Goal: Task Accomplishment & Management: Manage account settings

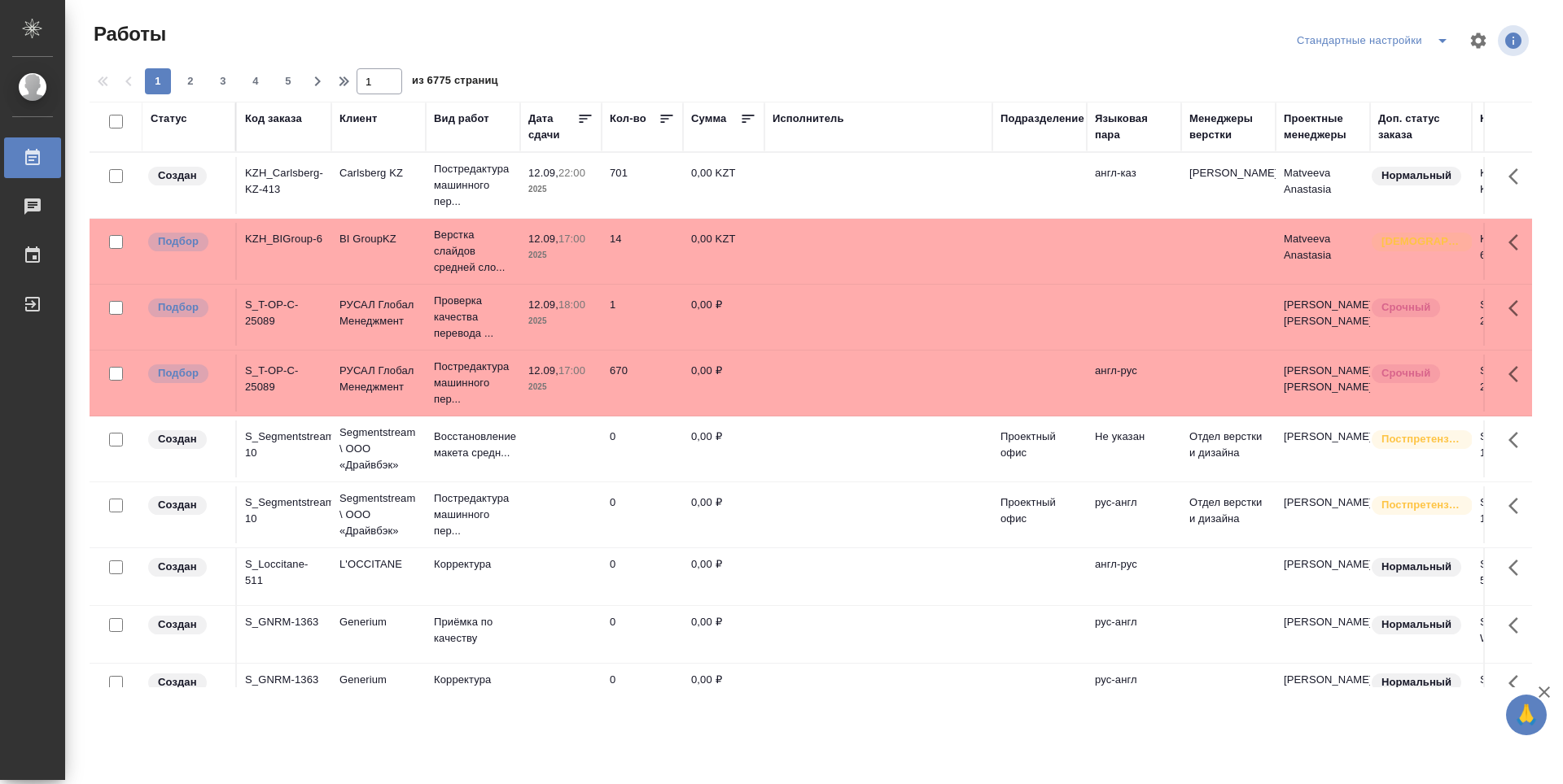
click at [1007, 122] on div "Подразделение" at bounding box center [1042, 118] width 84 height 16
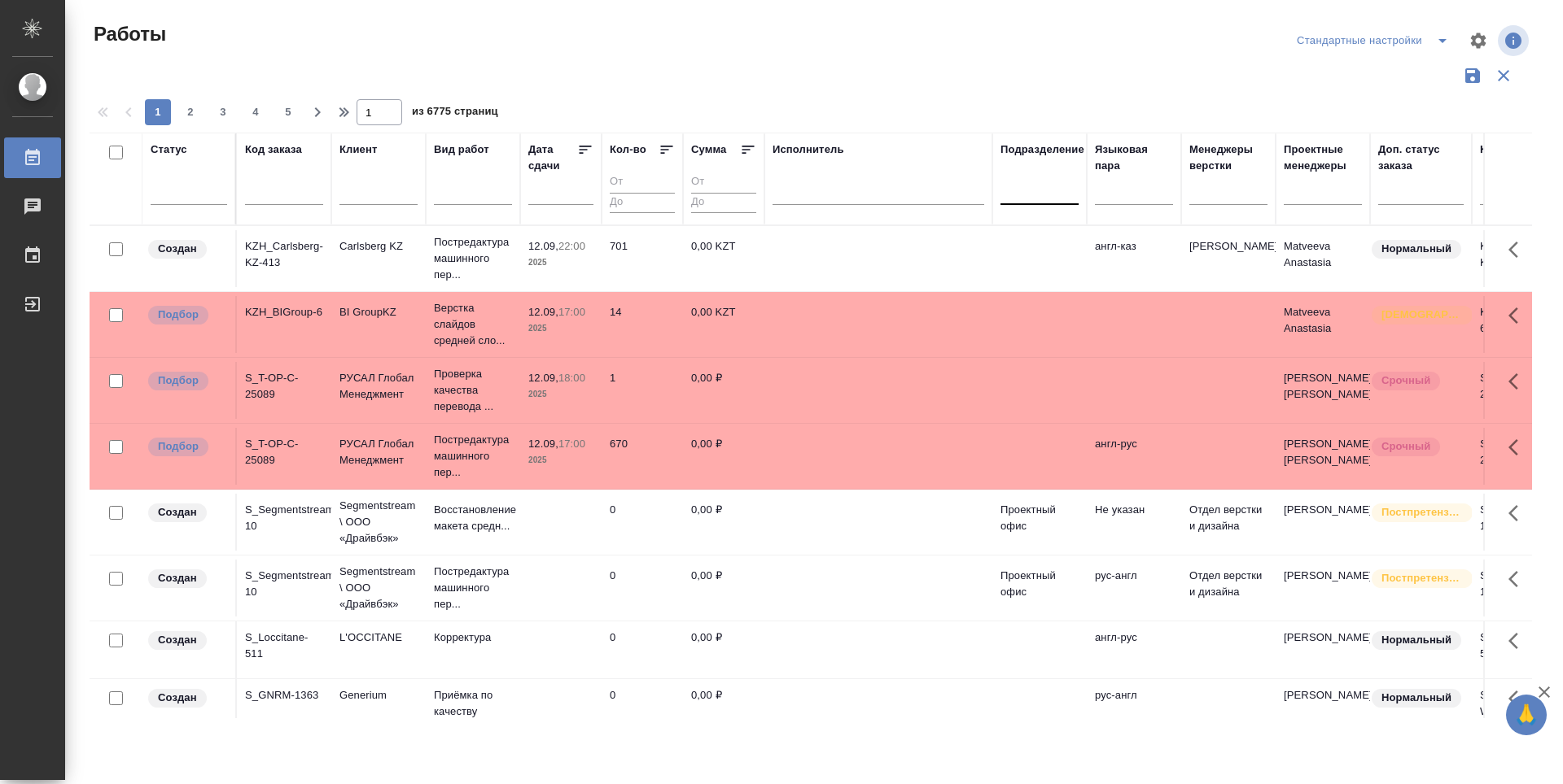
click at [1033, 194] on div at bounding box center [1039, 188] width 78 height 24
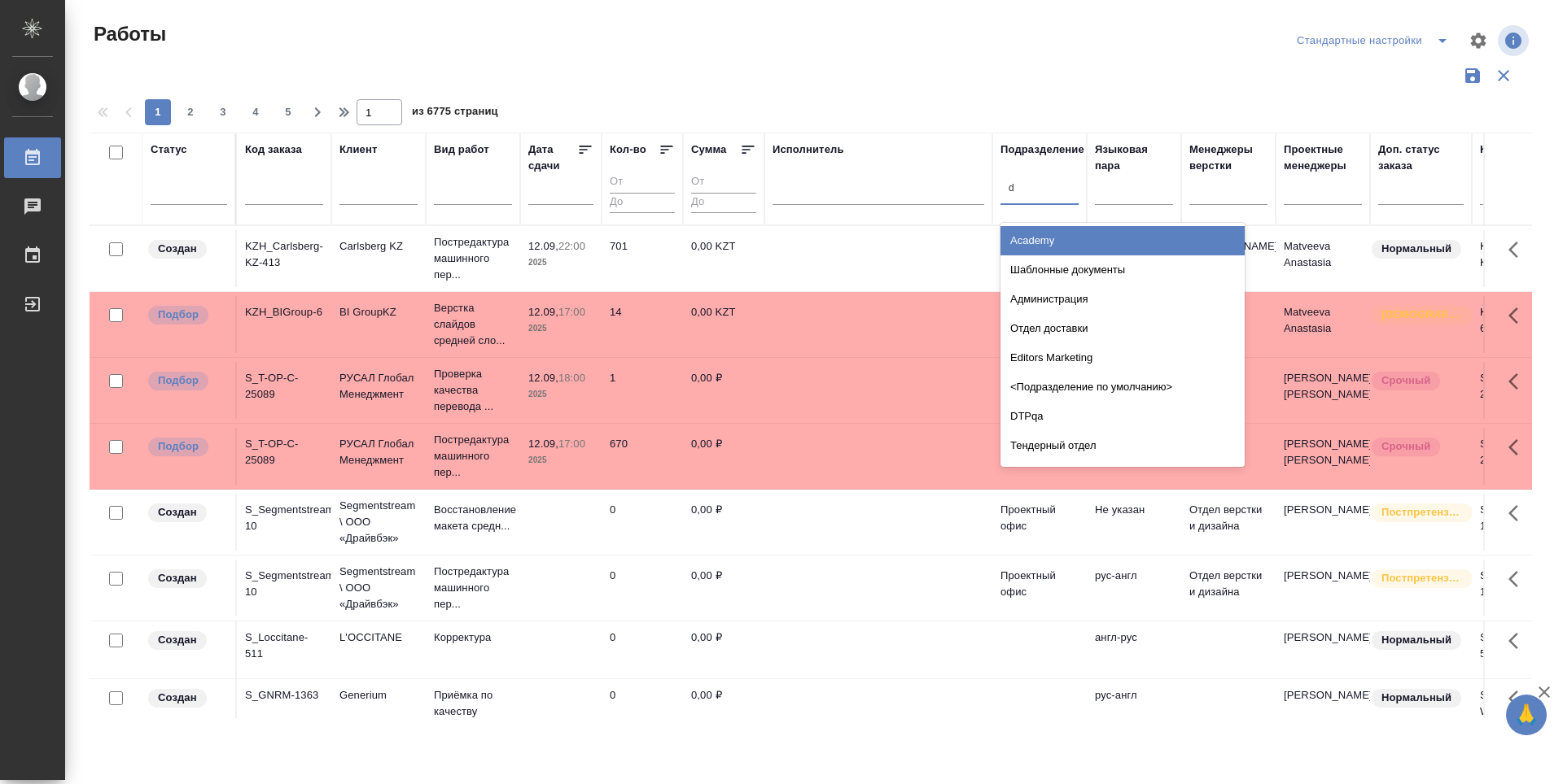
type input "dt"
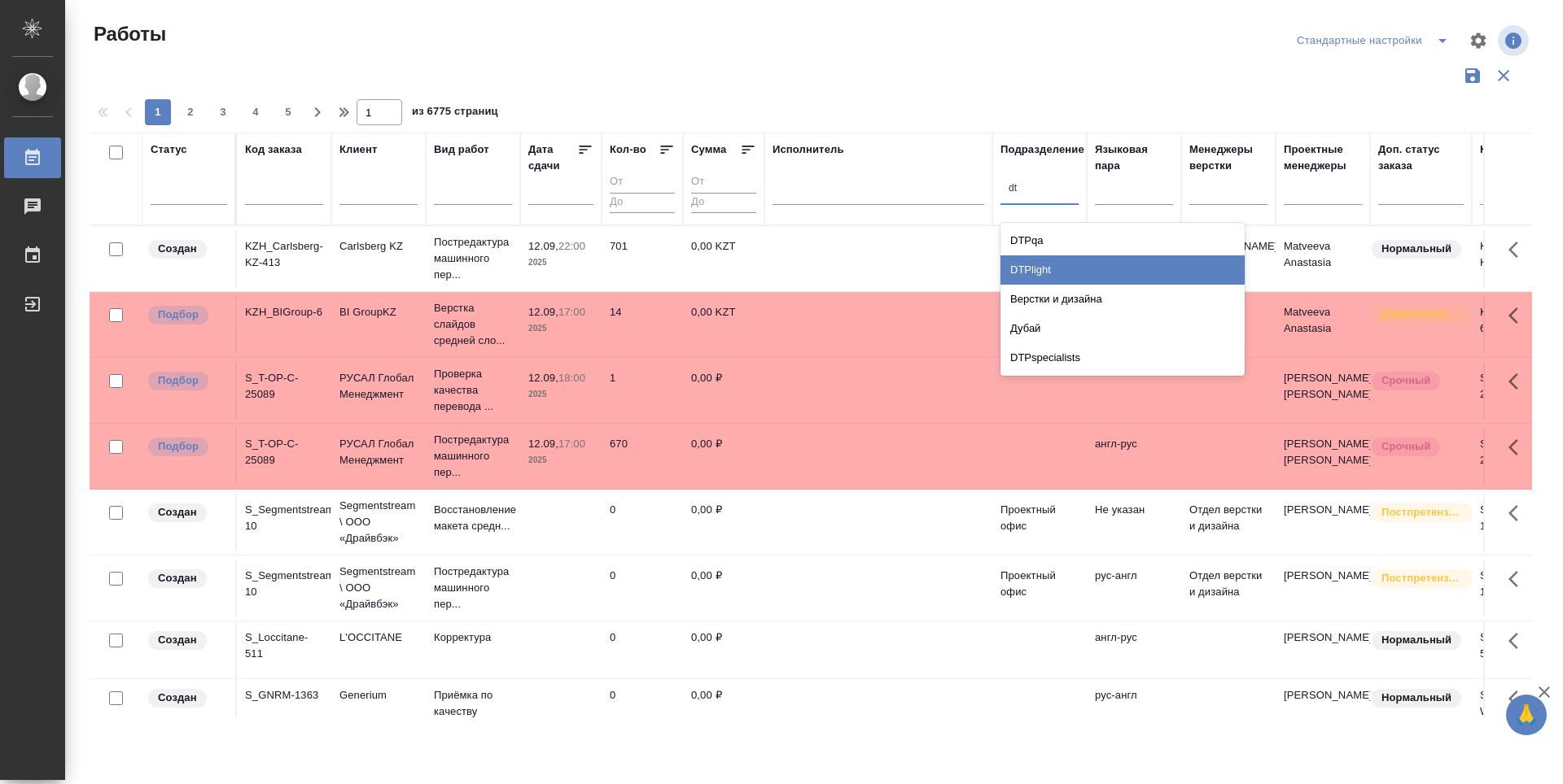
click at [1070, 280] on div "DTPlight" at bounding box center [1122, 271] width 244 height 30
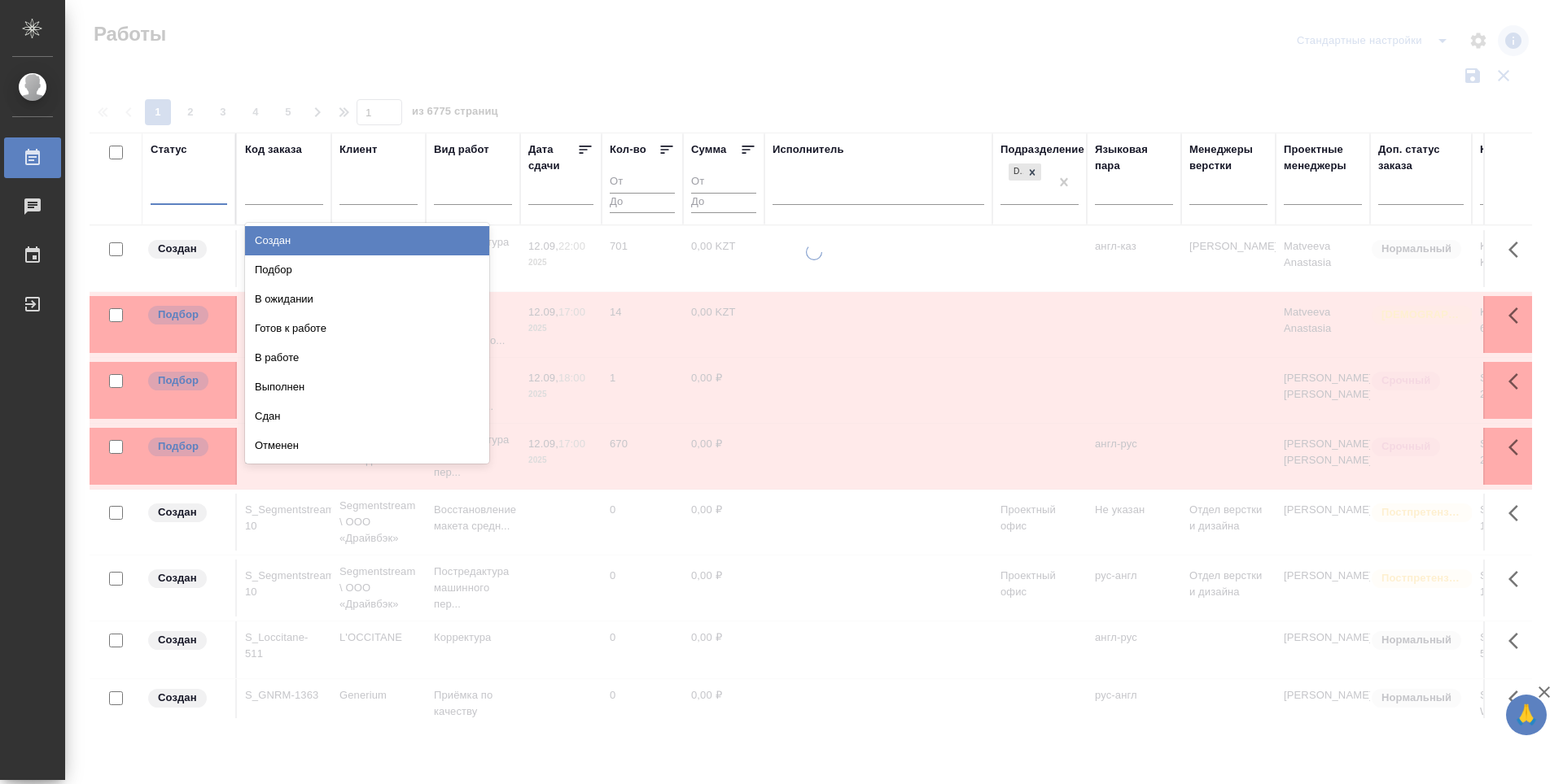
click at [169, 188] on div at bounding box center [188, 188] width 77 height 24
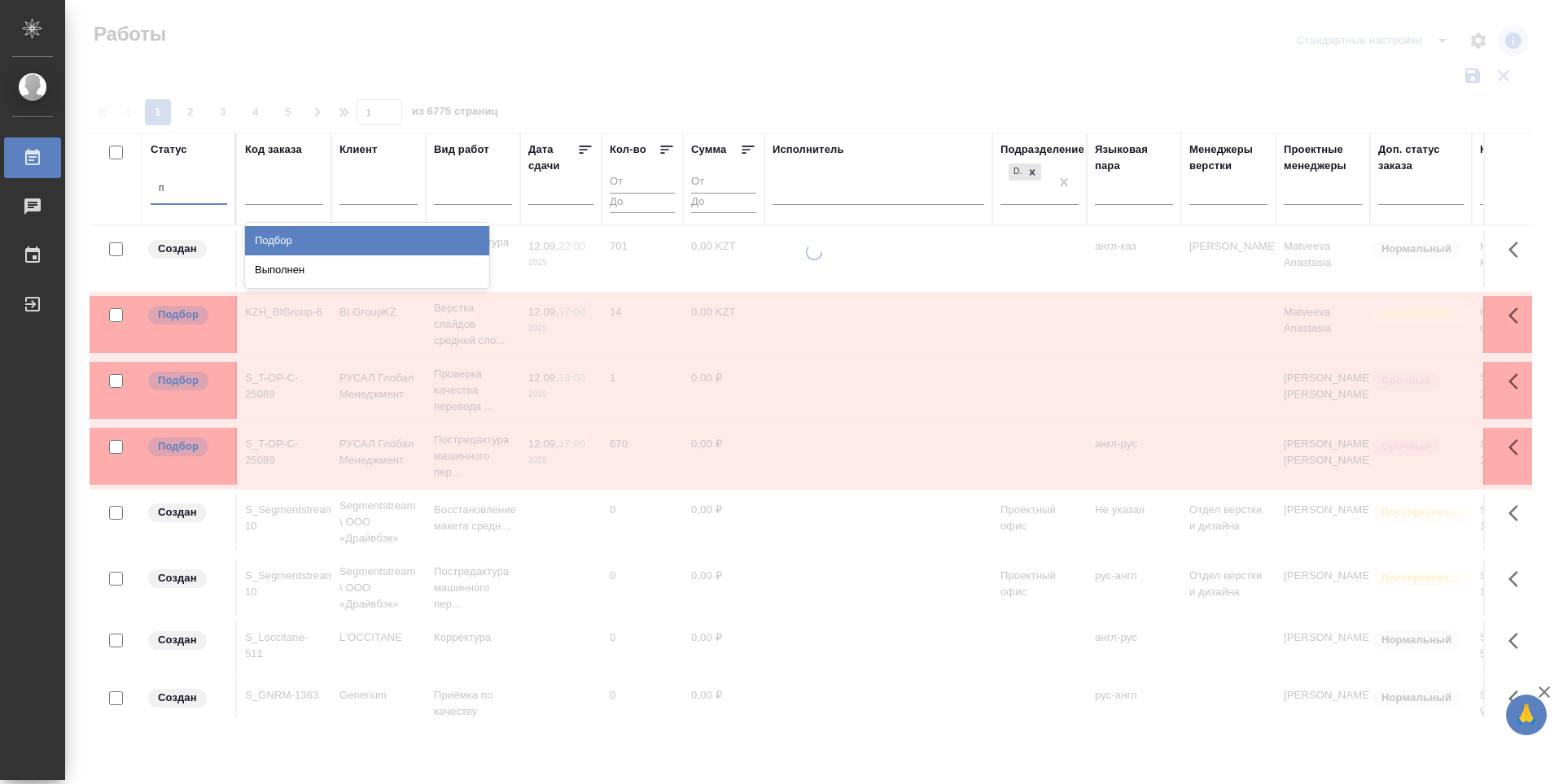
type input "по"
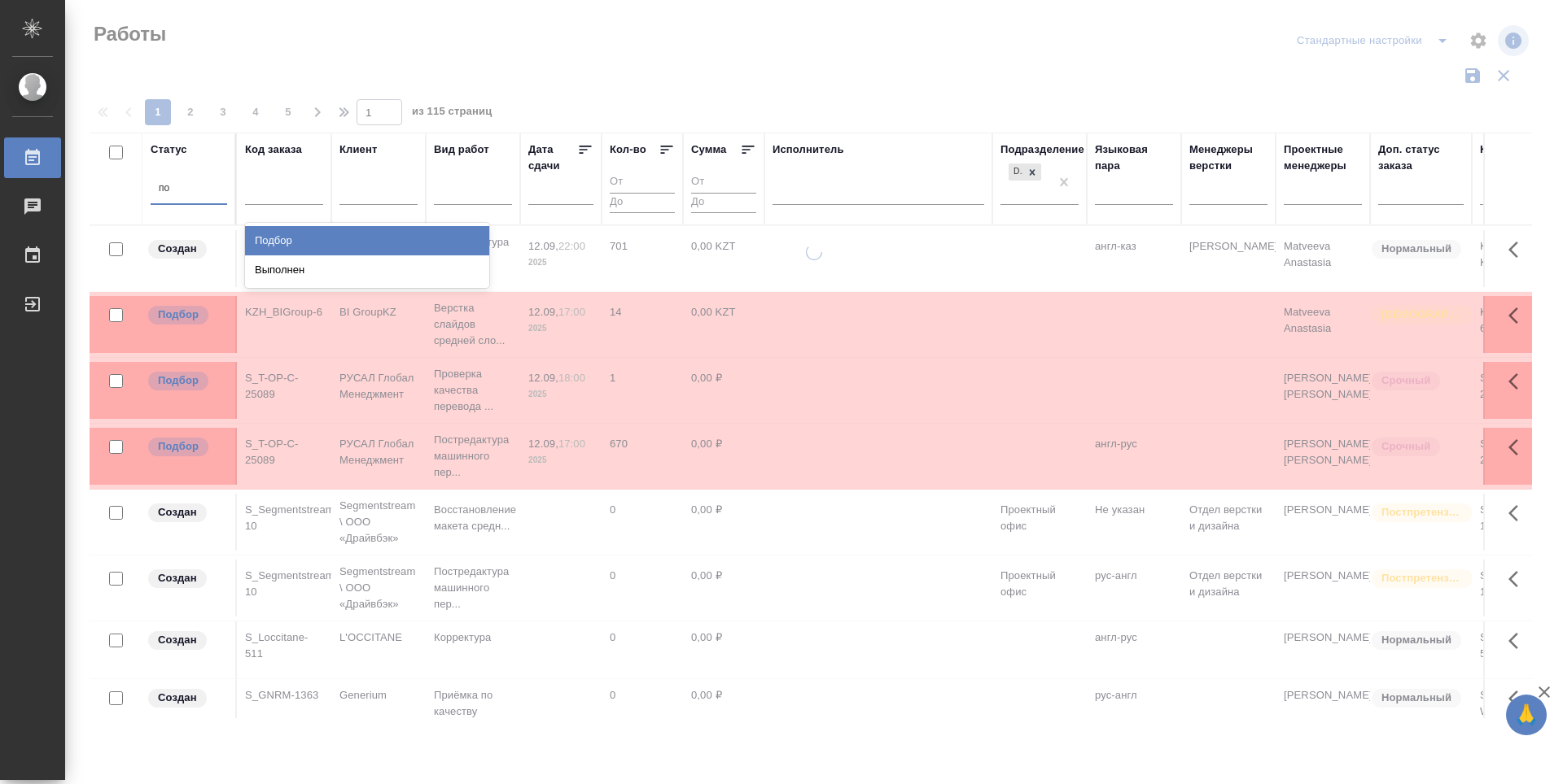
click at [316, 246] on div "Подбор" at bounding box center [367, 241] width 244 height 30
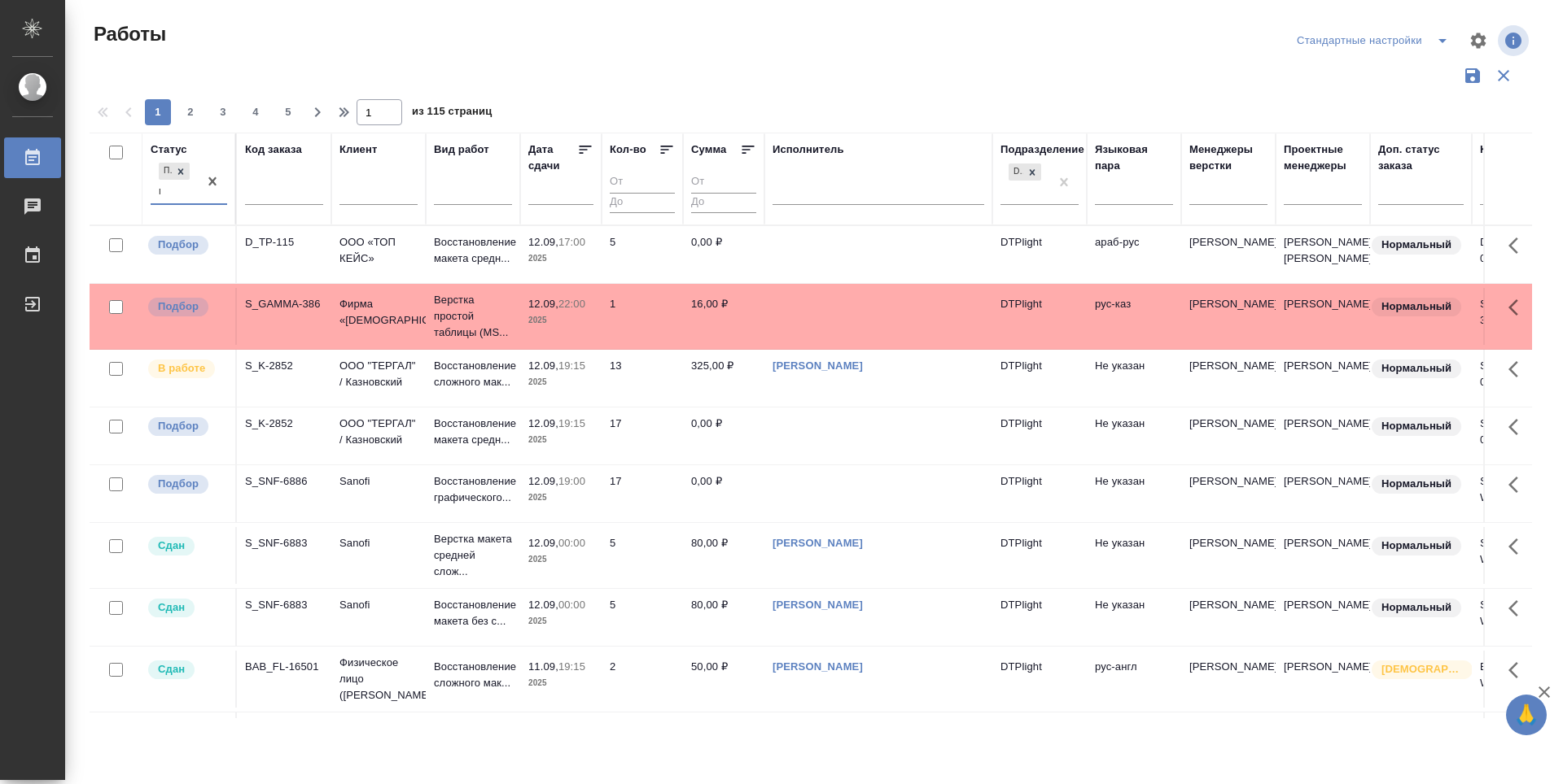
type input "го"
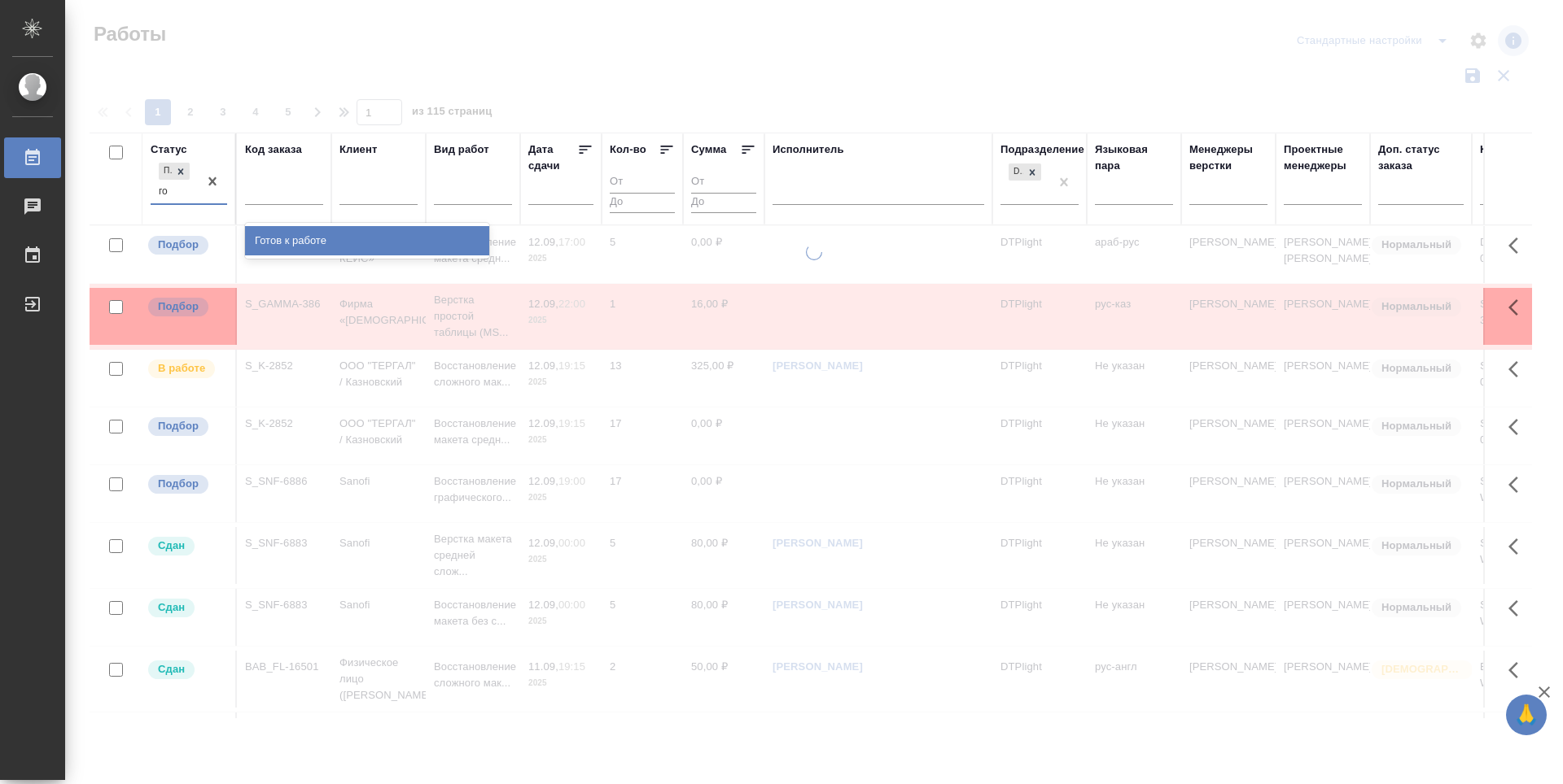
click at [316, 240] on div "Готов к работе" at bounding box center [367, 241] width 244 height 30
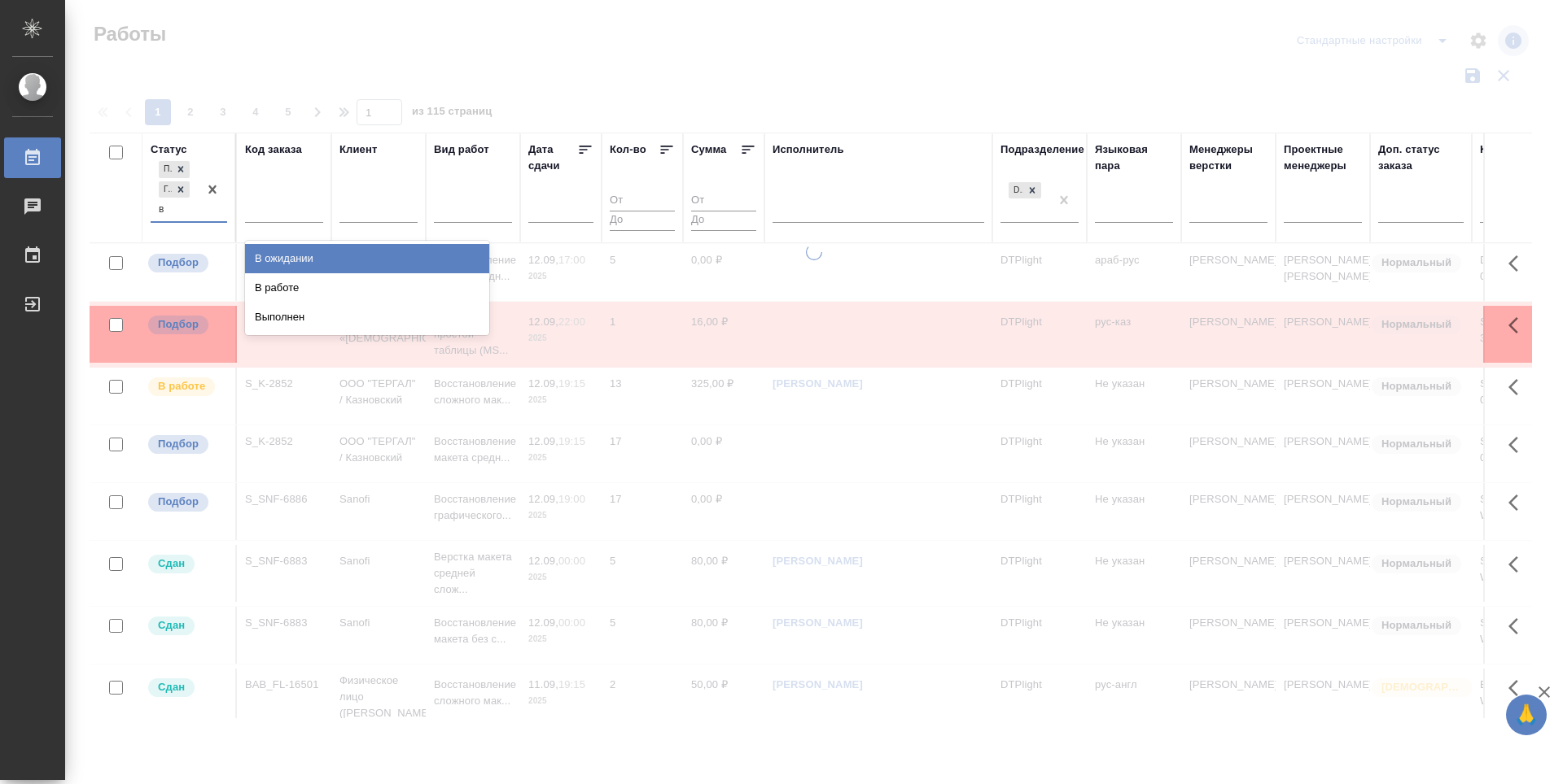
type input "в р"
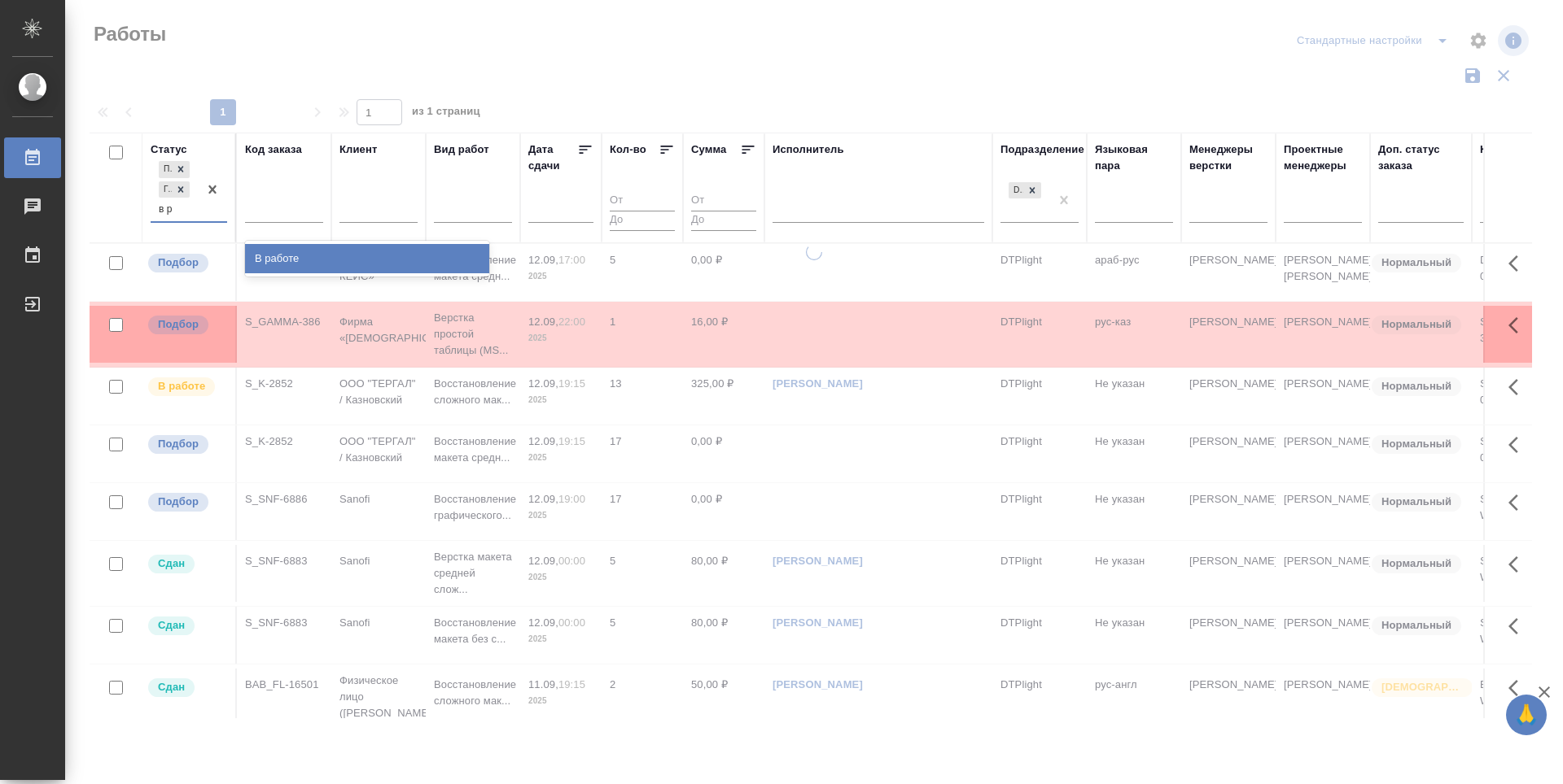
click at [308, 254] on div "В работе" at bounding box center [367, 259] width 244 height 30
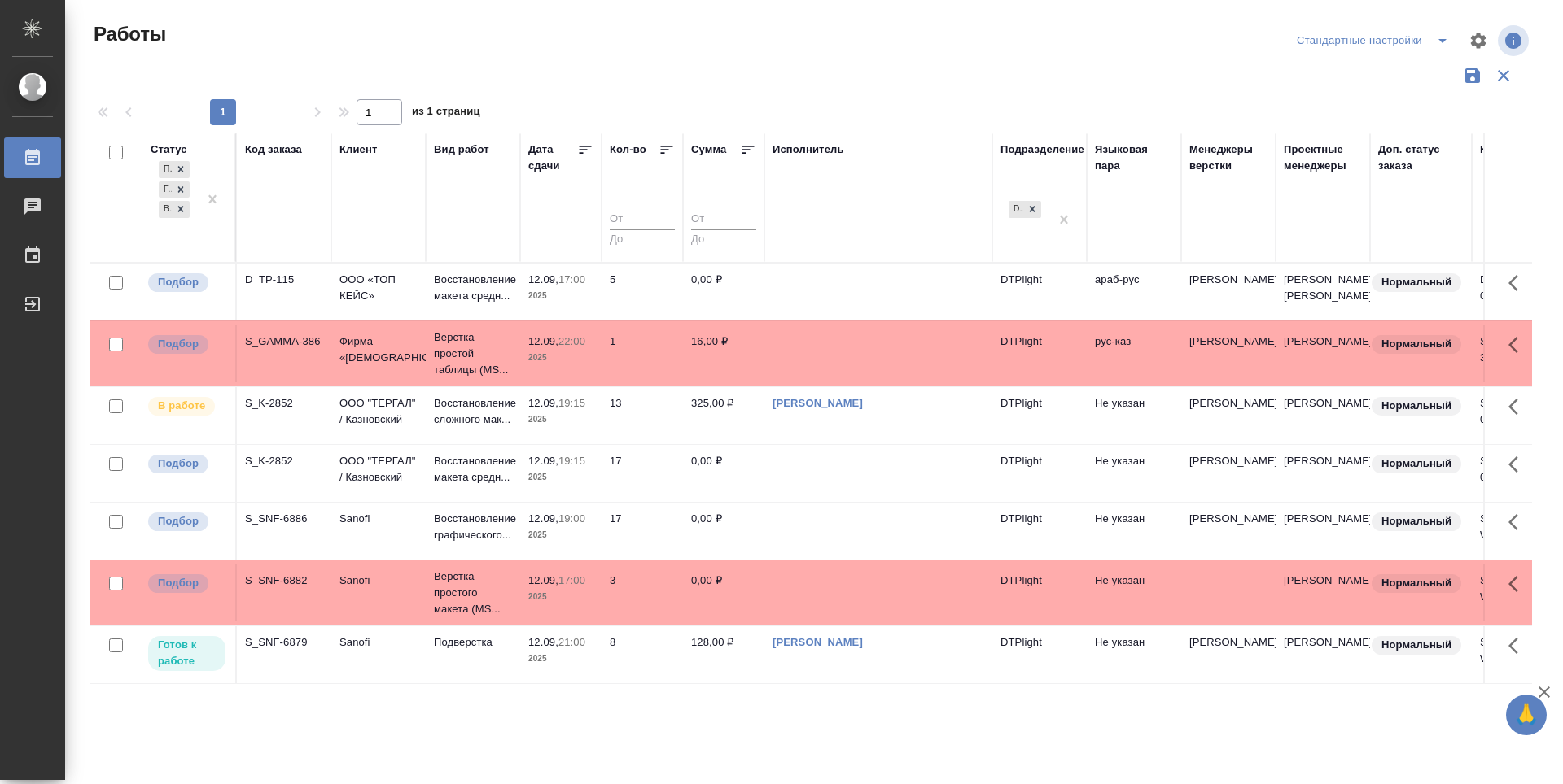
click at [586, 159] on div at bounding box center [585, 152] width 16 height 21
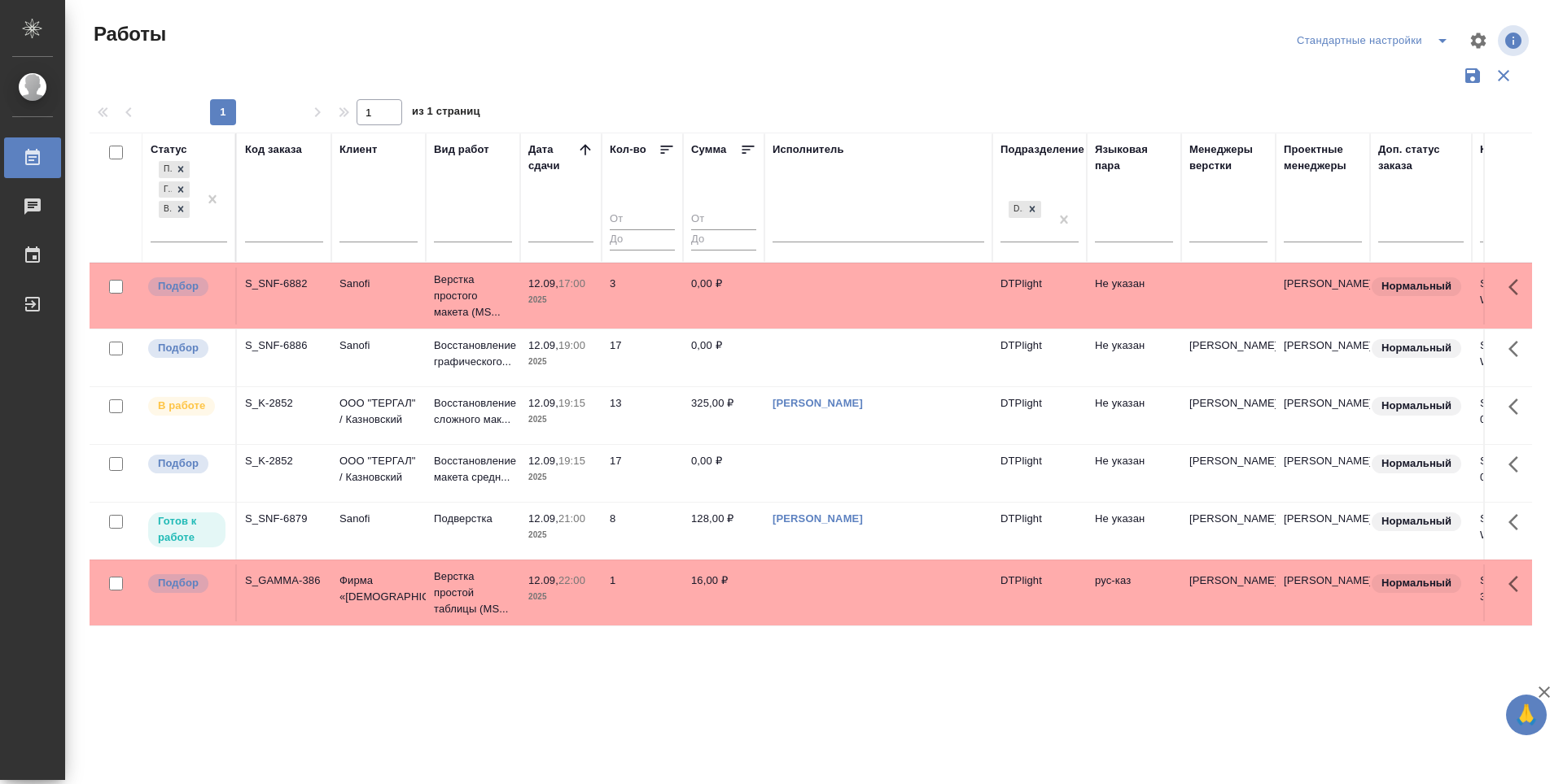
click at [789, 689] on div "Статус Подбор Готов к работе В работе Код заказа Клиент Вид работ Дата сдачи Ко…" at bounding box center [811, 425] width 1442 height 586
click at [172, 276] on div "Подбор" at bounding box center [187, 286] width 81 height 22
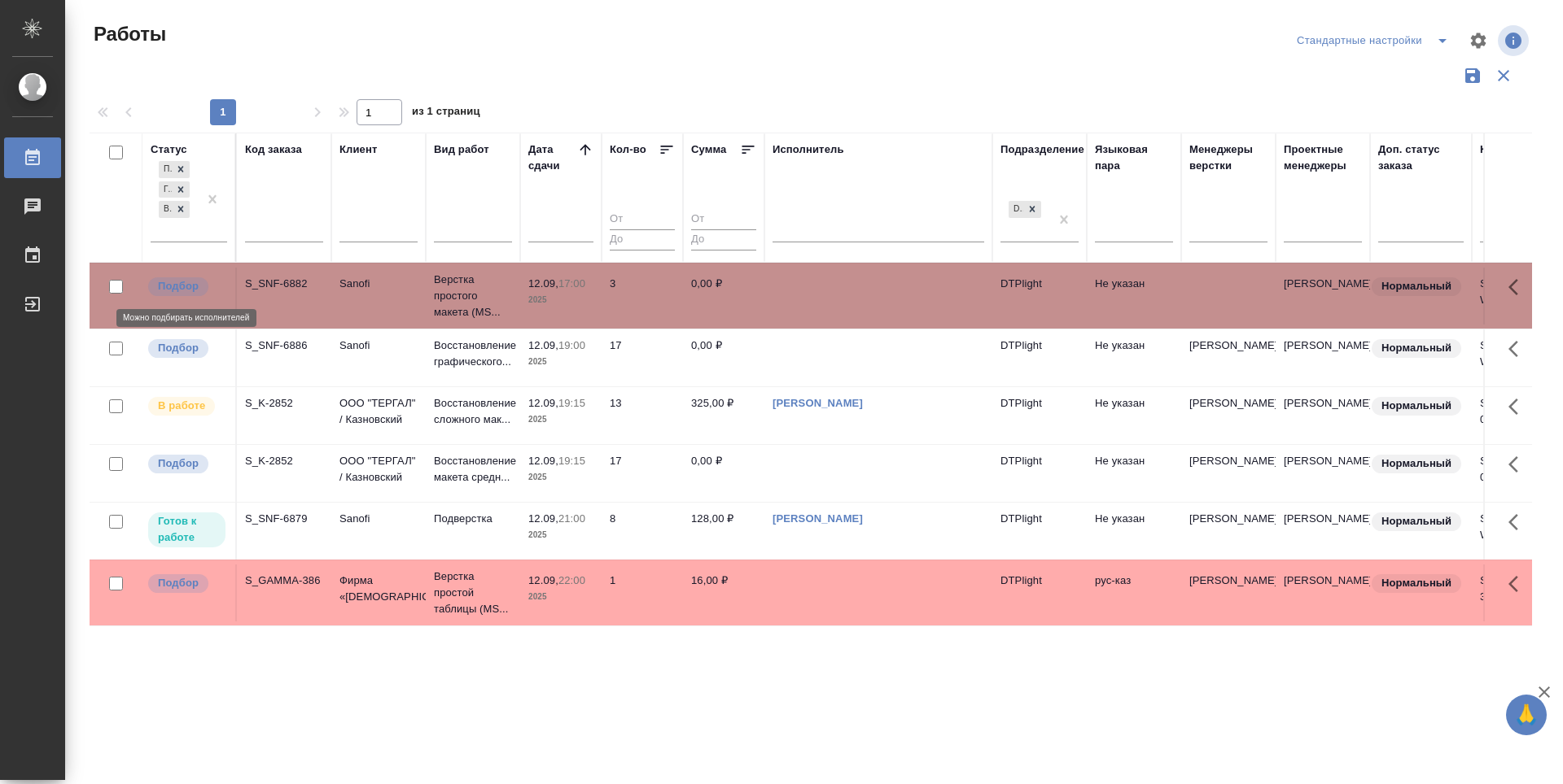
click at [172, 276] on div "Подбор" at bounding box center [187, 286] width 81 height 22
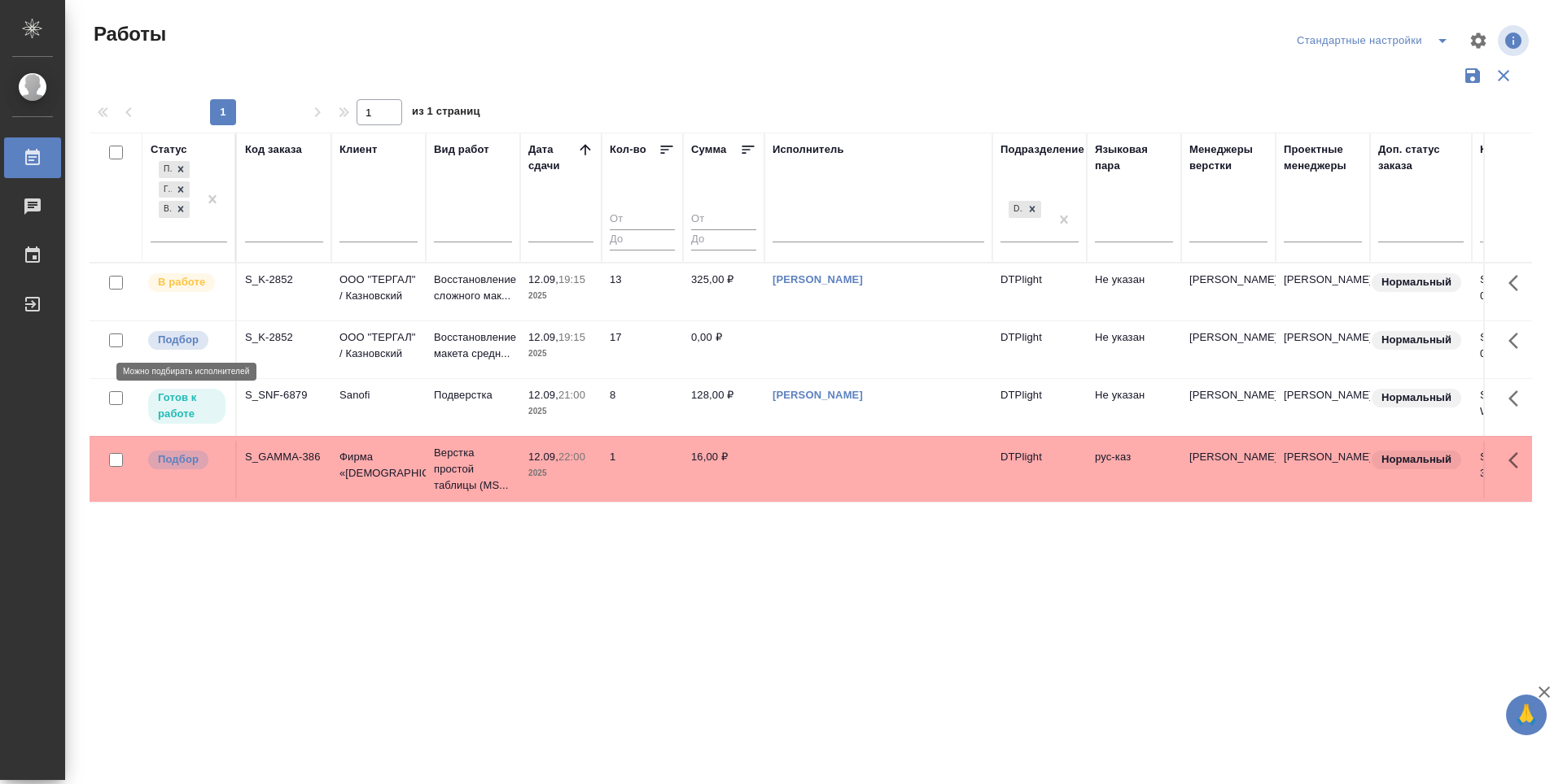
click at [179, 346] on p "Подбор" at bounding box center [178, 340] width 40 height 16
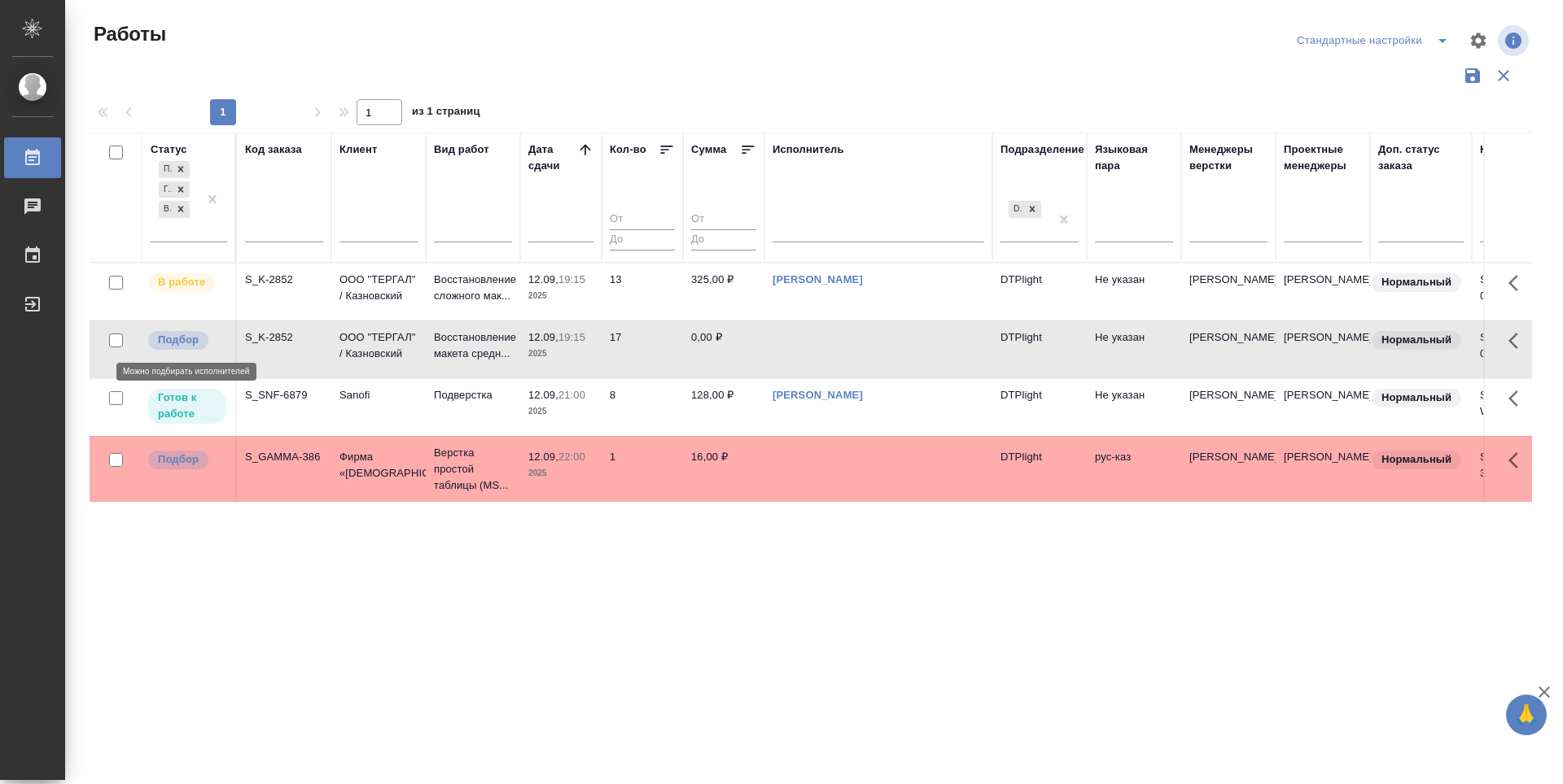
click at [179, 346] on p "Подбор" at bounding box center [178, 340] width 40 height 16
click at [863, 596] on div "Статус Подбор Готов к работе В работе Код заказа Клиент Вид работ Дата сдачи Ко…" at bounding box center [811, 425] width 1442 height 586
click at [206, 407] on p "Готов к работе" at bounding box center [187, 406] width 58 height 33
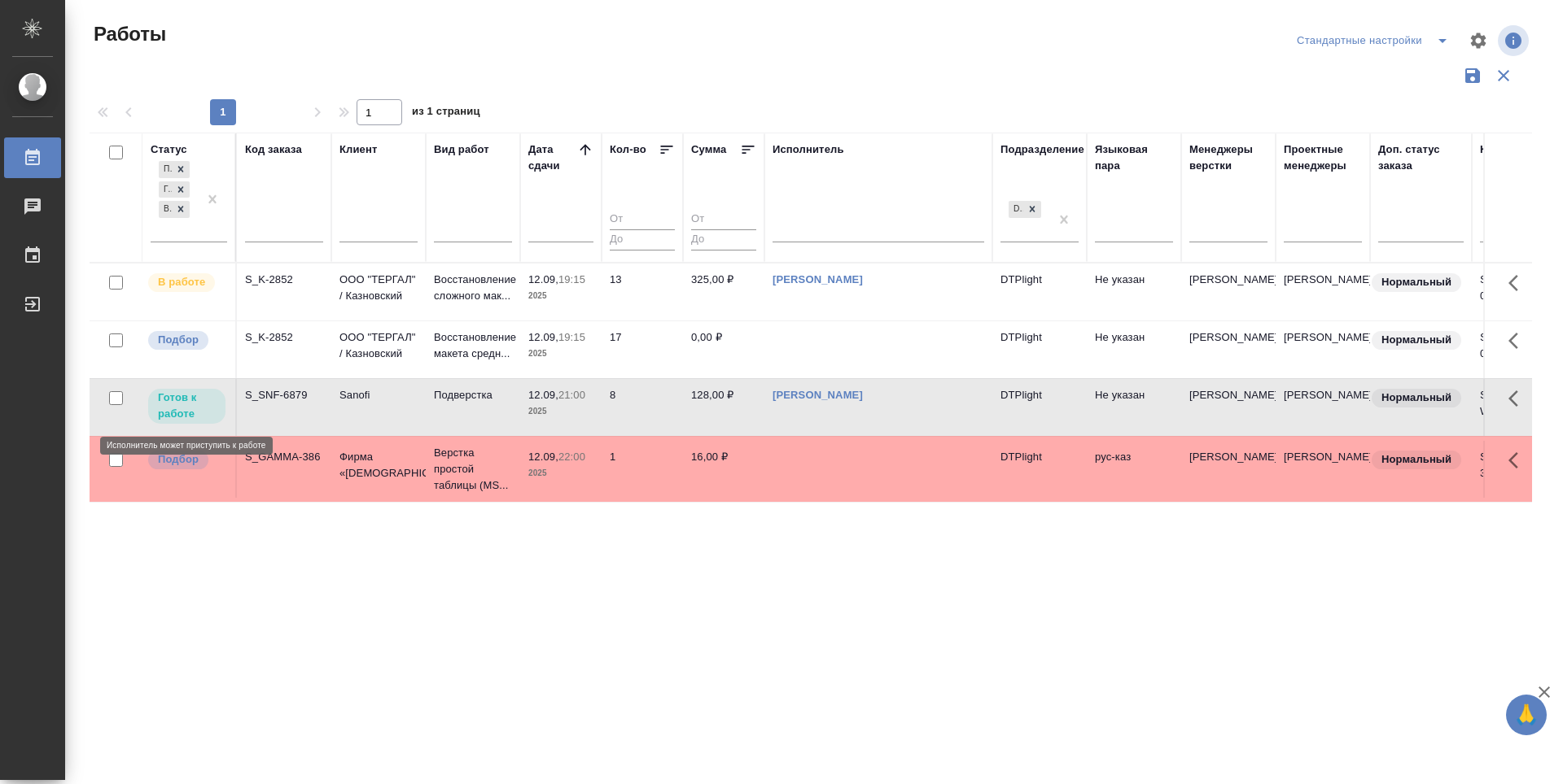
click at [206, 407] on p "Готов к работе" at bounding box center [187, 406] width 58 height 33
click at [192, 397] on p "Готов к работе" at bounding box center [187, 406] width 58 height 33
click at [568, 623] on div "Статус Подбор Готов к работе В работе Код заказа Клиент Вид работ Дата сдачи Ко…" at bounding box center [811, 425] width 1442 height 586
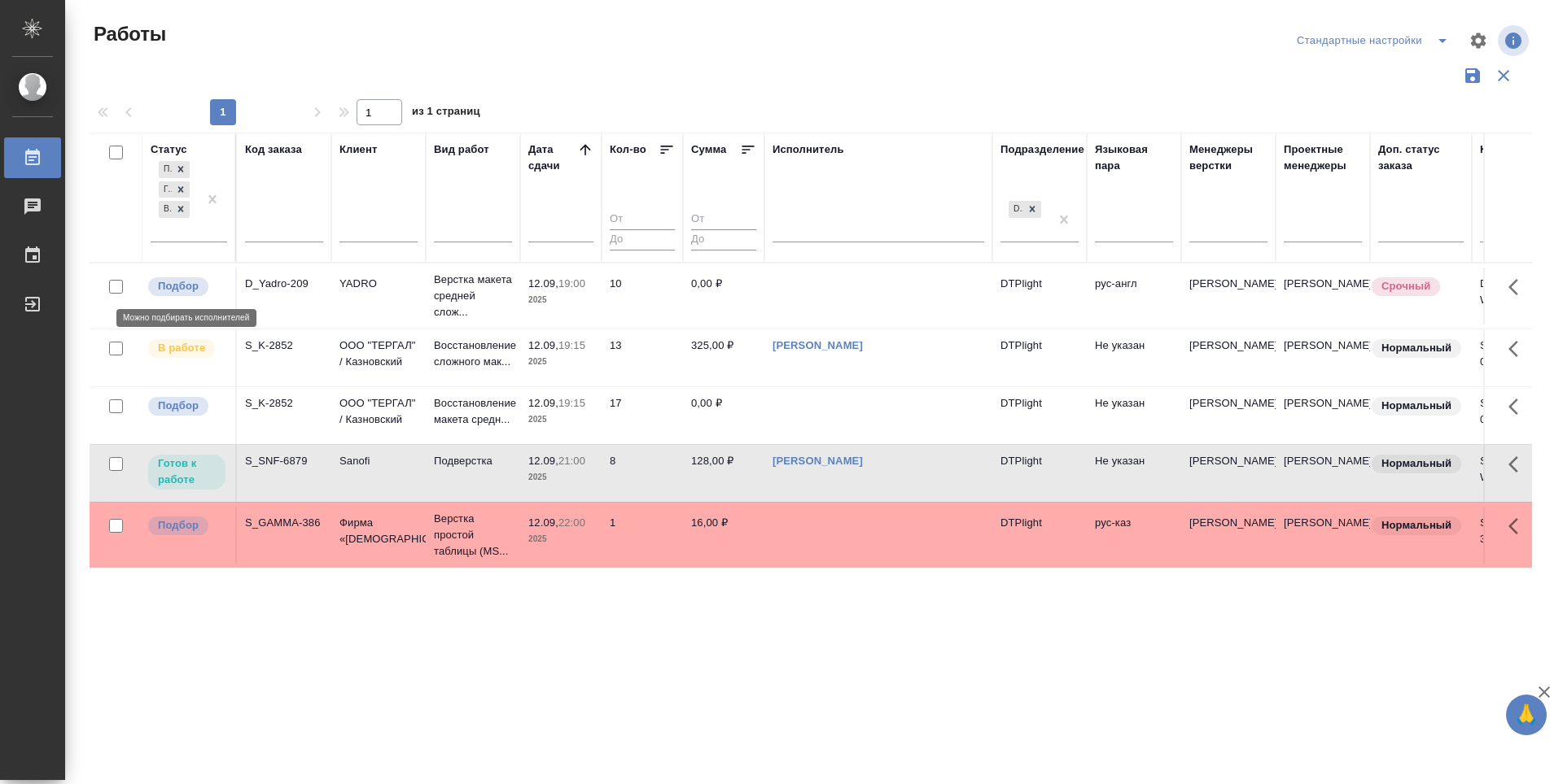
click at [167, 294] on p "Подбор" at bounding box center [178, 286] width 40 height 16
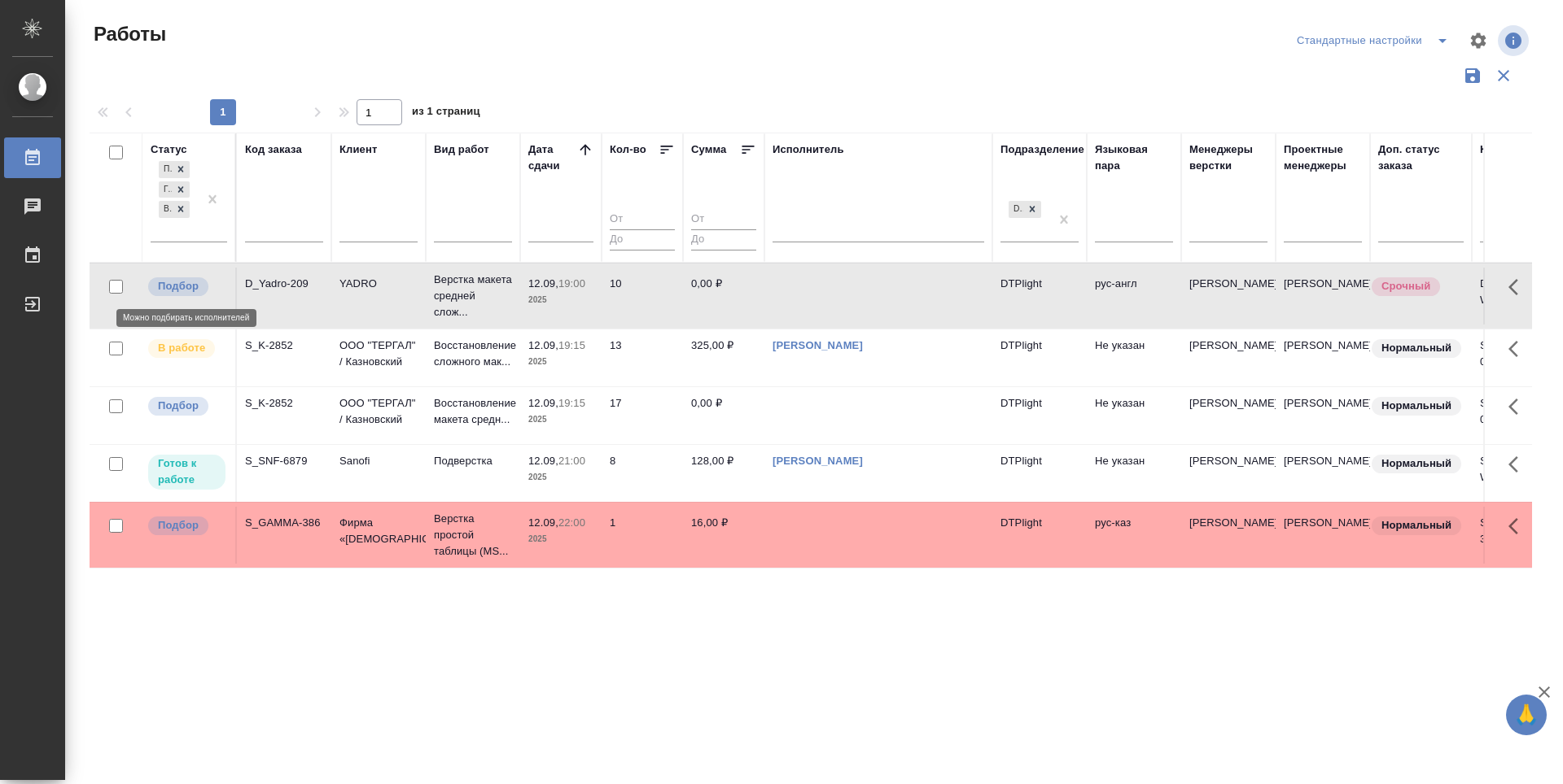
click at [167, 294] on p "Подбор" at bounding box center [178, 286] width 40 height 16
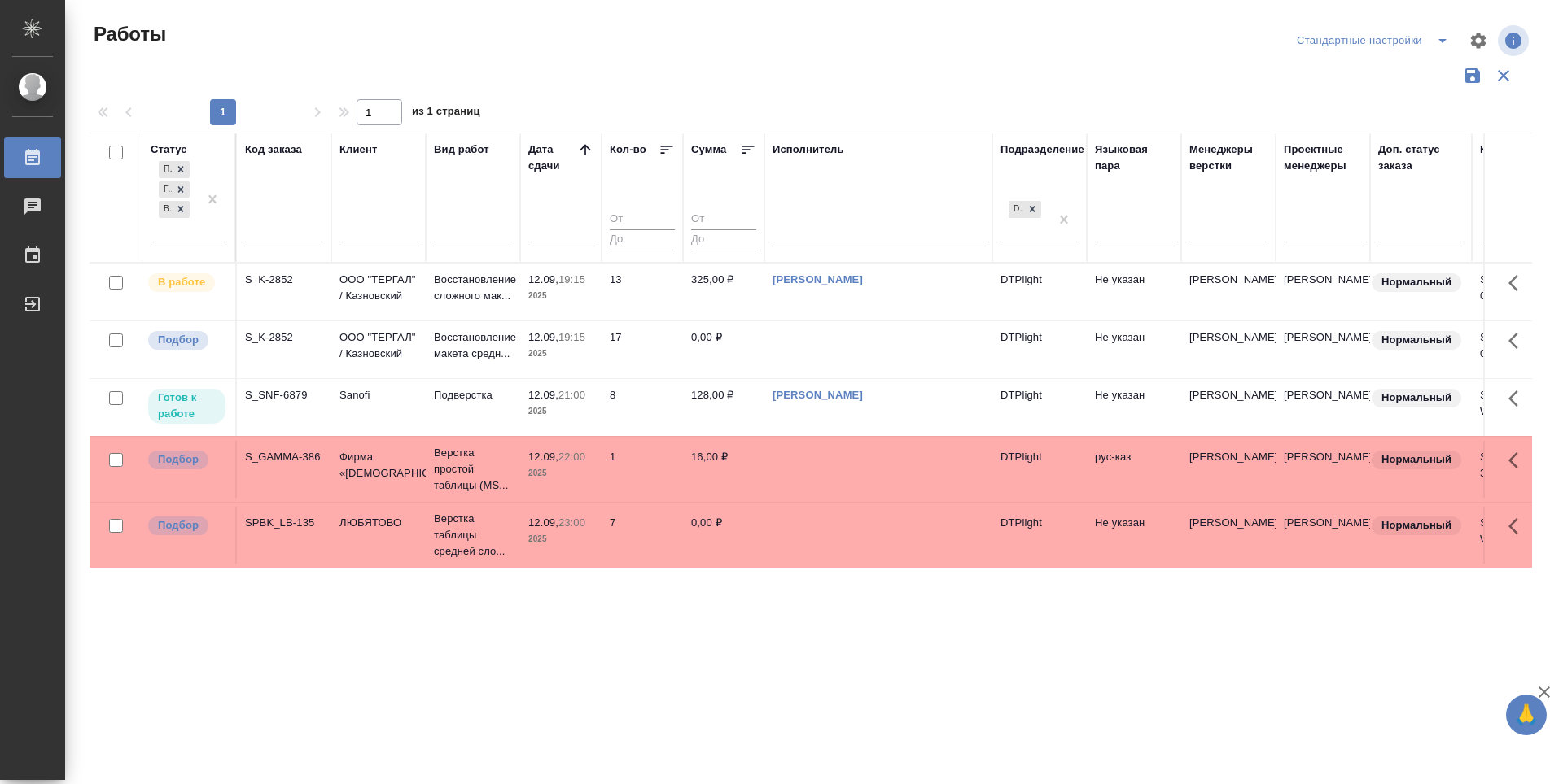
click at [1562, 628] on div "Работы Стандартные настройки 1 1 из 1 страниц Статус Подбор Готов к работе В ра…" at bounding box center [814, 364] width 1498 height 727
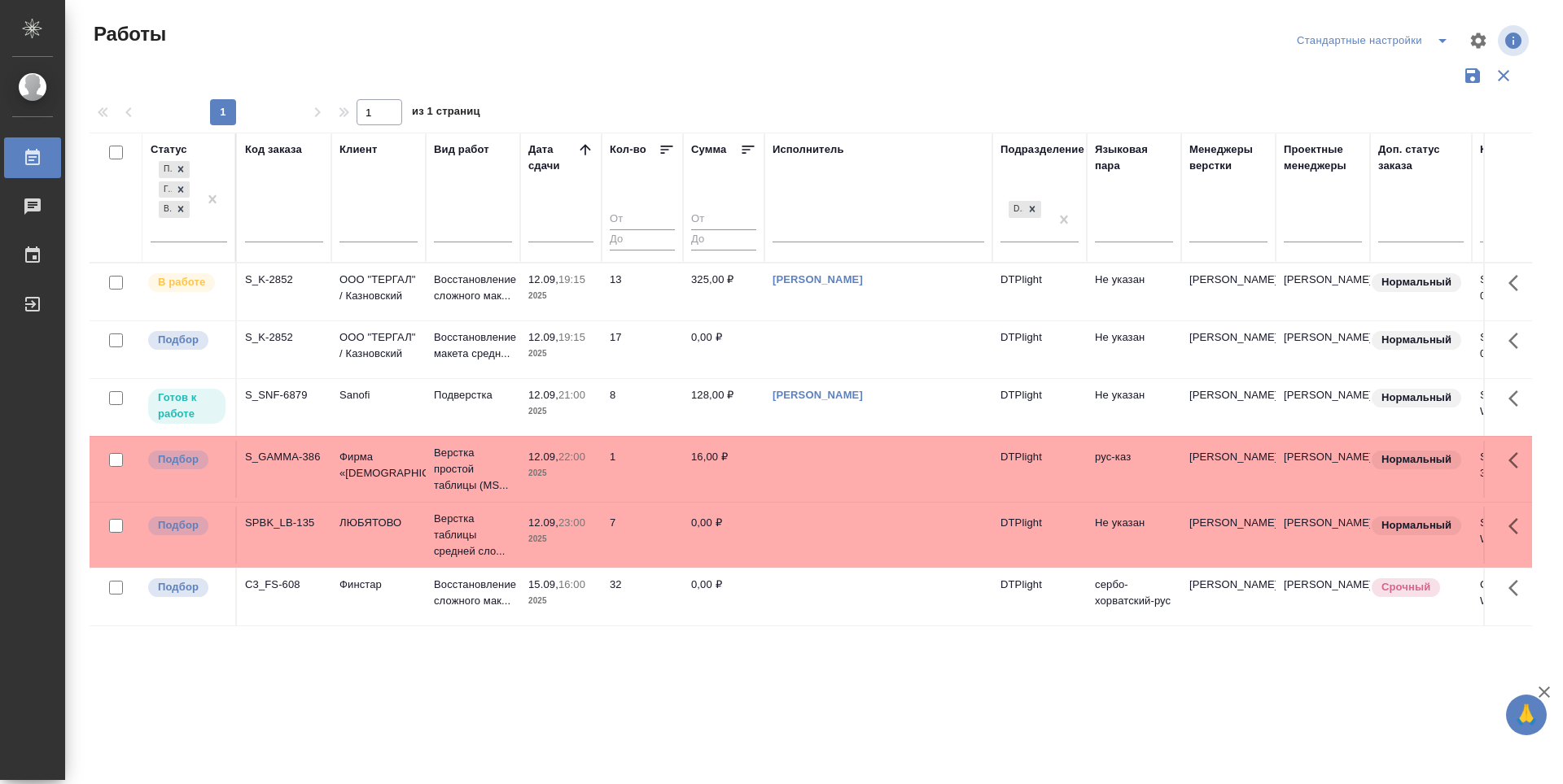
click at [921, 635] on div "Статус Подбор Готов к работе В работе Код заказа Клиент Вид работ Дата сдачи Ко…" at bounding box center [811, 425] width 1442 height 586
click at [943, 672] on div "Статус Подбор Готов к работе В работе Код заказа Клиент Вид работ Дата сдачи Ко…" at bounding box center [811, 425] width 1442 height 586
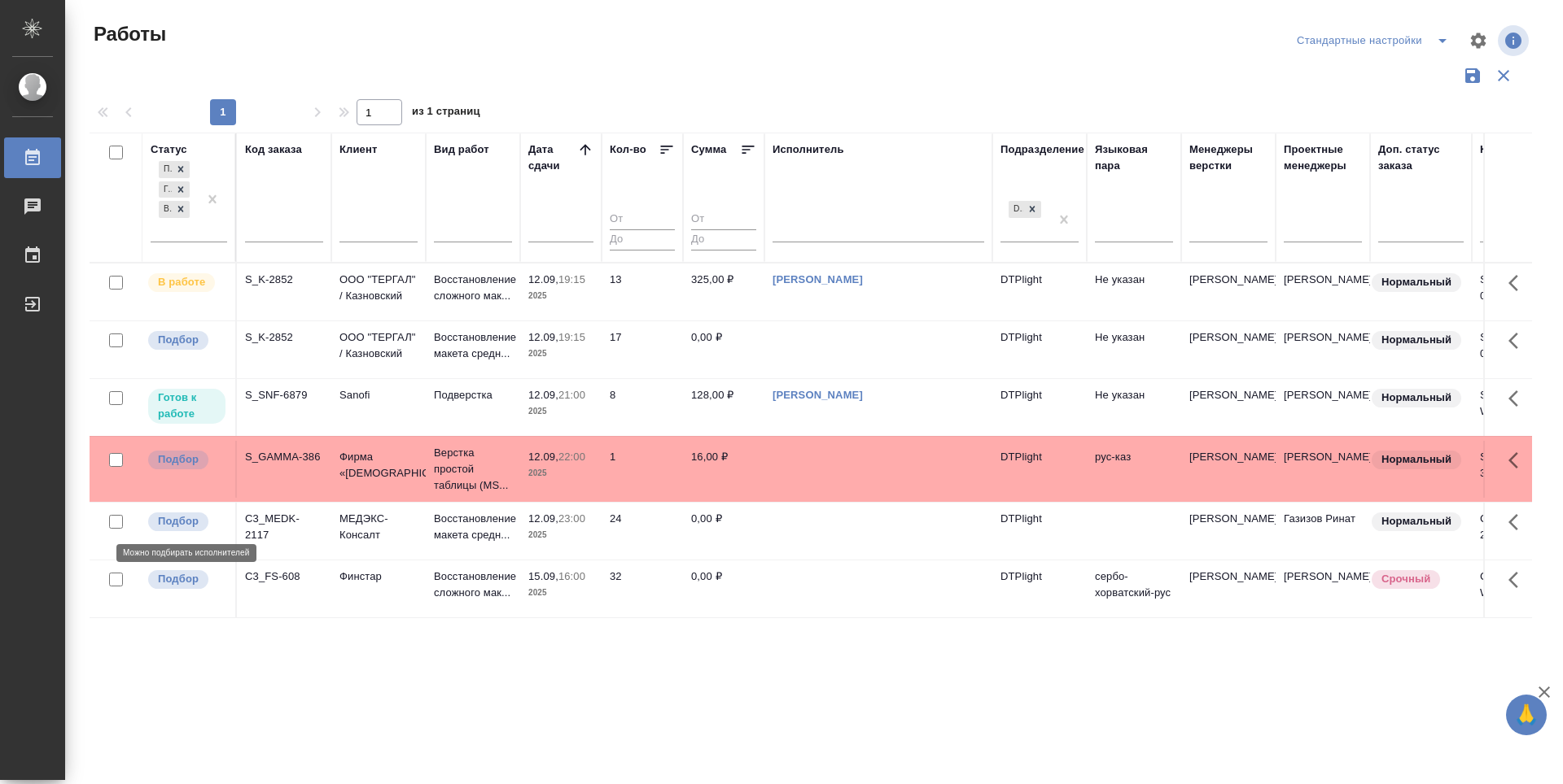
click at [193, 526] on p "Подбор" at bounding box center [178, 522] width 40 height 16
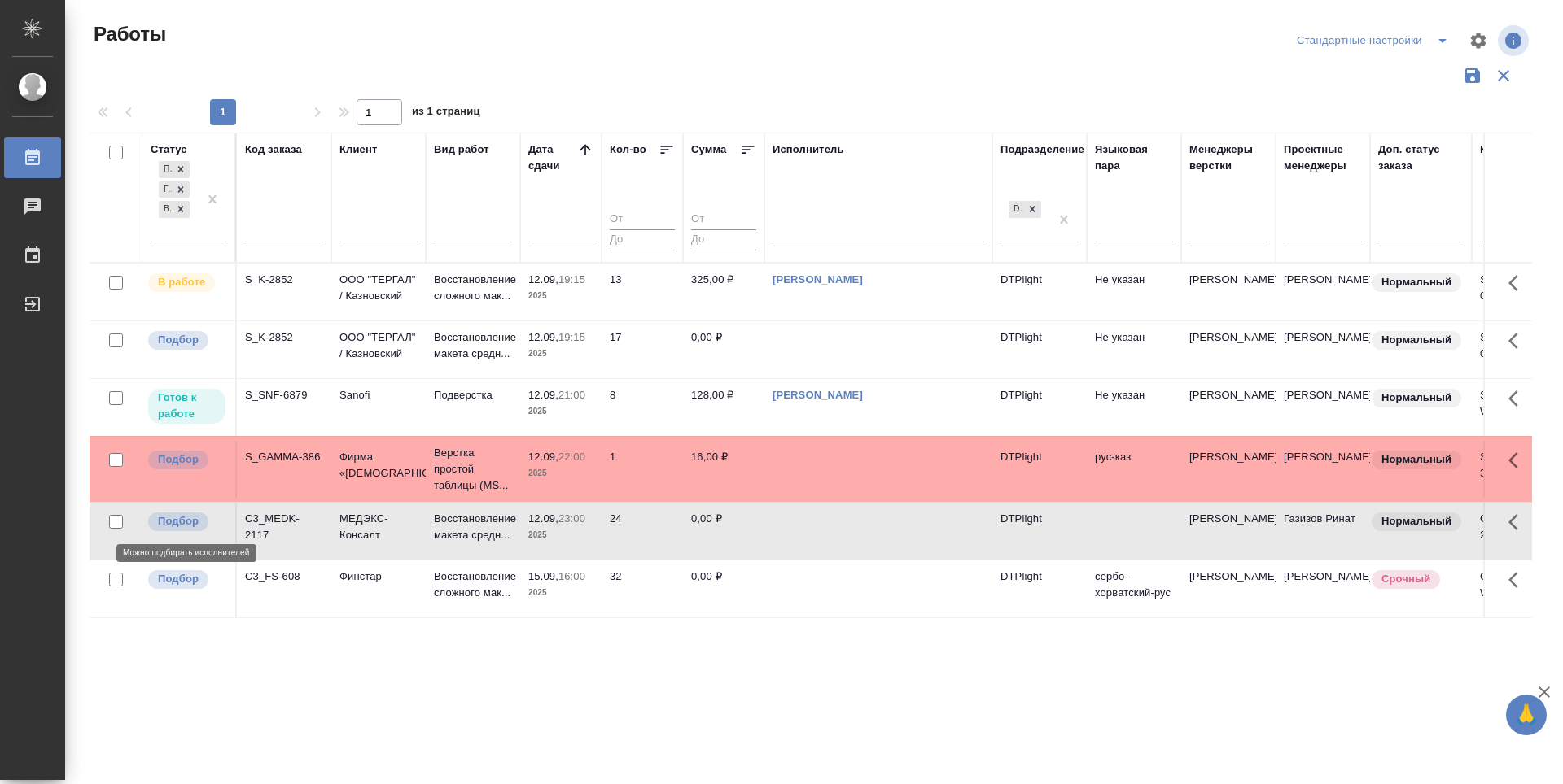
click at [193, 526] on p "Подбор" at bounding box center [178, 522] width 40 height 16
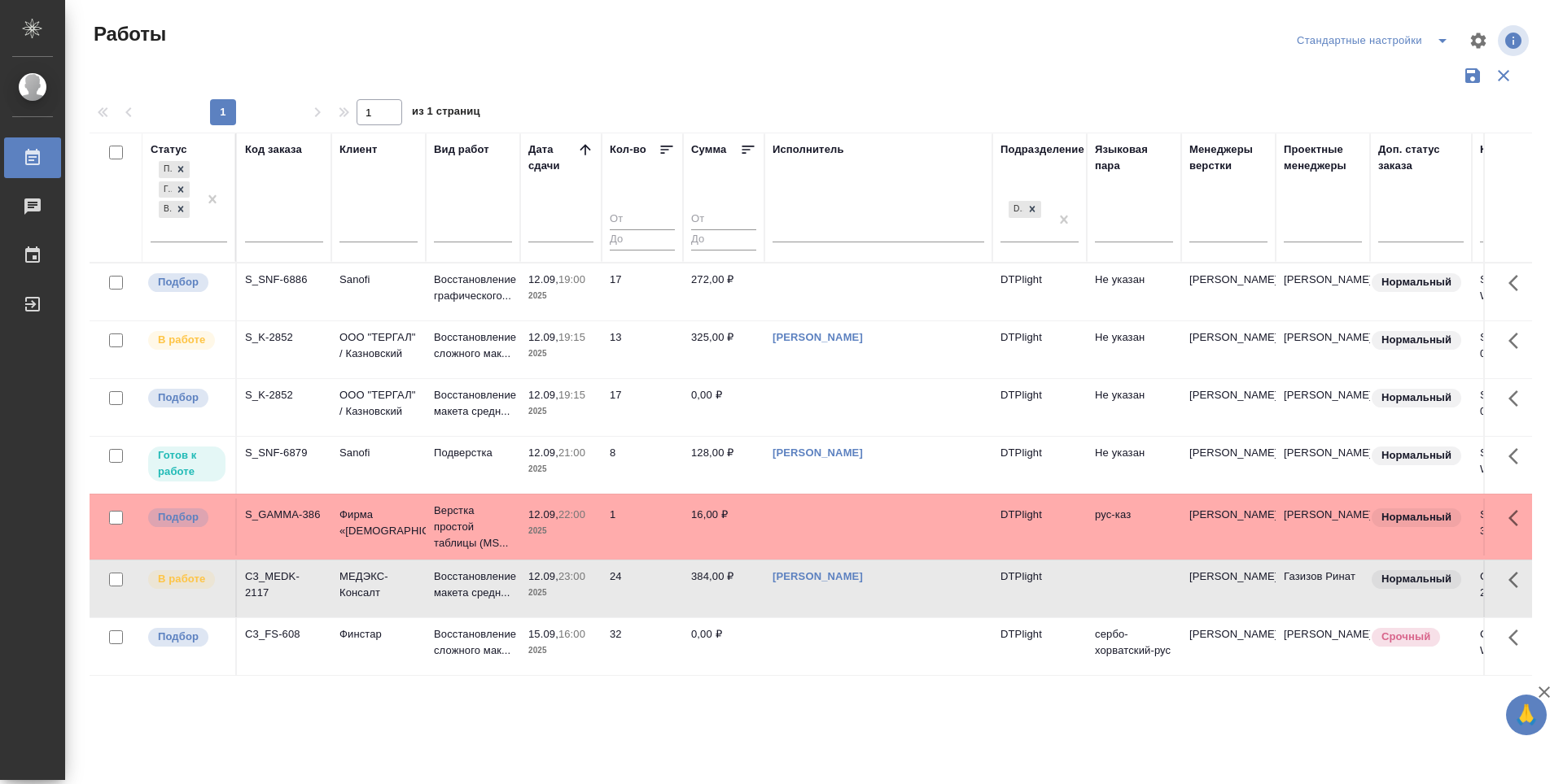
click at [878, 26] on div at bounding box center [816, 40] width 485 height 39
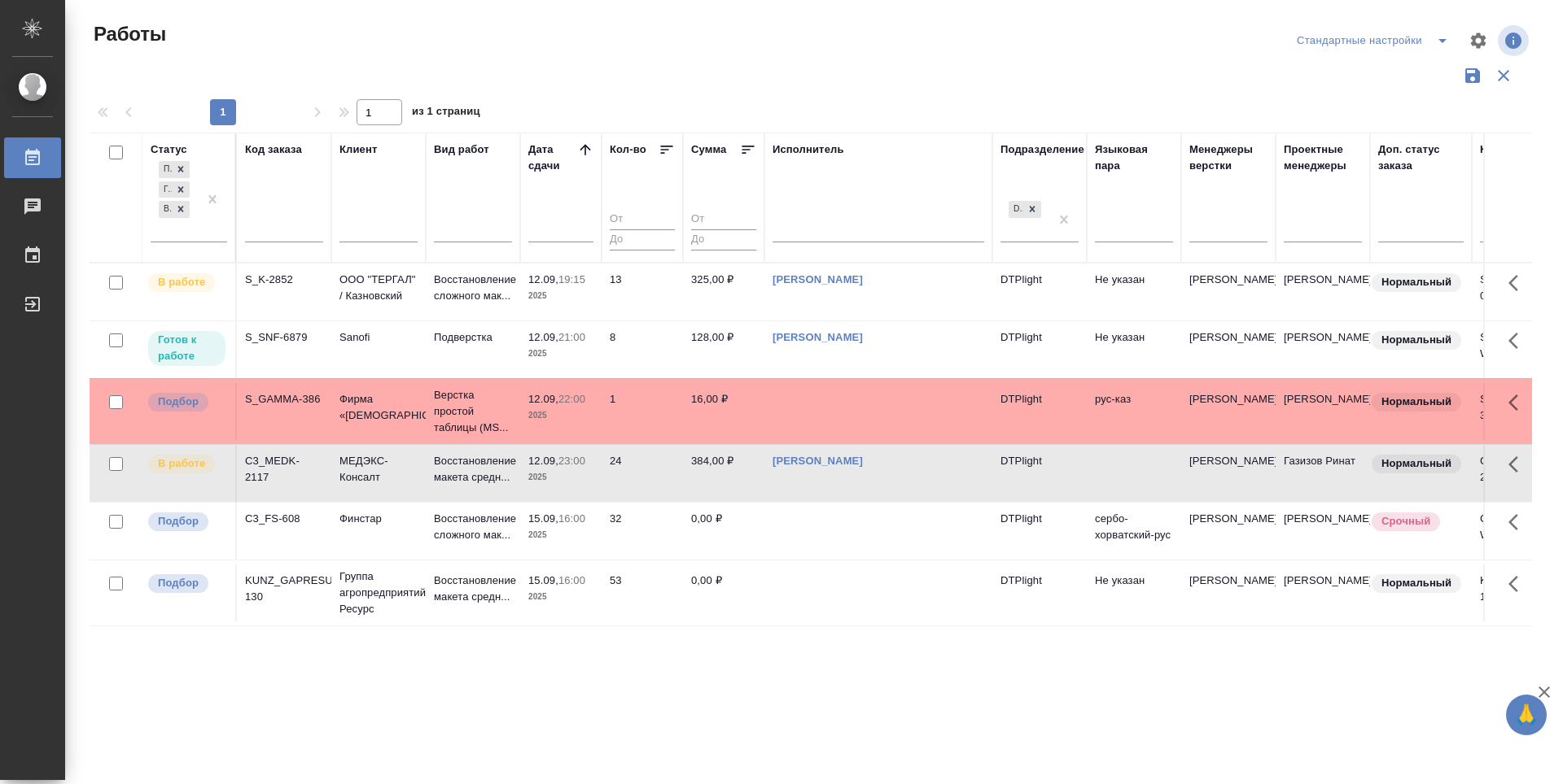
click at [802, 738] on div ".cls-1 fill:#fff; AWATERA Zubakova Viktoriya Работы 0 Чаты График Выйти Работы …" at bounding box center [781, 392] width 1563 height 784
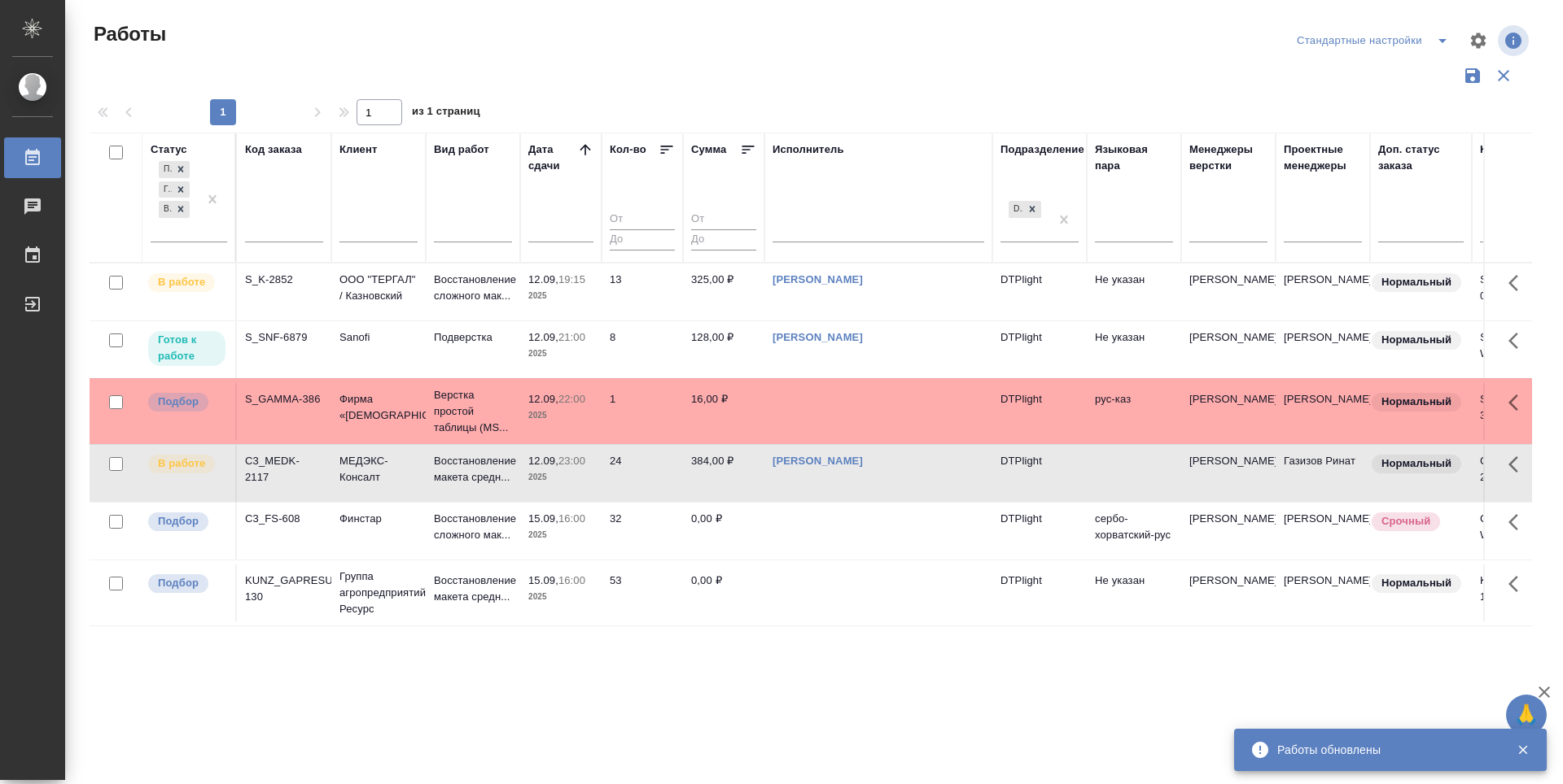
click at [681, 766] on div ".cls-1 fill:#fff; AWATERA Zubakova Viktoriya Работы 0 Чаты График Выйти Работы …" at bounding box center [781, 392] width 1563 height 784
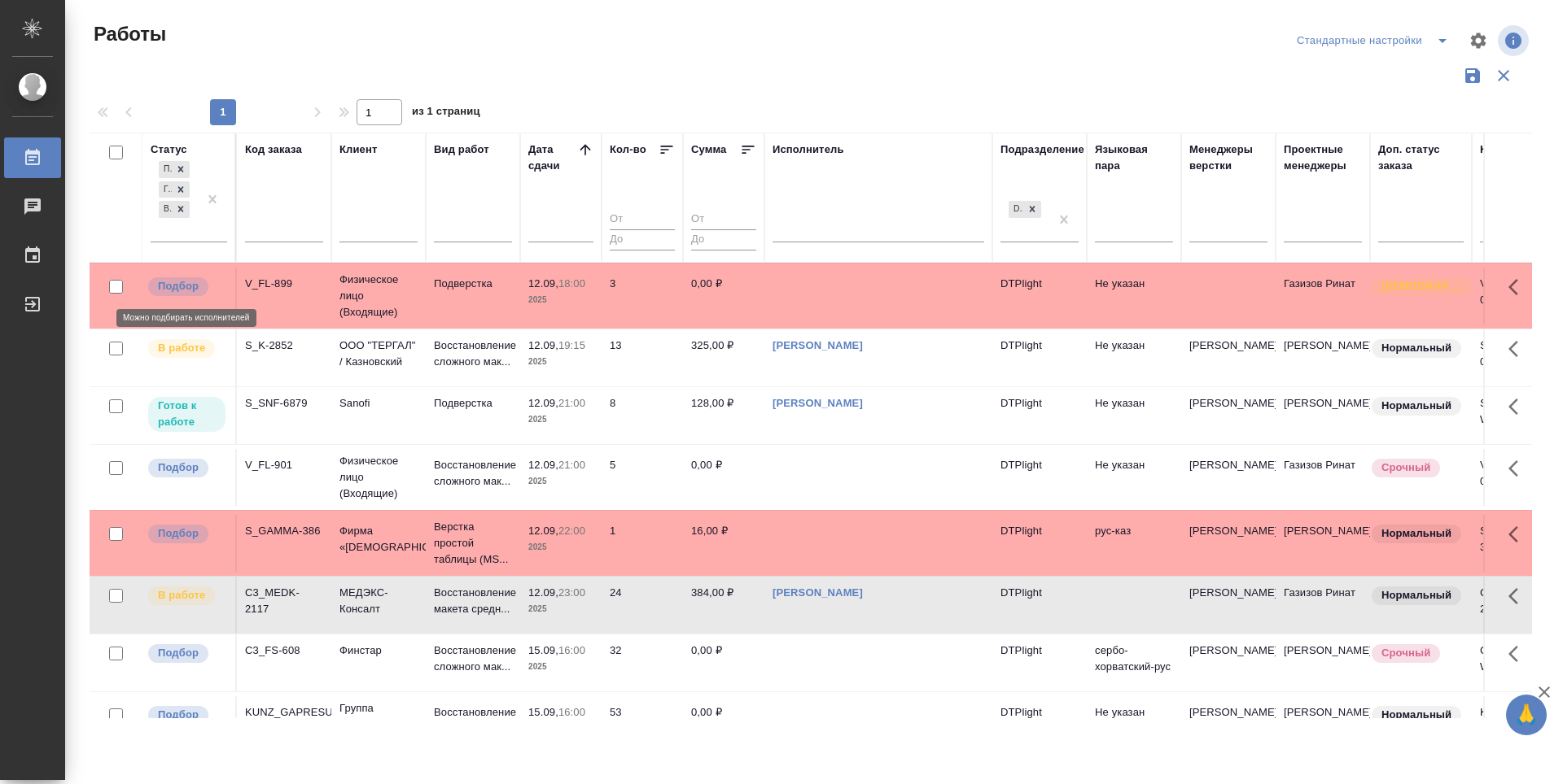
click at [185, 287] on p "Подбор" at bounding box center [178, 286] width 40 height 16
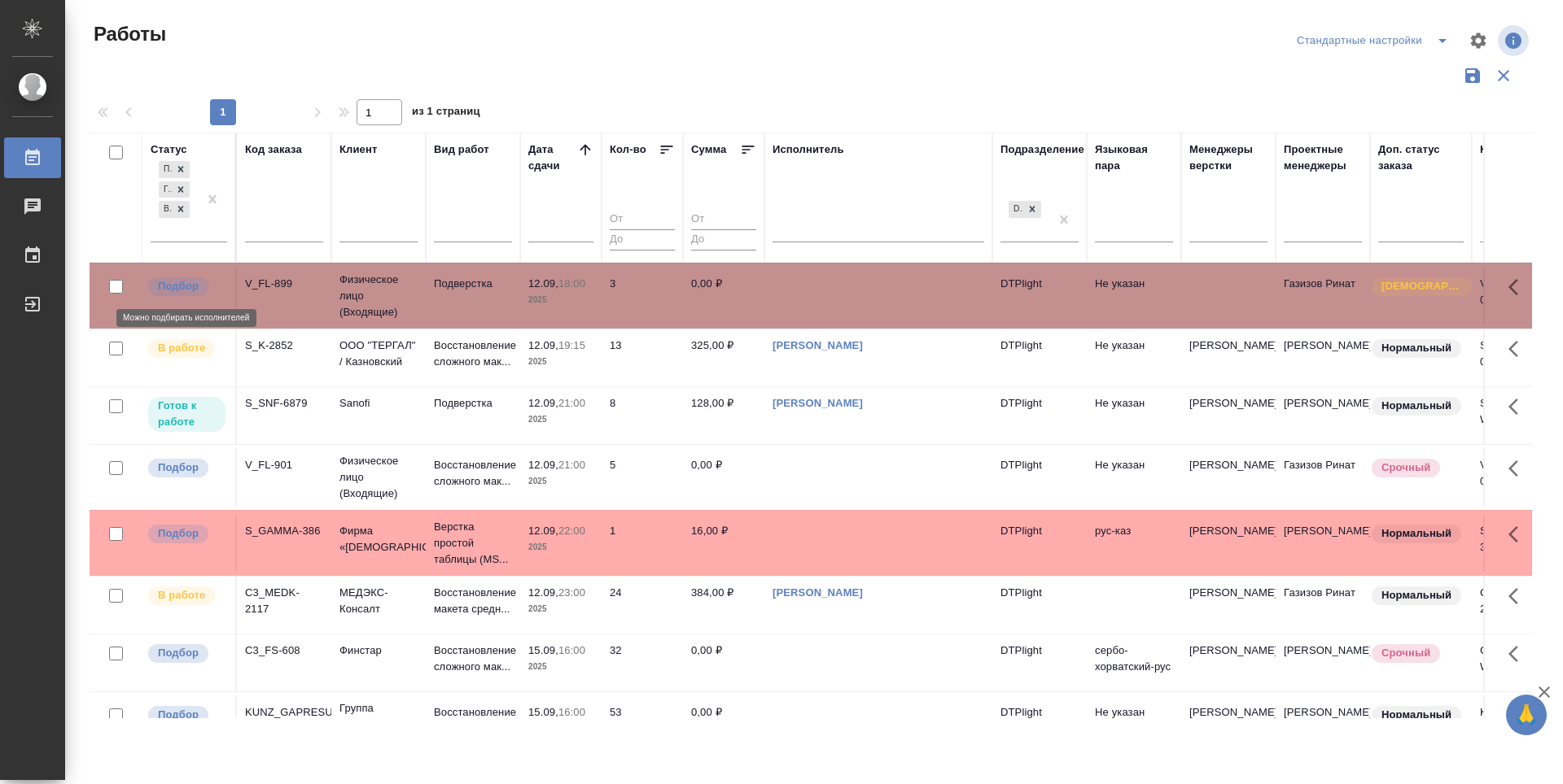
click at [185, 287] on p "Подбор" at bounding box center [178, 286] width 40 height 16
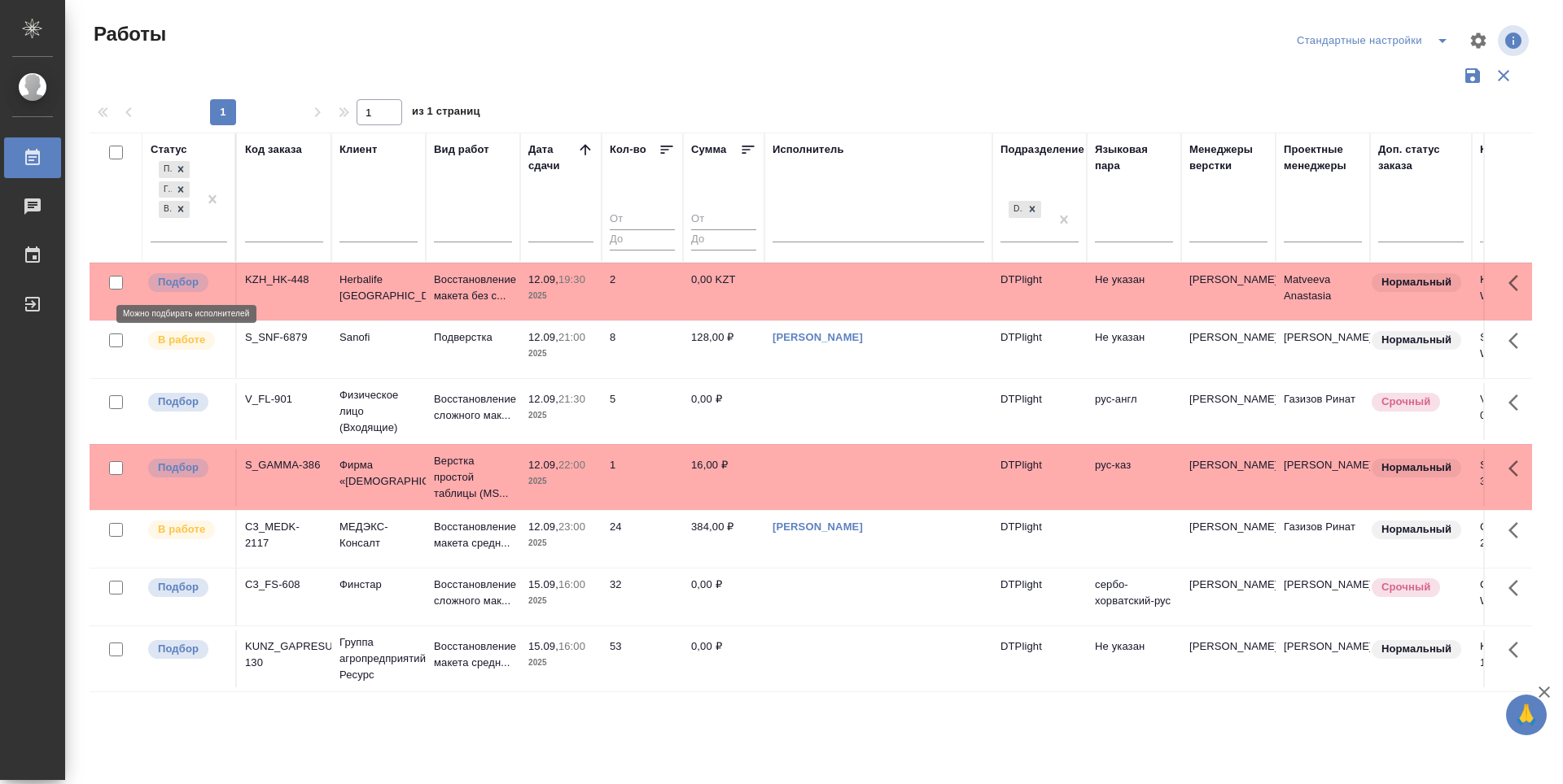
click at [178, 279] on p "Подбор" at bounding box center [178, 282] width 40 height 16
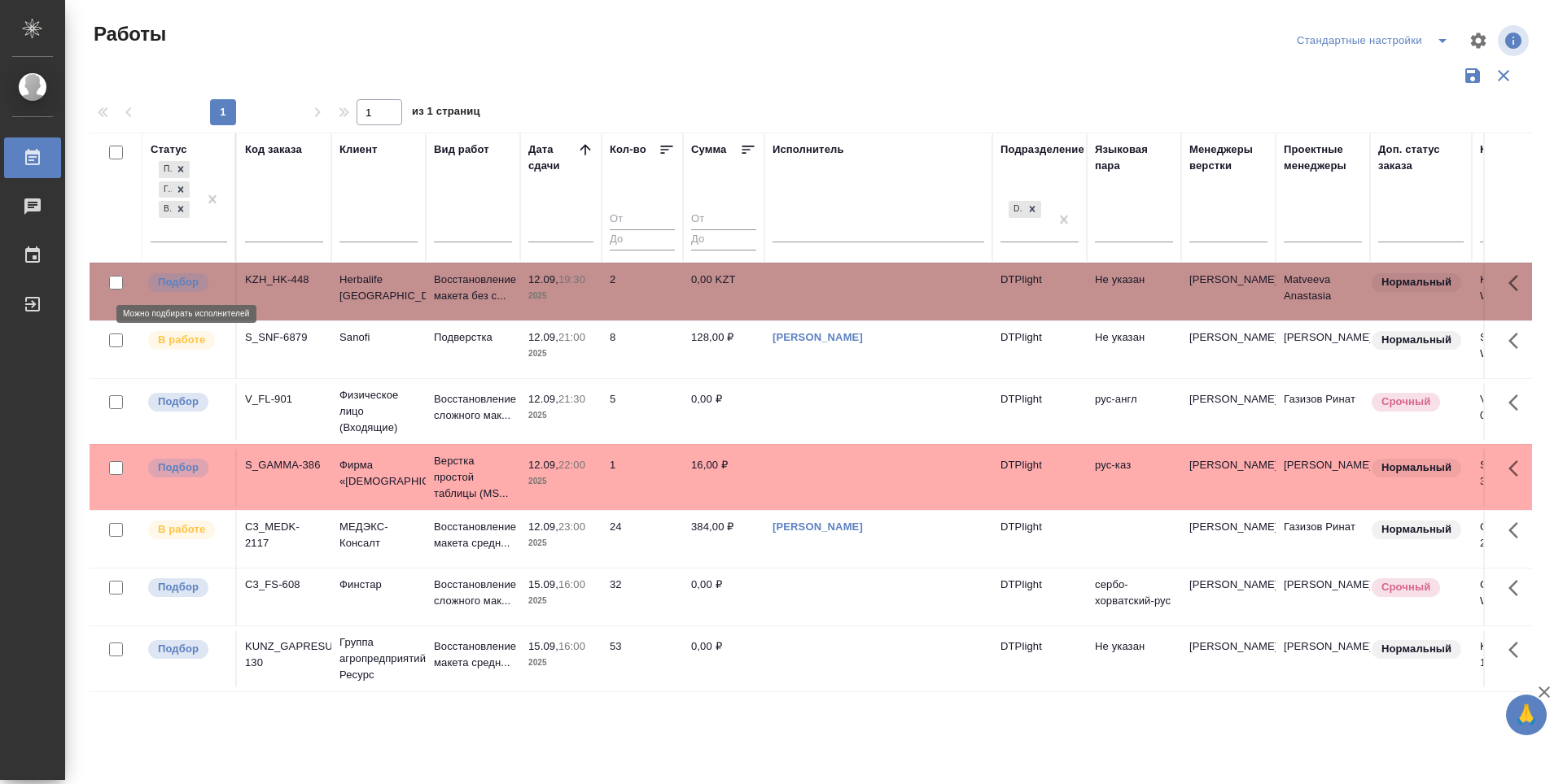
click at [178, 279] on p "Подбор" at bounding box center [178, 282] width 40 height 16
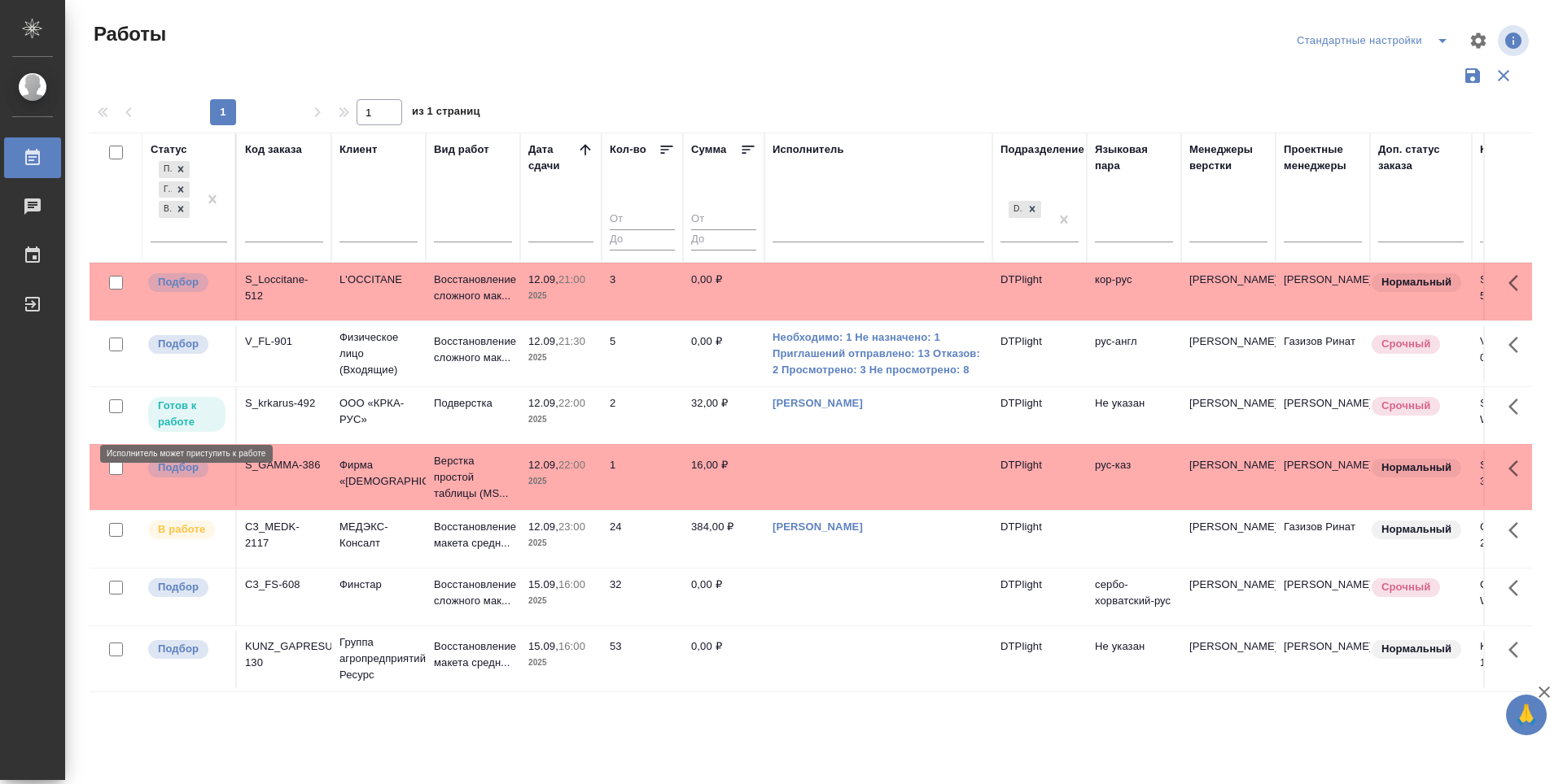
click at [175, 415] on p "Готов к работе" at bounding box center [187, 415] width 58 height 33
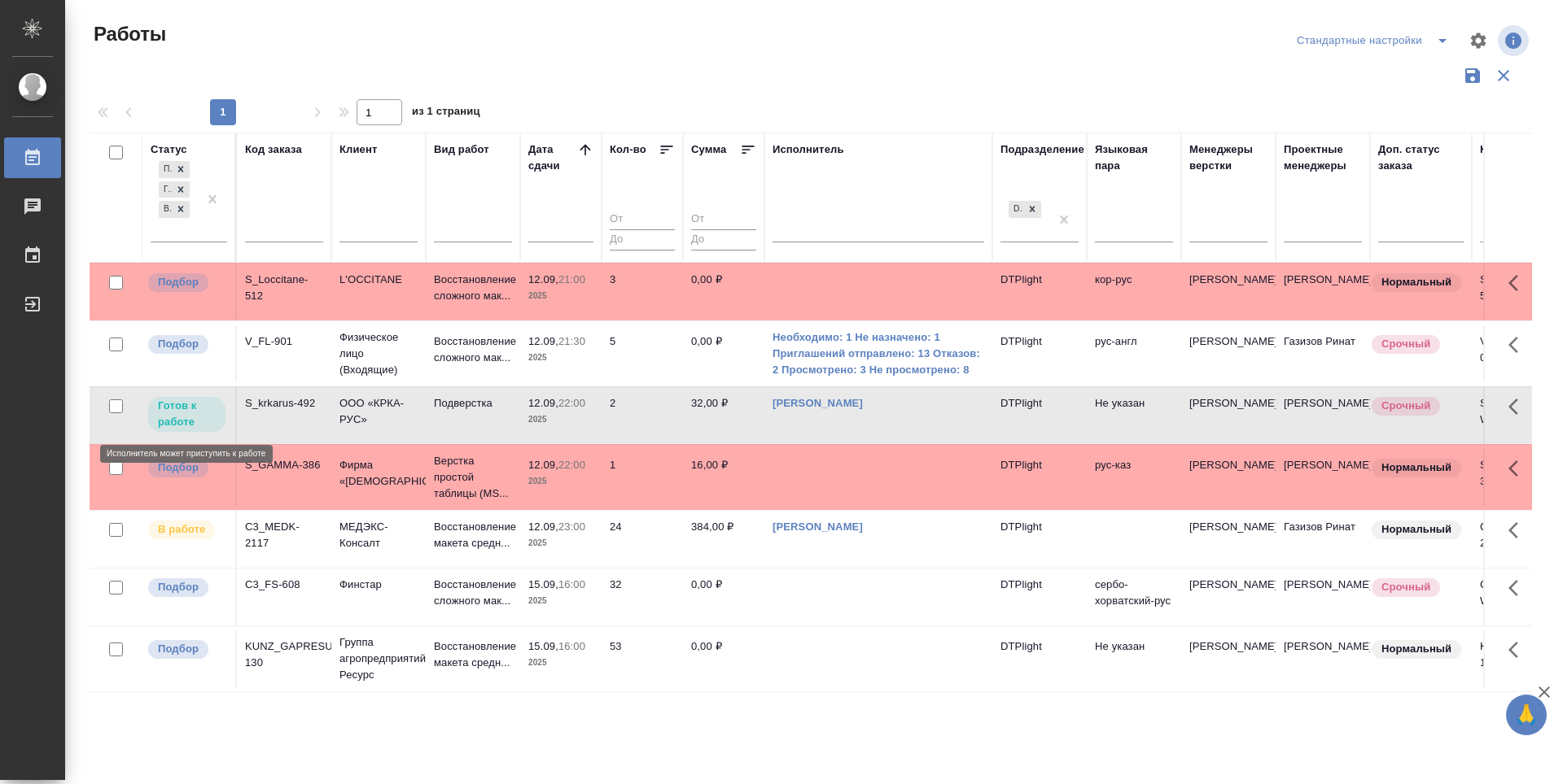
click at [175, 415] on p "Готов к работе" at bounding box center [187, 415] width 58 height 33
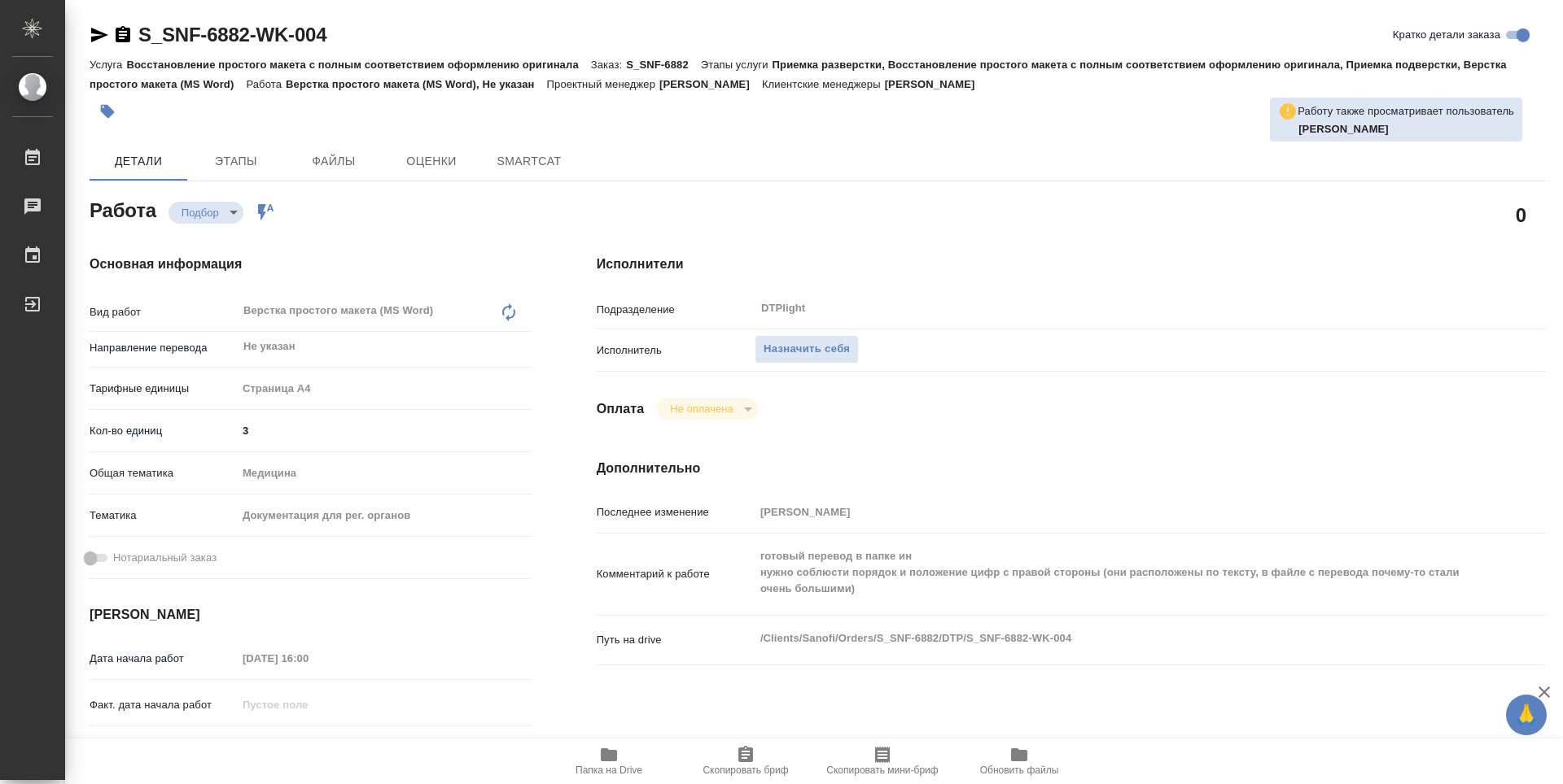
type textarea "x"
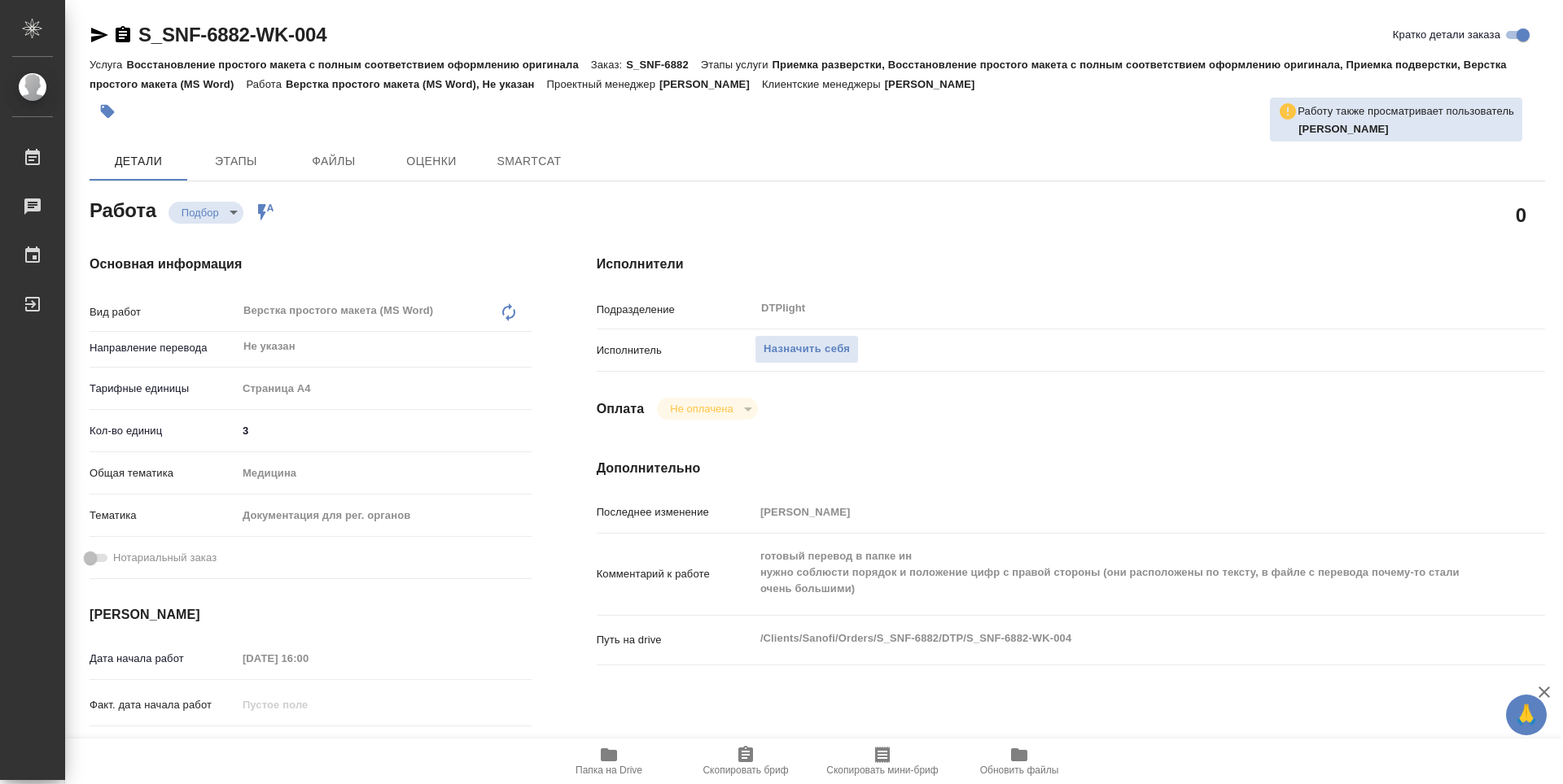
type textarea "x"
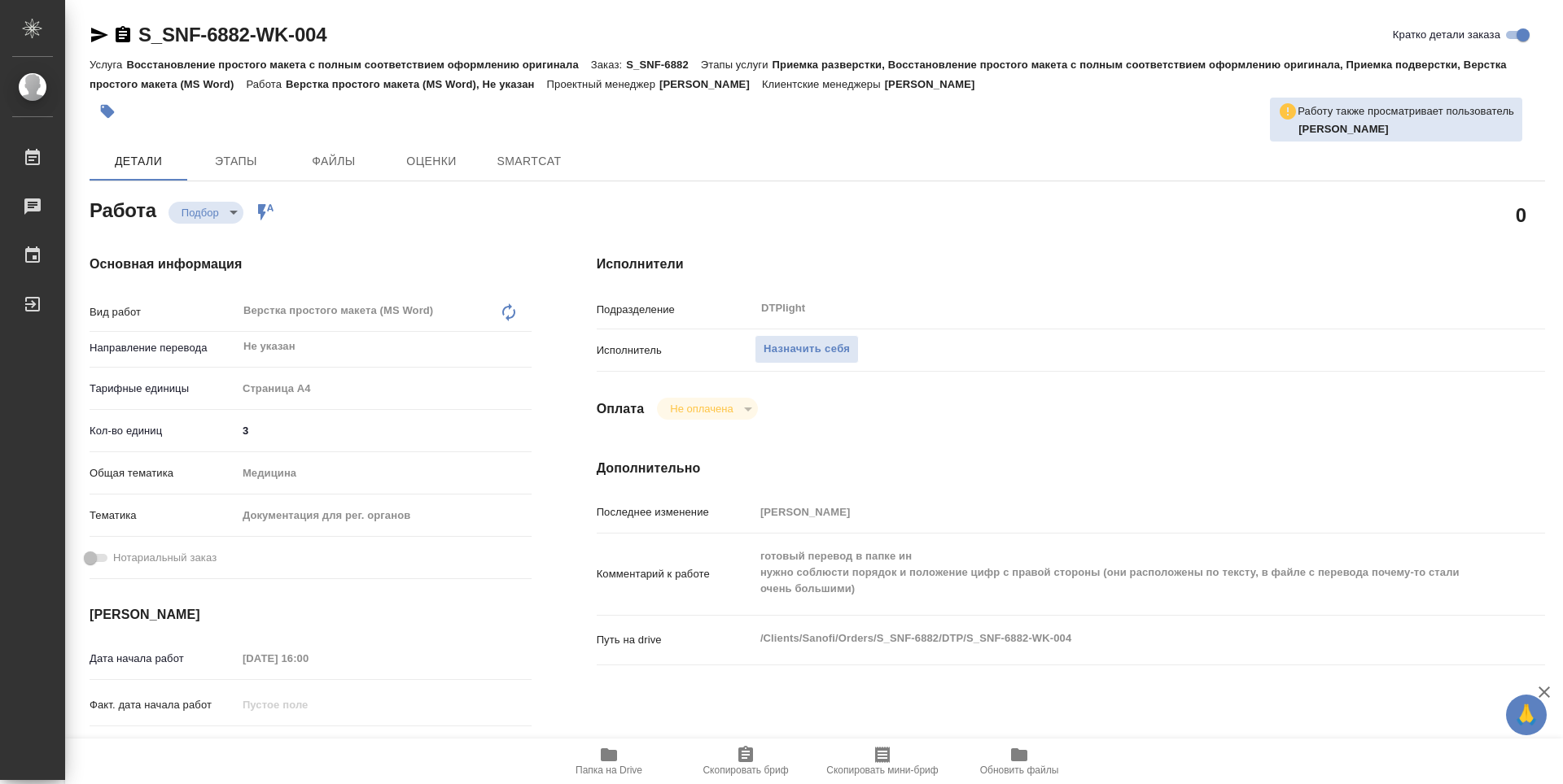
type textarea "x"
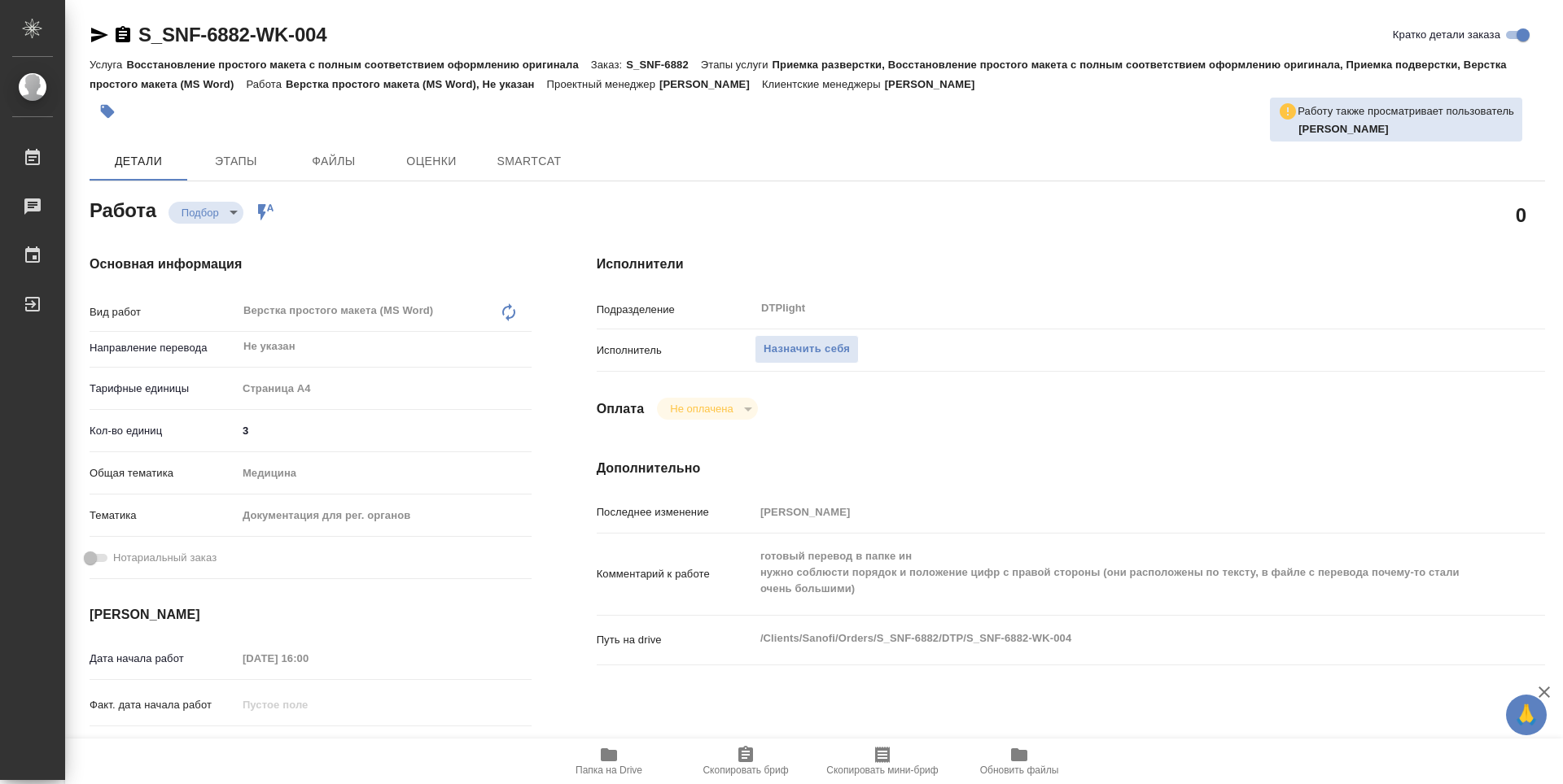
type textarea "x"
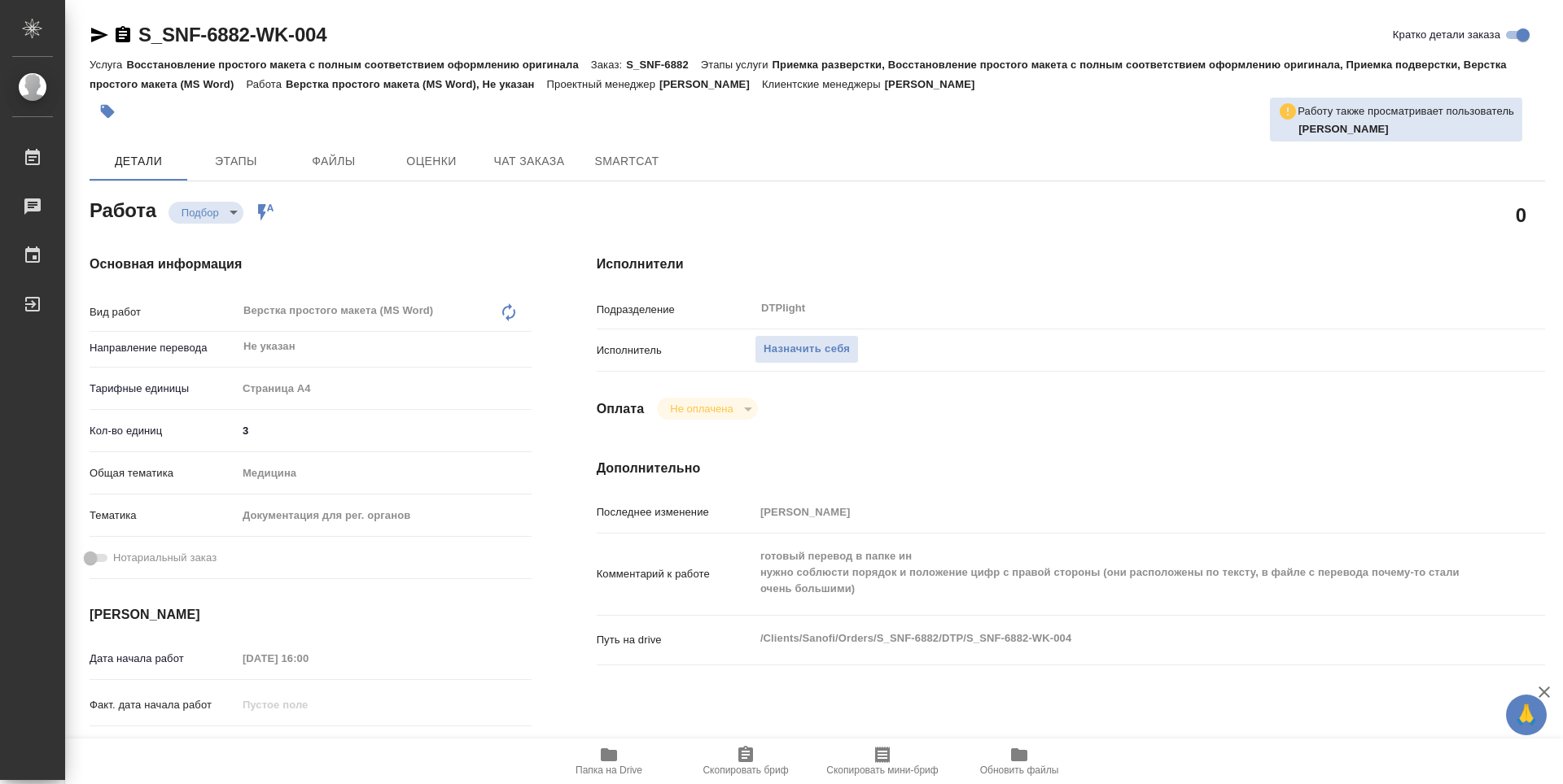
type textarea "x"
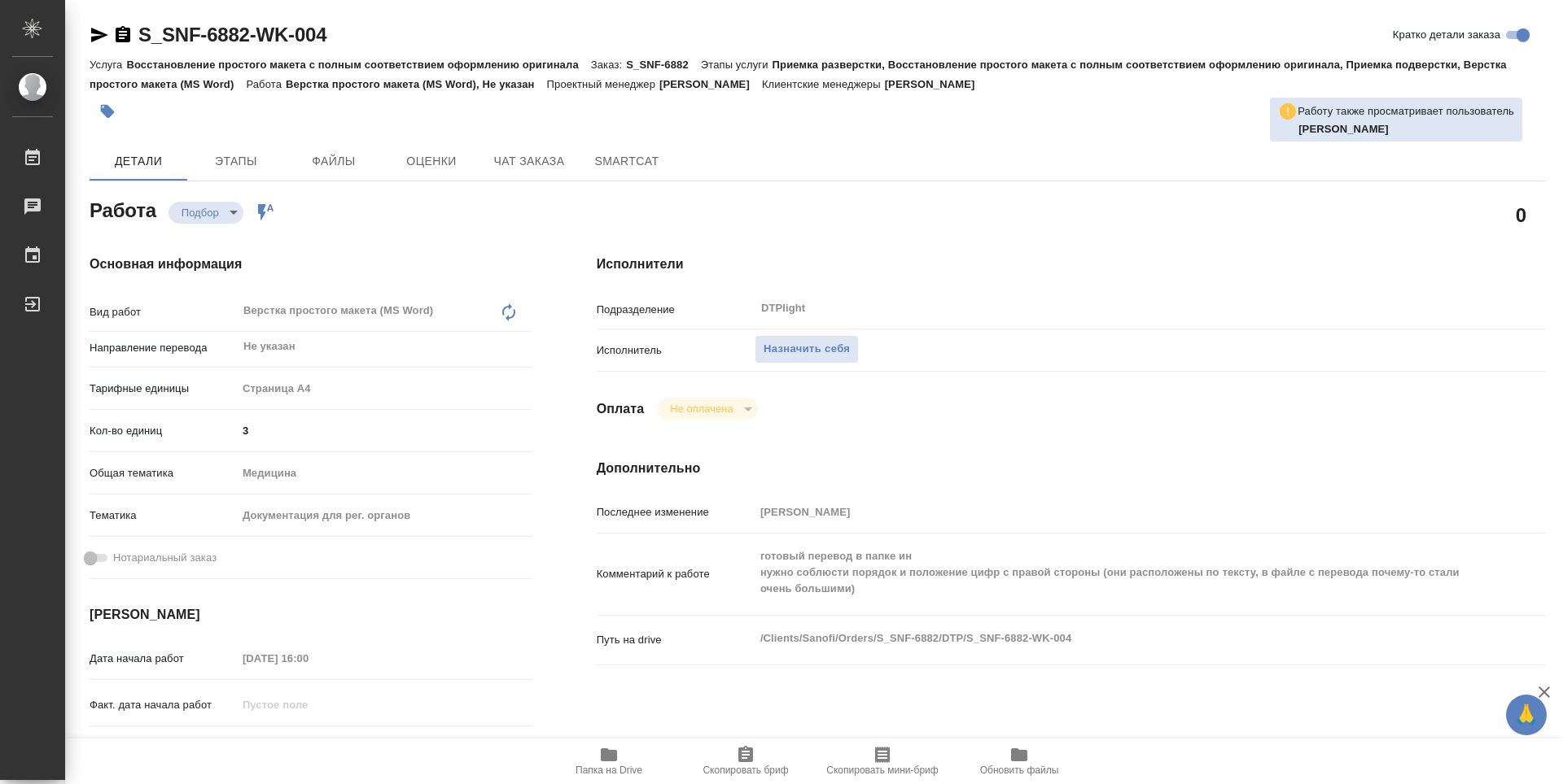
type textarea "x"
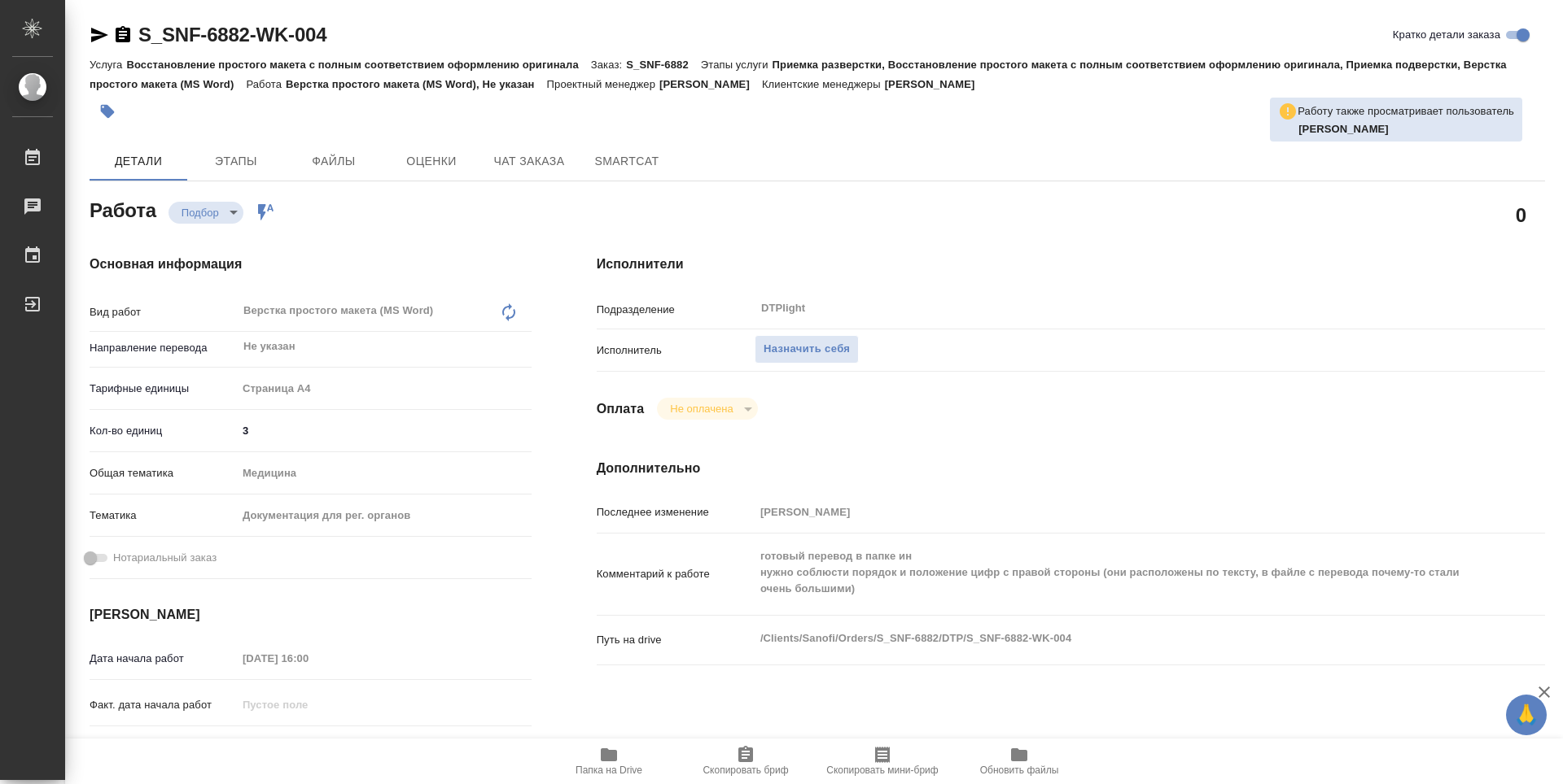
click at [610, 754] on icon "button" at bounding box center [609, 755] width 16 height 13
type textarea "x"
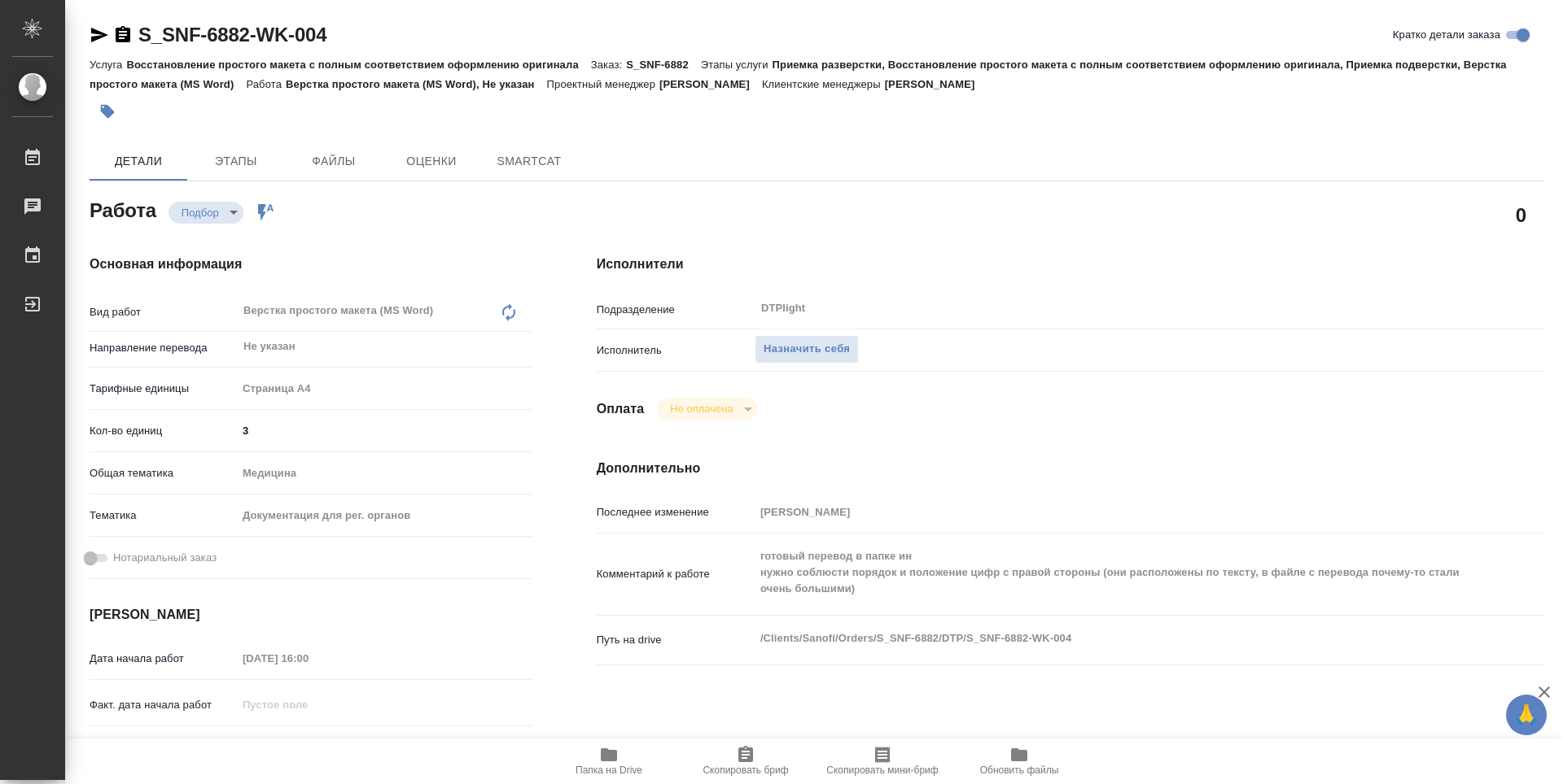
type textarea "x"
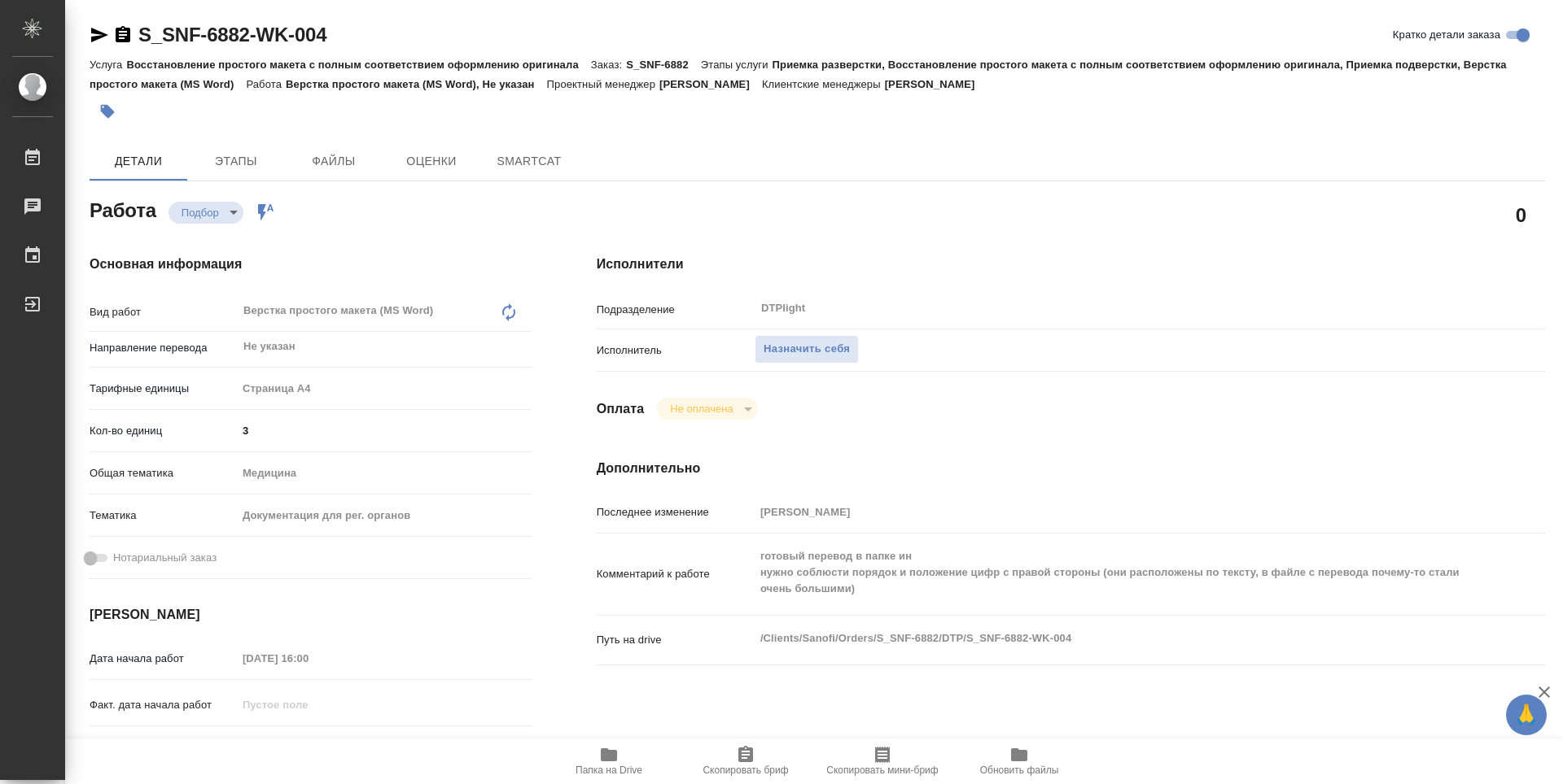
type textarea "x"
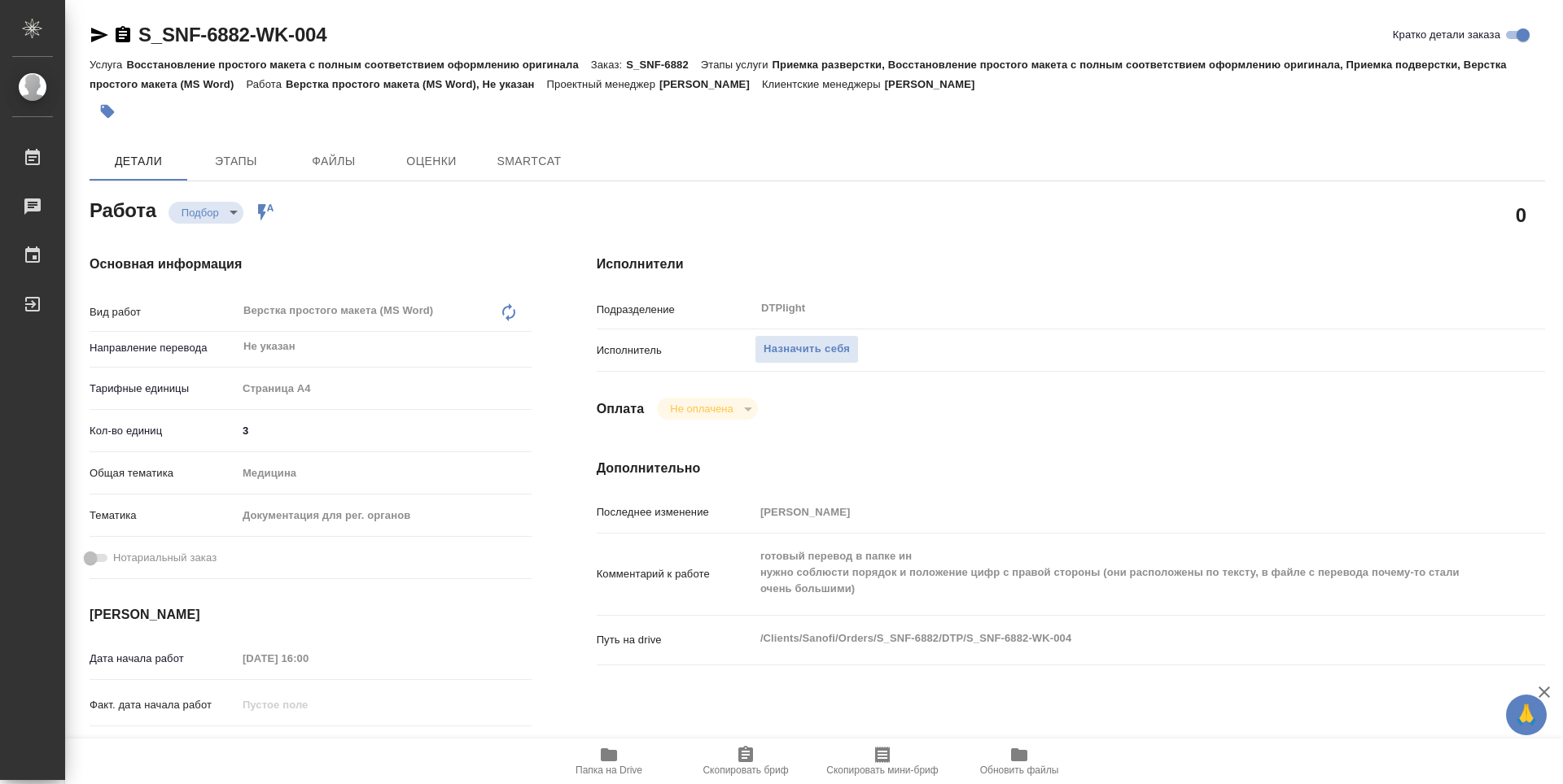
type textarea "x"
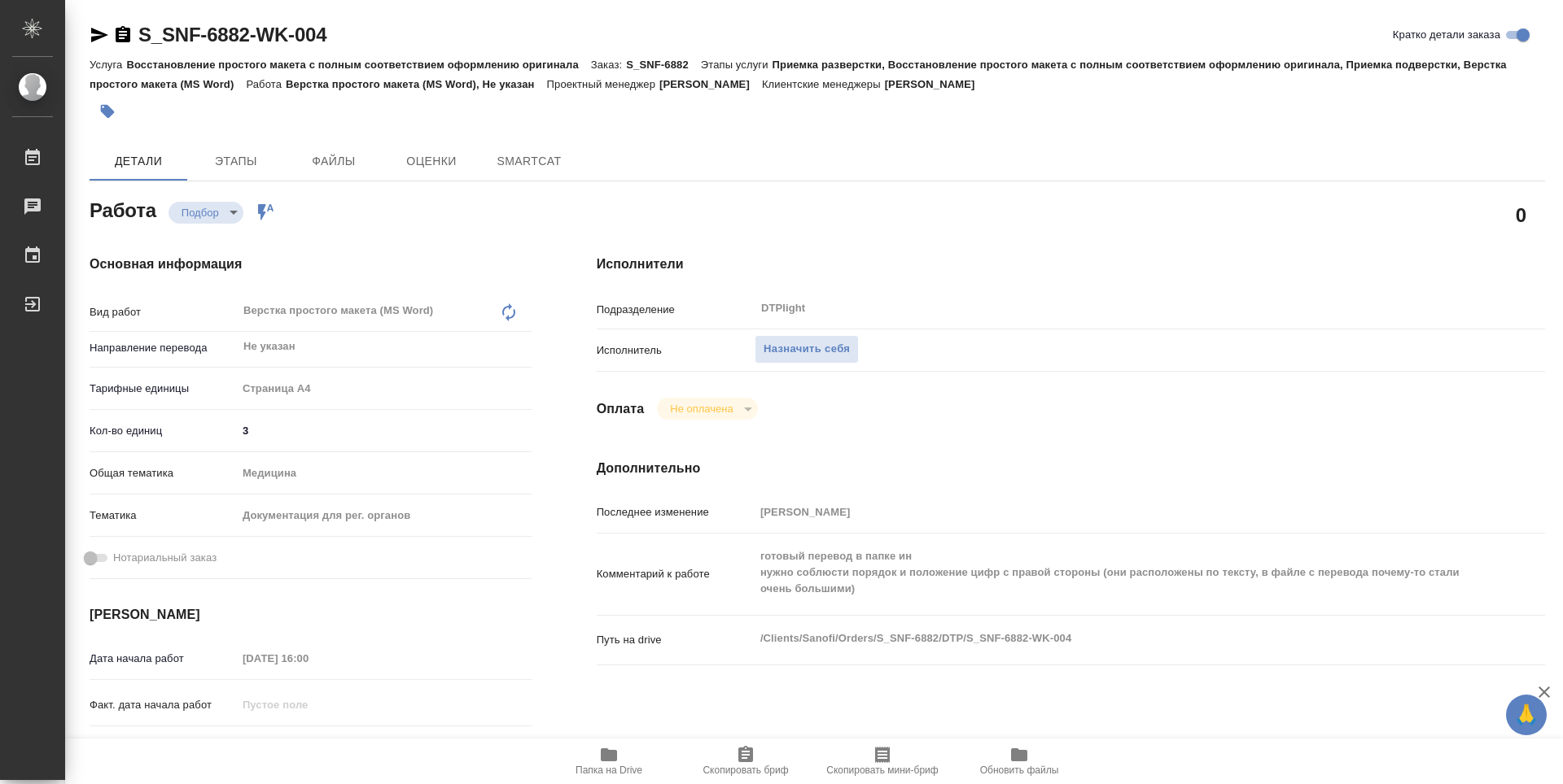
type textarea "x"
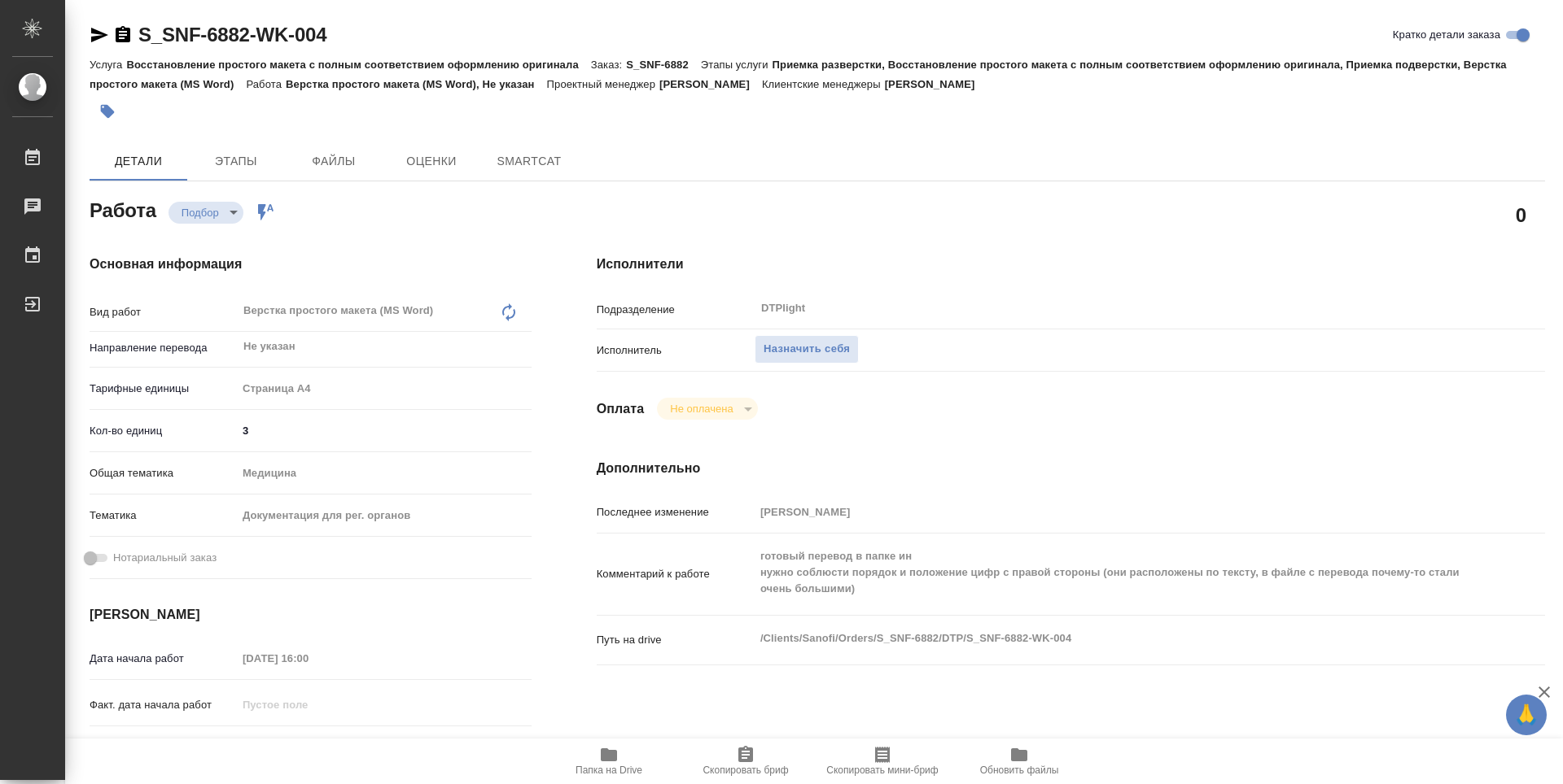
type textarea "x"
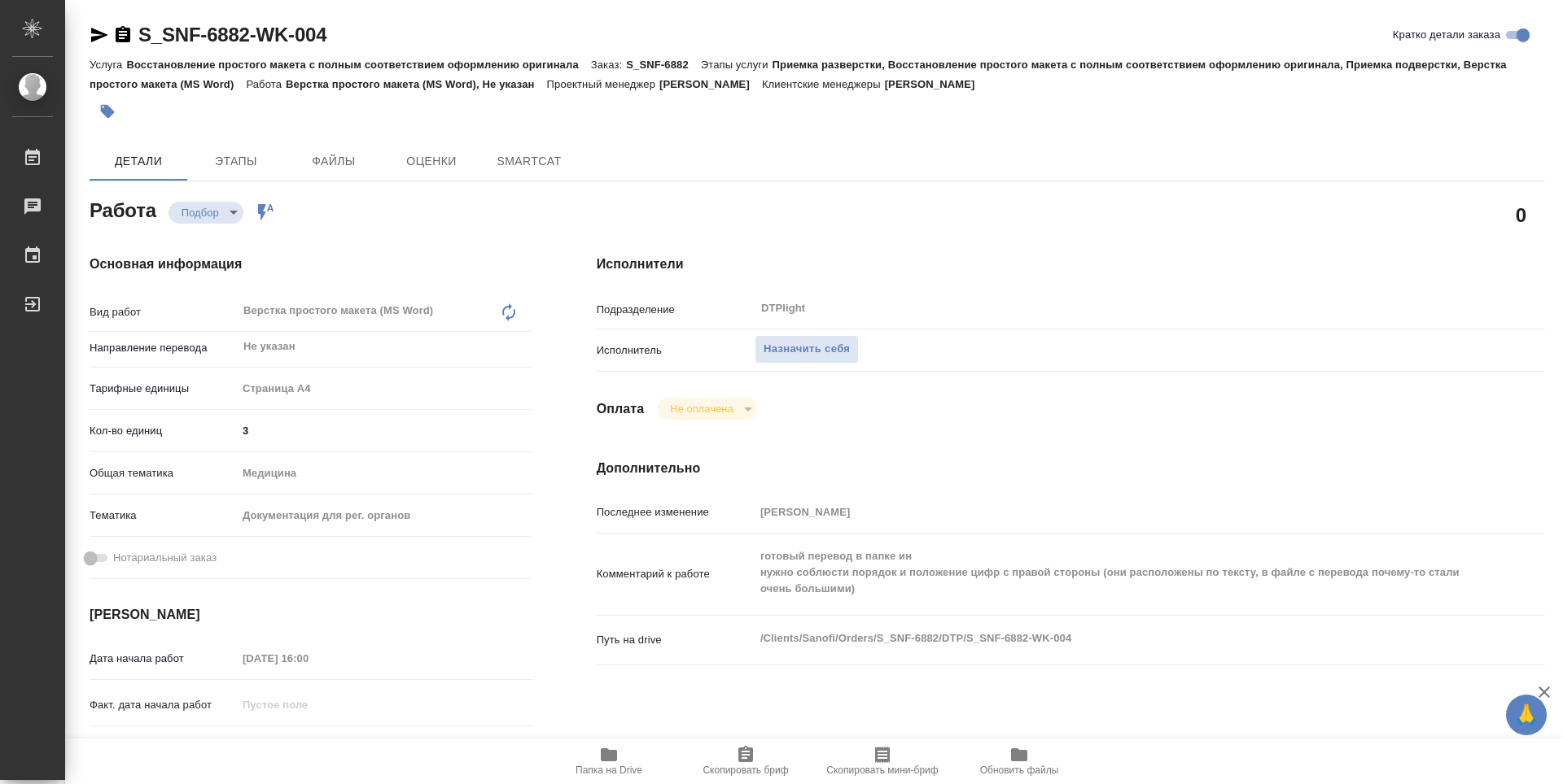
type textarea "x"
click at [793, 348] on span "Назначить себя" at bounding box center [807, 349] width 86 height 19
type textarea "x"
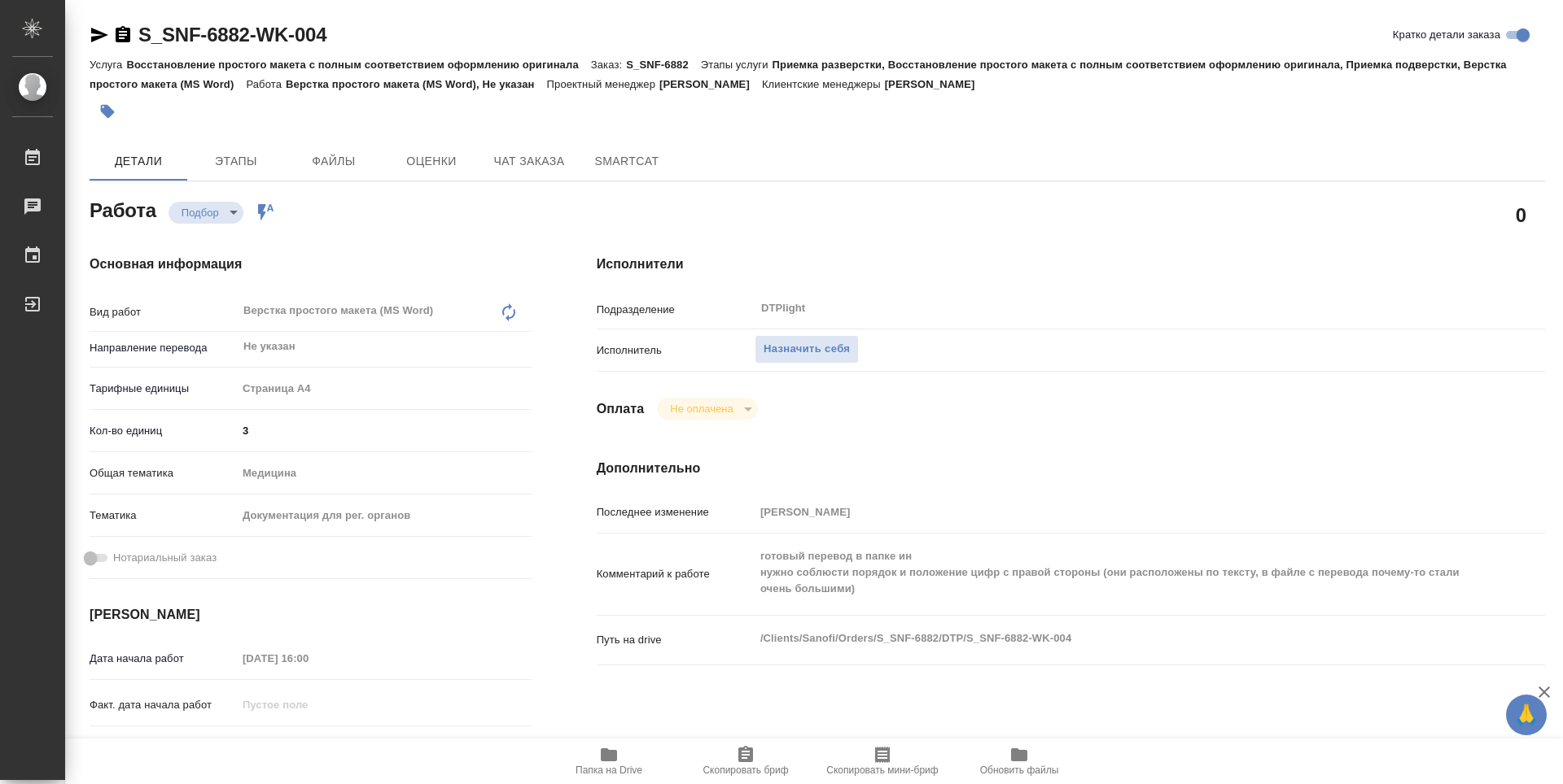
type textarea "x"
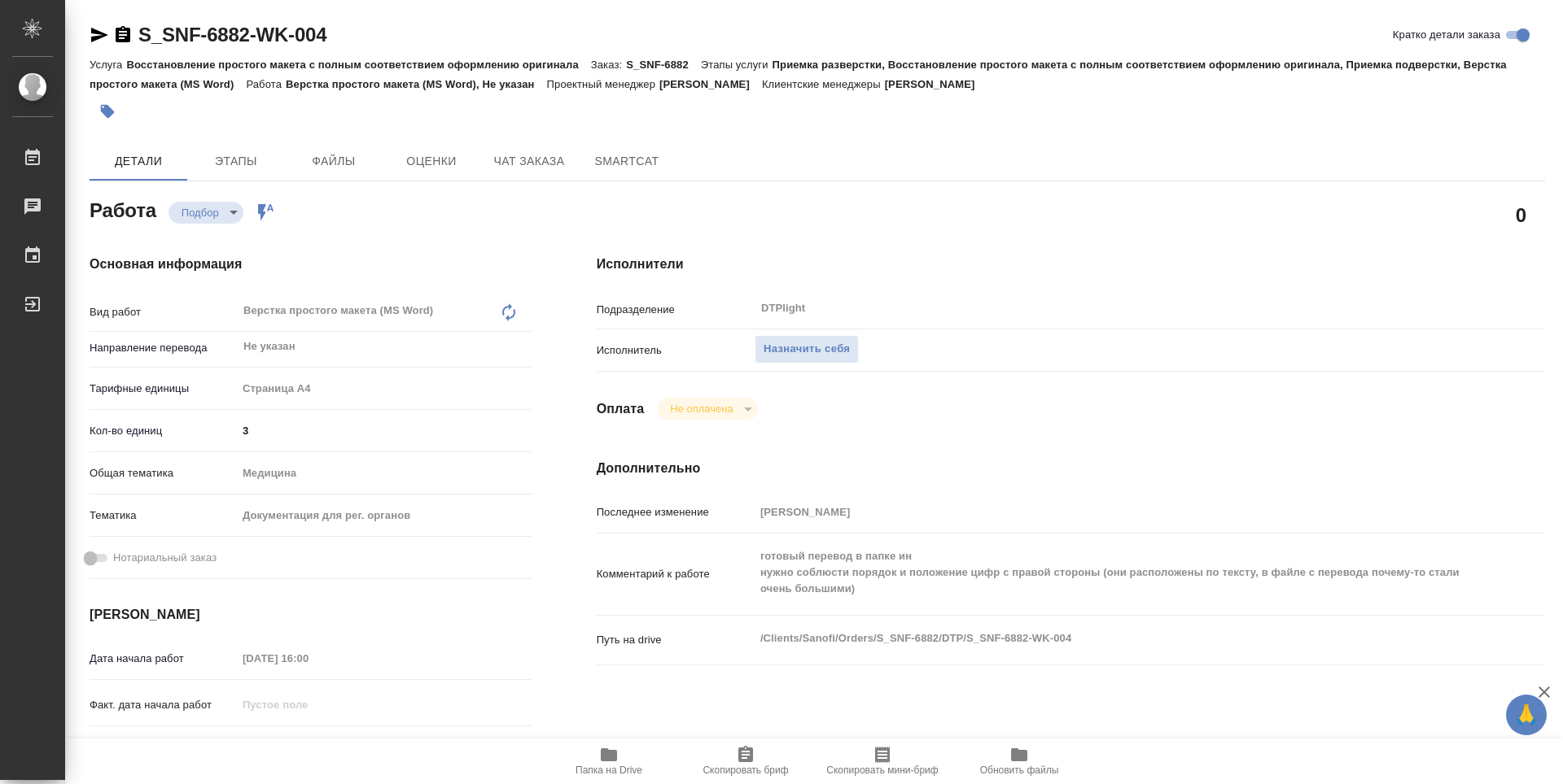
type textarea "x"
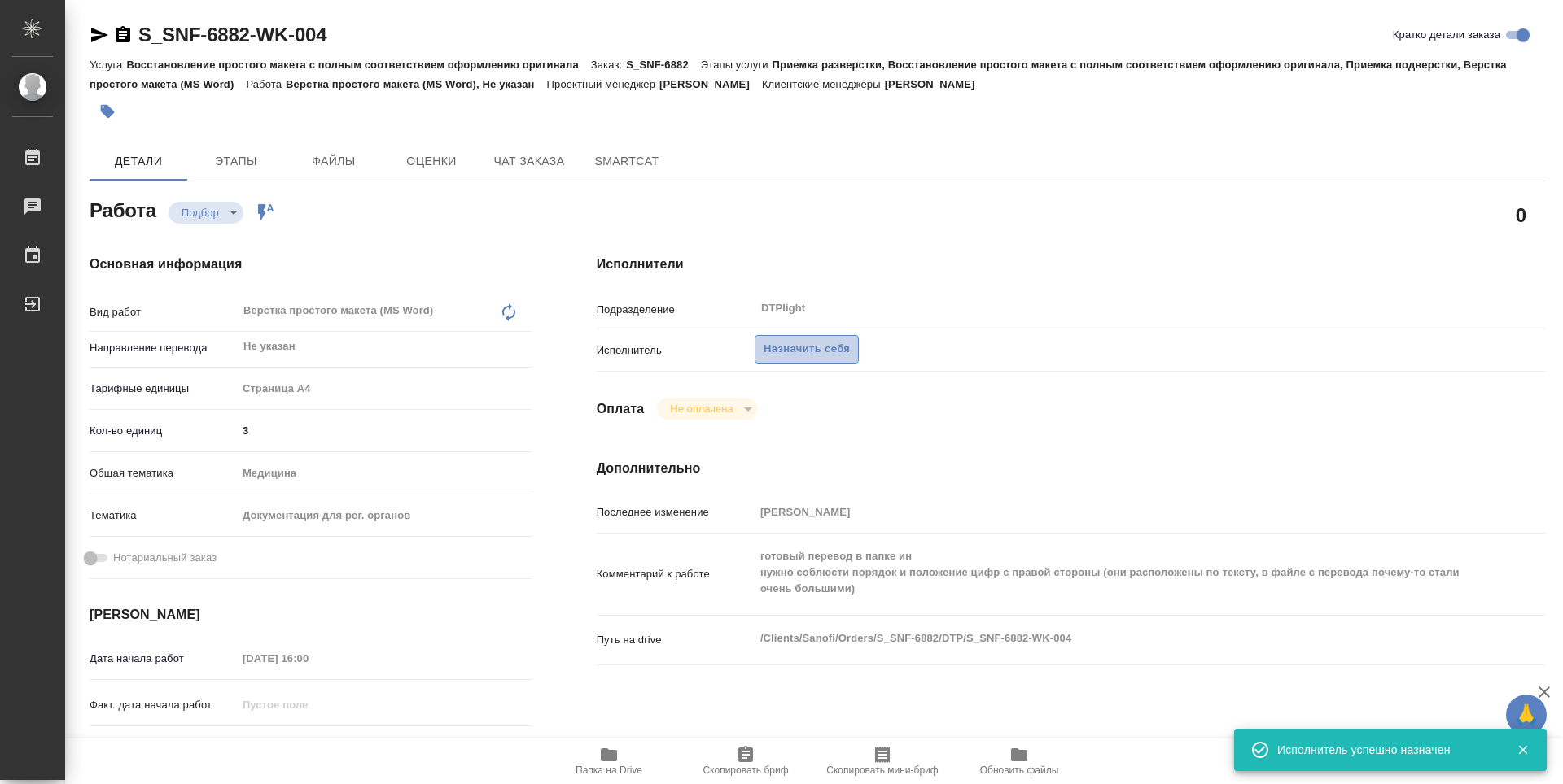
click at [831, 352] on span "Назначить себя" at bounding box center [807, 349] width 86 height 19
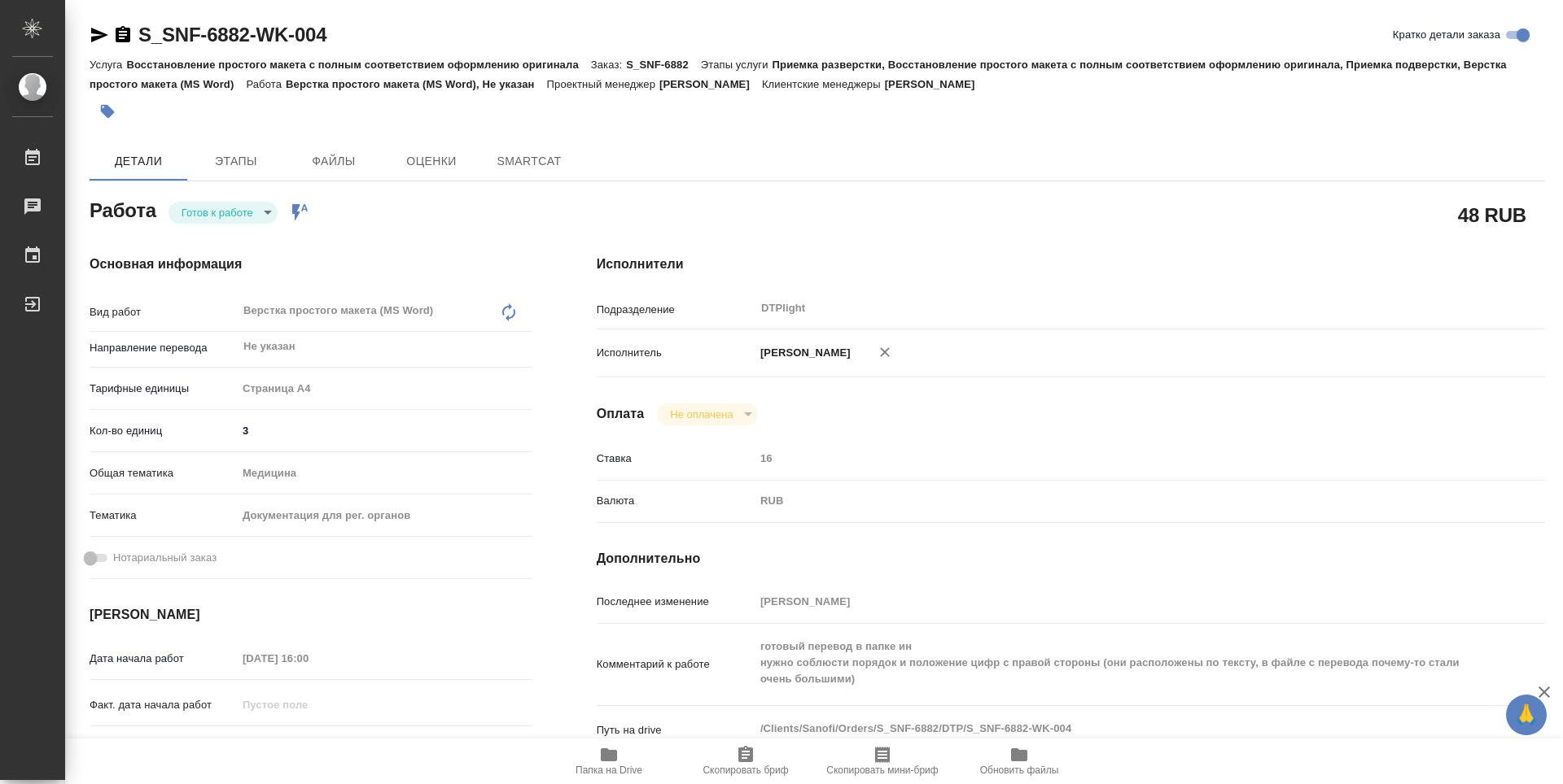
type textarea "x"
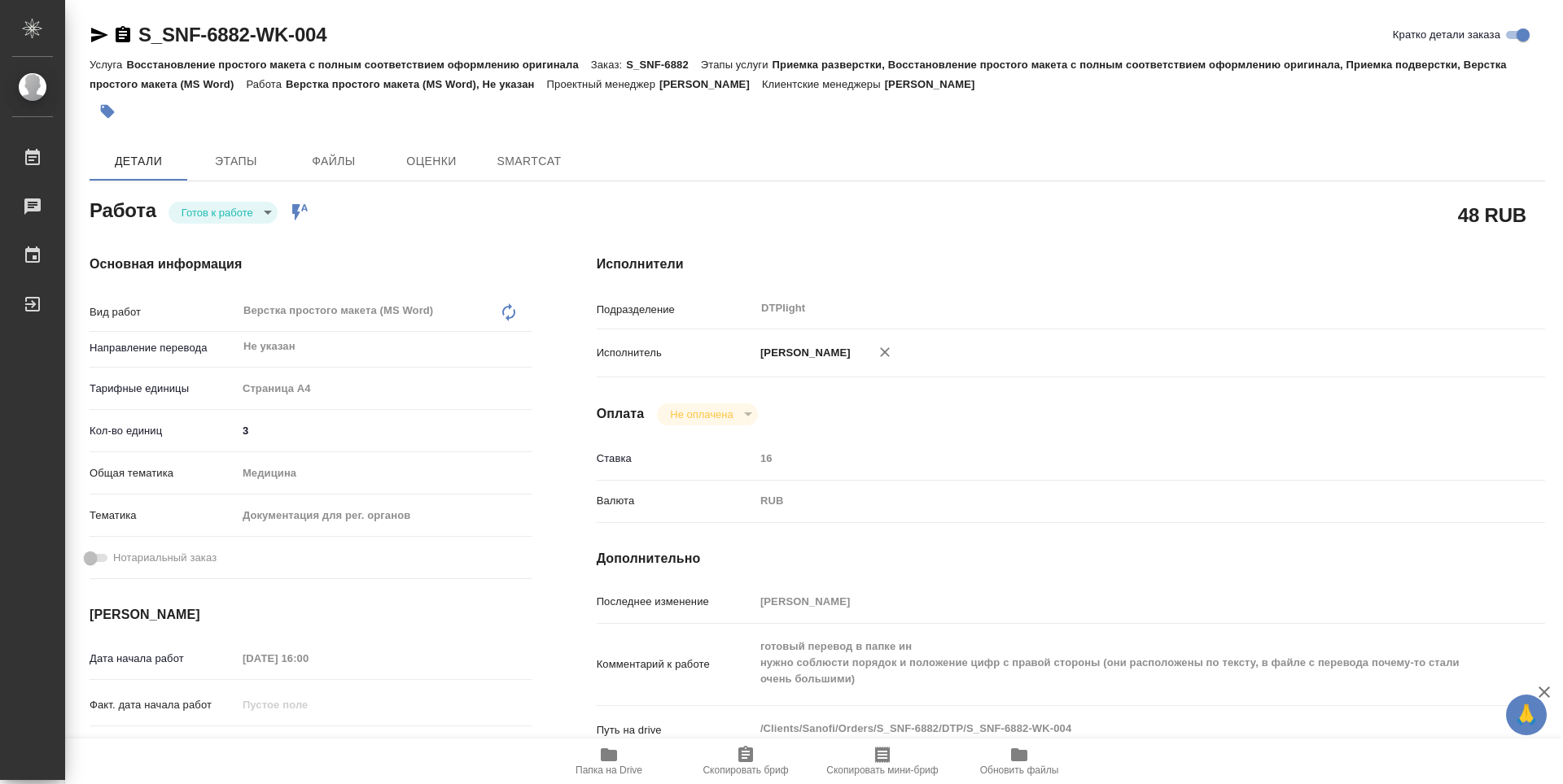
type textarea "x"
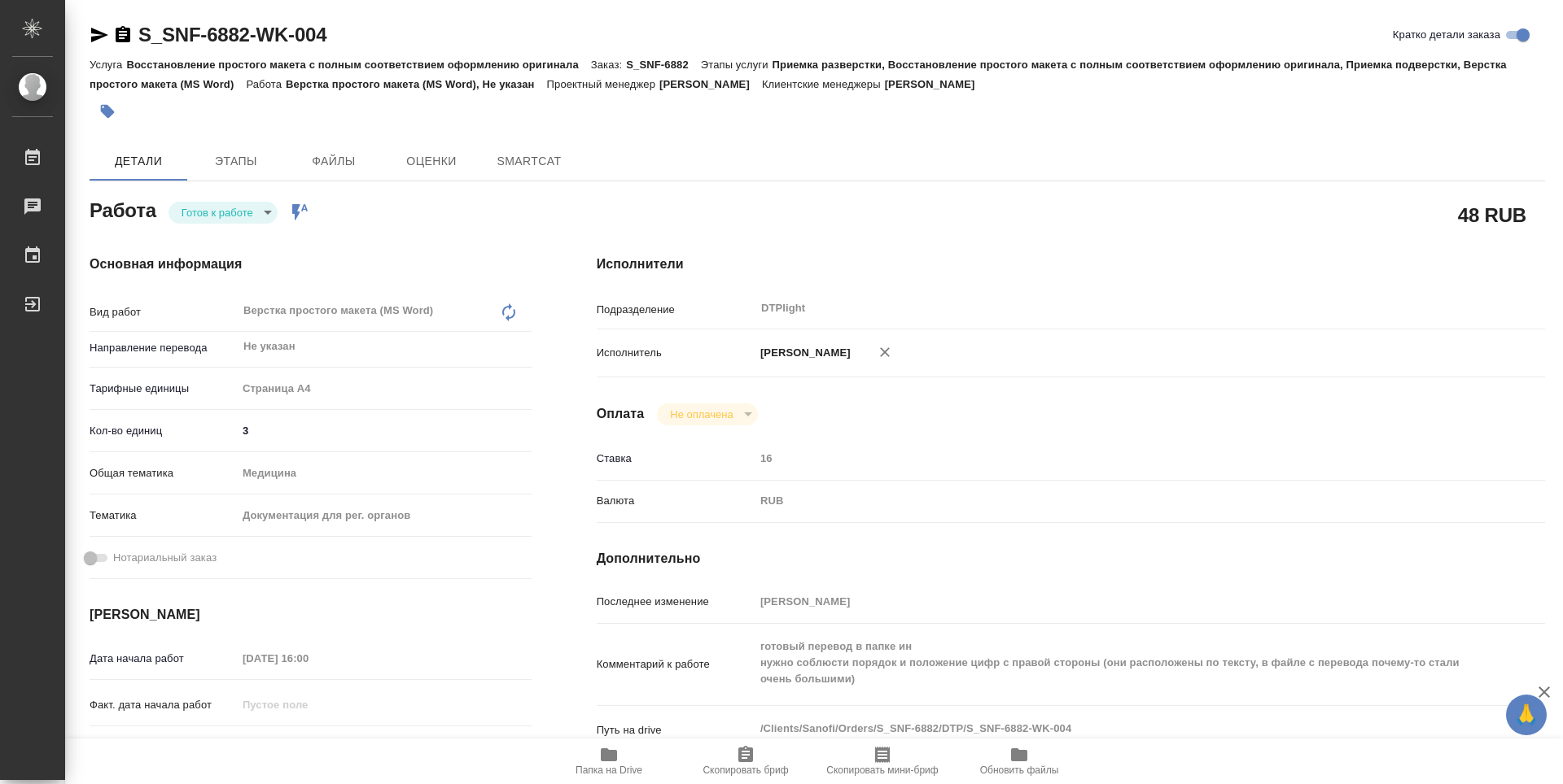
type textarea "x"
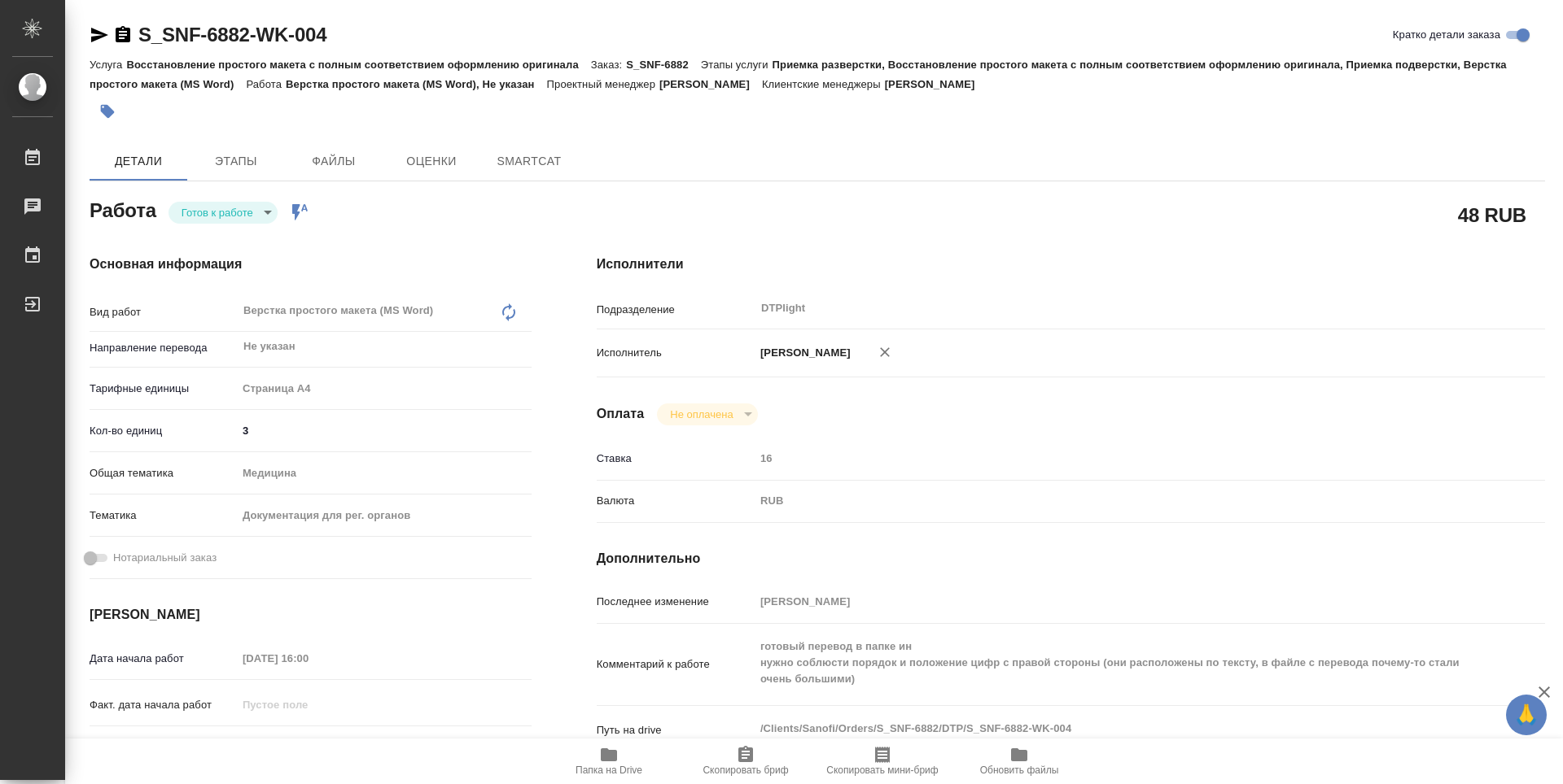
type textarea "x"
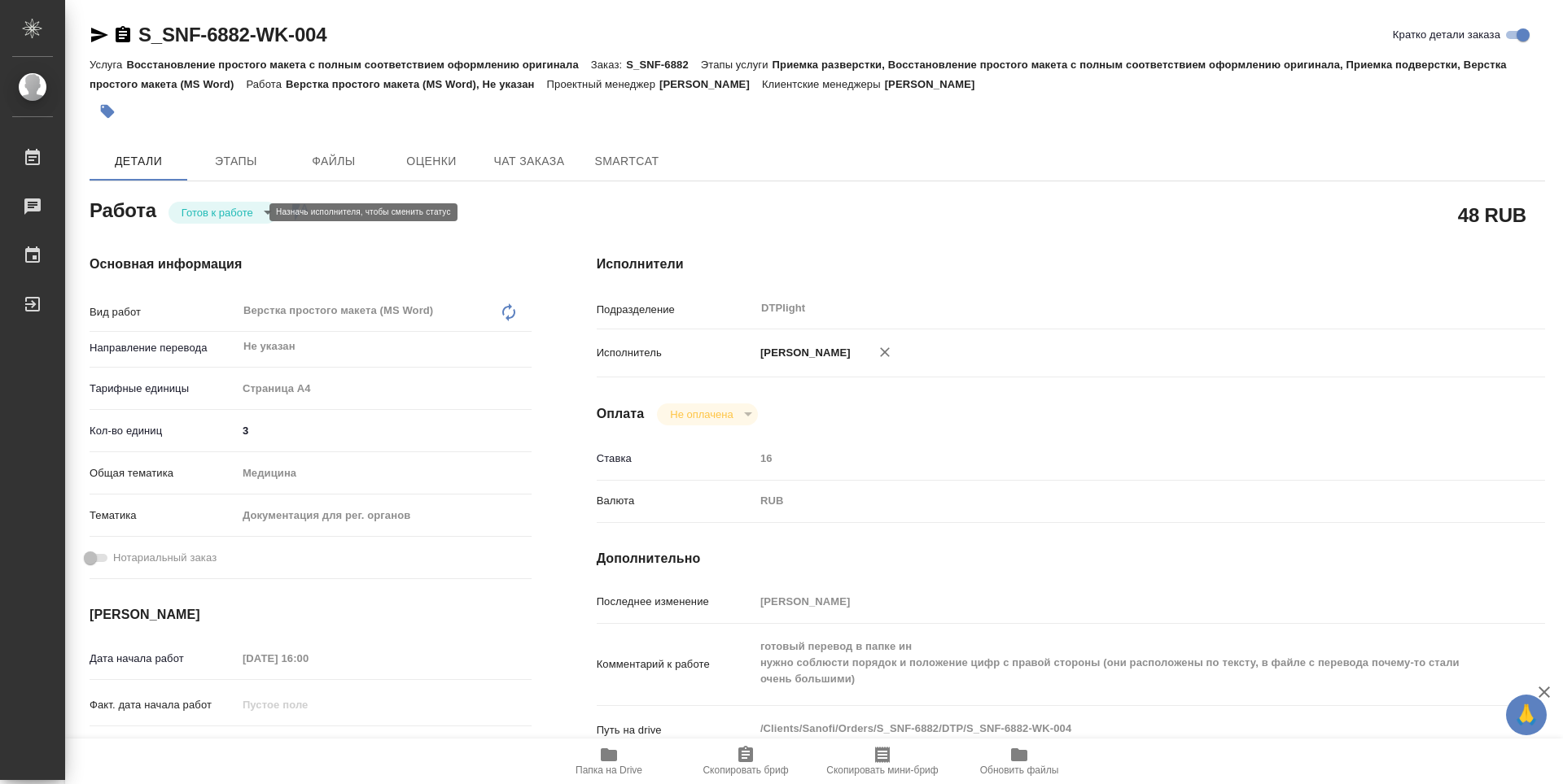
type textarea "x"
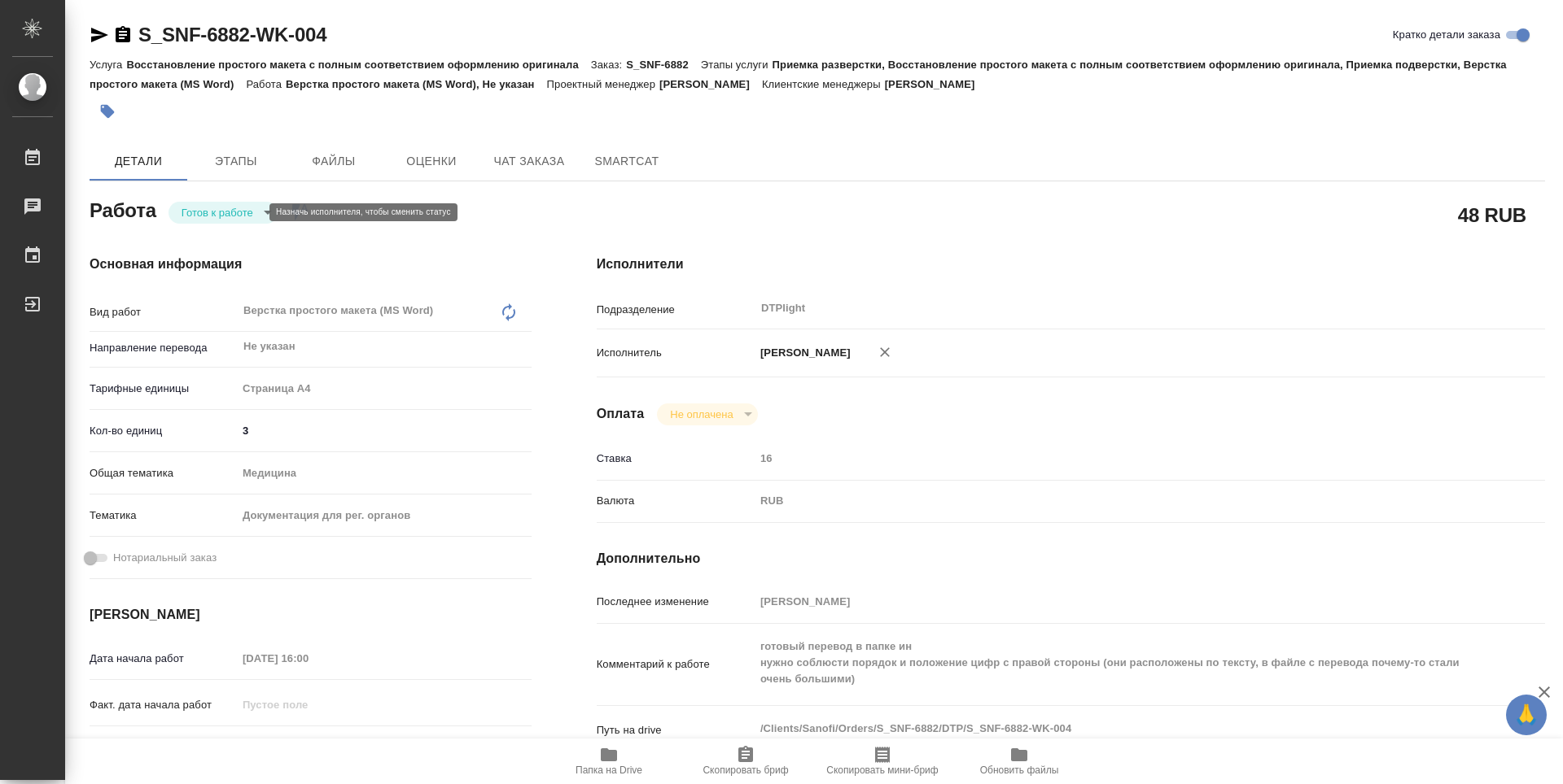
click at [215, 214] on body "🙏 .cls-1 fill:#fff; AWATERA Zubakova Viktoriya Работы Чаты График Выйти S_SNF-6…" at bounding box center [781, 392] width 1563 height 784
click at [215, 206] on button "В работе" at bounding box center [208, 212] width 53 height 18
type textarea "x"
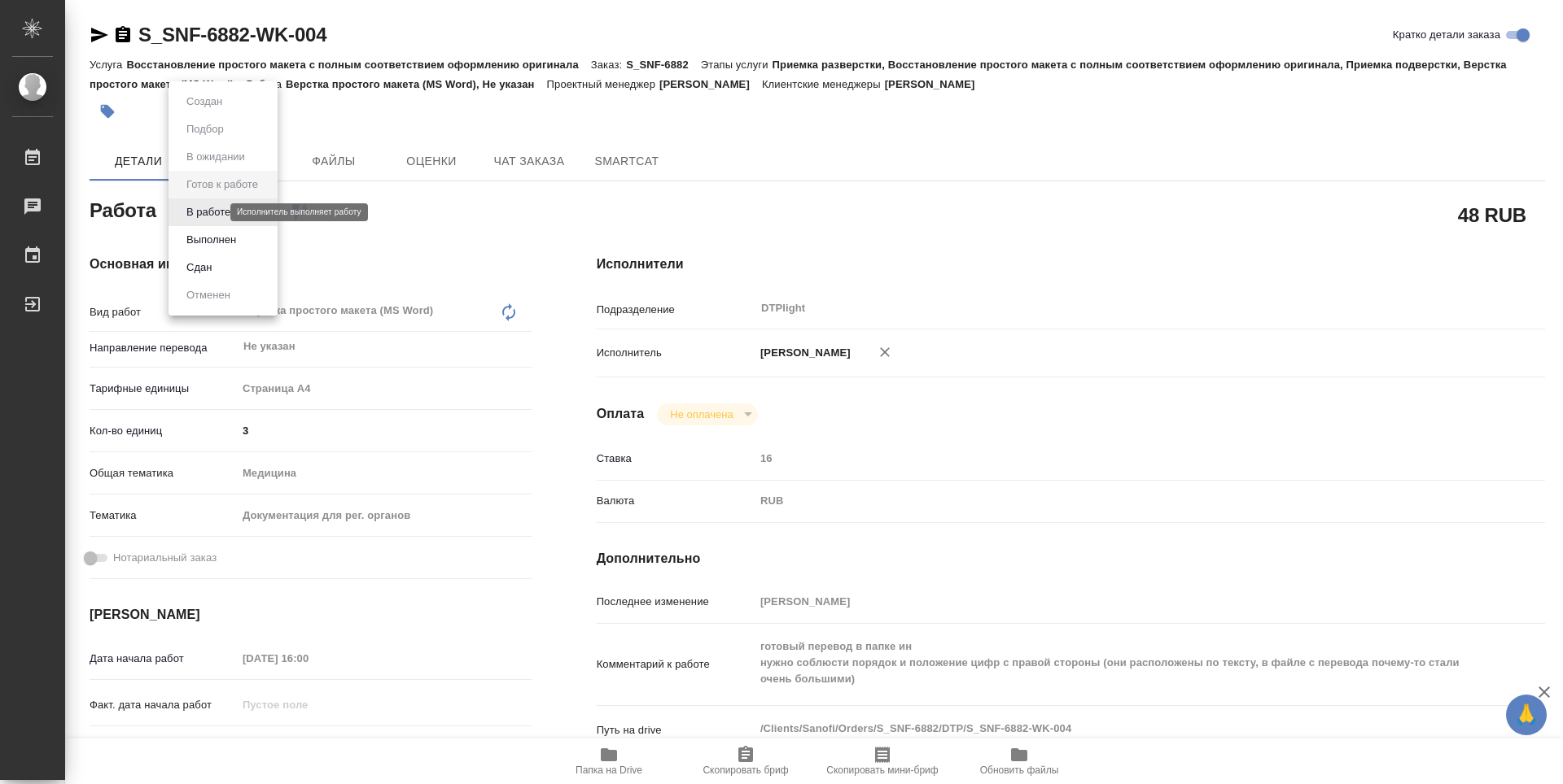
type textarea "x"
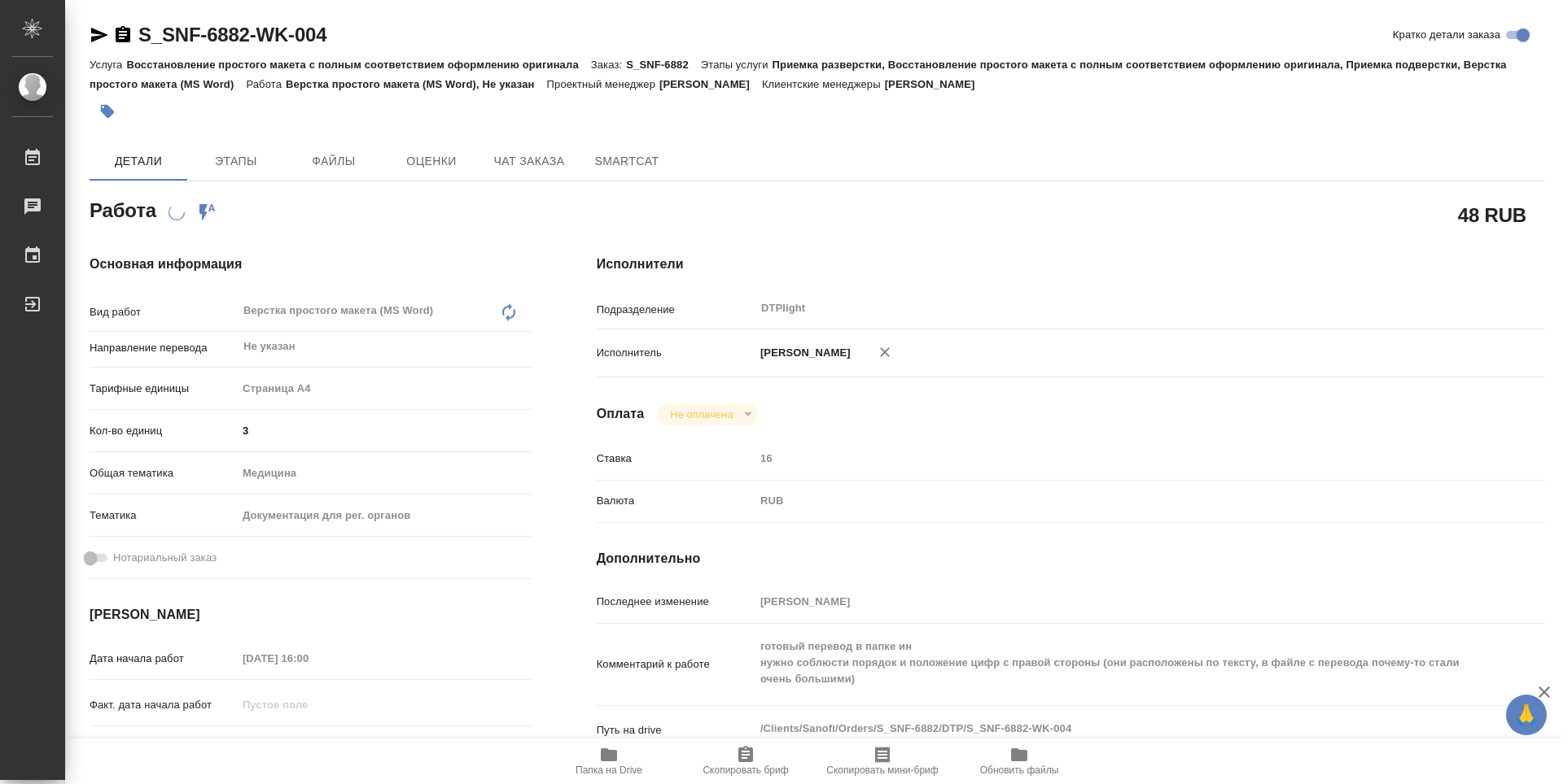
type textarea "x"
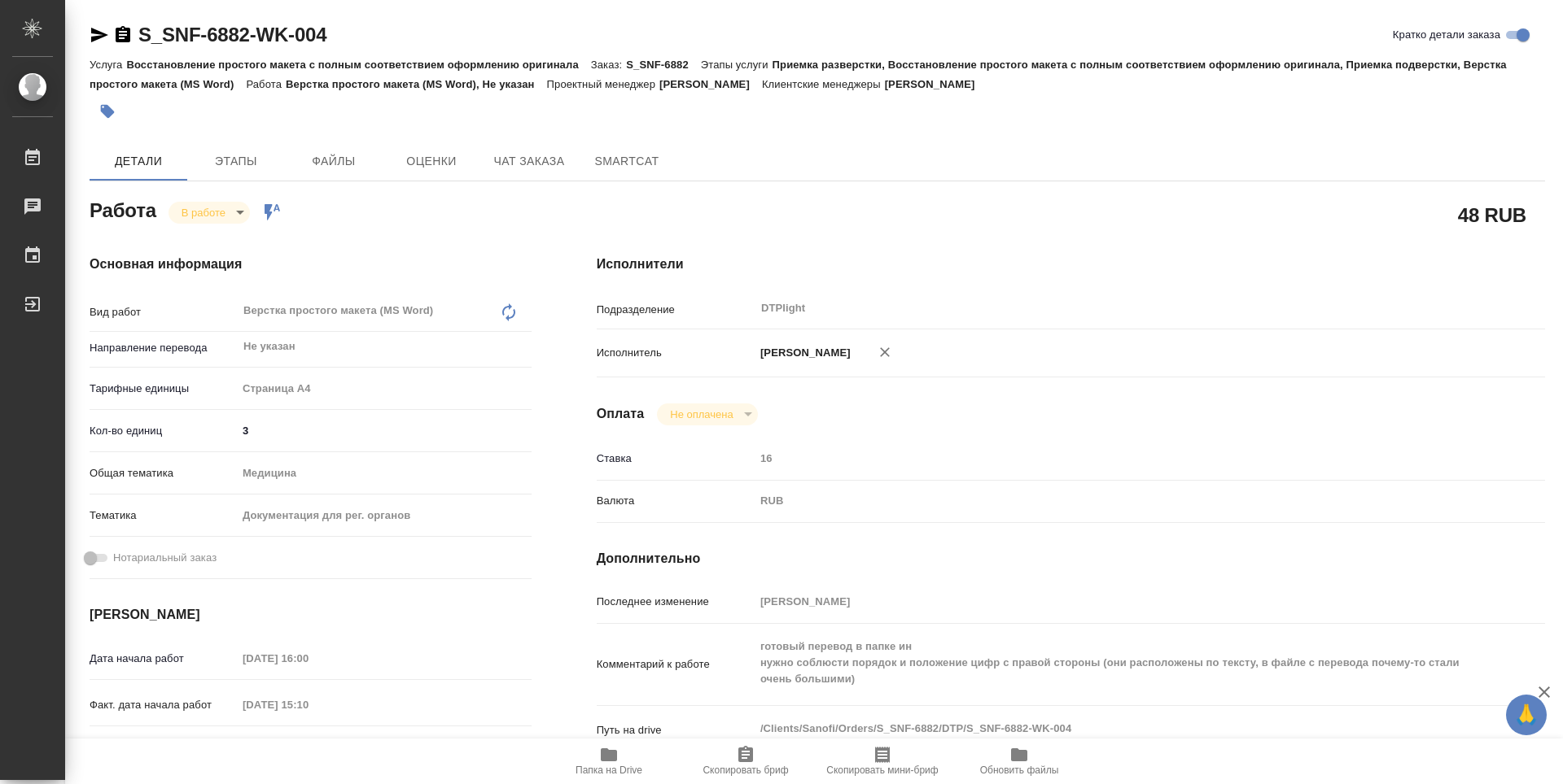
type textarea "x"
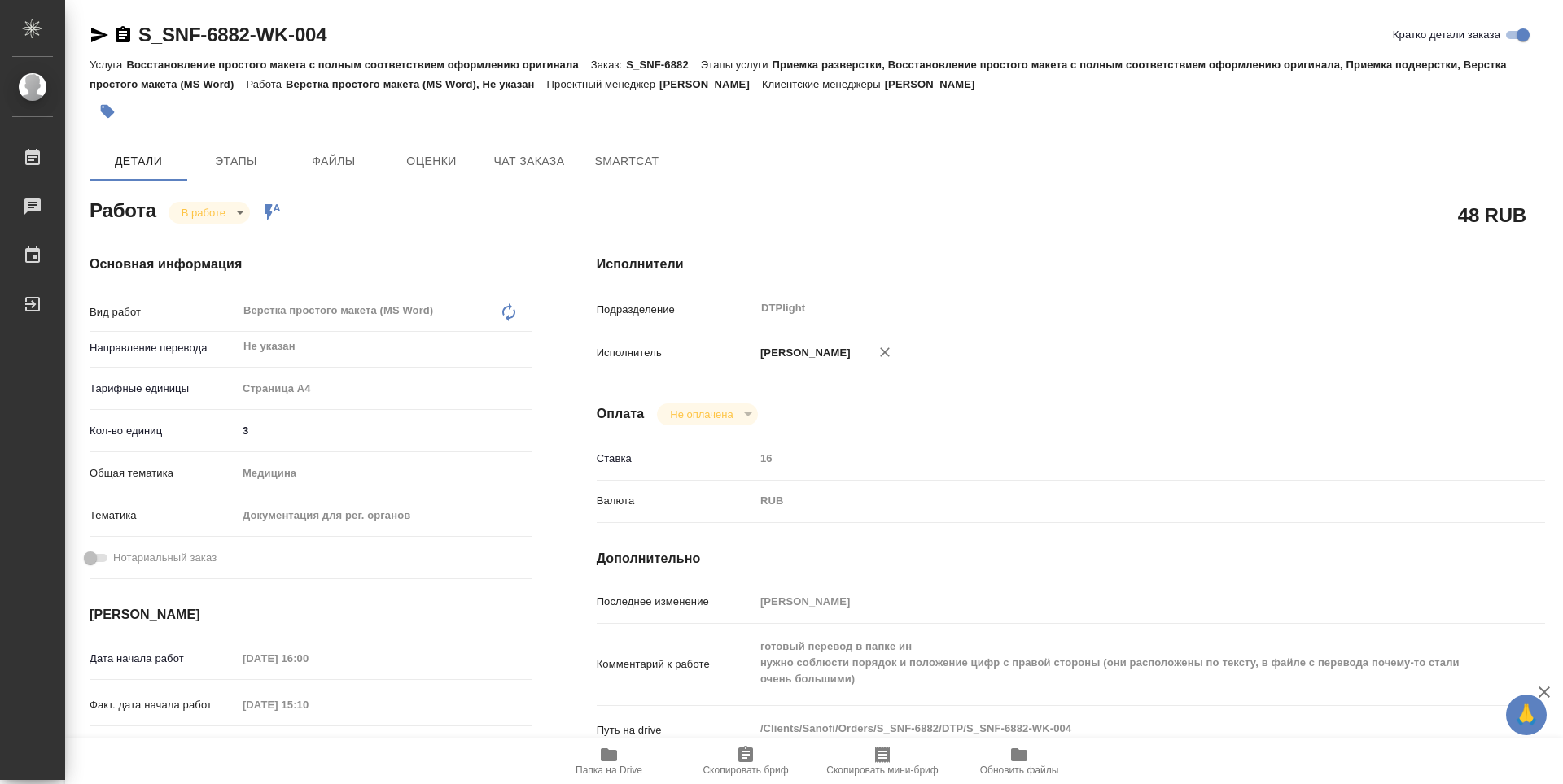
type textarea "x"
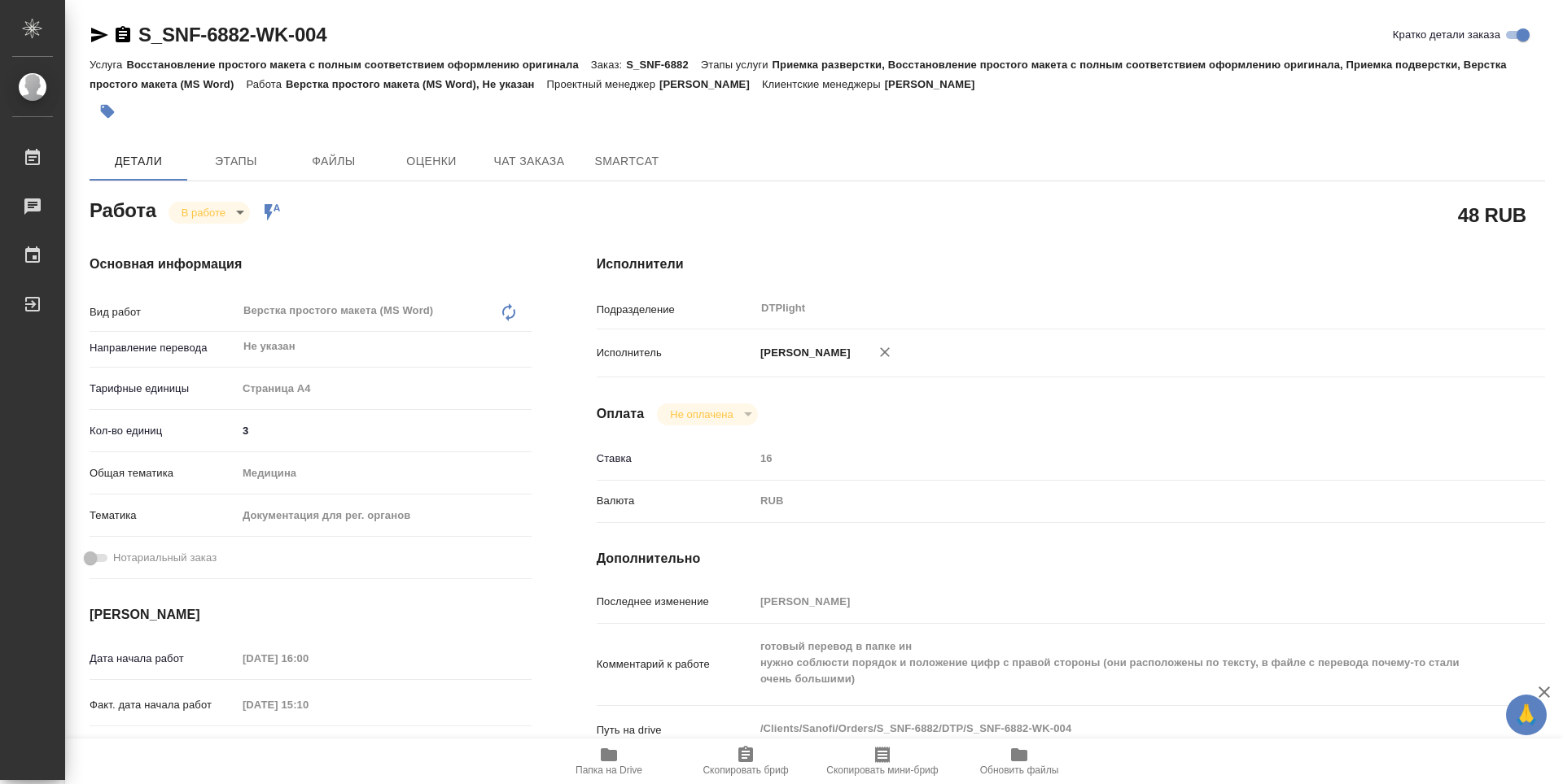
type textarea "x"
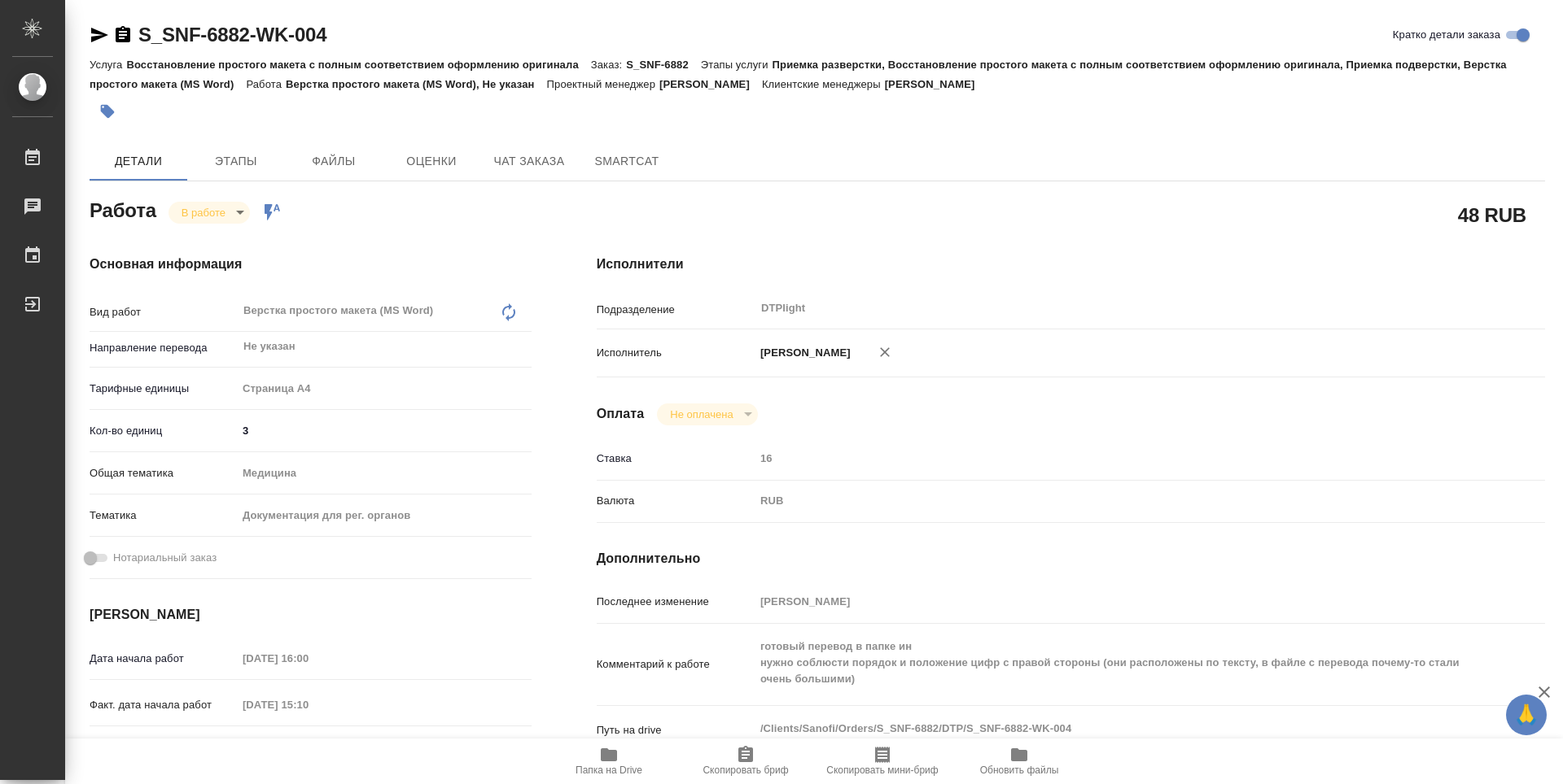
type textarea "x"
click at [104, 38] on icon "button" at bounding box center [100, 35] width 20 height 20
drag, startPoint x: 344, startPoint y: 34, endPoint x: 110, endPoint y: 20, distance: 234.4
click at [110, 20] on div "S_SNF-6882-WK-004 Кратко детали заказа Услуга Восстановление простого макета с …" at bounding box center [817, 702] width 1473 height 1404
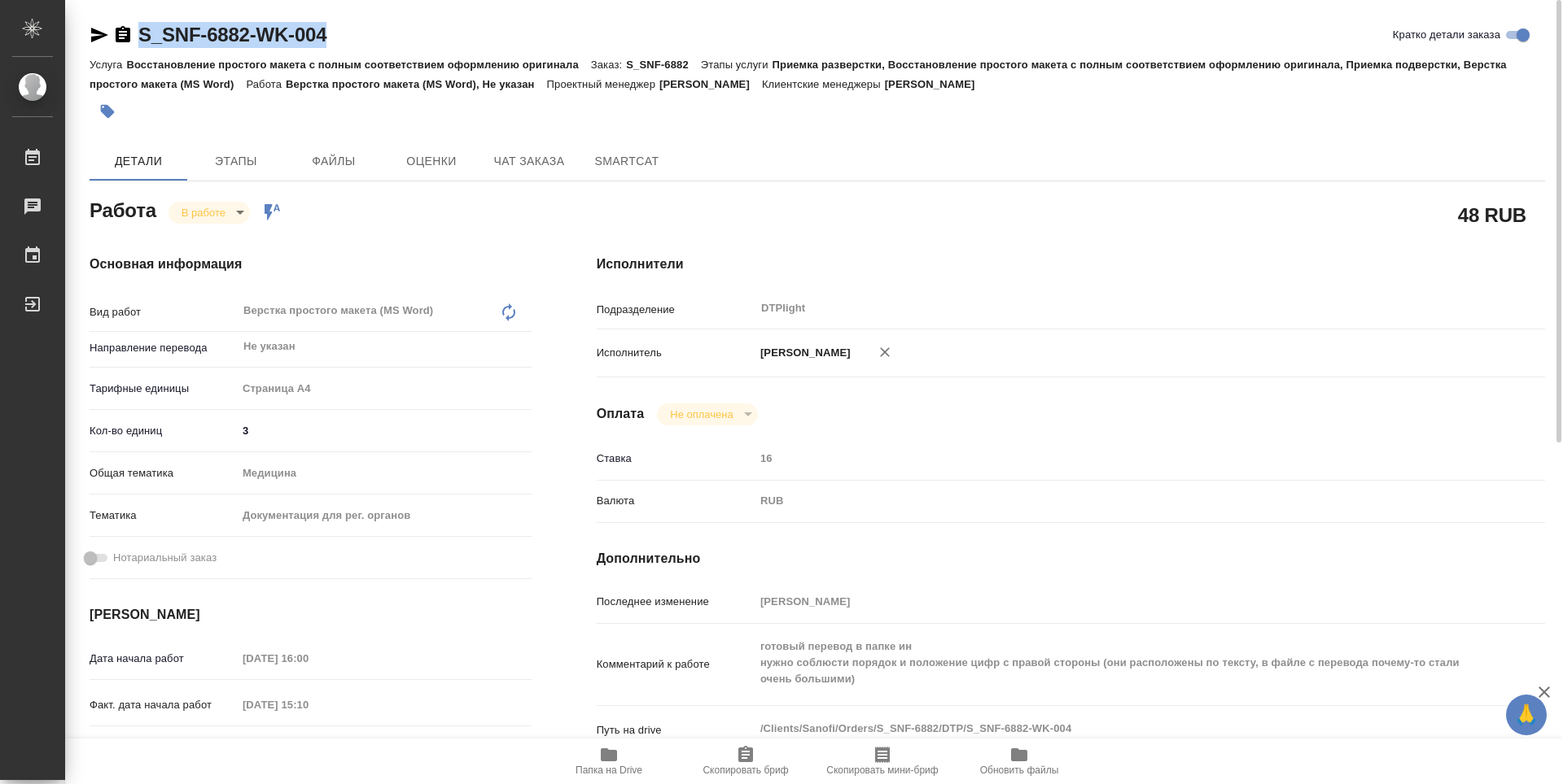
copy link "S_SNF-6882-WK-004"
click at [872, 232] on div "Исполнители Подразделение DTPlight ​ Исполнитель Зубакова Виктория Оплата Не оп…" at bounding box center [1070, 569] width 1013 height 695
click at [611, 754] on icon "button" at bounding box center [609, 755] width 16 height 13
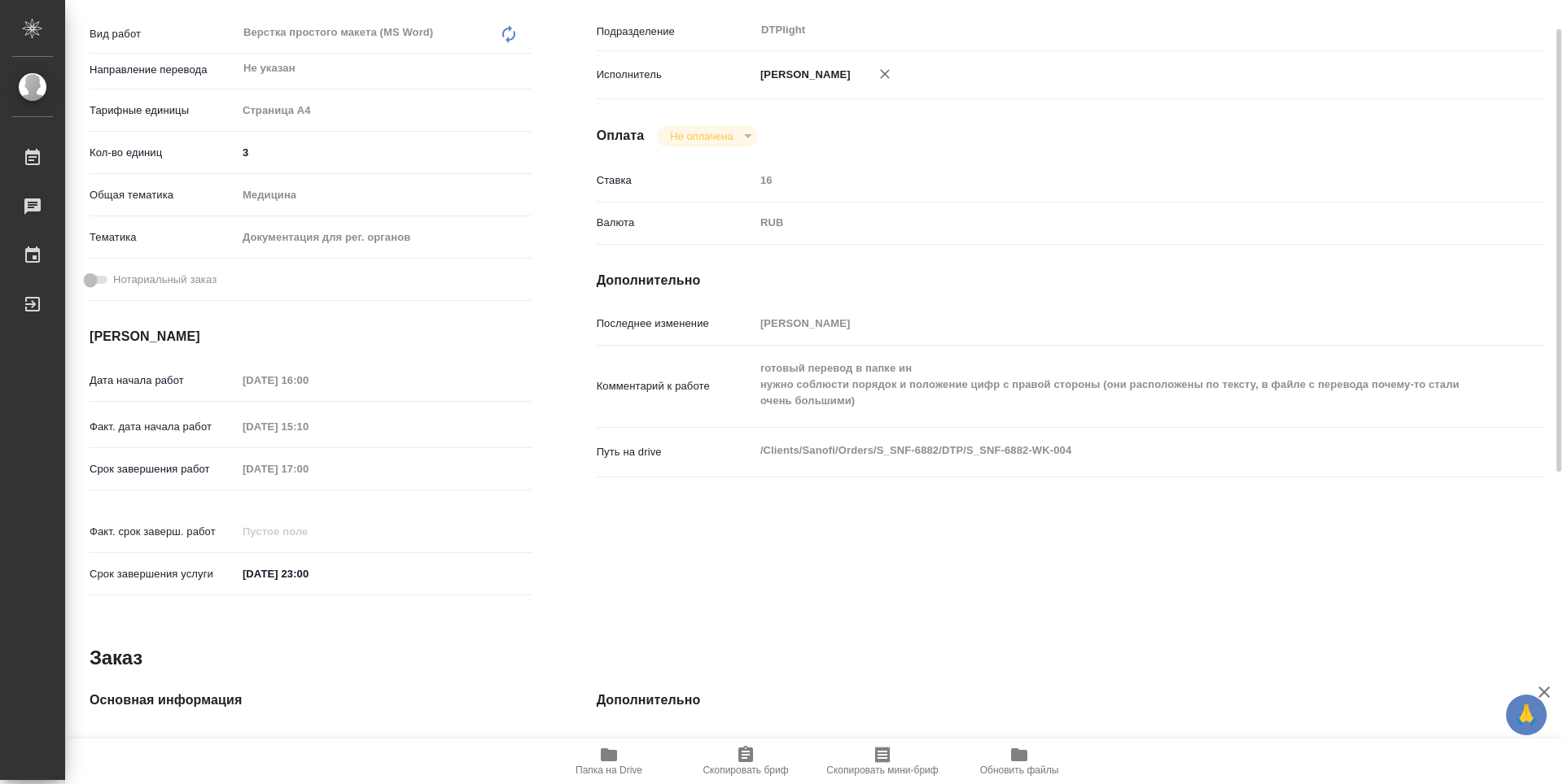
scroll to position [197, 0]
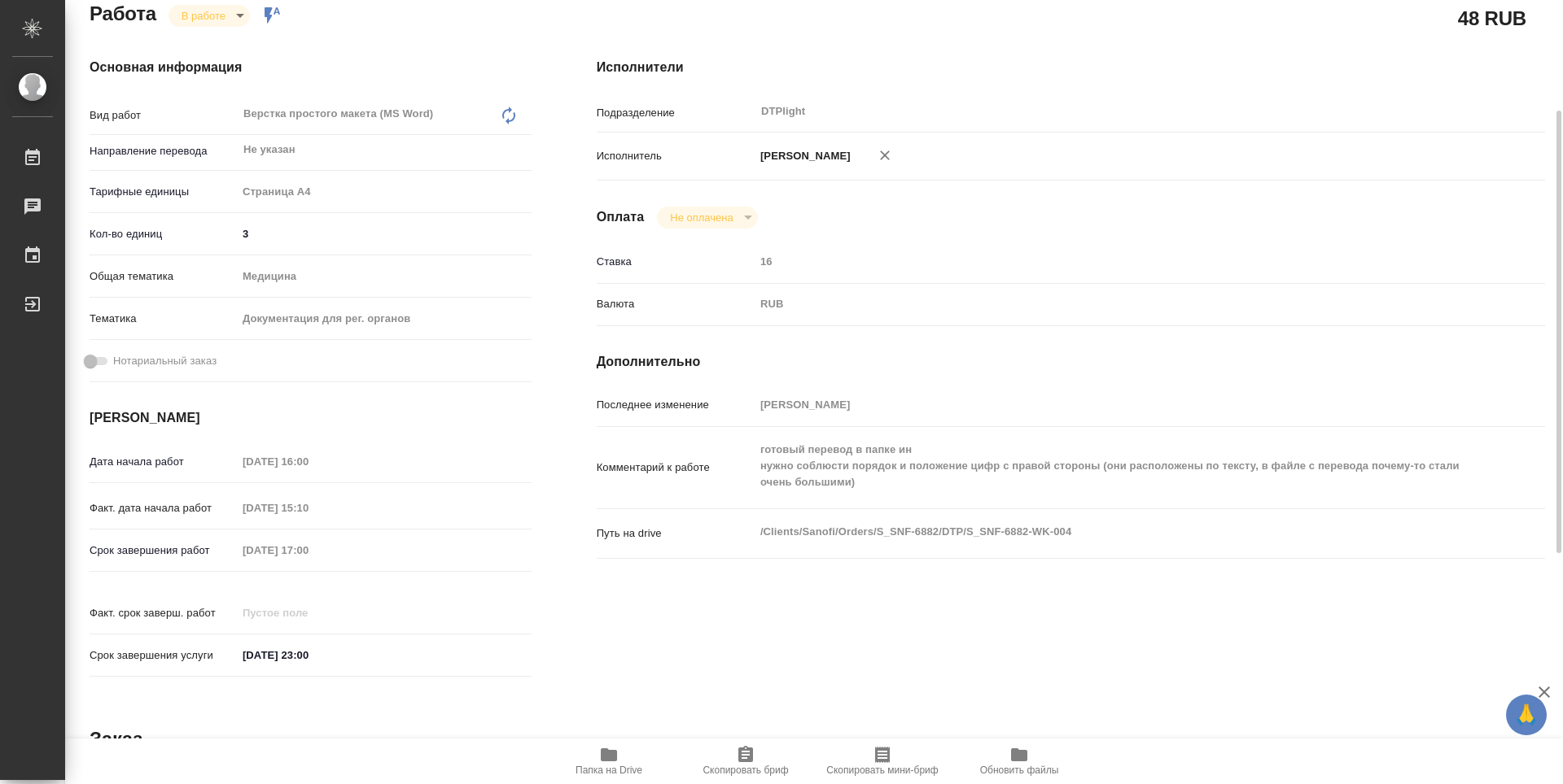
click at [200, 22] on body "🙏 .cls-1 fill:#fff; AWATERA Zubakova Viktoriya Работы 0 Чаты График Выйти S_SNF…" at bounding box center [781, 392] width 1563 height 784
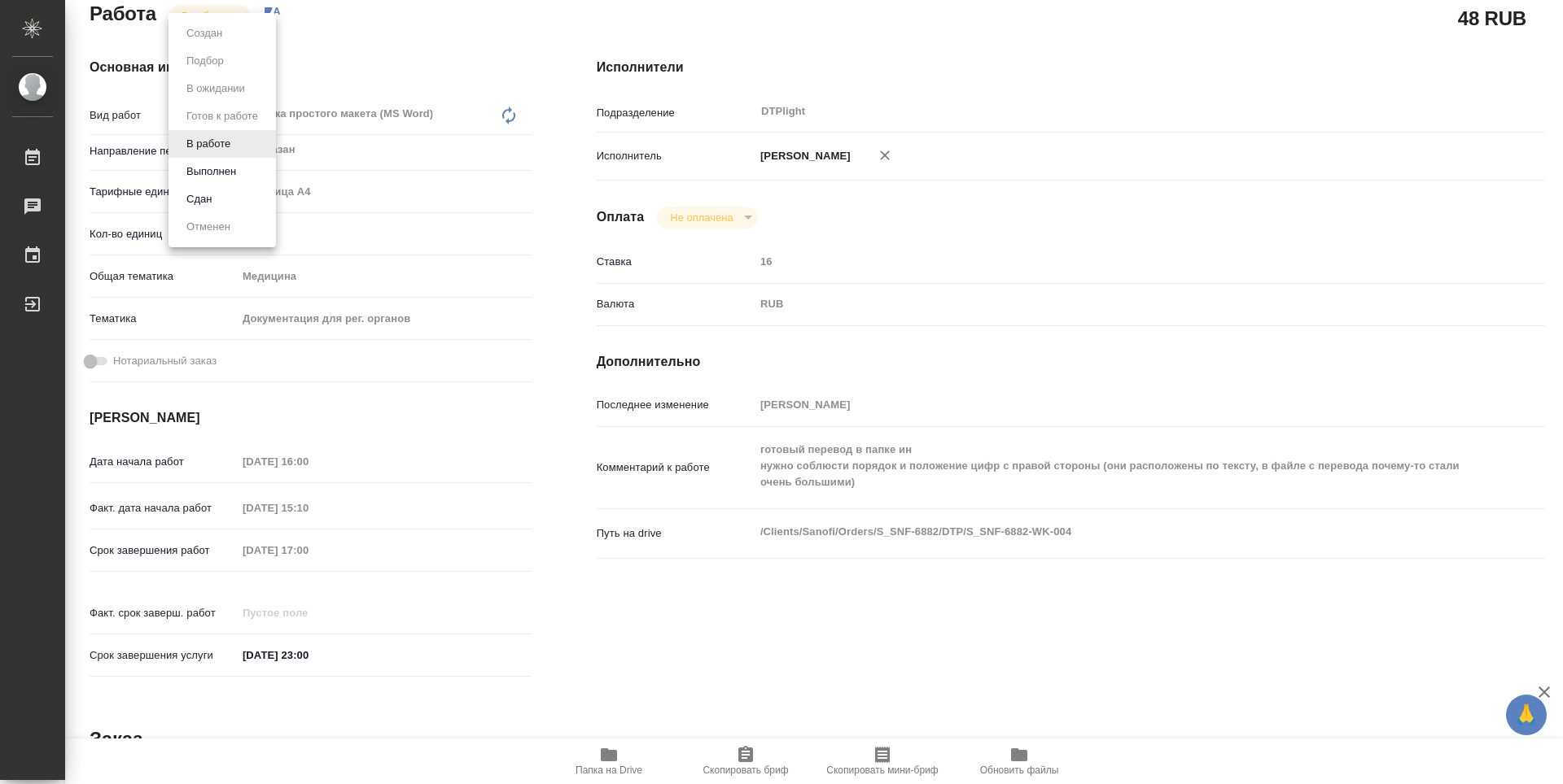
click at [226, 195] on li "Сдан" at bounding box center [222, 199] width 108 height 28
type textarea "x"
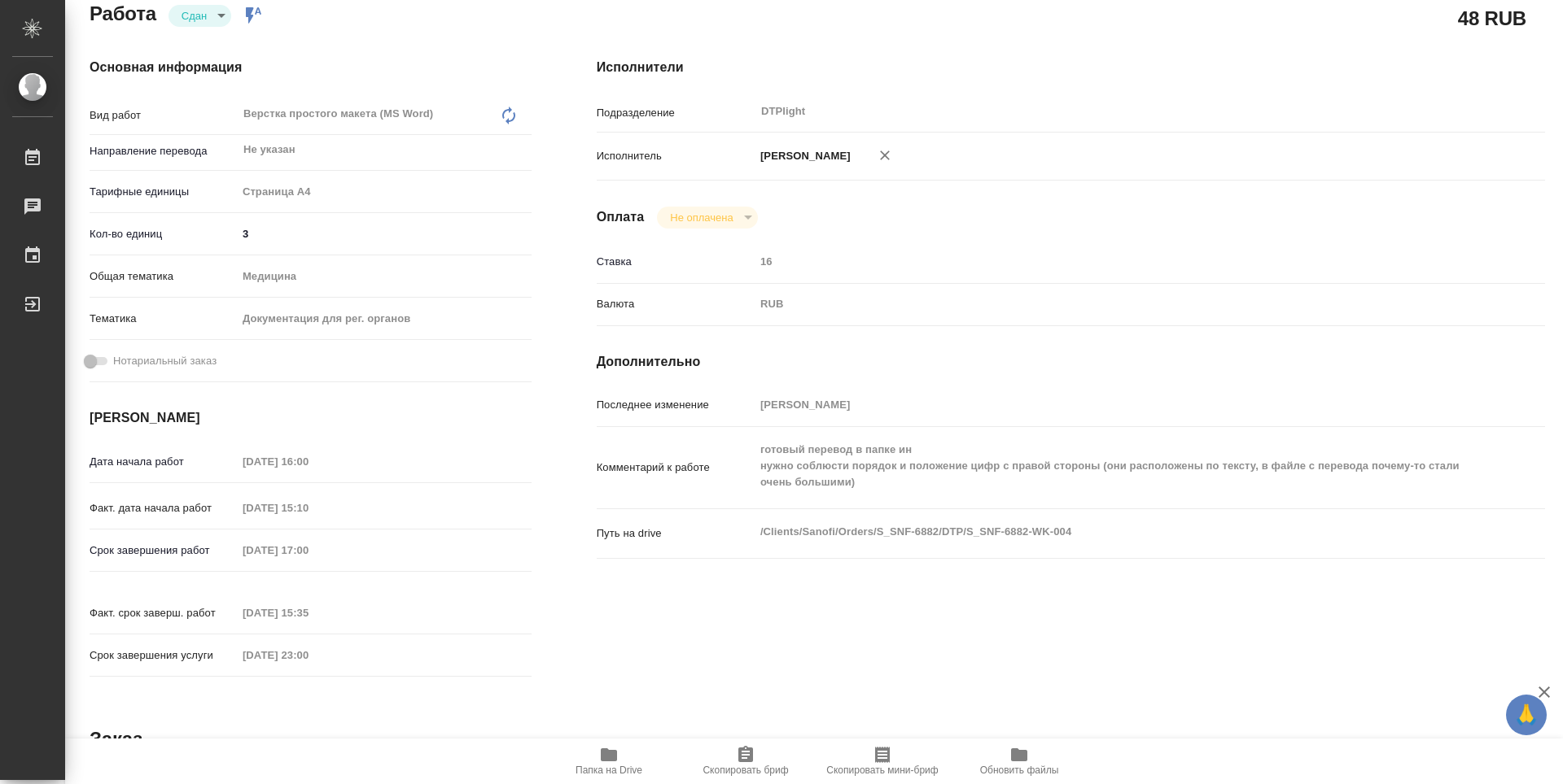
type textarea "x"
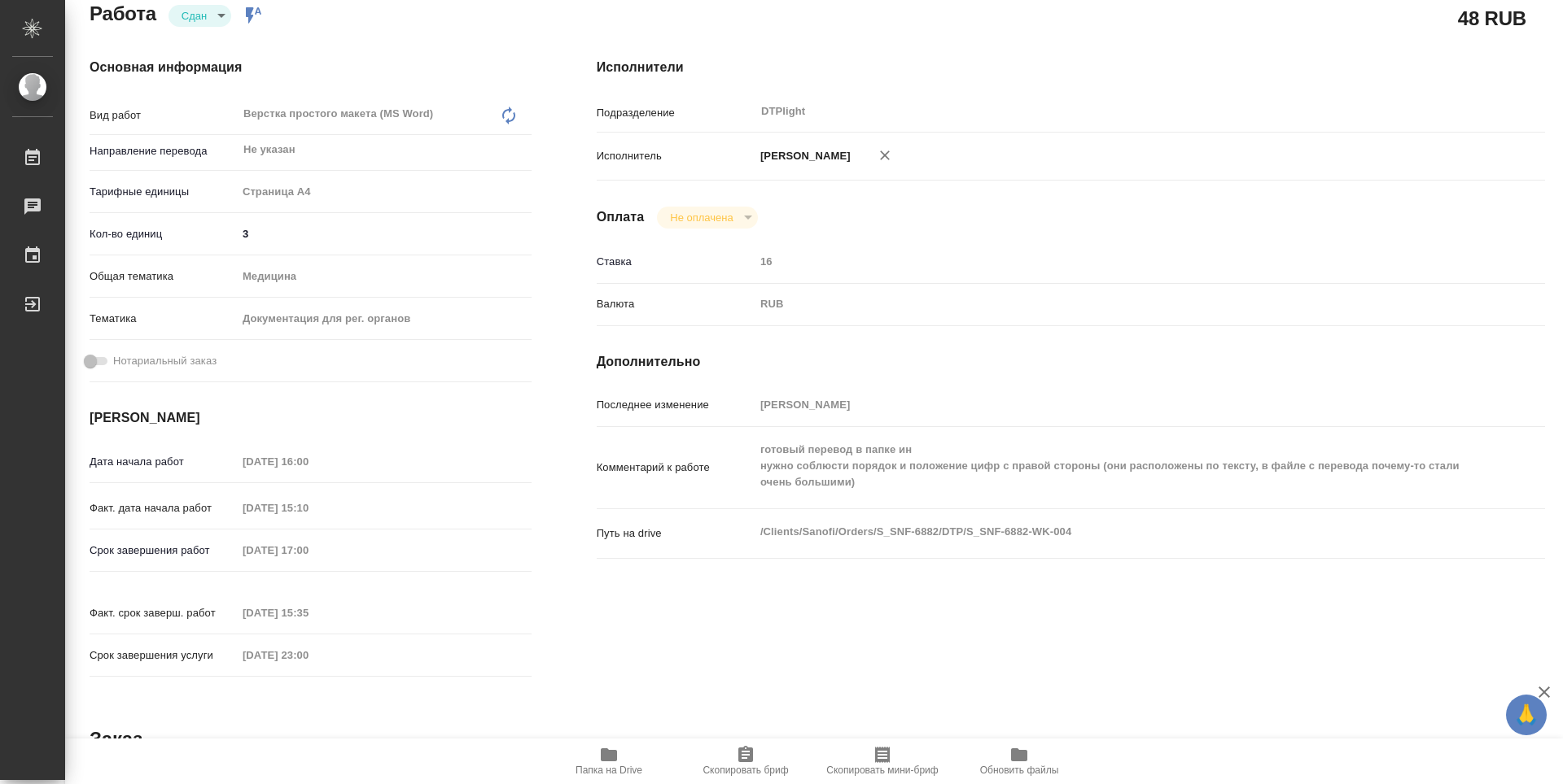
type textarea "x"
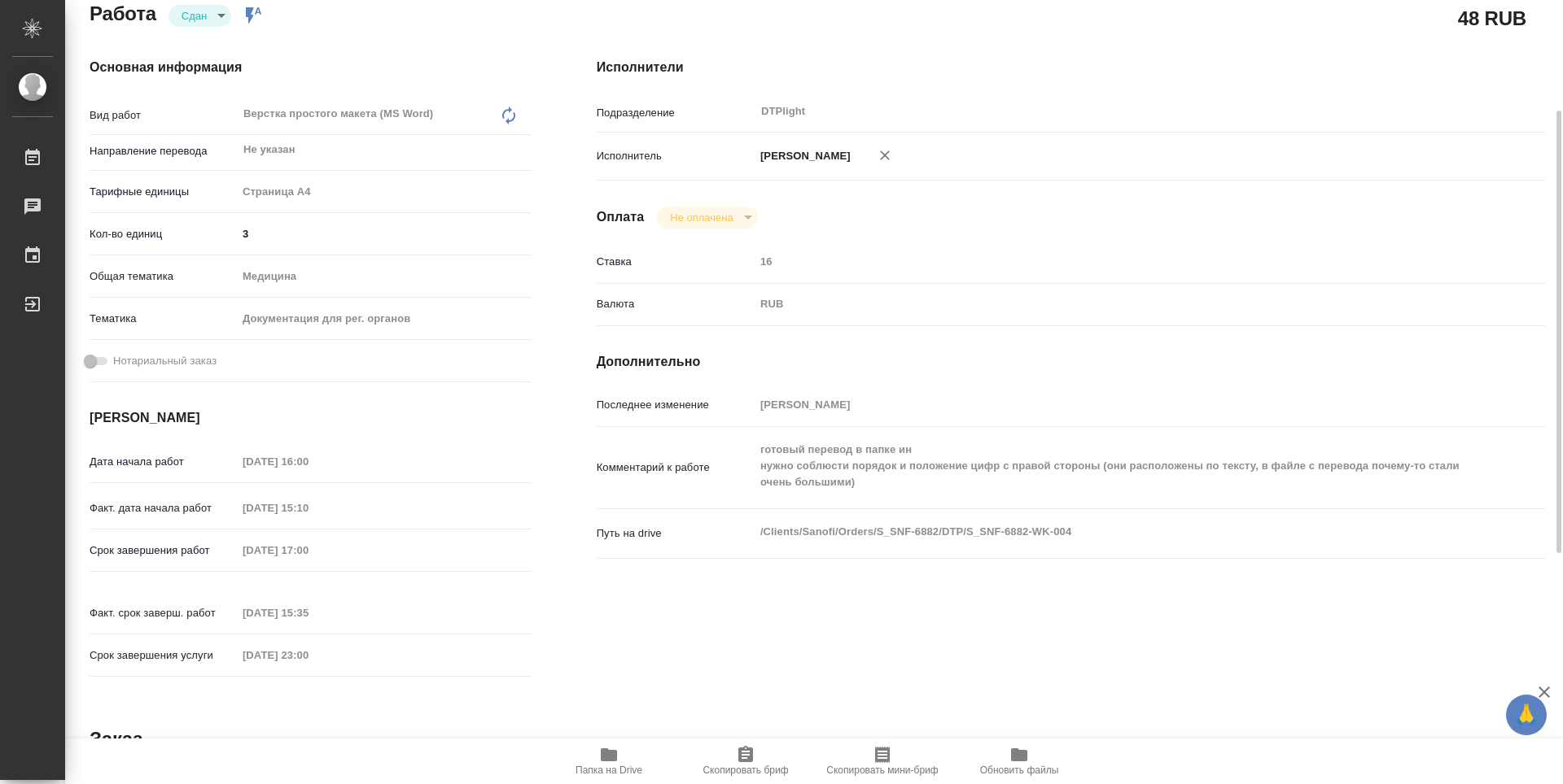
type textarea "x"
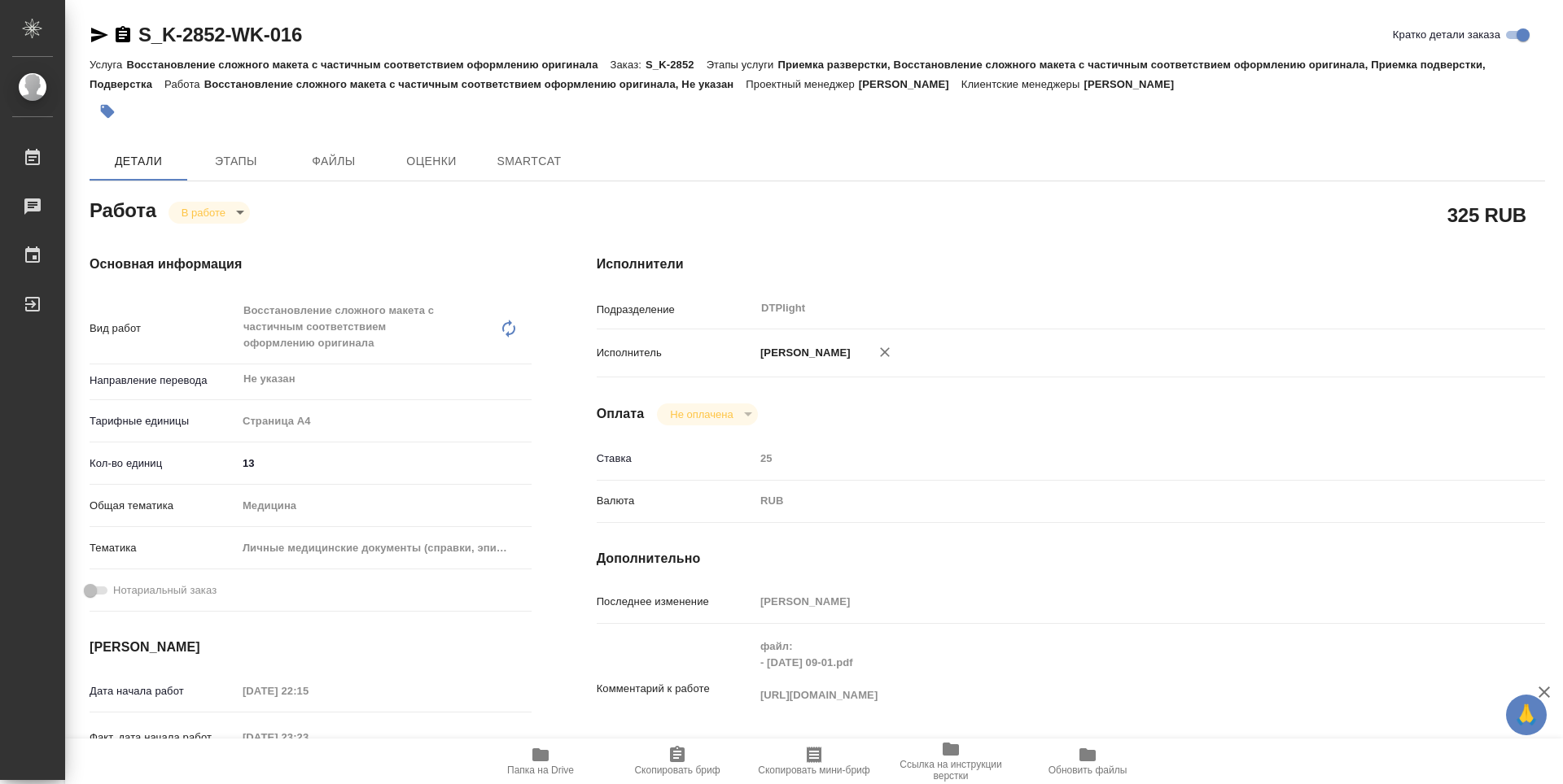
type textarea "x"
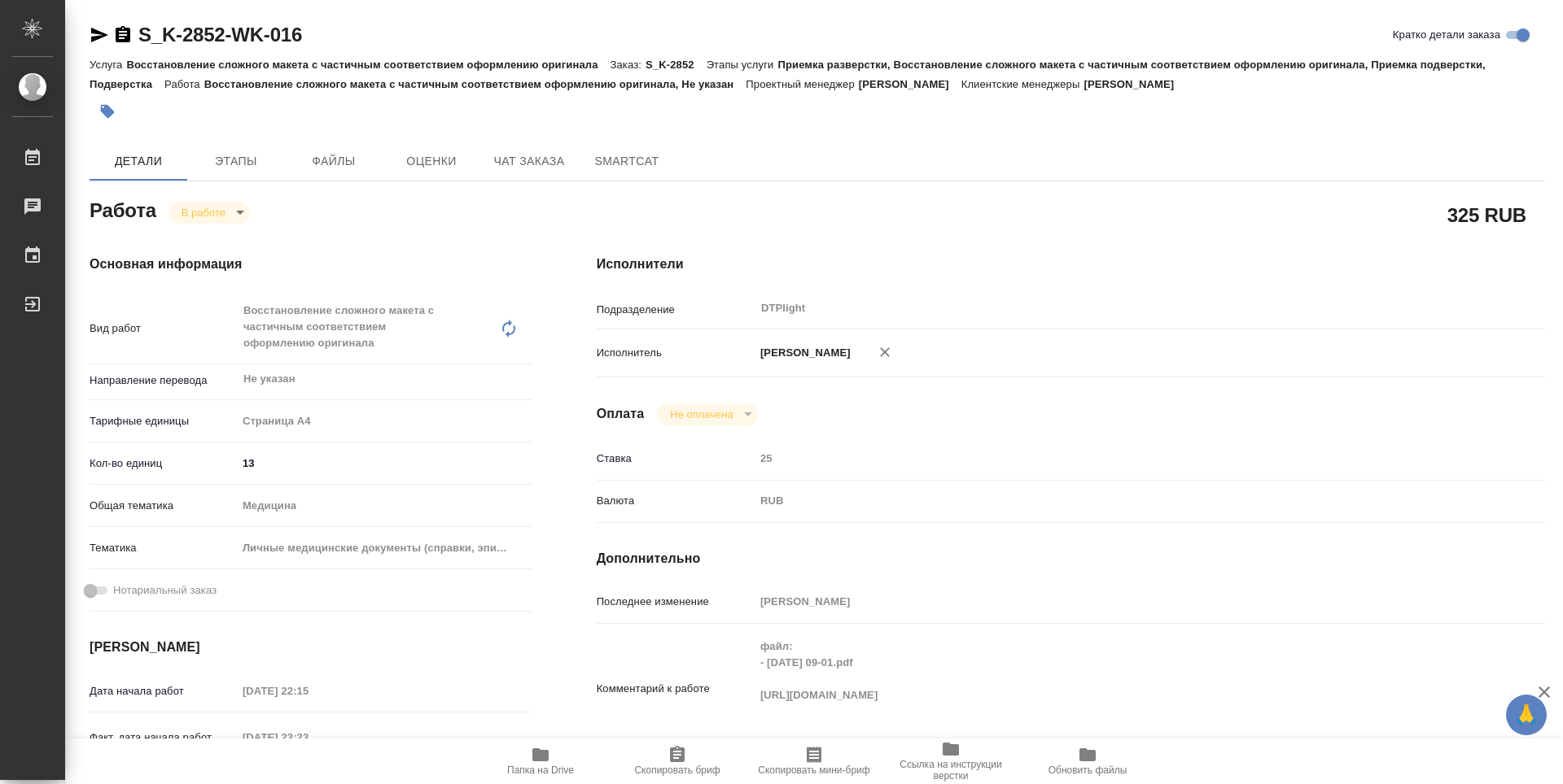
type textarea "x"
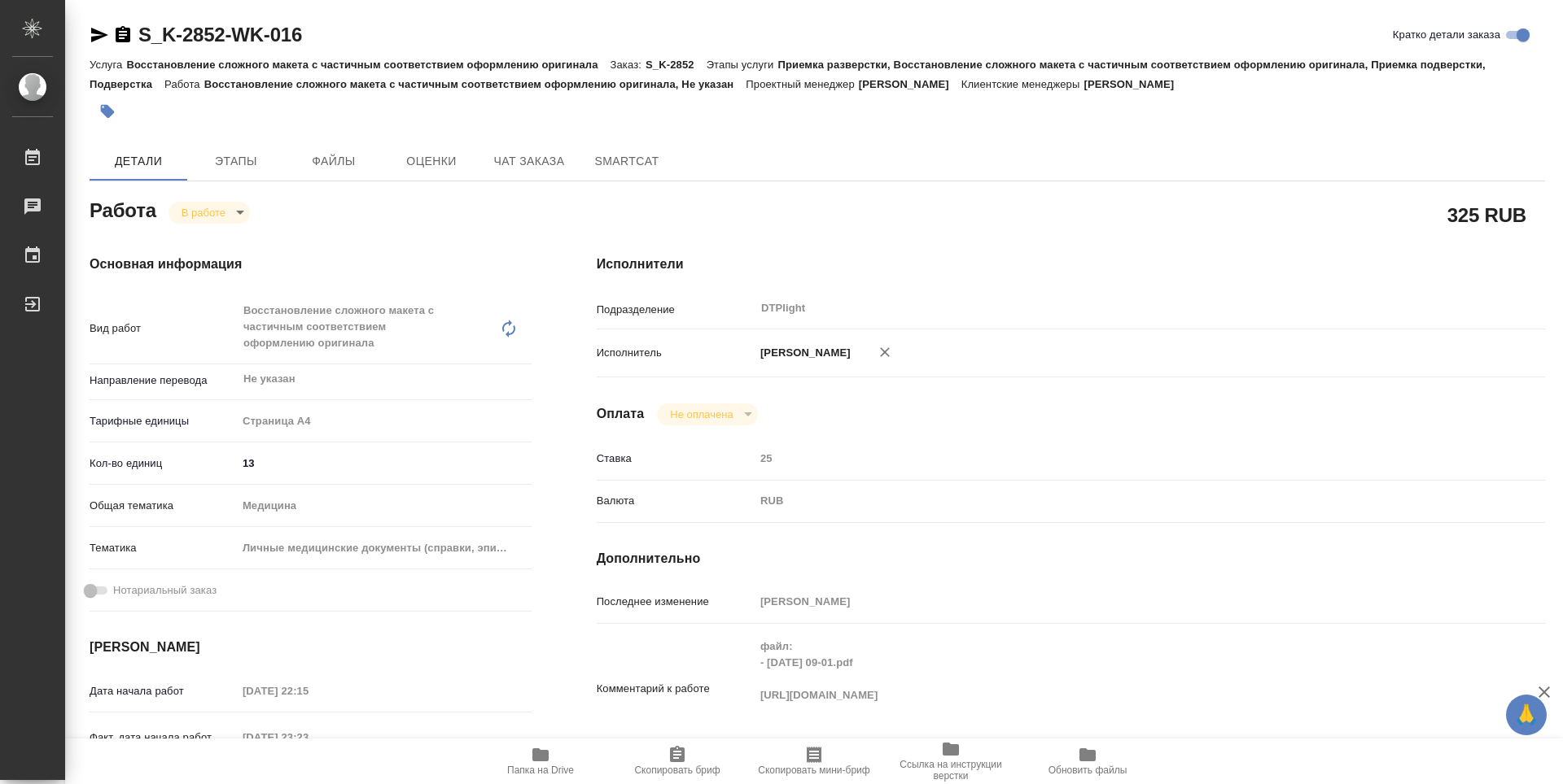
type textarea "x"
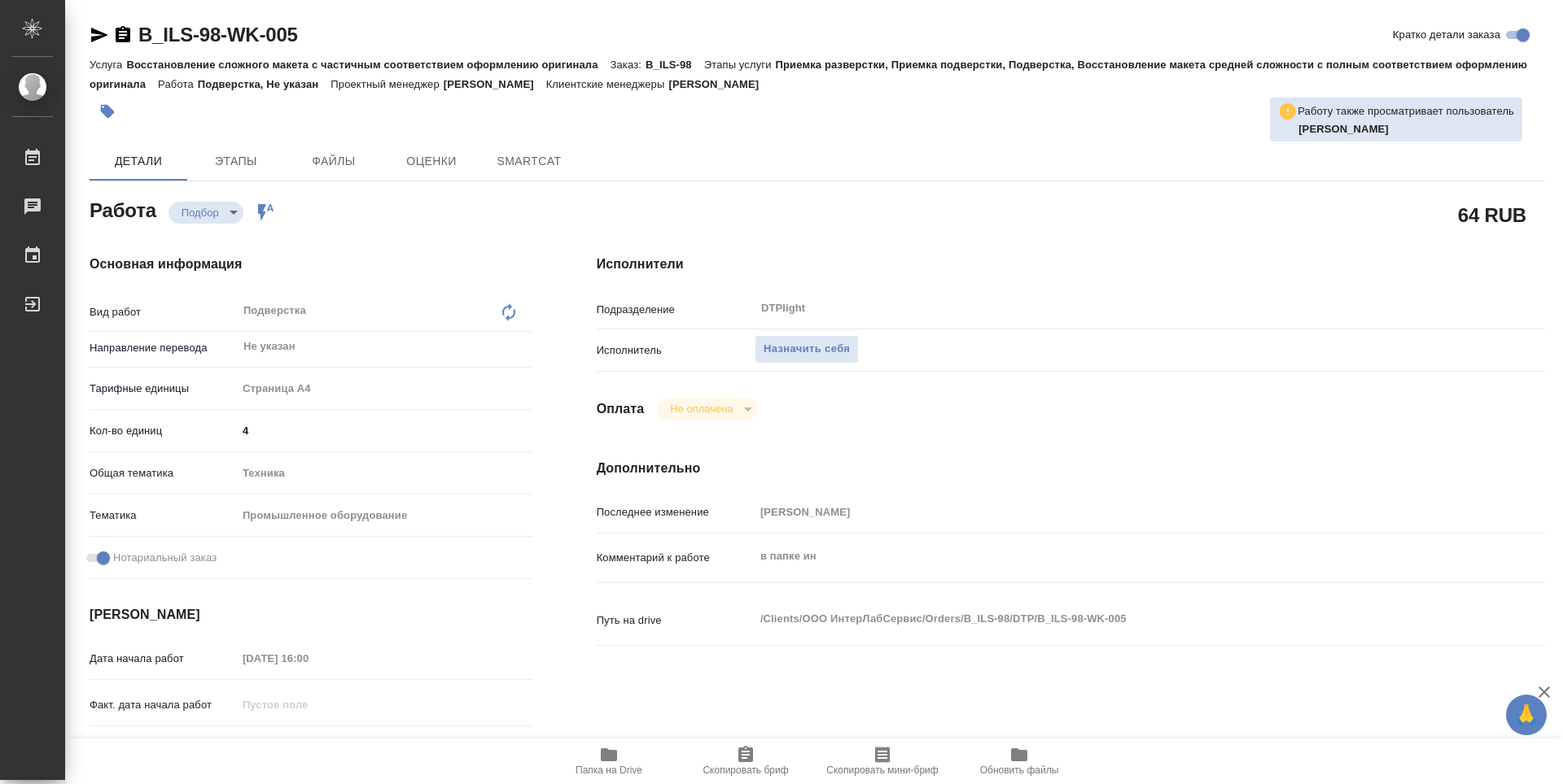
type textarea "x"
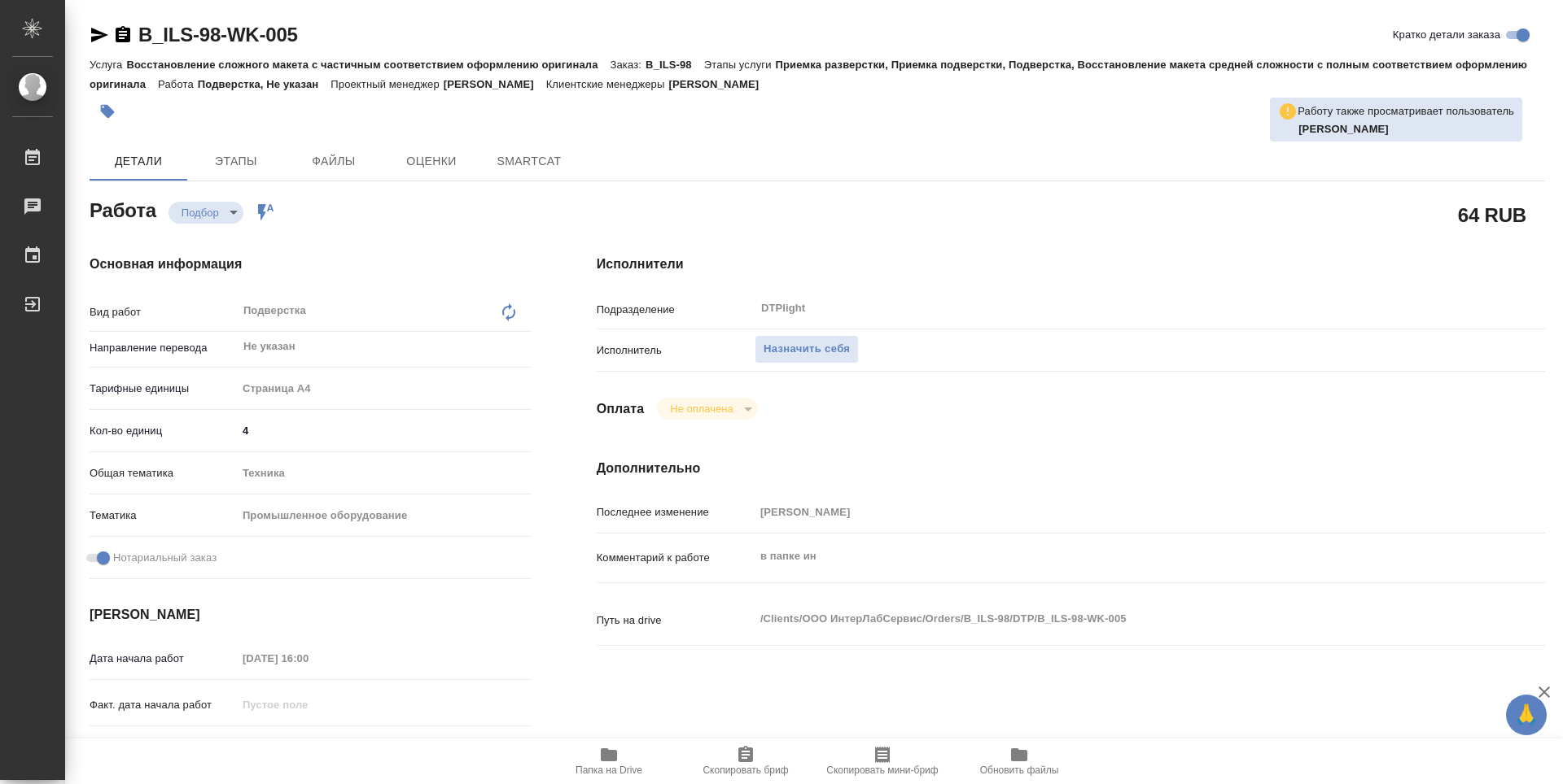
type textarea "x"
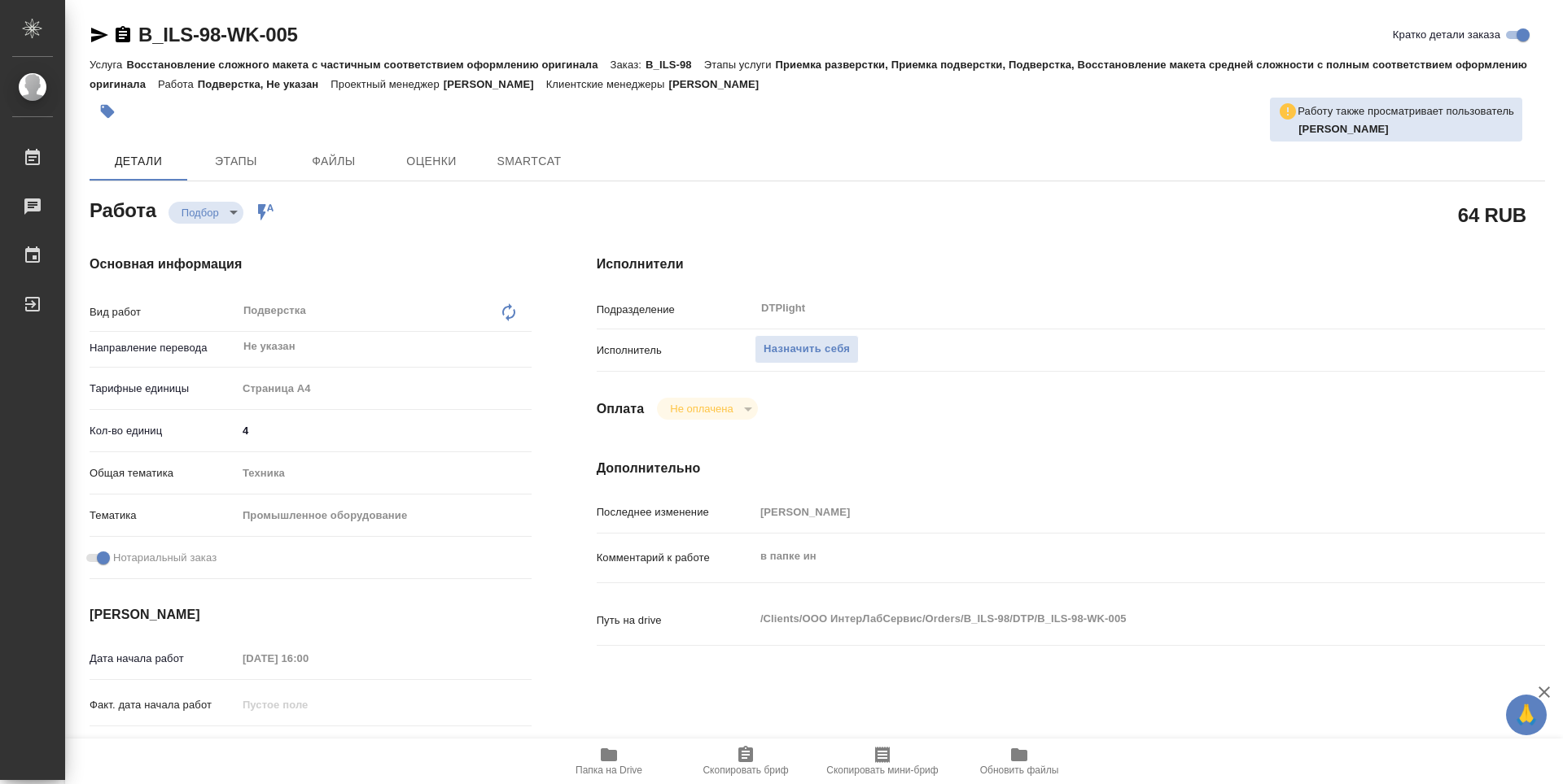
type textarea "x"
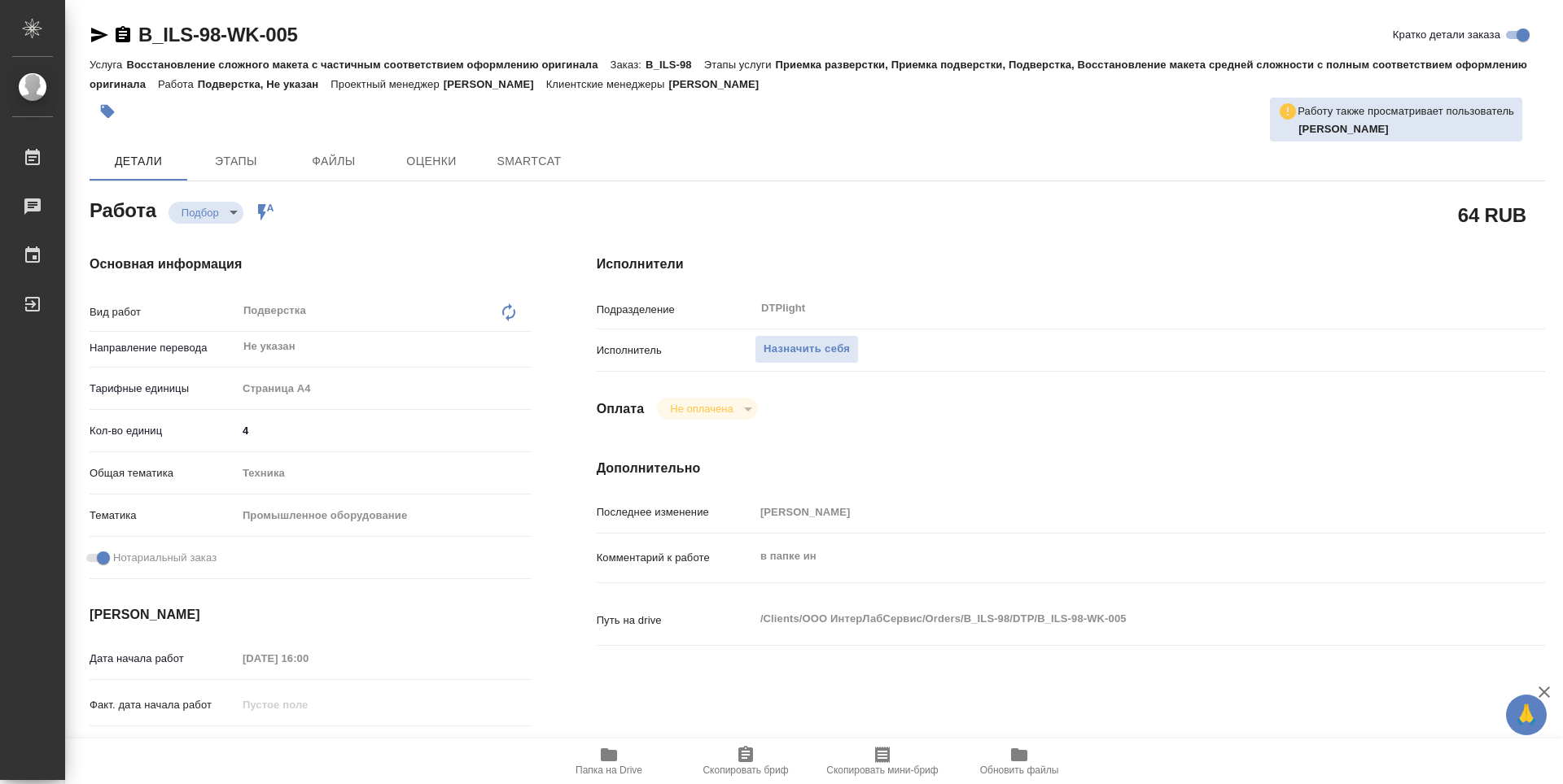
type textarea "x"
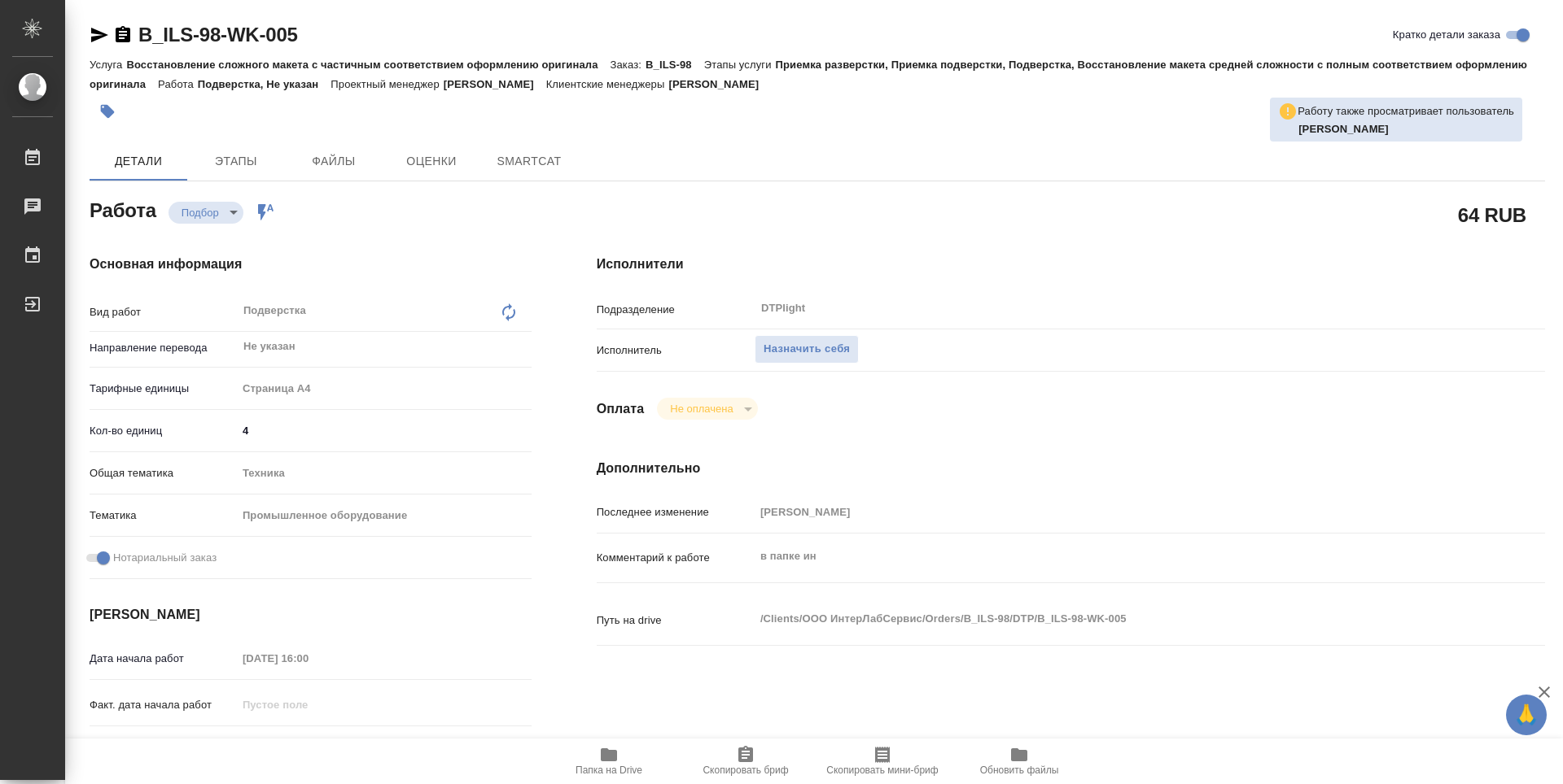
type textarea "x"
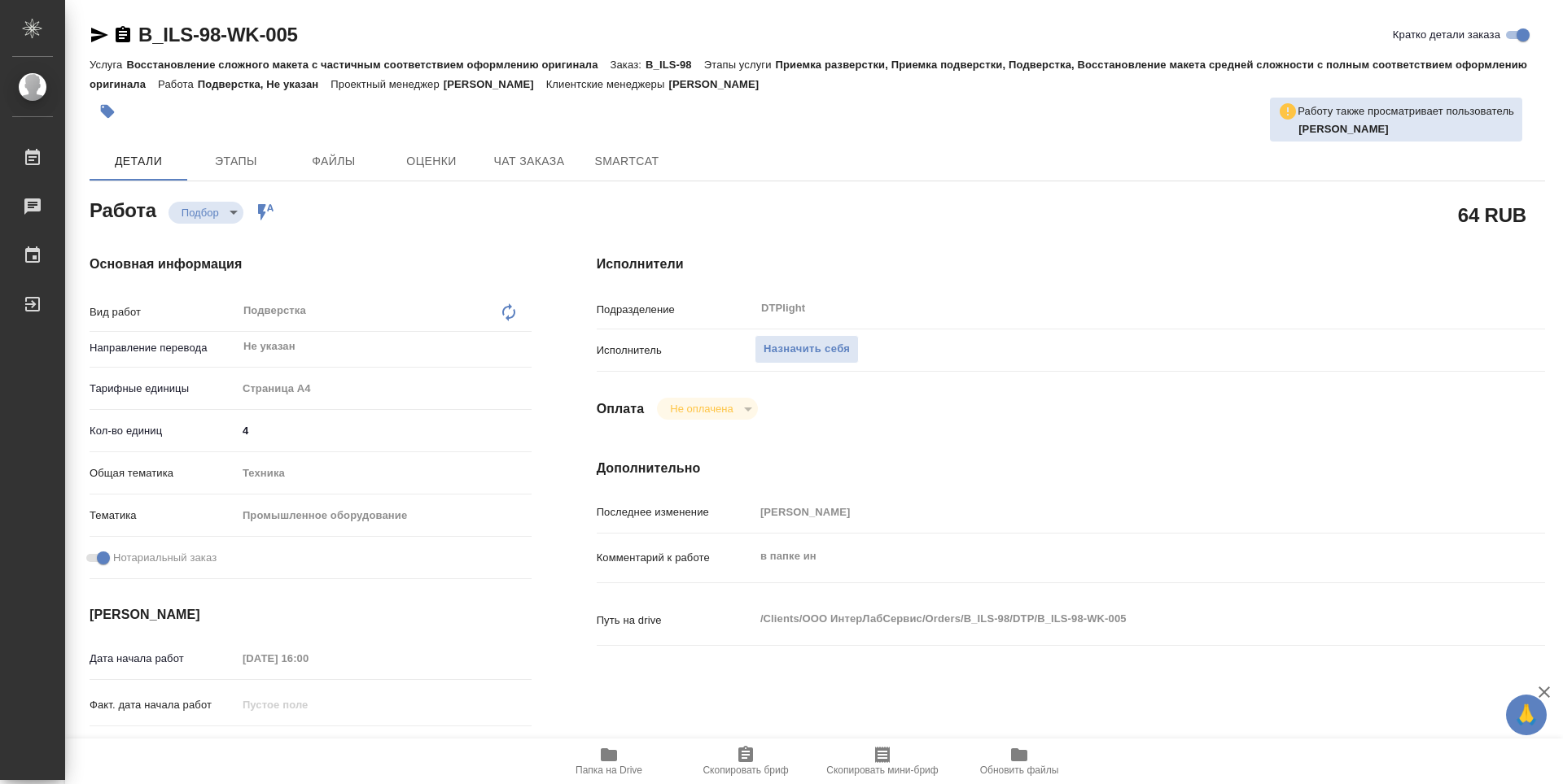
type textarea "x"
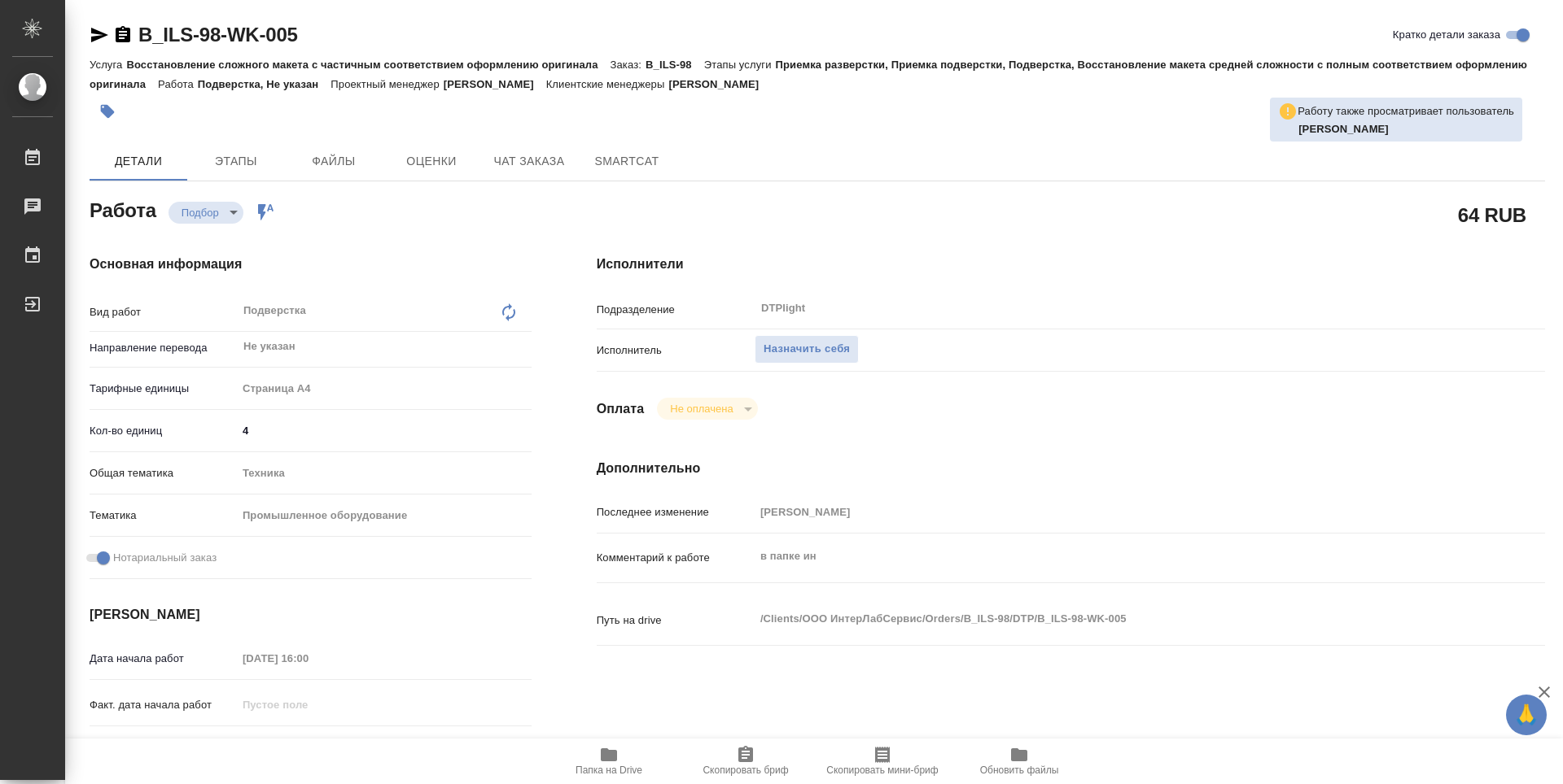
type textarea "x"
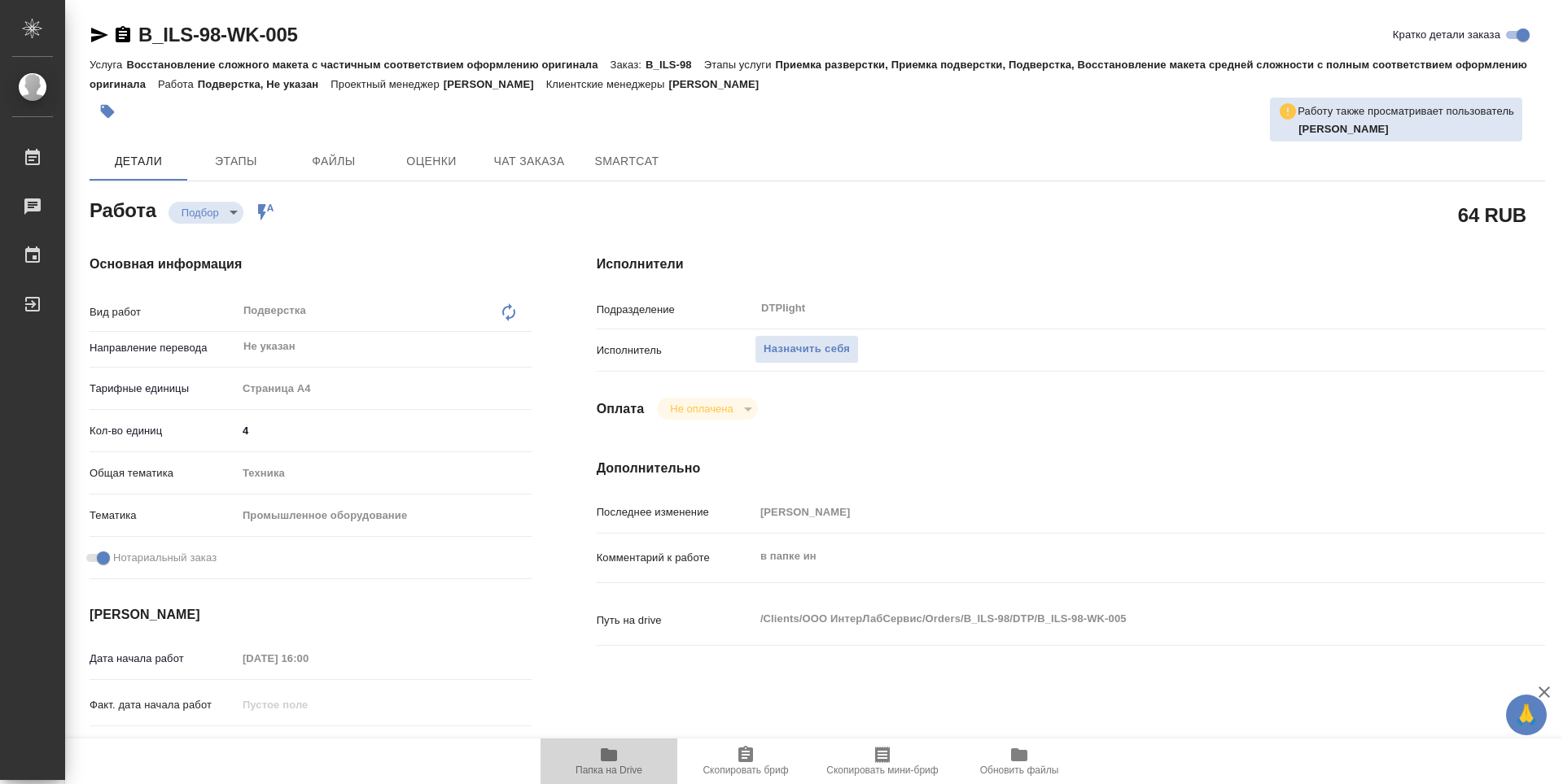
click at [617, 756] on icon "button" at bounding box center [609, 755] width 16 height 13
click at [779, 347] on span "Назначить себя" at bounding box center [807, 349] width 86 height 19
type textarea "x"
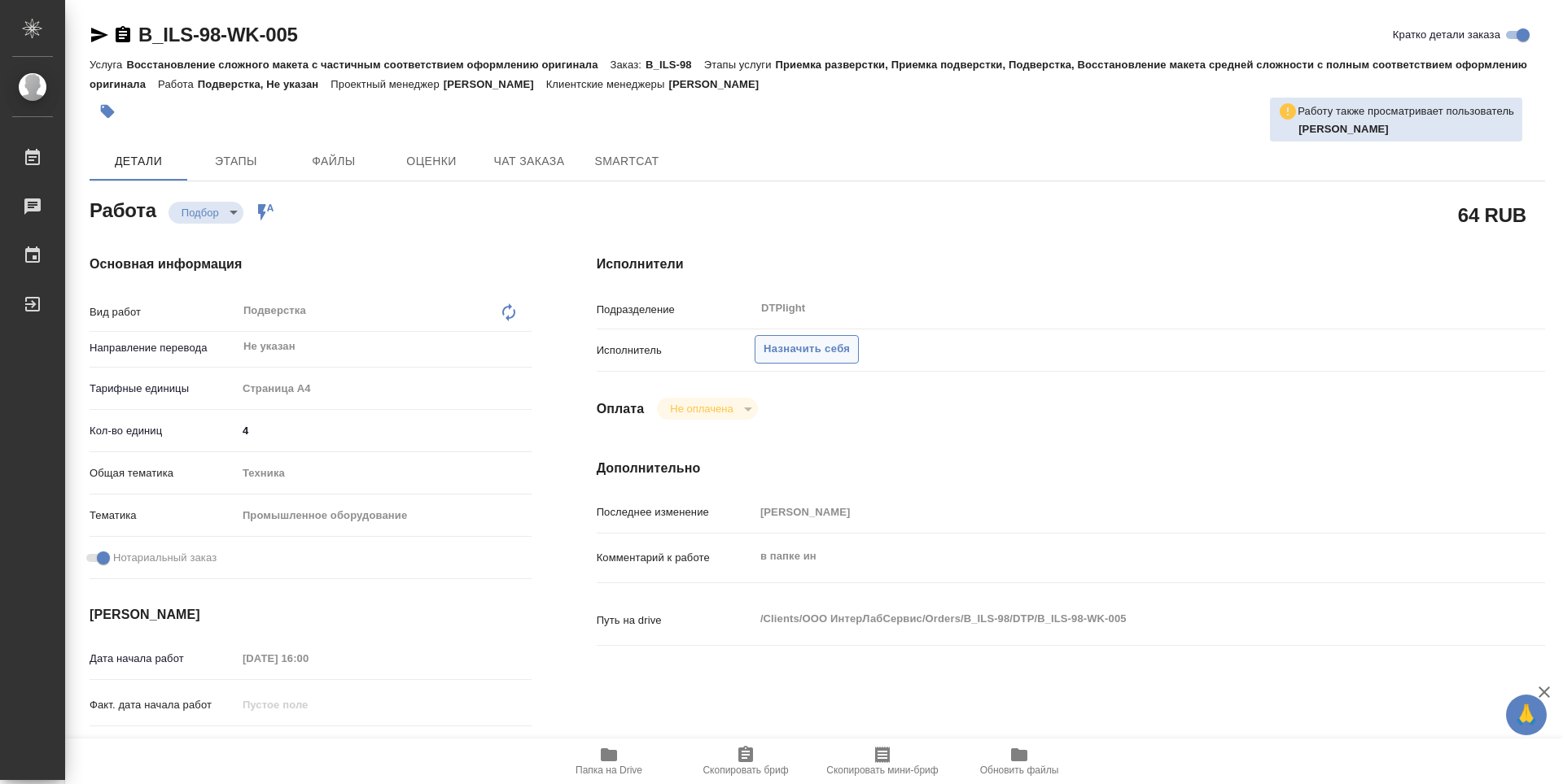
type textarea "x"
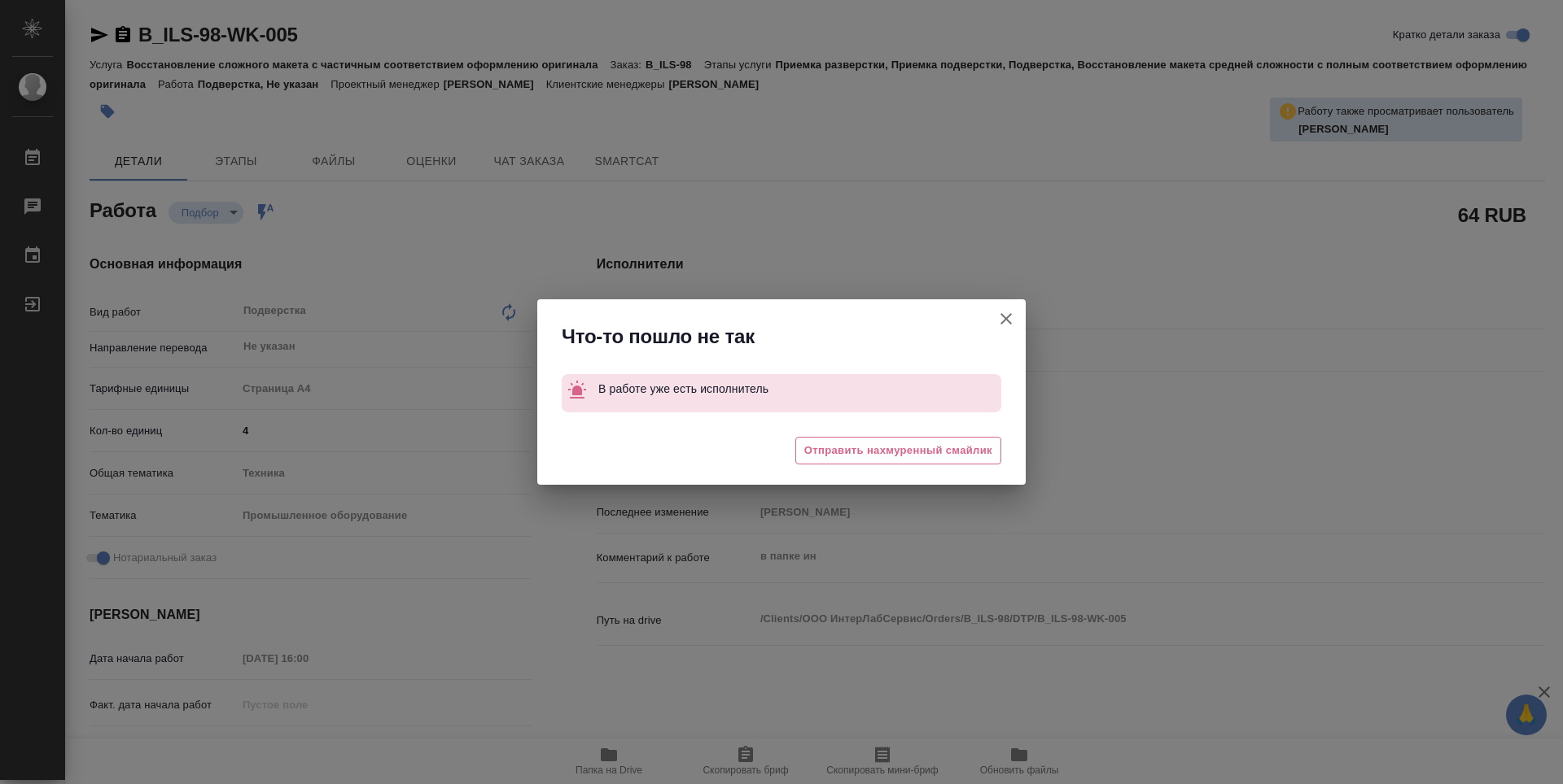
click at [1016, 322] on button "Кратко детали заказа" at bounding box center [1006, 318] width 39 height 39
type textarea "x"
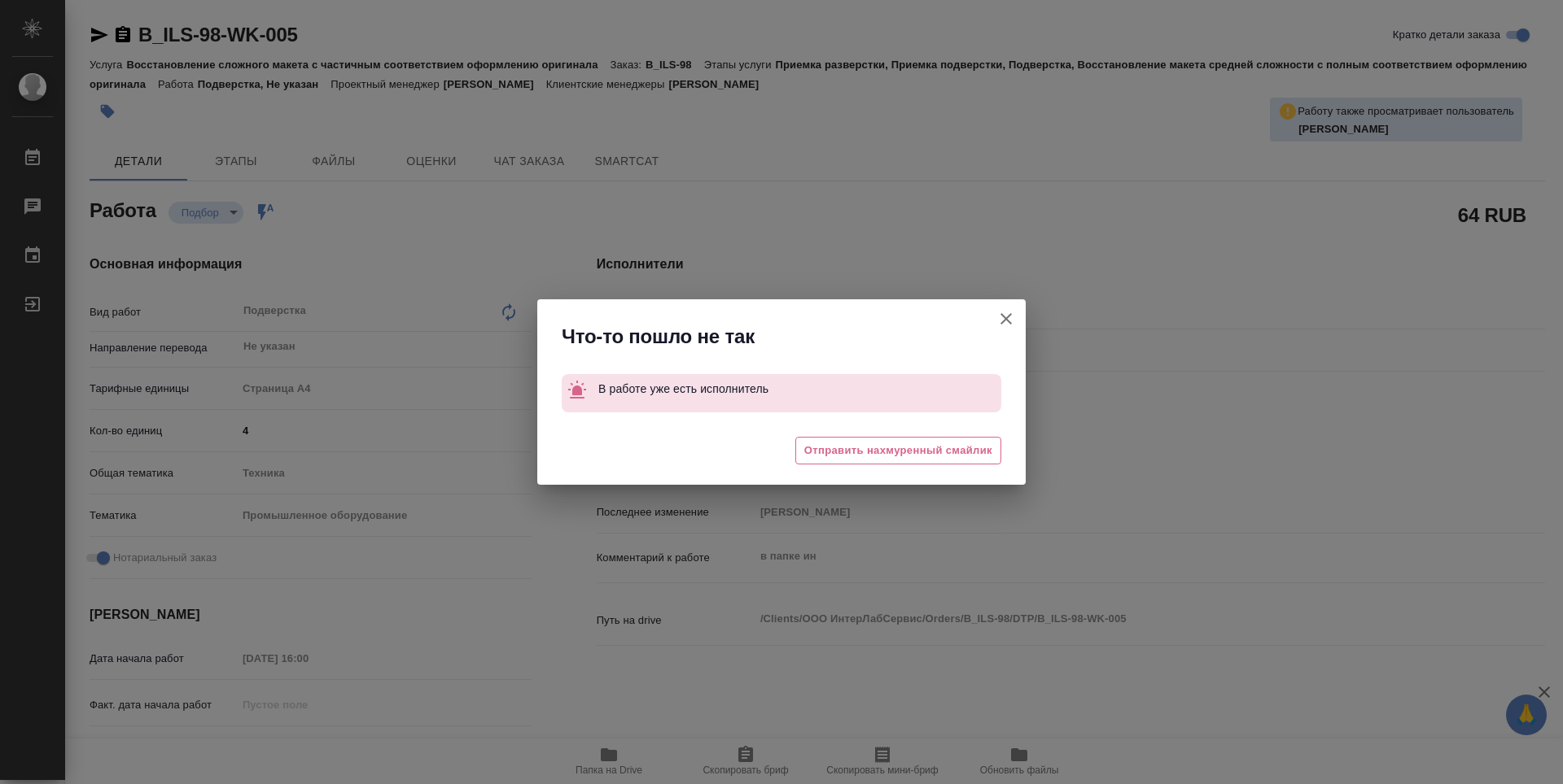
type textarea "x"
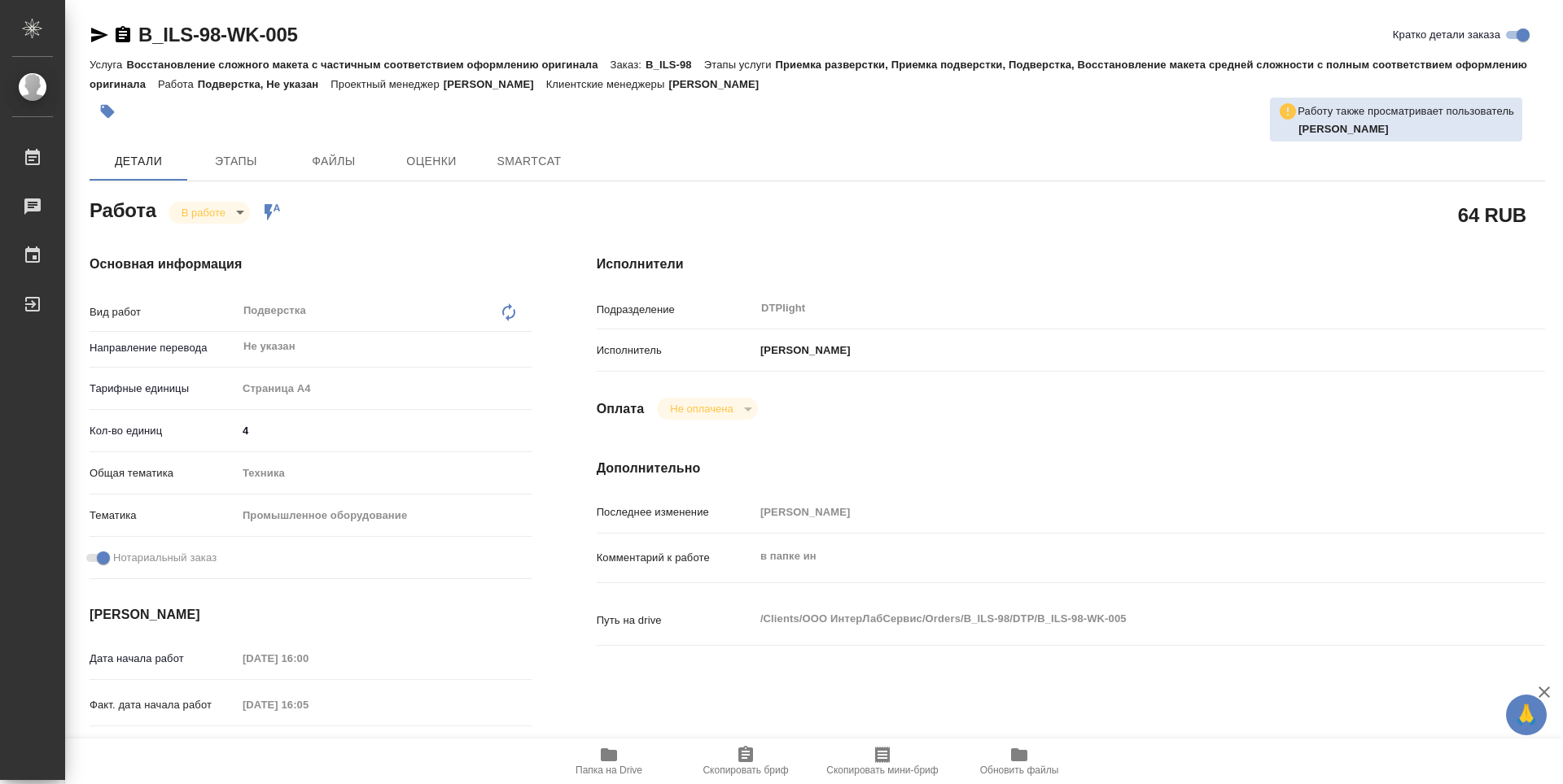
type textarea "x"
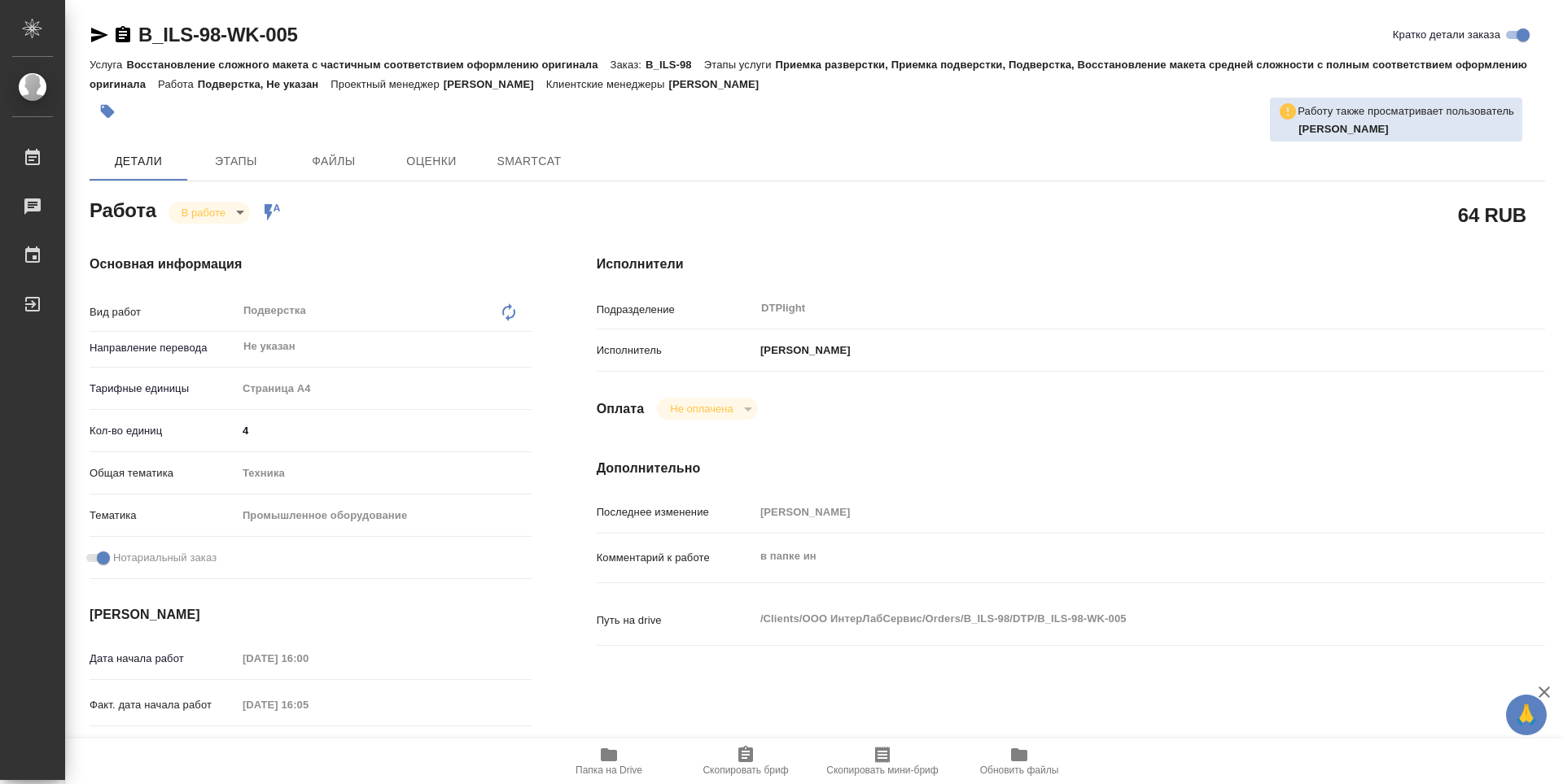
type textarea "x"
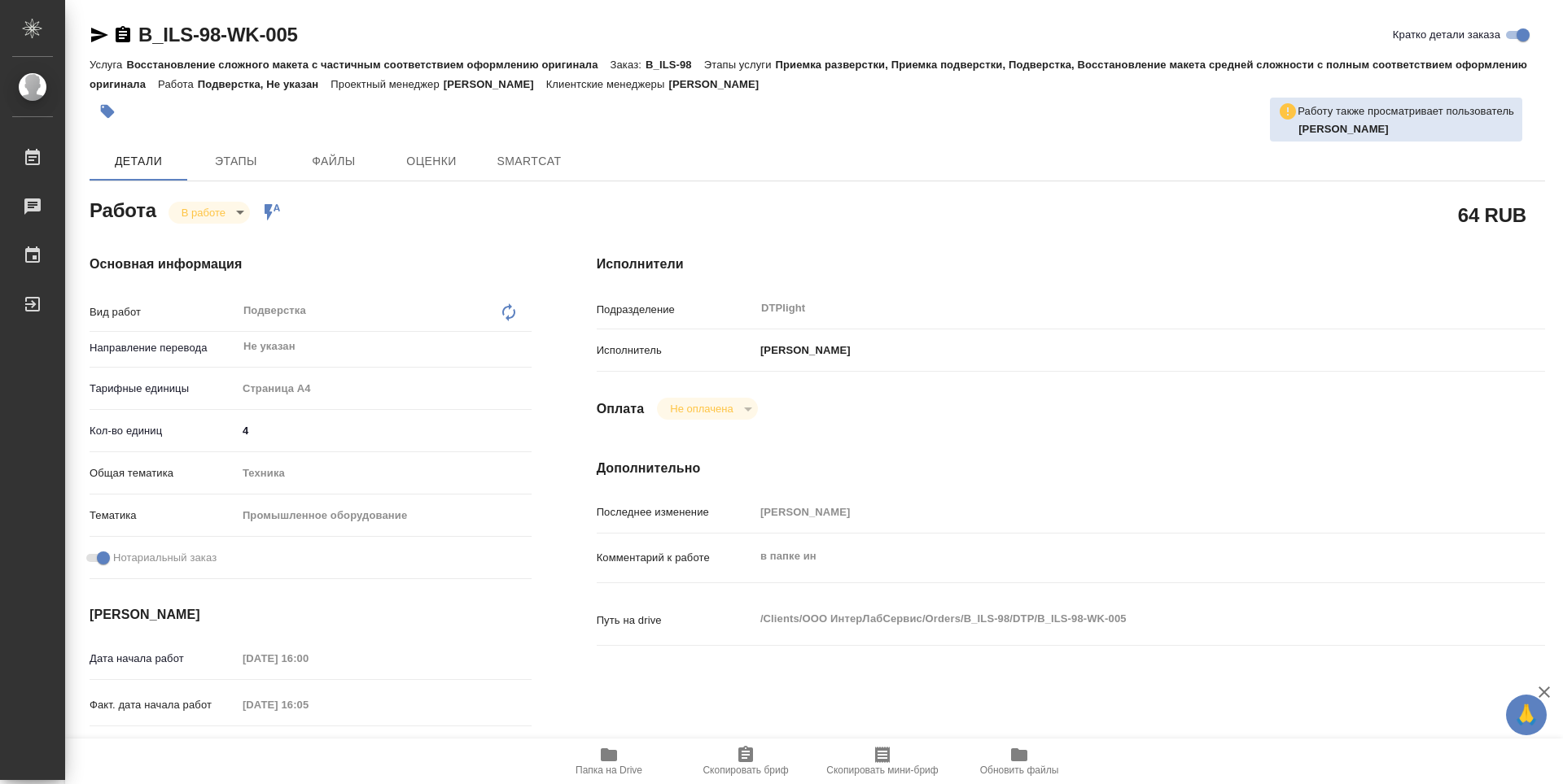
type textarea "x"
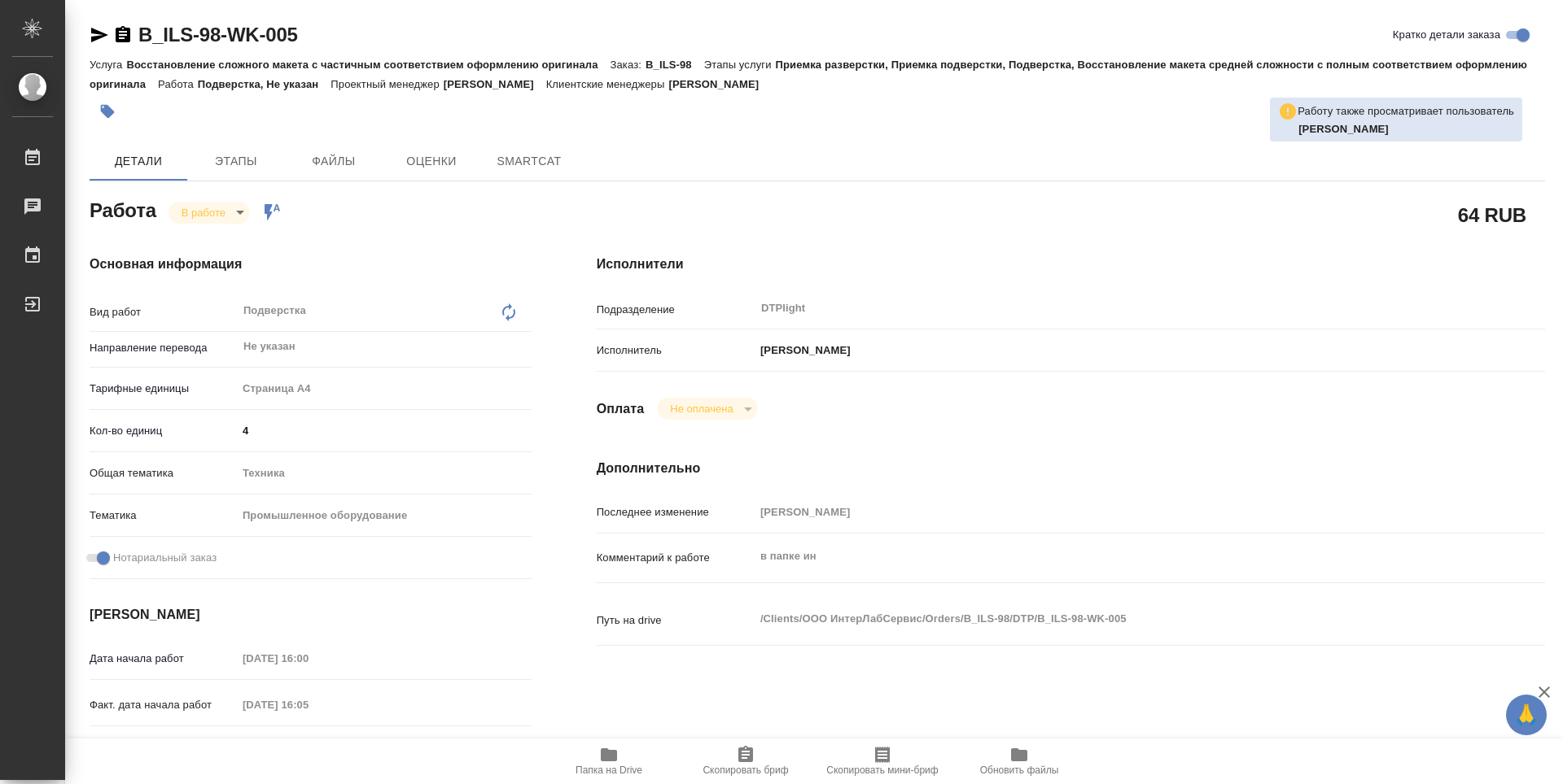
type textarea "x"
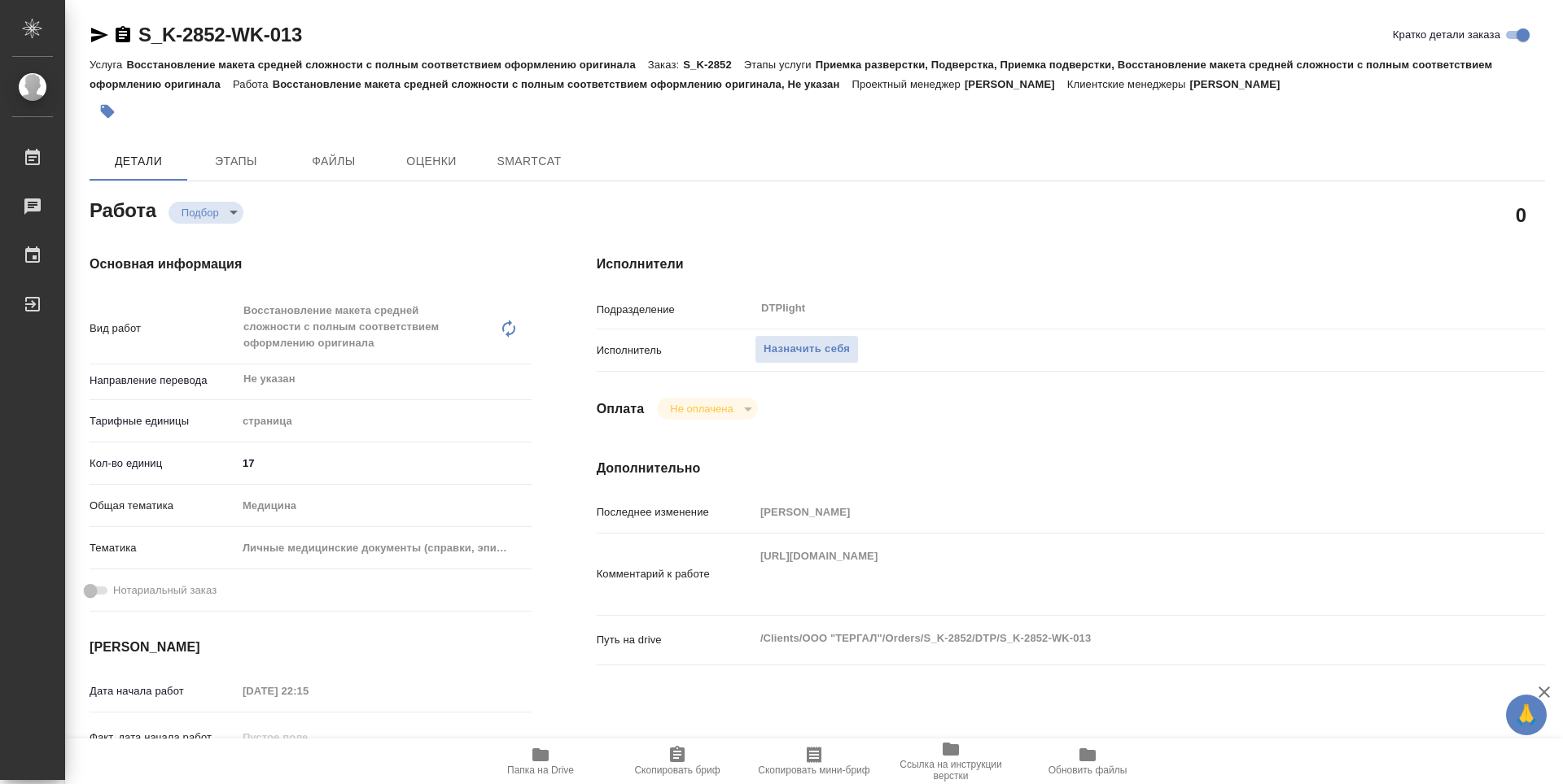
type textarea "x"
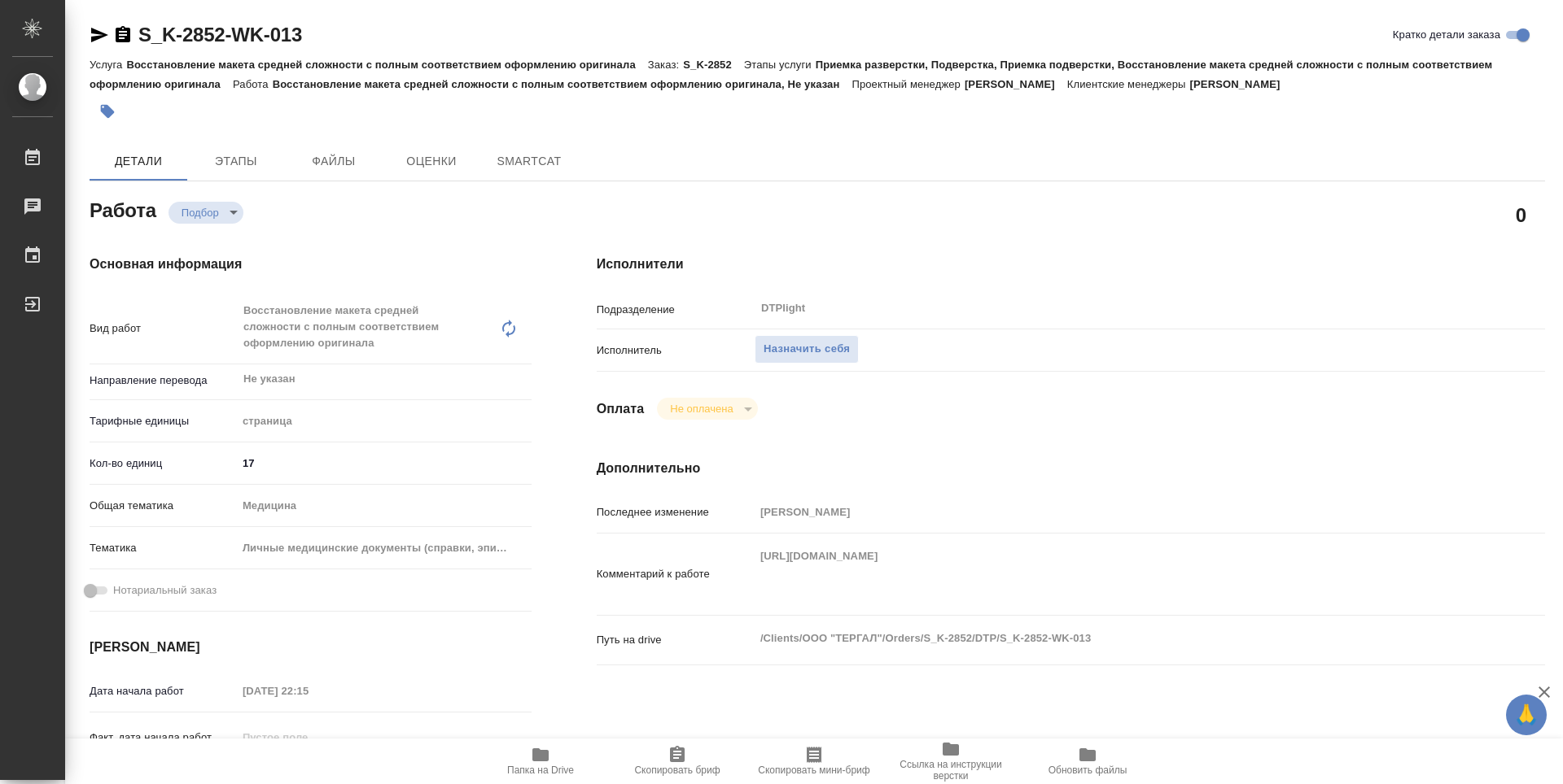
type textarea "x"
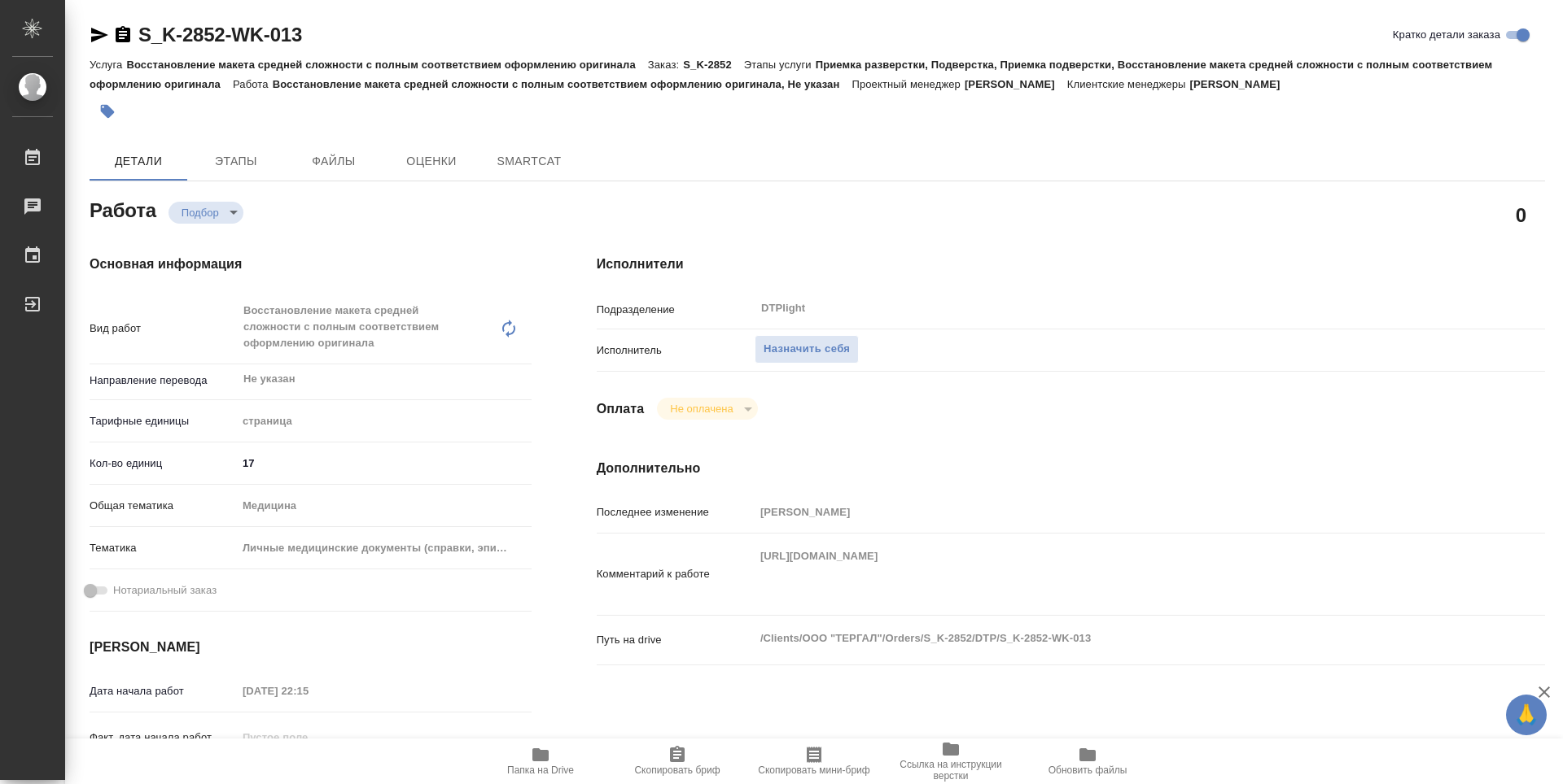
type textarea "x"
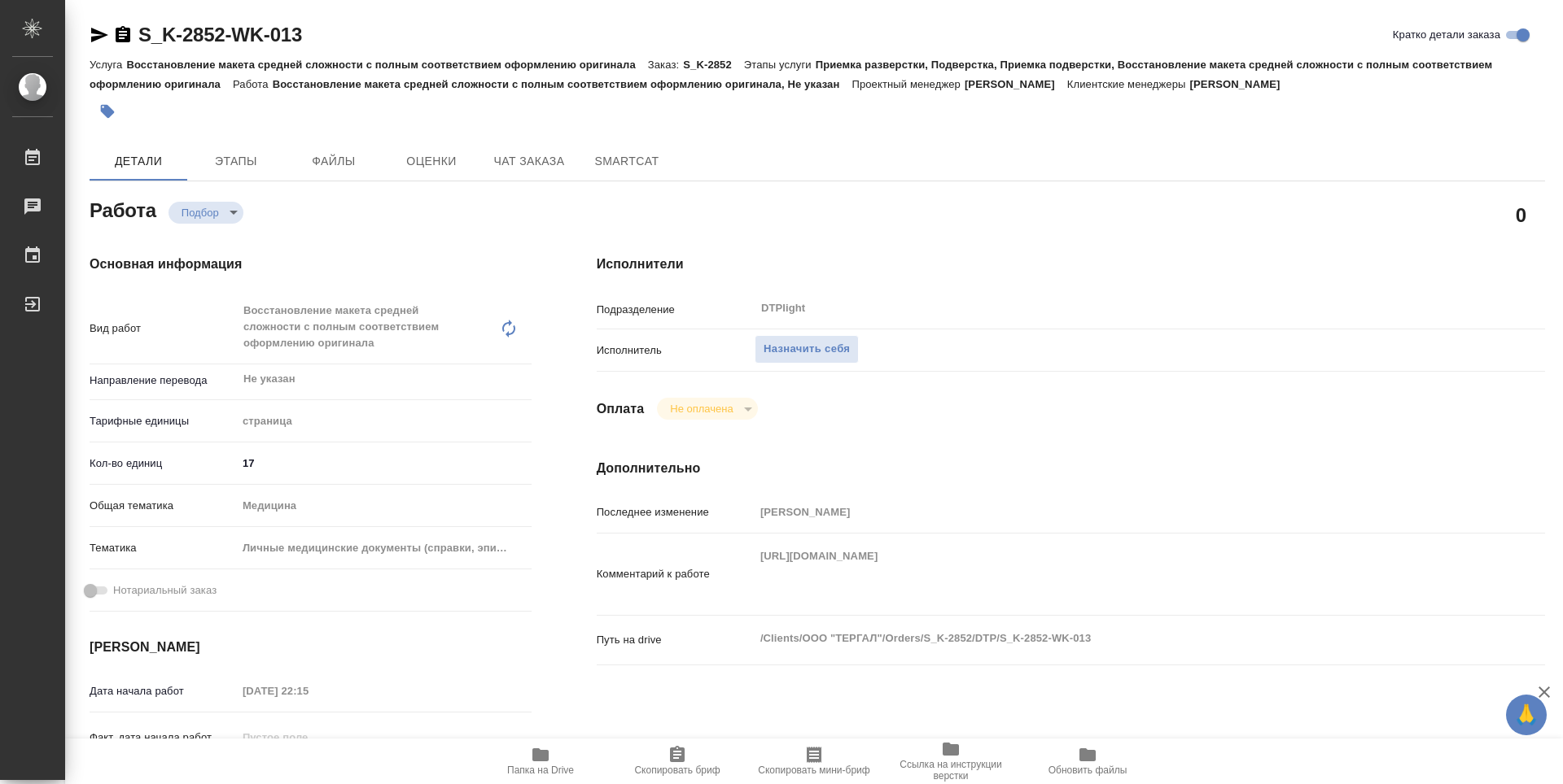
type textarea "x"
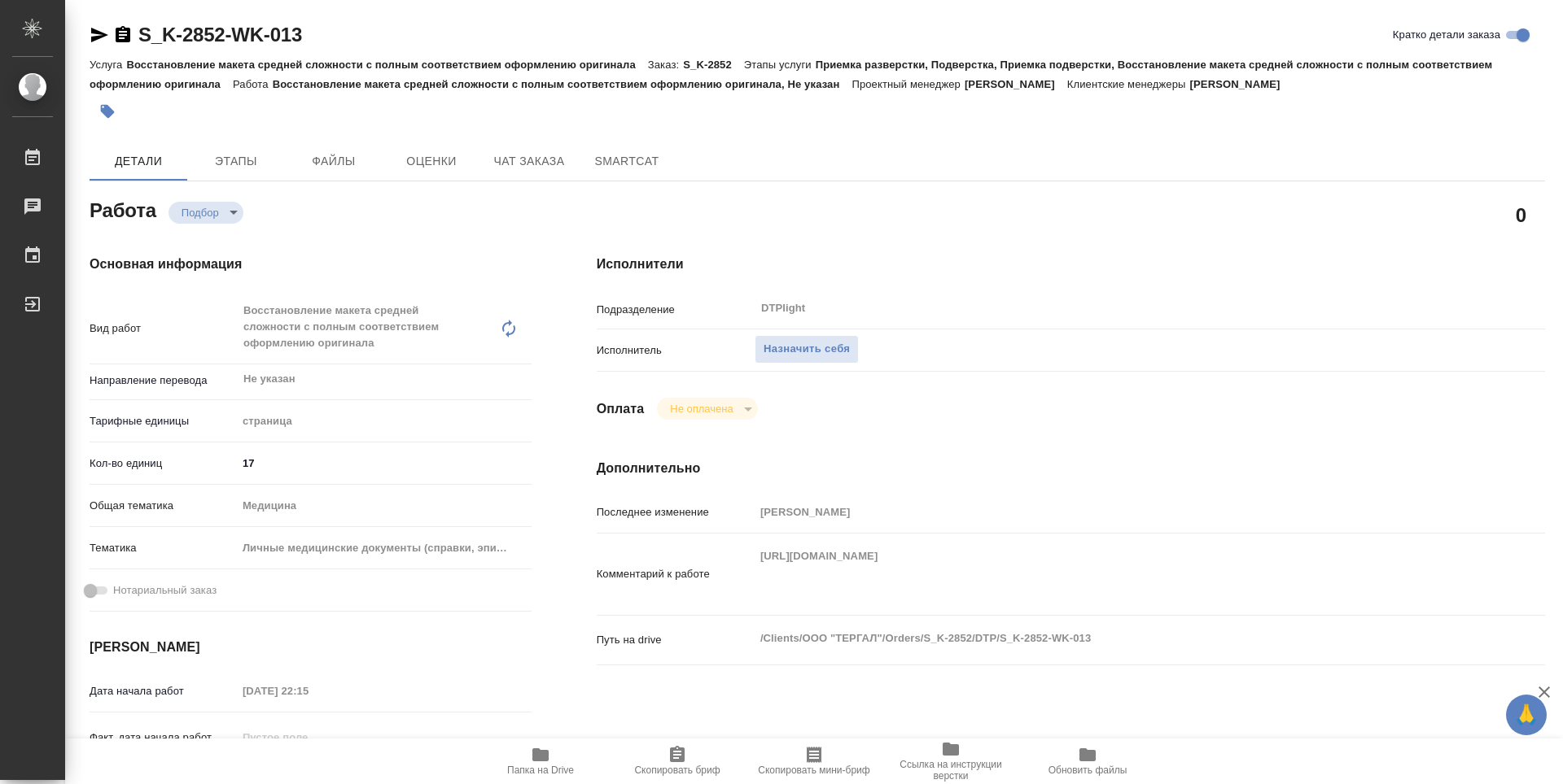
type textarea "x"
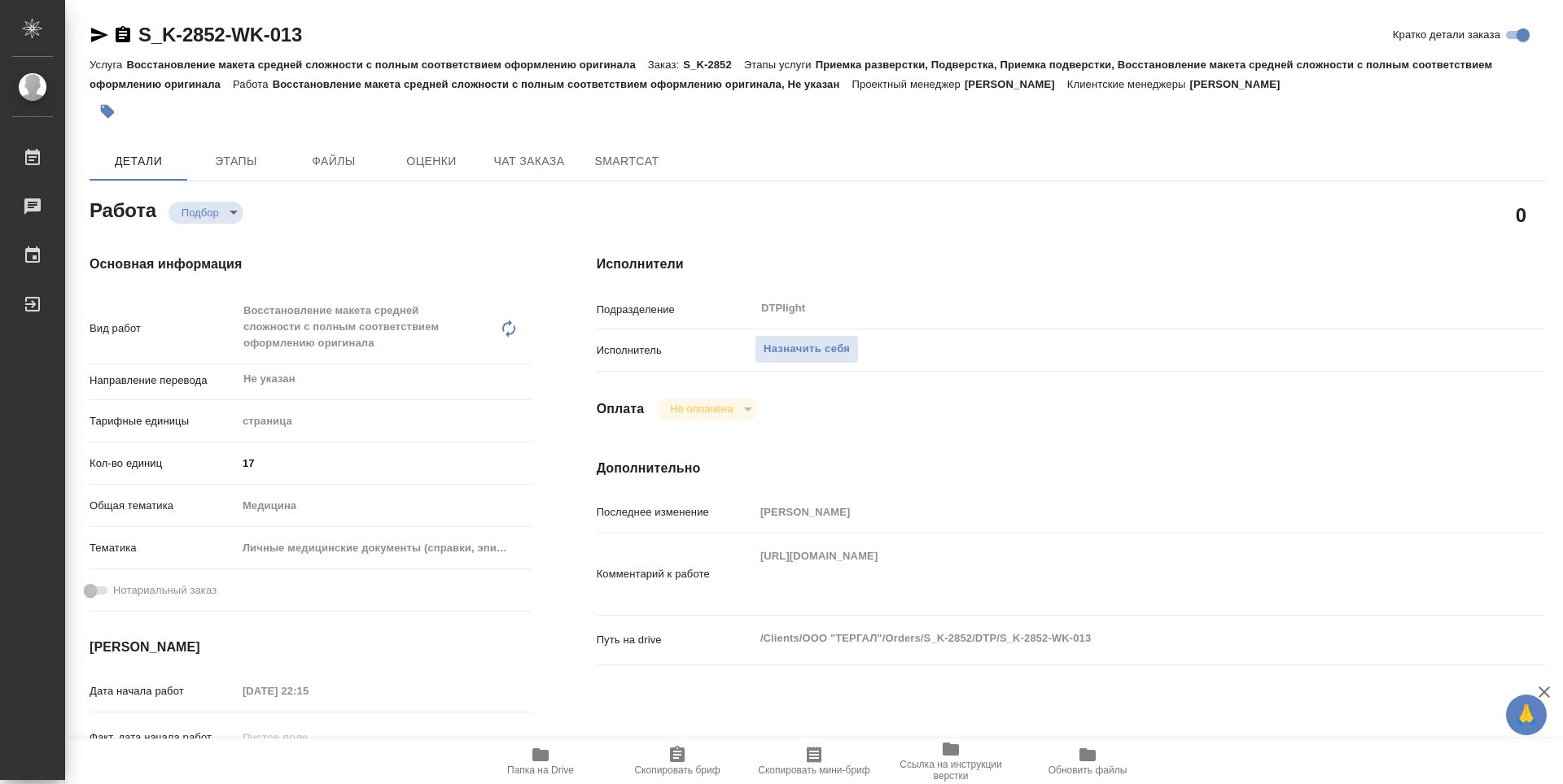
type textarea "x"
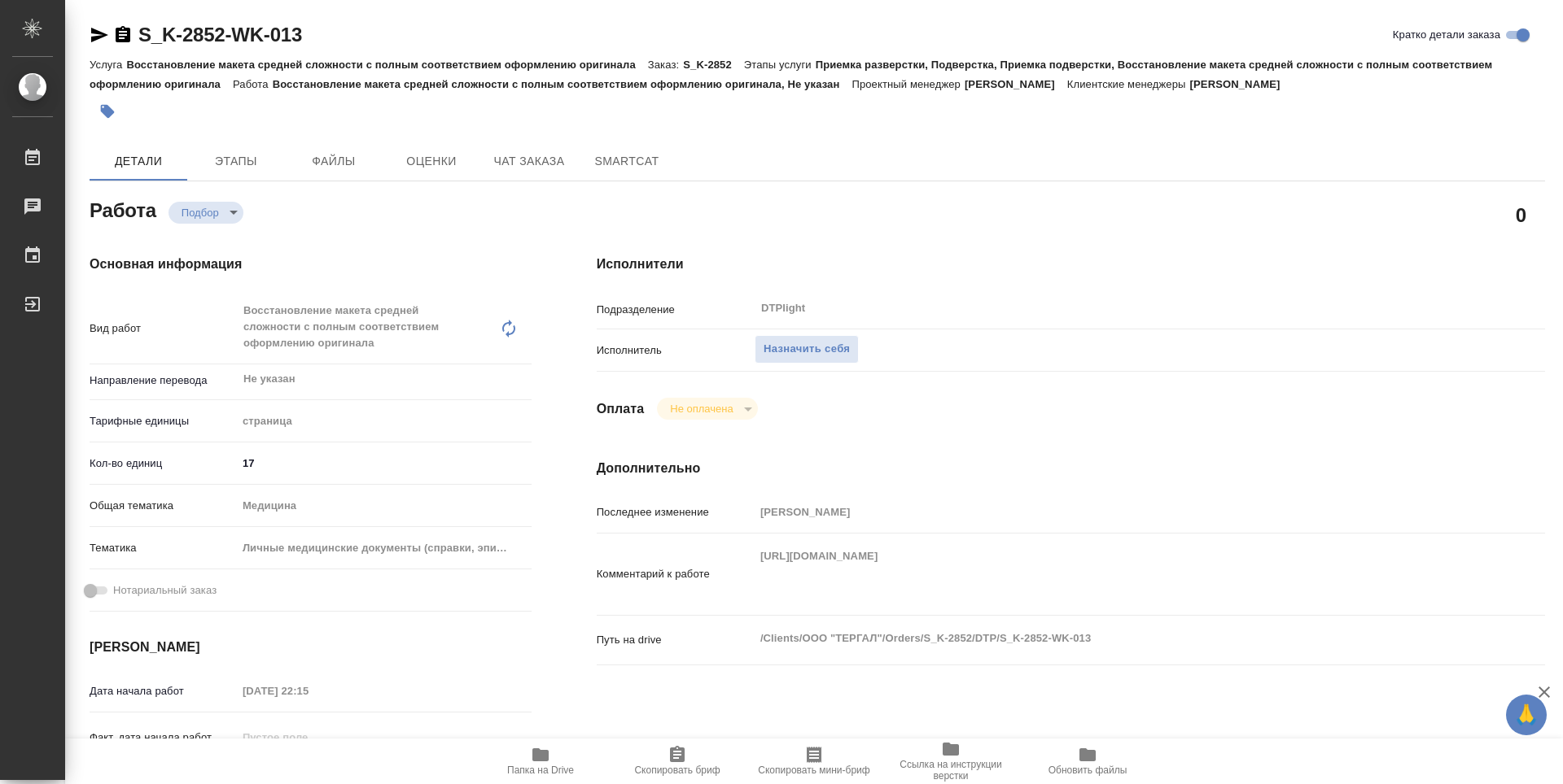
type textarea "x"
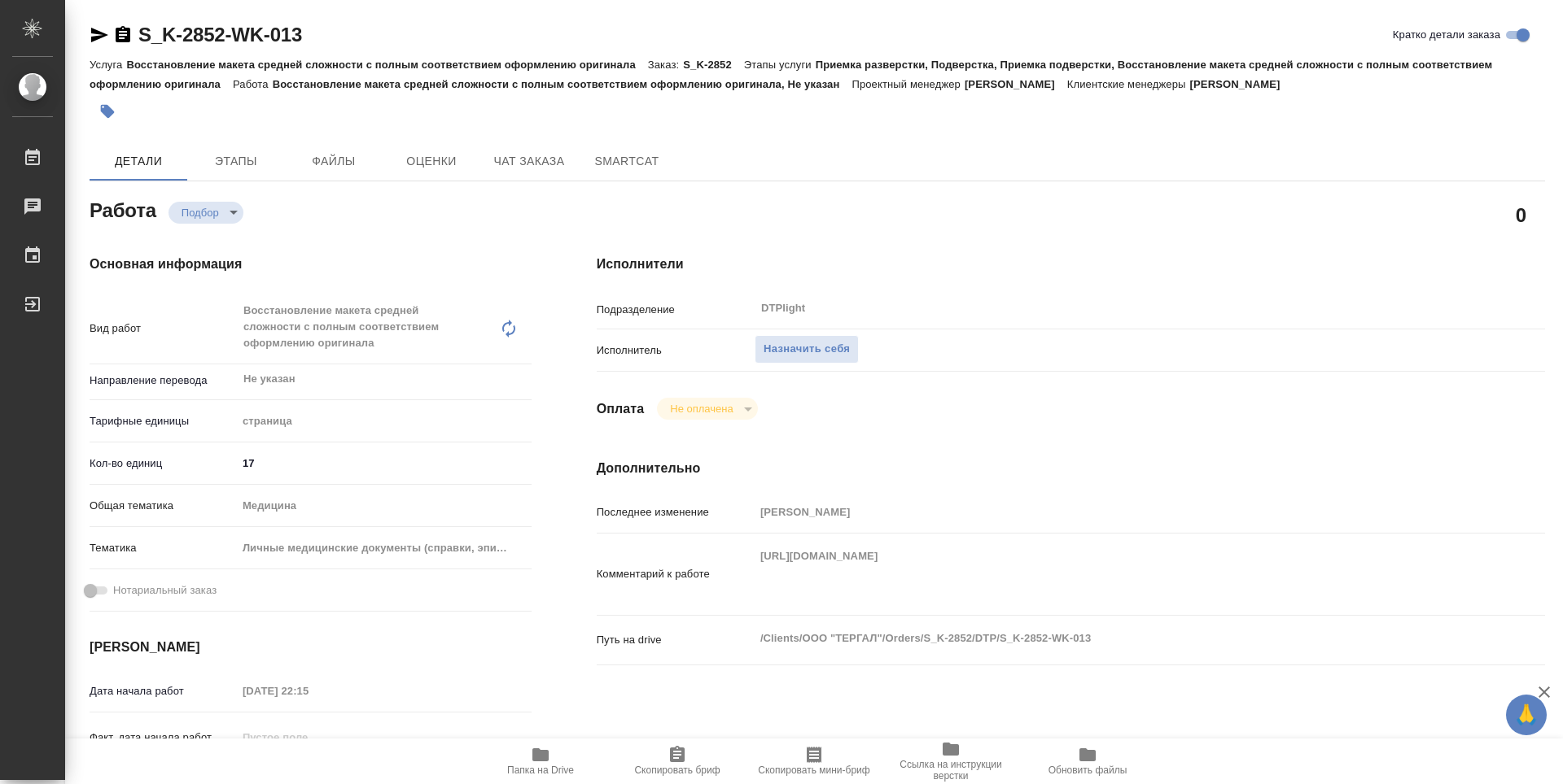
click at [549, 765] on span "Папка на Drive" at bounding box center [540, 771] width 67 height 12
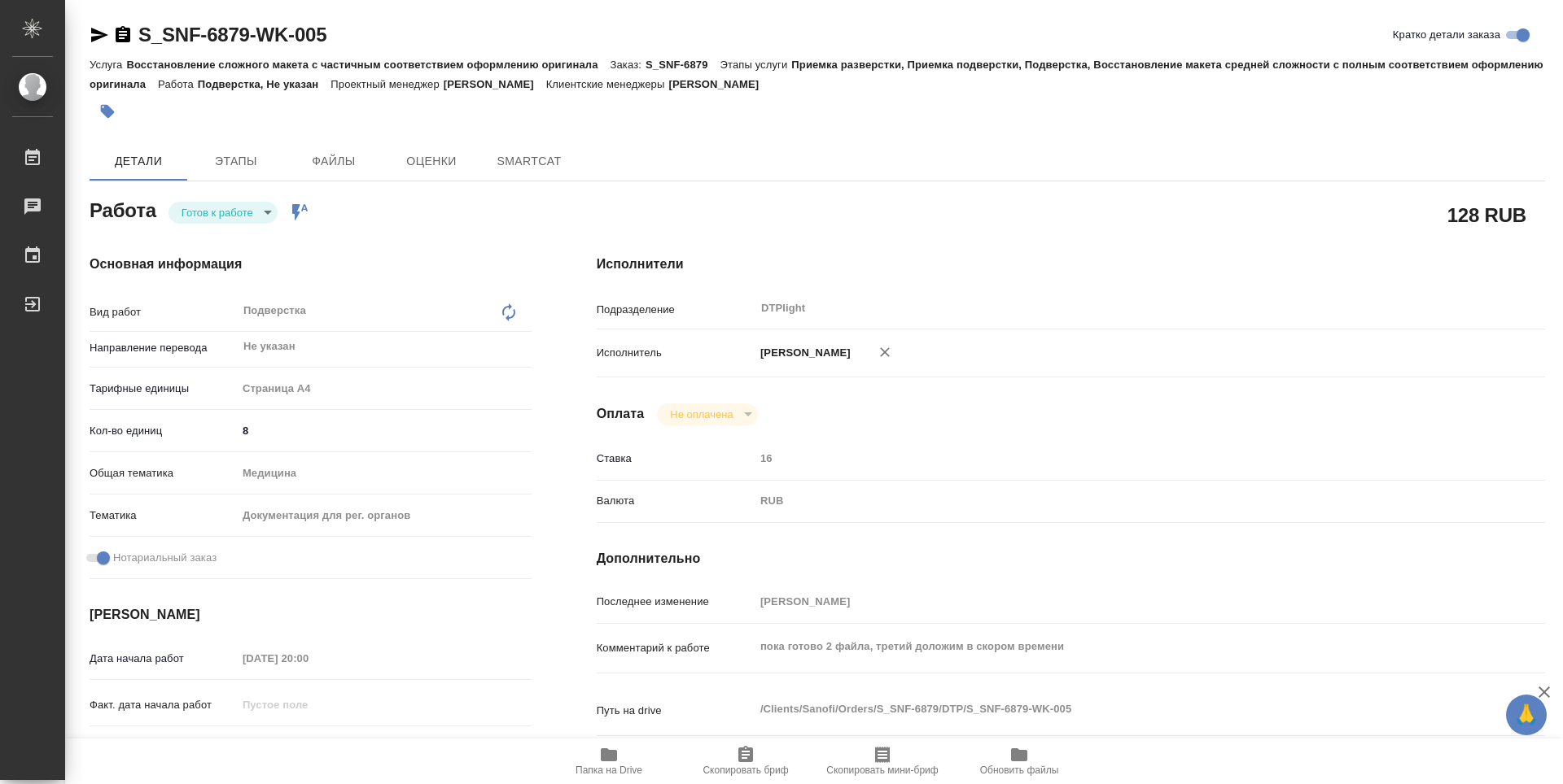
type textarea "x"
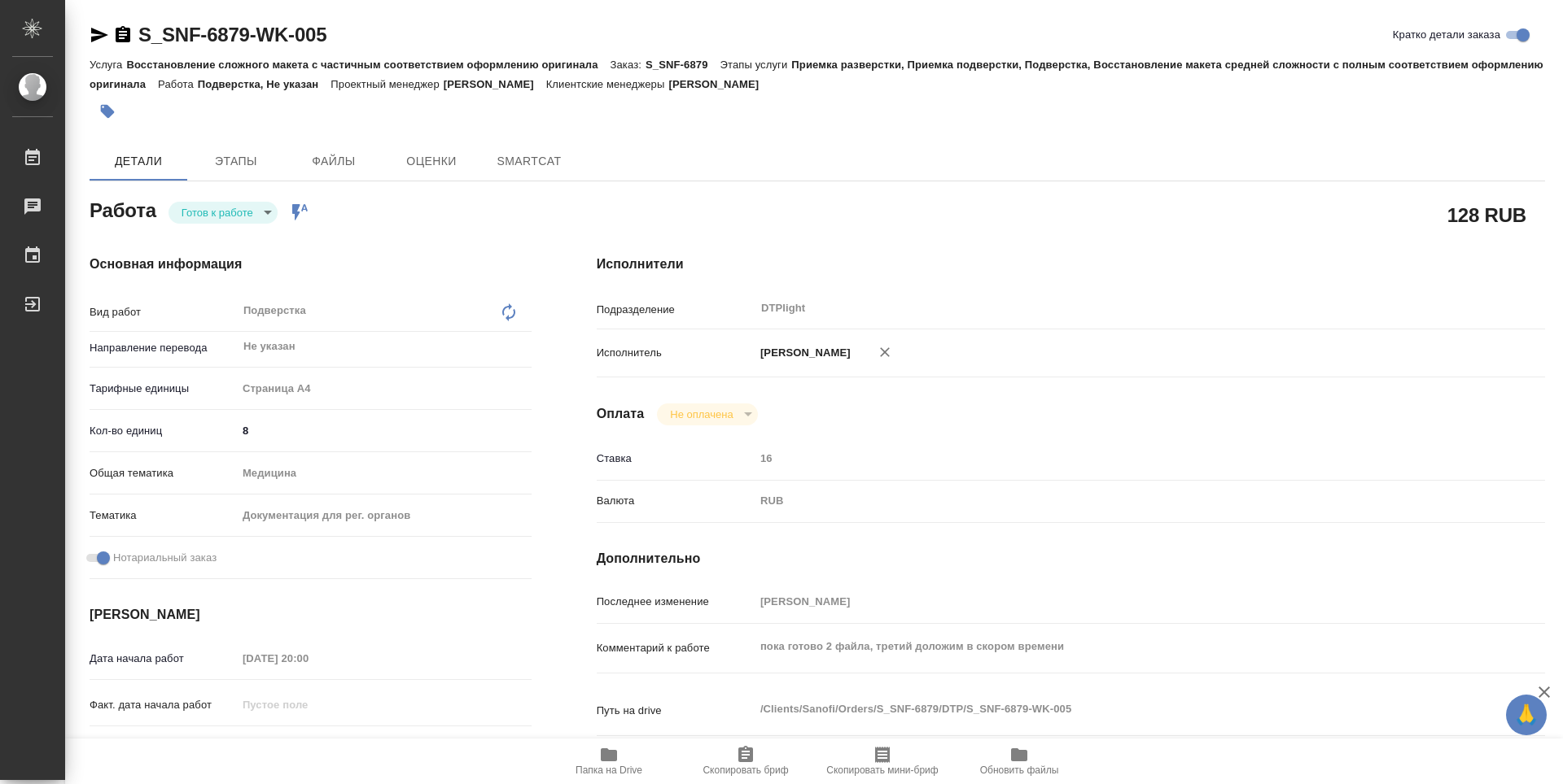
type textarea "x"
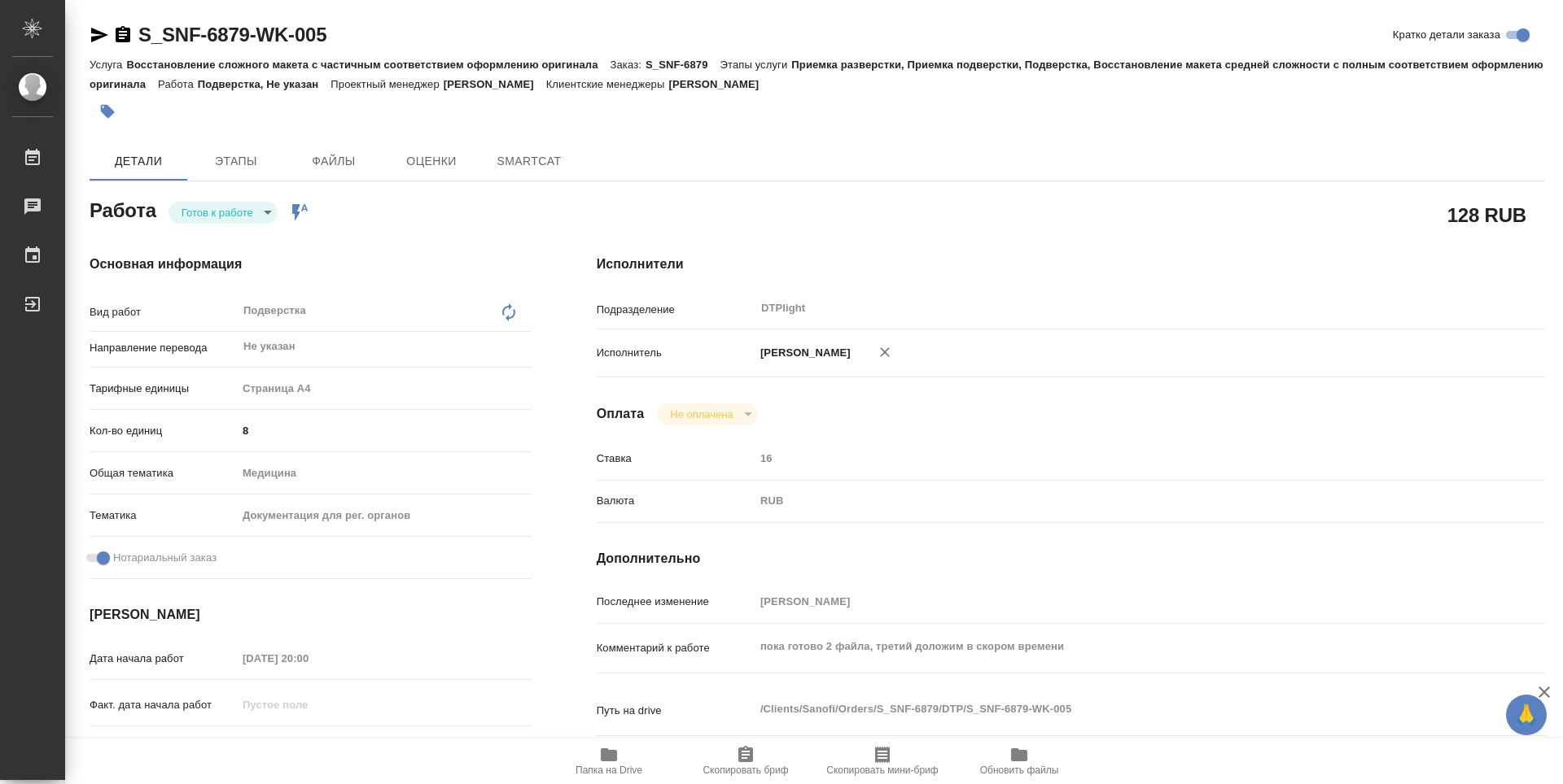
type textarea "x"
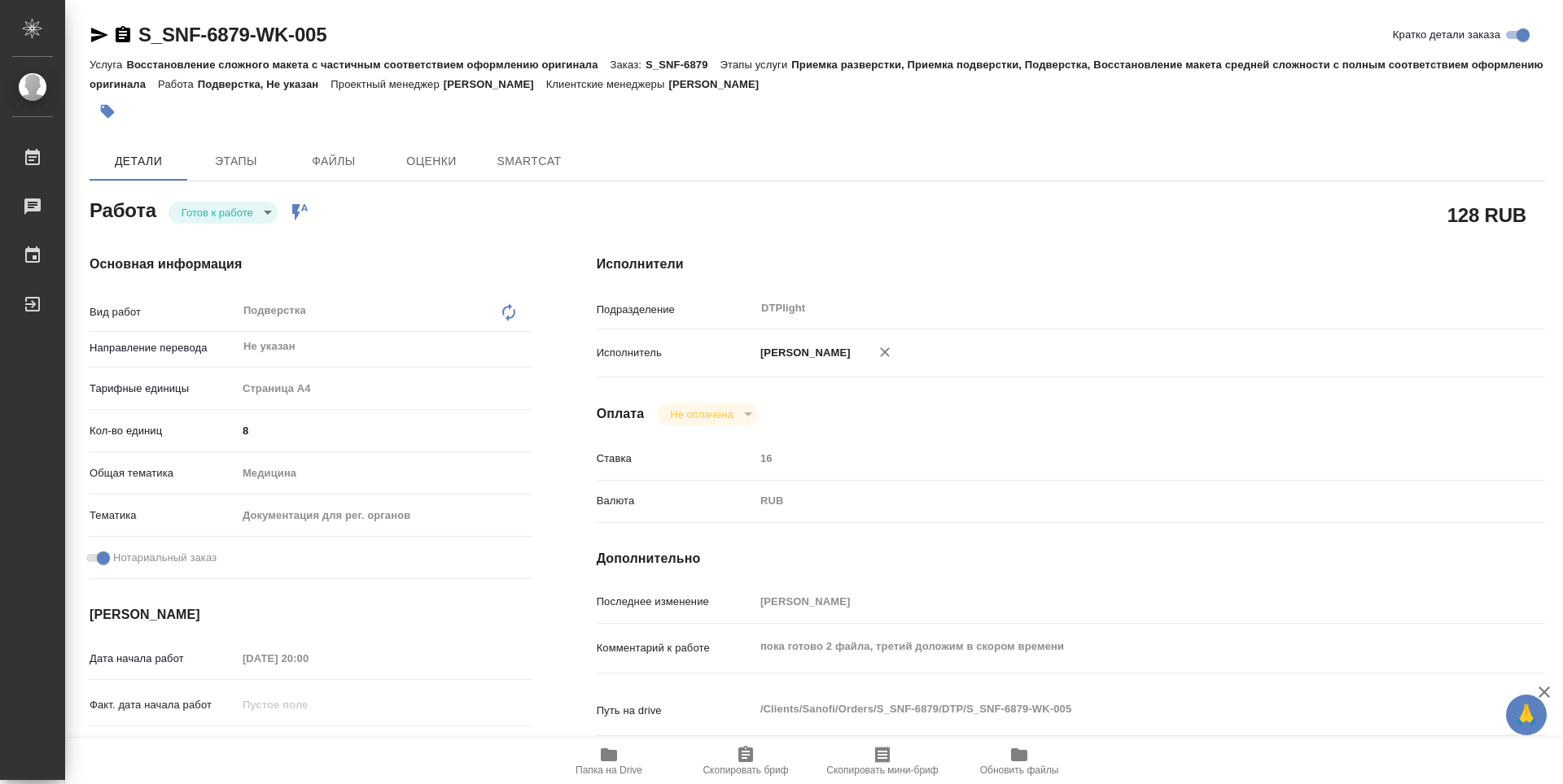
type textarea "x"
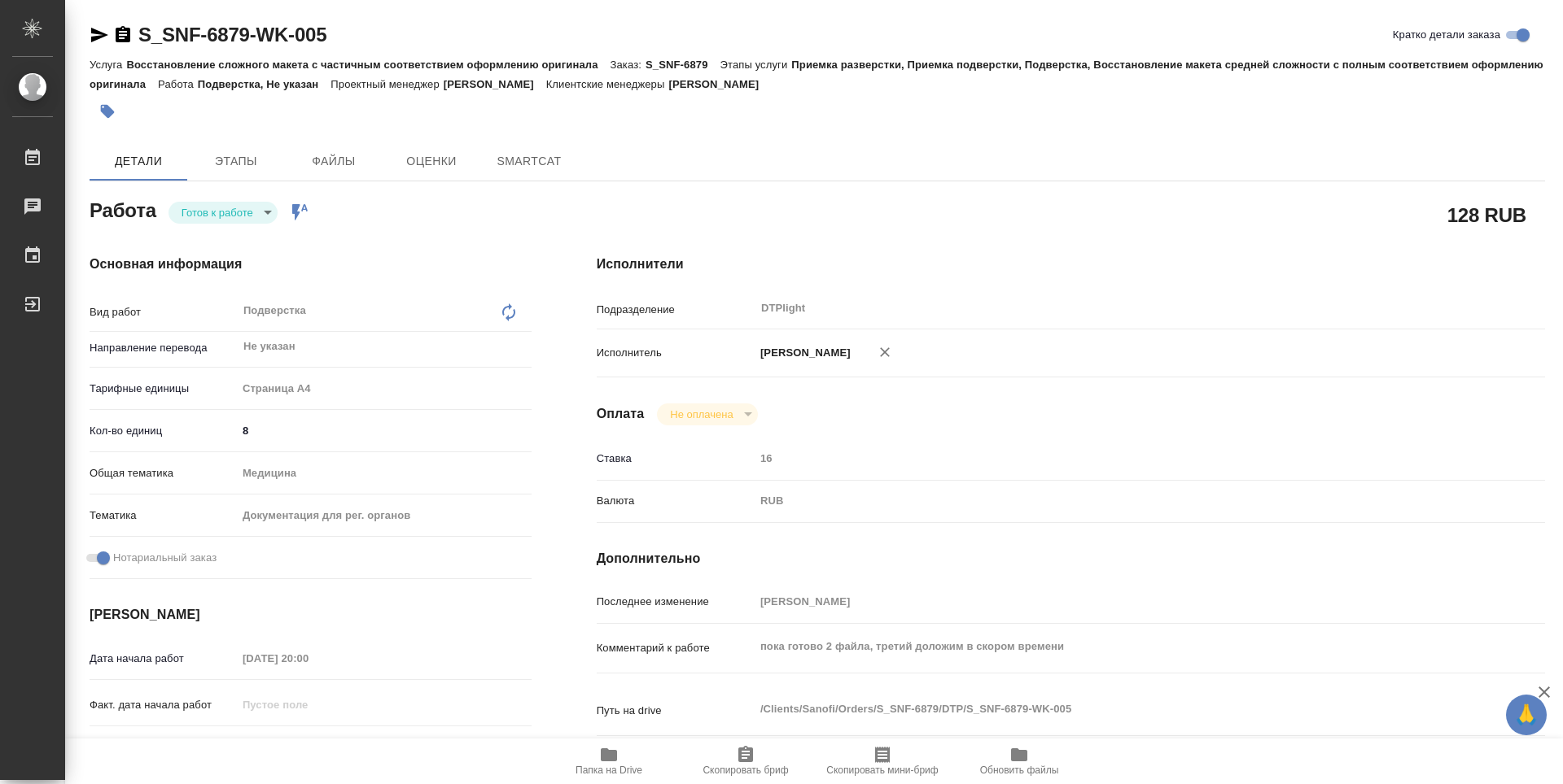
type textarea "x"
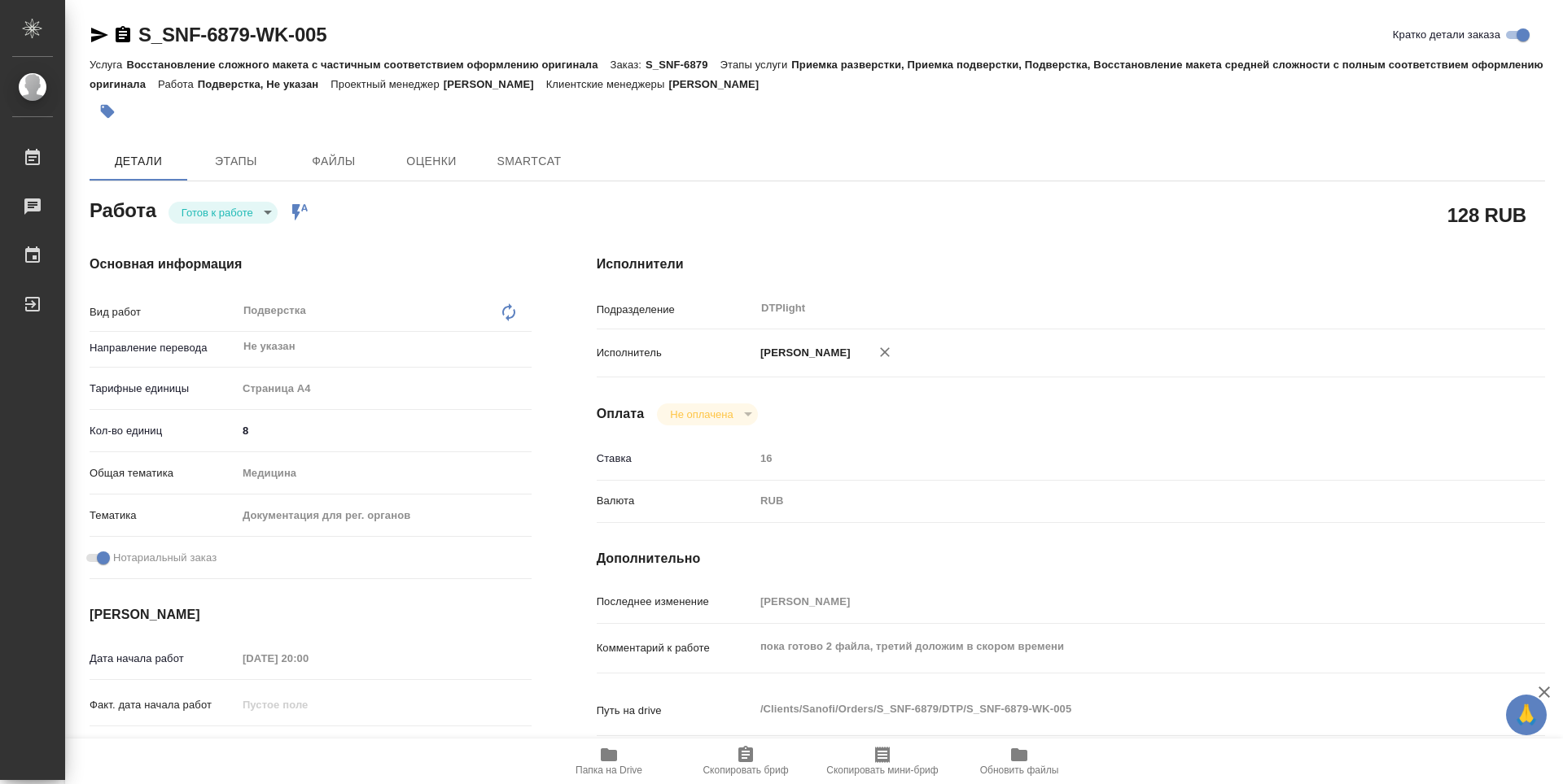
type textarea "x"
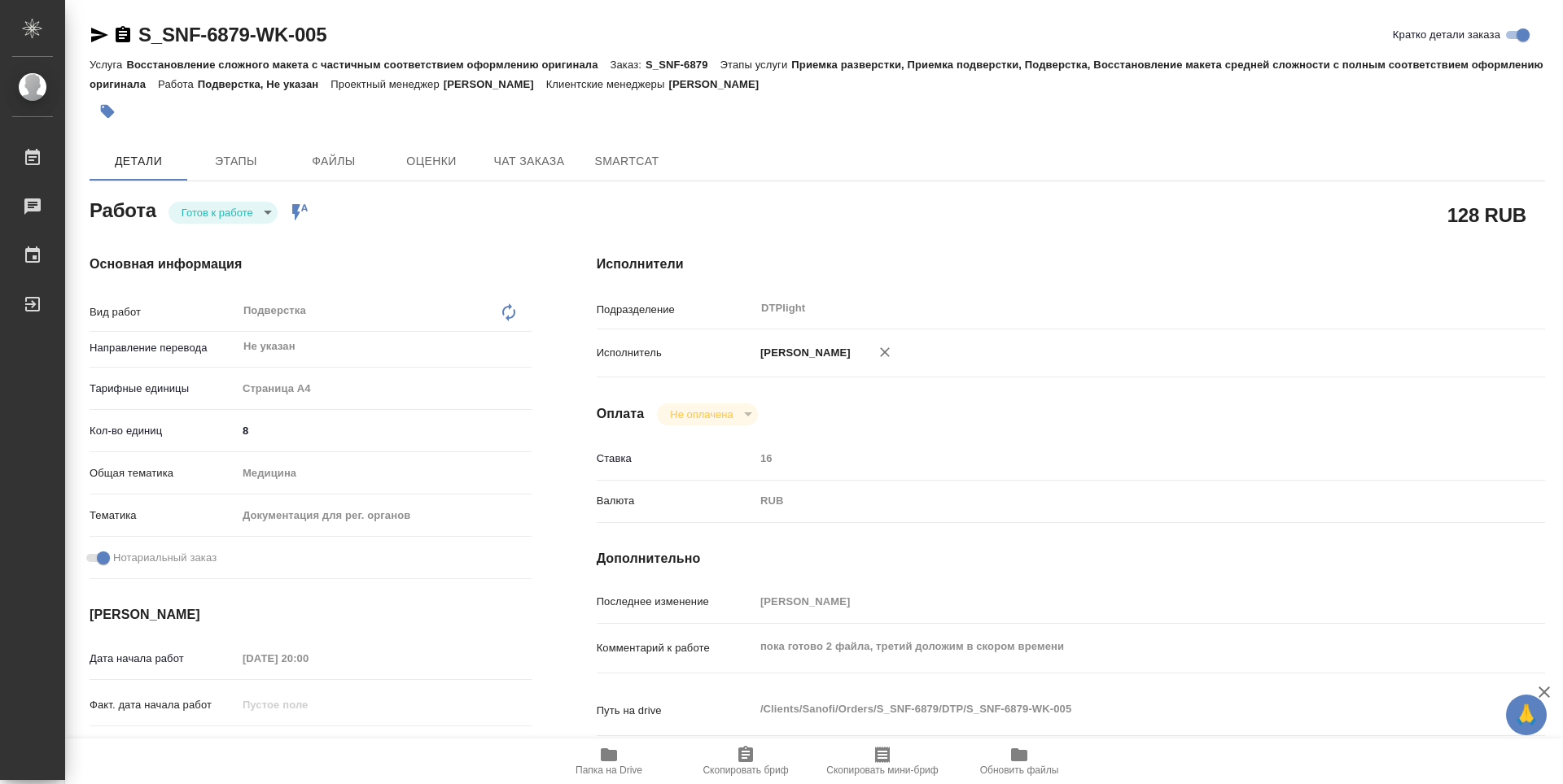
type textarea "x"
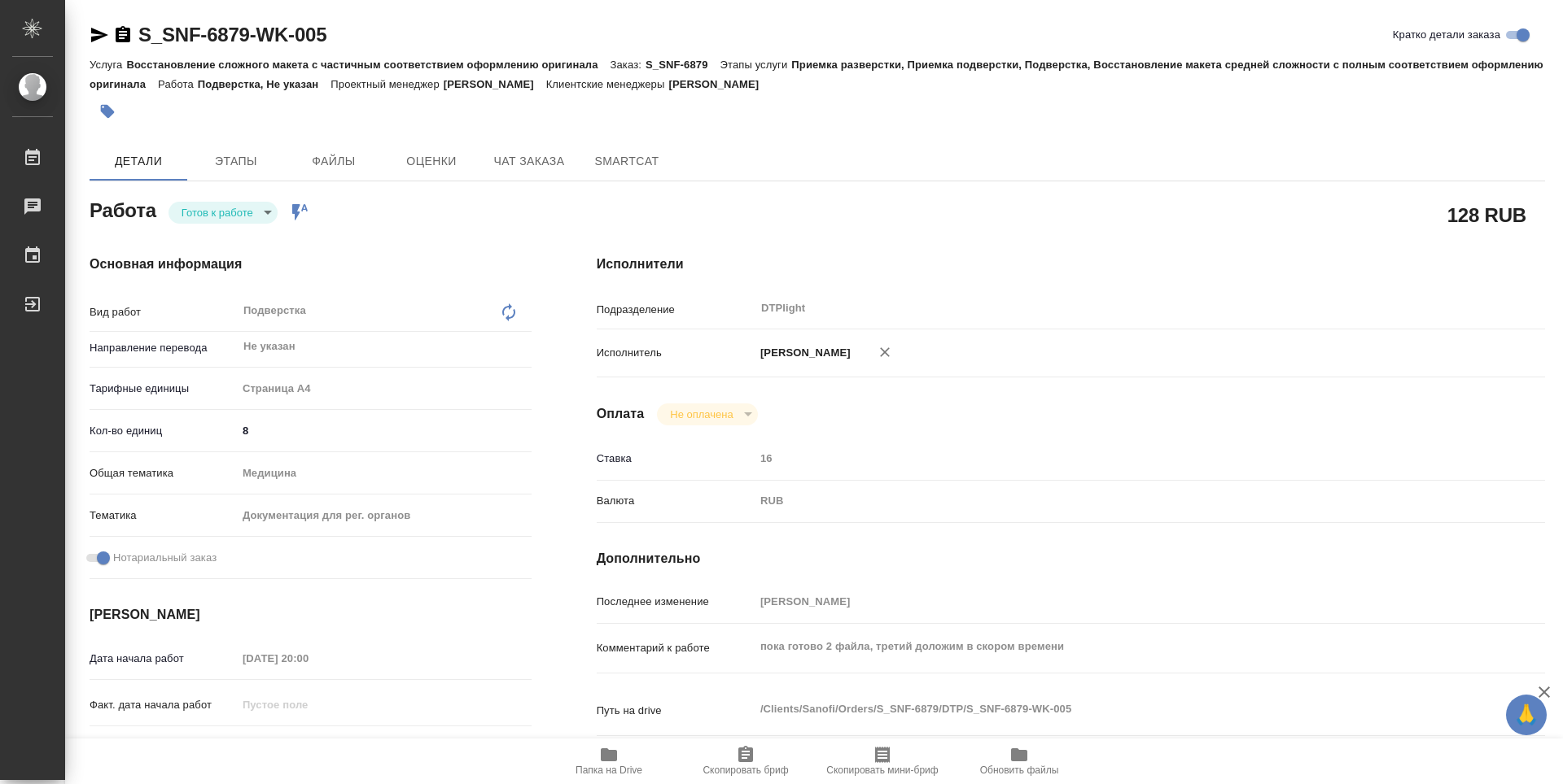
type textarea "x"
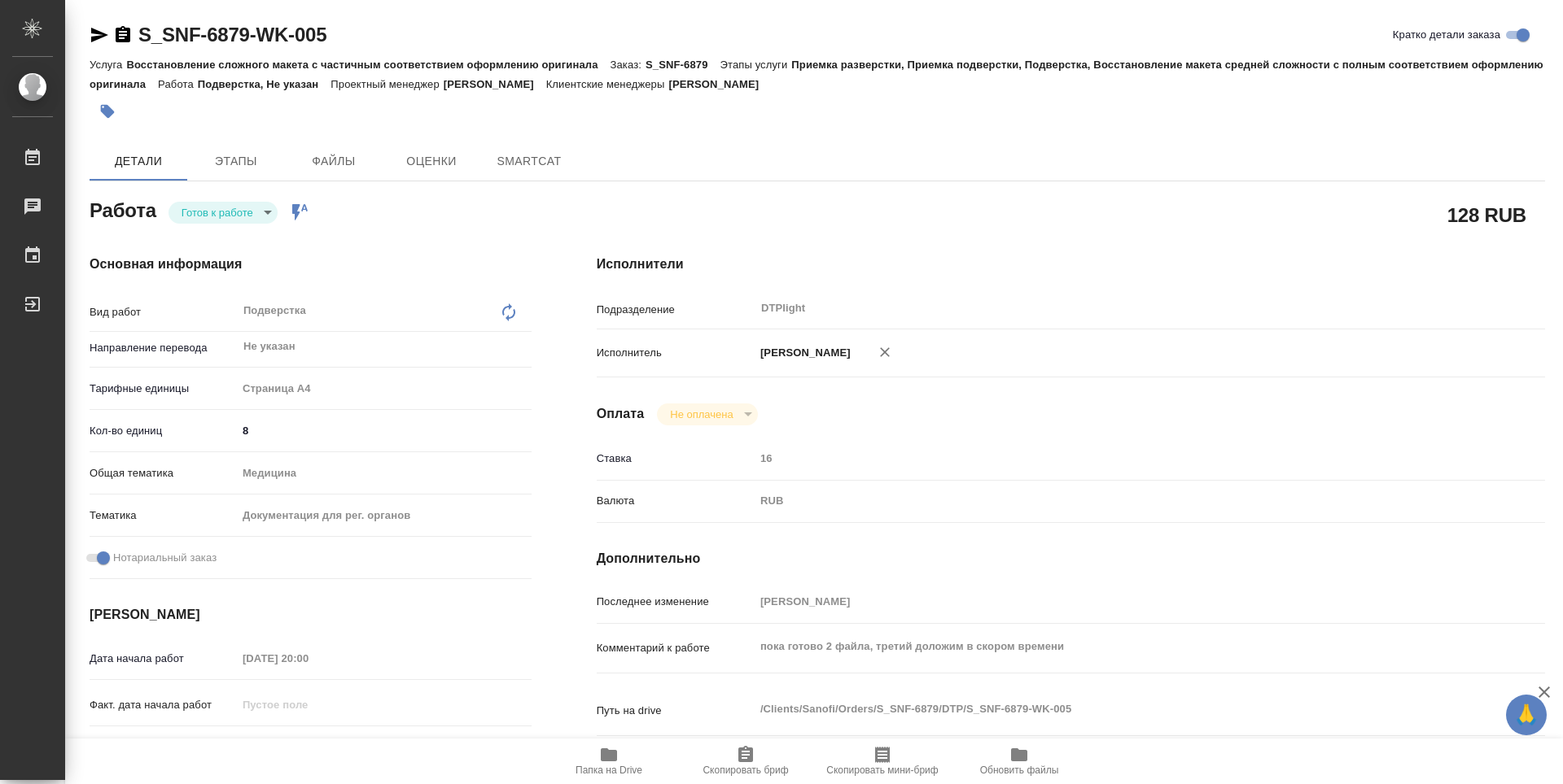
type textarea "x"
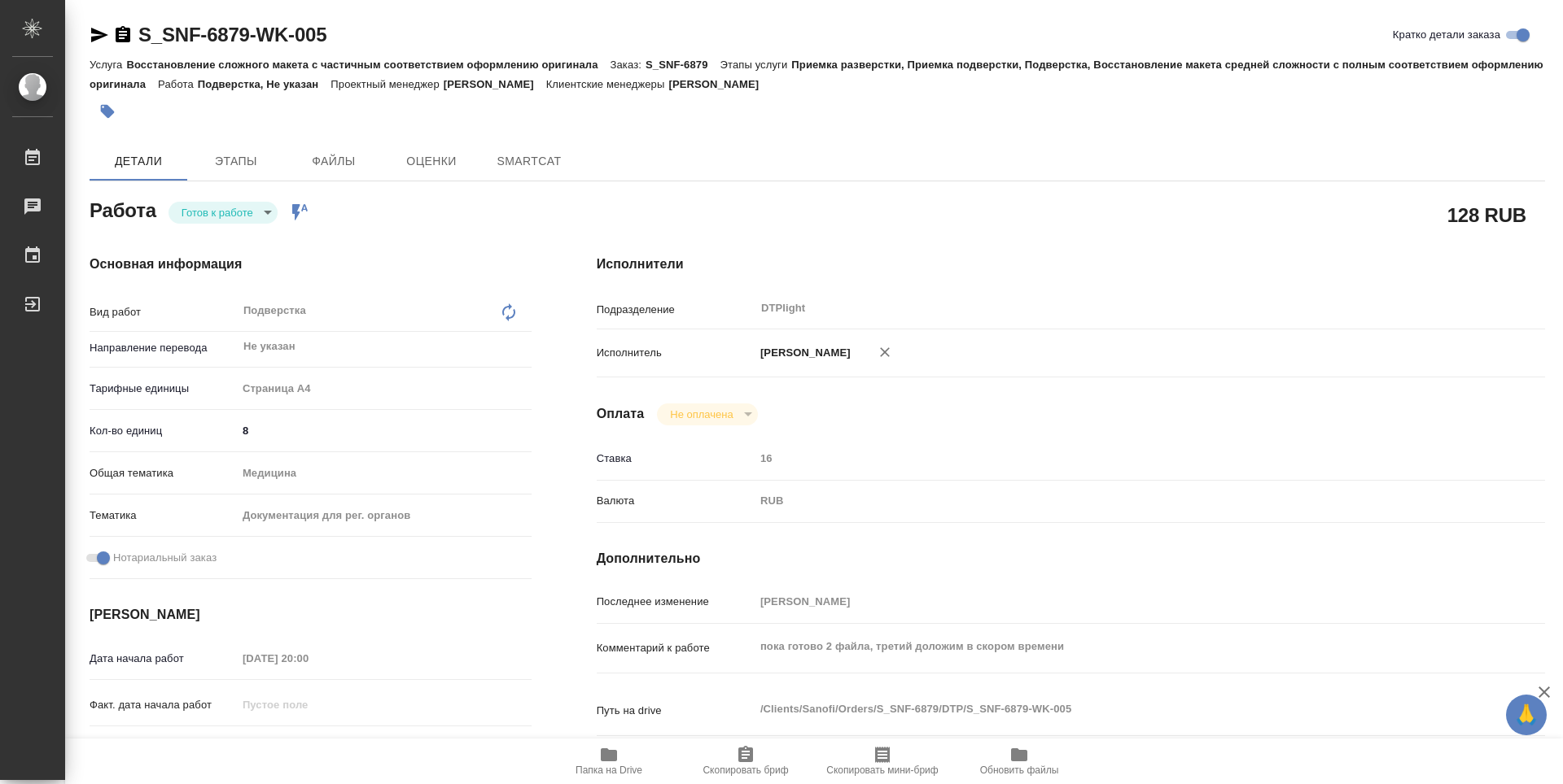
type textarea "x"
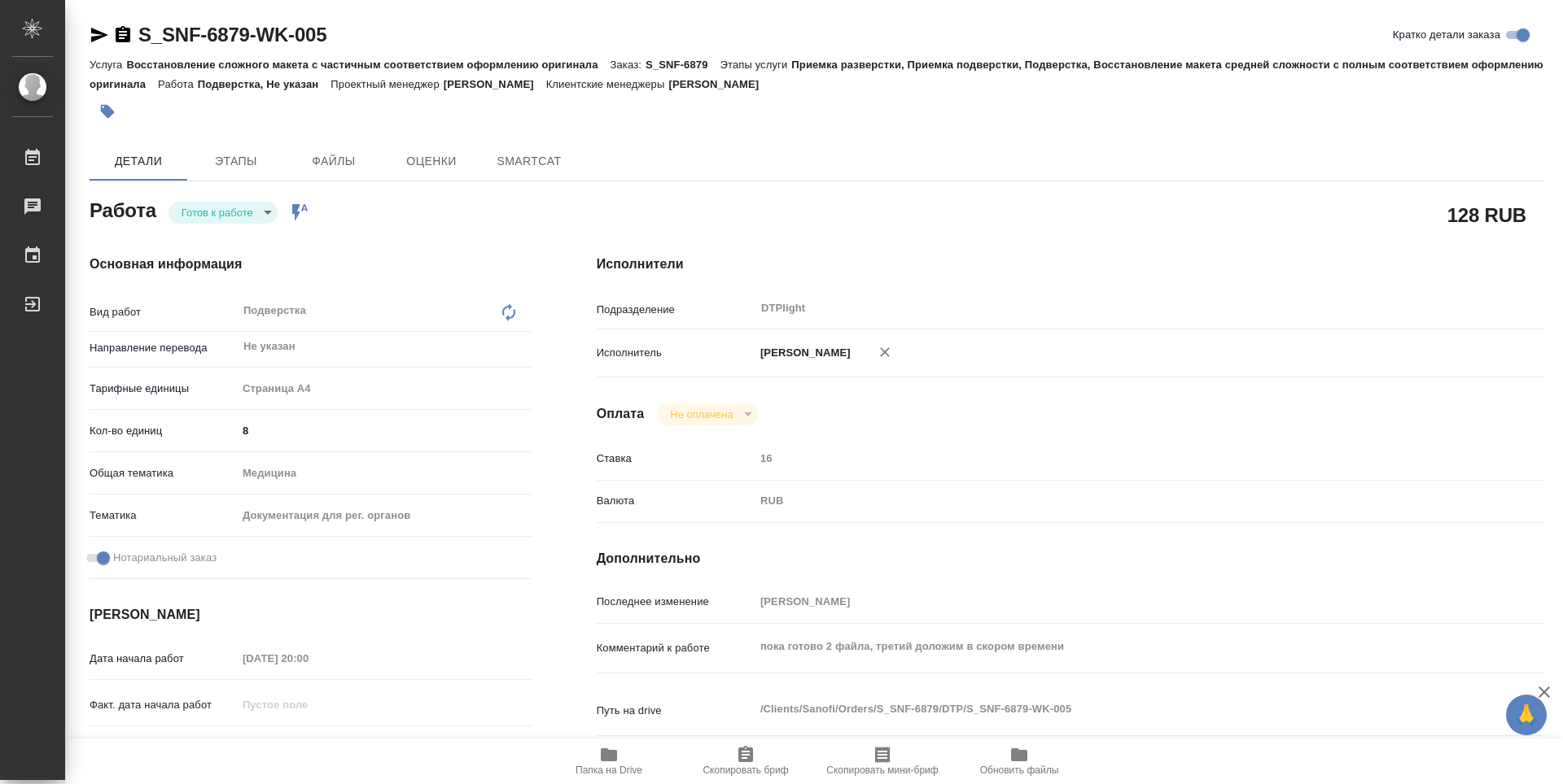
type textarea "x"
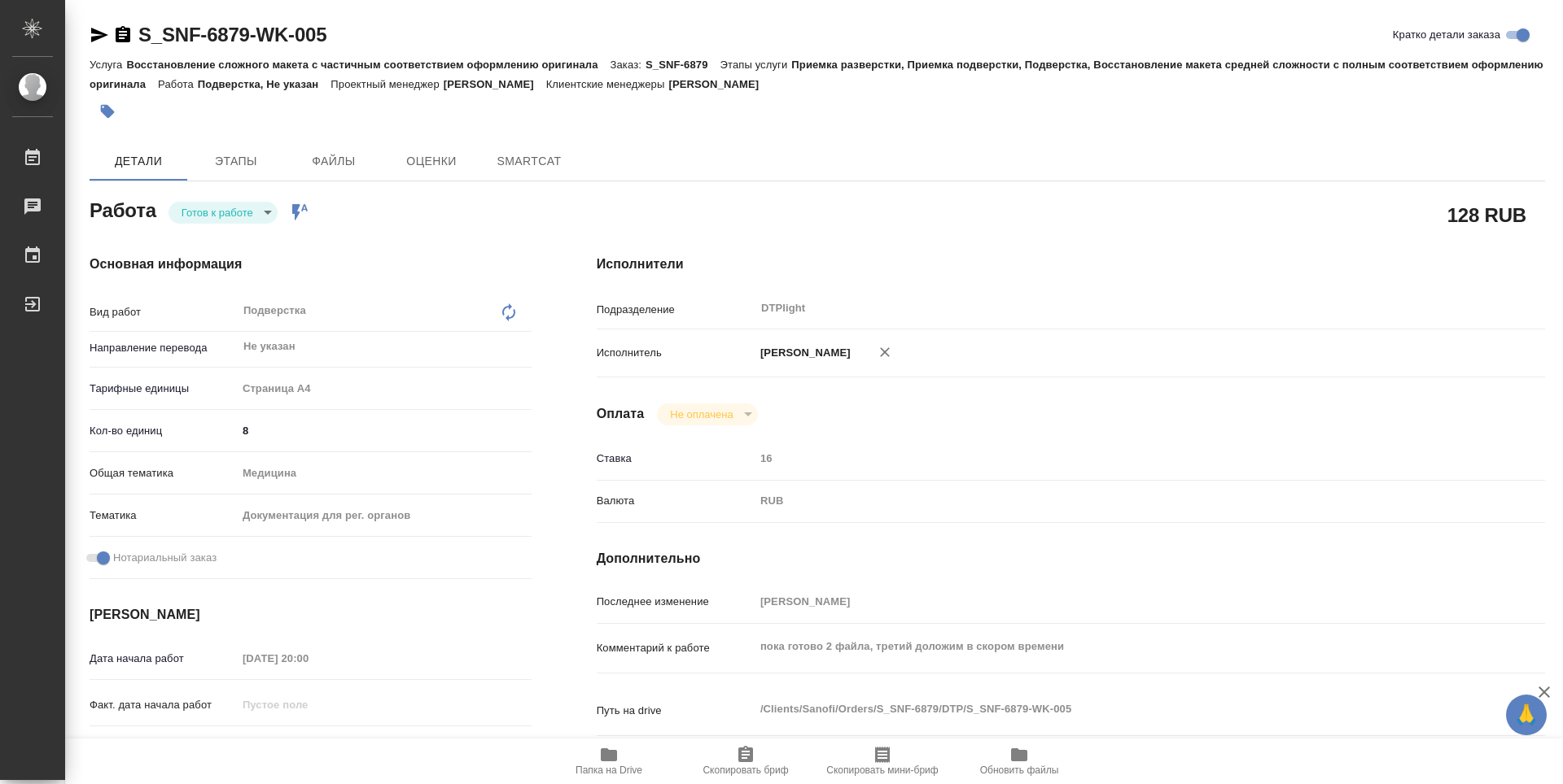
type textarea "x"
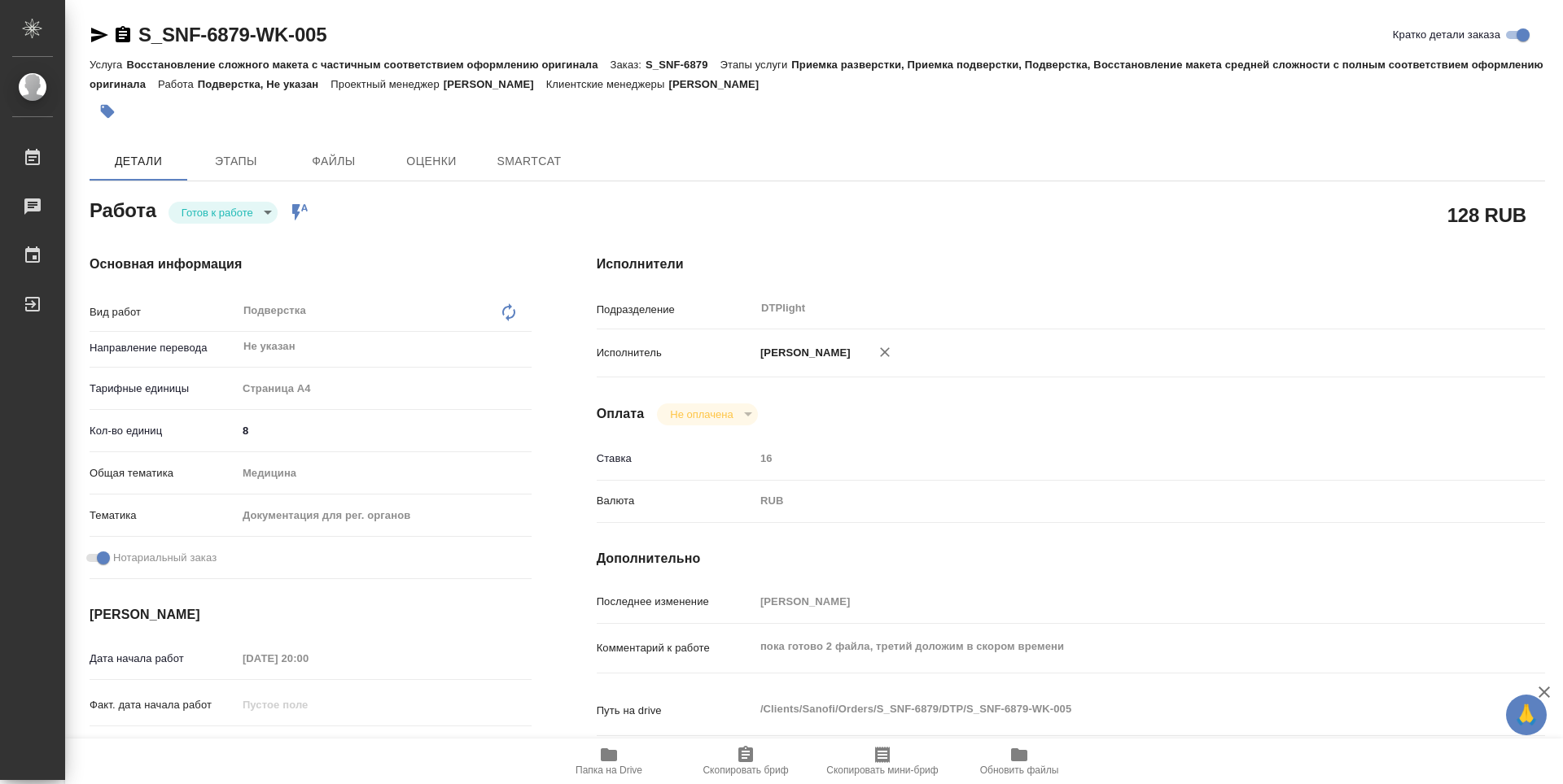
type textarea "x"
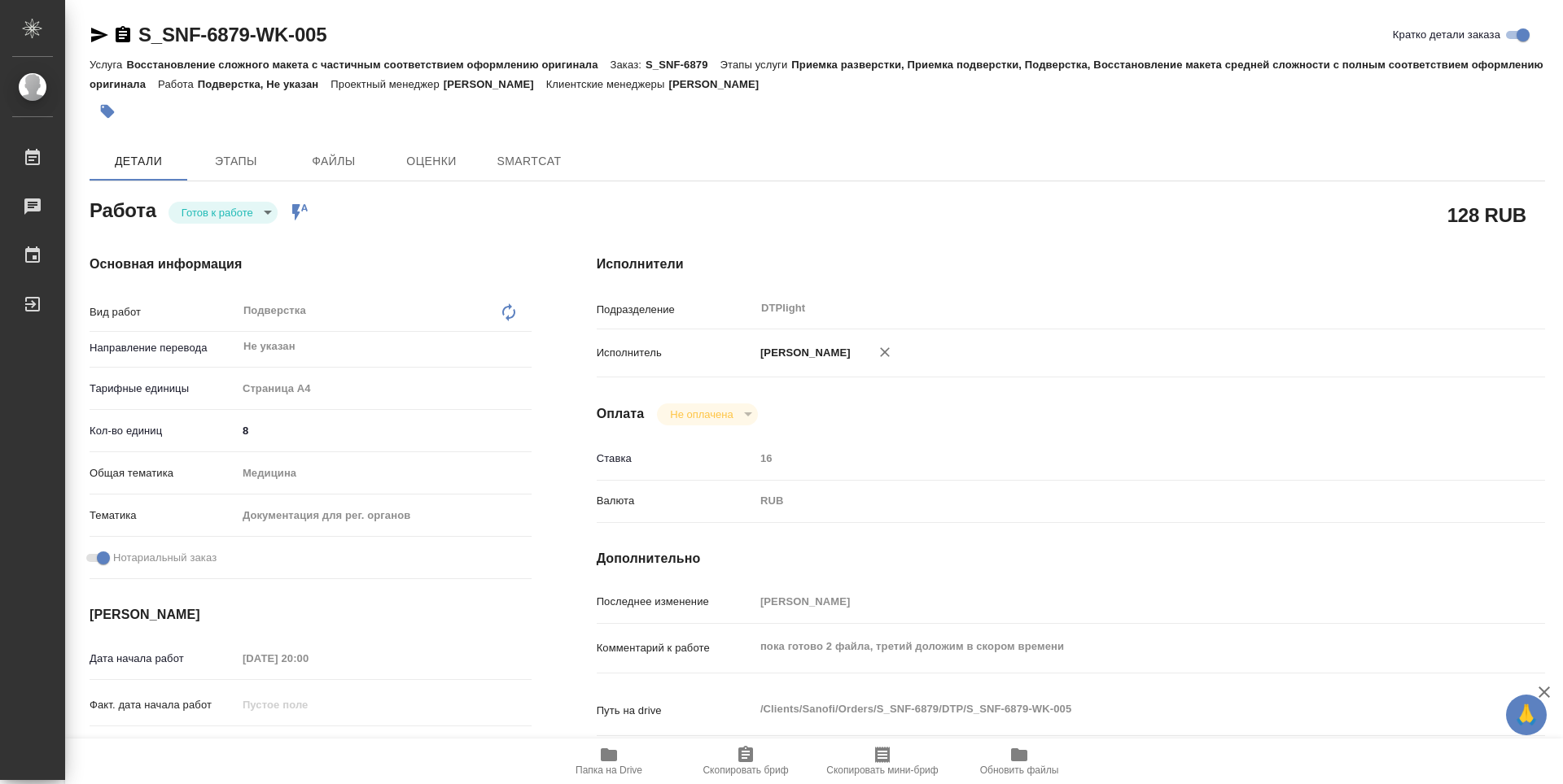
type textarea "x"
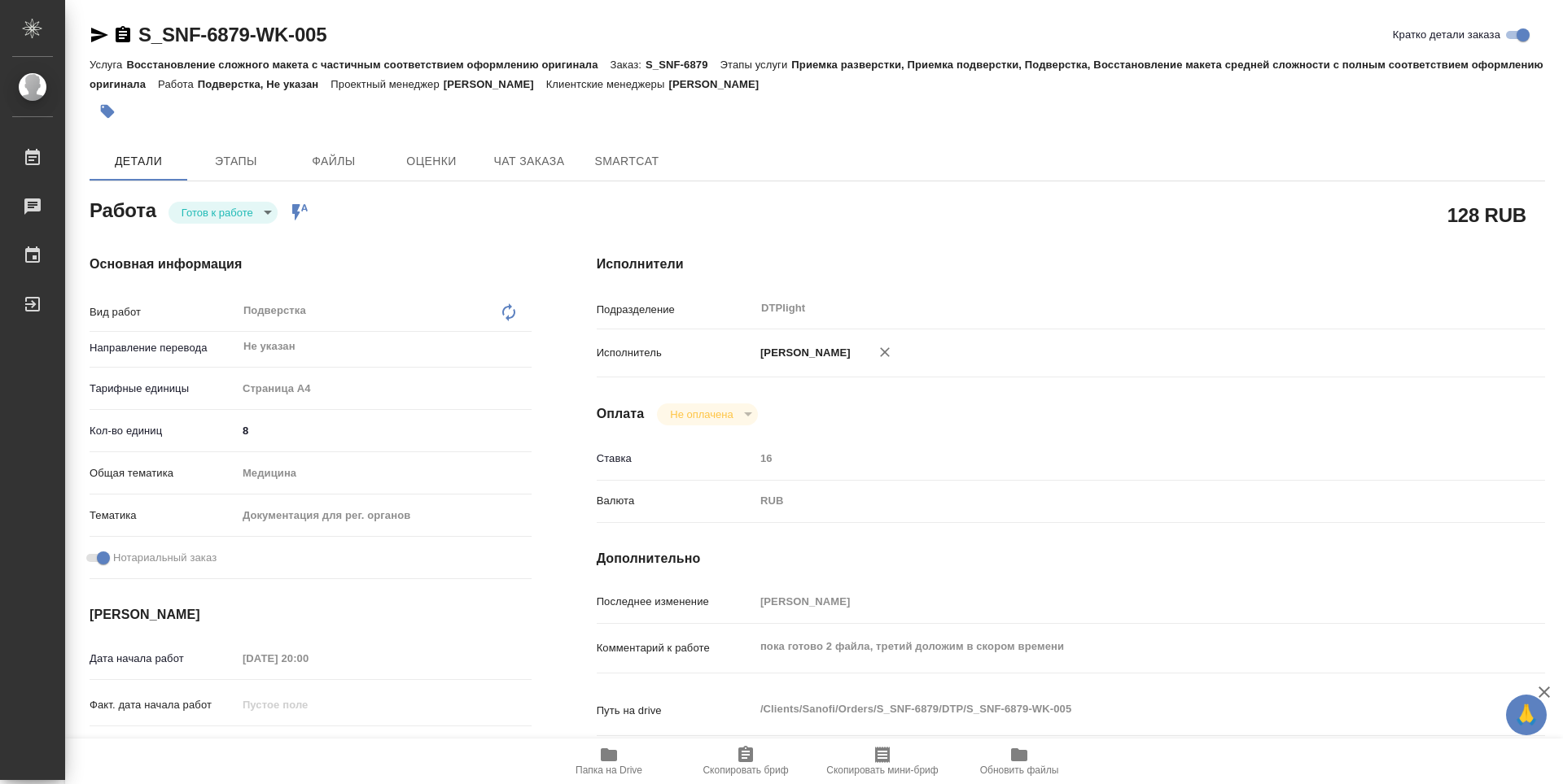
click at [603, 761] on icon "button" at bounding box center [609, 755] width 16 height 13
type textarea "x"
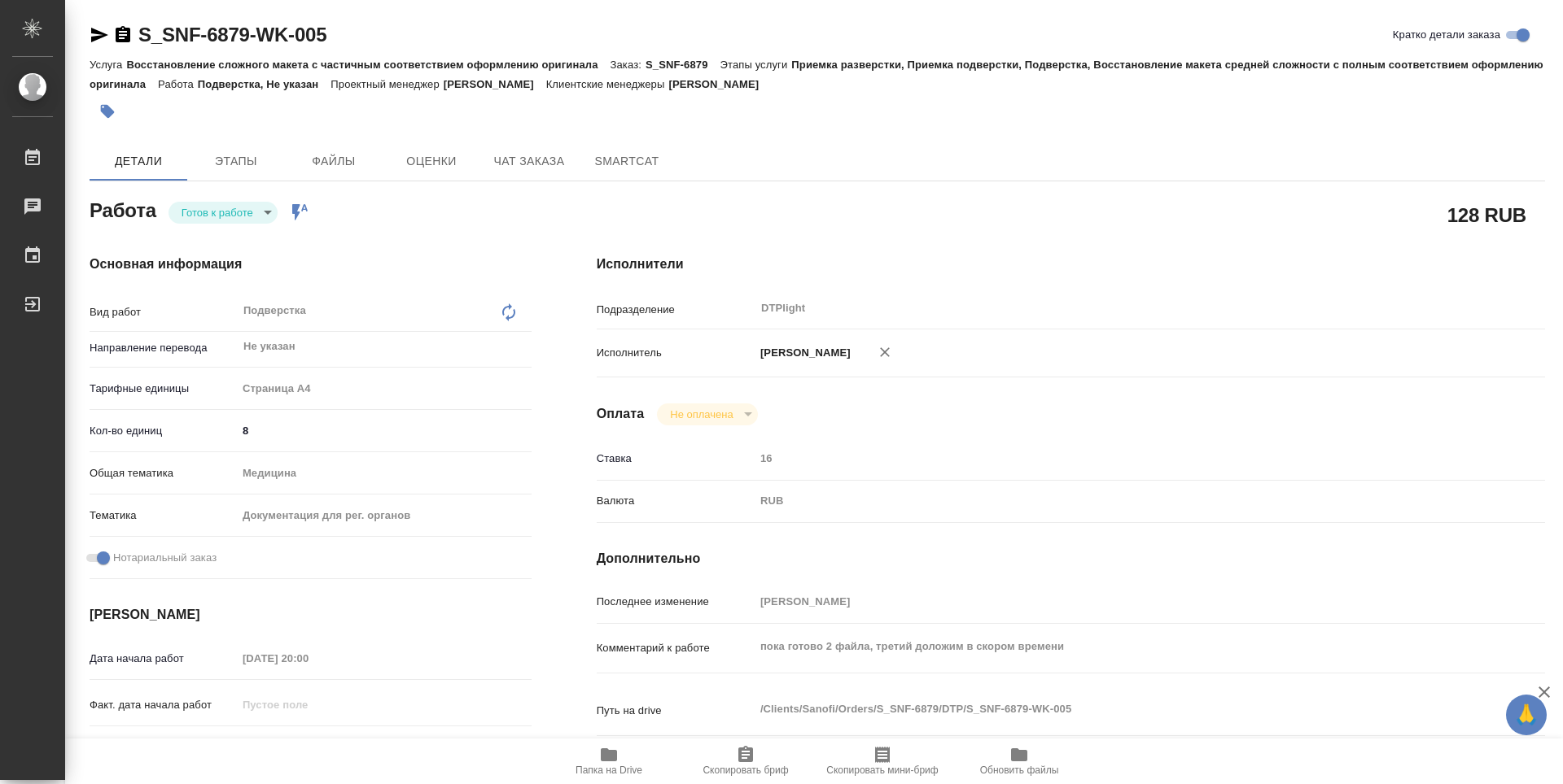
type textarea "x"
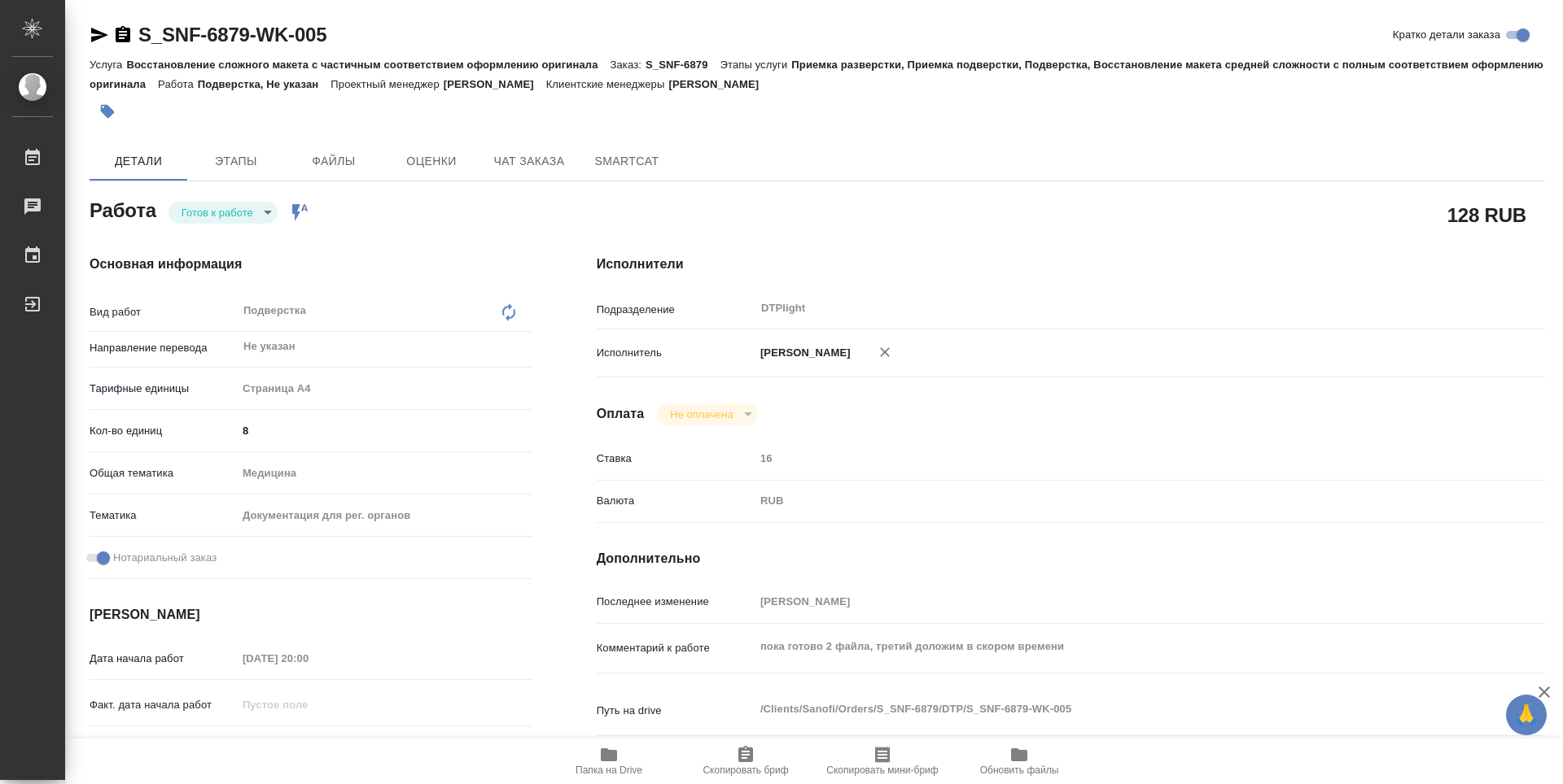
type textarea "x"
drag, startPoint x: 298, startPoint y: 37, endPoint x: 132, endPoint y: 42, distance: 166.1
click at [132, 42] on div "S_SNF-6879-WK-005 Кратко детали заказа" at bounding box center [817, 35] width 1455 height 26
copy link "S_SNF-6879-WK-005"
type textarea "x"
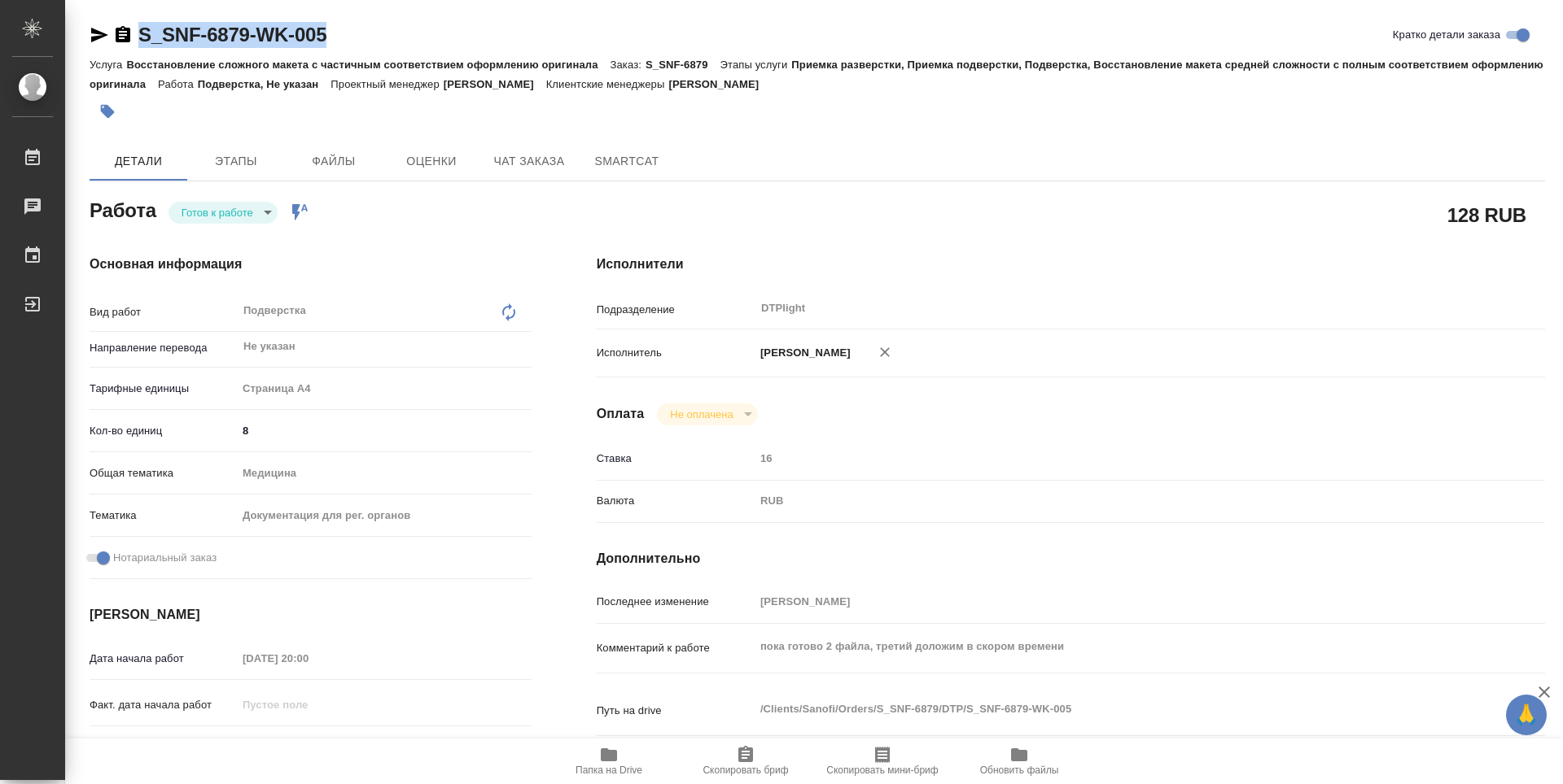
type textarea "x"
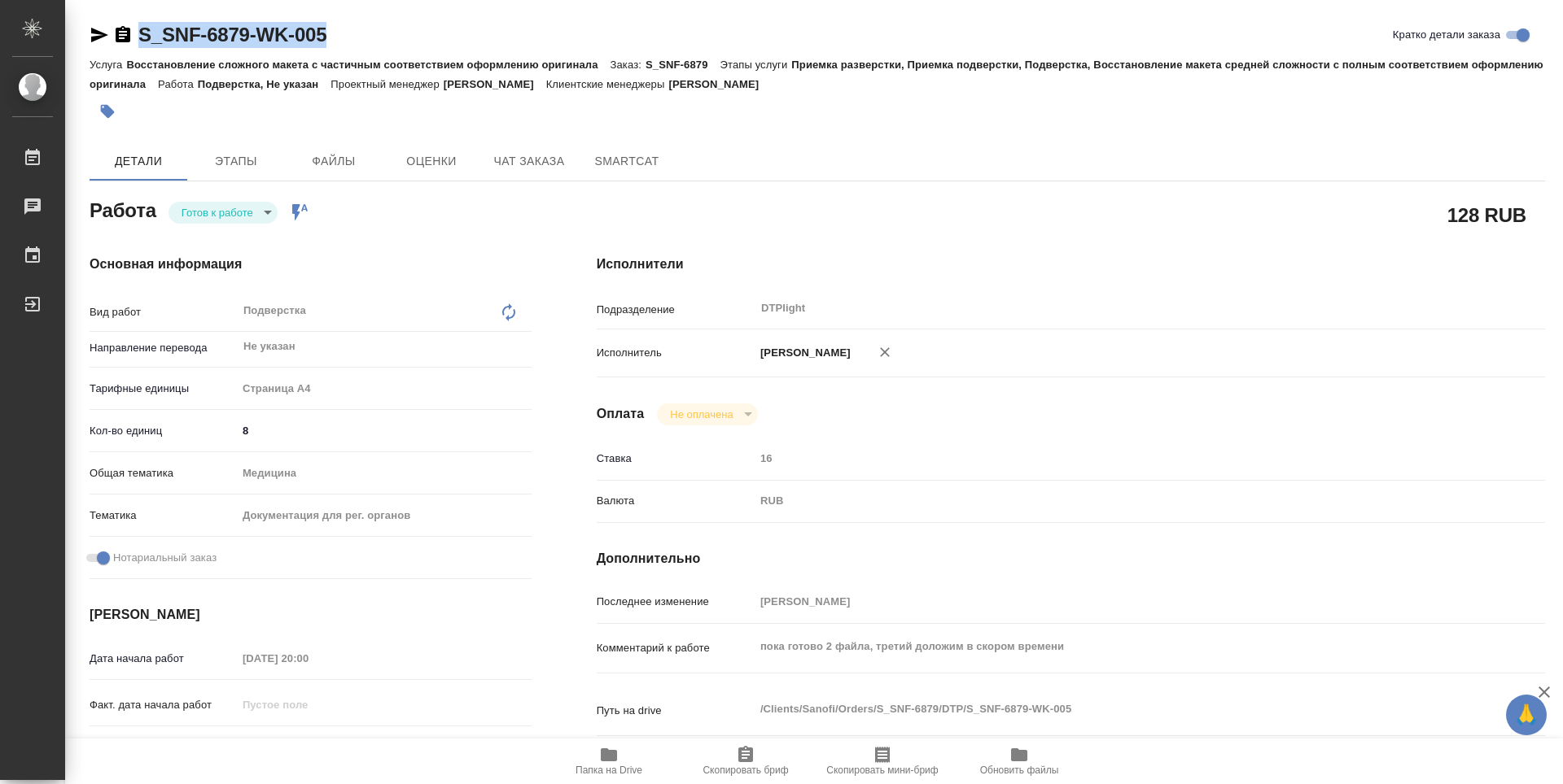
type textarea "x"
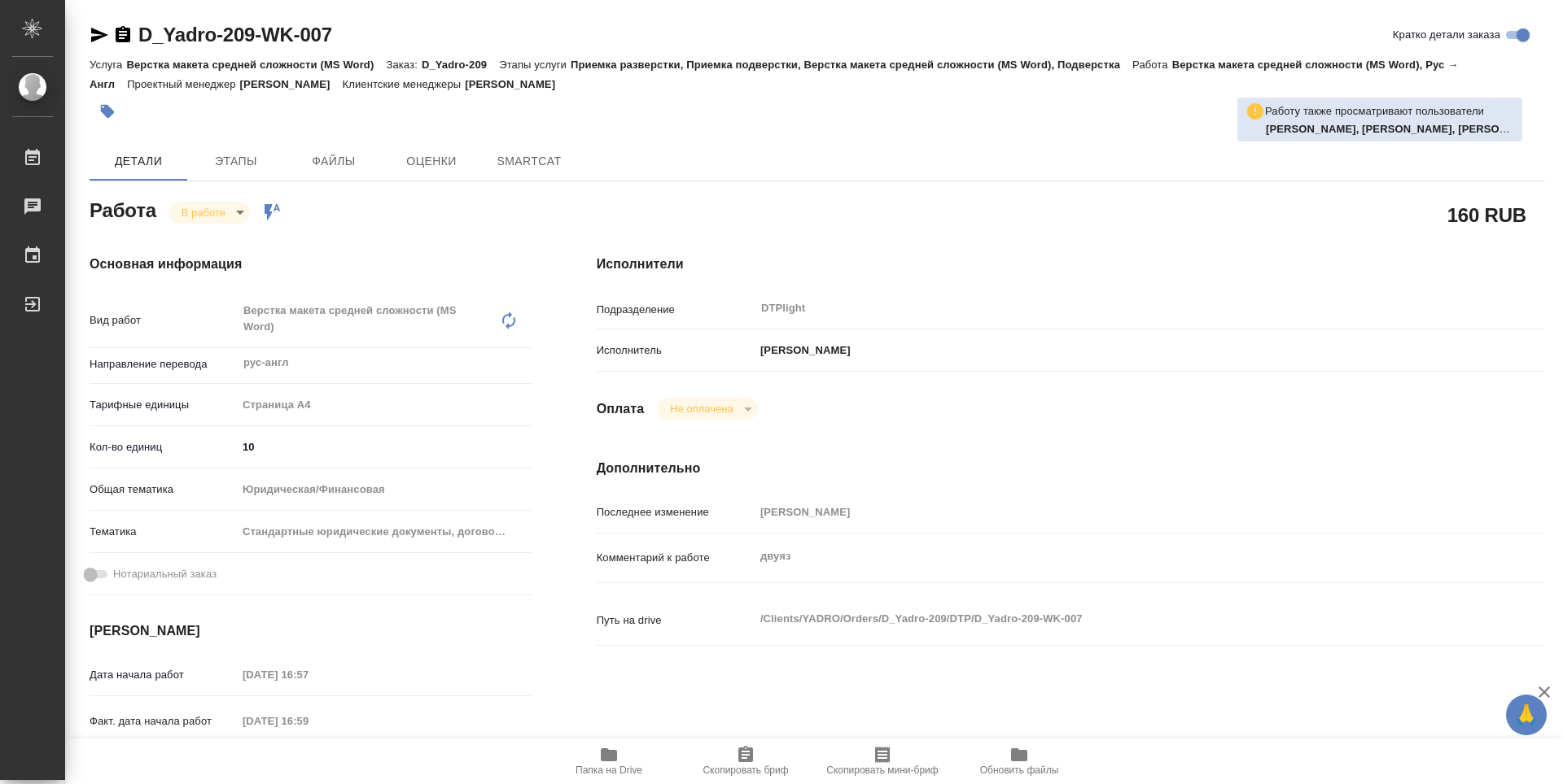
type textarea "x"
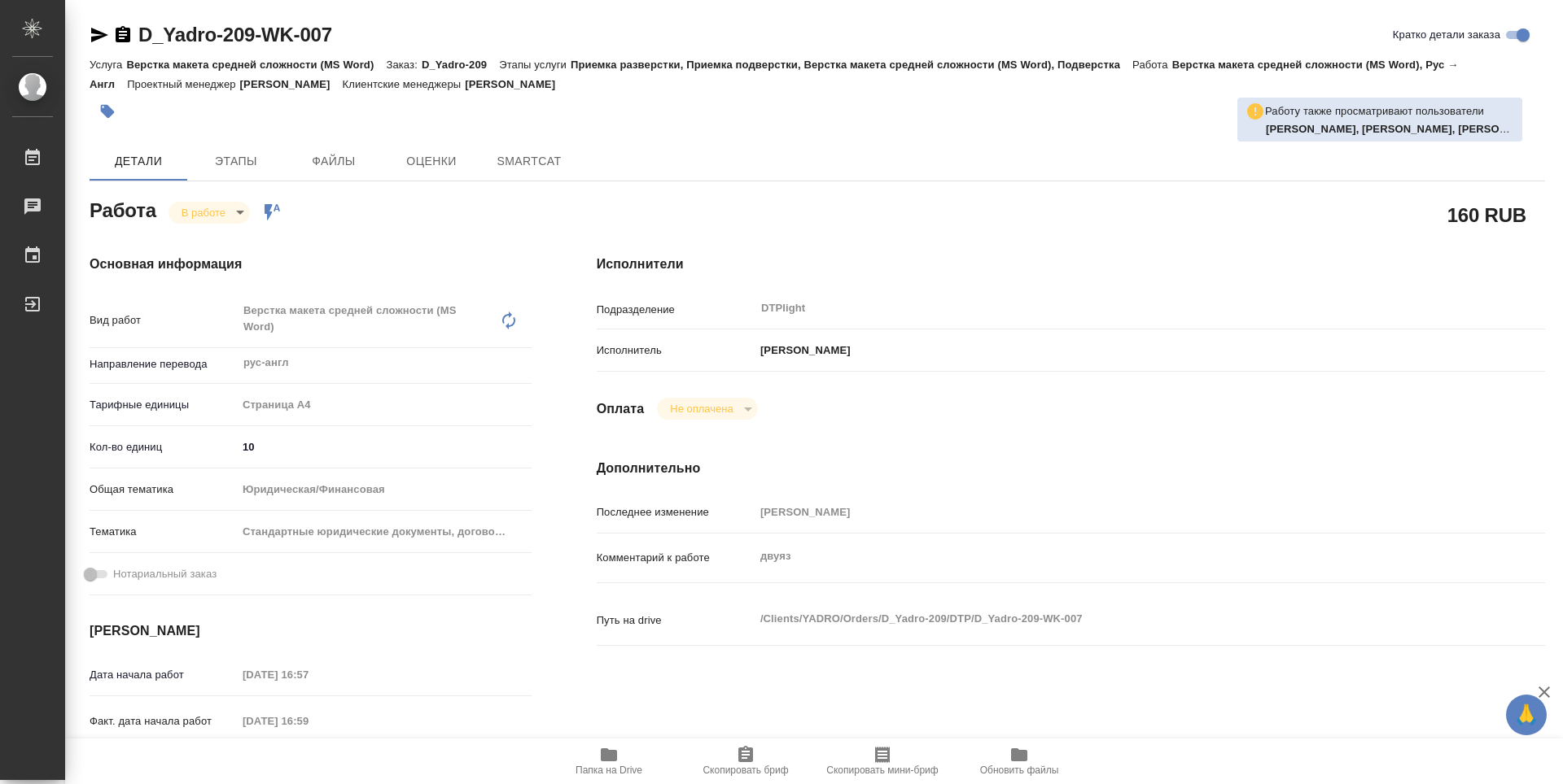
type textarea "x"
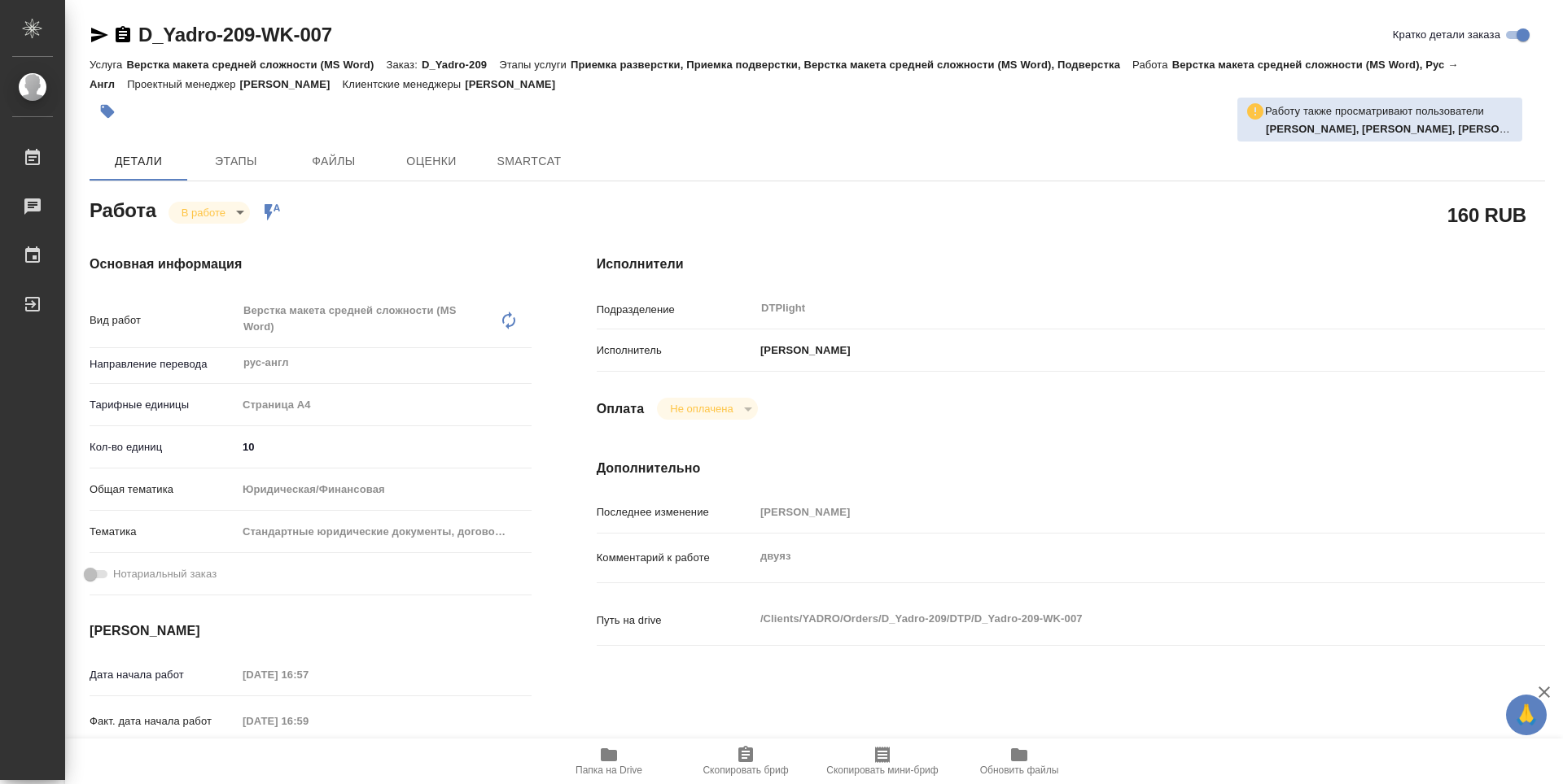
type textarea "x"
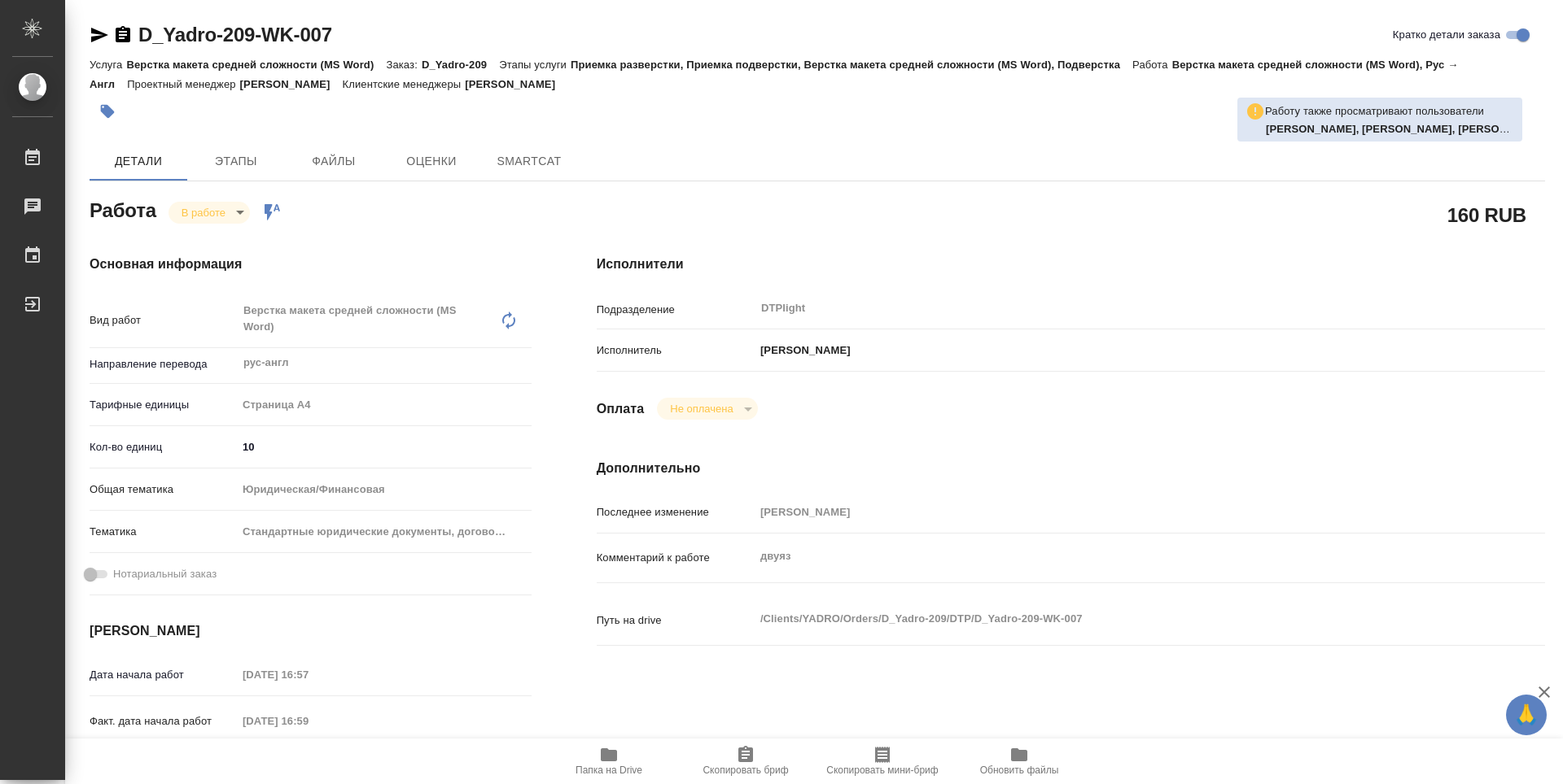
type textarea "x"
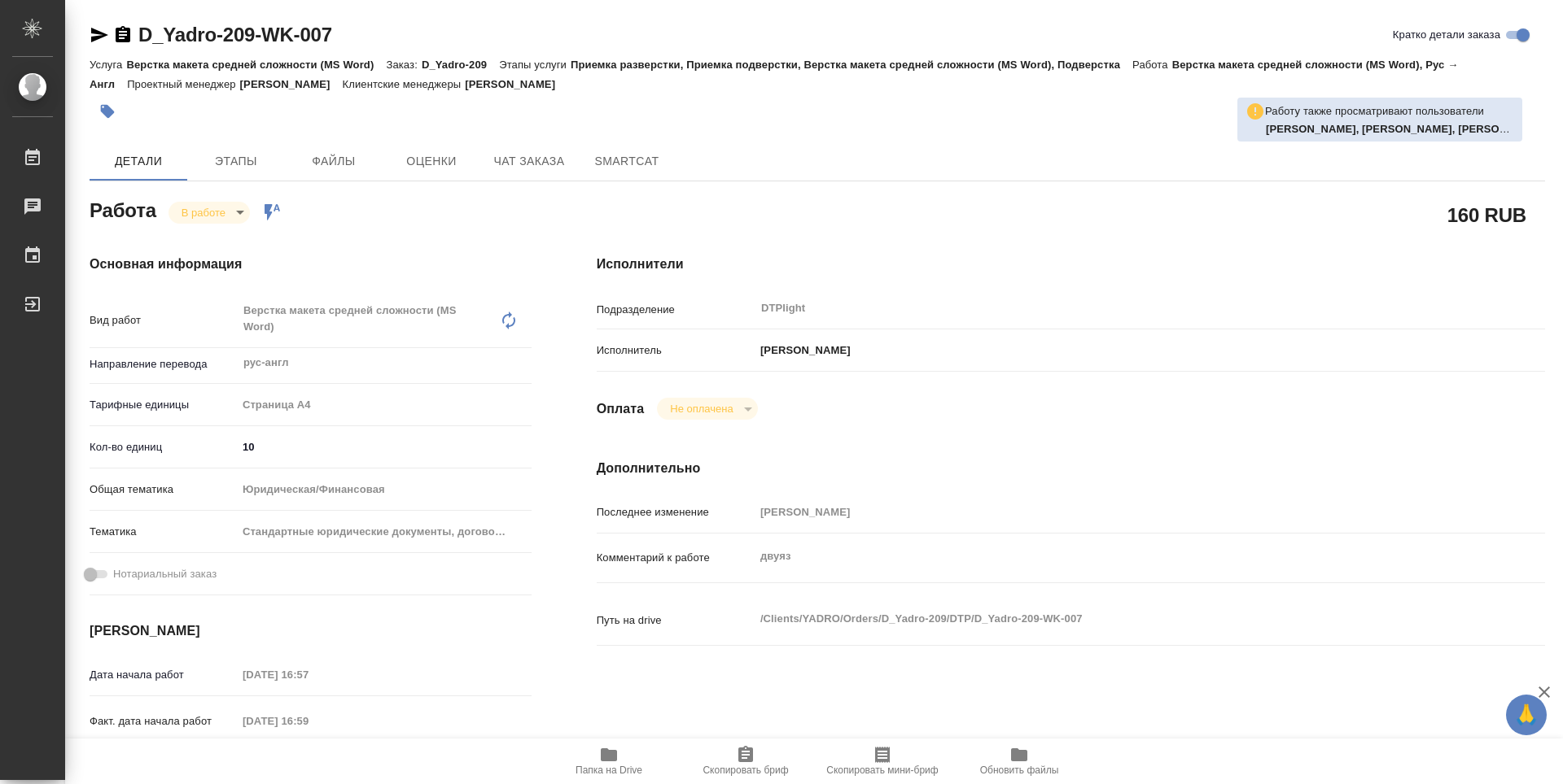
type textarea "x"
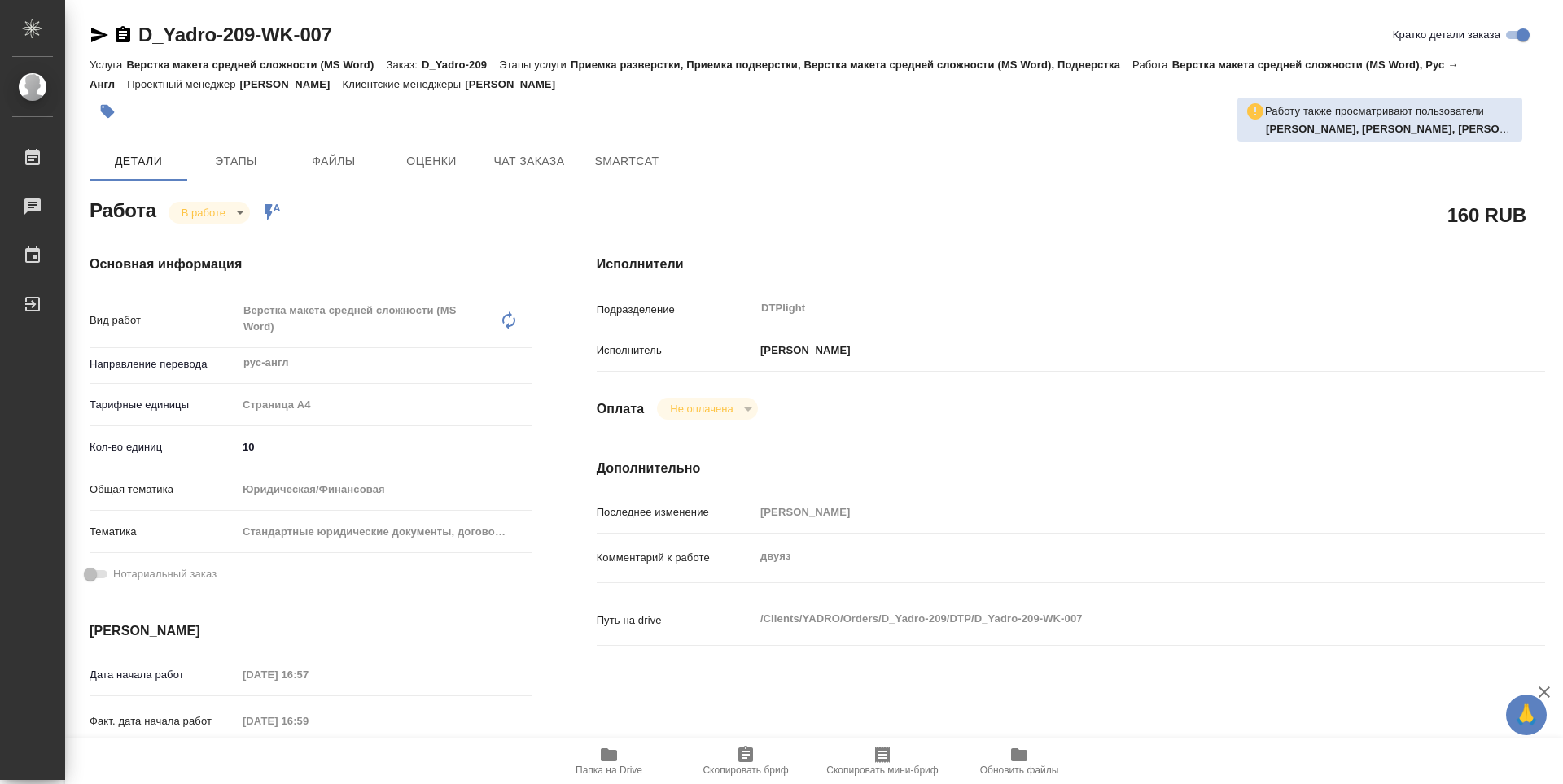
type textarea "x"
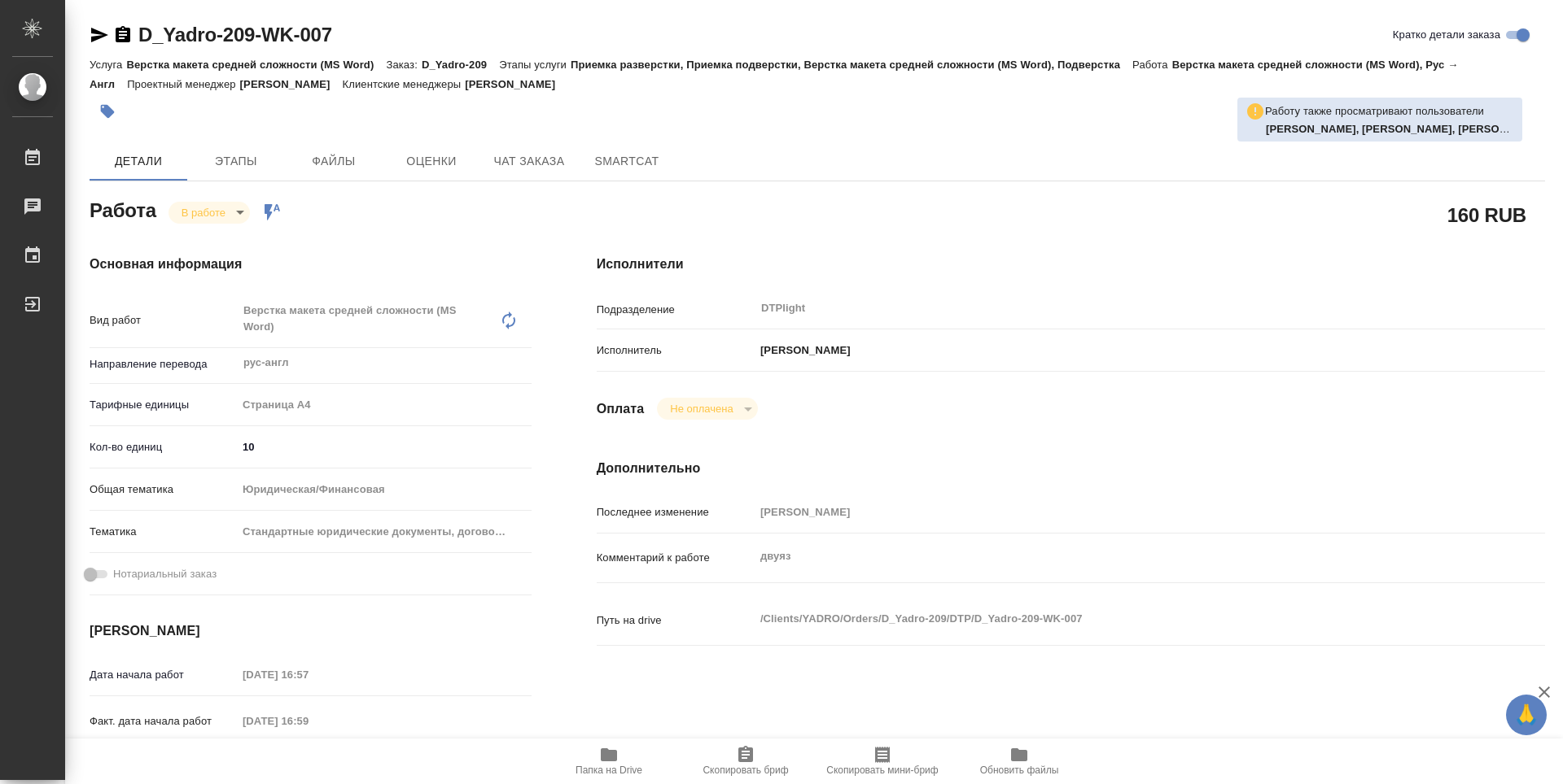
type textarea "x"
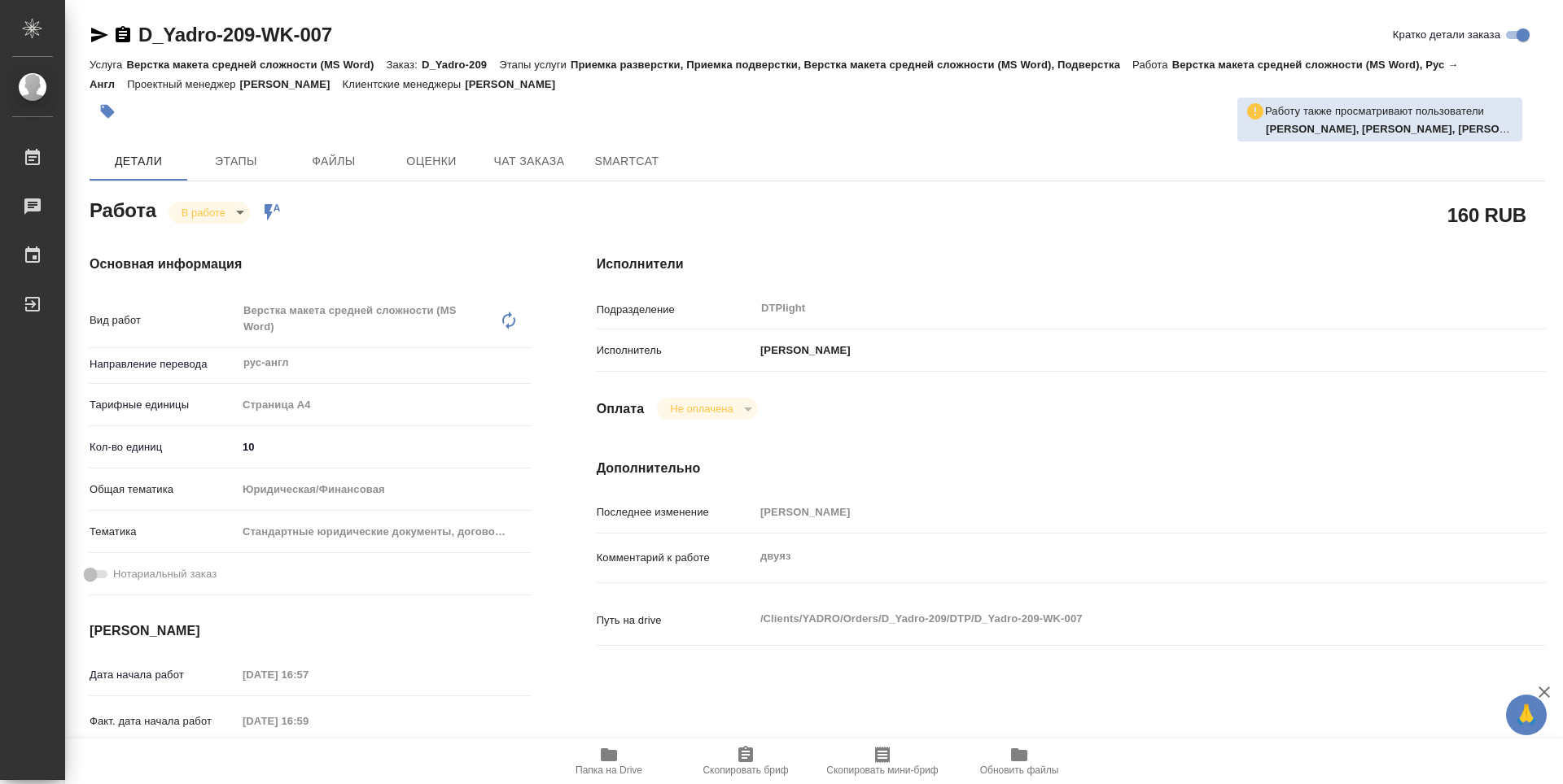
type textarea "x"
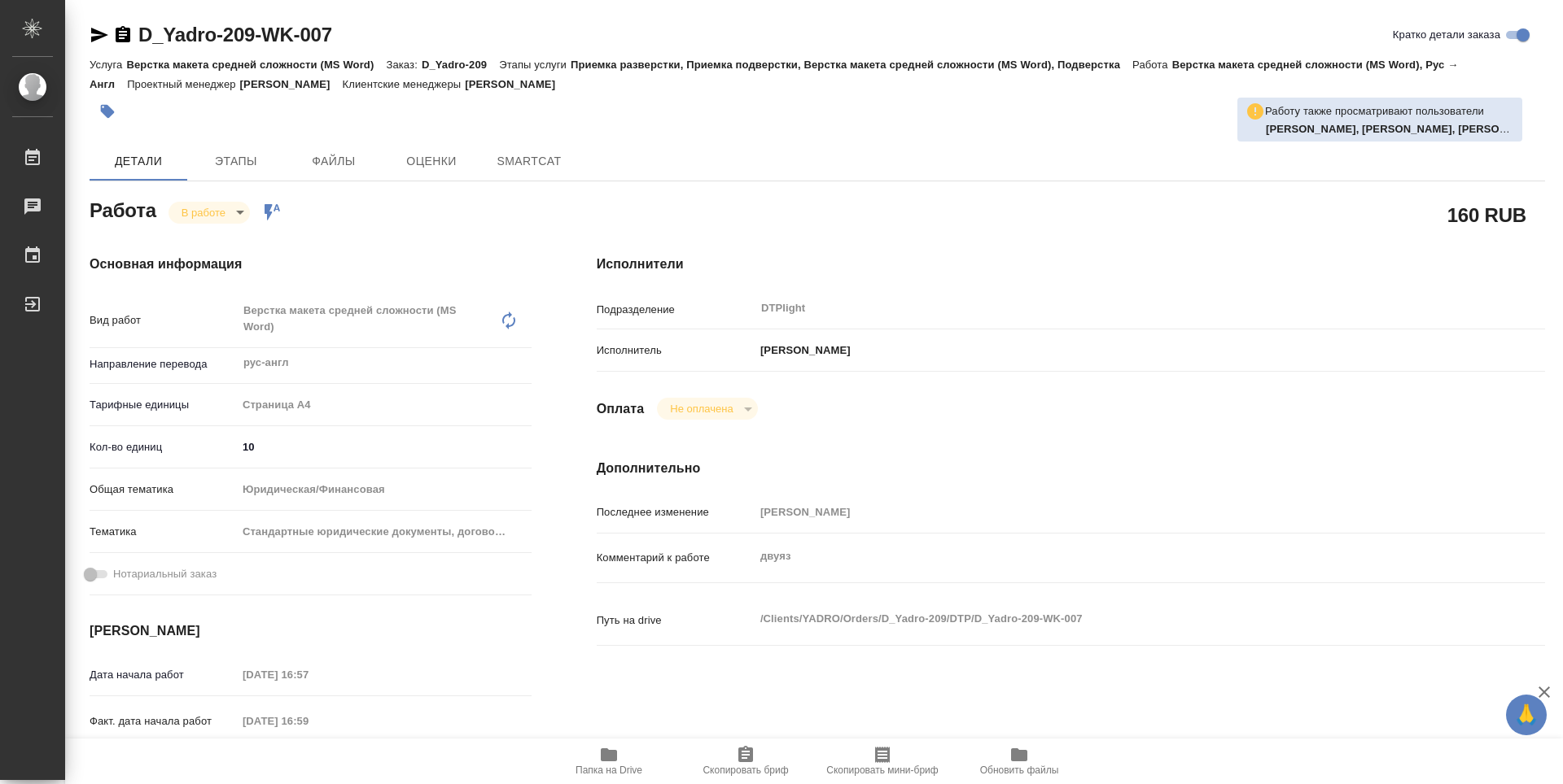
type textarea "x"
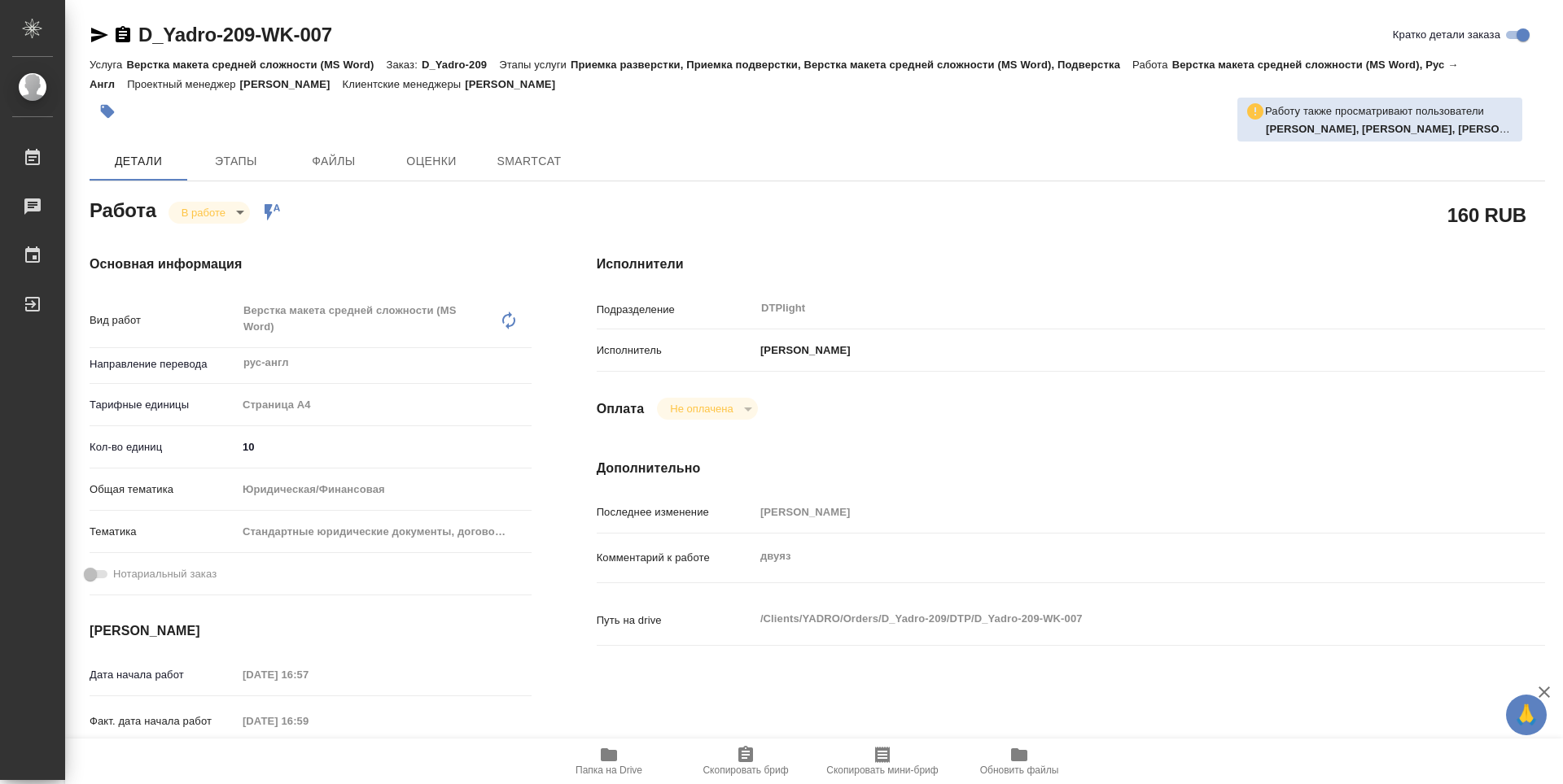
type textarea "x"
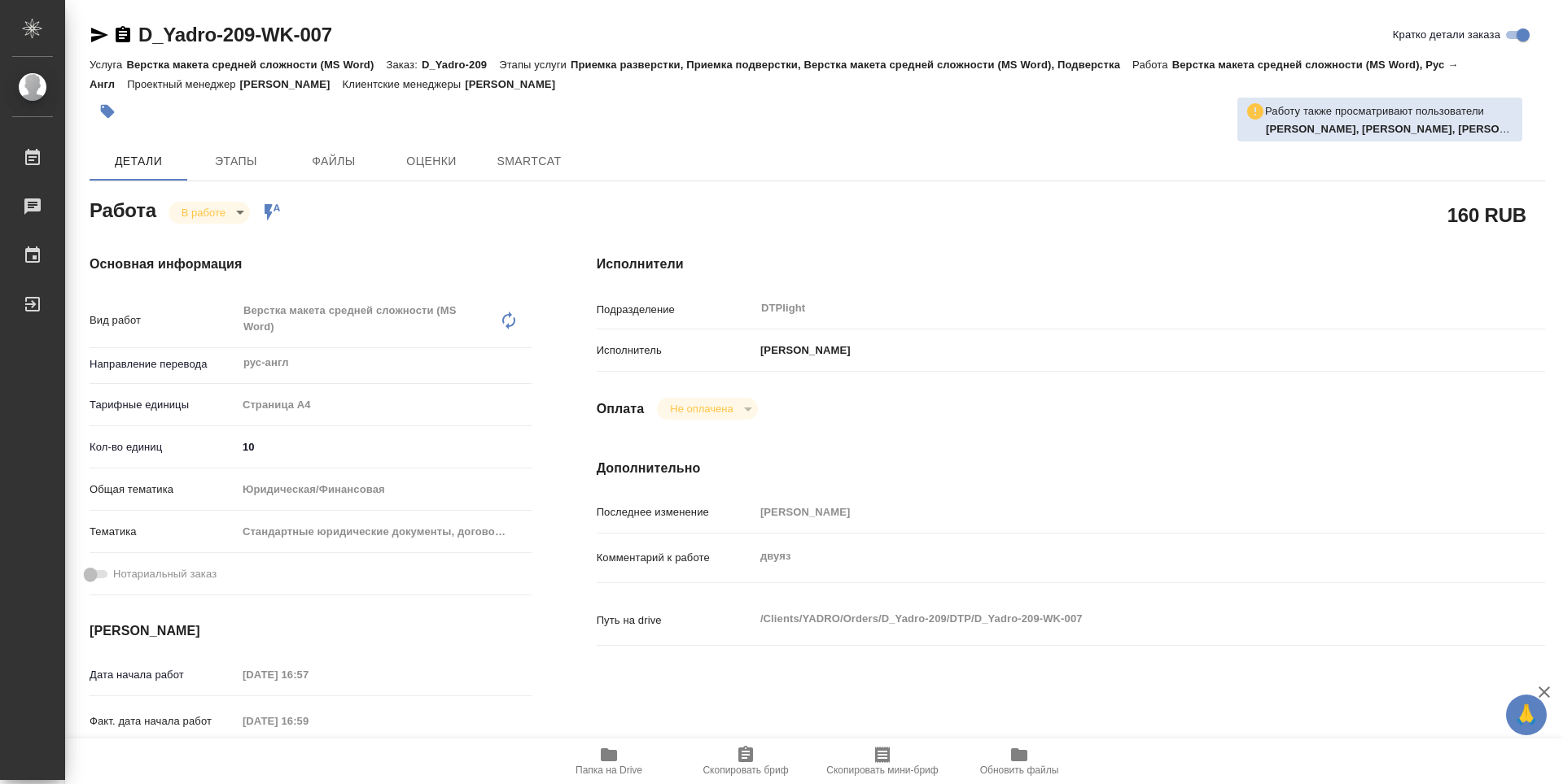
type textarea "x"
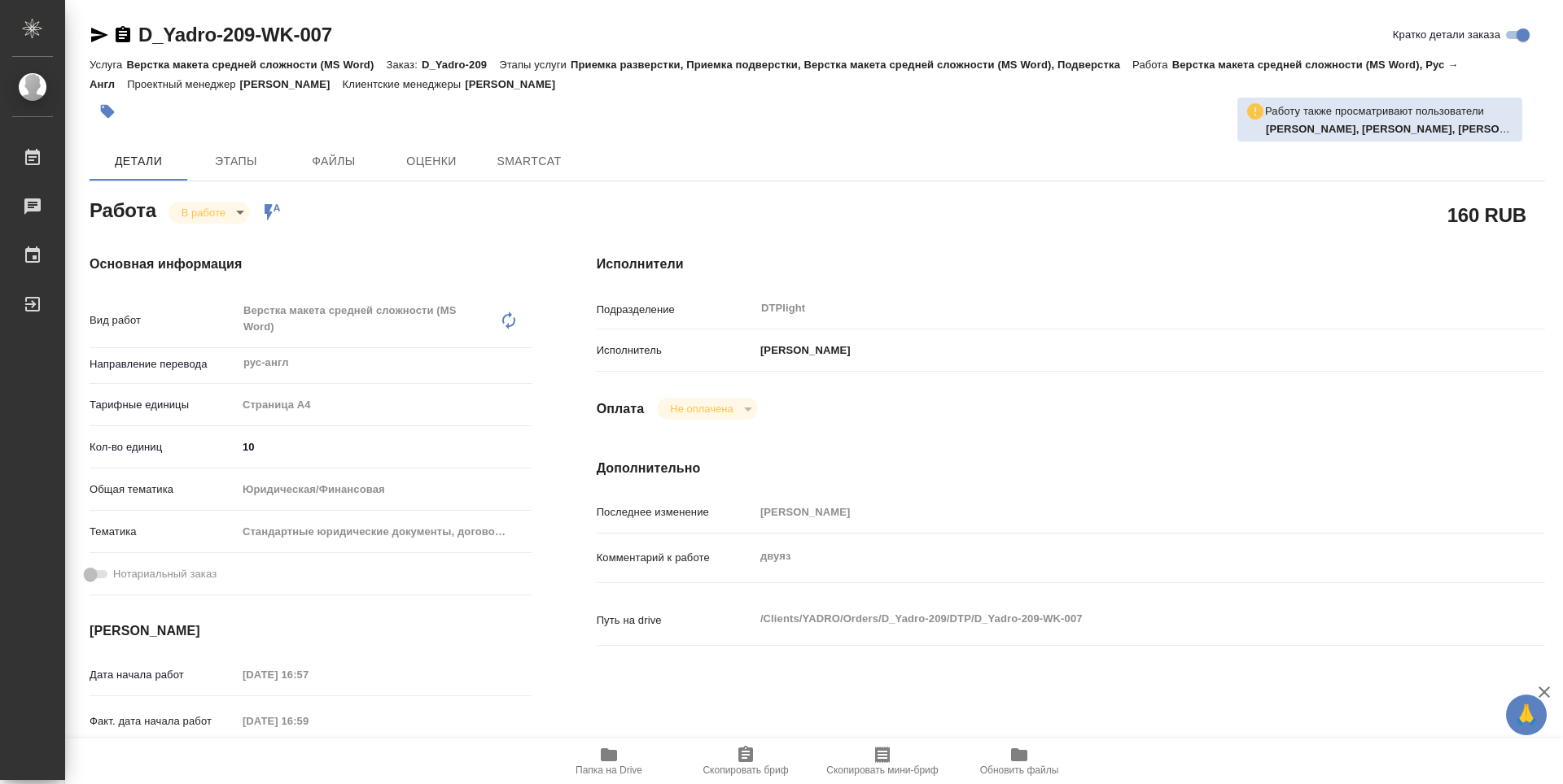
type textarea "x"
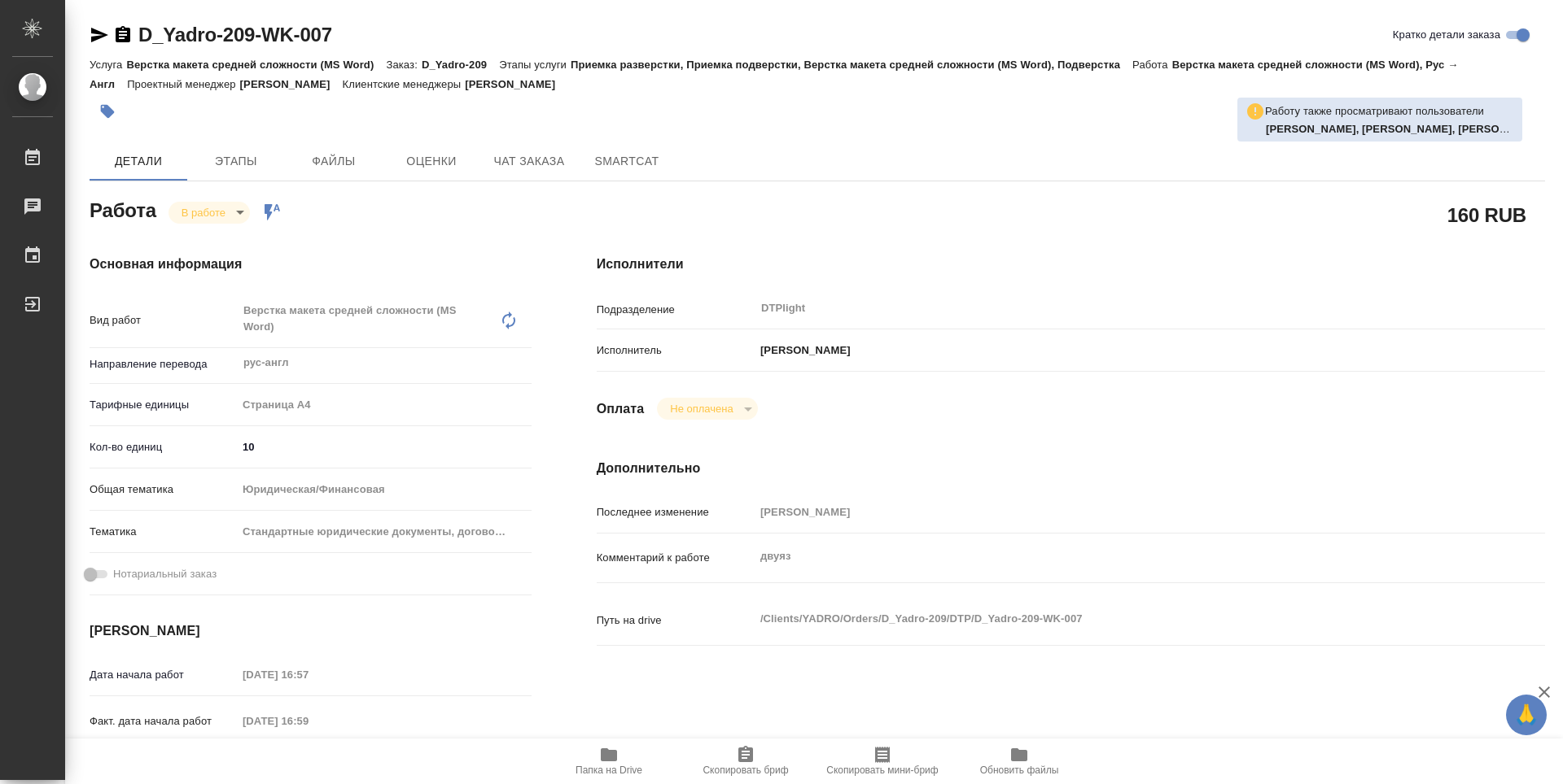
type textarea "x"
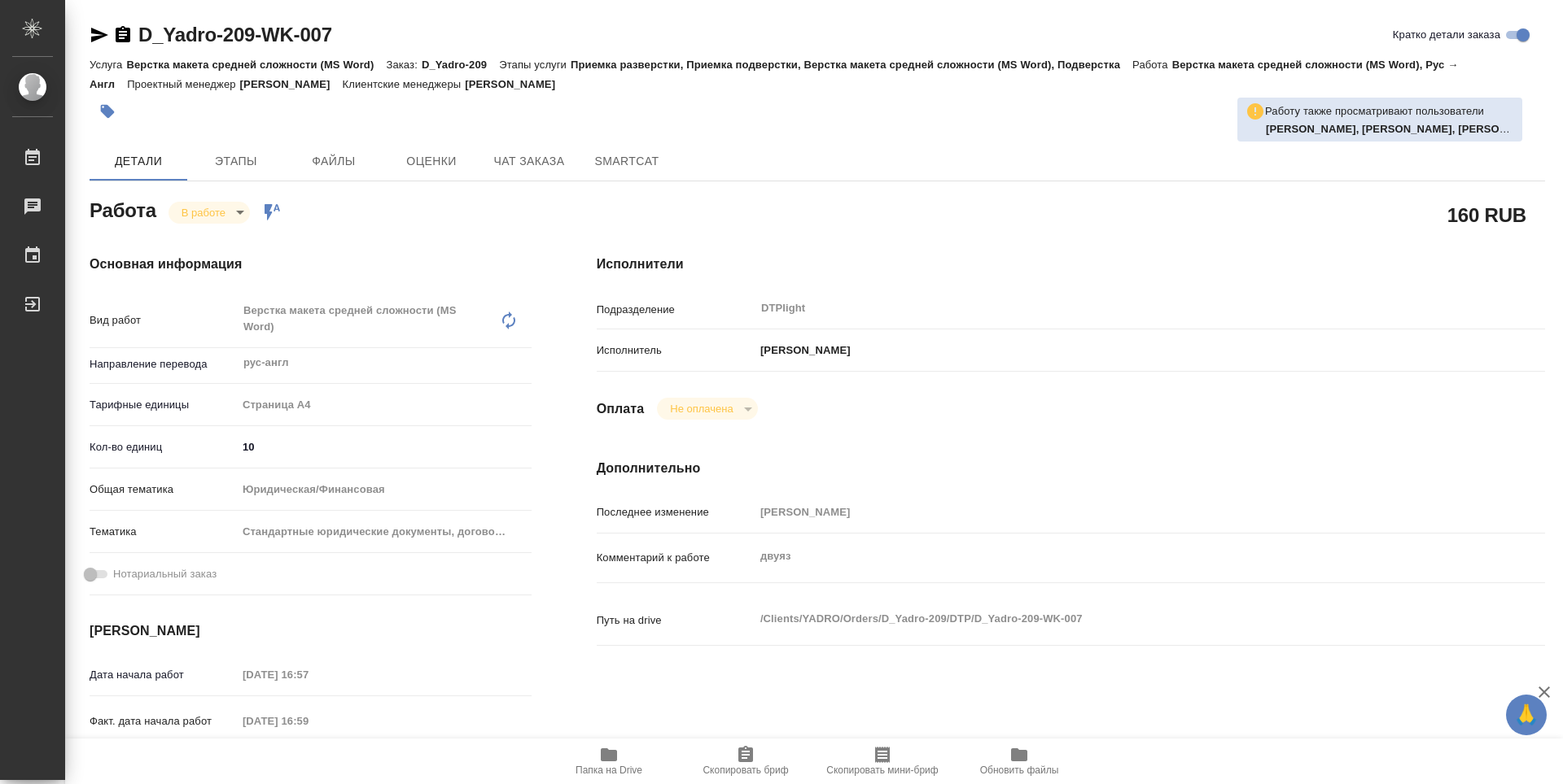
click at [1448, 131] on b "Васильева Наталья, Носкова Анна, Гусельников Роман" at bounding box center [1407, 128] width 282 height 12
type textarea "x"
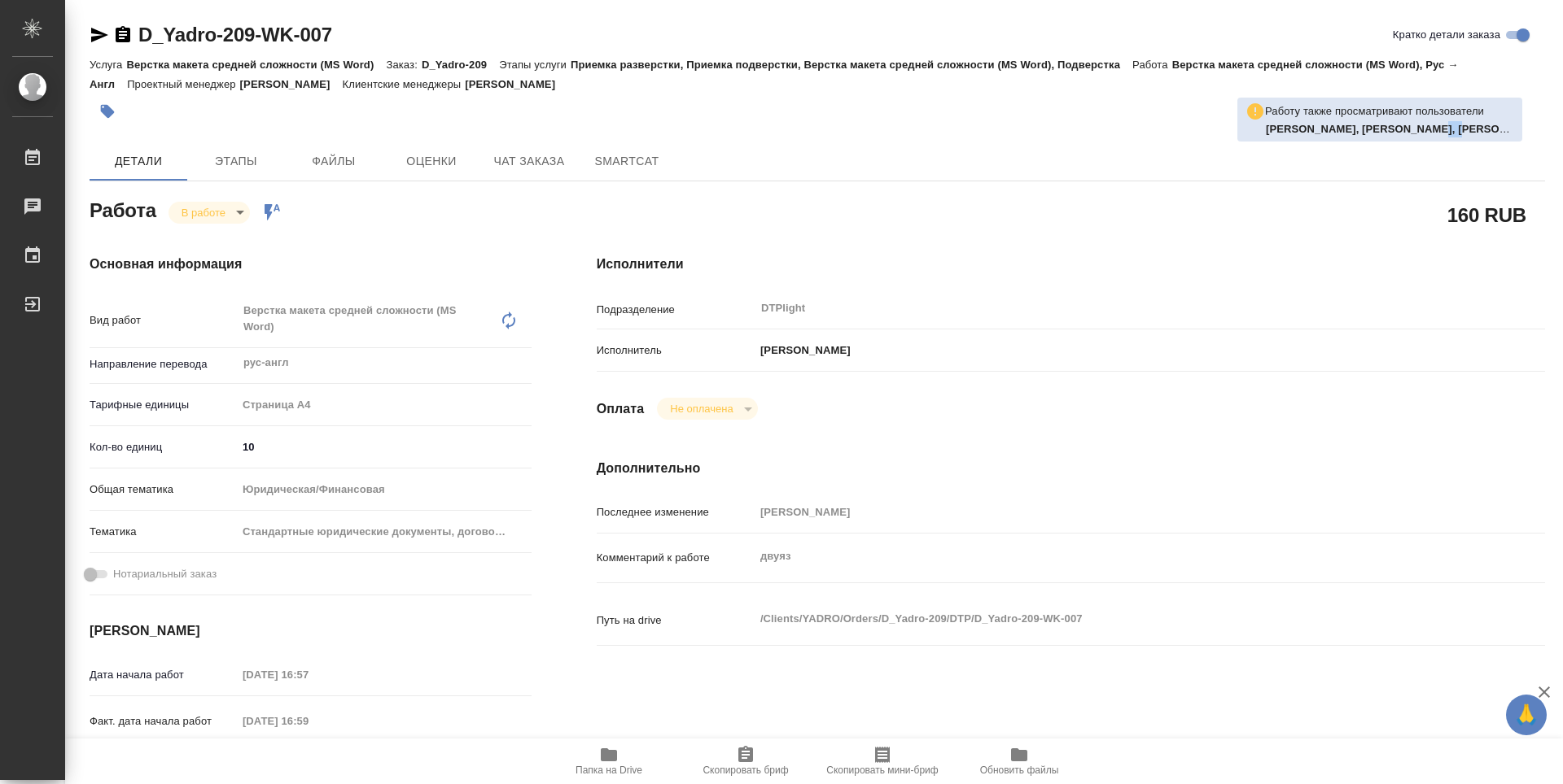
type textarea "x"
click at [1400, 128] on b "Васильева Наталья, Носкова Анна, Гусельников Роман" at bounding box center [1407, 128] width 282 height 12
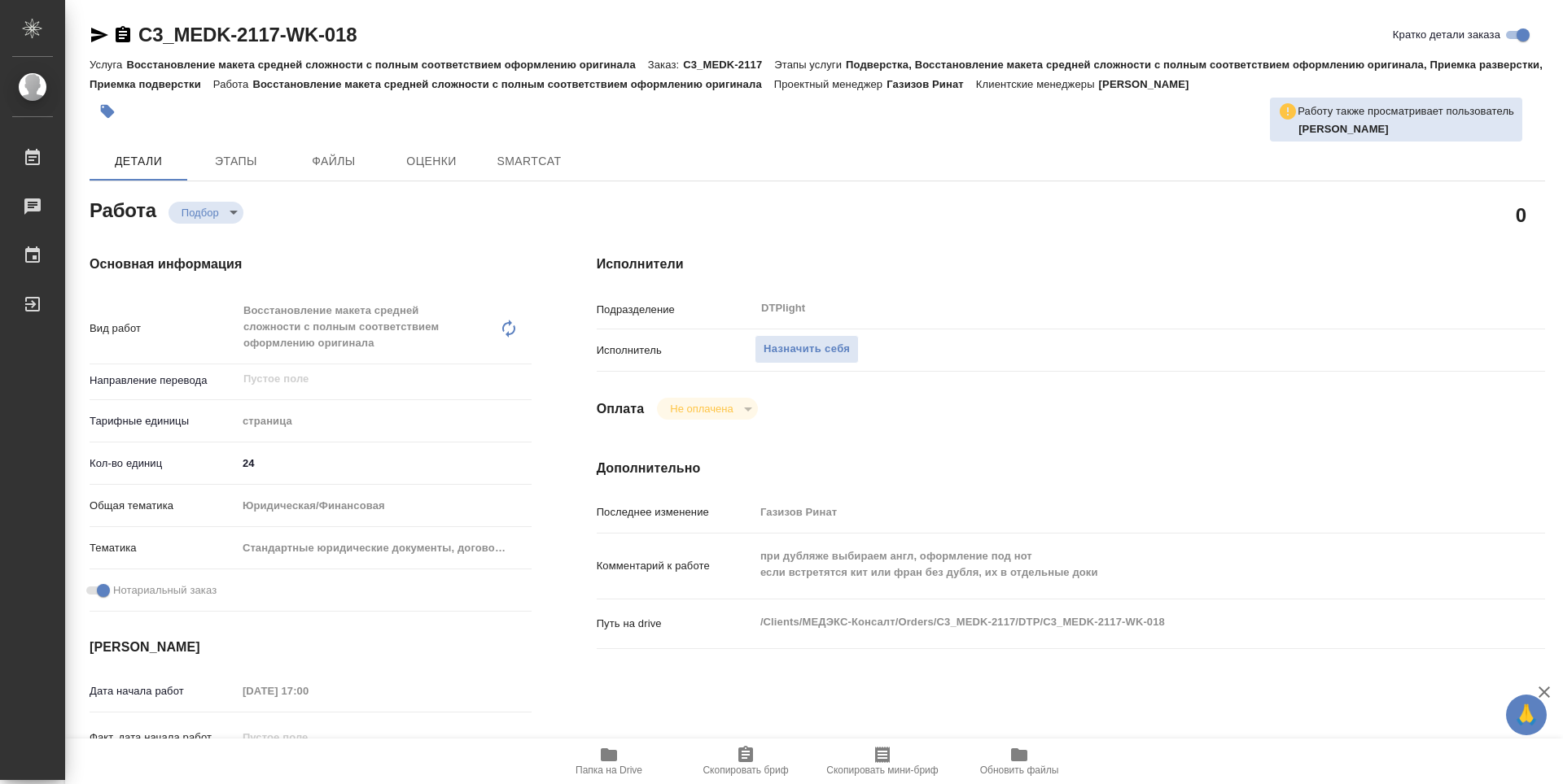
type textarea "x"
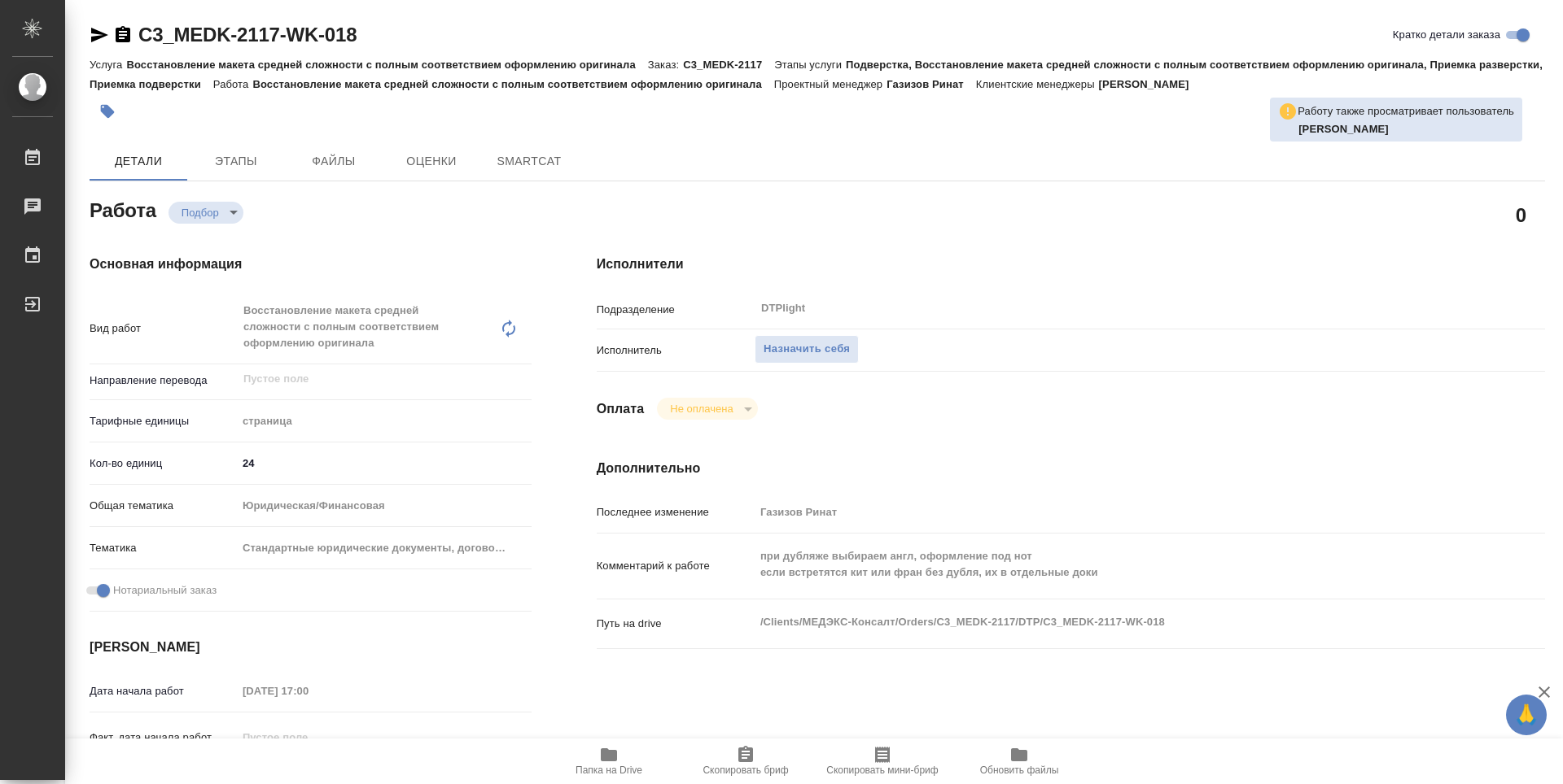
type textarea "x"
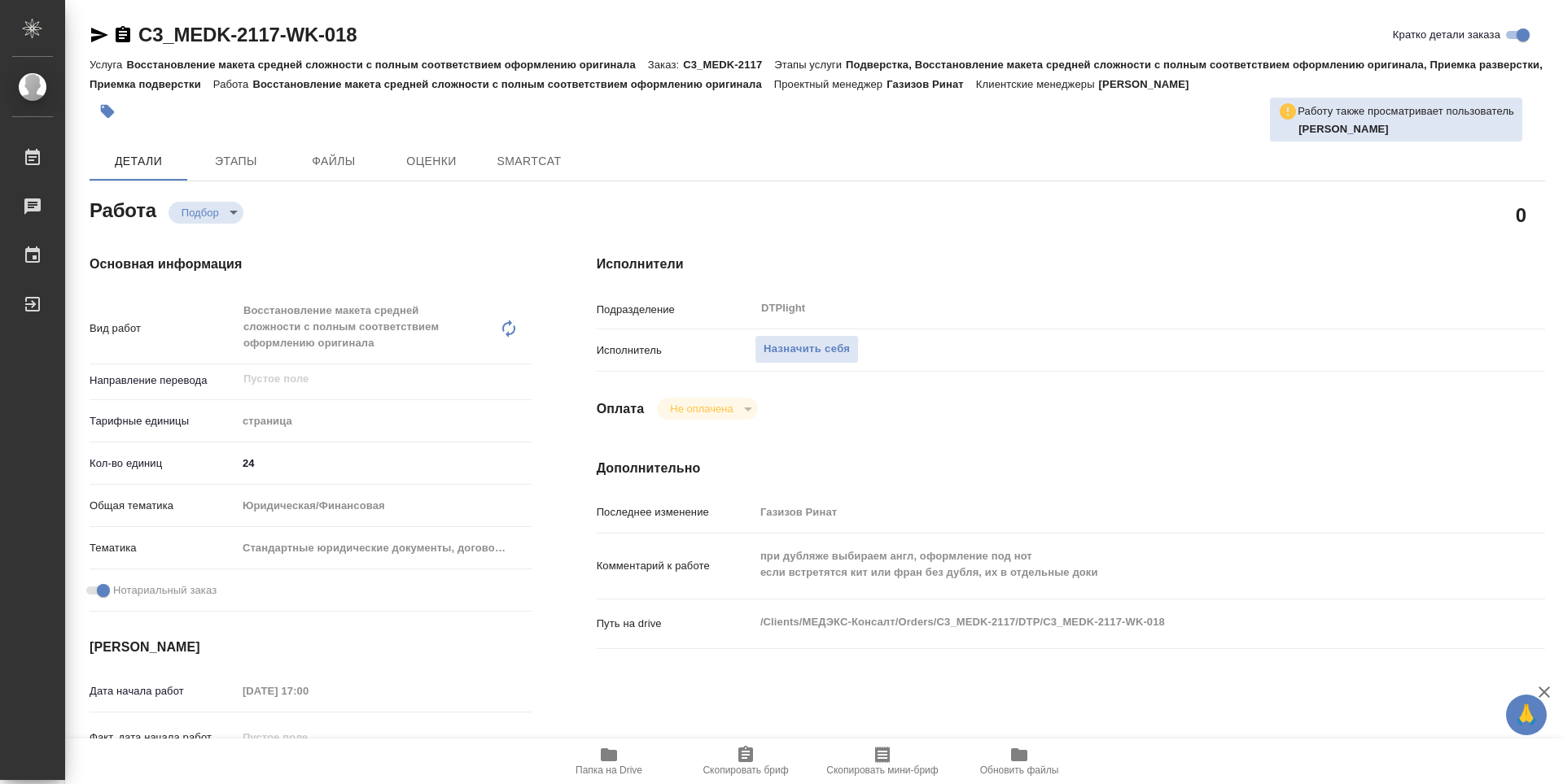
type textarea "x"
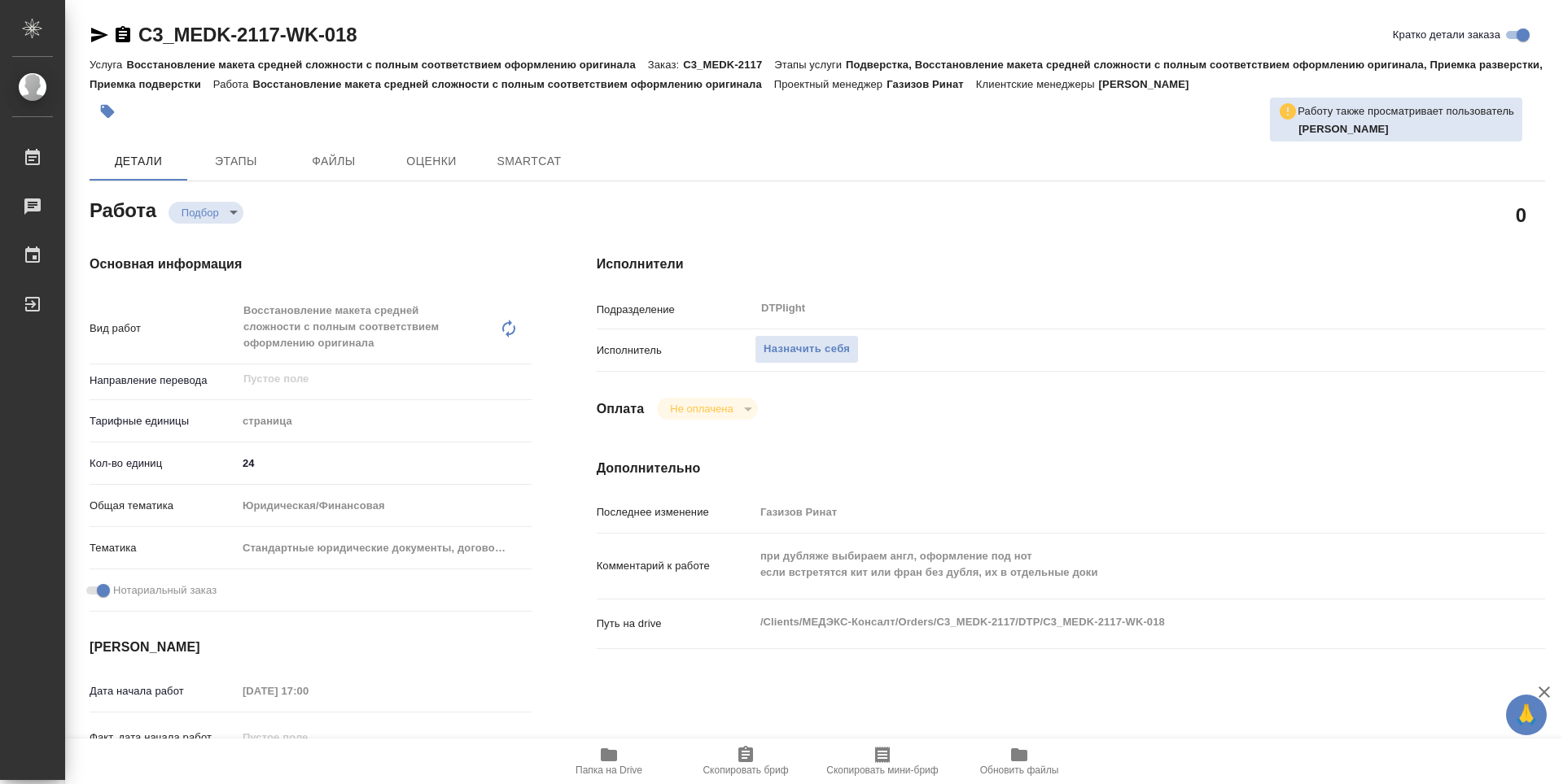
type textarea "x"
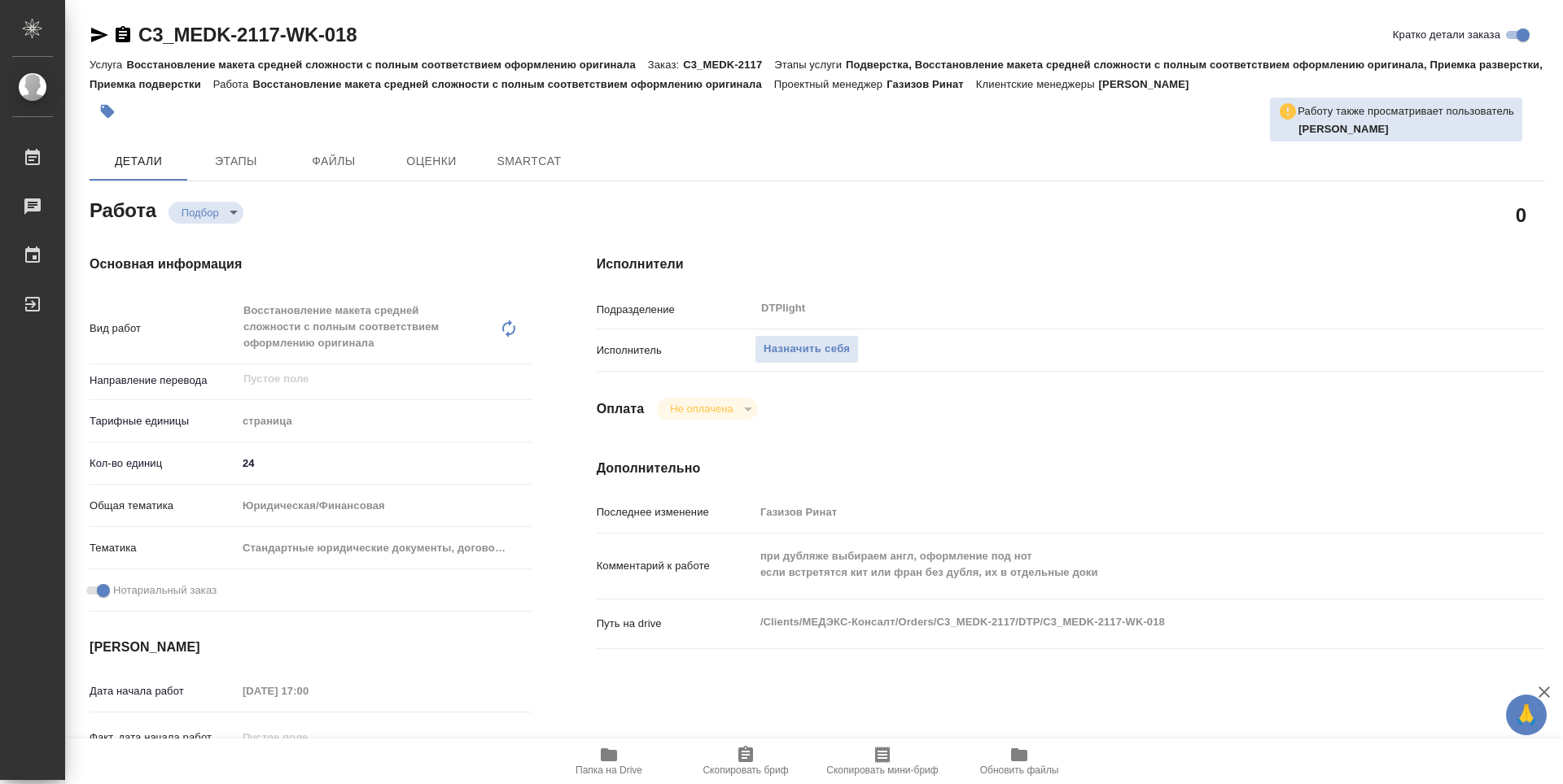
type textarea "x"
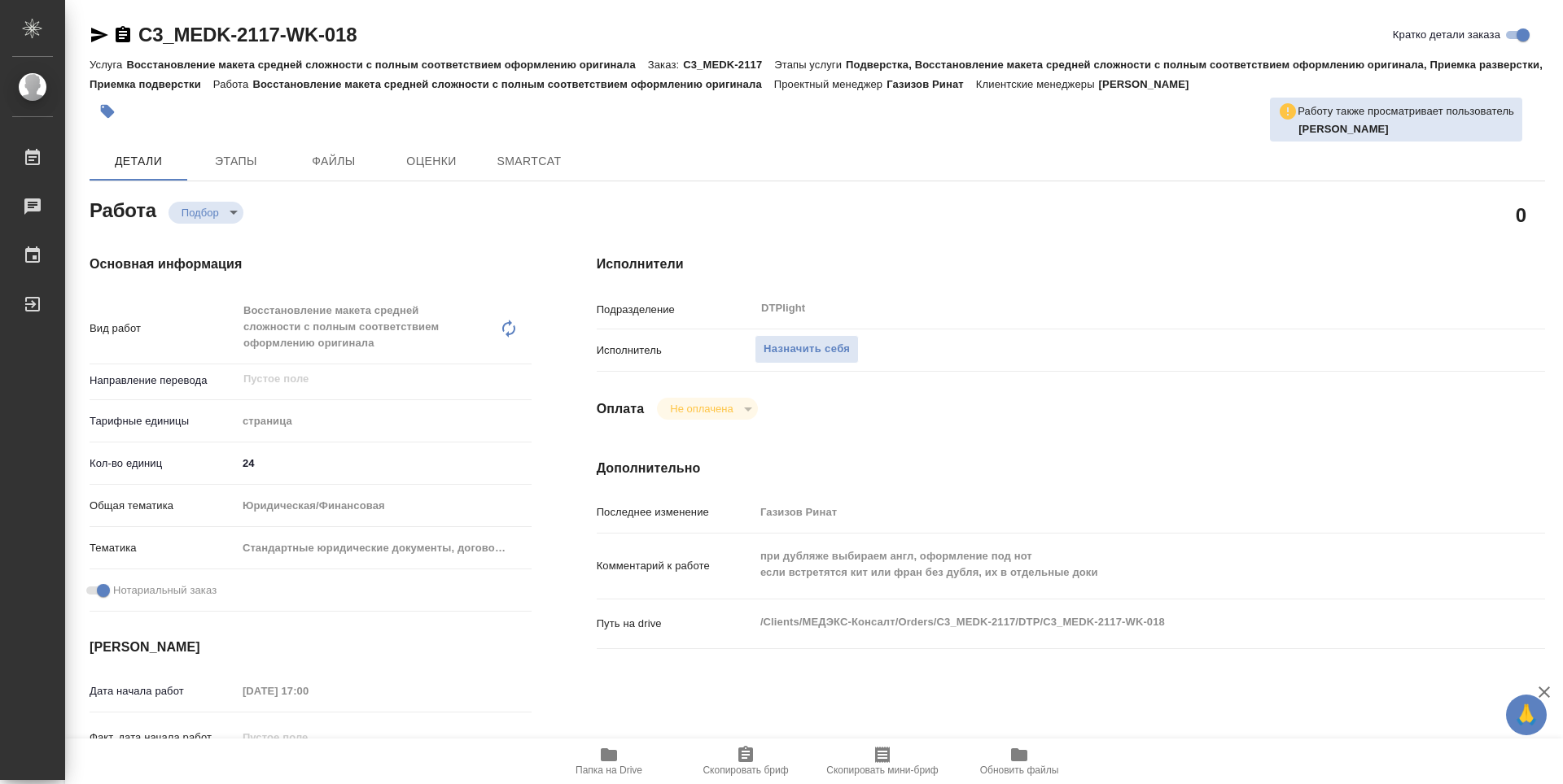
type textarea "x"
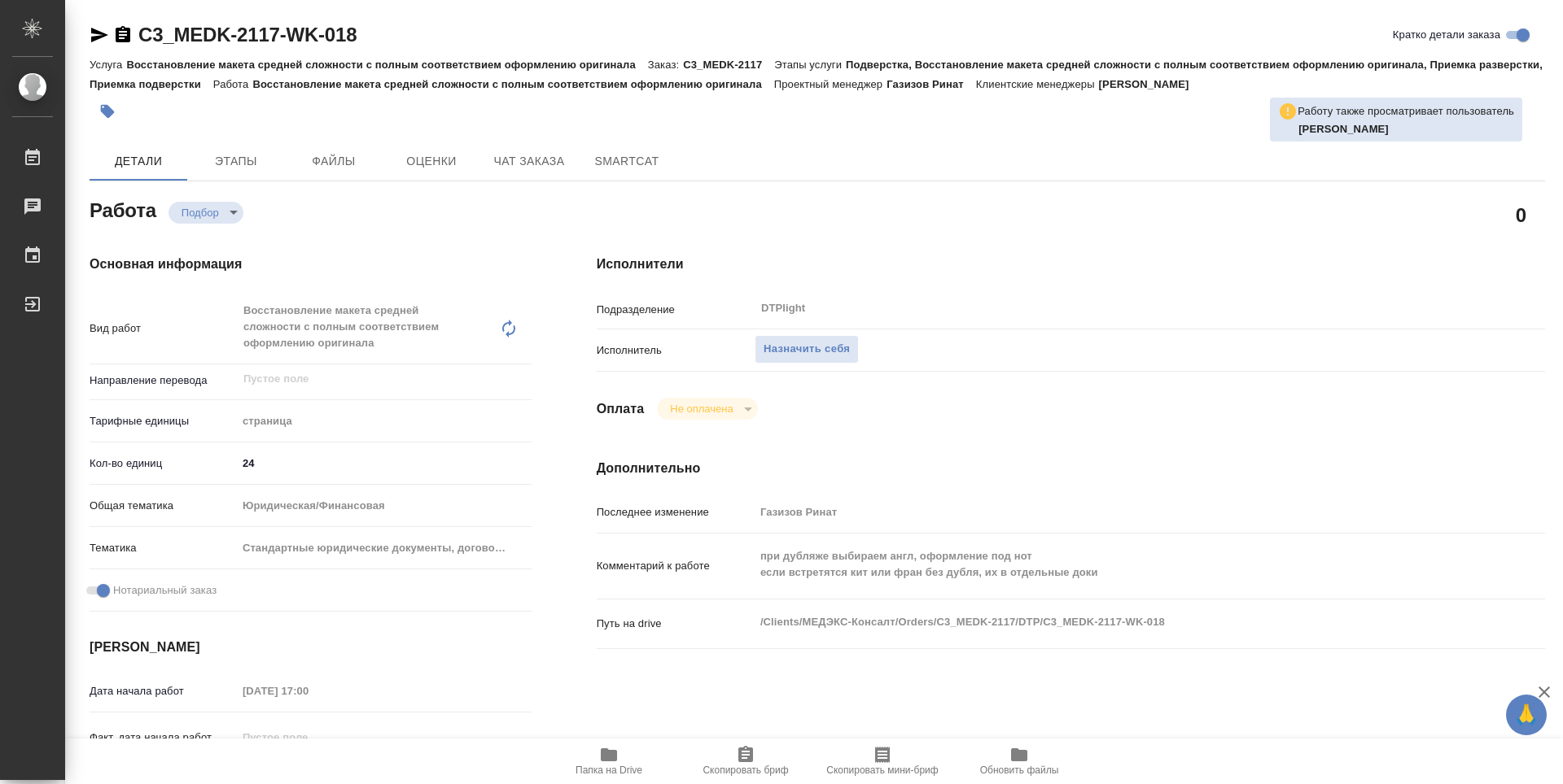
type textarea "x"
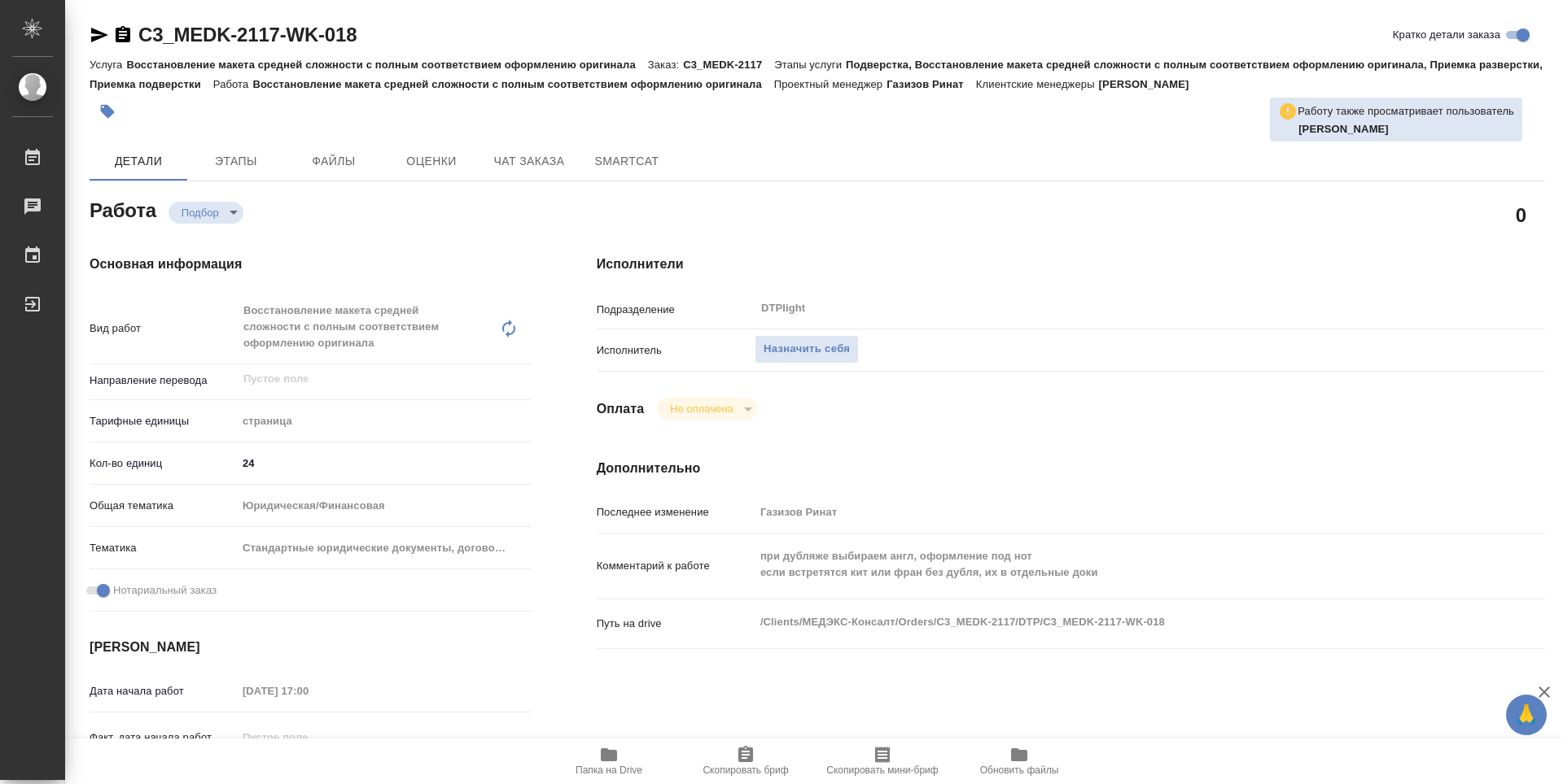
type textarea "x"
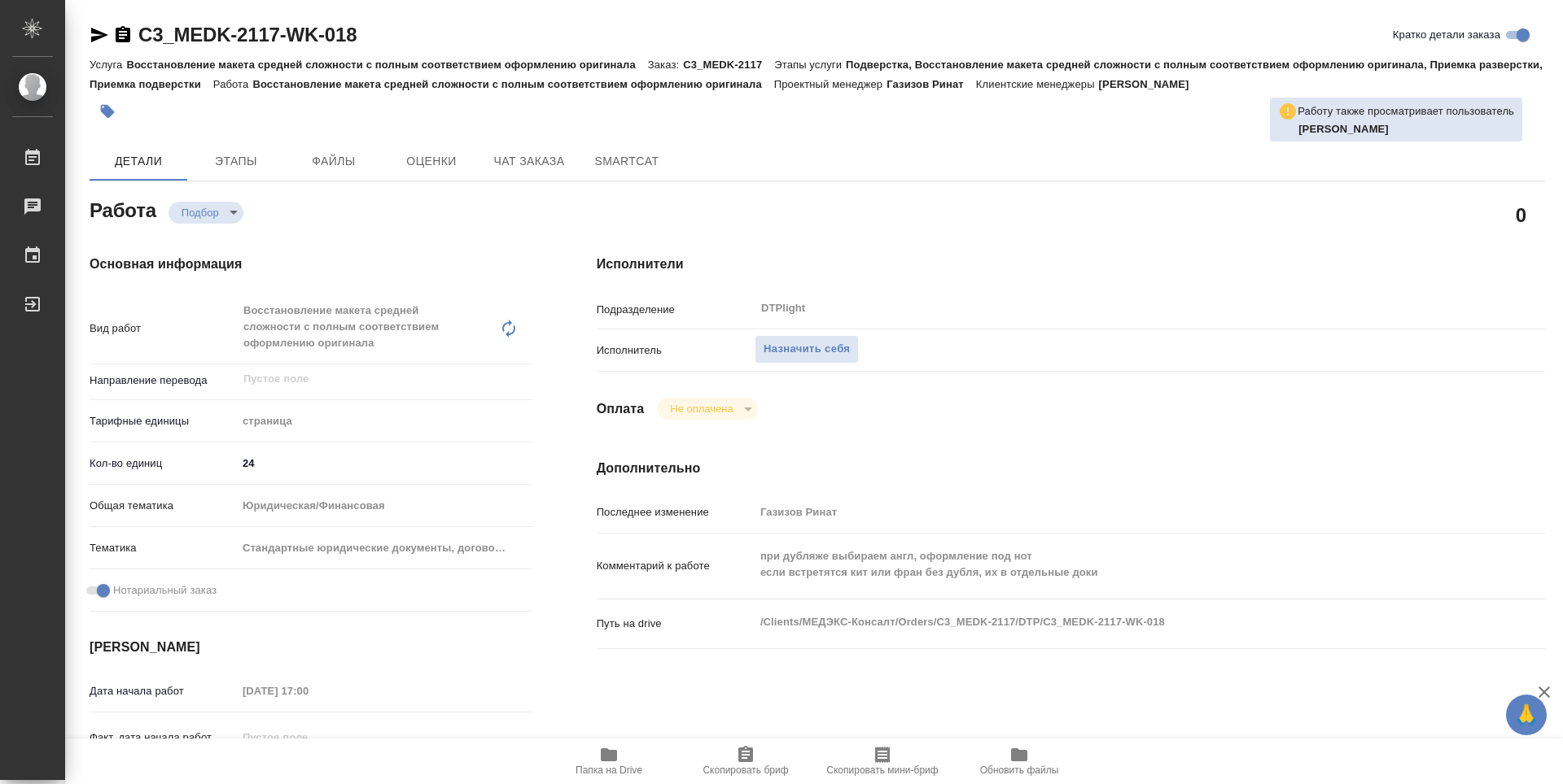
click at [607, 759] on icon "button" at bounding box center [609, 755] width 16 height 13
click at [1170, 208] on div "0" at bounding box center [1071, 214] width 948 height 40
type textarea "x"
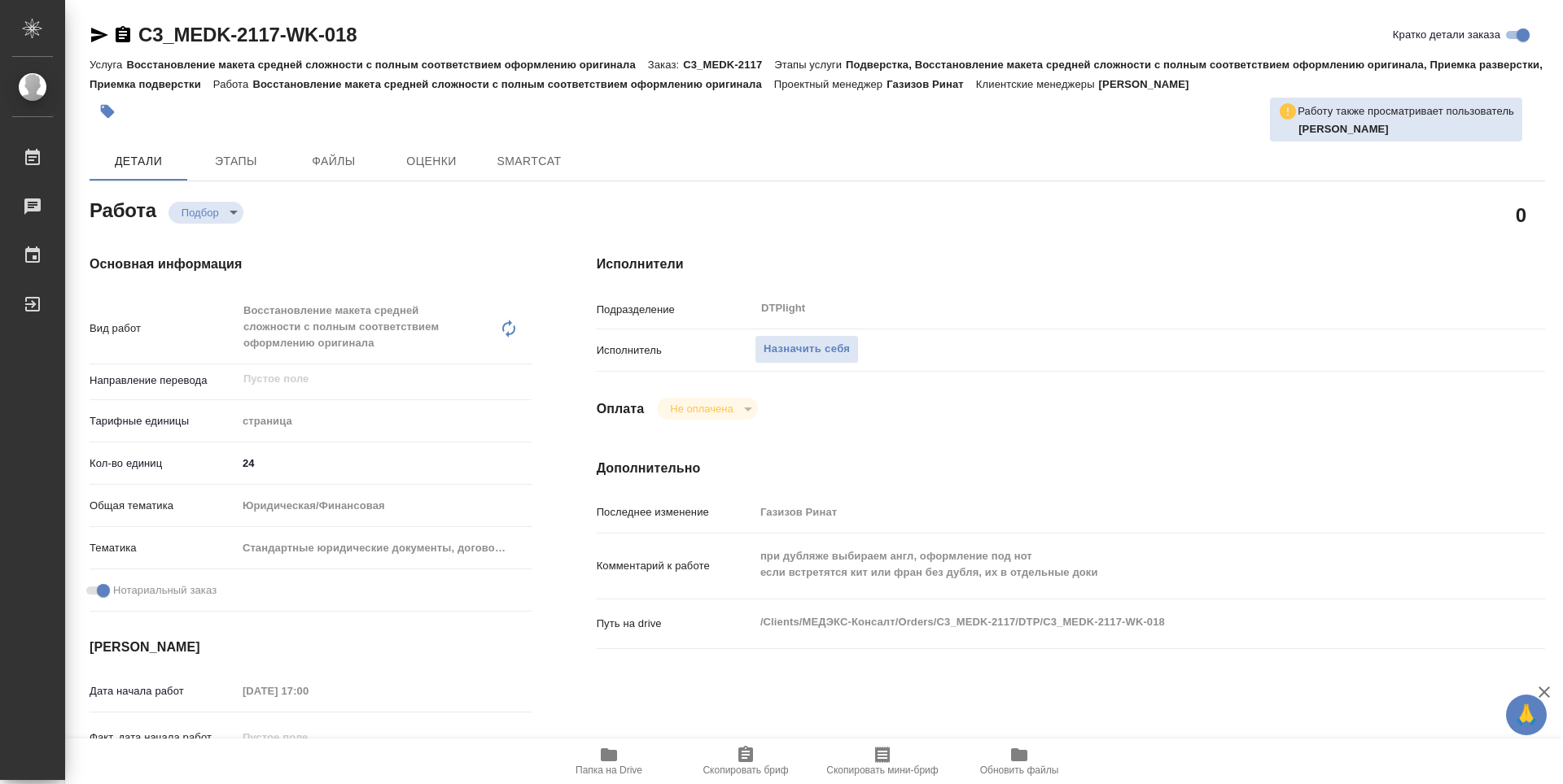
type textarea "x"
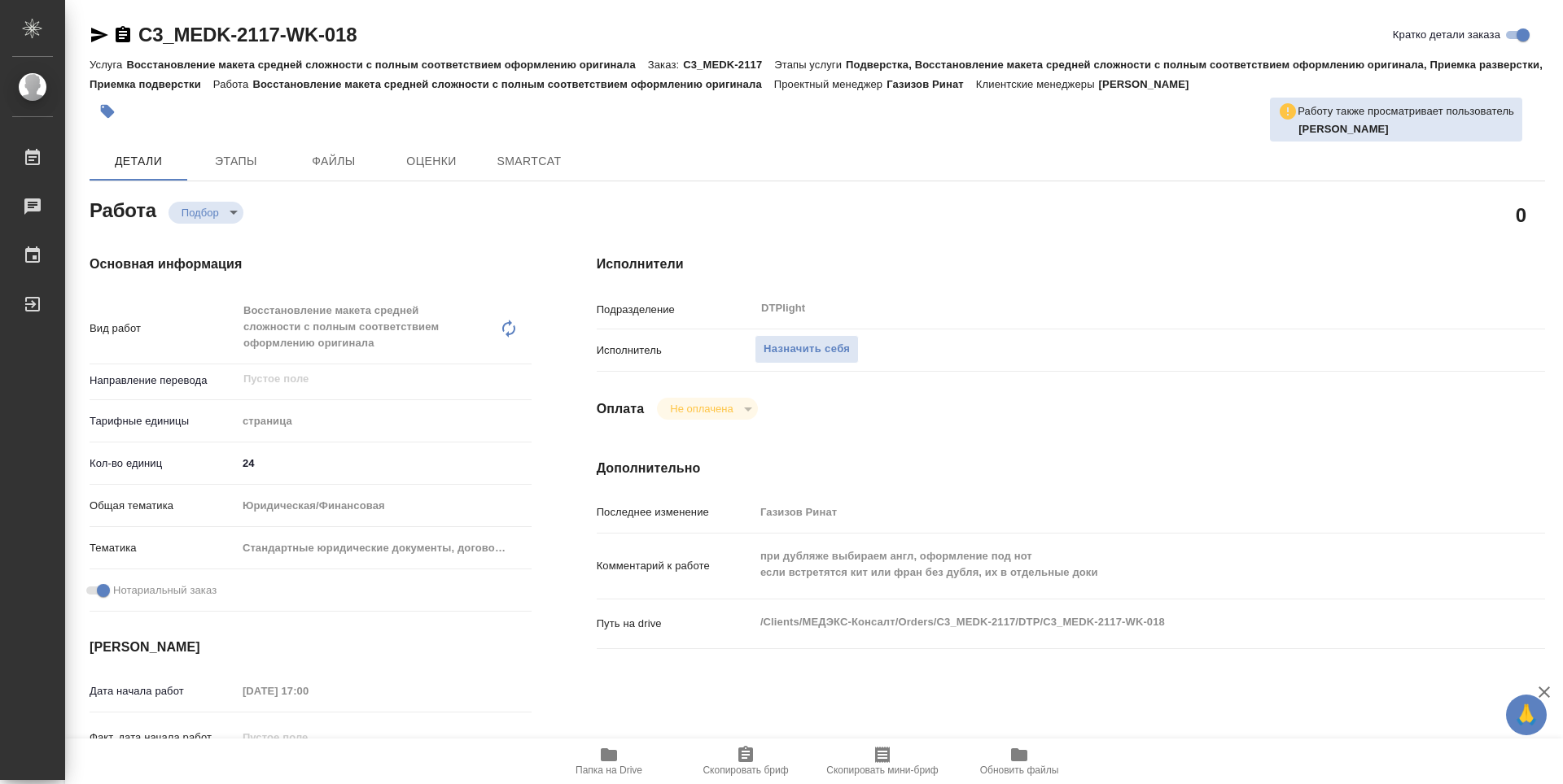
type textarea "x"
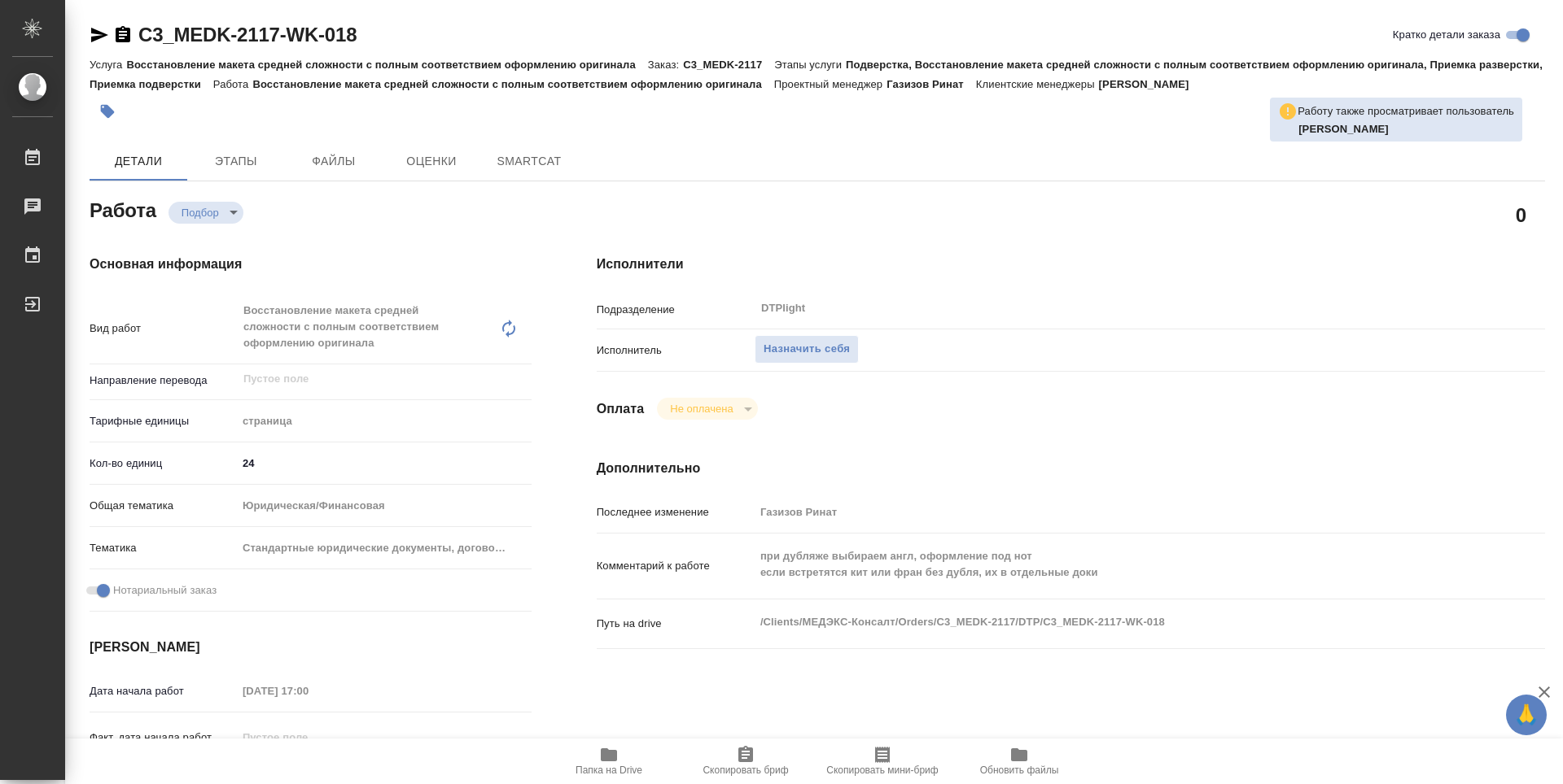
type textarea "x"
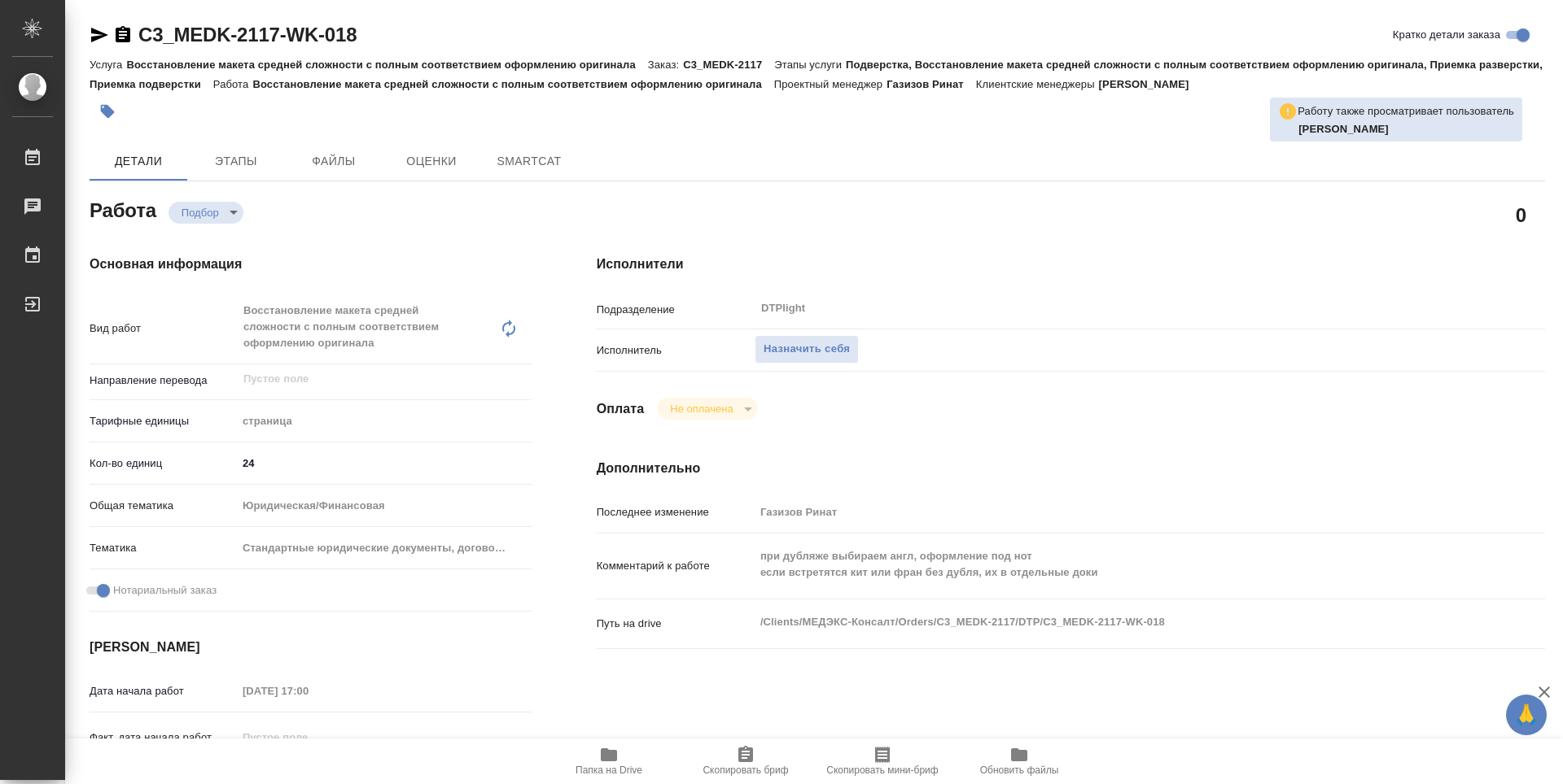
type textarea "x"
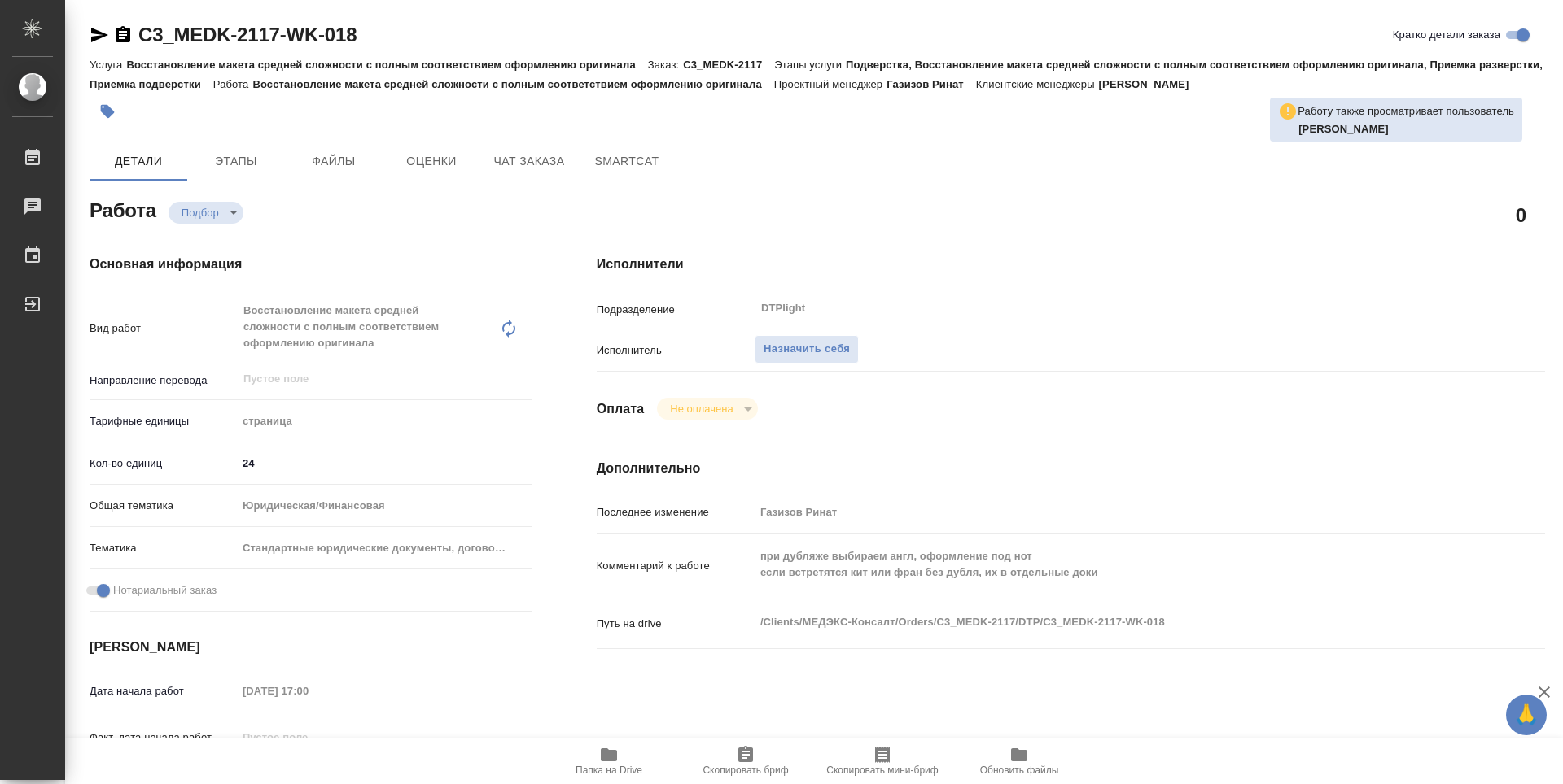
type textarea "x"
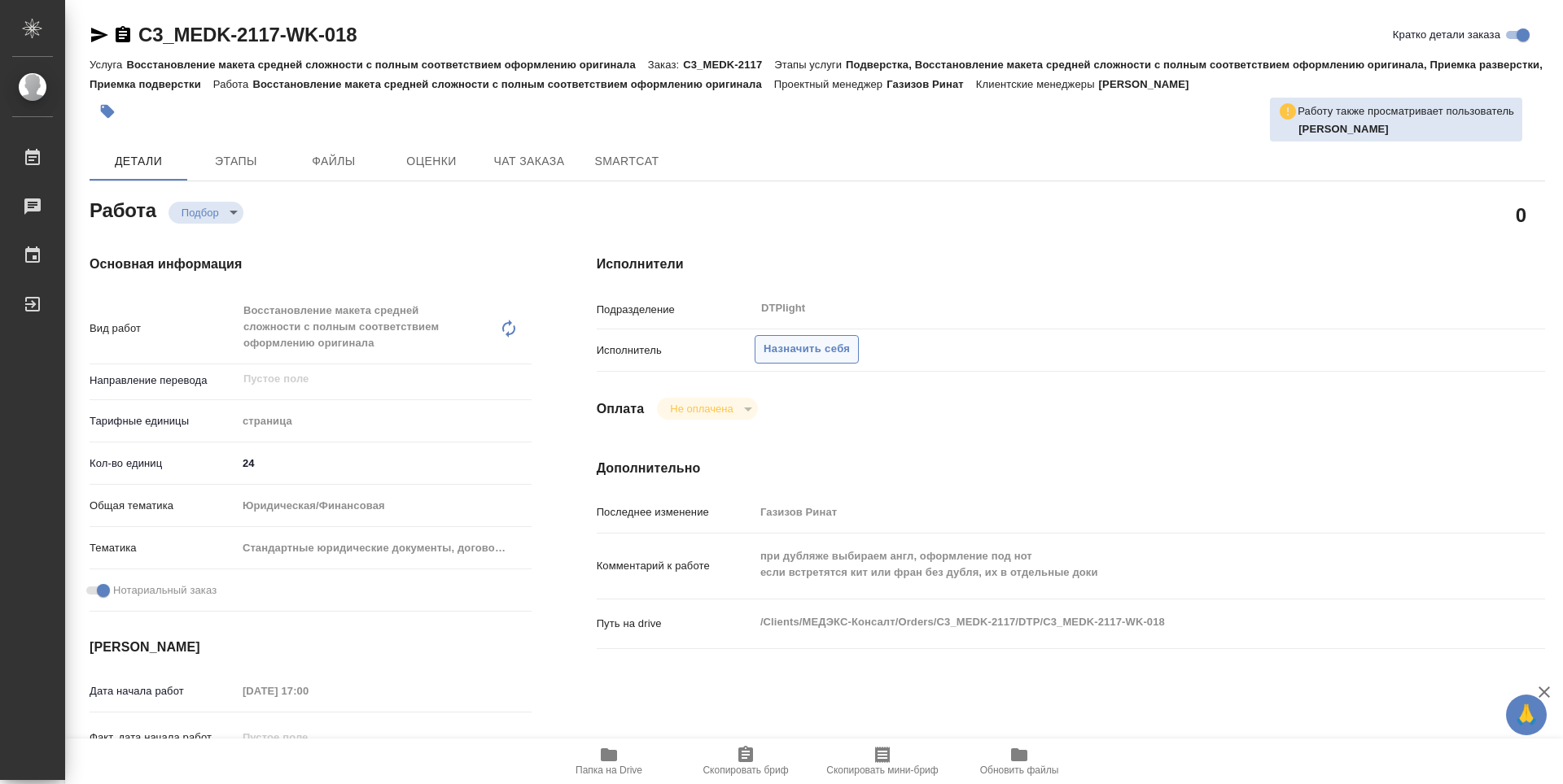
type textarea "x"
click at [835, 357] on span "Назначить себя" at bounding box center [807, 349] width 86 height 19
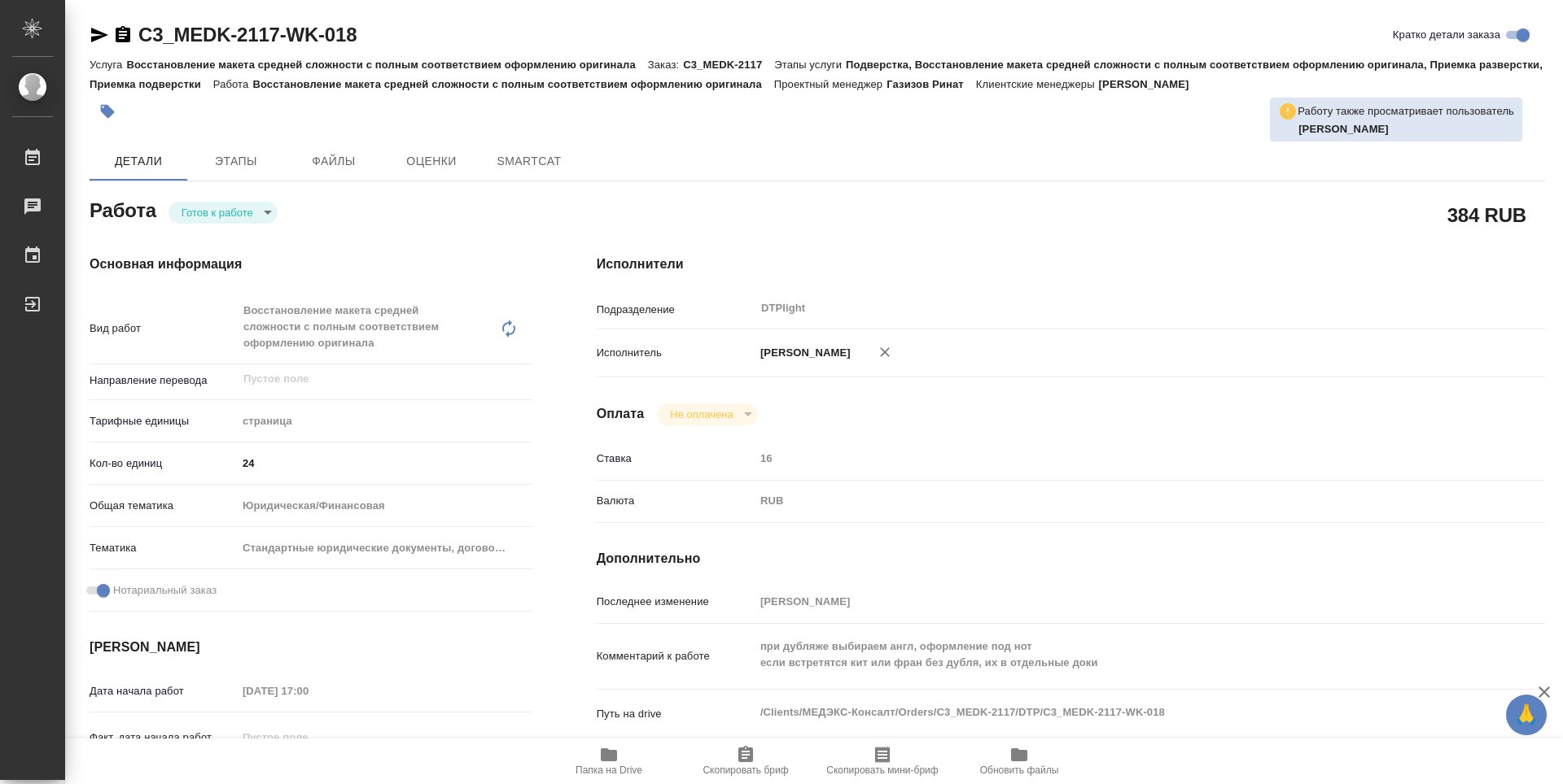
type textarea "x"
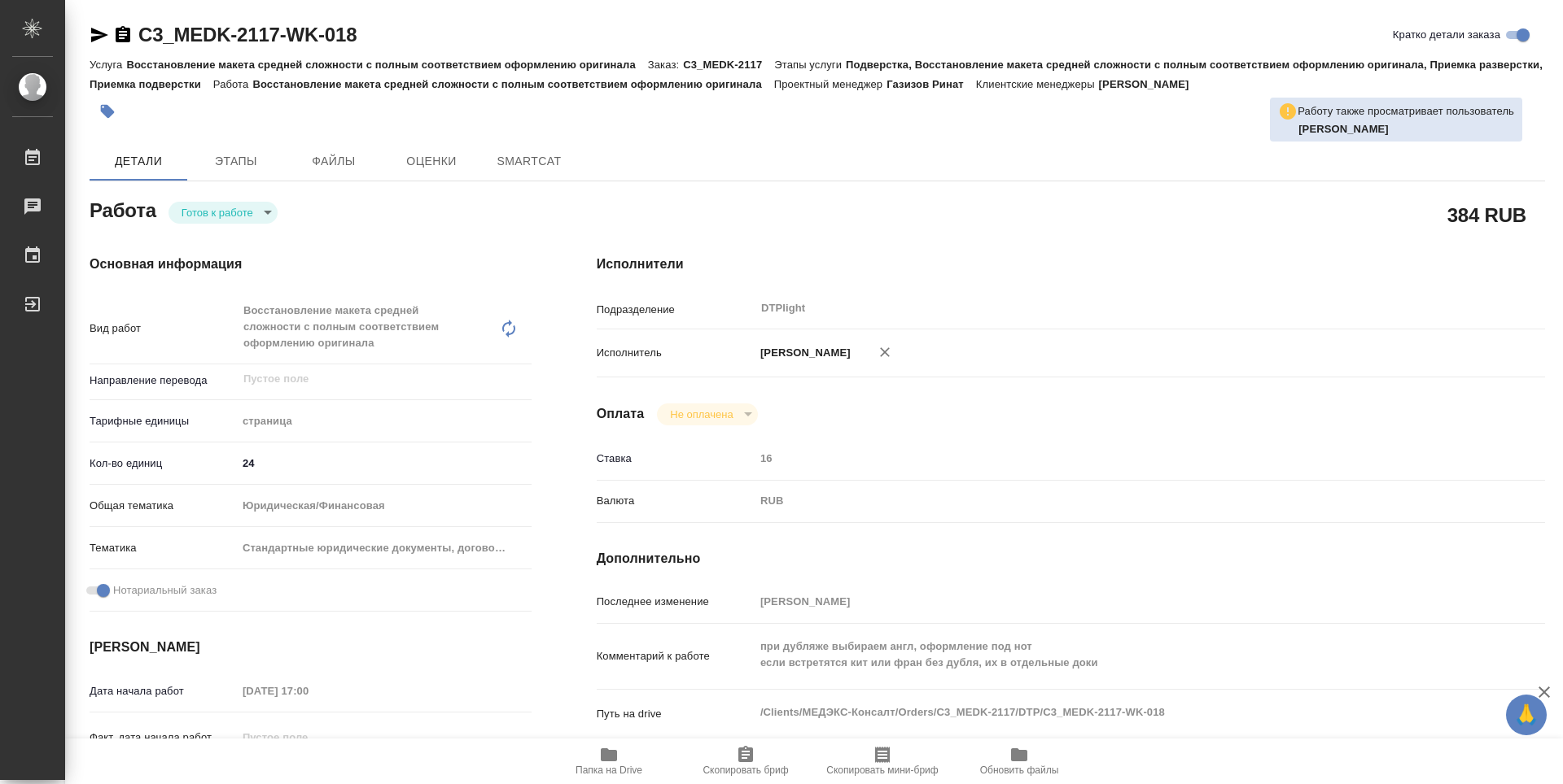
type textarea "x"
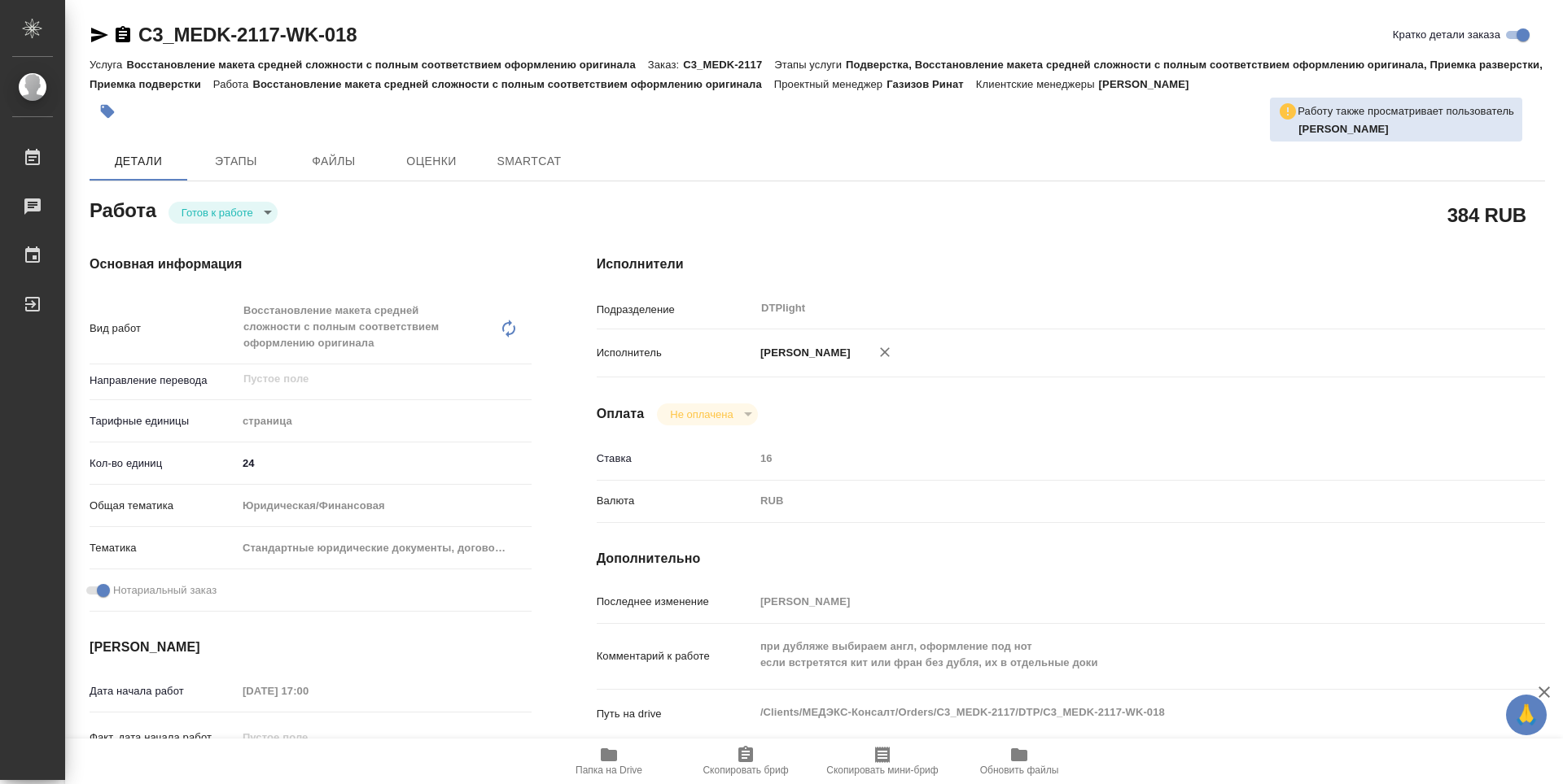
type textarea "x"
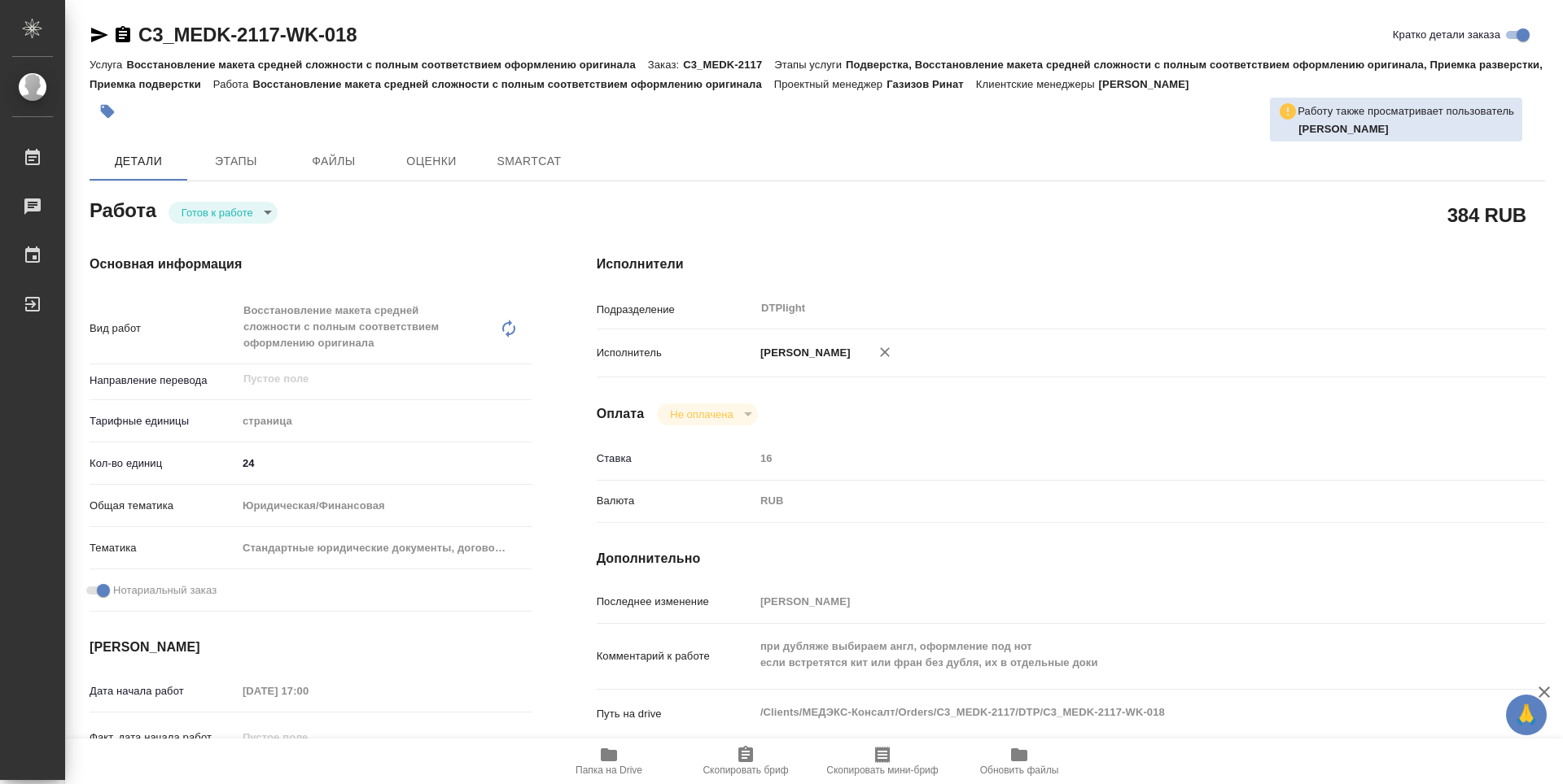
type textarea "x"
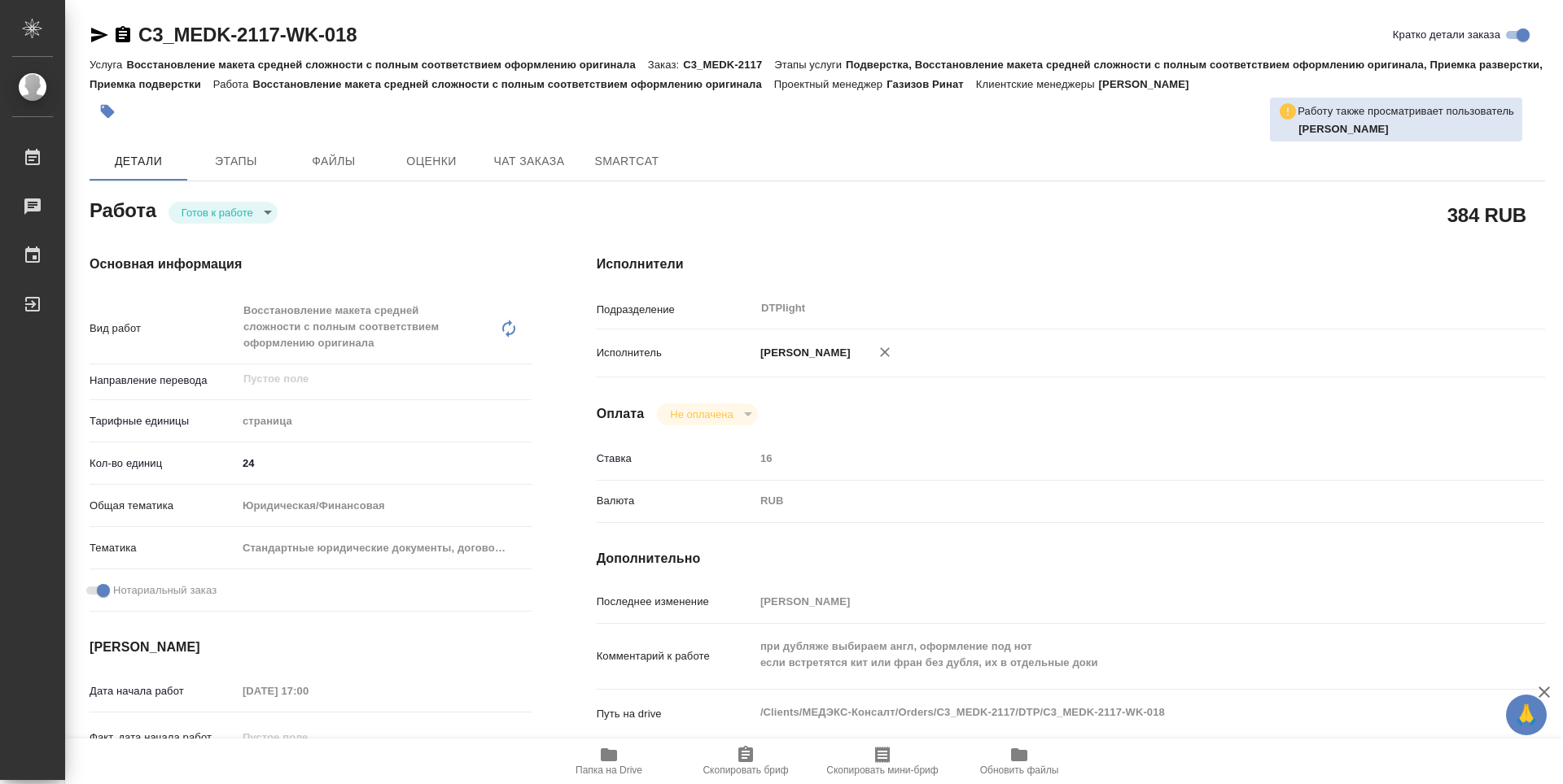
type textarea "x"
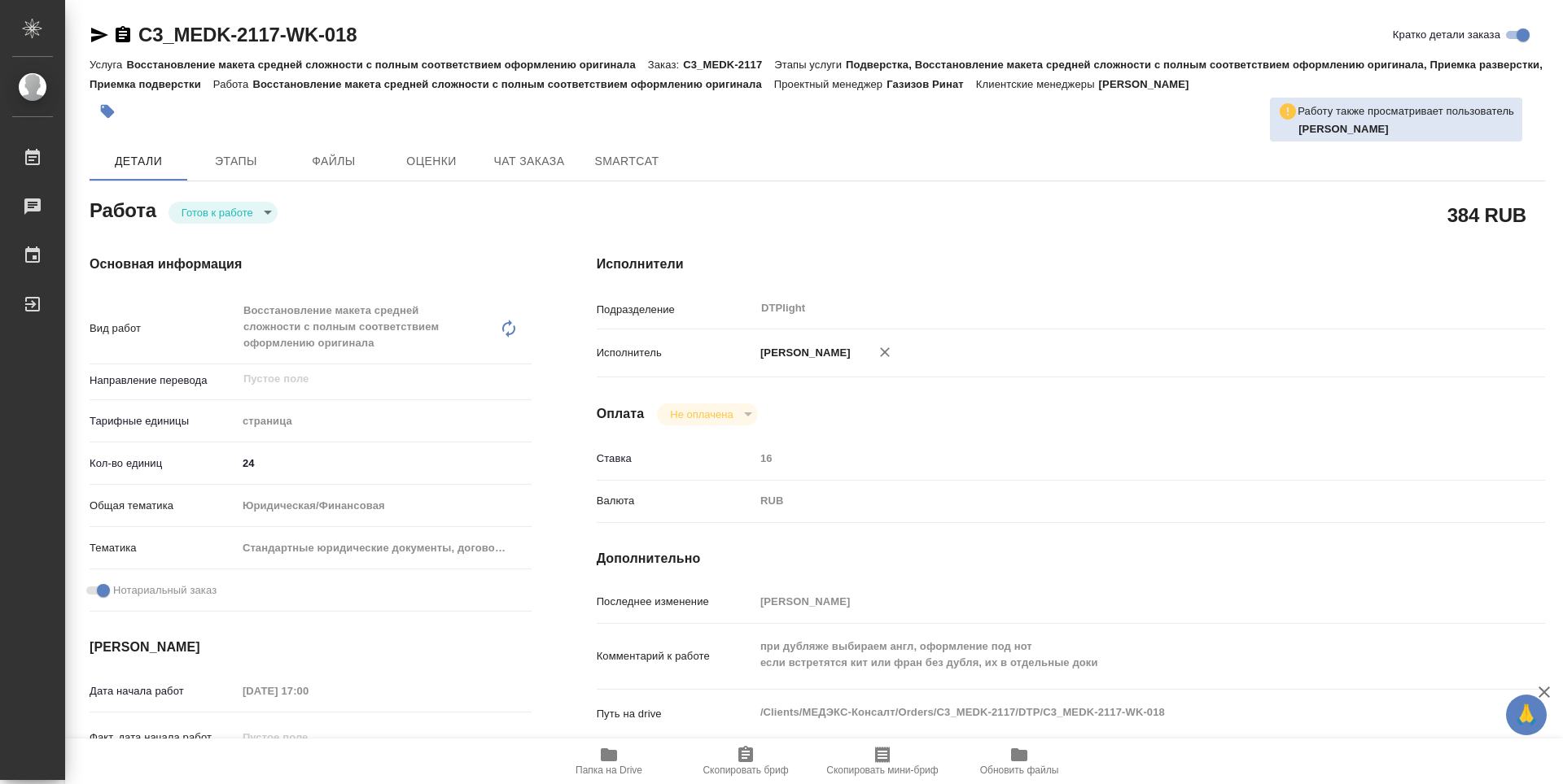
type textarea "x"
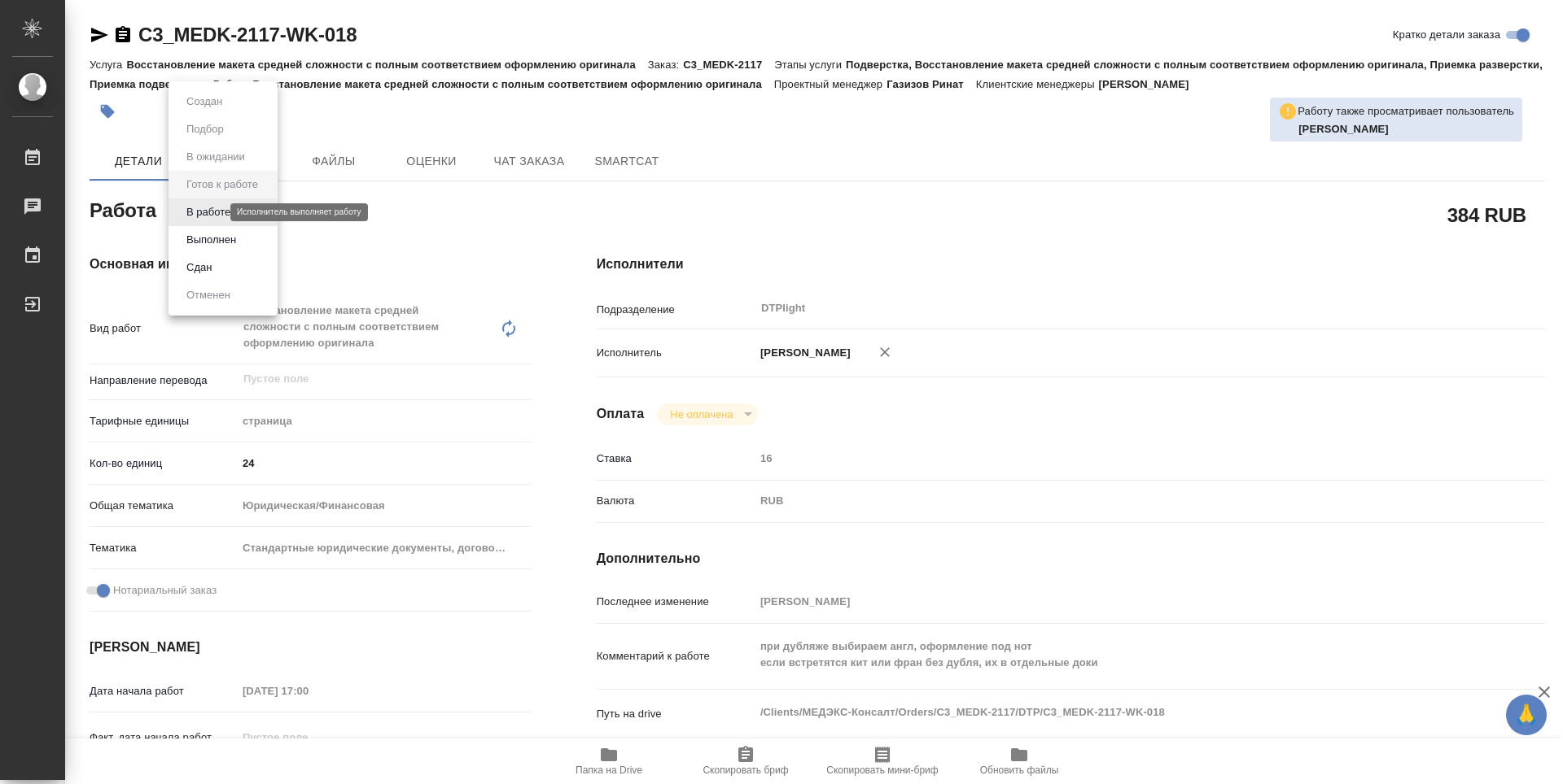
click at [209, 211] on body "🙏 .cls-1 fill:#fff; AWATERA Zubakova Viktoriya Работы Чаты График Выйти C3_MEDK…" at bounding box center [781, 392] width 1563 height 784
click at [212, 211] on button "В работе" at bounding box center [208, 212] width 53 height 18
type textarea "x"
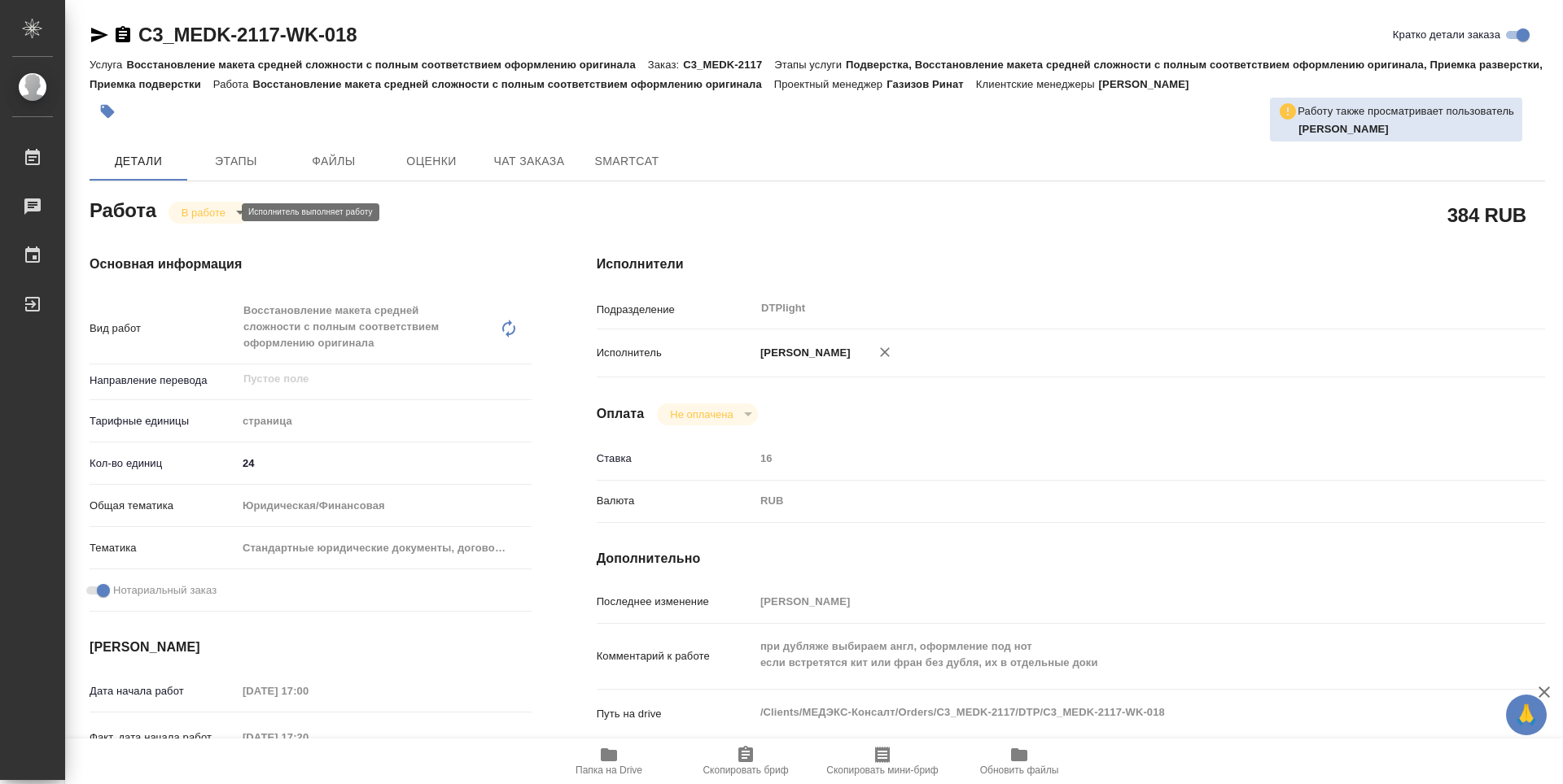
type textarea "x"
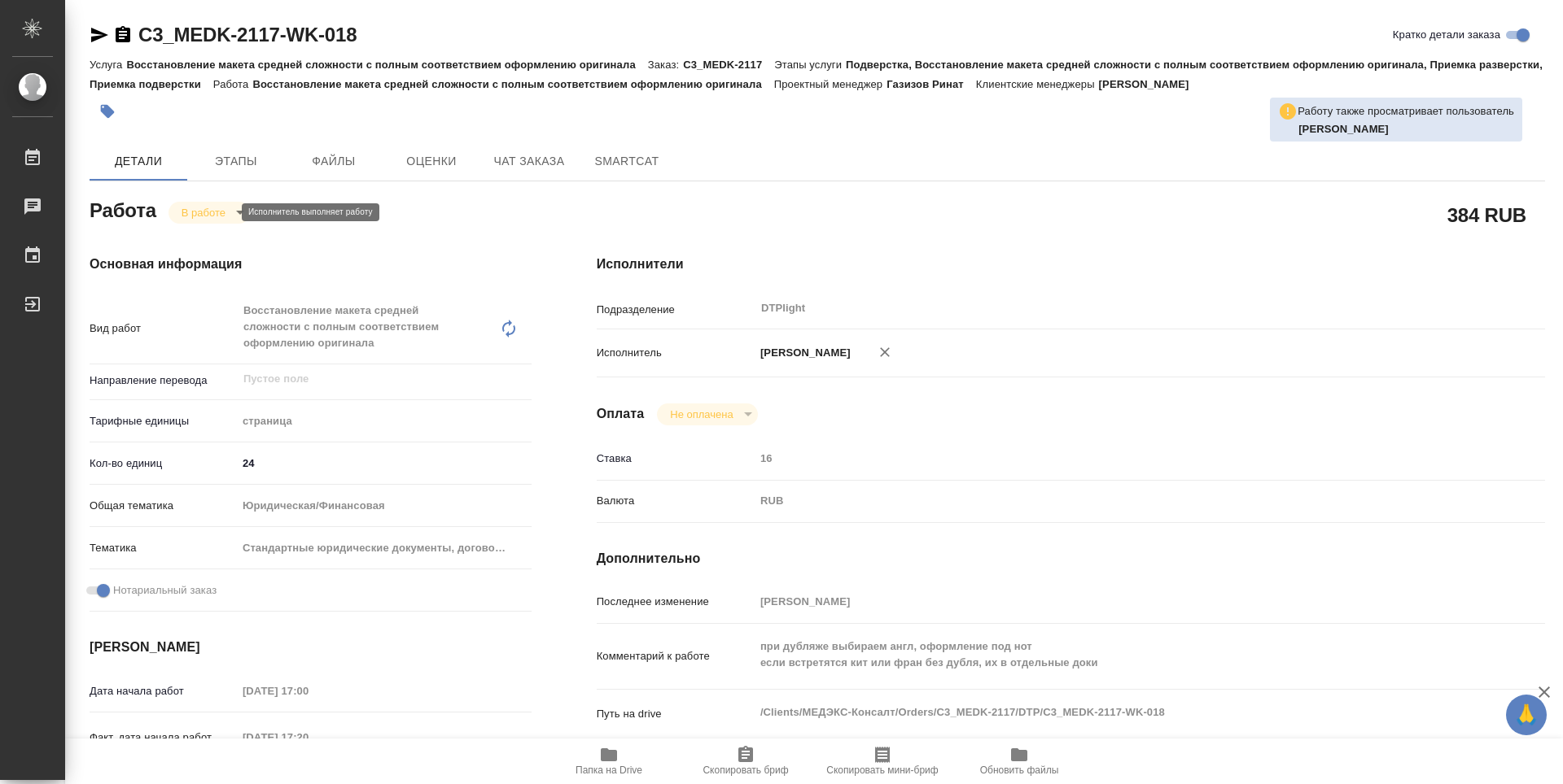
type textarea "x"
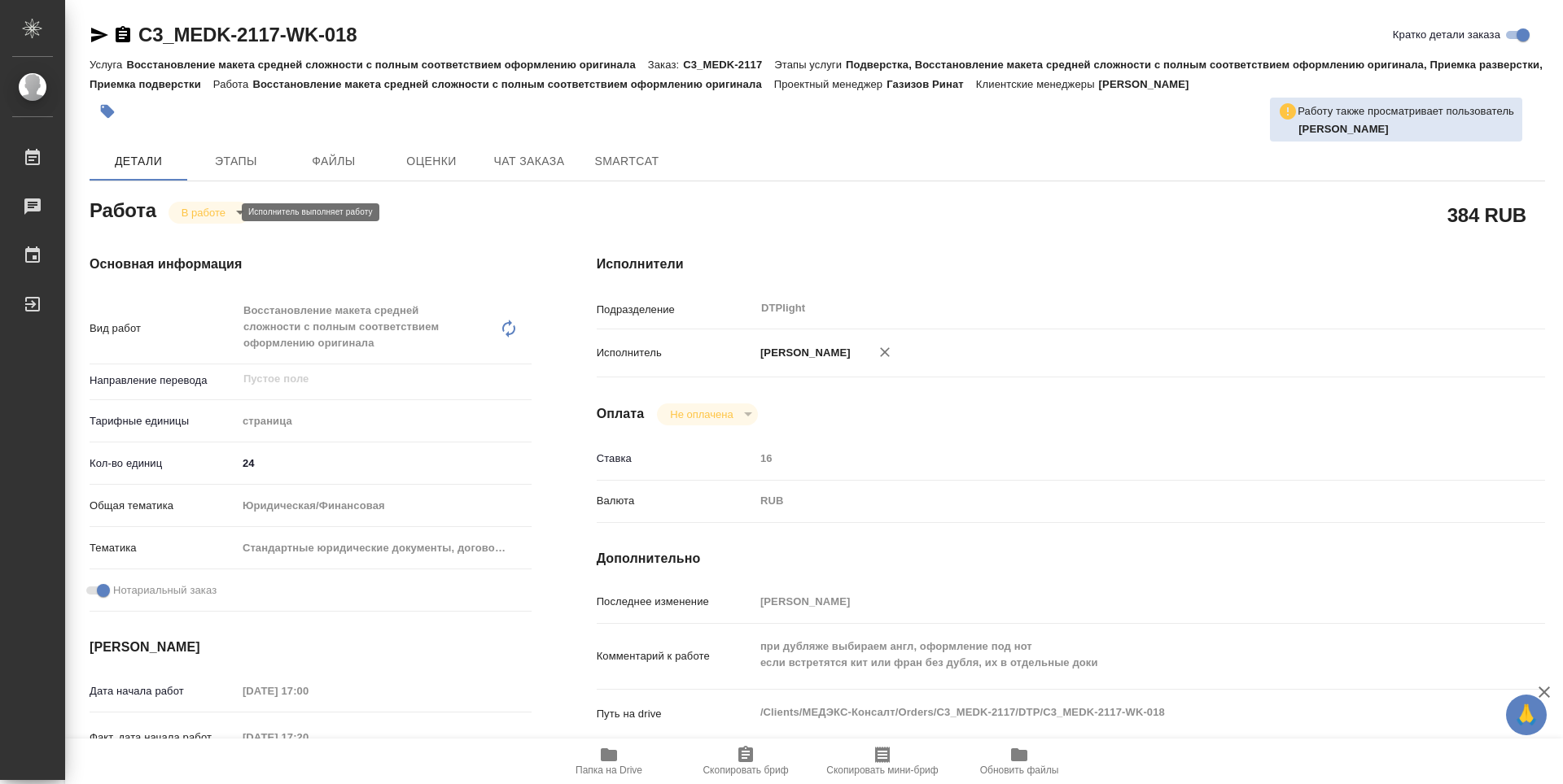
type textarea "x"
drag, startPoint x: 400, startPoint y: 39, endPoint x: 134, endPoint y: 37, distance: 266.0
click at [134, 37] on div "C3_MEDK-2117-WK-018 Кратко детали заказа" at bounding box center [817, 35] width 1455 height 26
copy link "C3_MEDK-2117-WK-018"
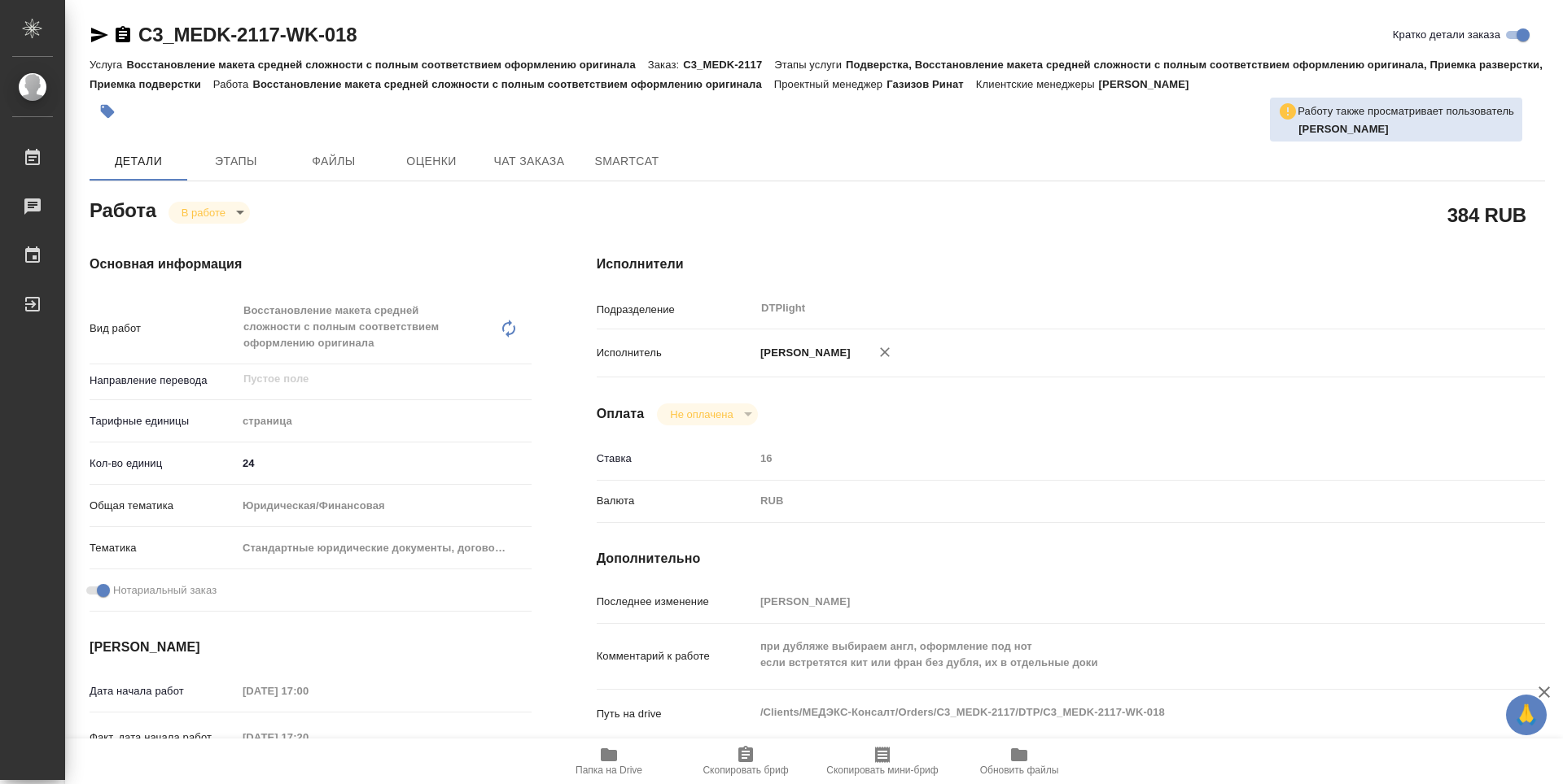
click at [951, 248] on div "Исполнители Подразделение DTPlight ​ Исполнитель Зубакова Виктория Оплата Не оп…" at bounding box center [1070, 586] width 1013 height 727
click at [1014, 273] on h4 "Исполнители" at bounding box center [1071, 265] width 948 height 20
click at [977, 229] on div "Исполнители Подразделение DTPlight ​ Исполнитель Зубакова Виктория Оплата Не оп…" at bounding box center [1070, 586] width 1013 height 727
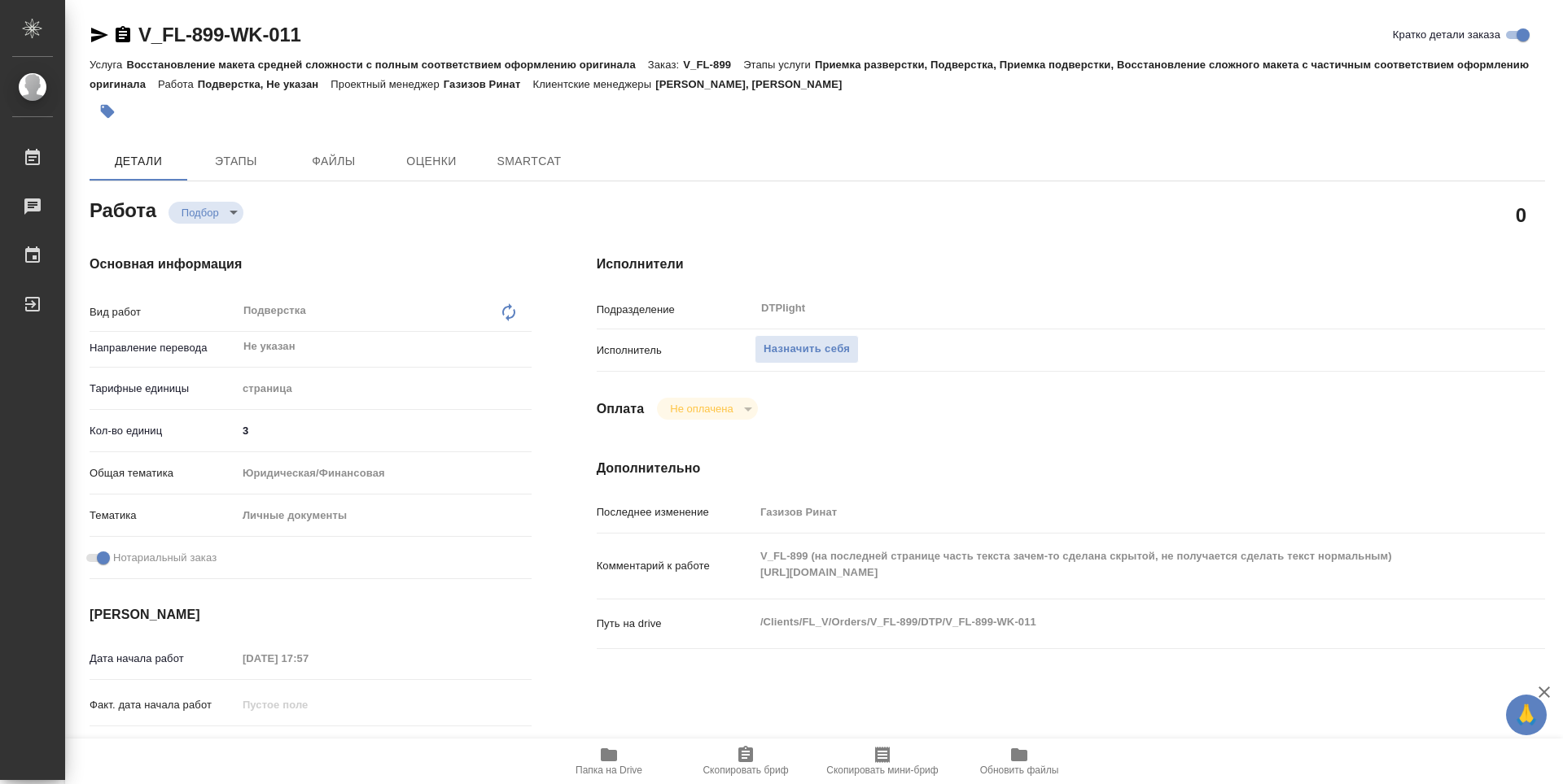
type textarea "x"
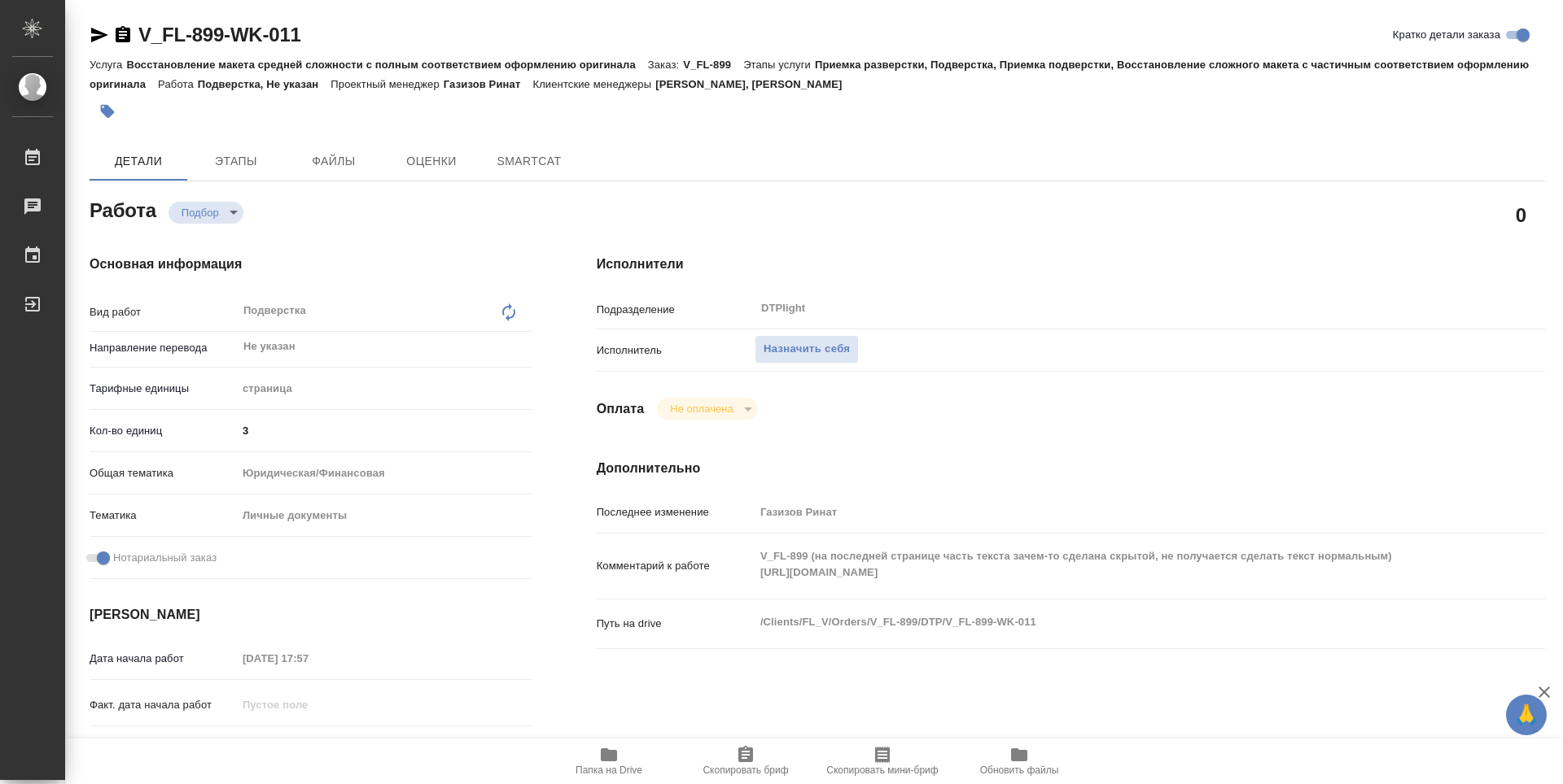
type textarea "x"
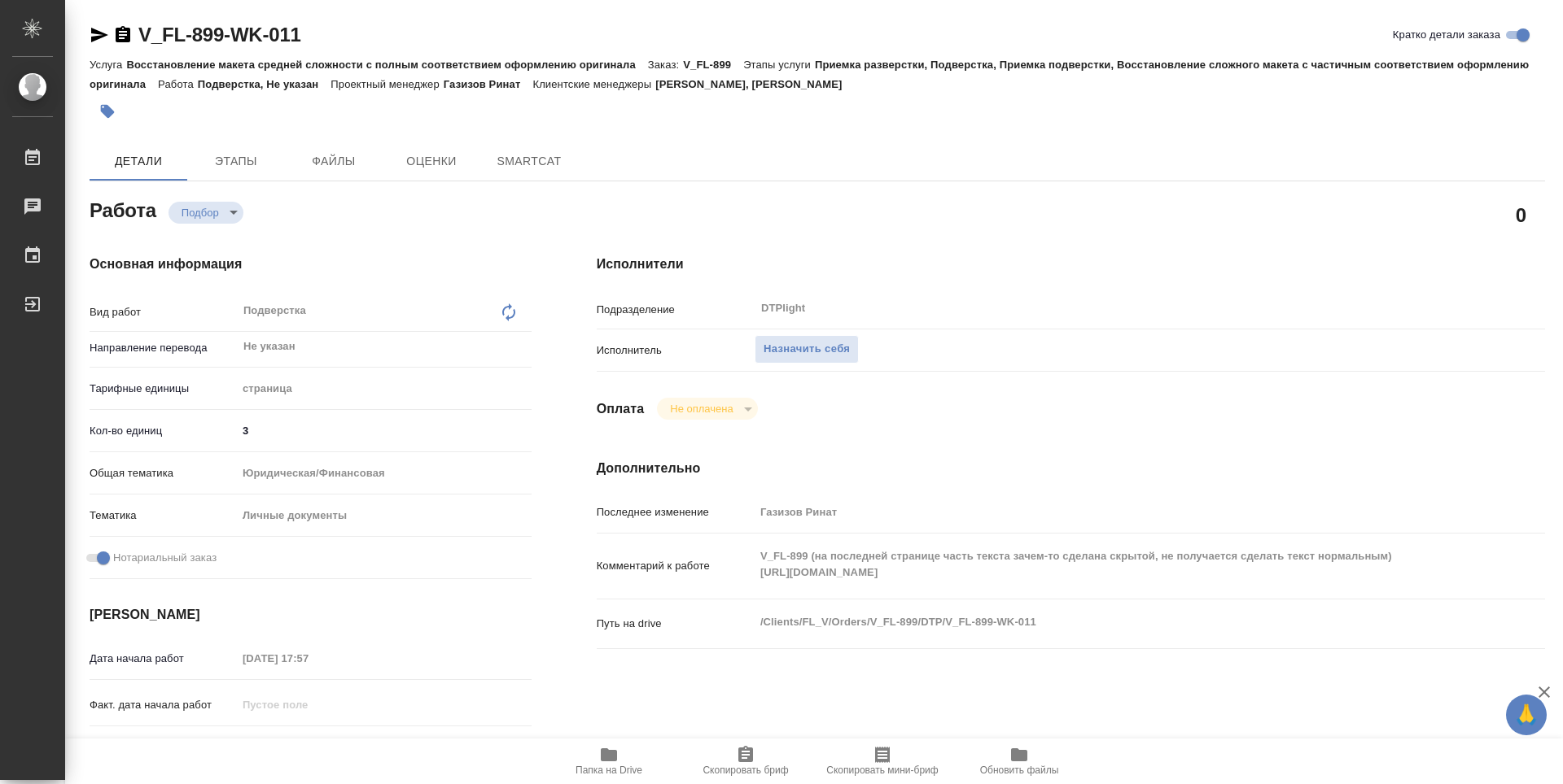
type textarea "x"
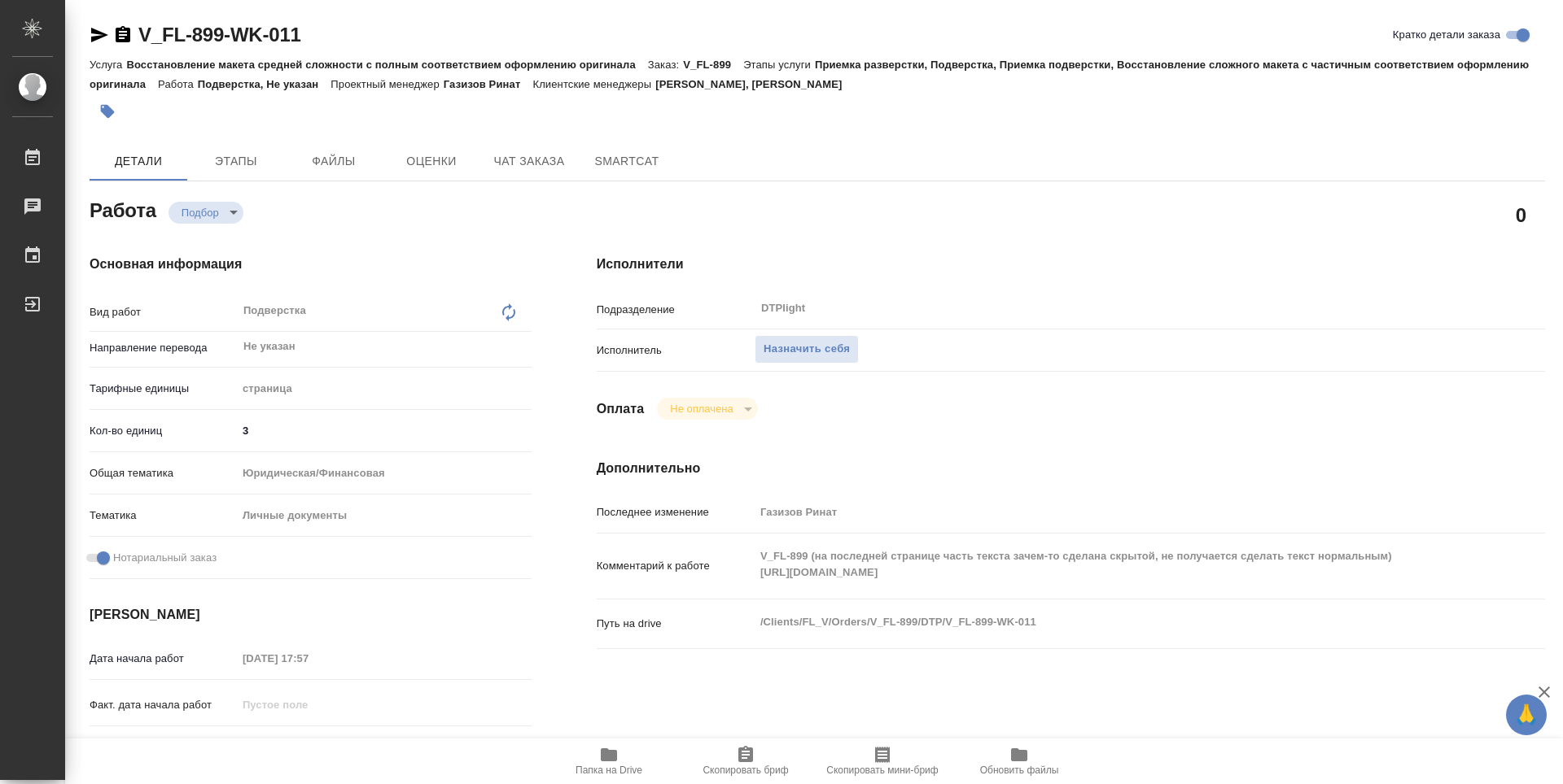
type textarea "x"
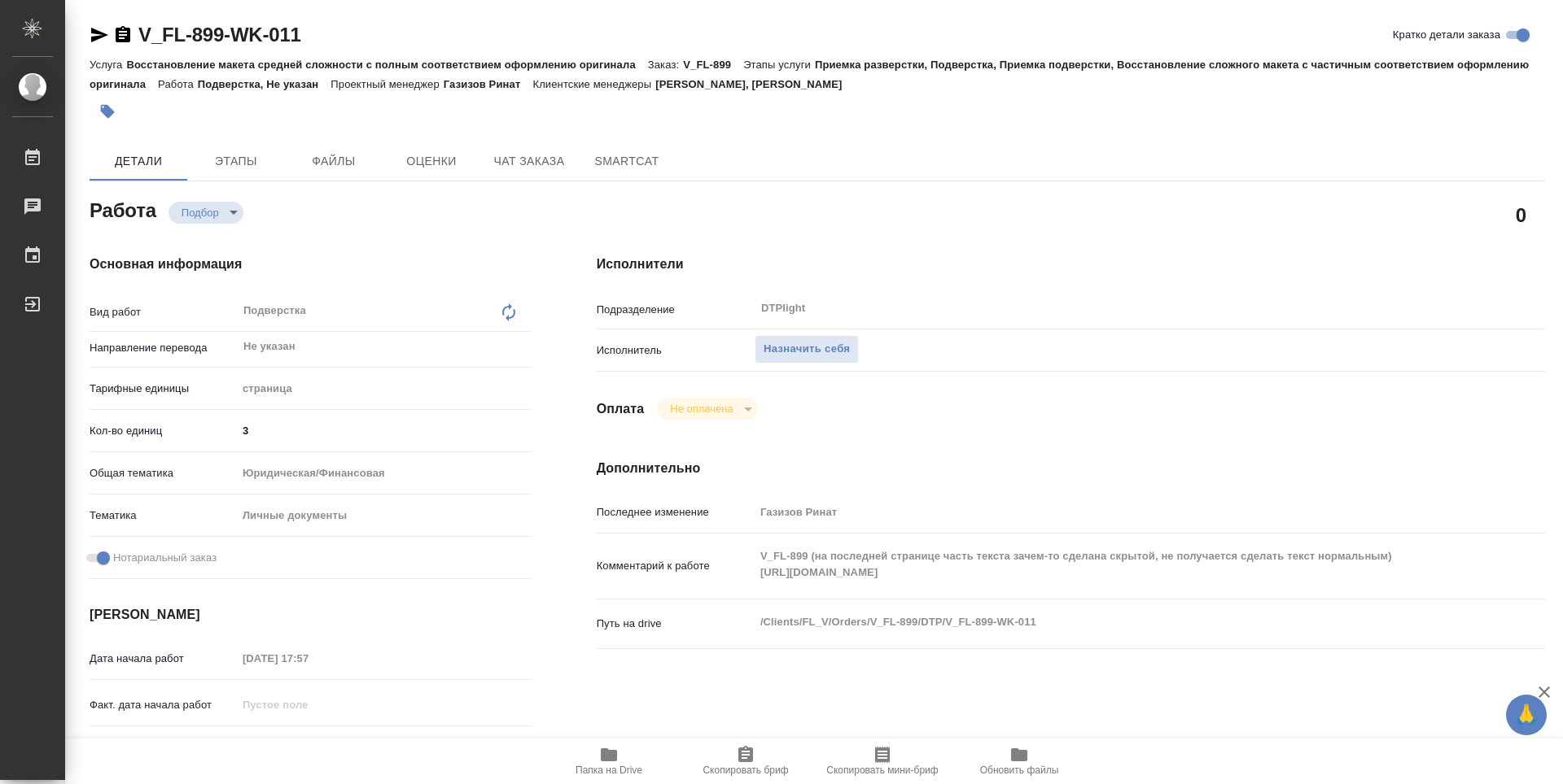
type textarea "x"
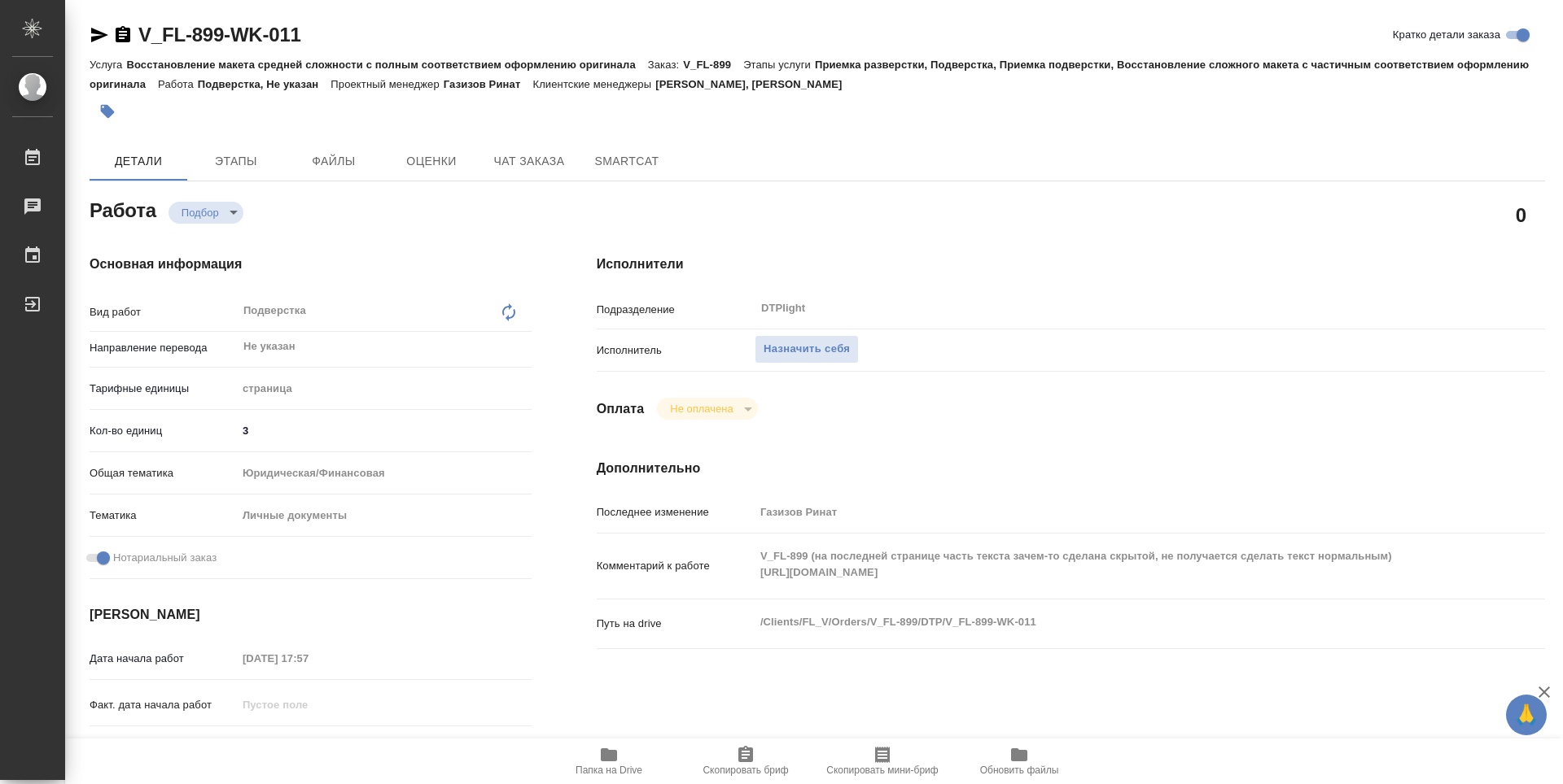
type textarea "x"
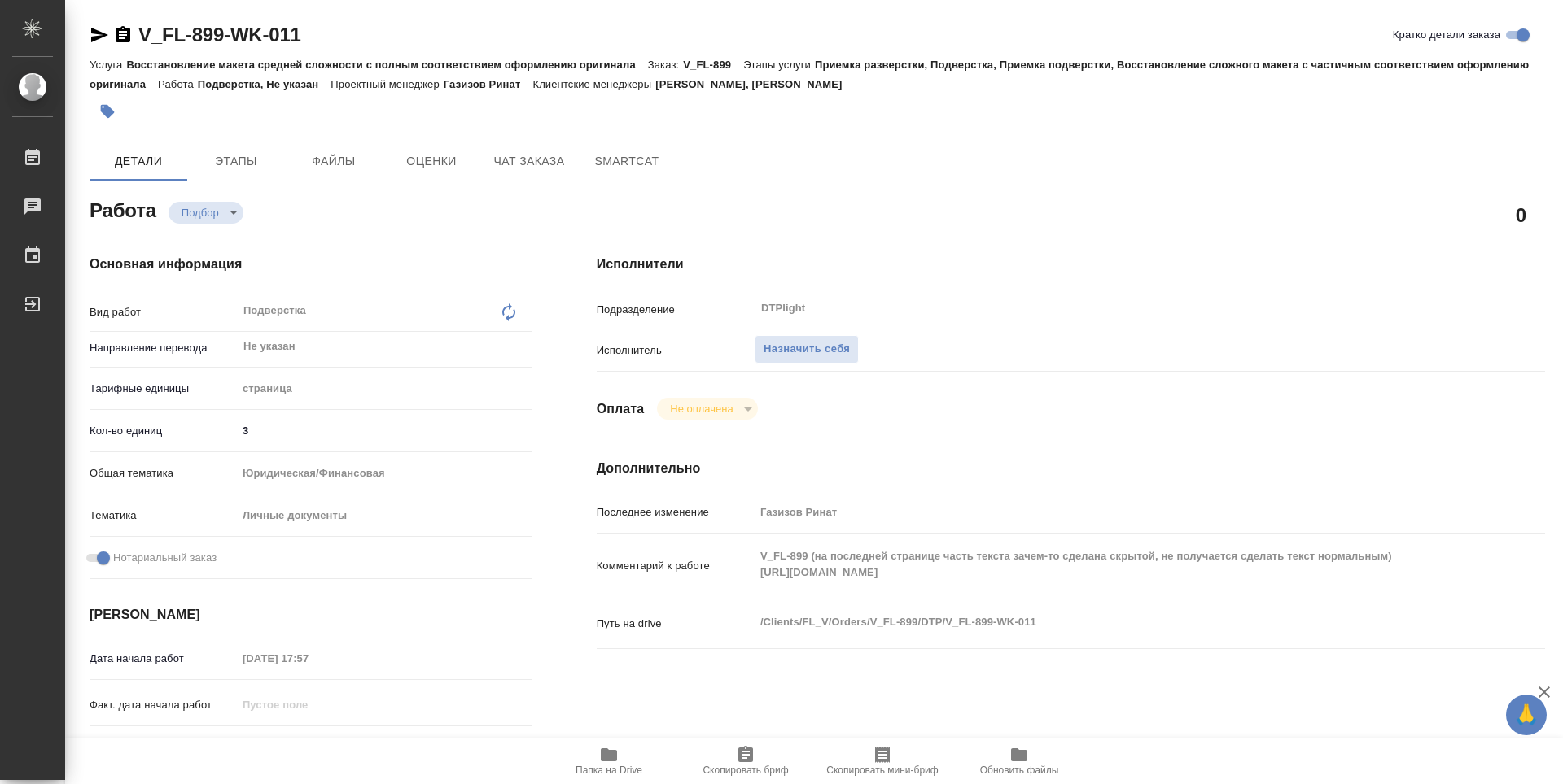
type textarea "x"
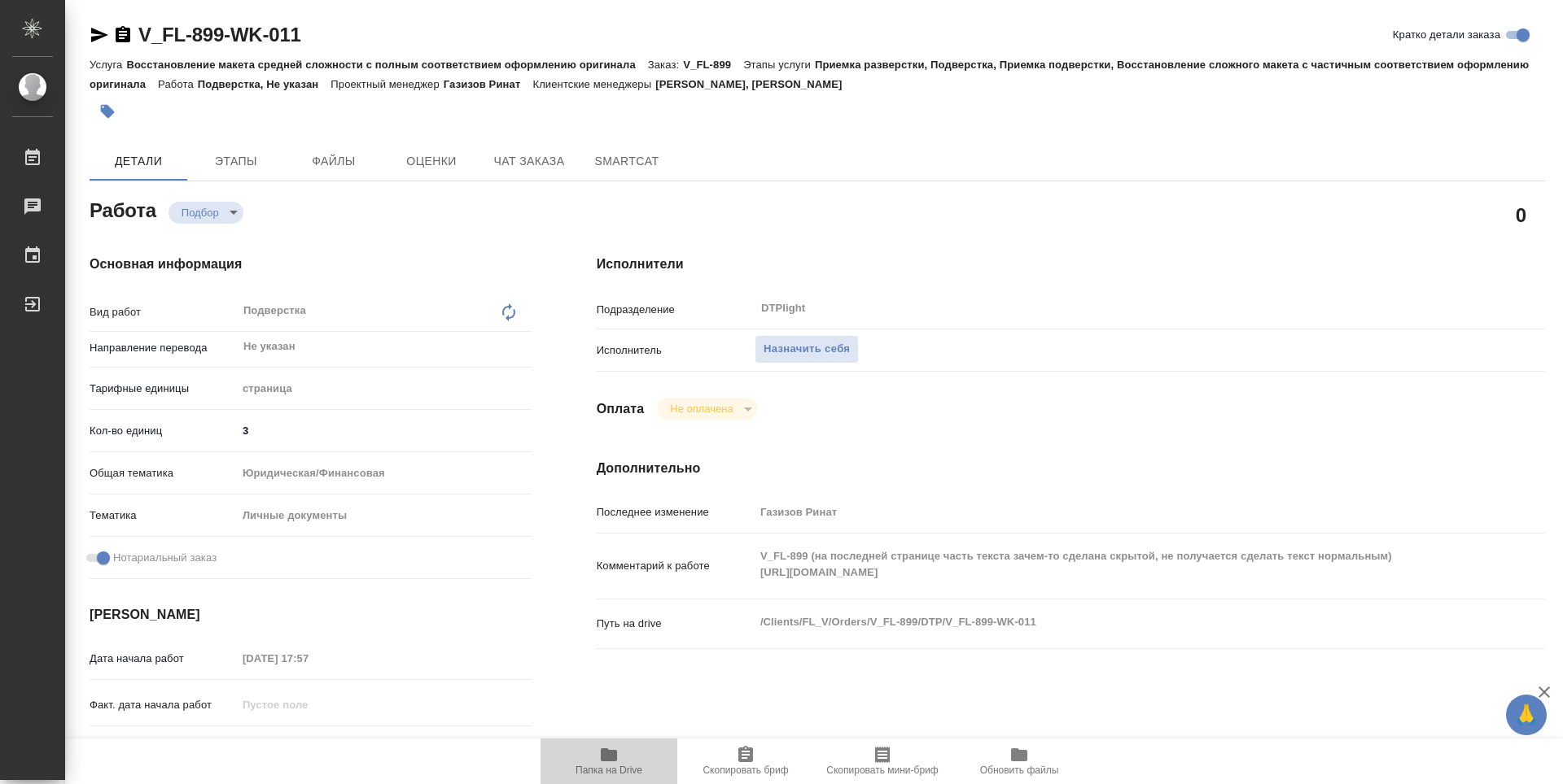
click at [610, 759] on icon "button" at bounding box center [609, 755] width 16 height 13
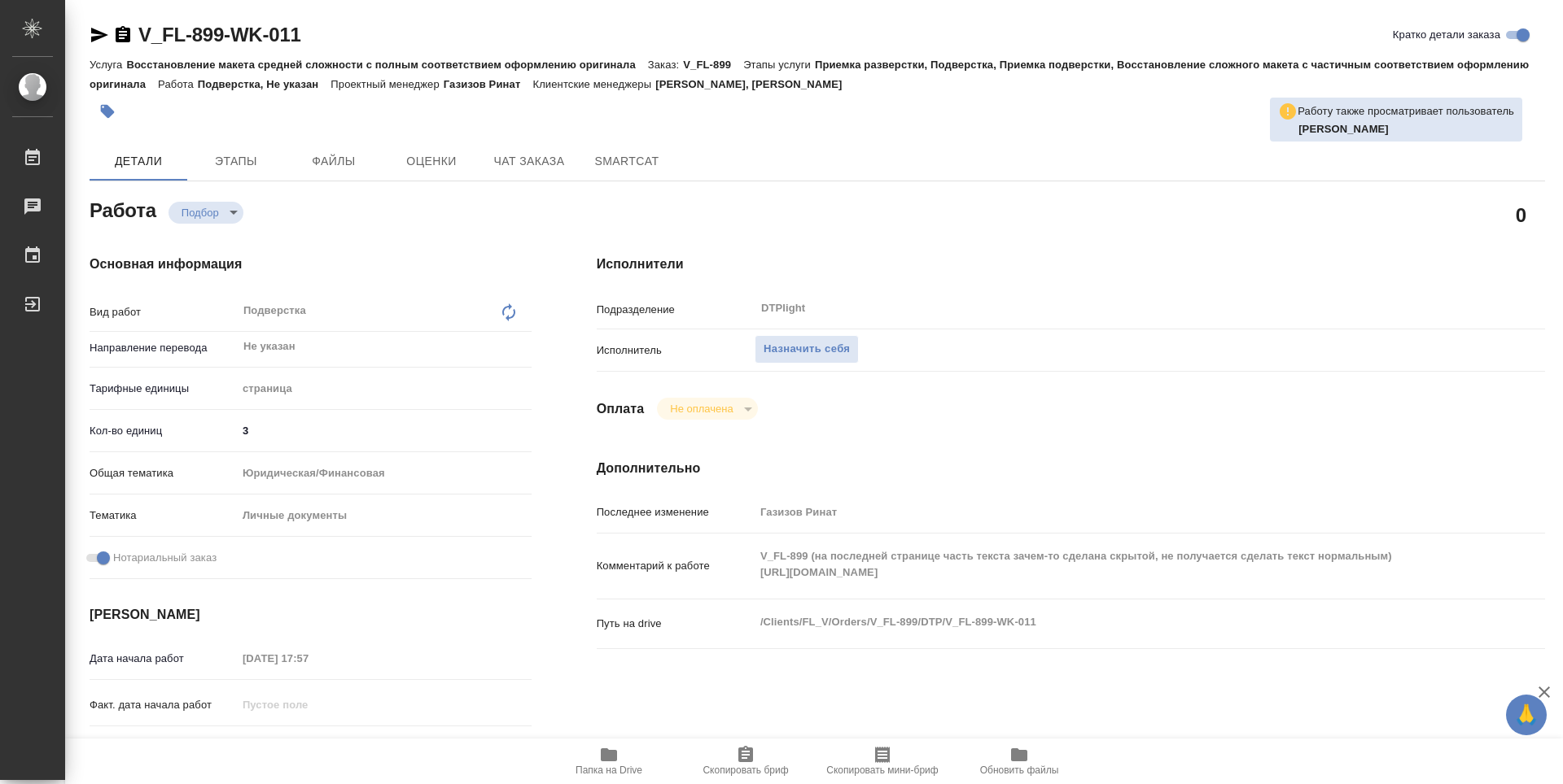
type textarea "x"
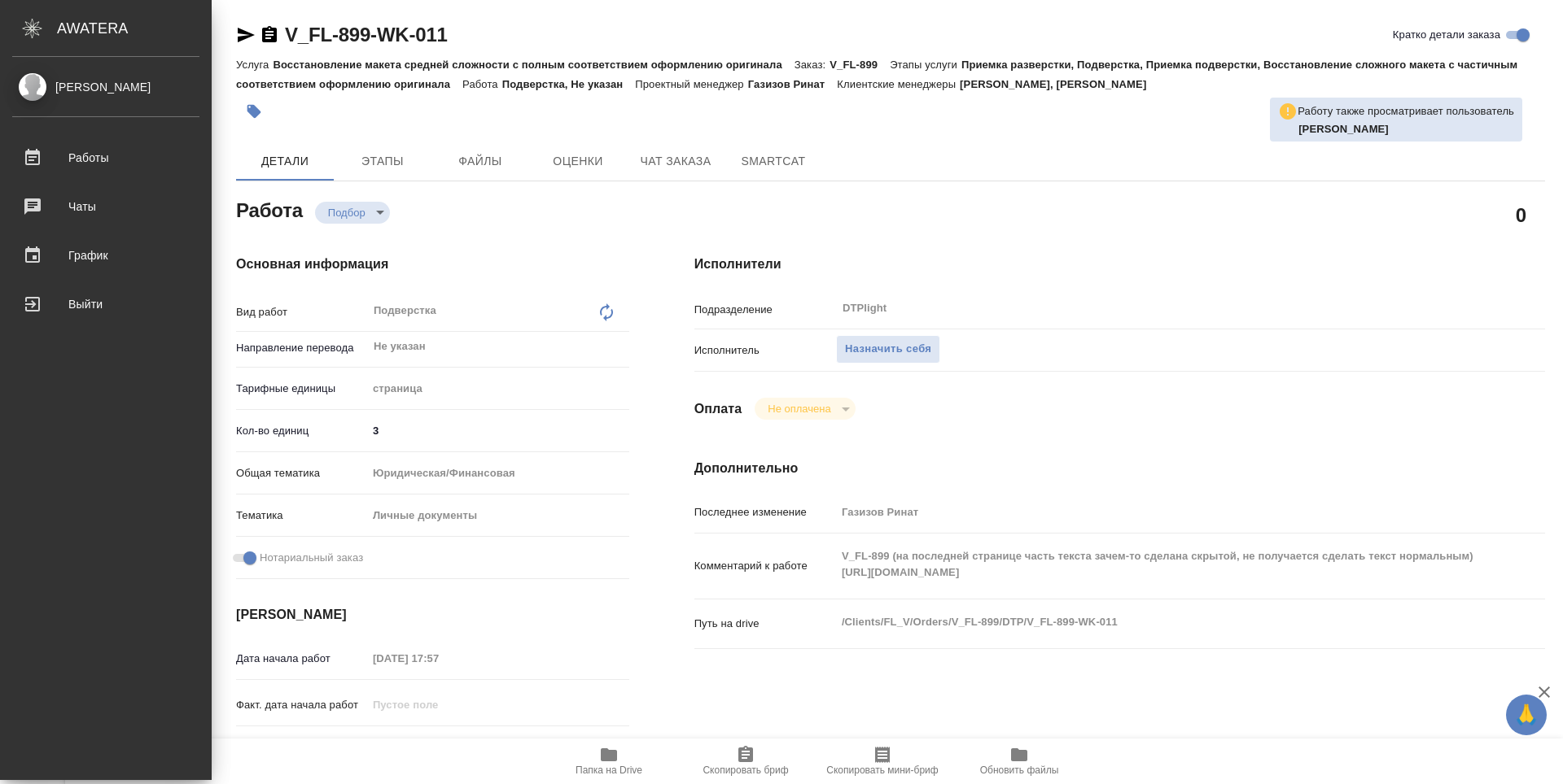
type textarea "x"
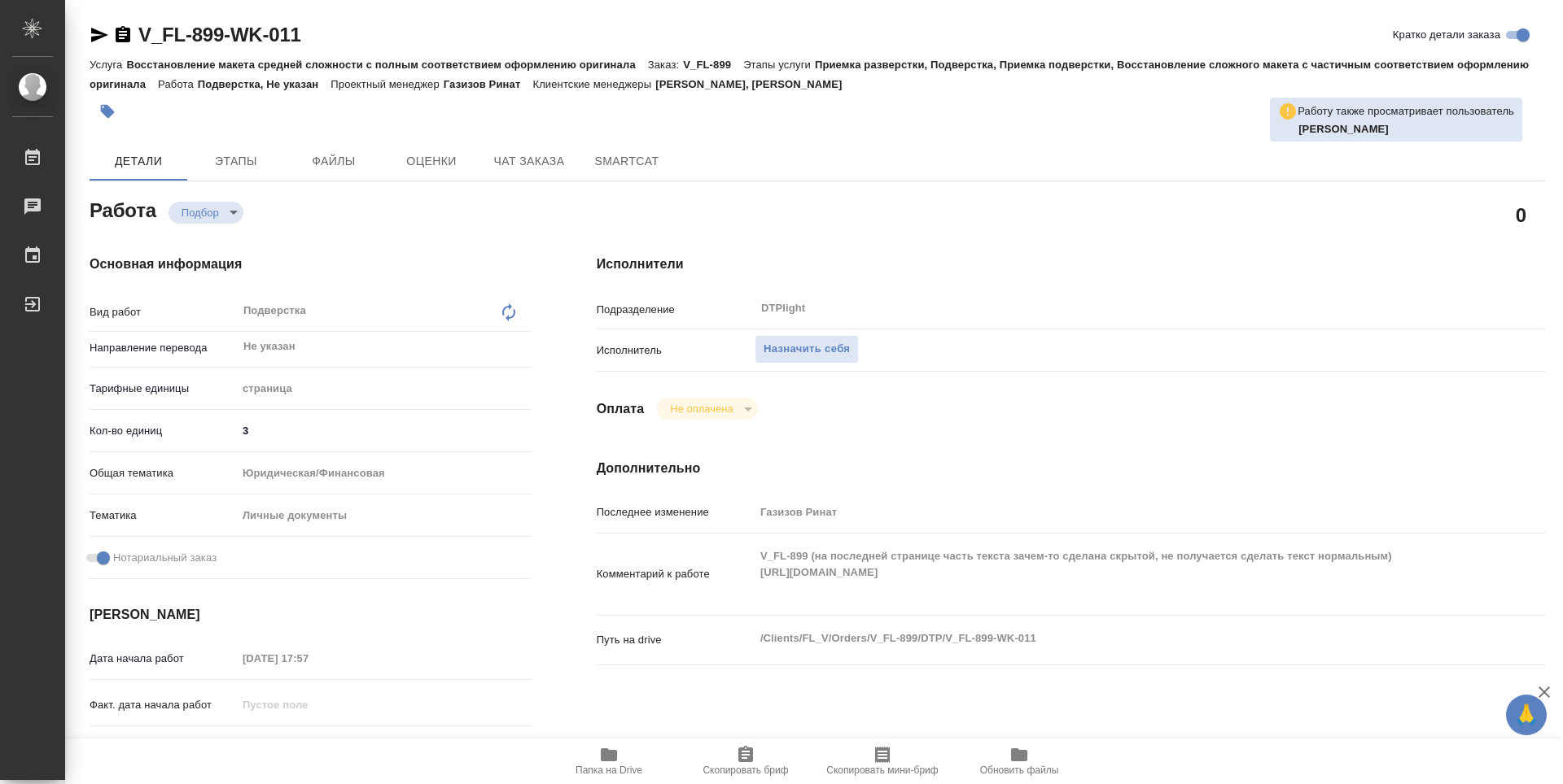
type textarea "x"
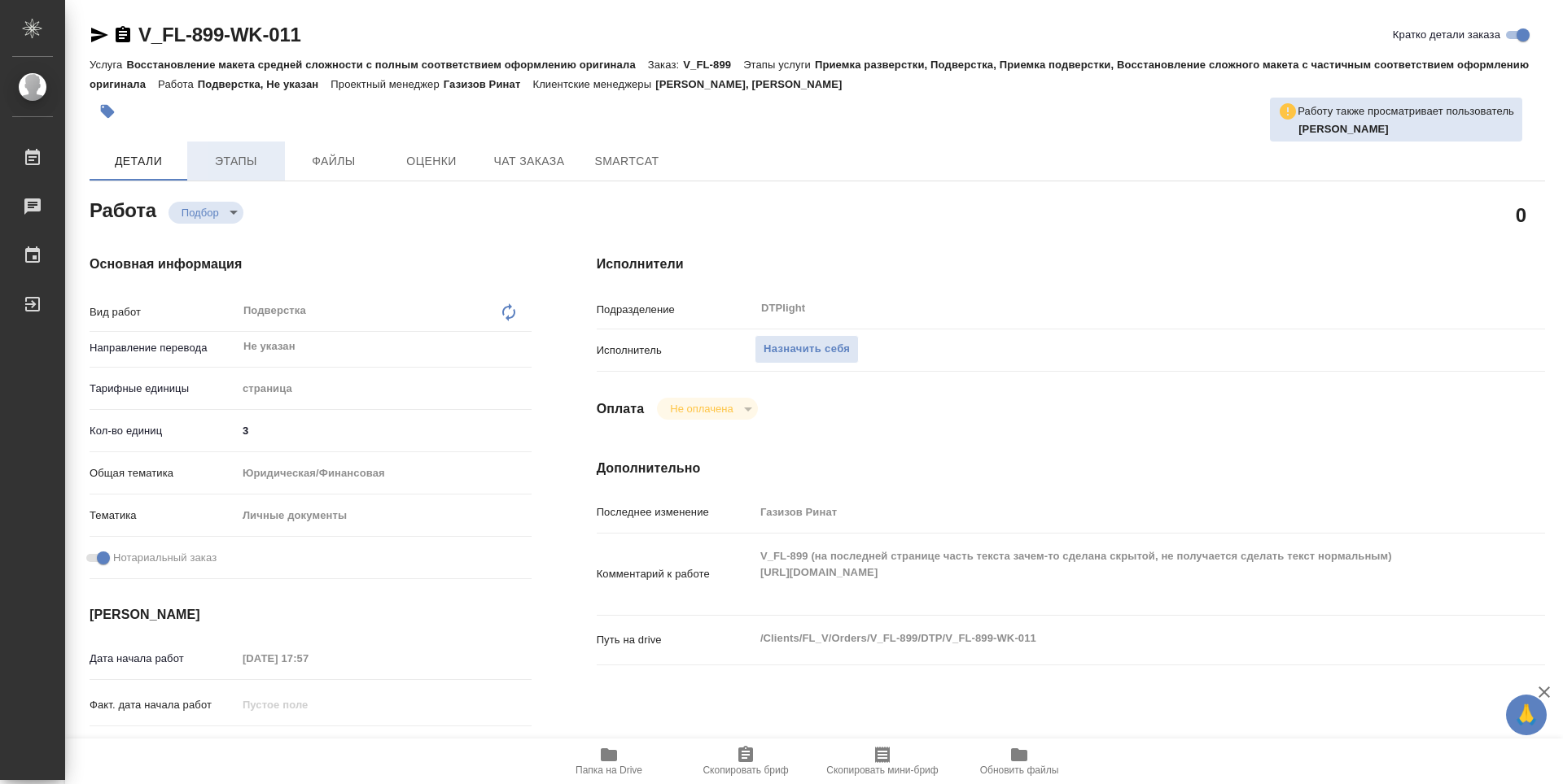
type textarea "x"
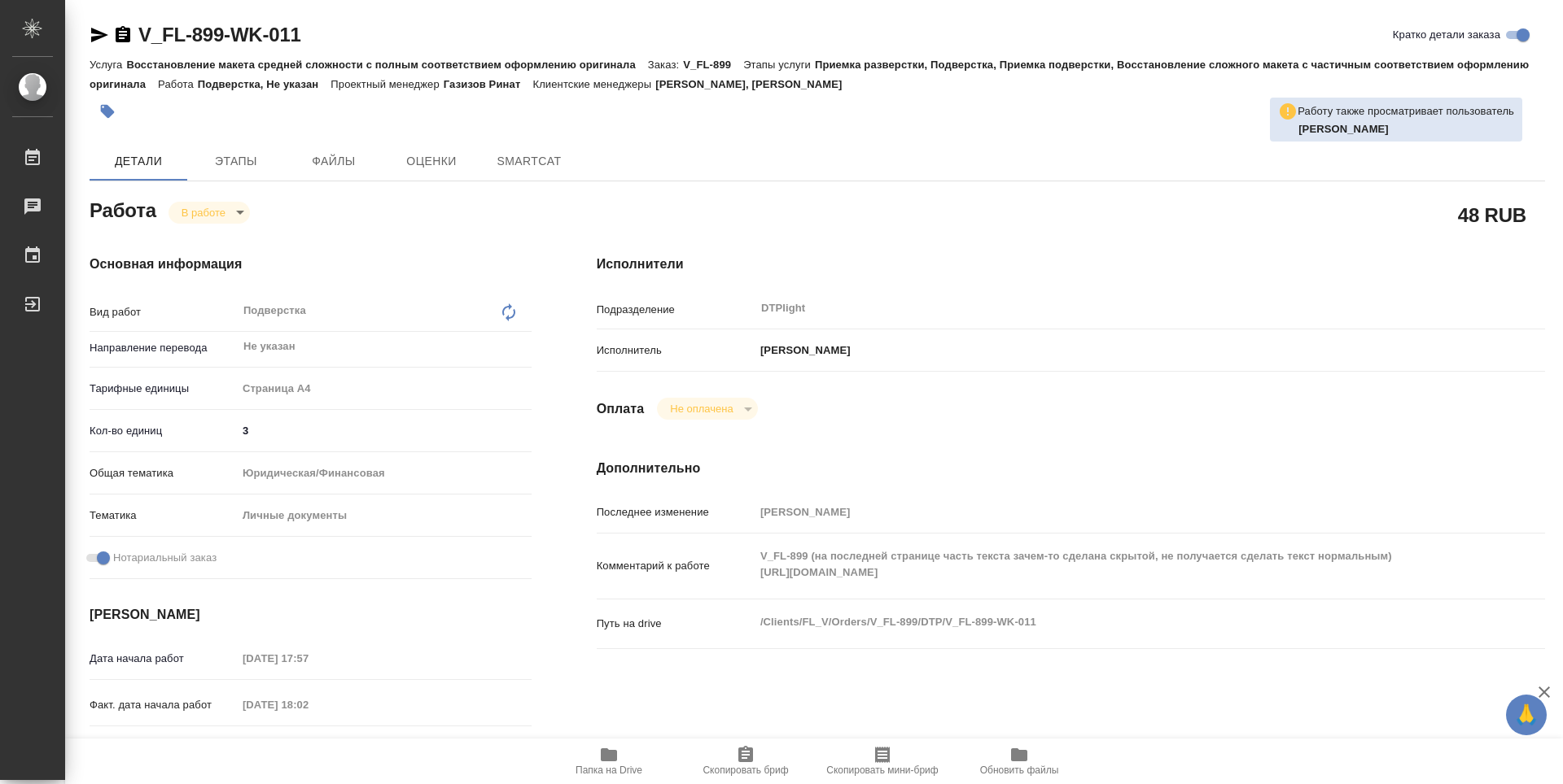
type textarea "x"
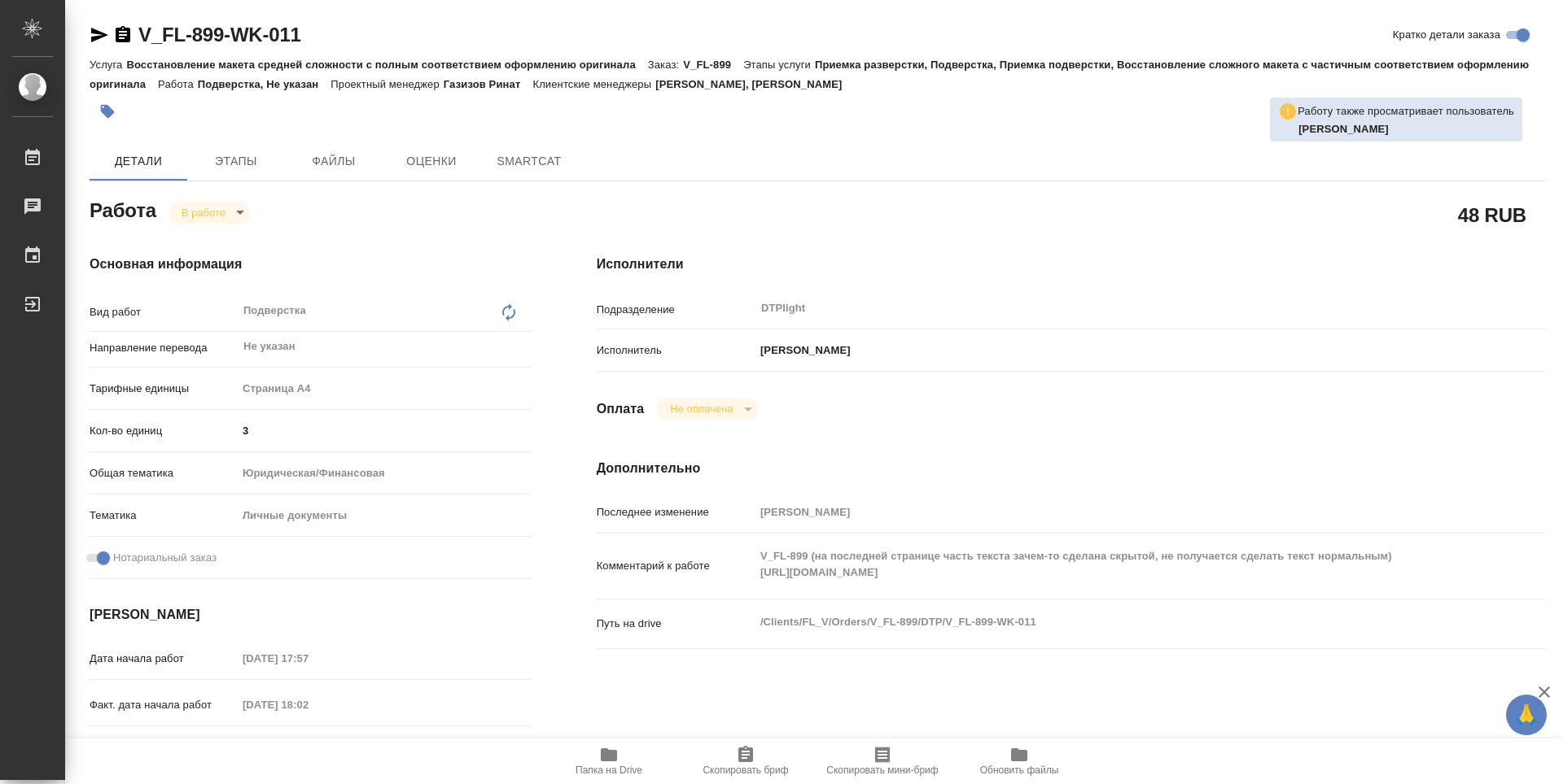
type textarea "x"
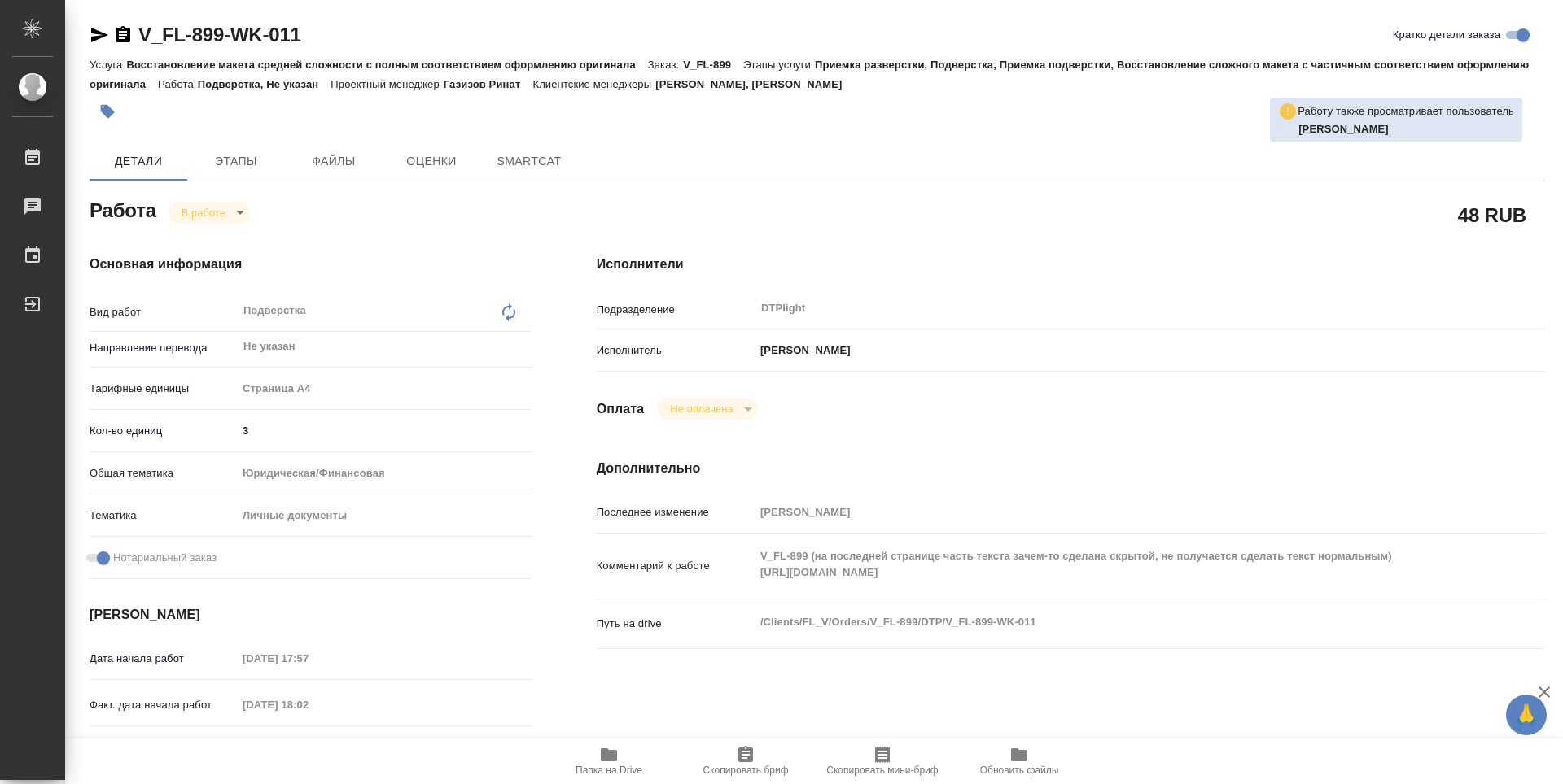
type textarea "x"
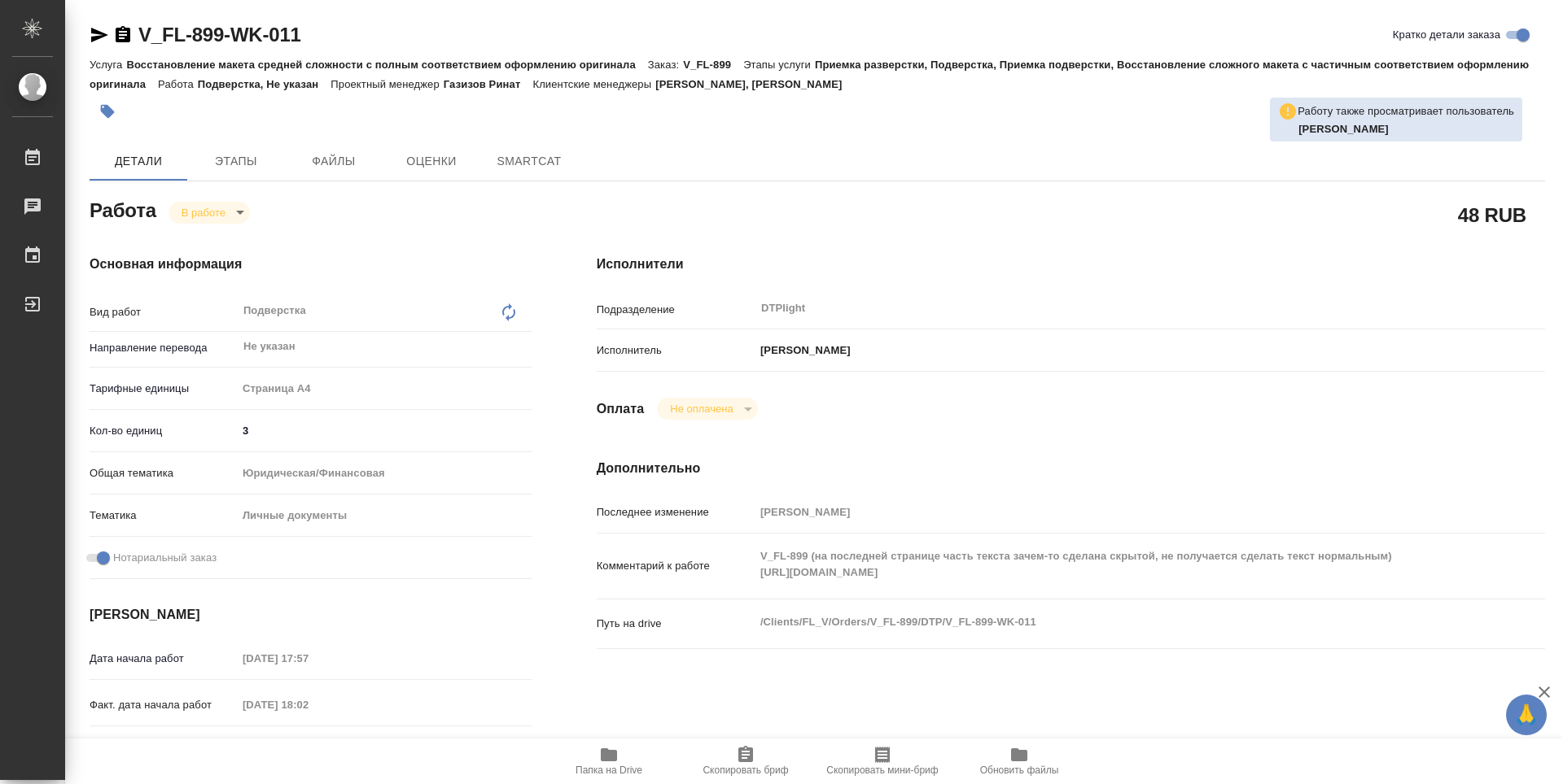
type textarea "x"
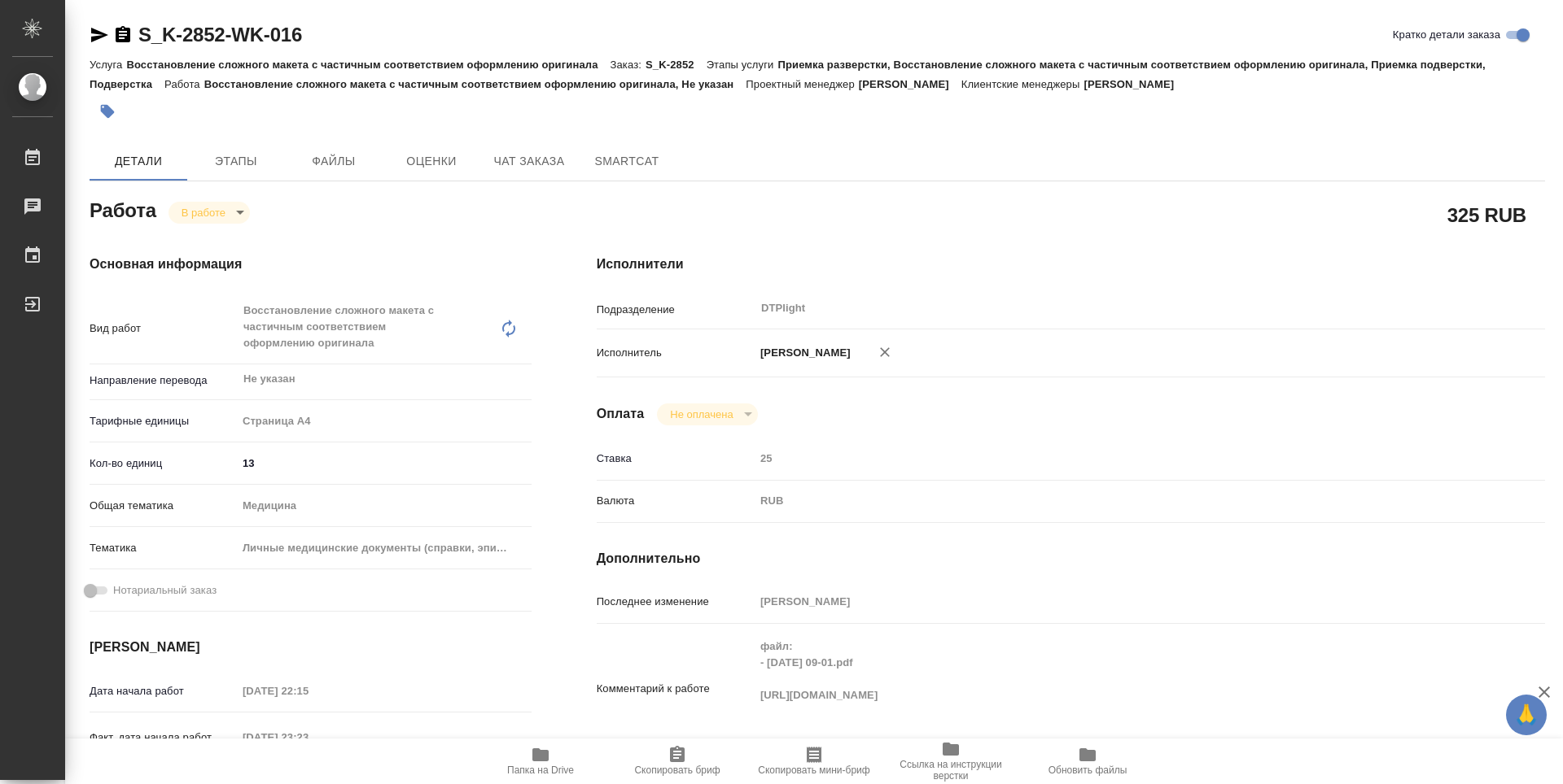
click at [522, 769] on span "Папка на Drive" at bounding box center [540, 771] width 67 height 12
click at [94, 35] on icon "button" at bounding box center [100, 35] width 20 height 20
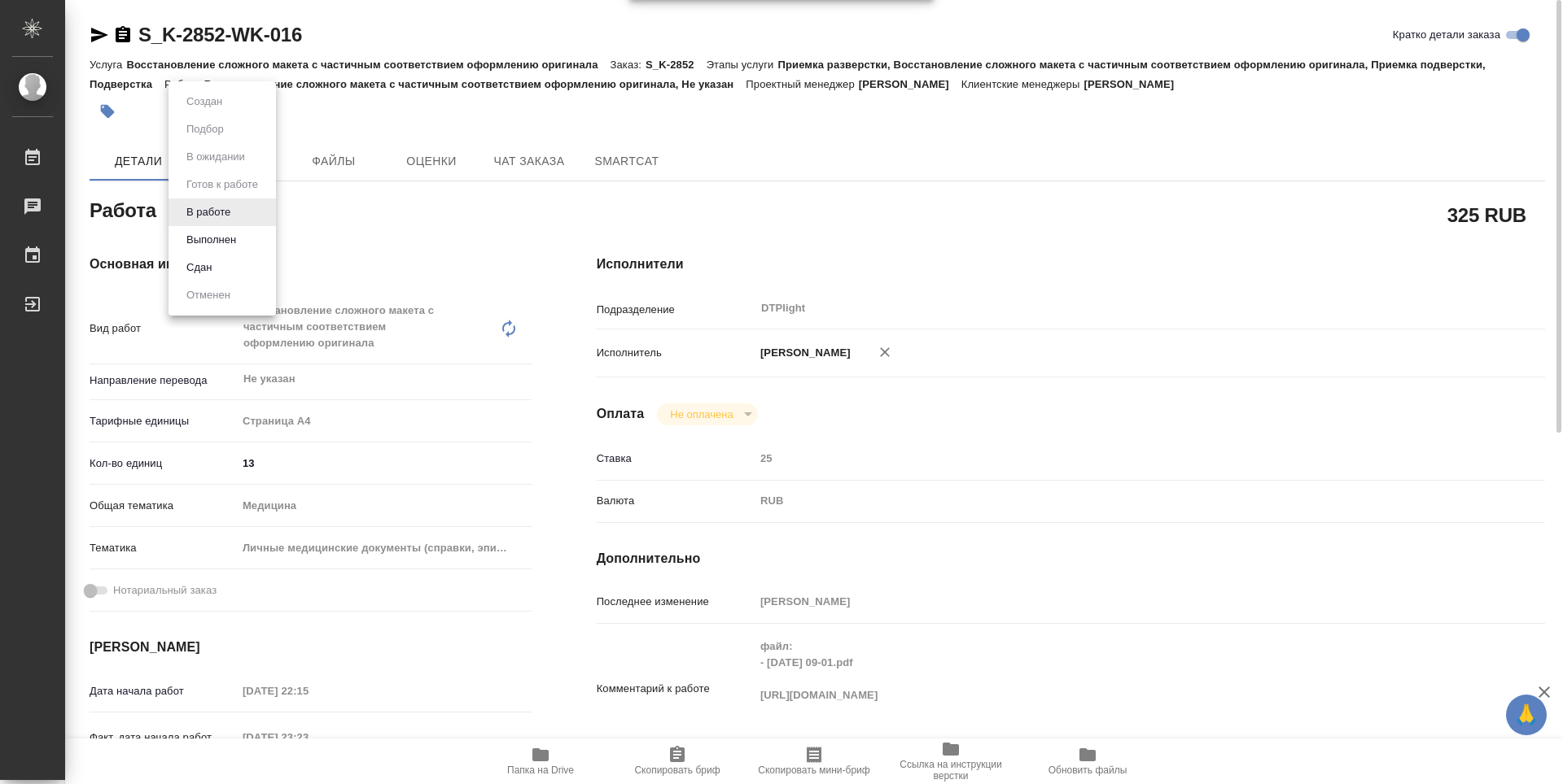
click at [187, 206] on body "🙏 .cls-1 fill:#fff; AWATERA Zubakova Viktoriya Работы 0 Чаты График Выйти S_K-2…" at bounding box center [781, 392] width 1563 height 784
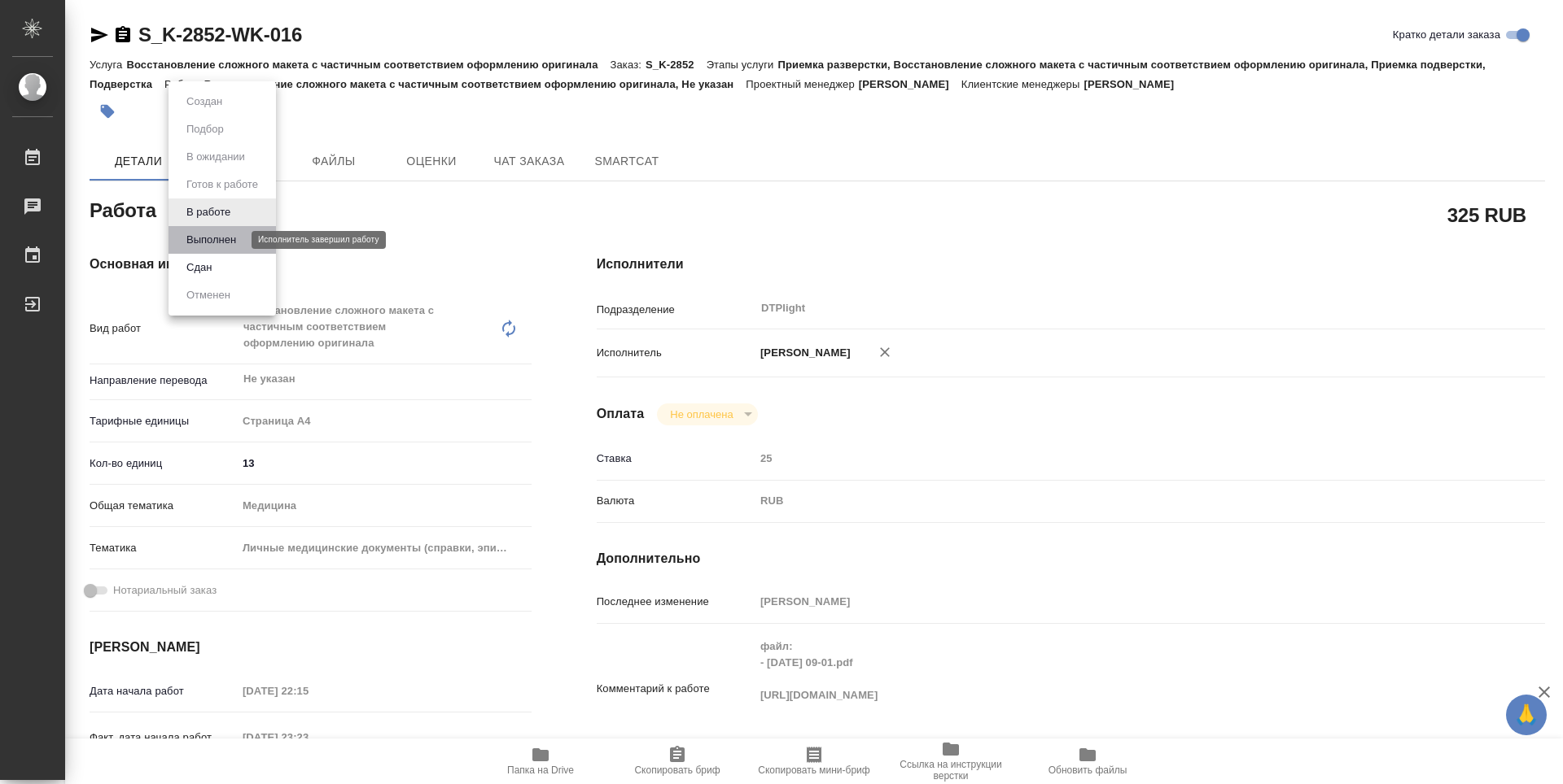
click at [226, 234] on button "Выполнен" at bounding box center [212, 240] width 59 height 18
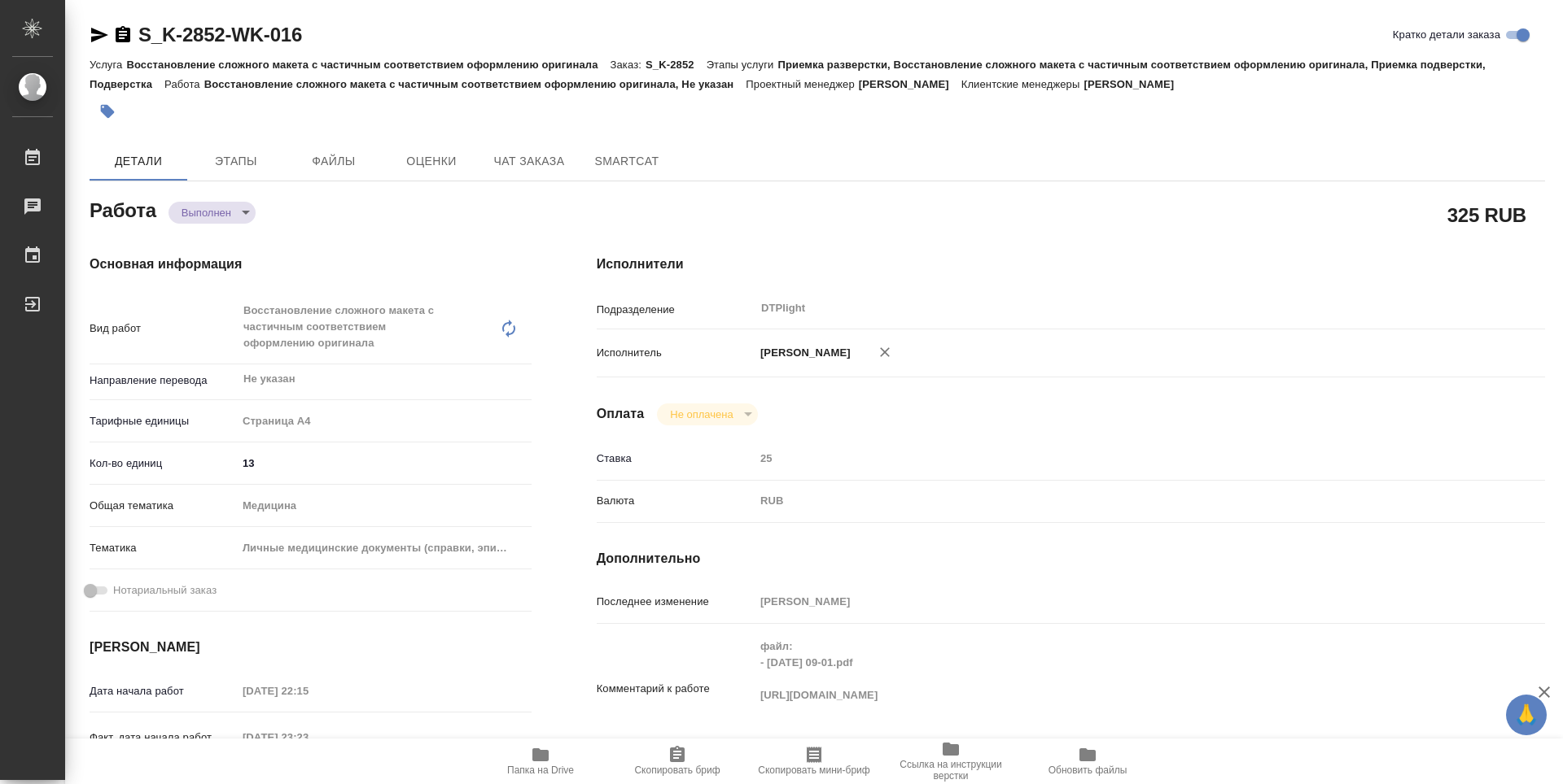
type textarea "x"
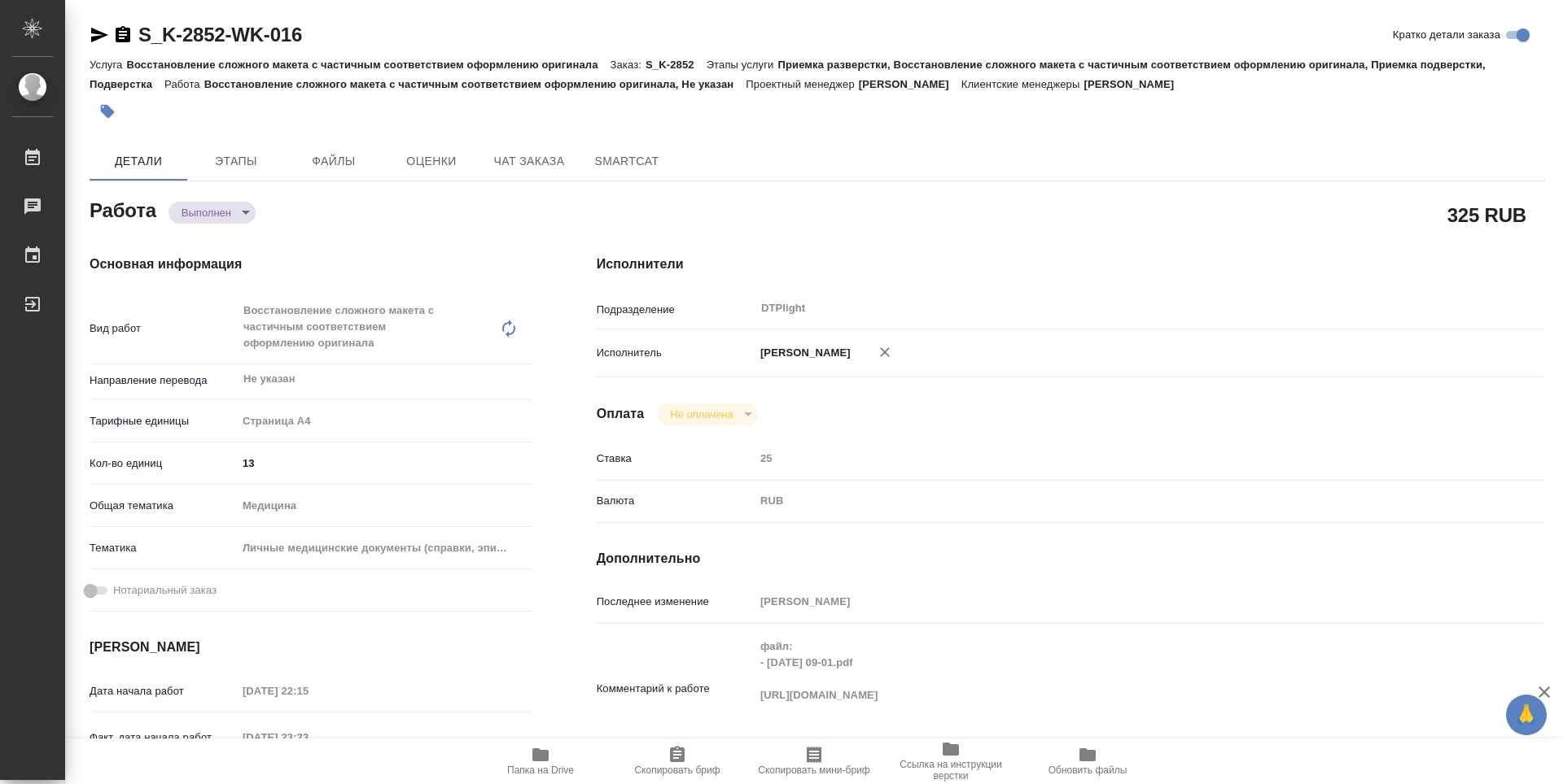
type textarea "x"
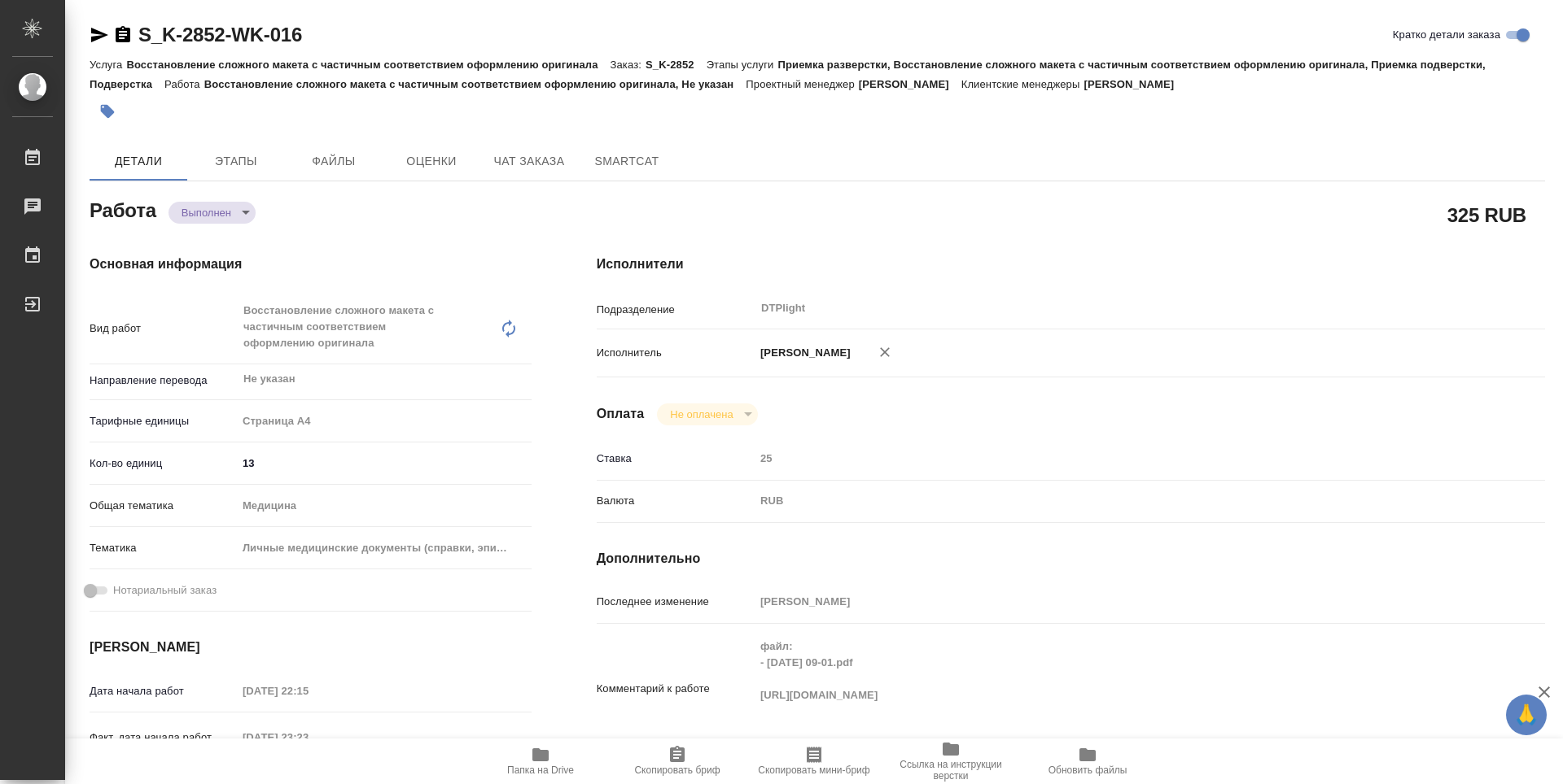
type textarea "x"
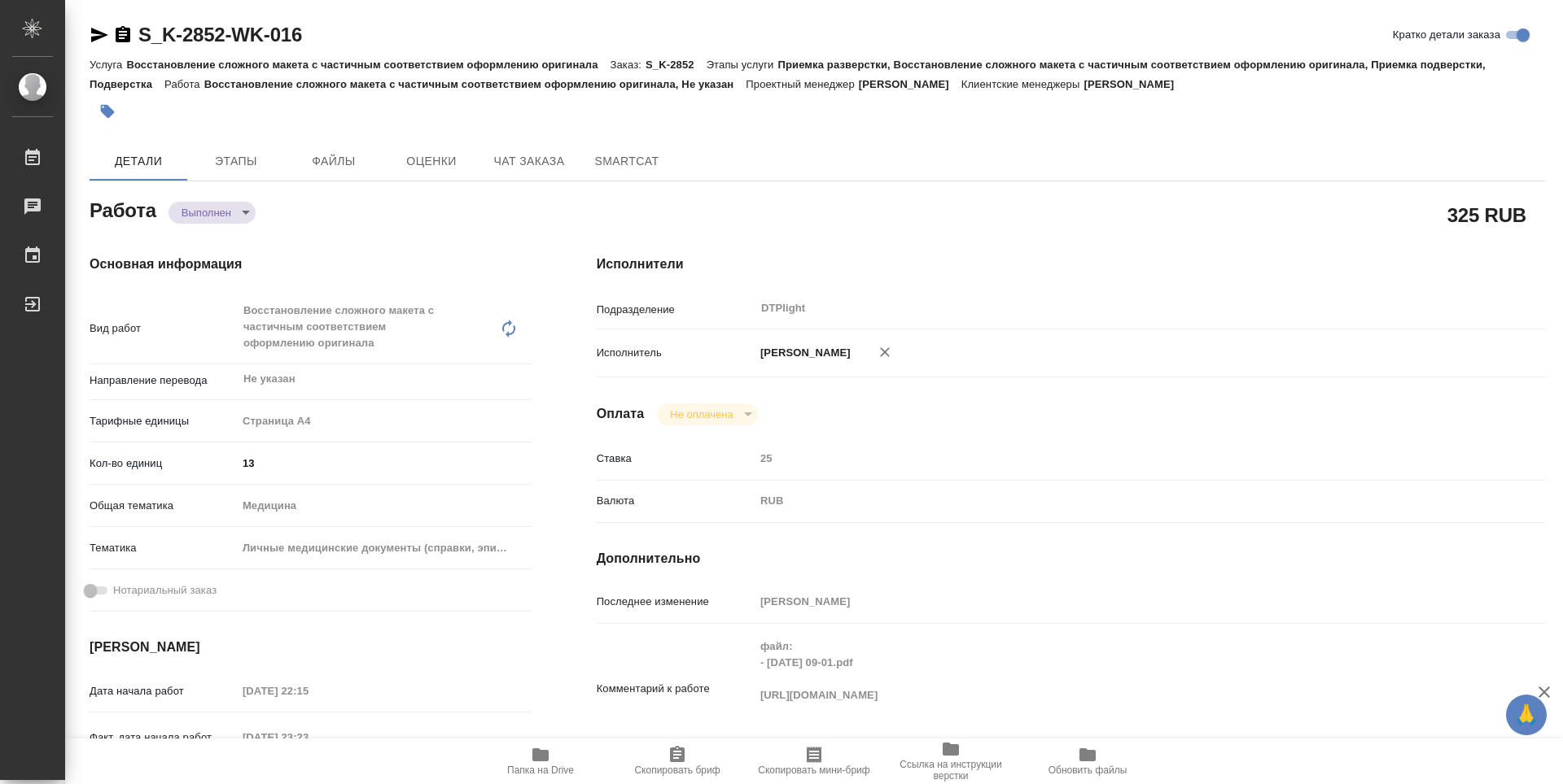
type textarea "x"
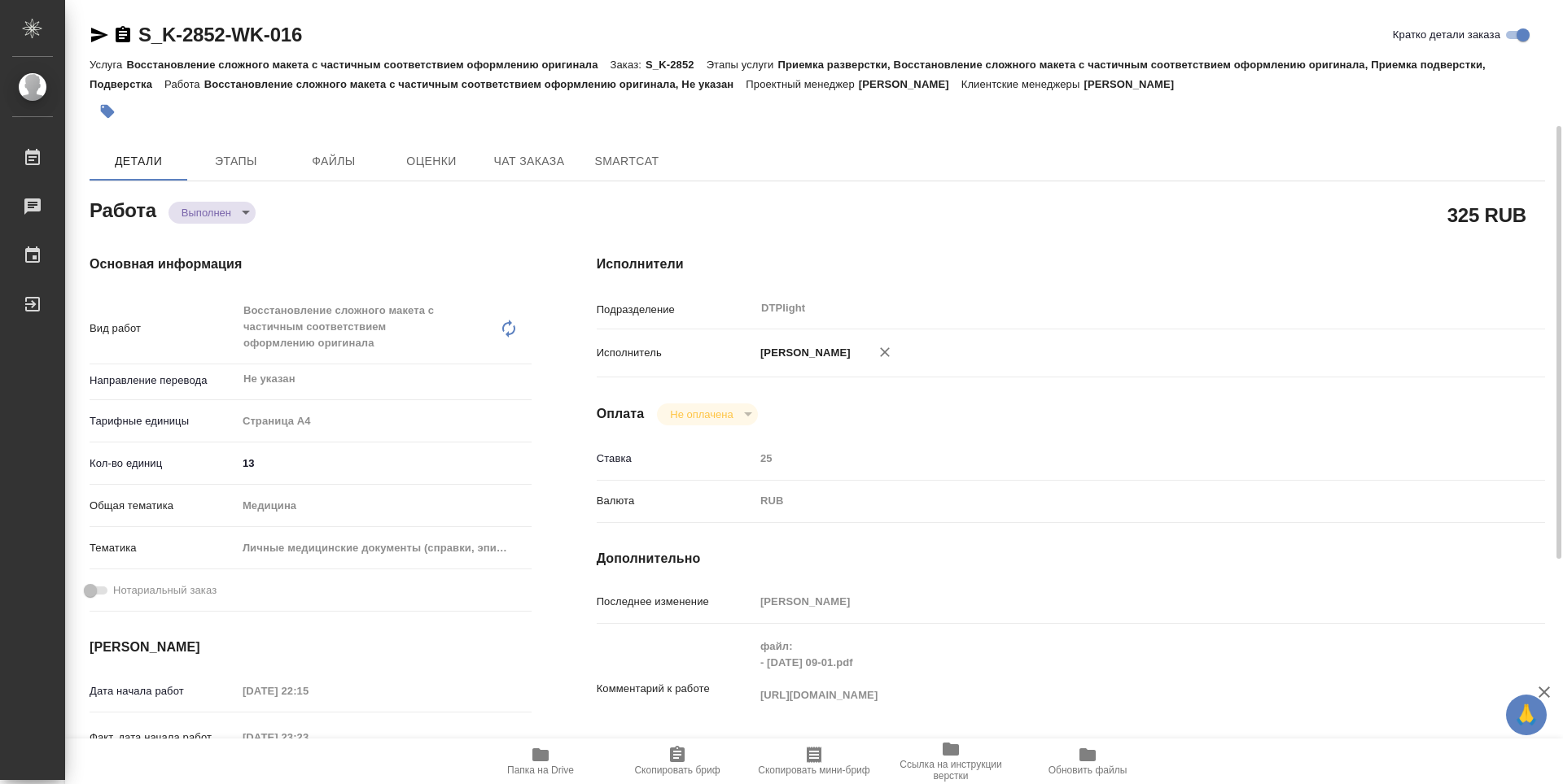
scroll to position [81, 0]
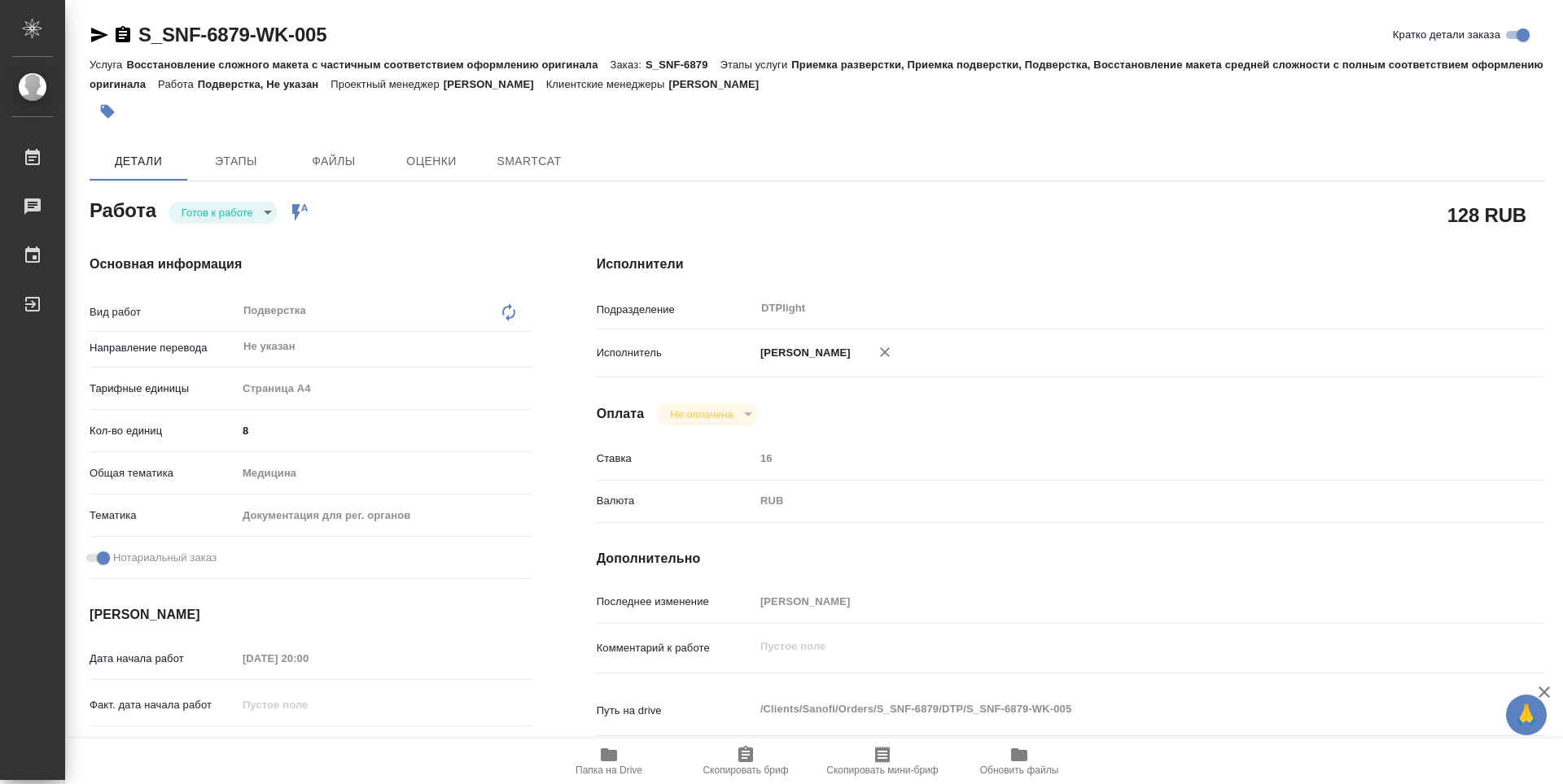
type textarea "x"
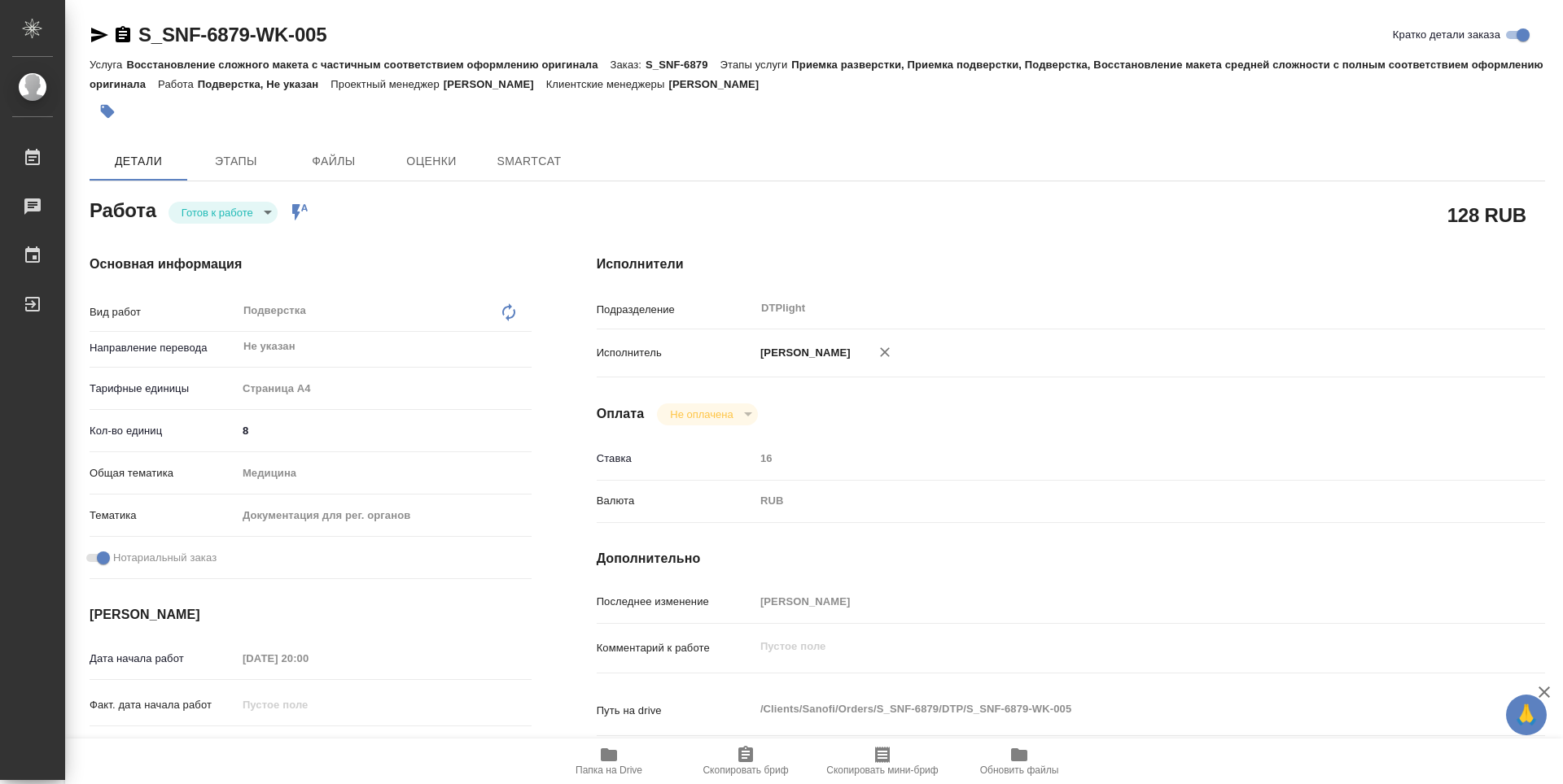
type textarea "x"
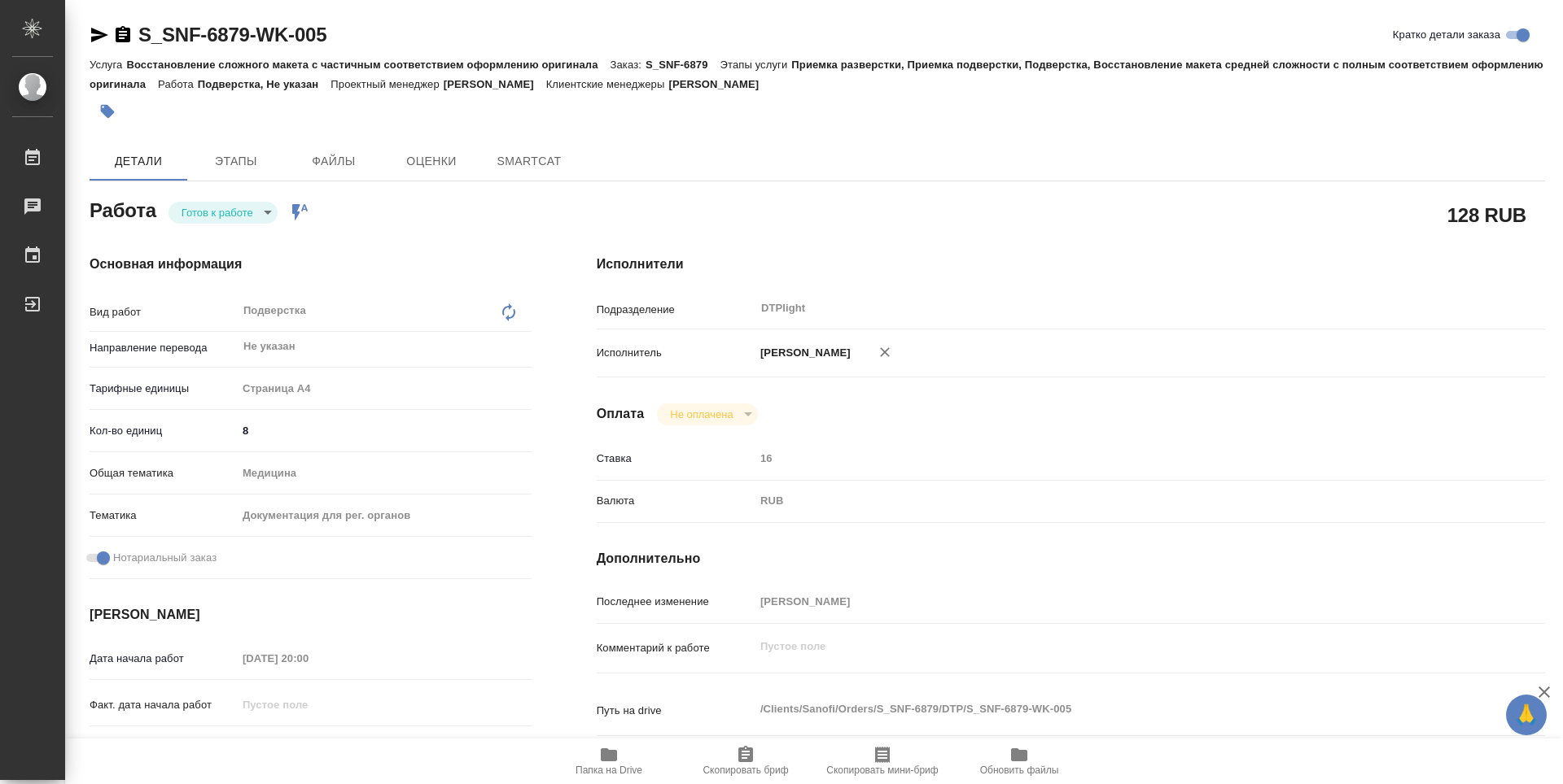
type textarea "x"
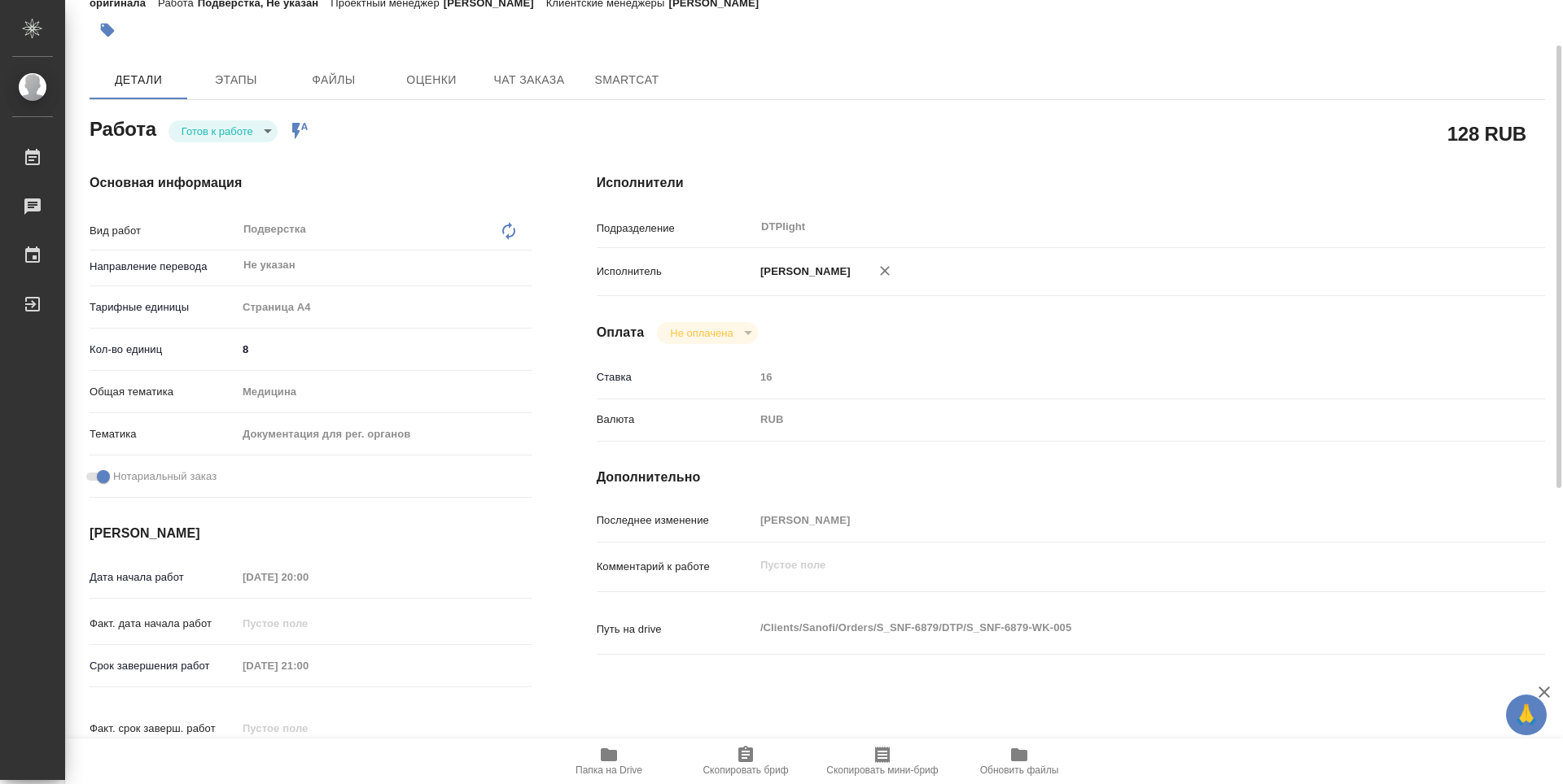
scroll to position [163, 0]
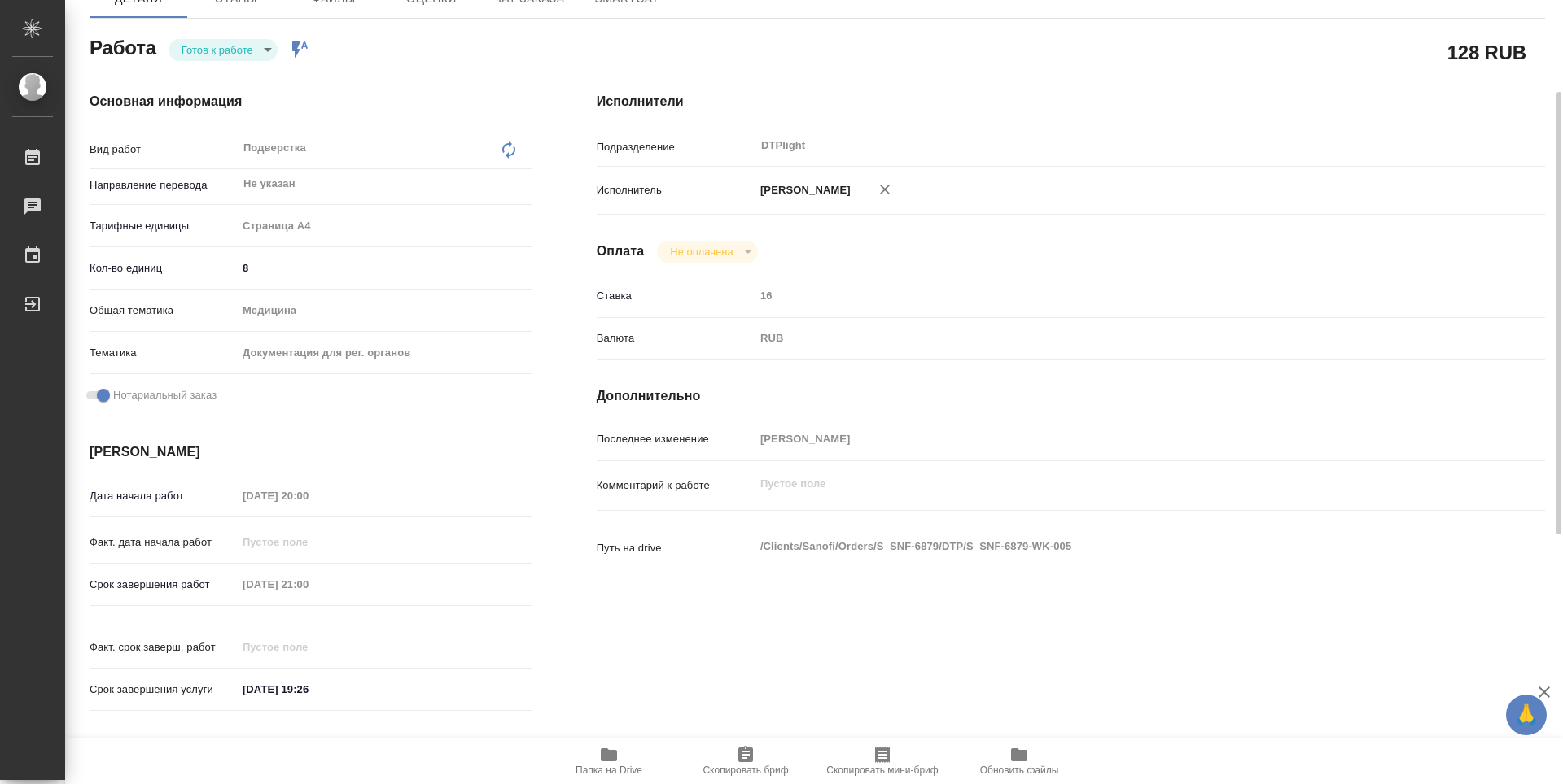
type textarea "x"
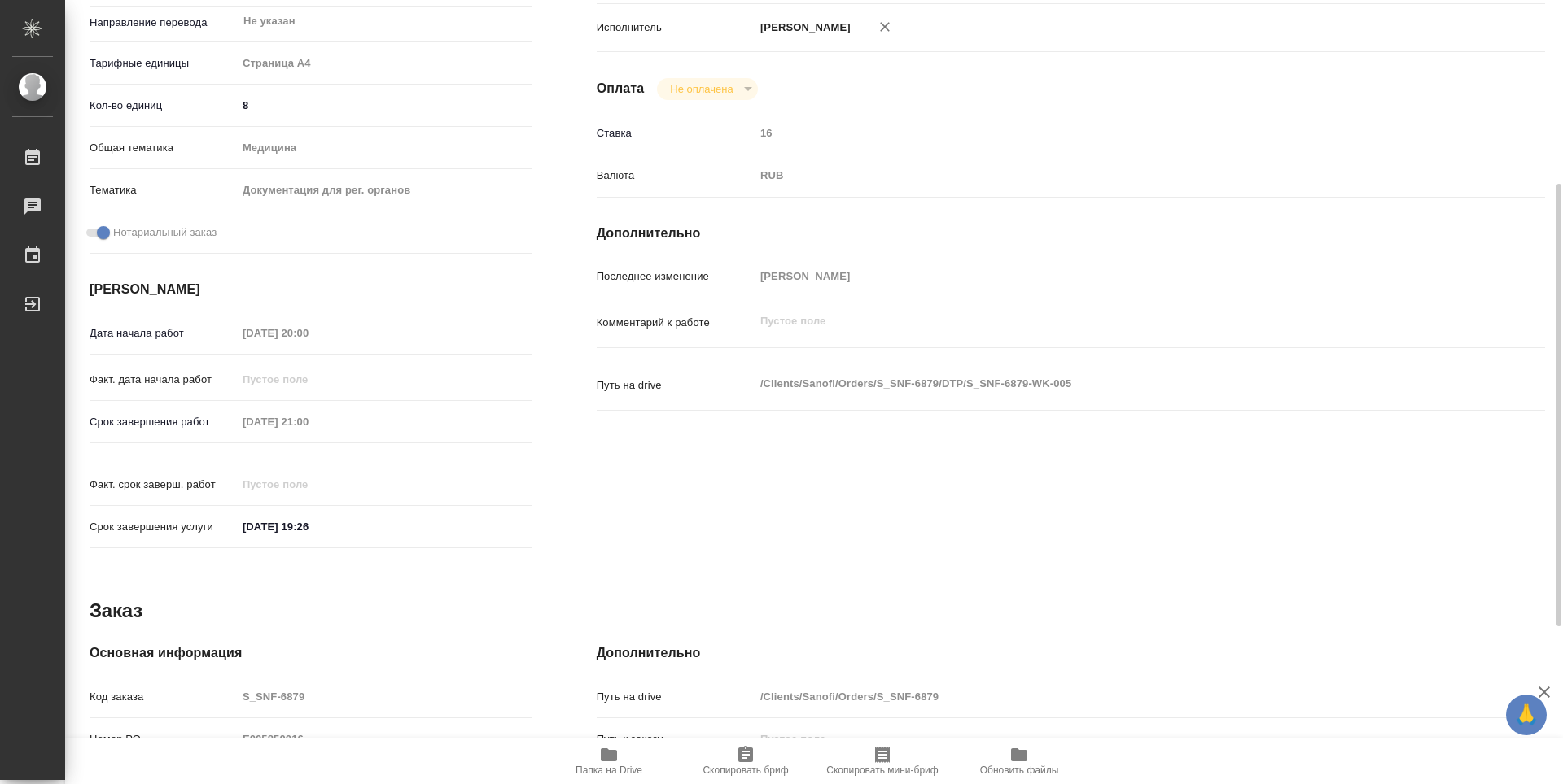
type textarea "x"
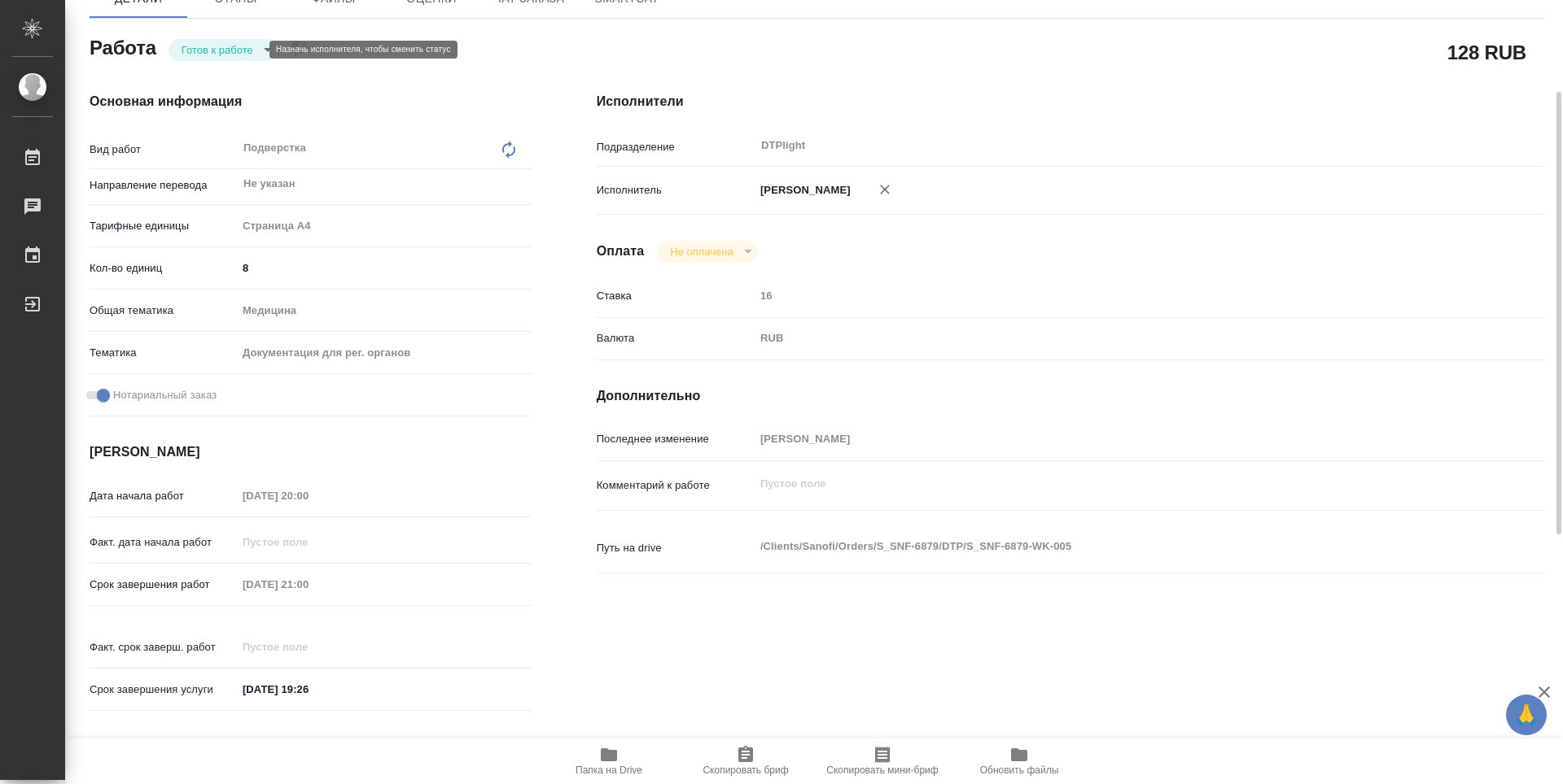
click at [224, 52] on body "🙏 .cls-1 fill:#fff; AWATERA Zubakova Viktoriya Работы 0 Чаты График Выйти S_SNF…" at bounding box center [781, 392] width 1563 height 784
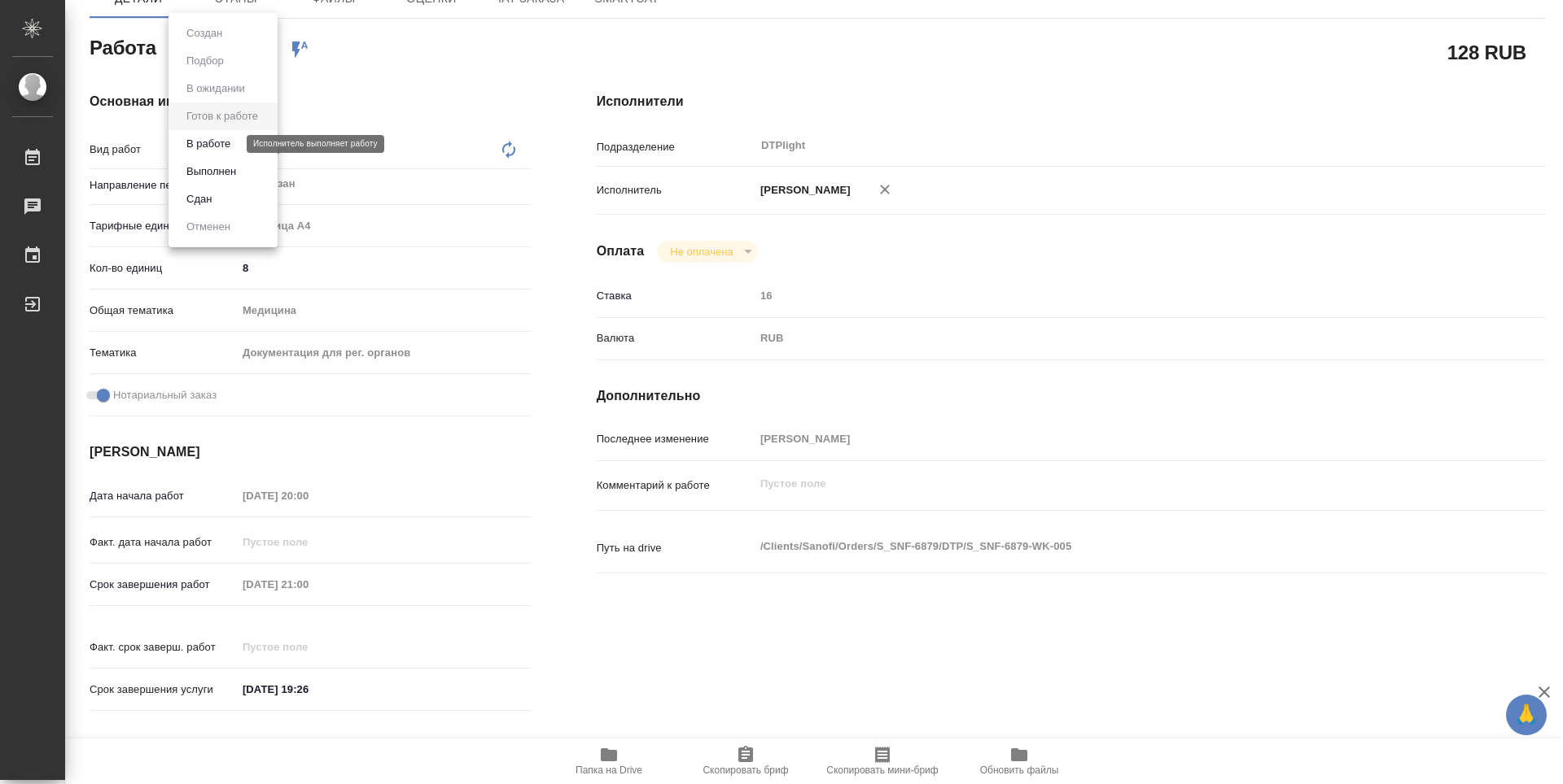
click at [229, 146] on button "В работе" at bounding box center [208, 144] width 53 height 18
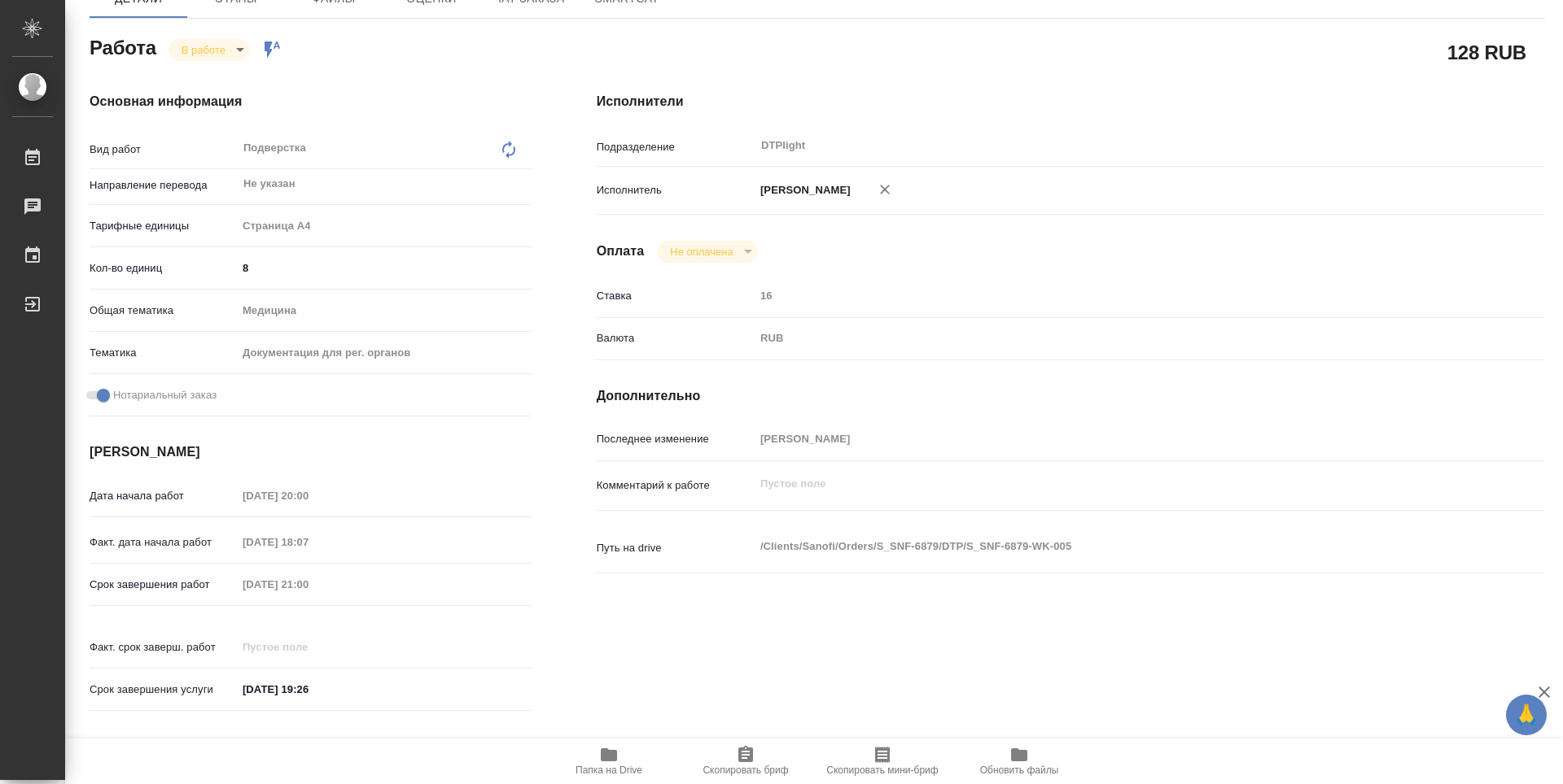
type textarea "x"
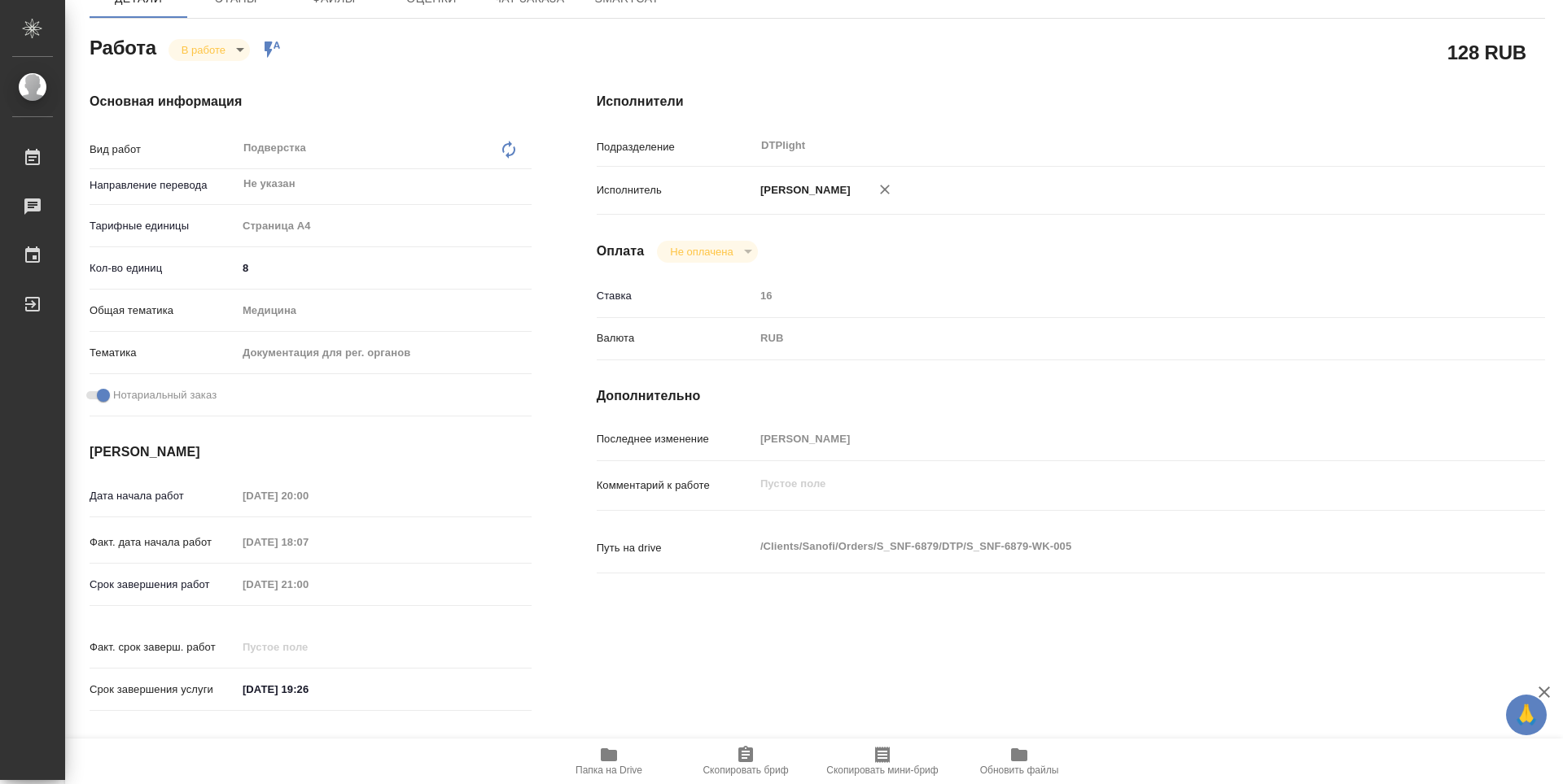
type textarea "x"
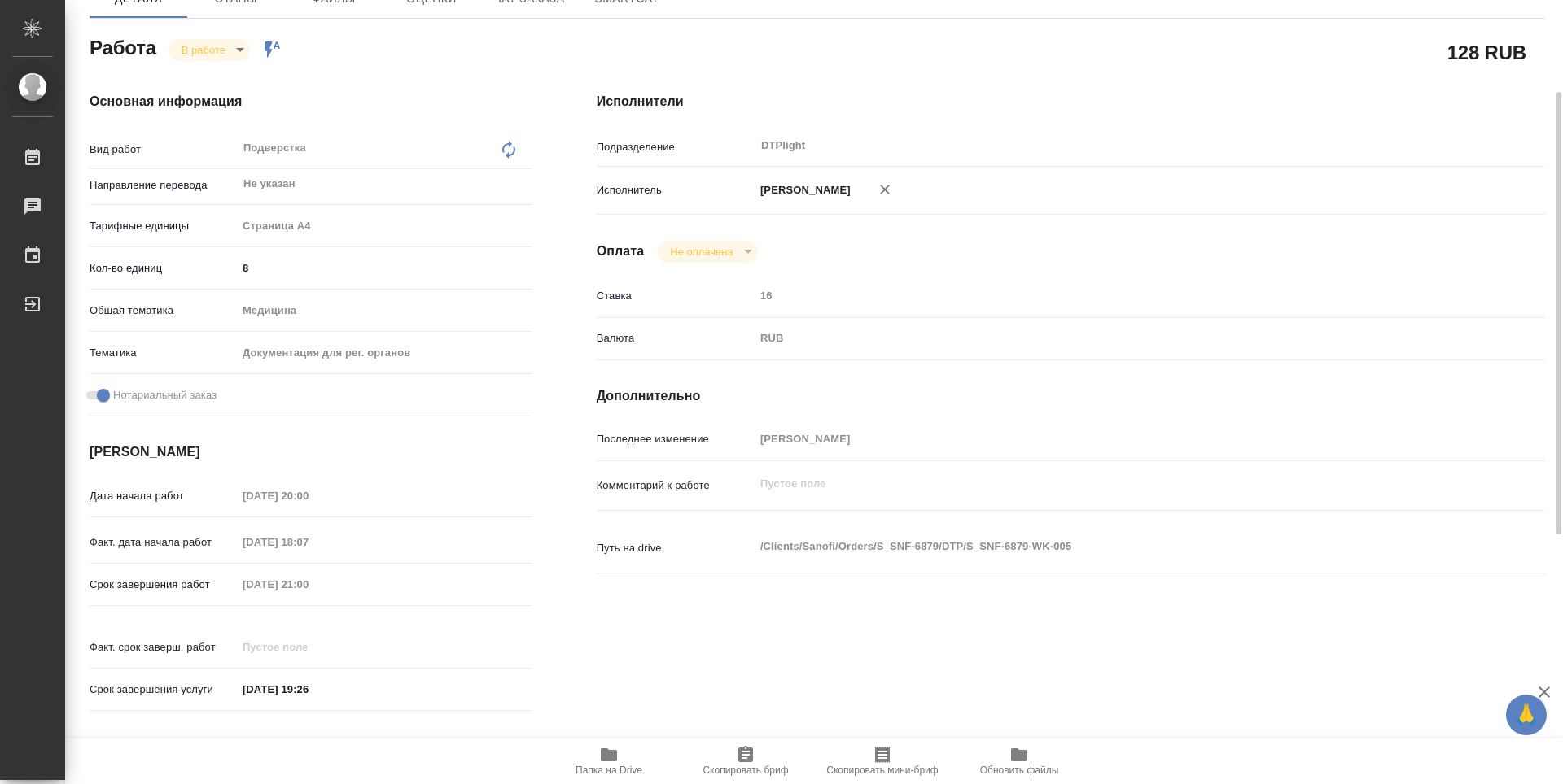
type textarea "x"
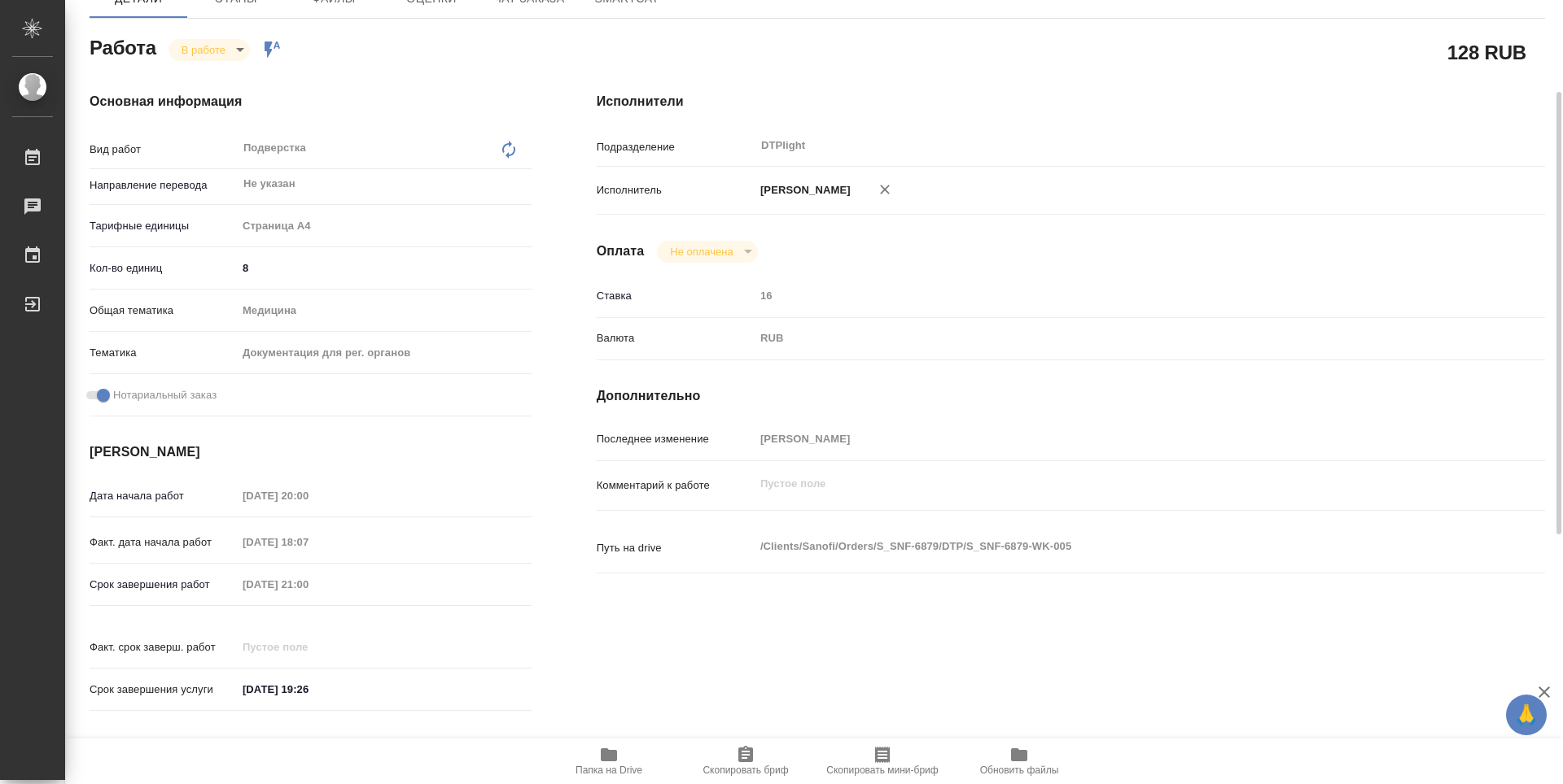
click at [618, 766] on span "Папка на Drive" at bounding box center [608, 771] width 67 height 12
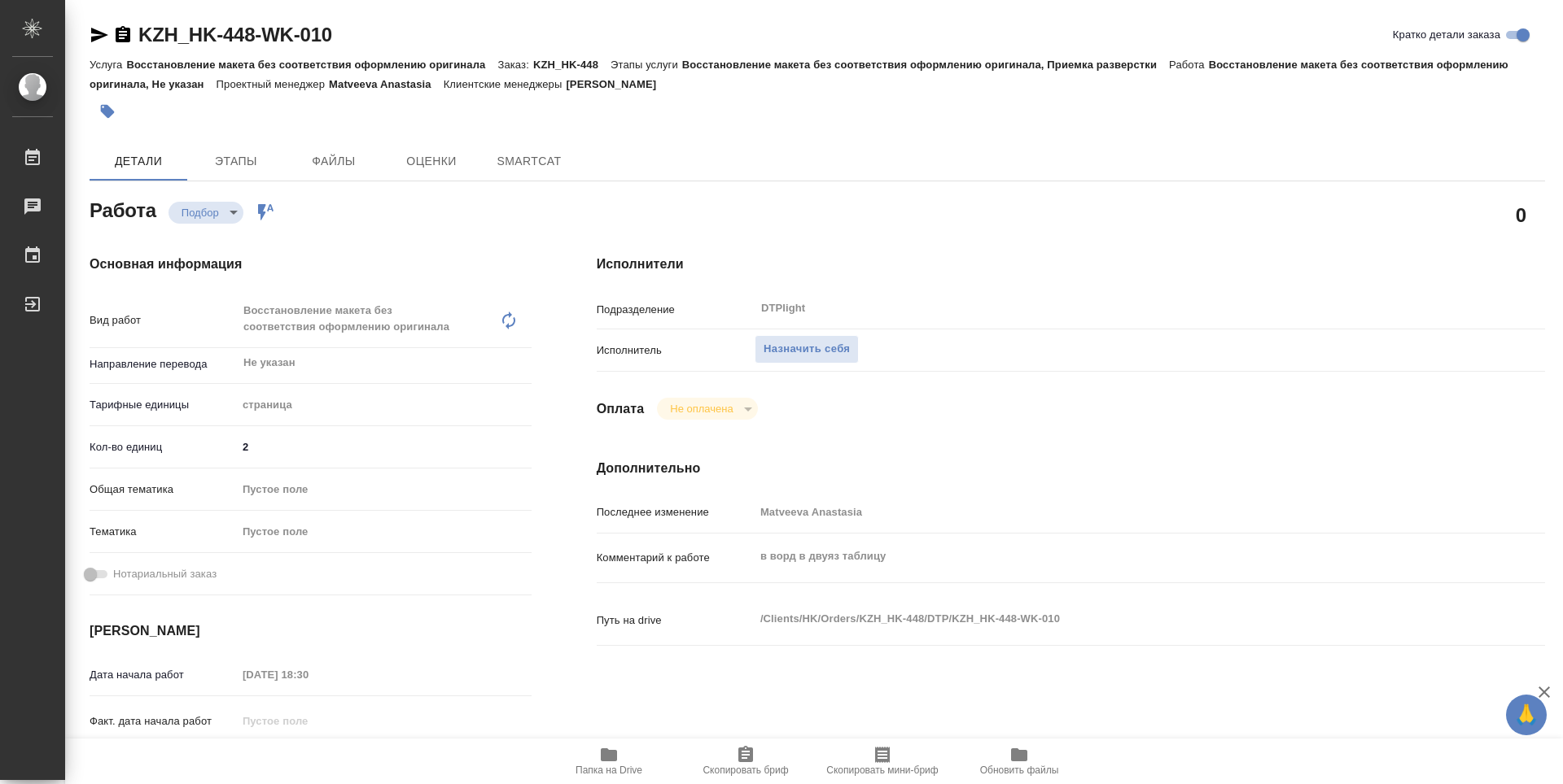
type textarea "x"
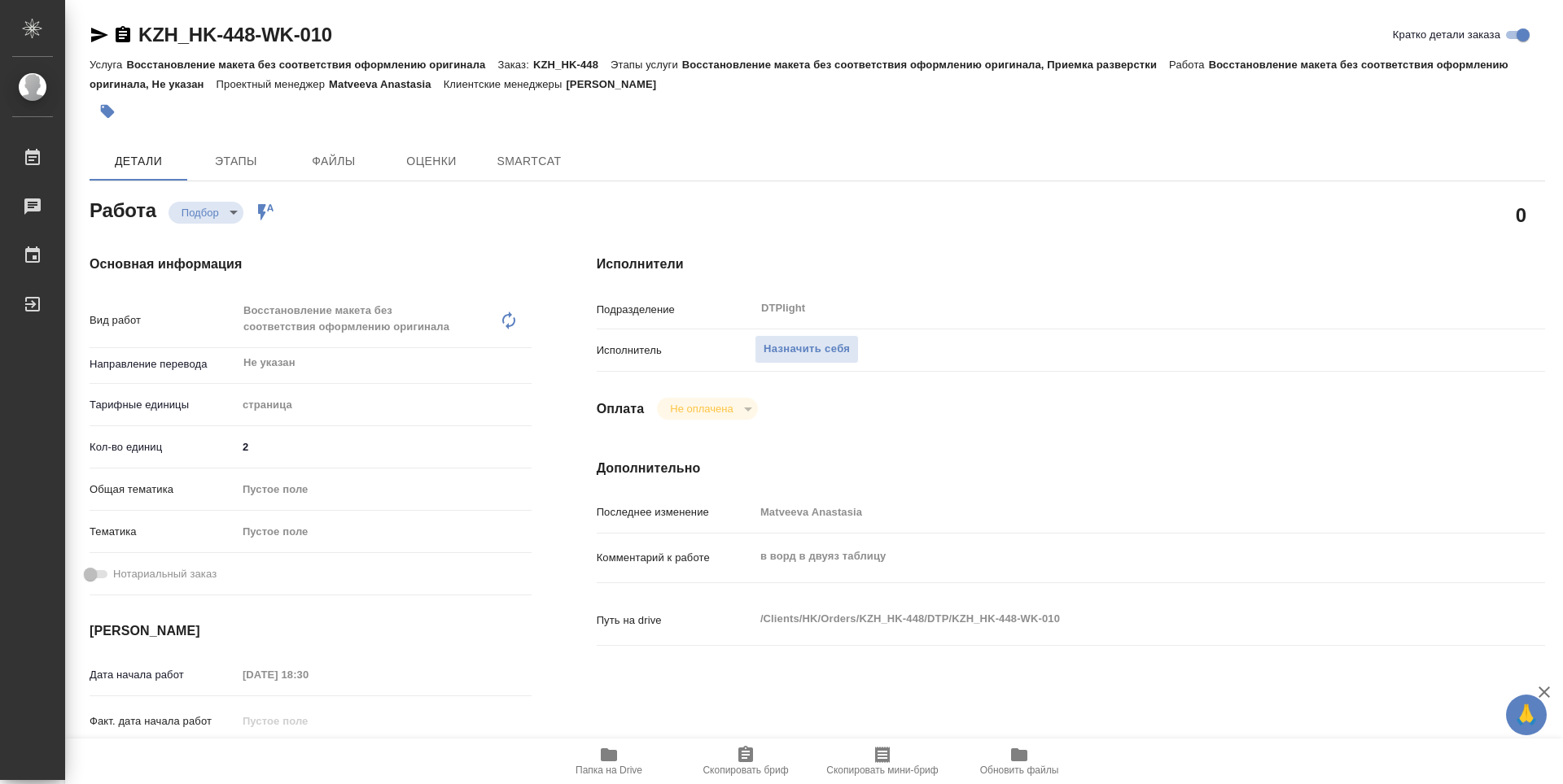
type textarea "x"
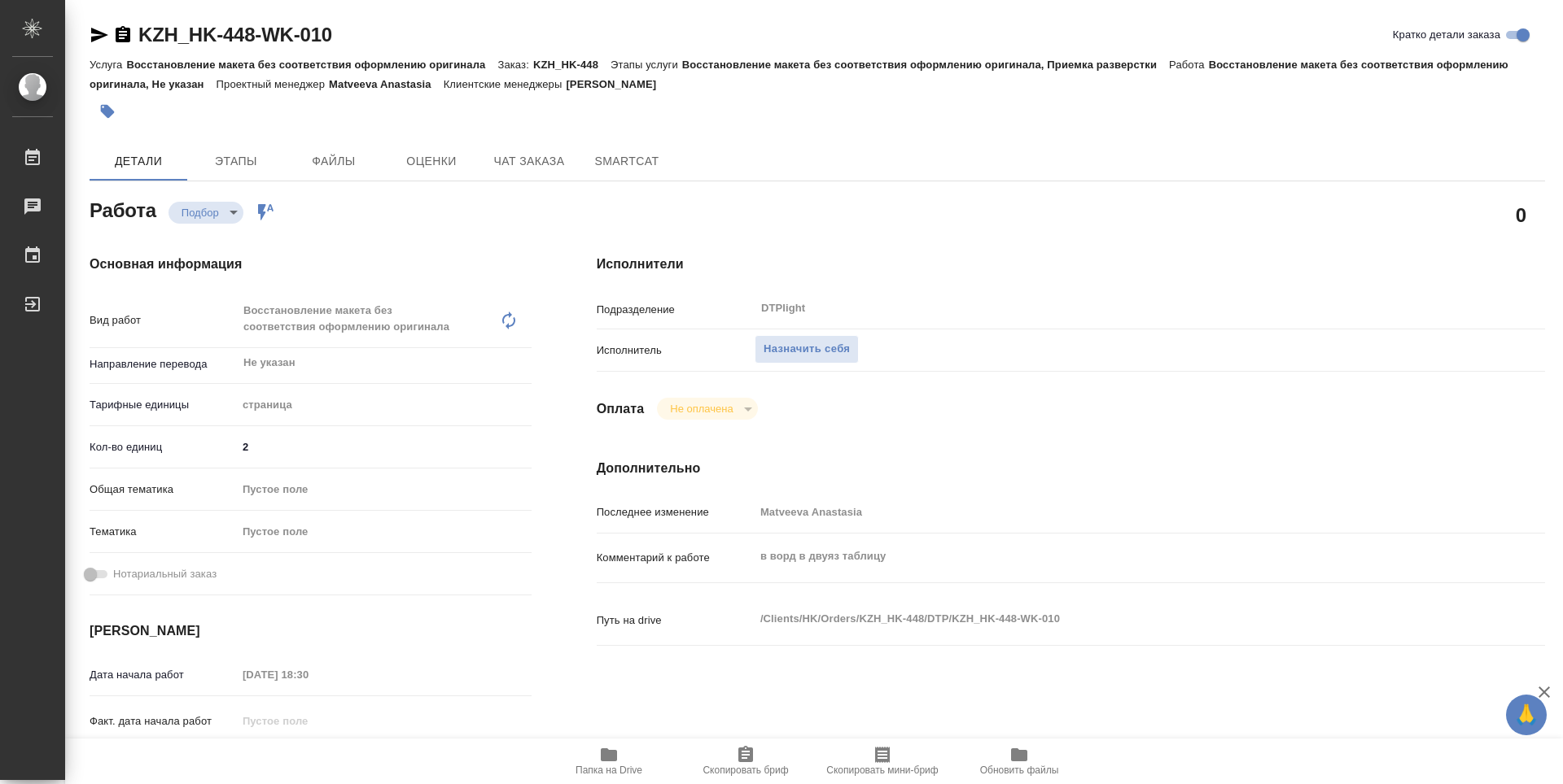
type textarea "x"
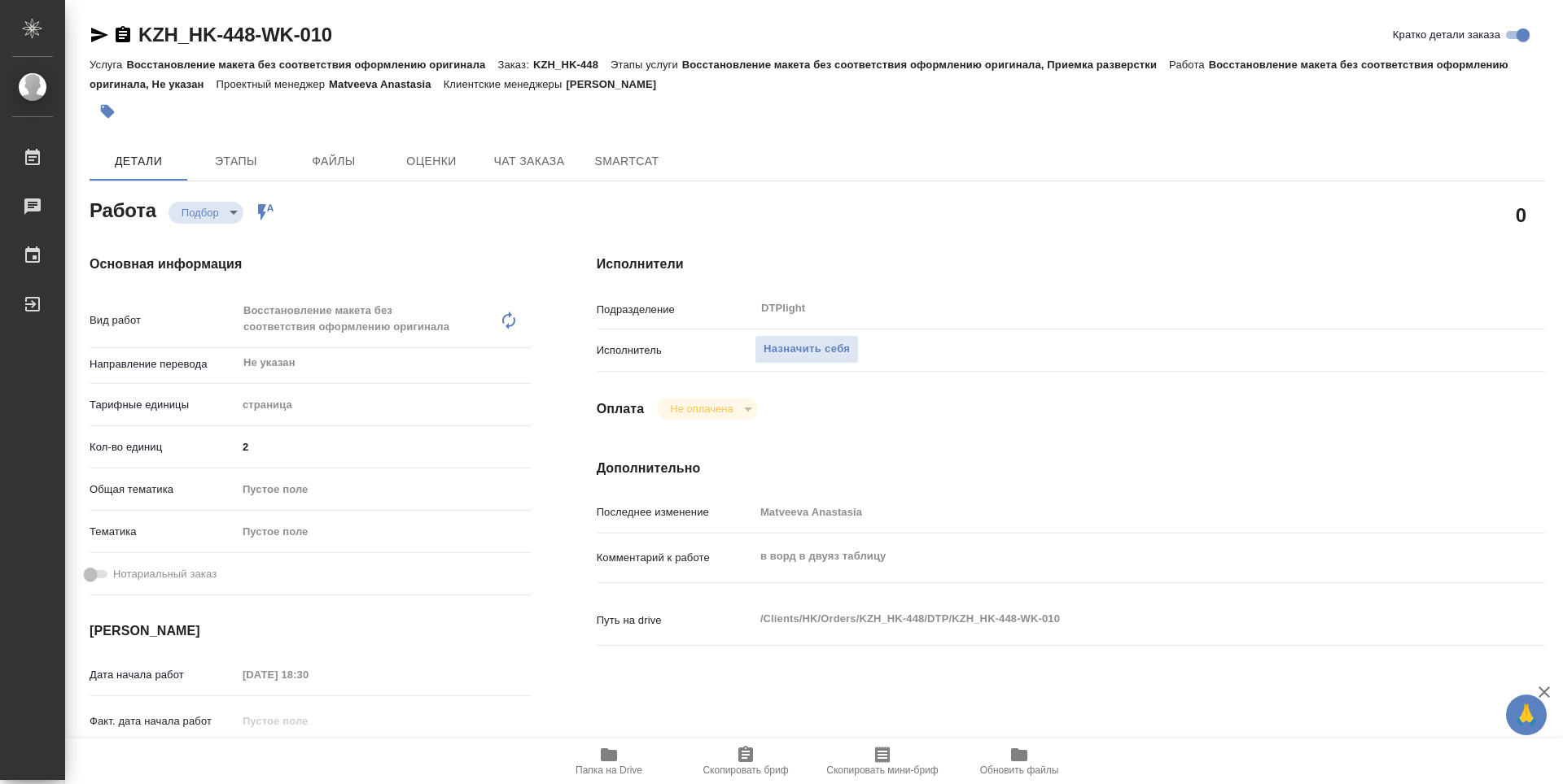
type textarea "x"
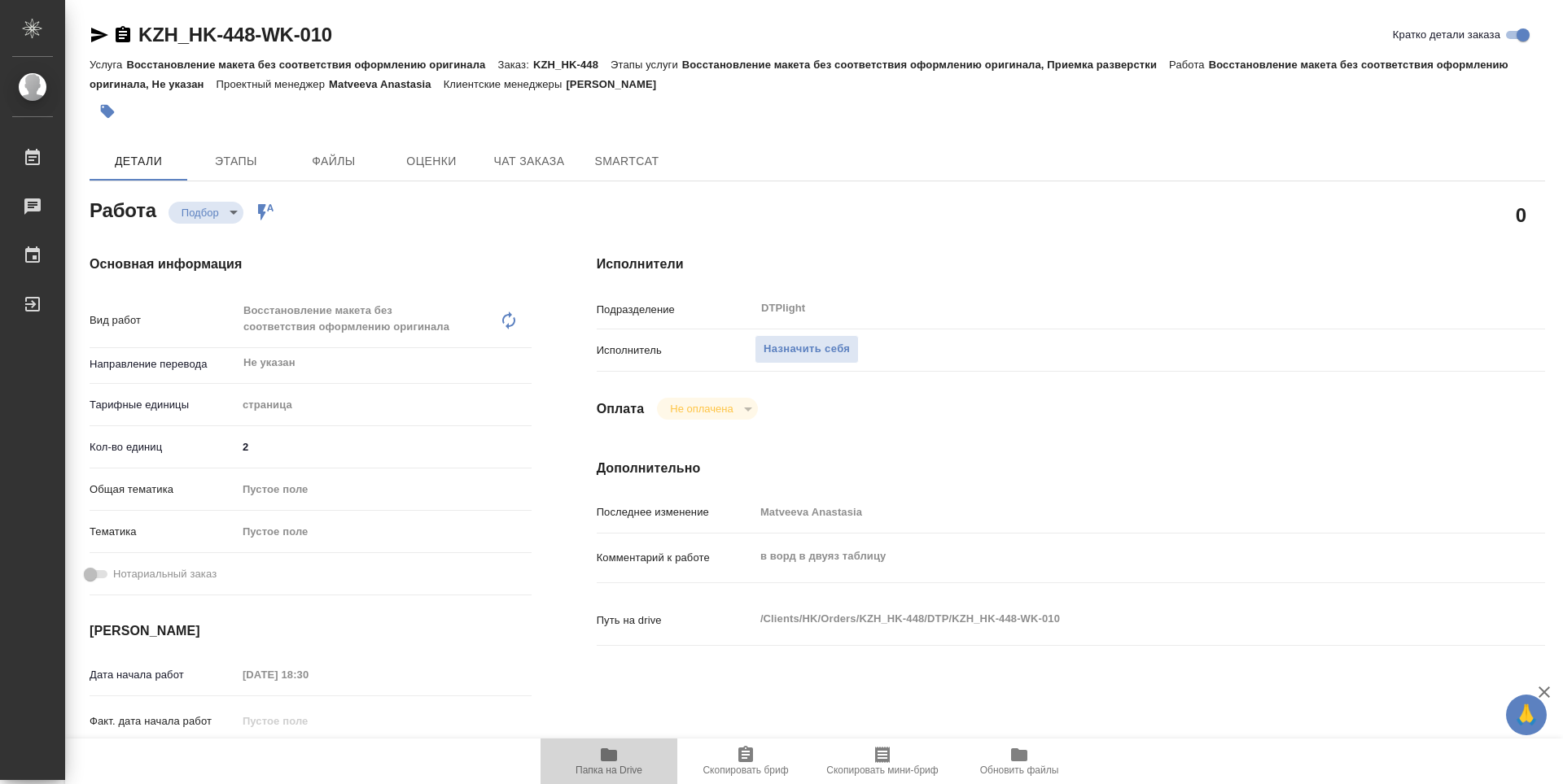
click at [621, 754] on span "Папка на Drive" at bounding box center [609, 761] width 117 height 31
click at [820, 355] on span "Назначить себя" at bounding box center [807, 349] width 86 height 19
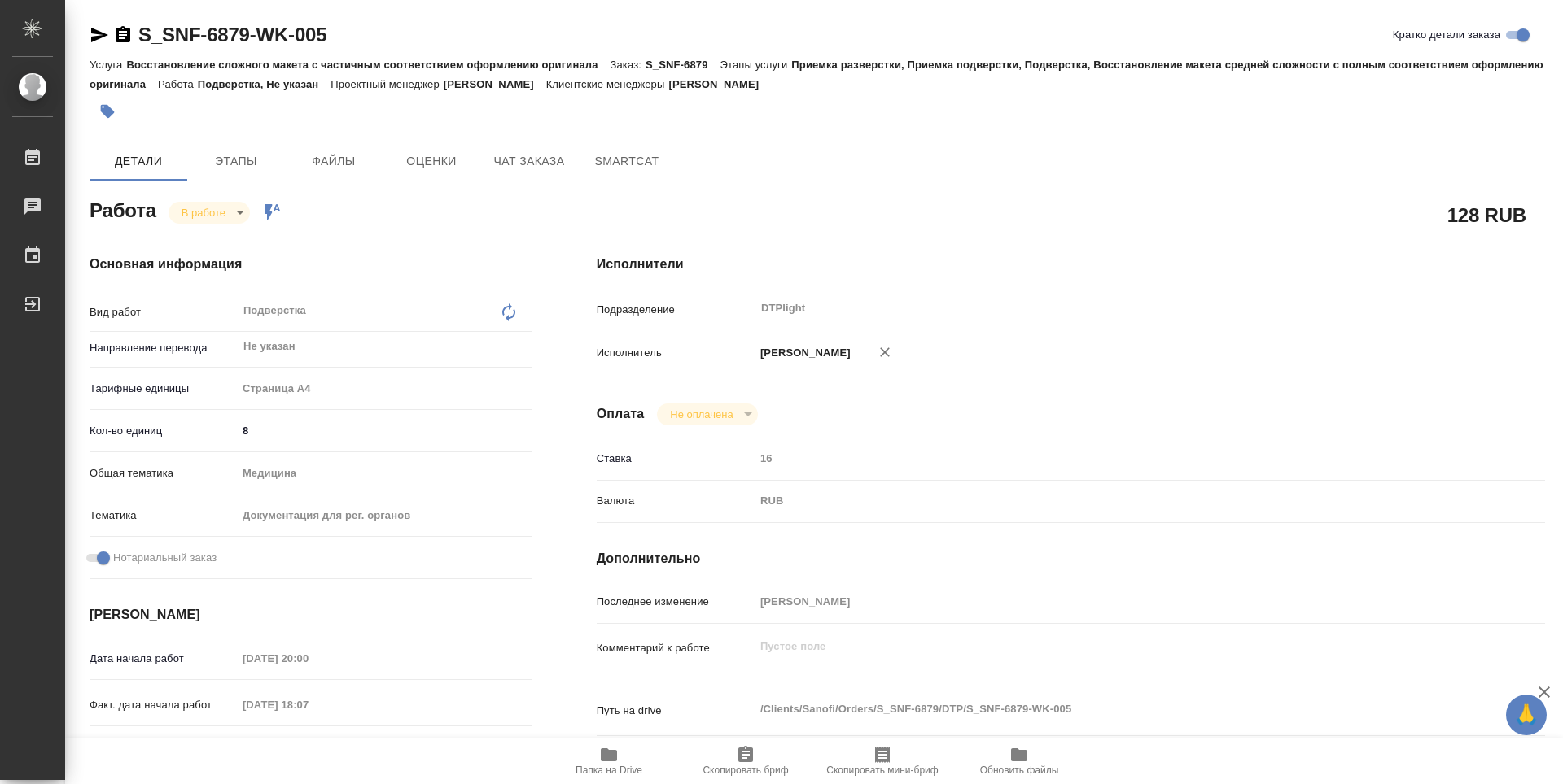
scroll to position [163, 0]
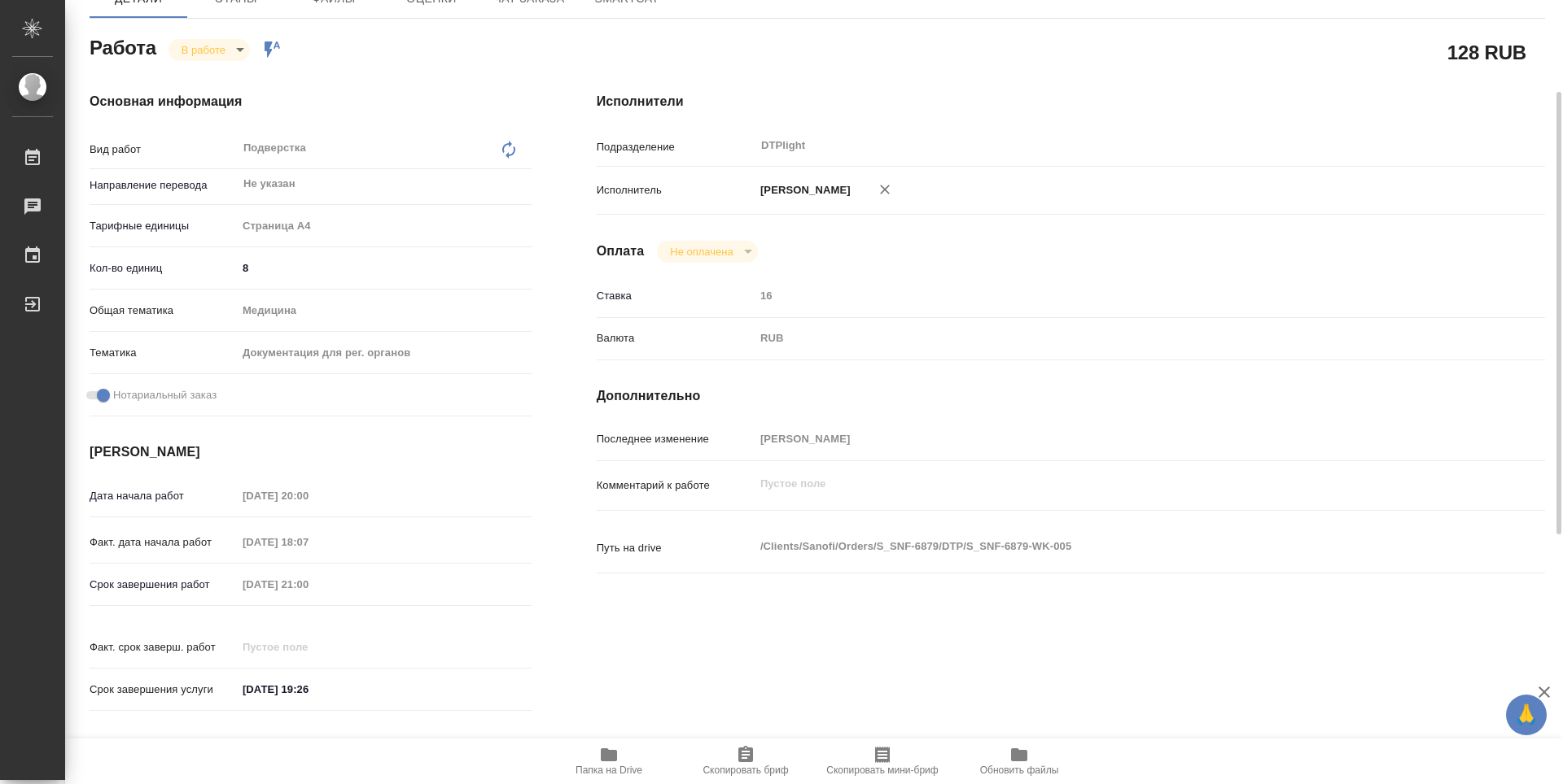
click at [619, 756] on span "Папка на Drive" at bounding box center [609, 761] width 117 height 31
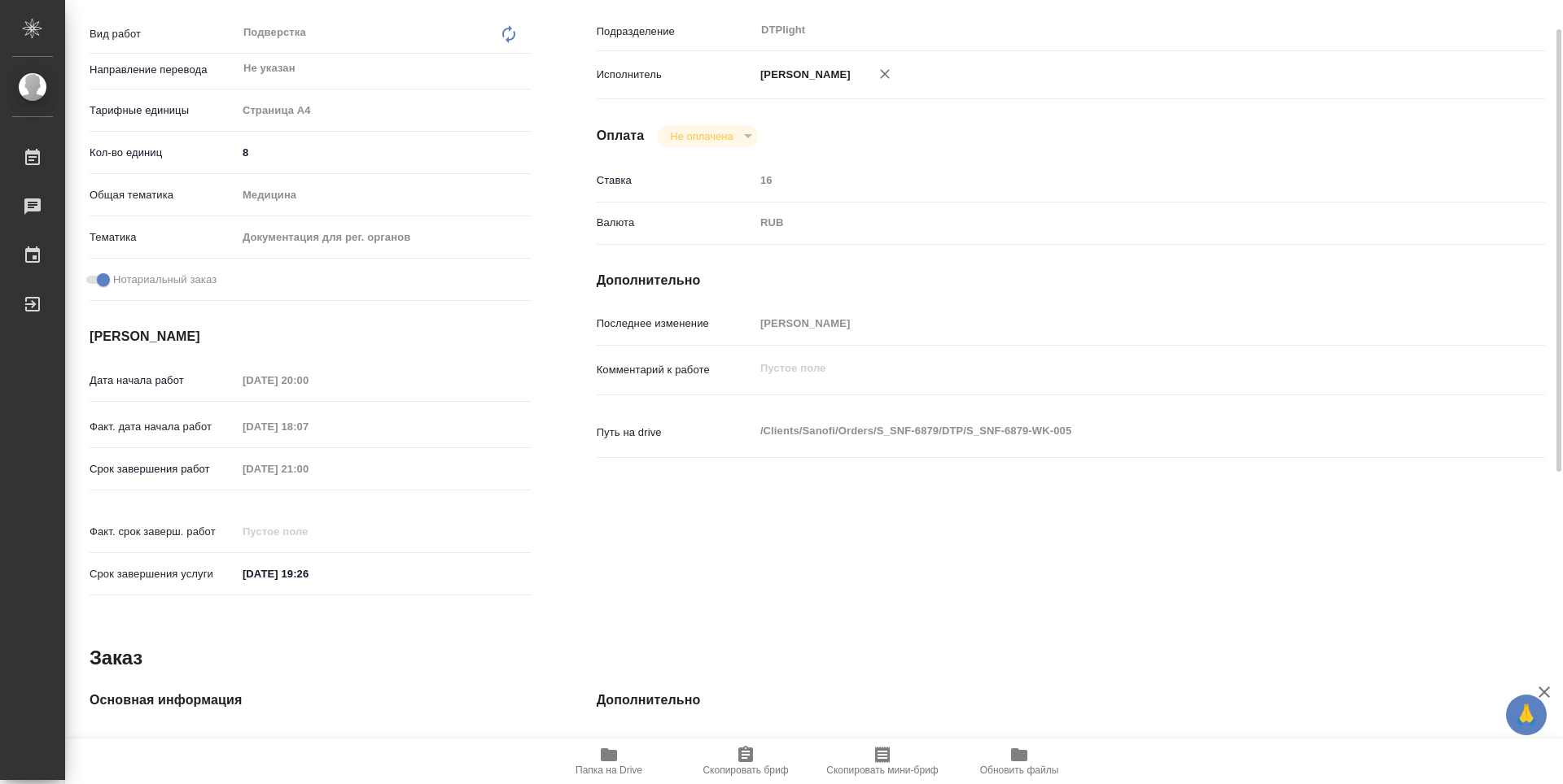
scroll to position [197, 0]
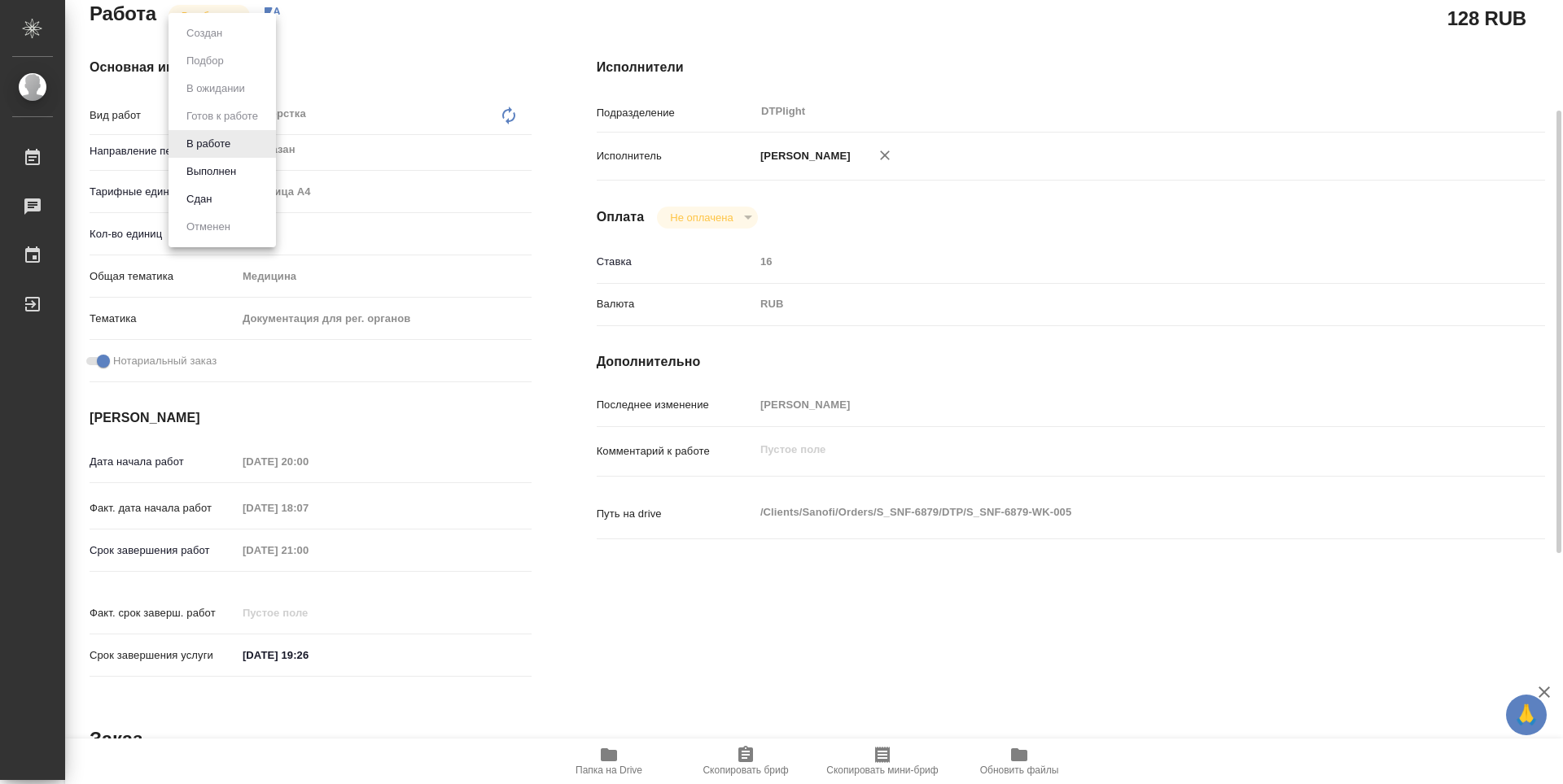
click at [215, 22] on body "🙏 .cls-1 fill:#fff; AWATERA Zubakova Viktoriya Работы 0 Чаты График Выйти S_SNF…" at bounding box center [781, 392] width 1563 height 784
click at [235, 174] on button "Выполнен" at bounding box center [212, 172] width 59 height 18
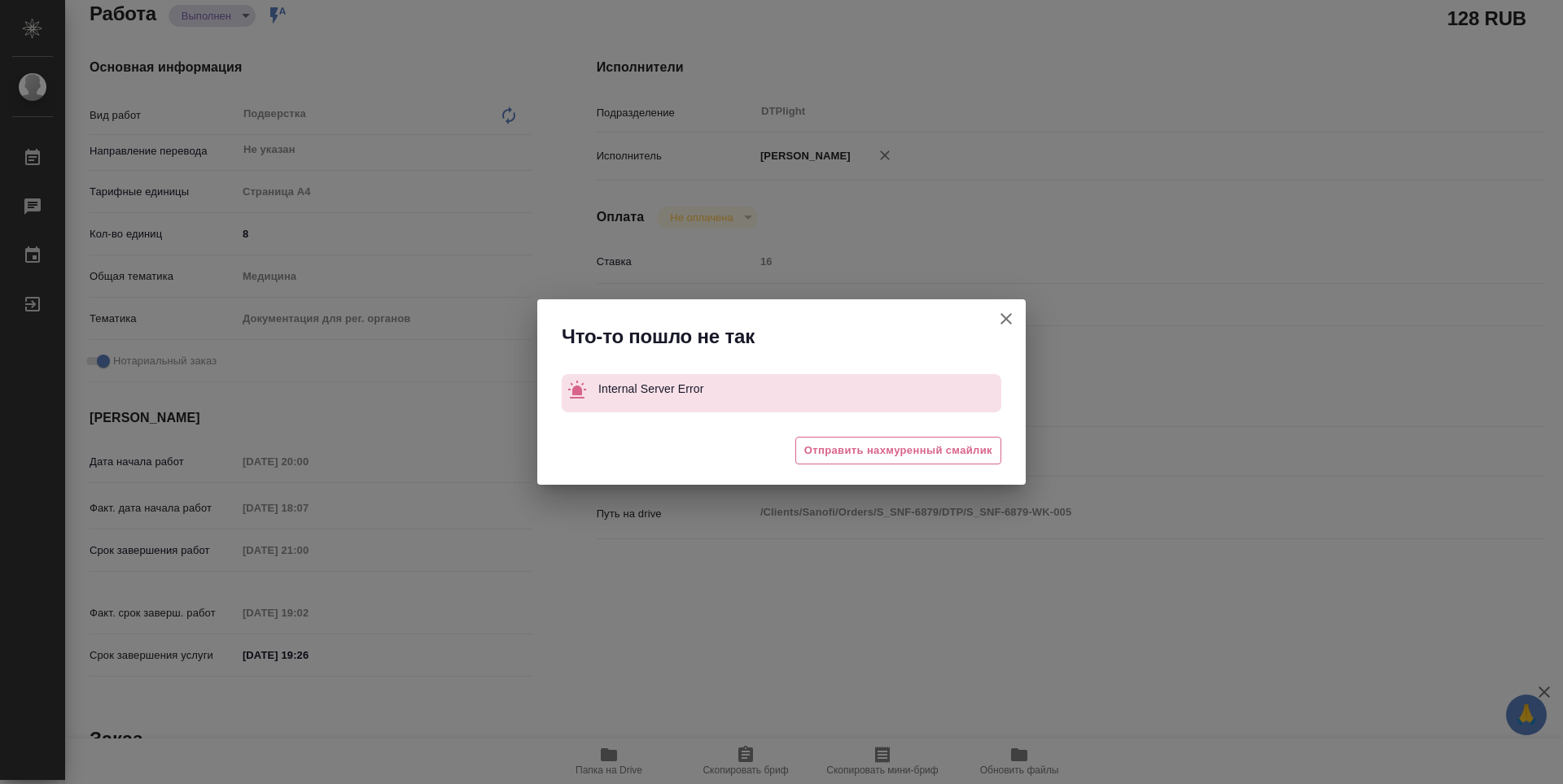
type textarea "x"
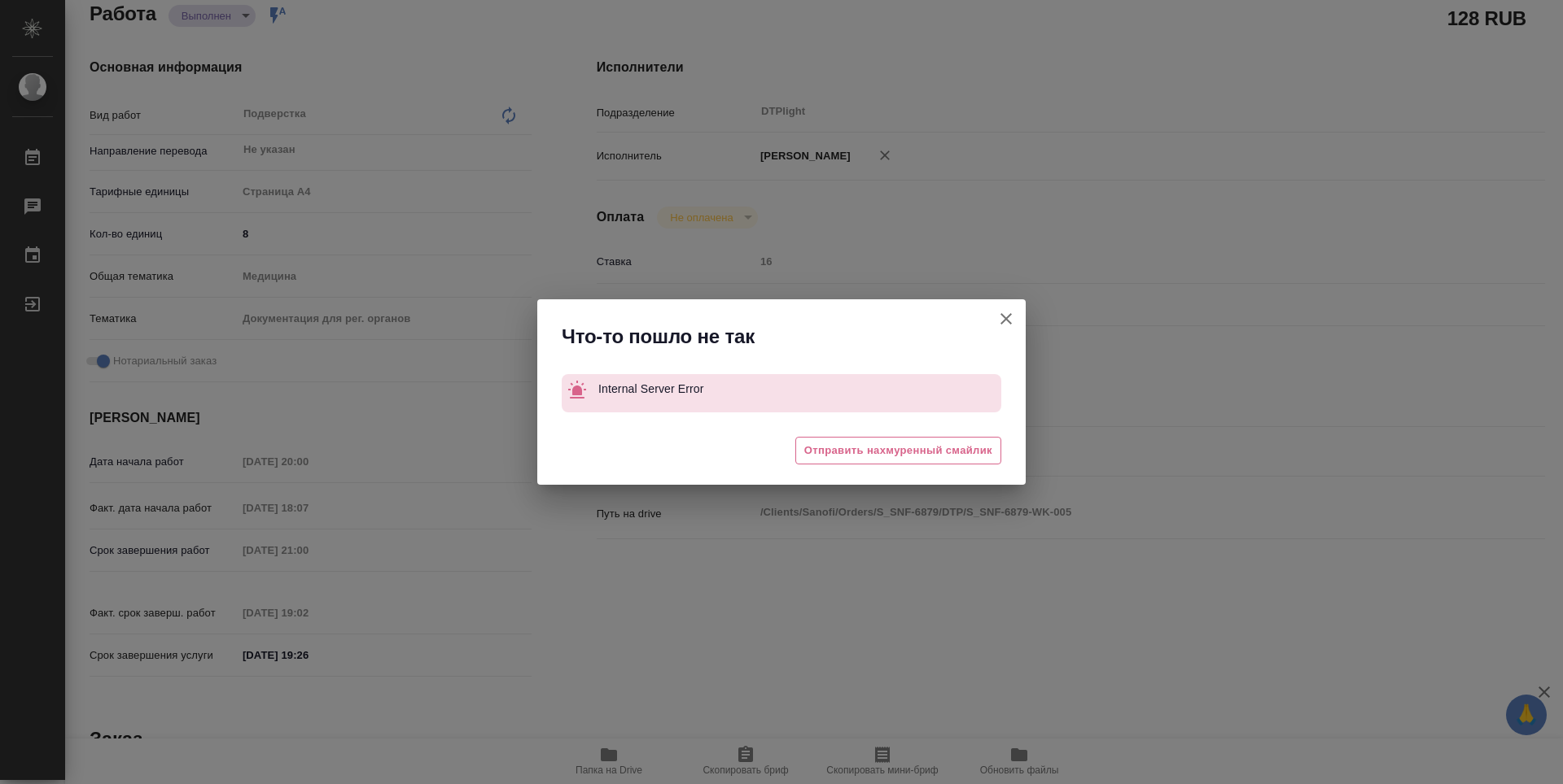
type textarea "x"
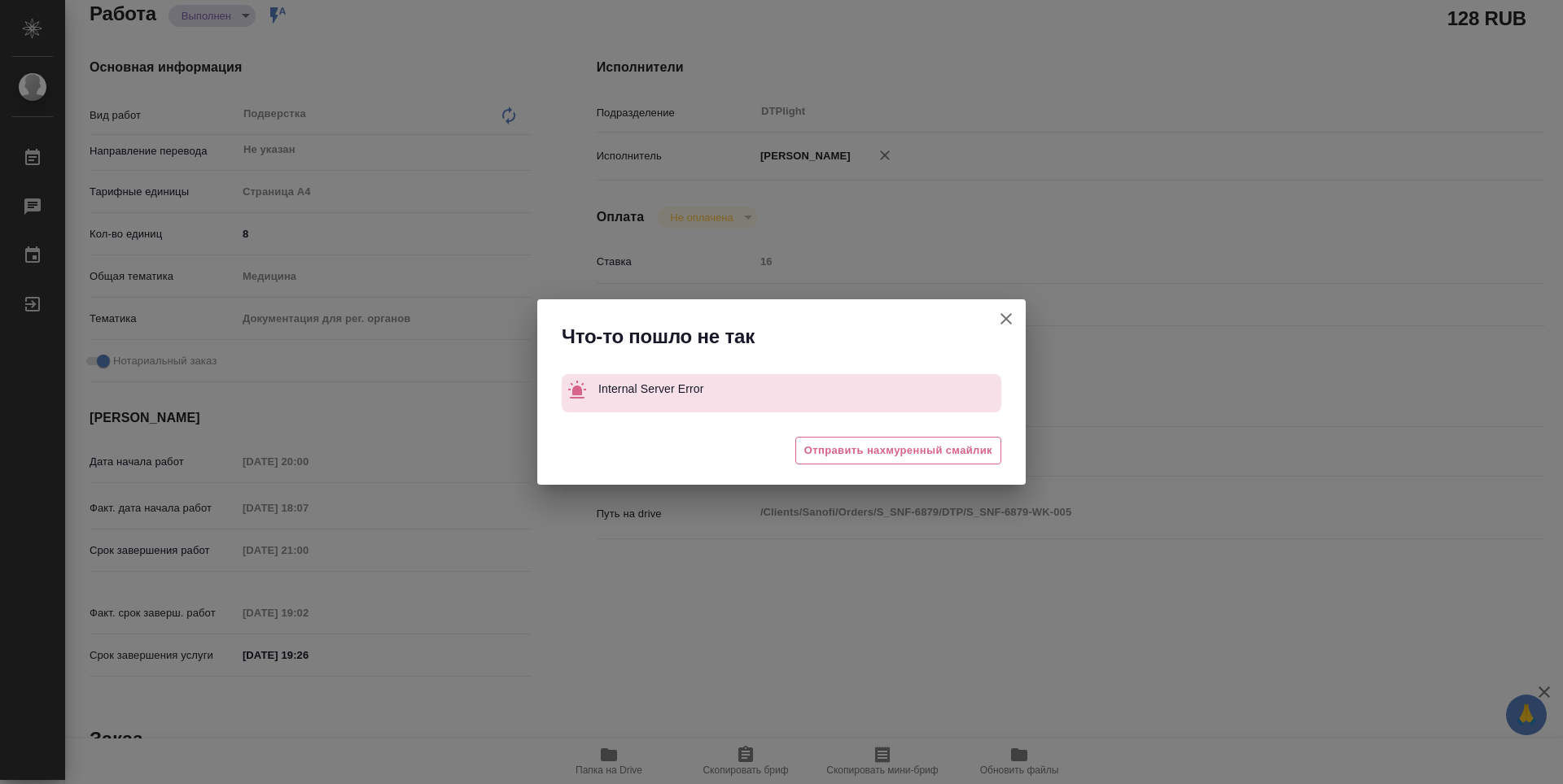
type textarea "x"
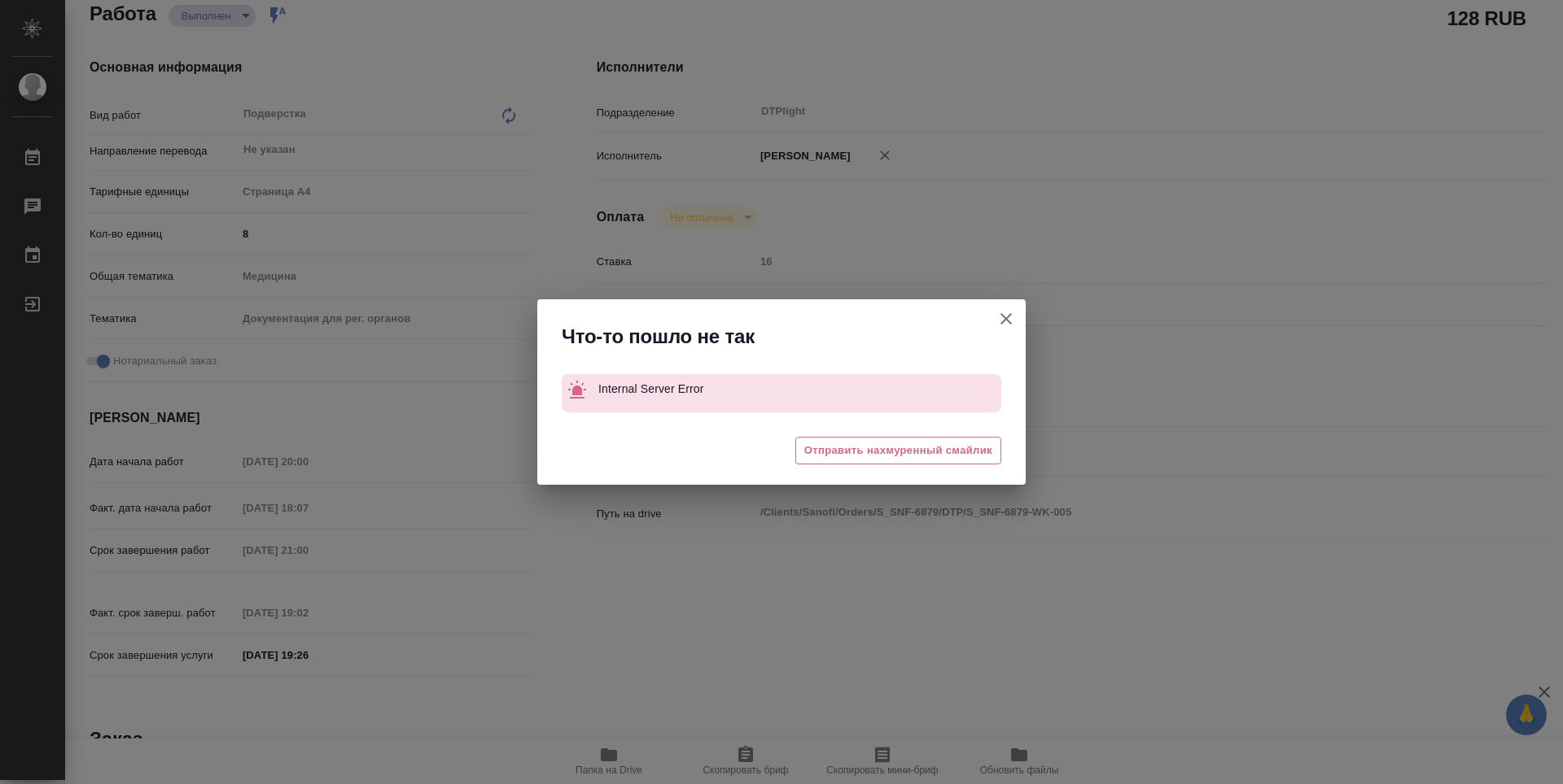
click at [1012, 318] on icon "button" at bounding box center [1006, 319] width 20 height 20
type textarea "x"
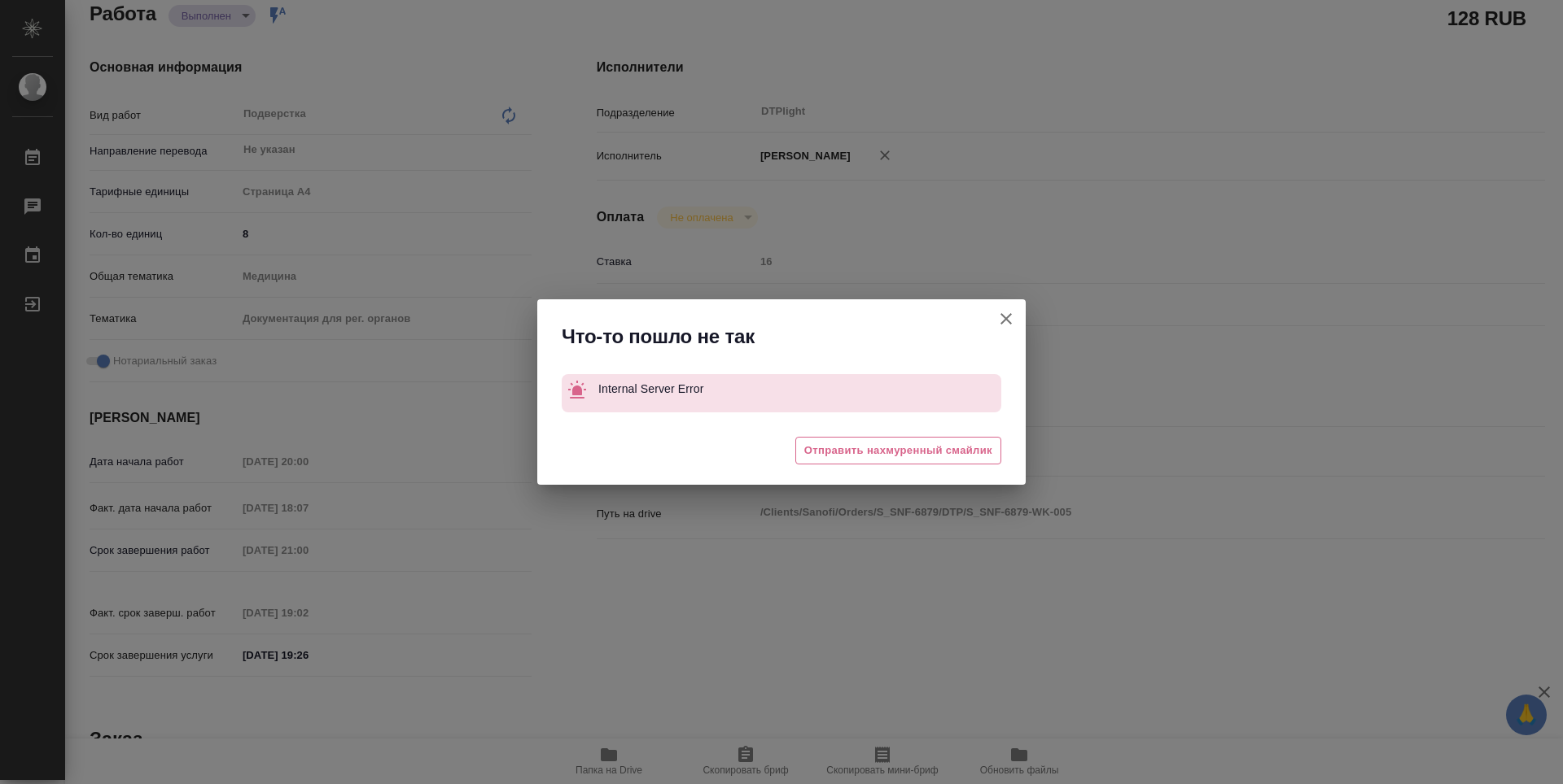
type textarea "x"
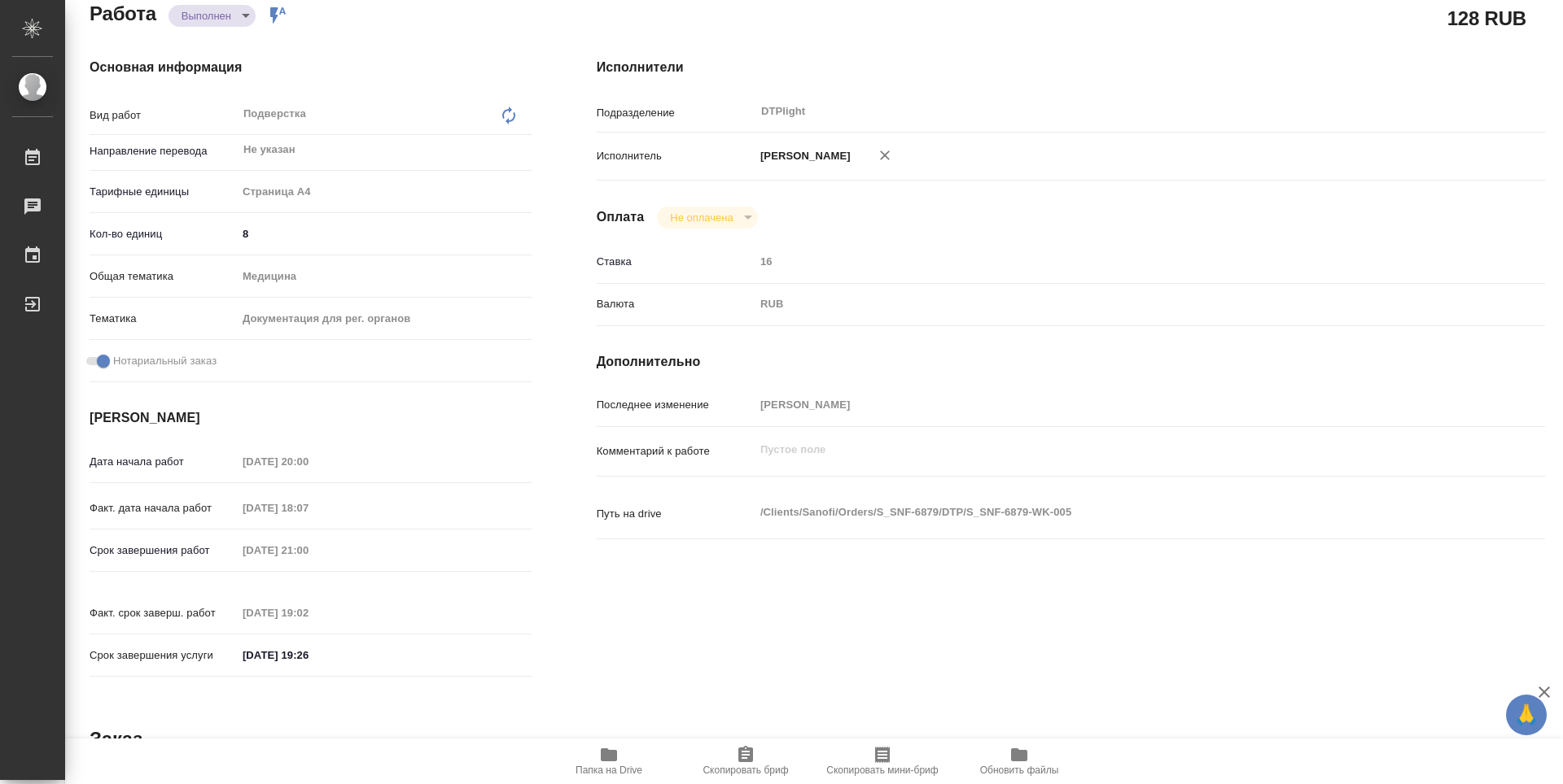
type textarea "x"
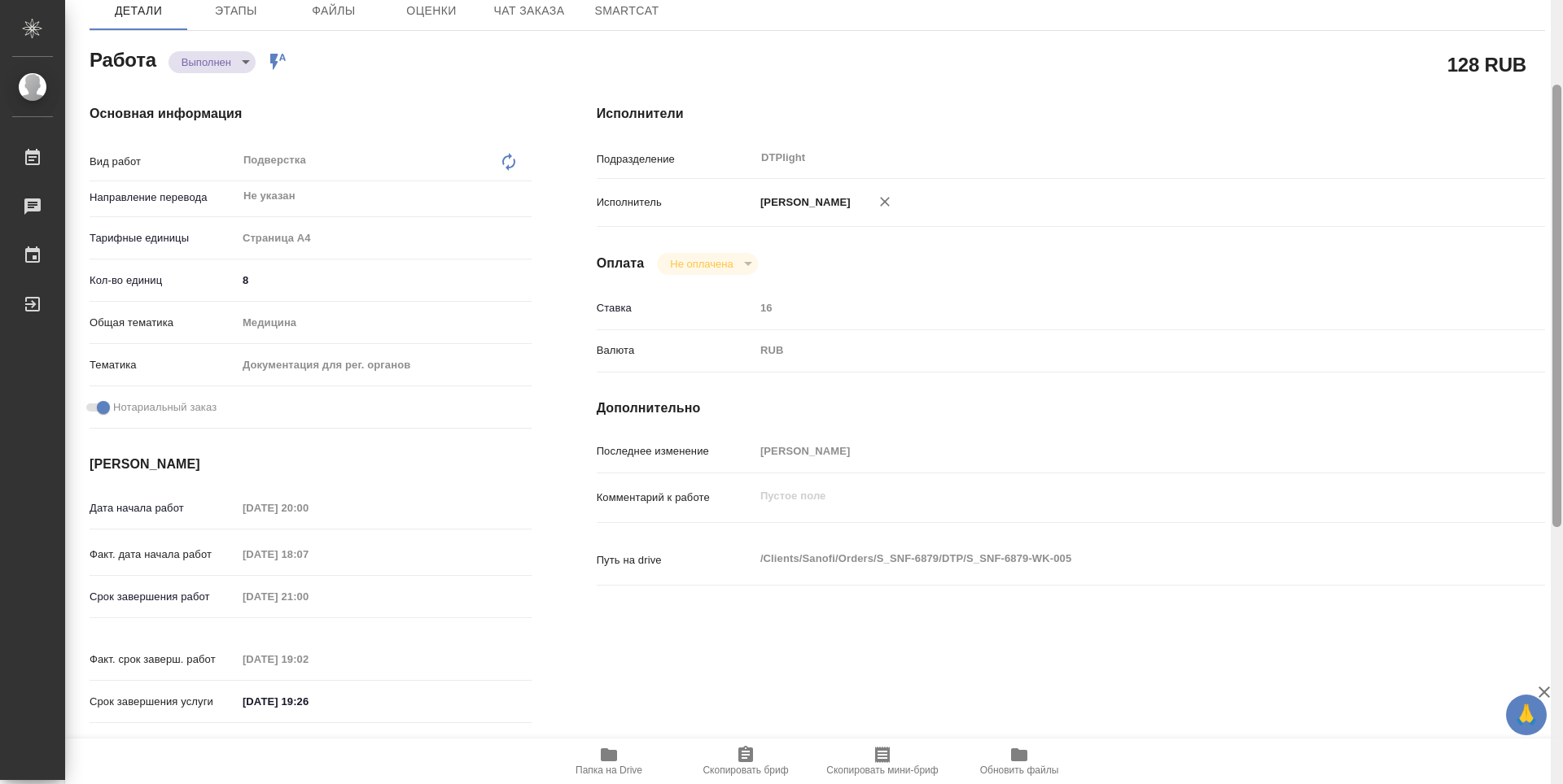
drag, startPoint x: 1557, startPoint y: 466, endPoint x: 1354, endPoint y: 85, distance: 431.7
click at [1559, 429] on div at bounding box center [1556, 306] width 9 height 443
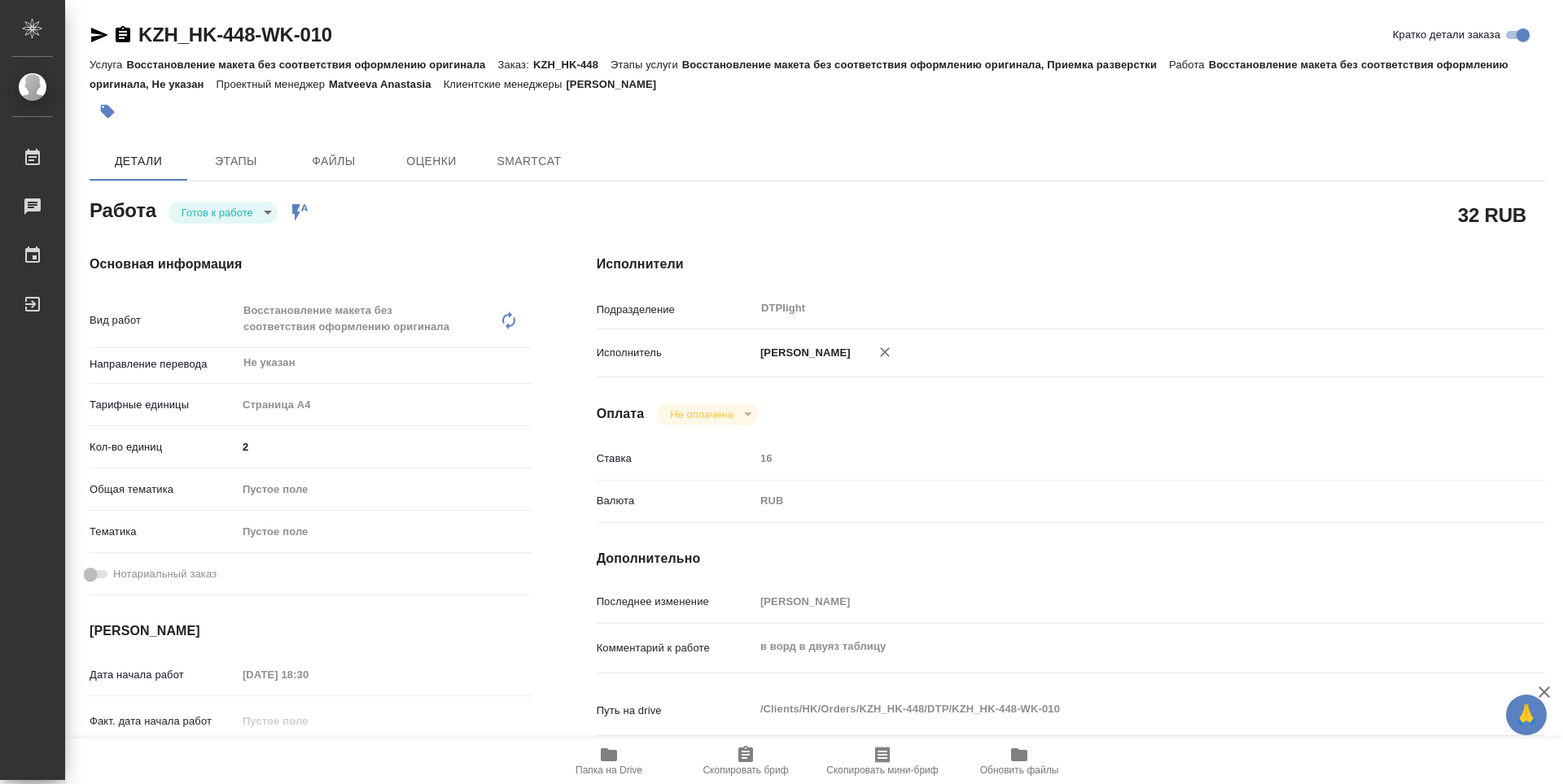
type textarea "x"
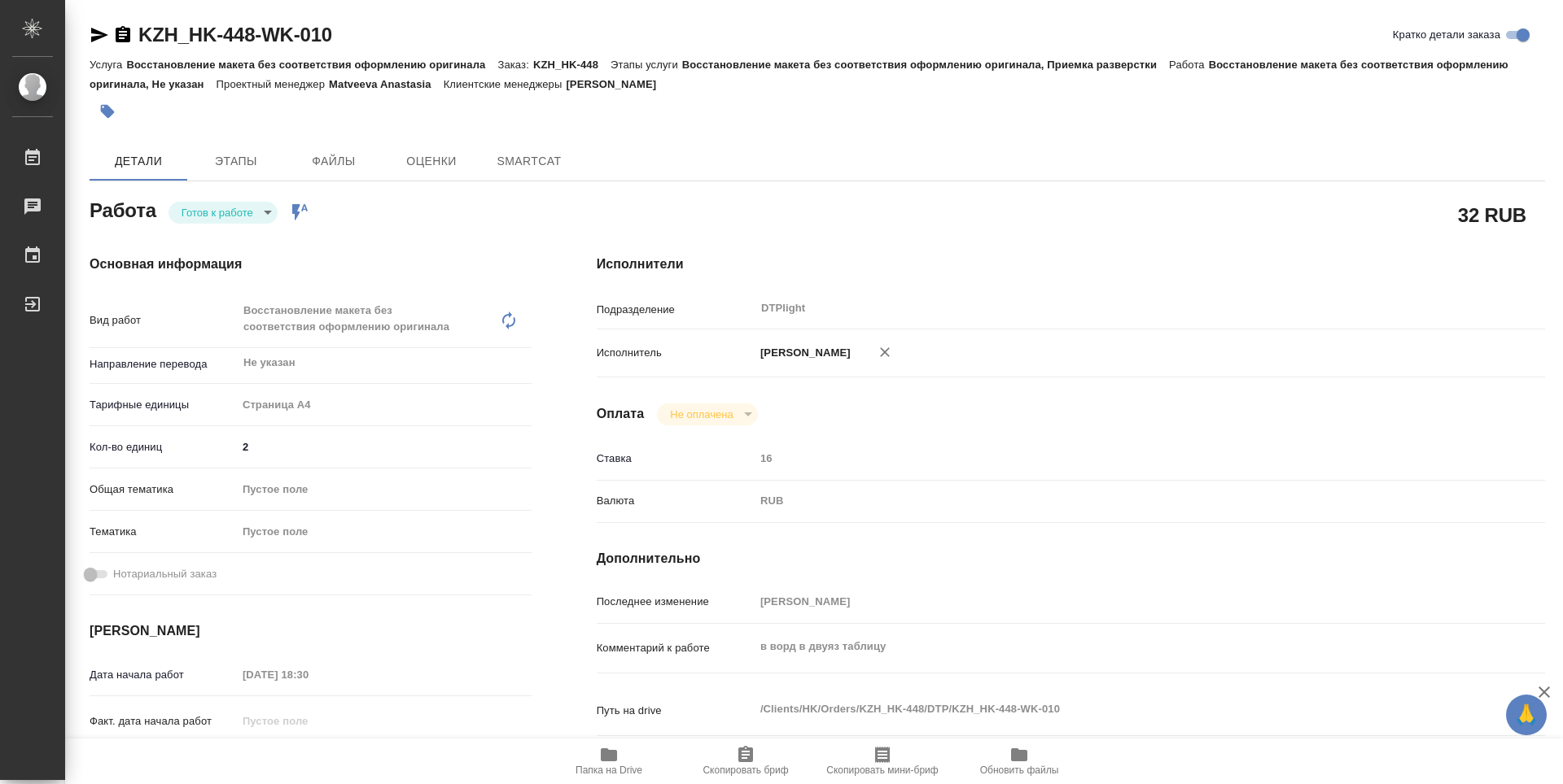
type textarea "x"
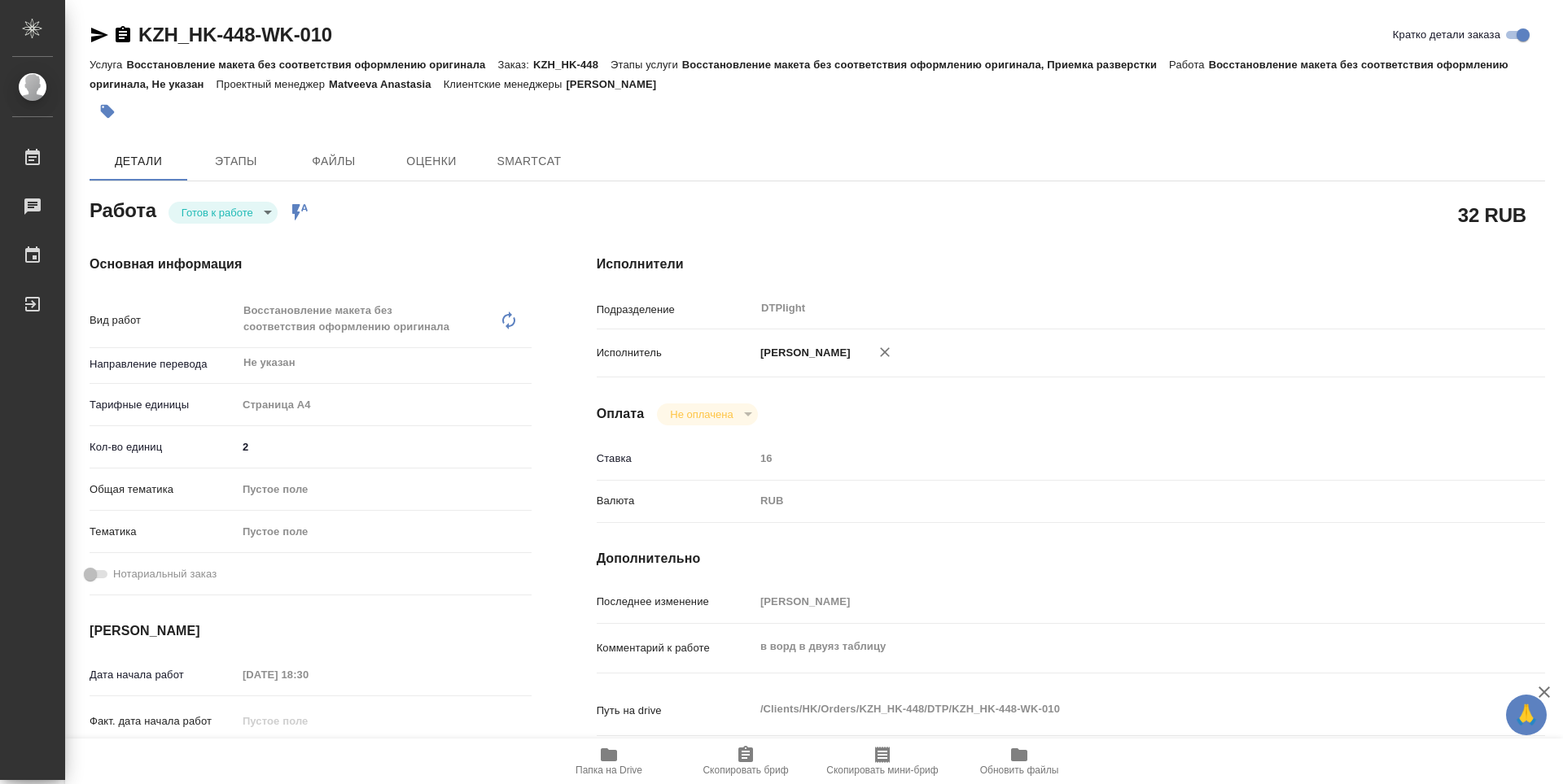
type textarea "x"
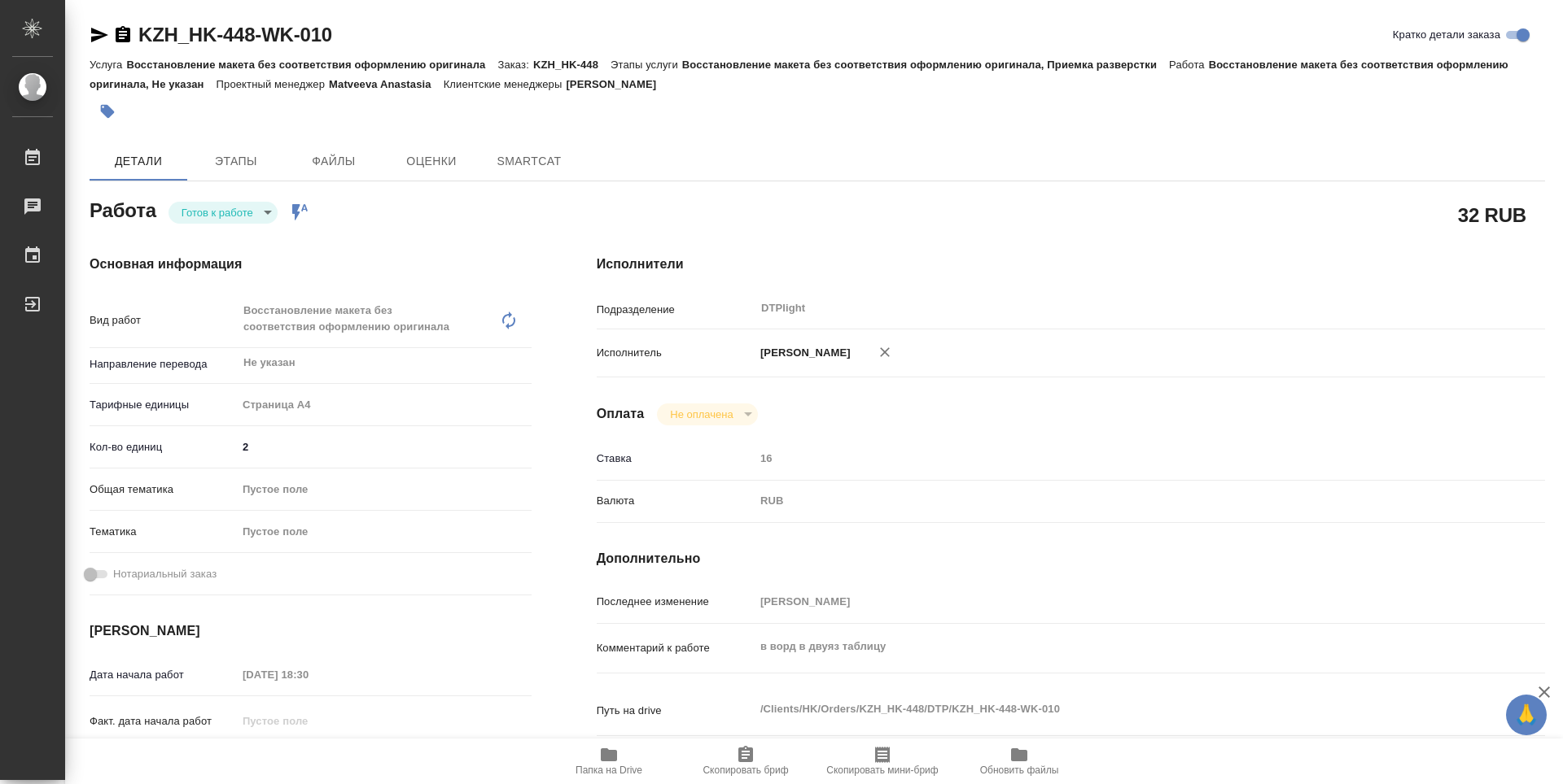
type textarea "x"
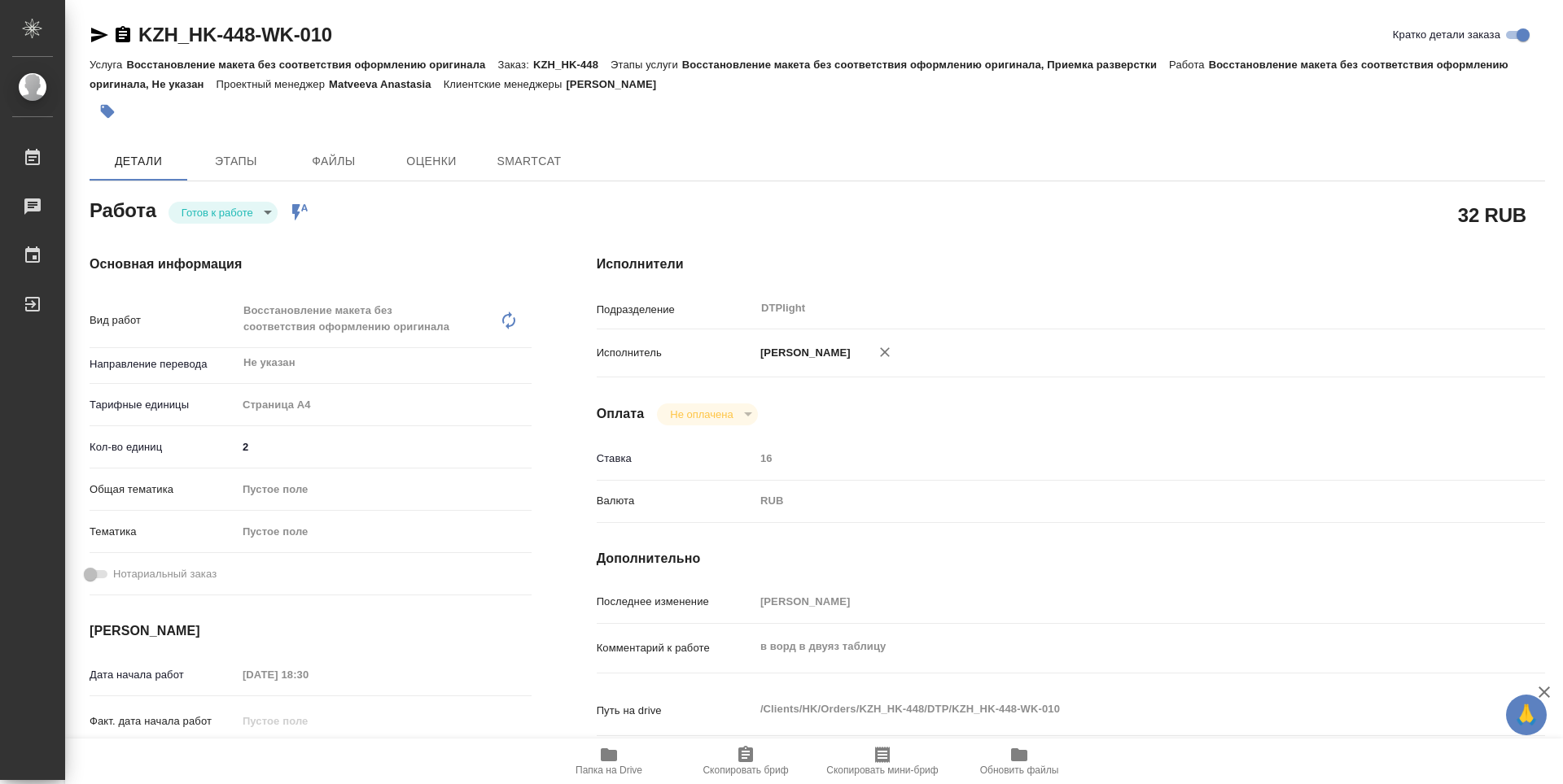
type textarea "x"
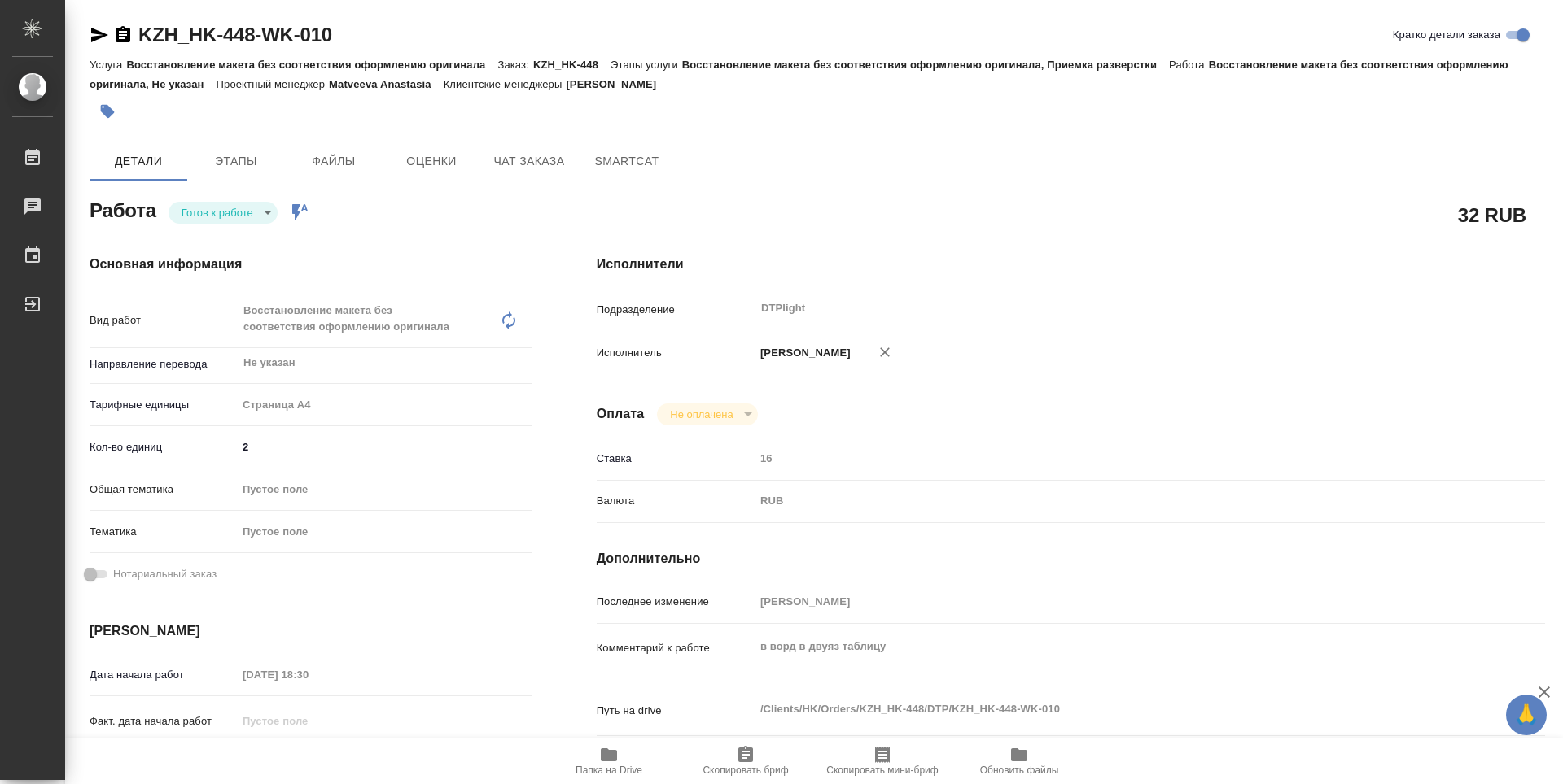
type textarea "x"
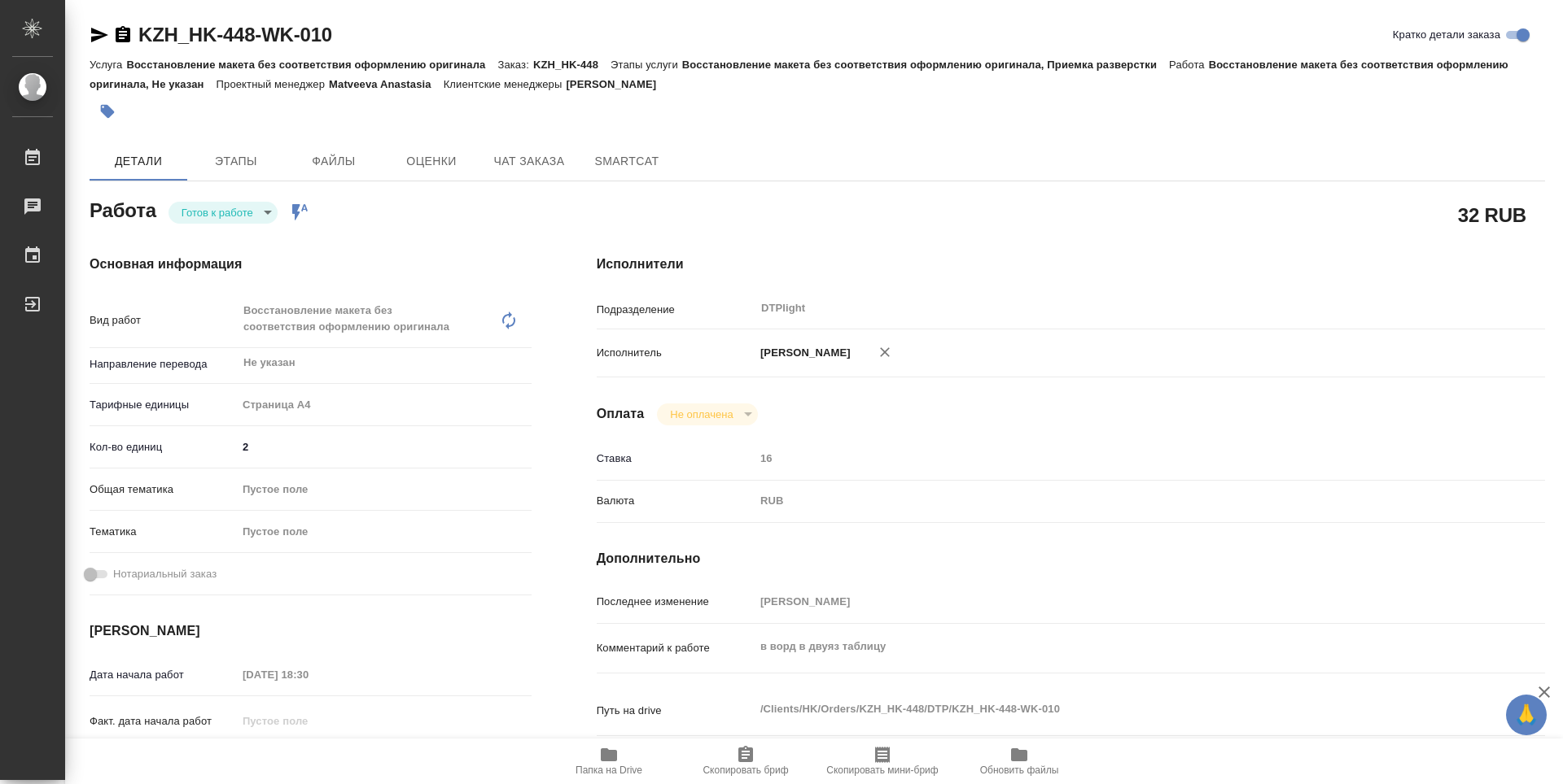
type textarea "x"
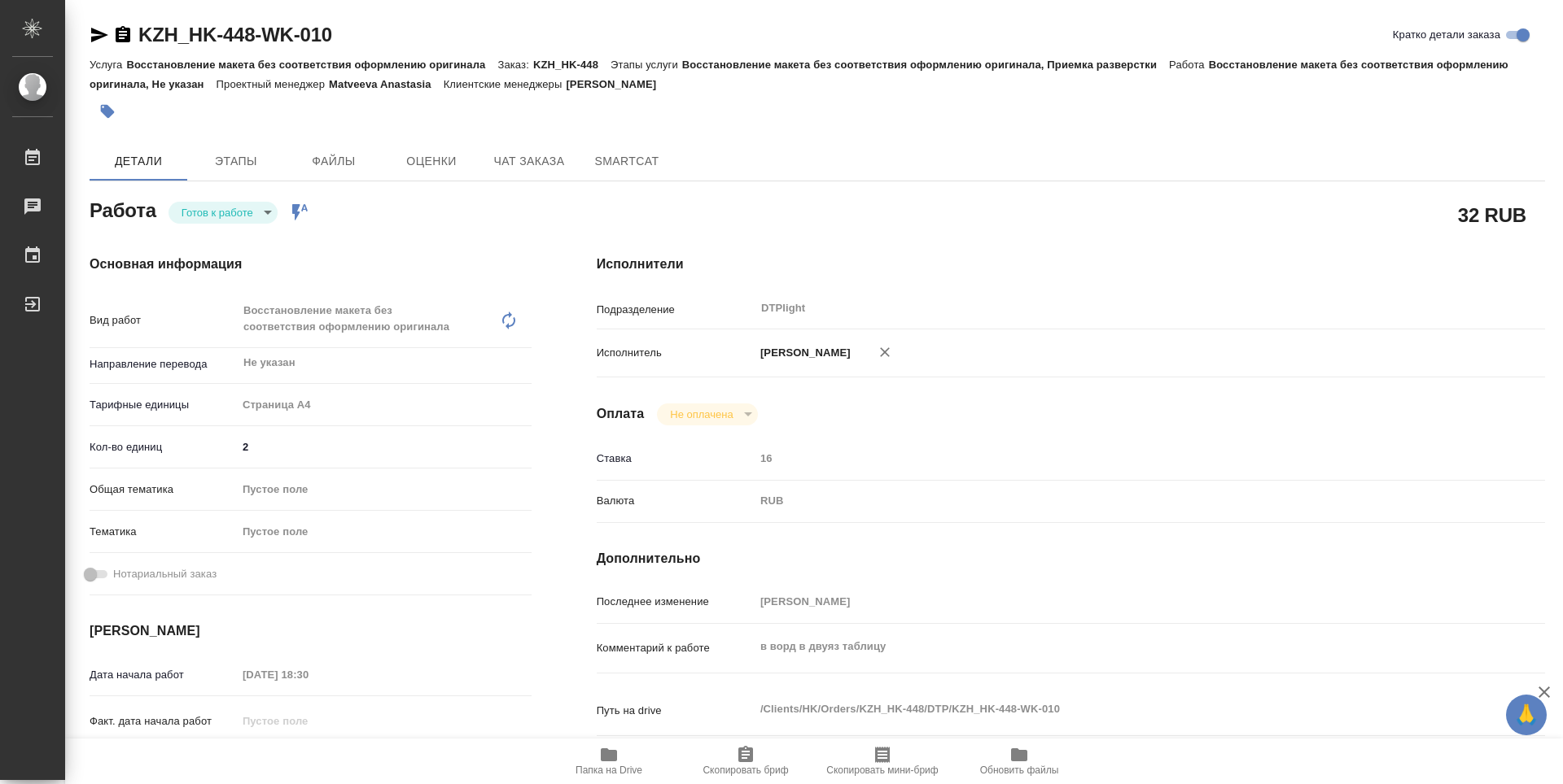
click at [216, 218] on body "🙏 .cls-1 fill:#fff; AWATERA Zubakova Viktoriya Работы 0 Чаты График Выйти KZH_H…" at bounding box center [781, 392] width 1563 height 784
click at [221, 209] on button "В работе" at bounding box center [208, 212] width 53 height 18
type textarea "x"
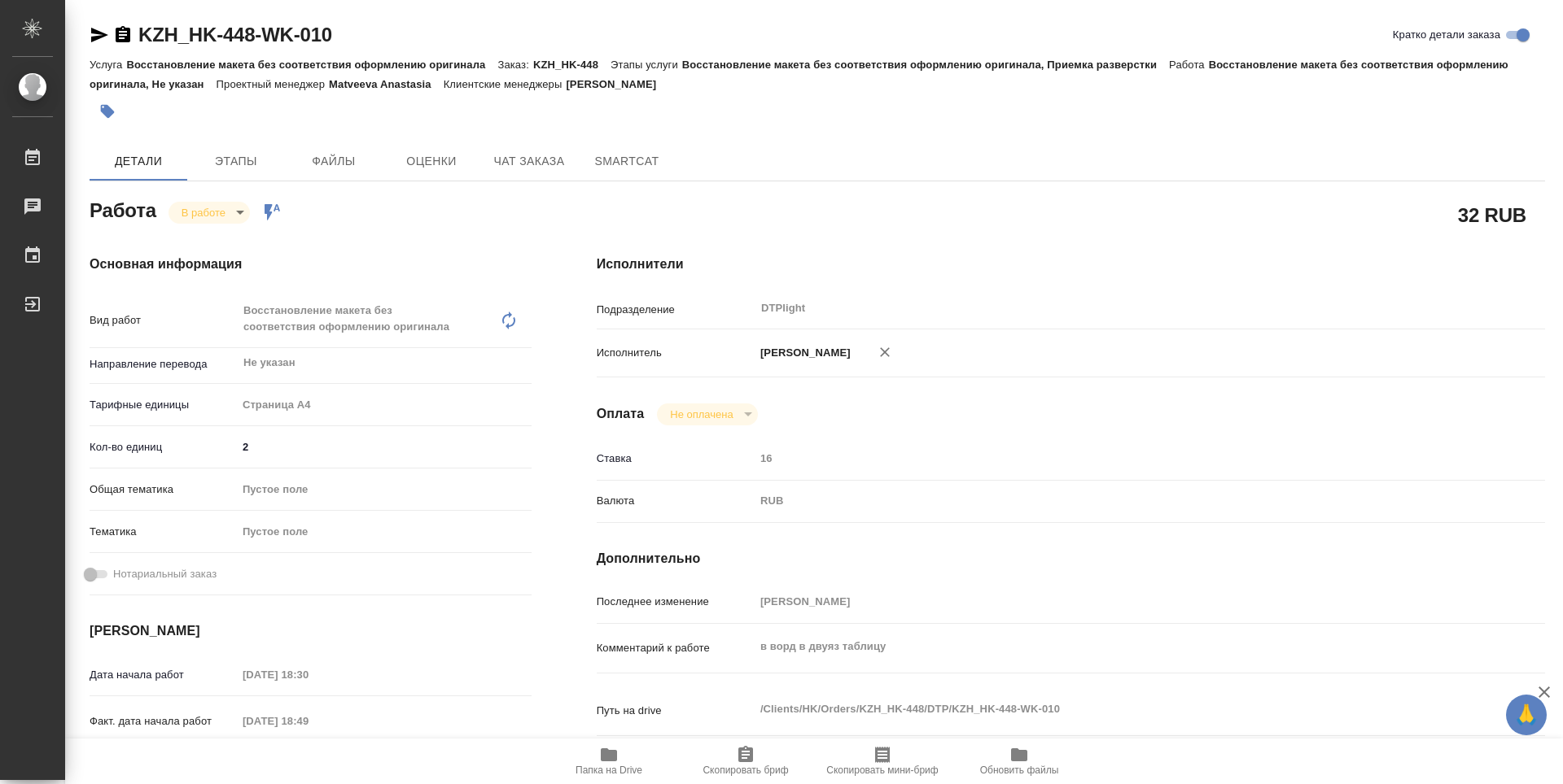
type textarea "x"
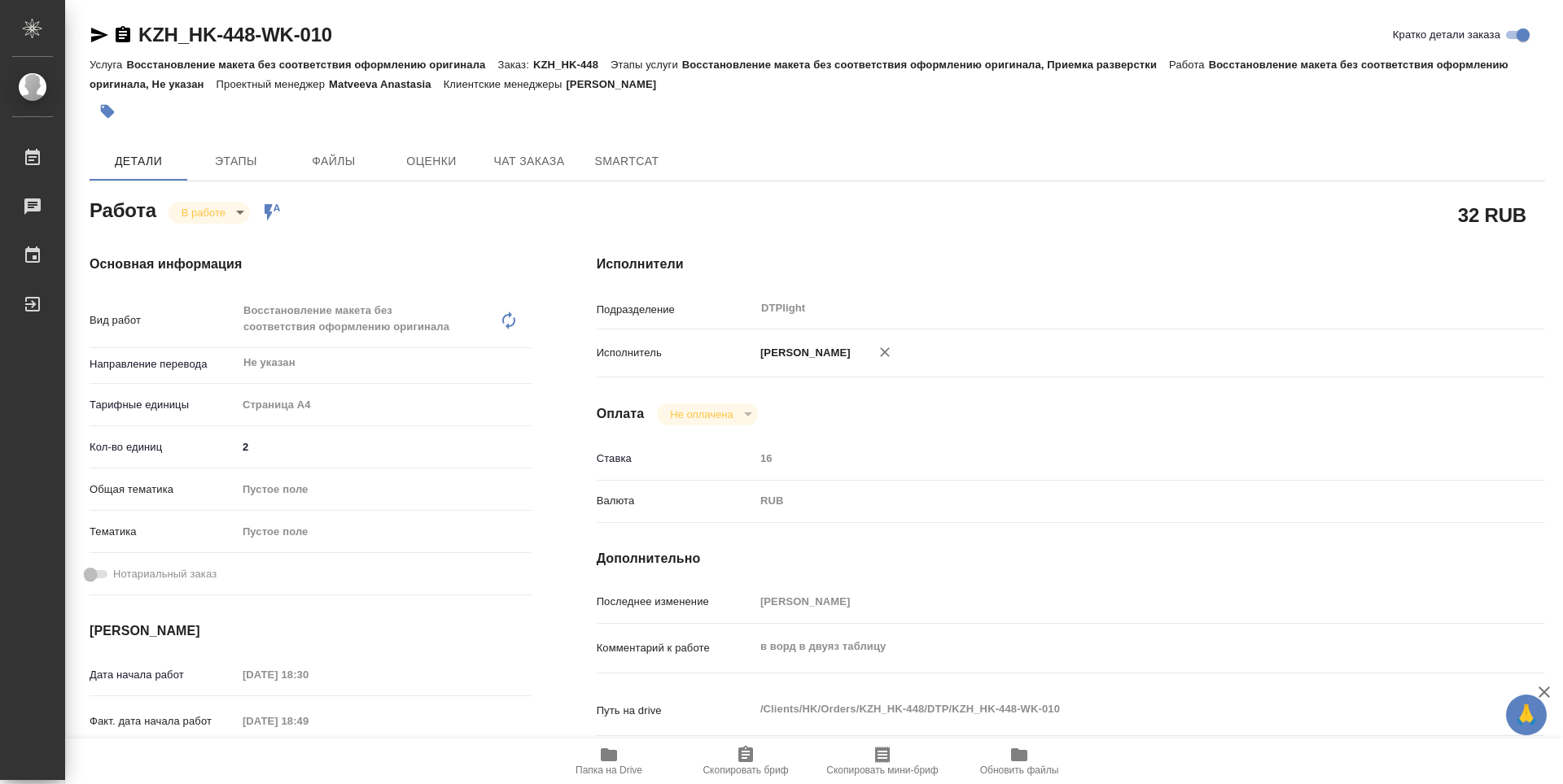
type textarea "x"
click at [97, 36] on icon "button" at bounding box center [100, 35] width 20 height 20
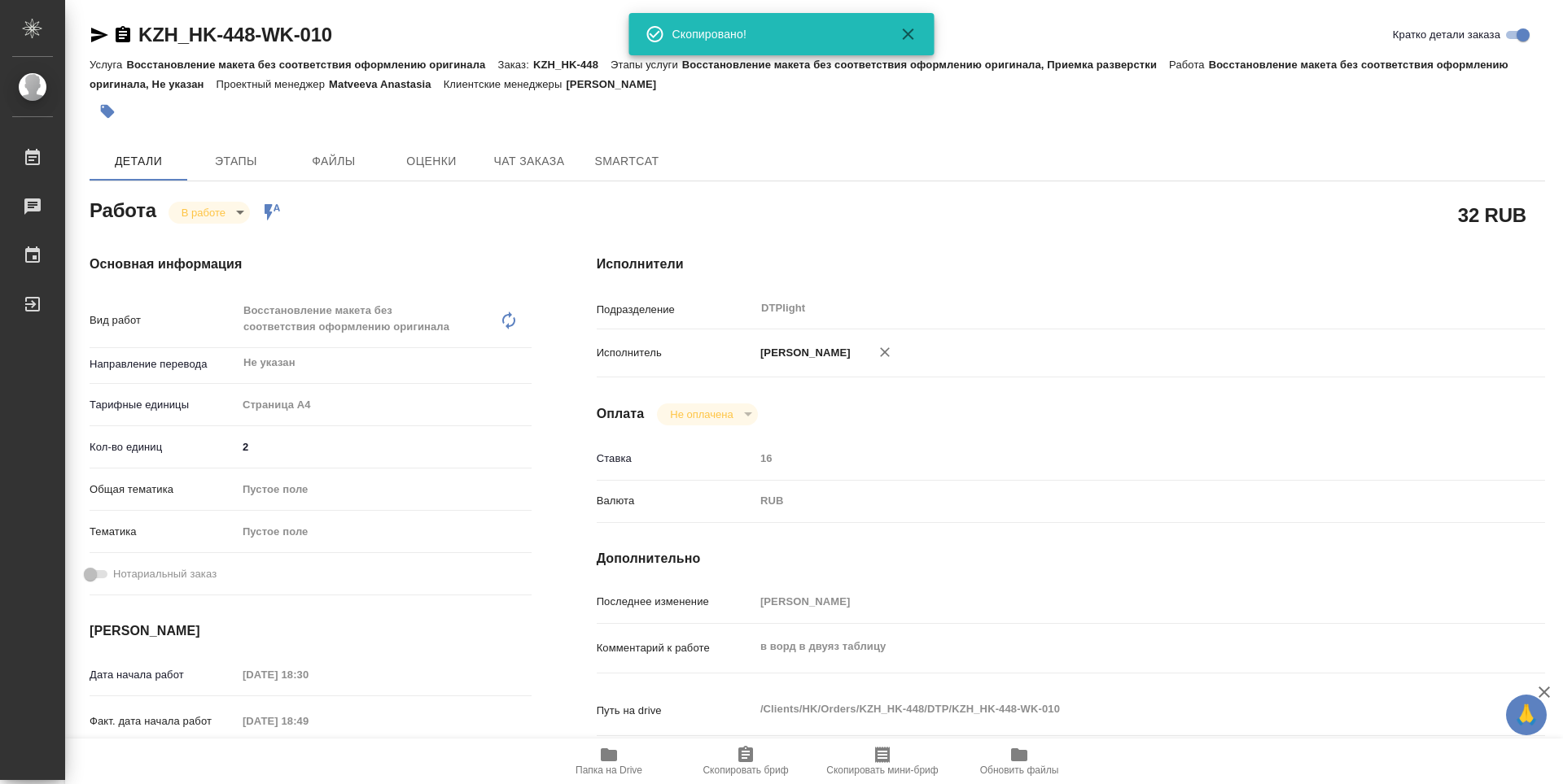
type textarea "x"
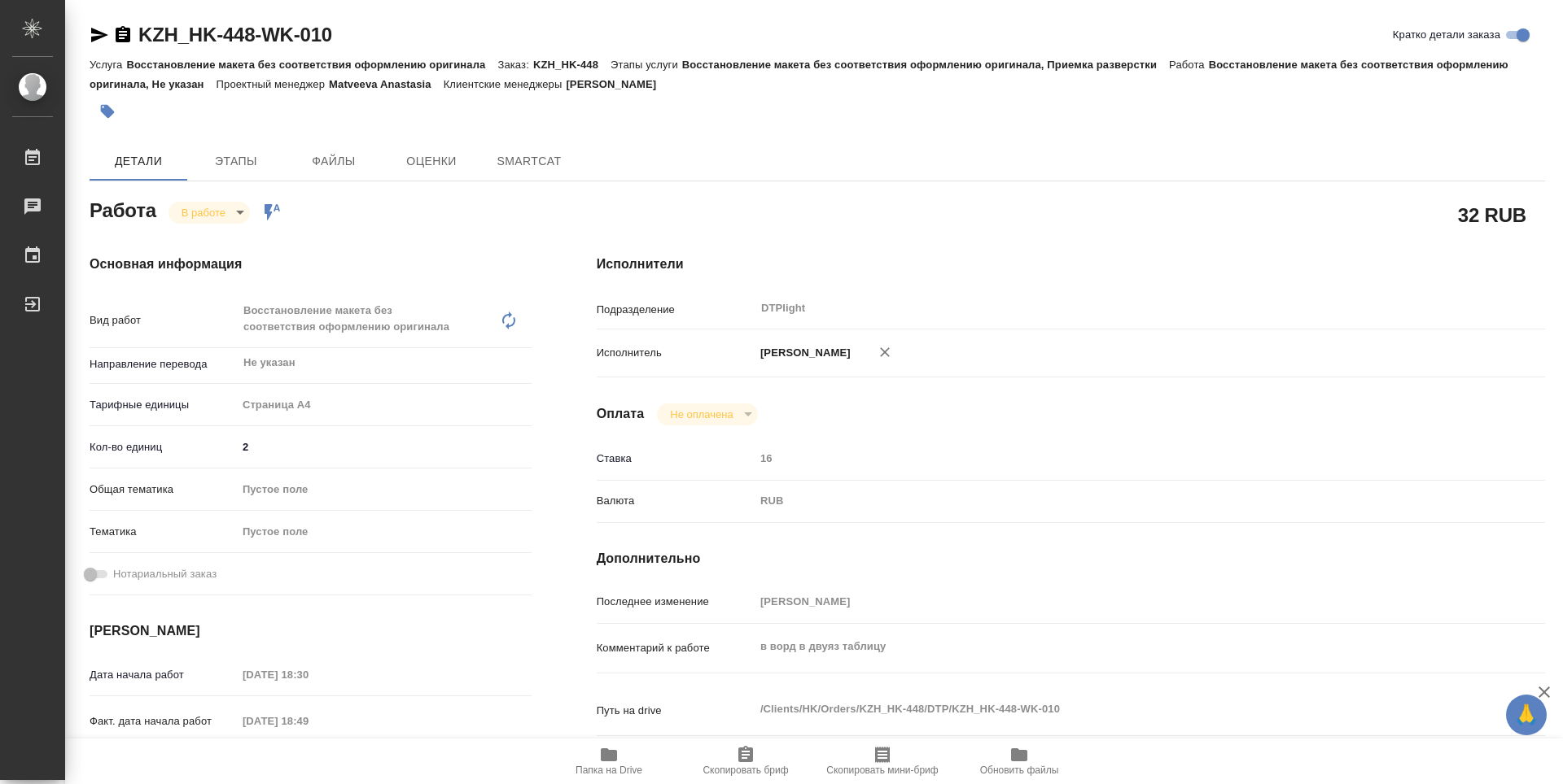
type textarea "x"
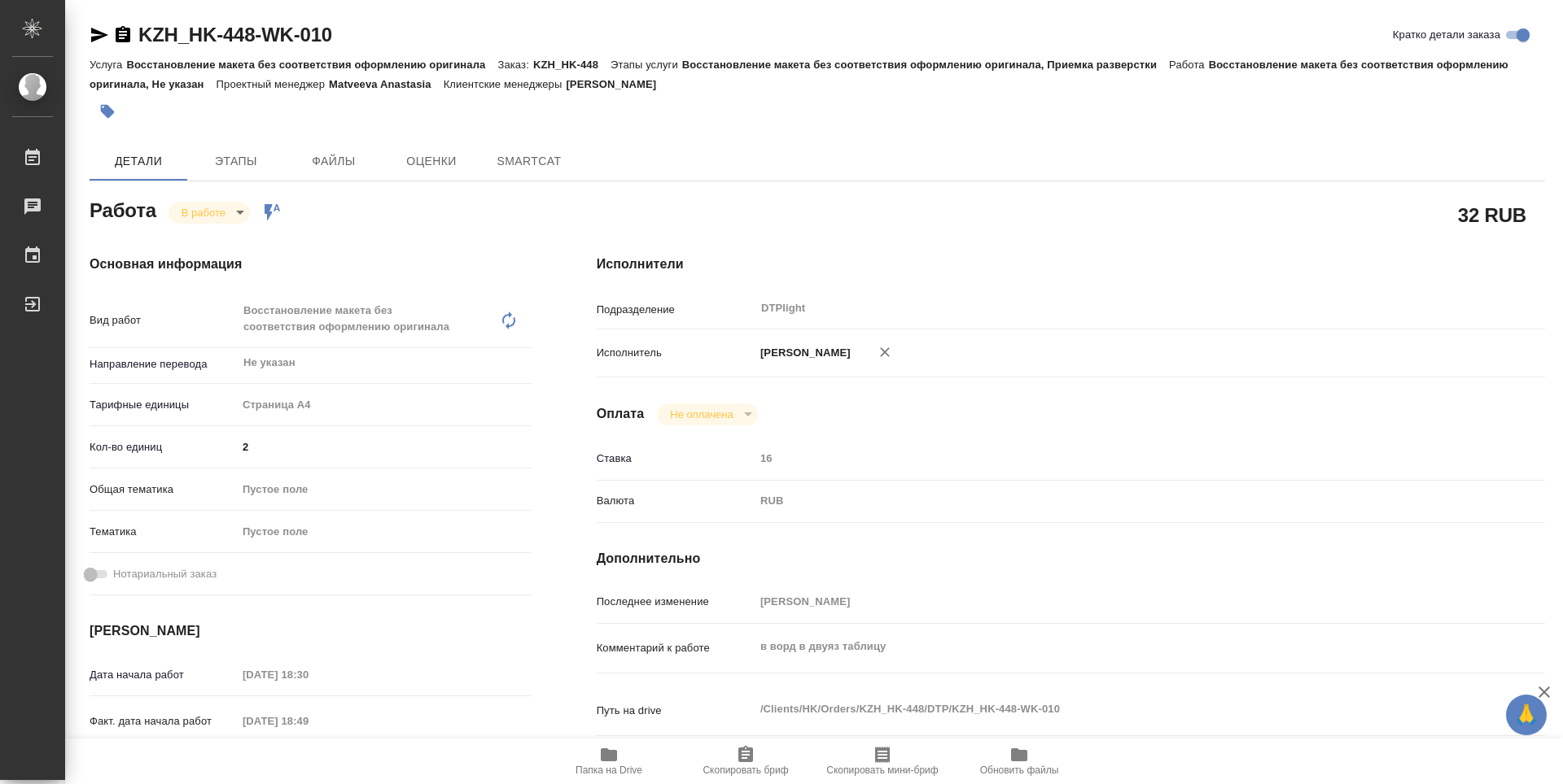
type textarea "x"
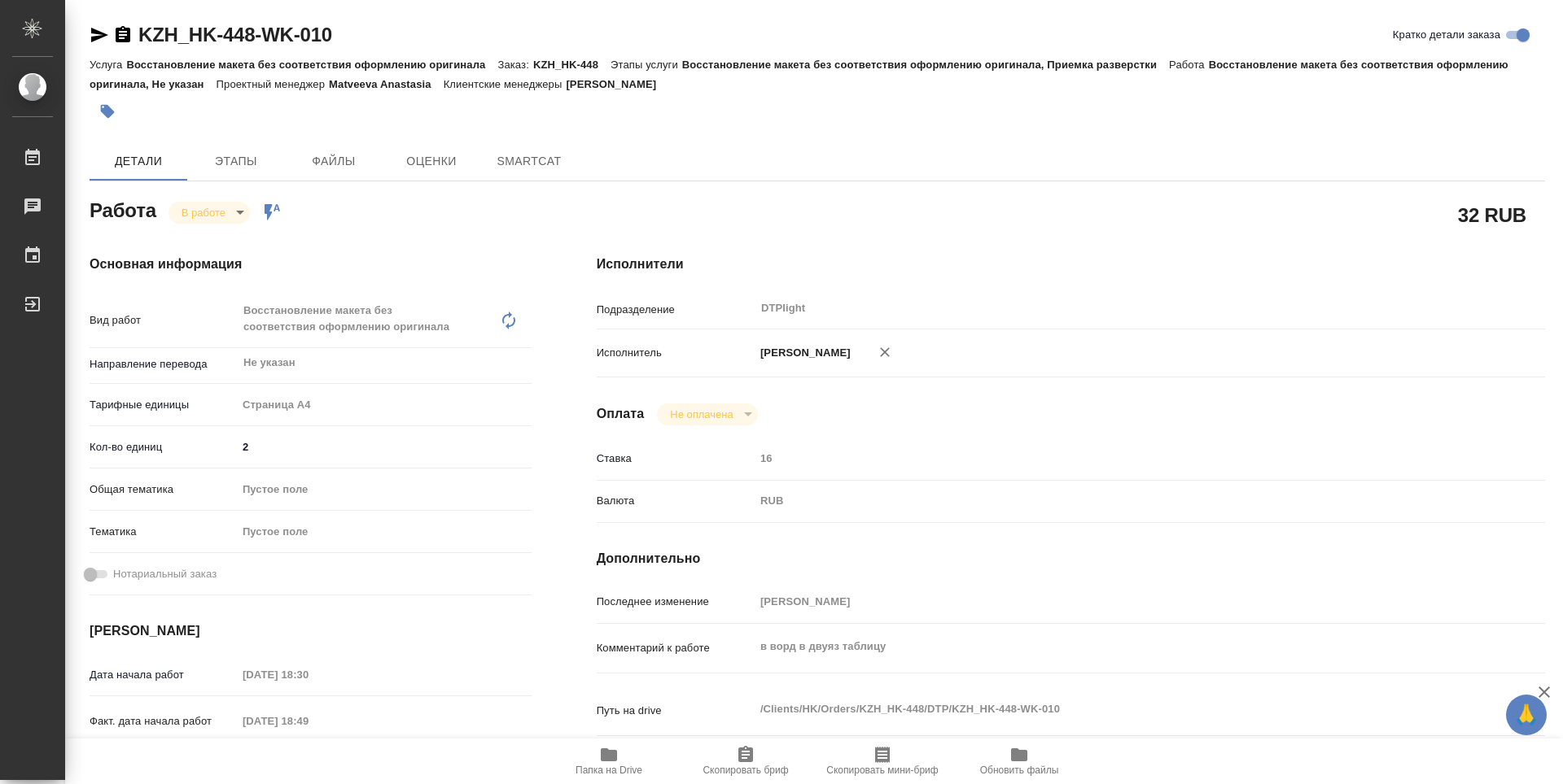
type textarea "x"
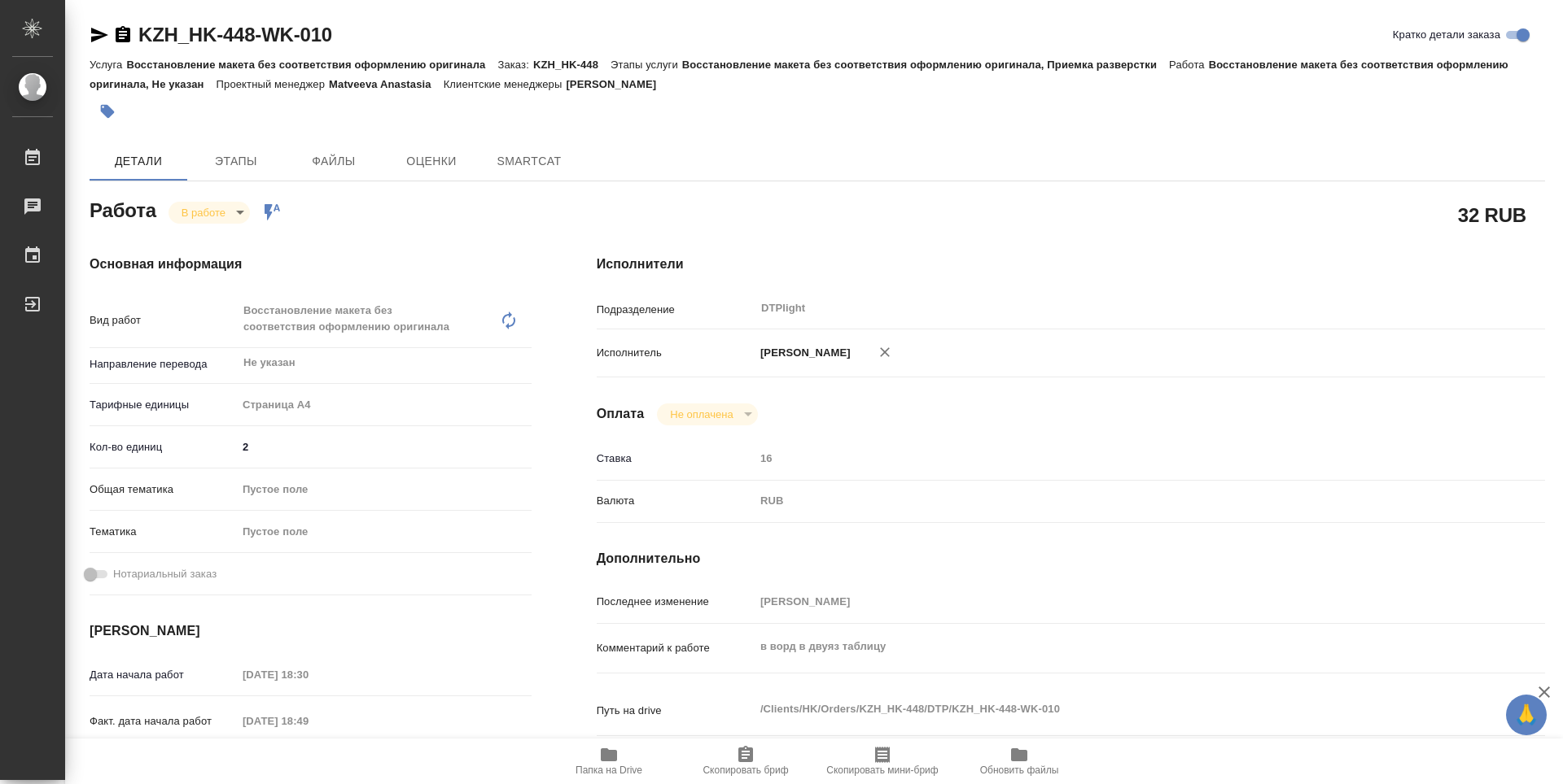
type textarea "x"
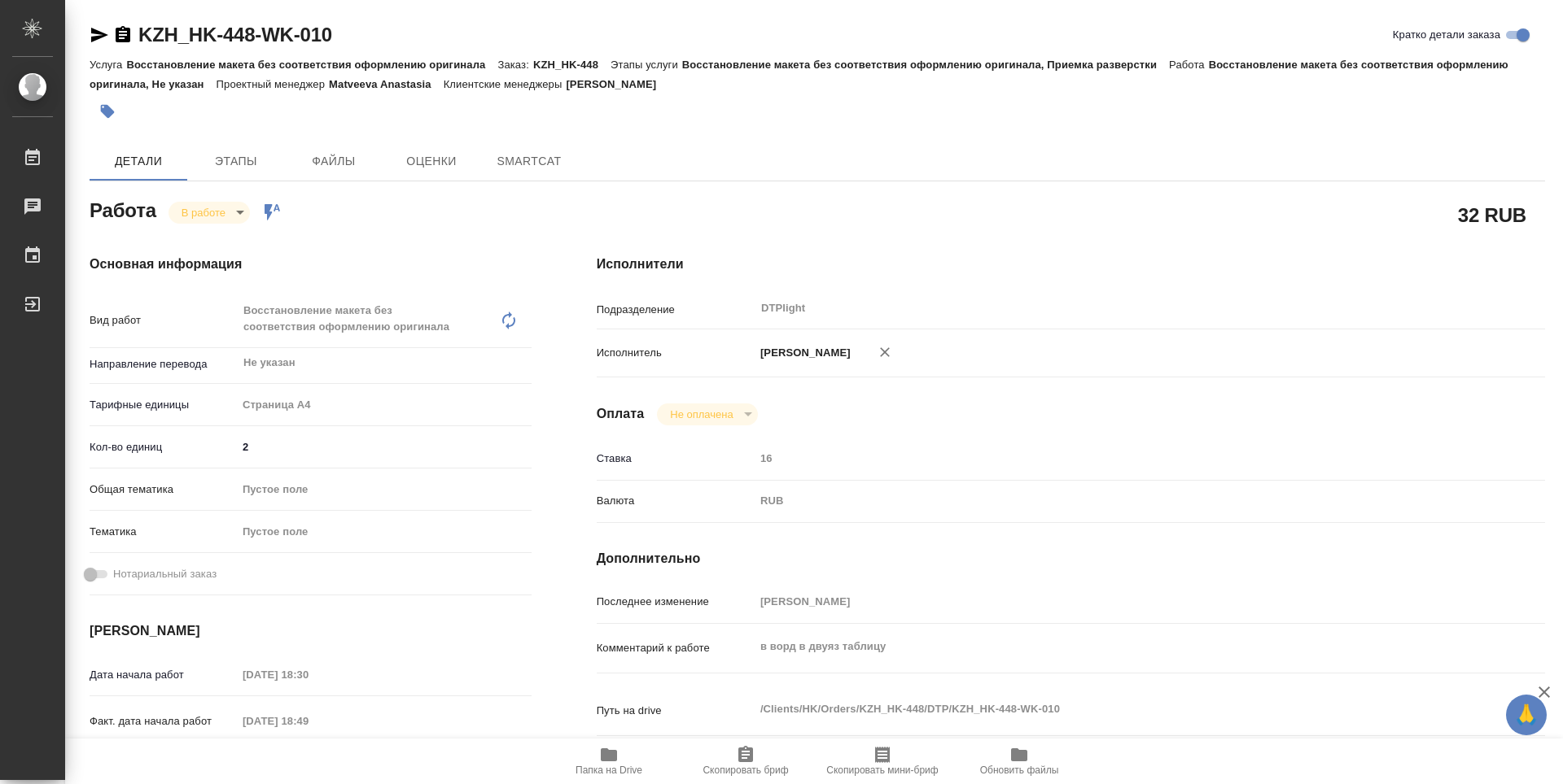
type textarea "x"
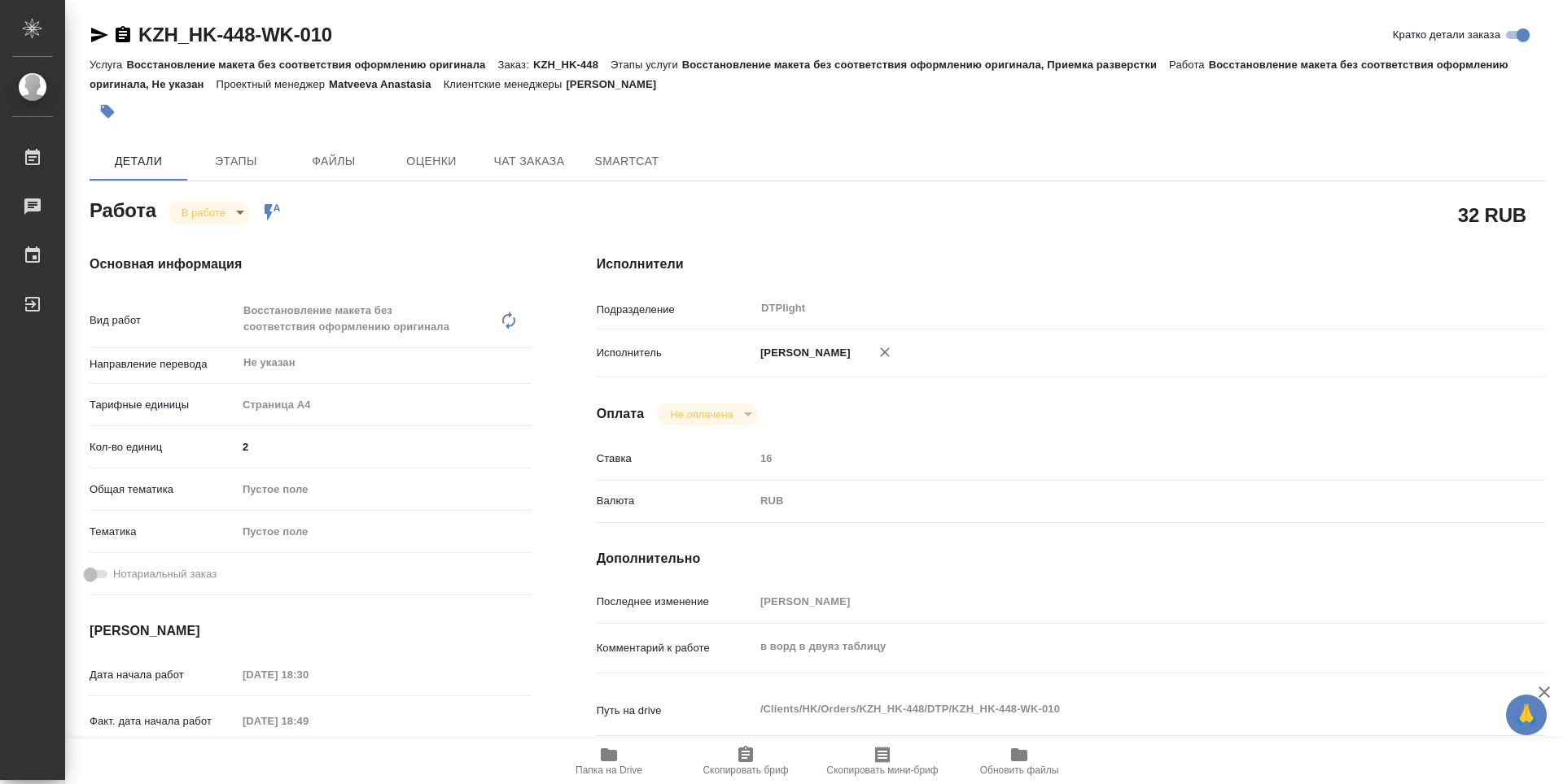
type textarea "x"
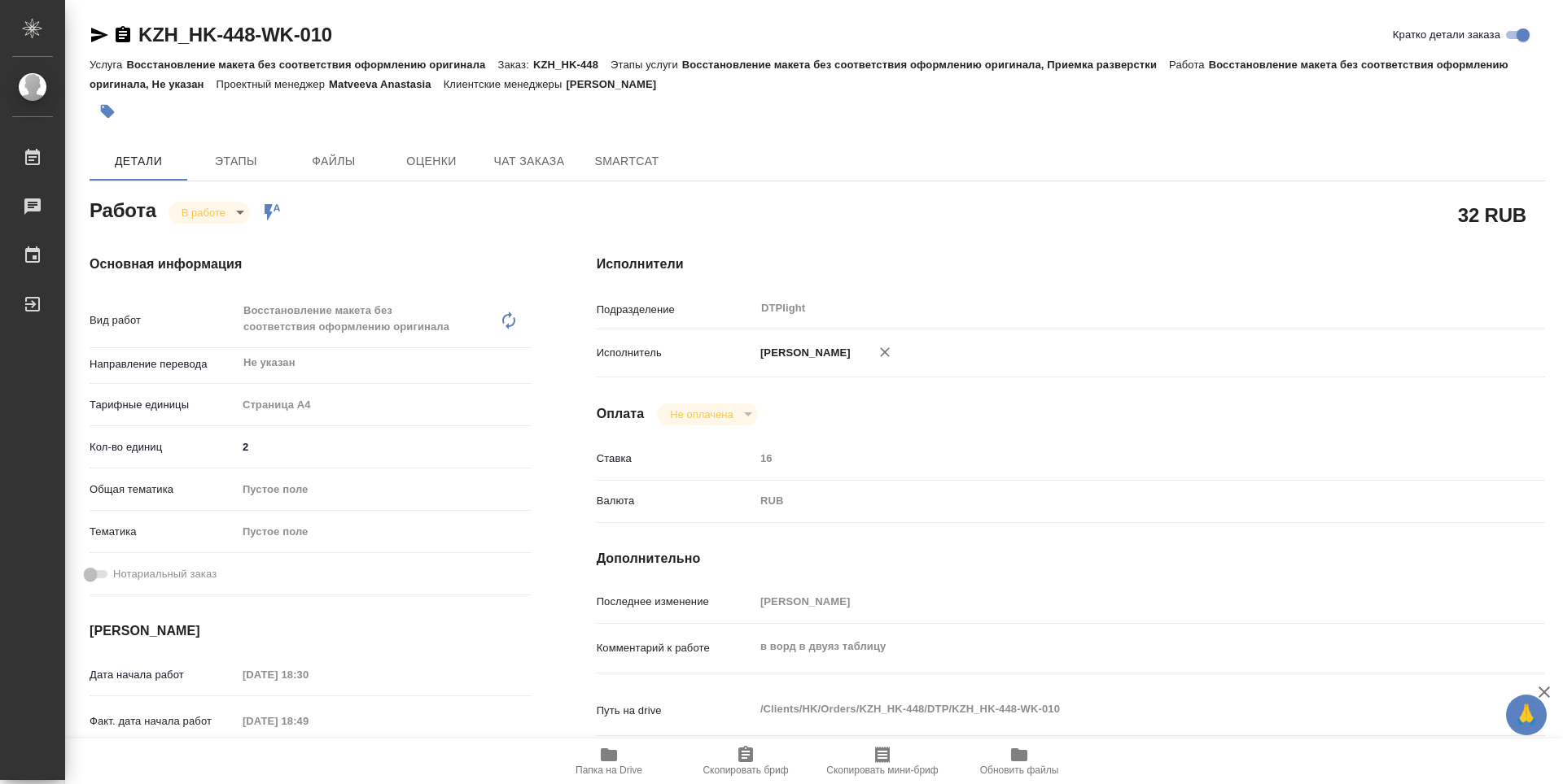
type textarea "x"
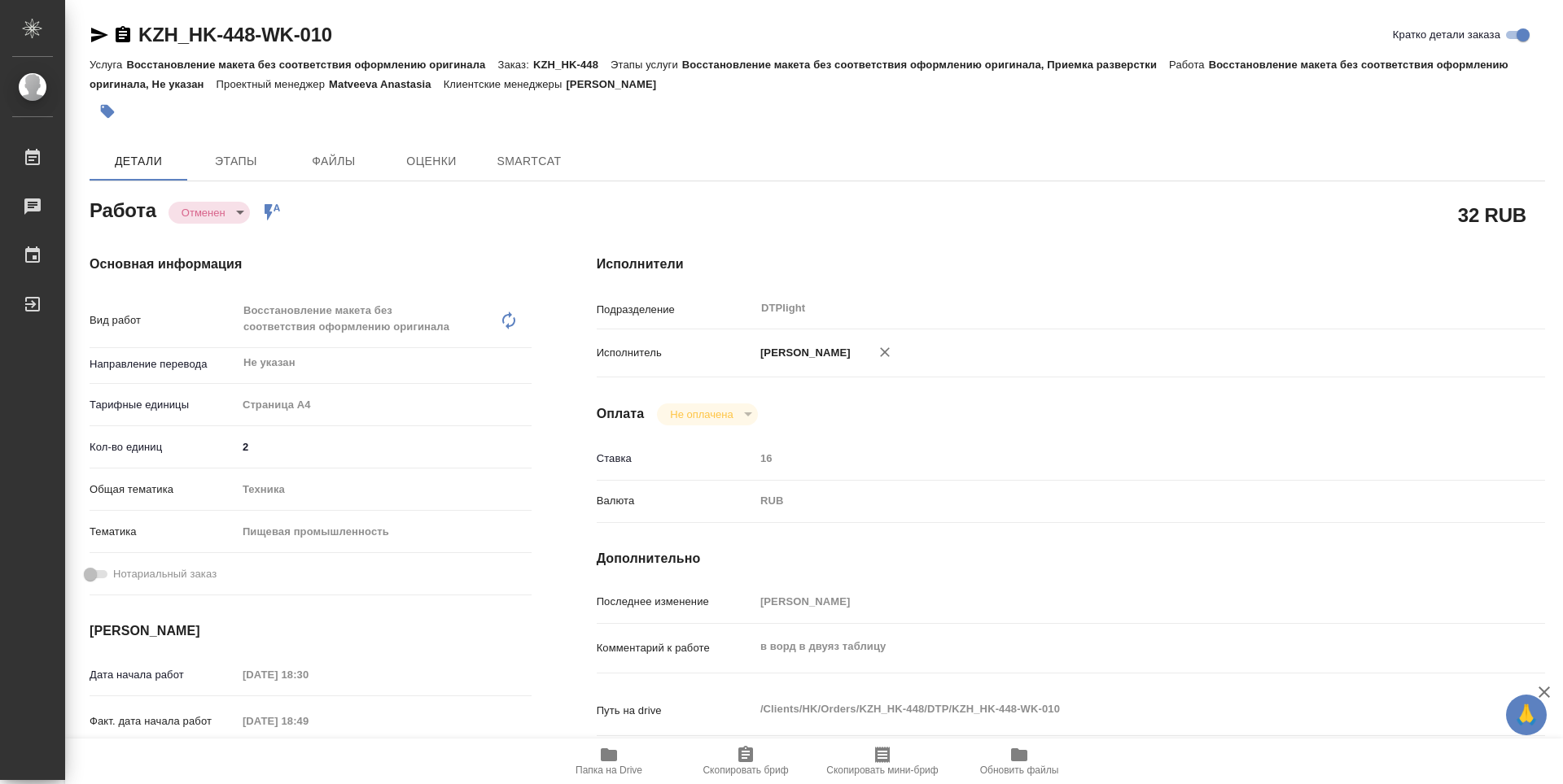
type textarea "x"
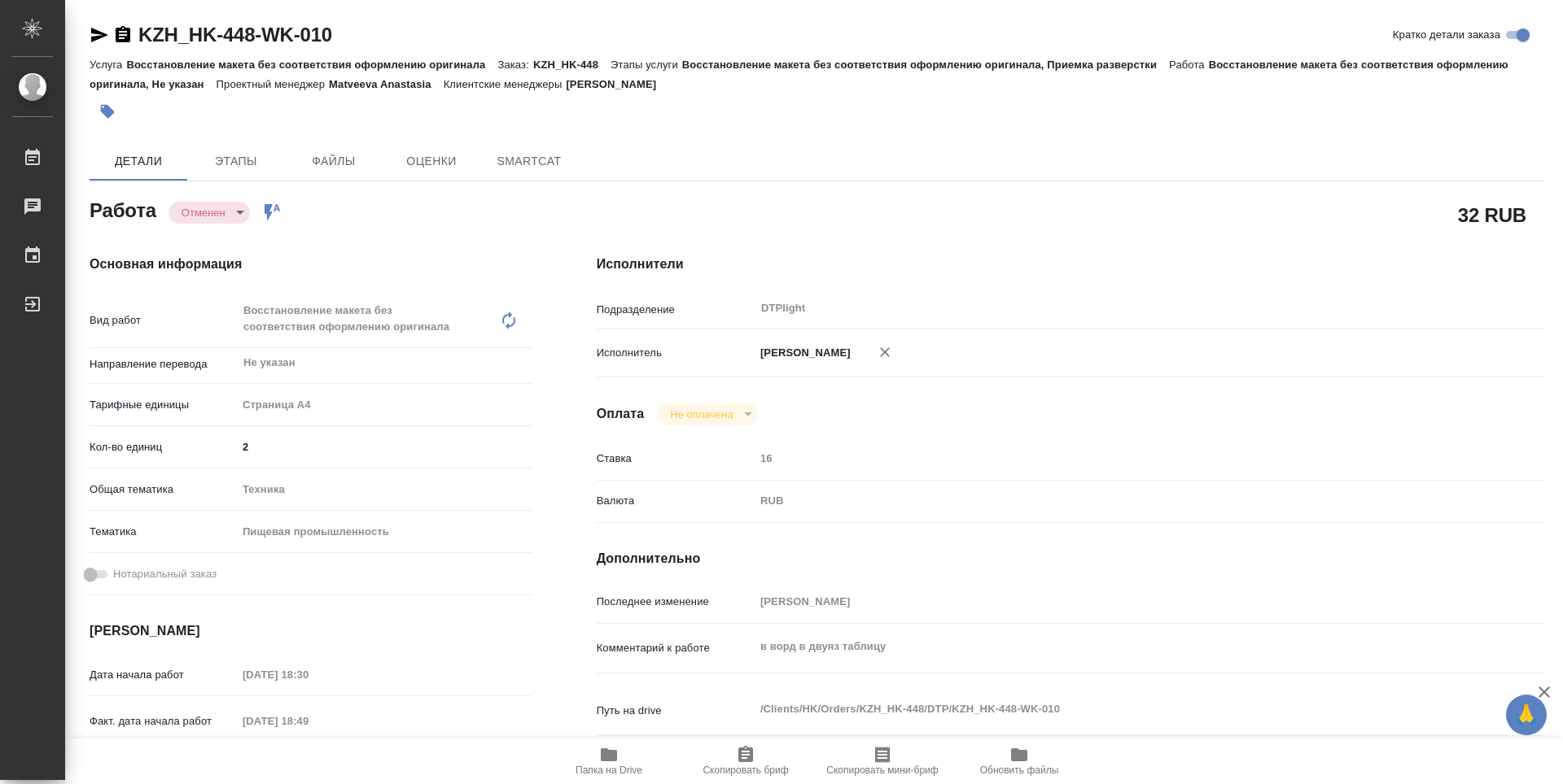
type textarea "x"
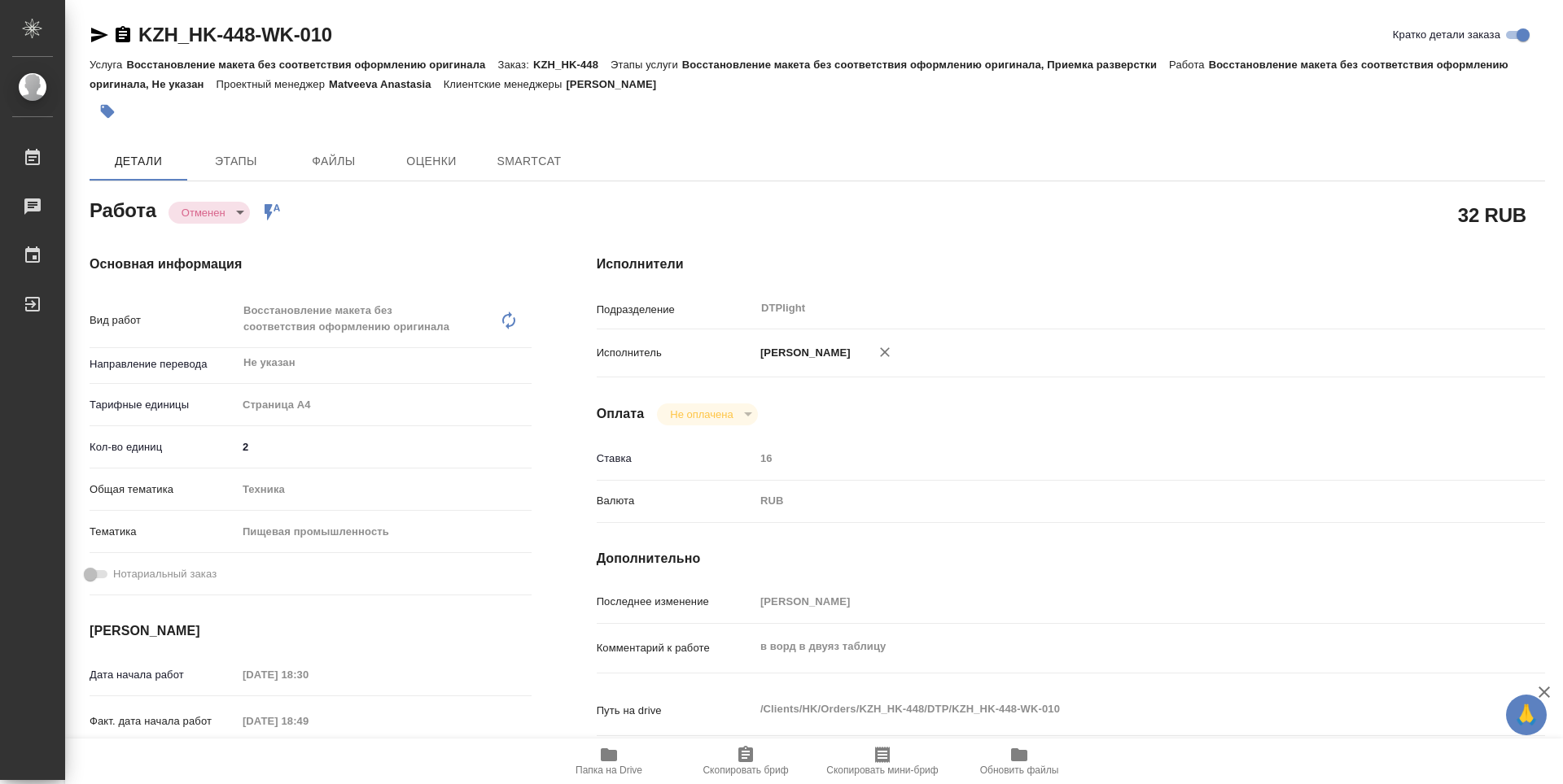
type textarea "x"
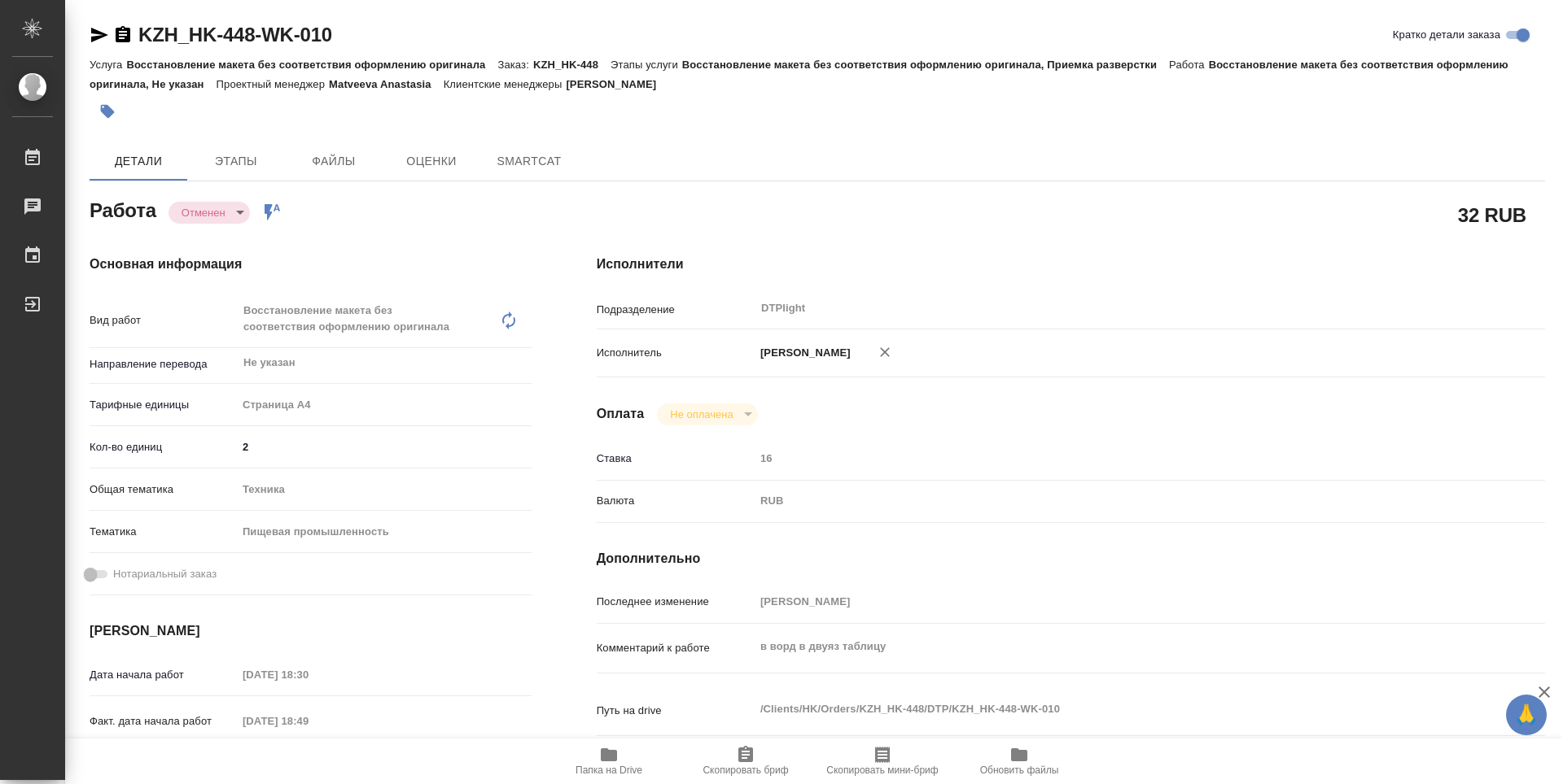
type textarea "x"
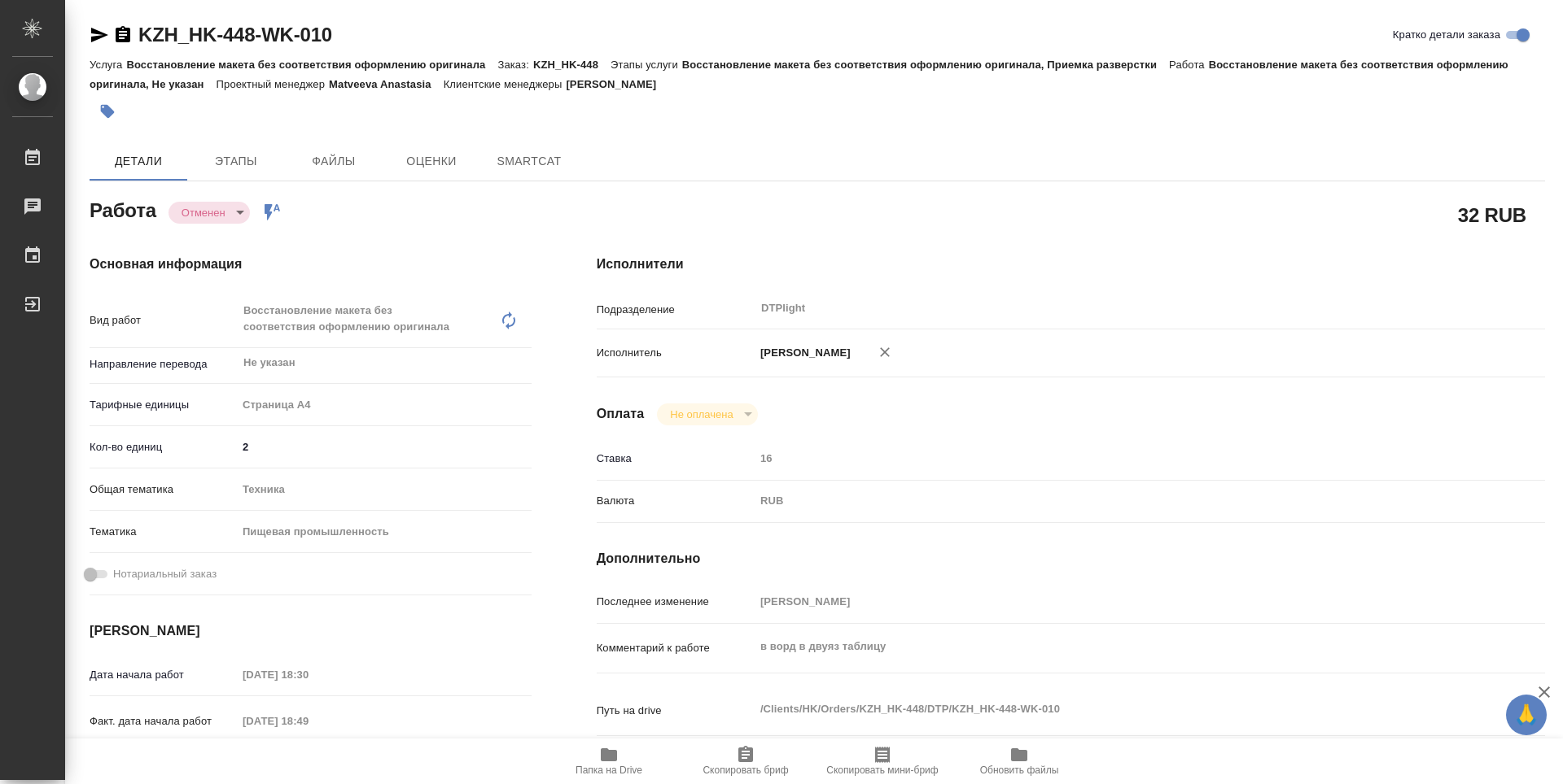
type textarea "x"
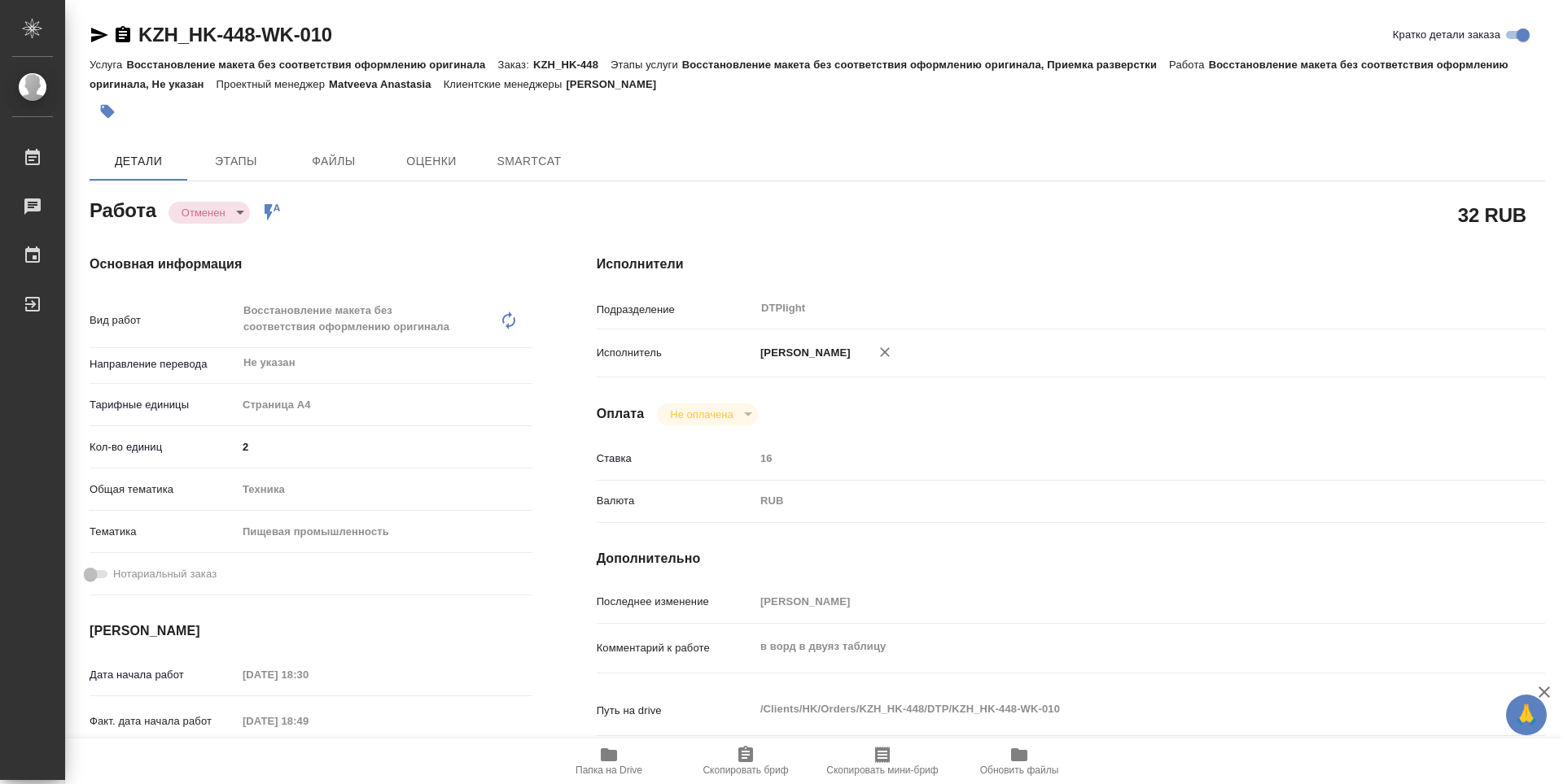
type textarea "x"
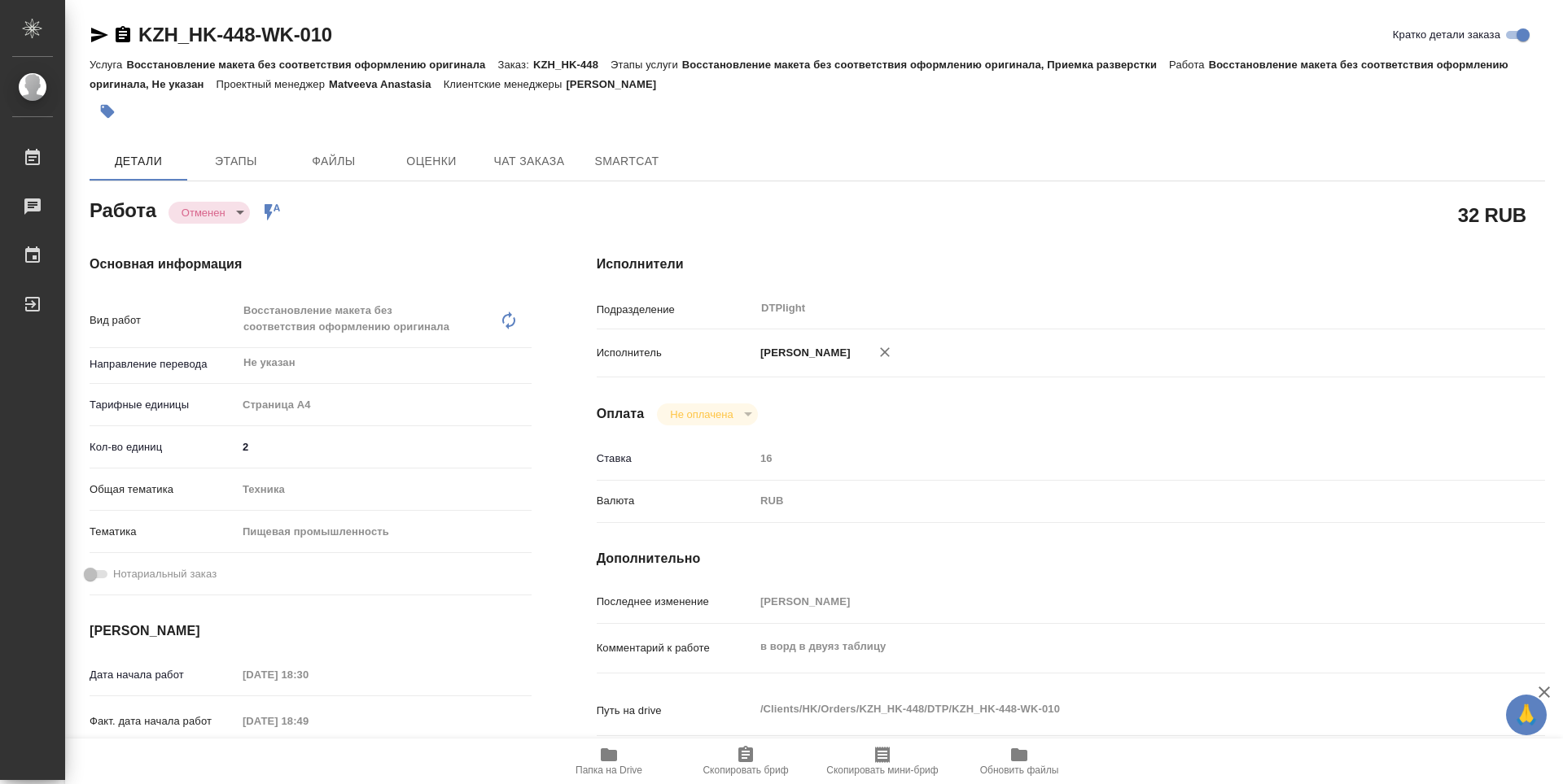
type textarea "x"
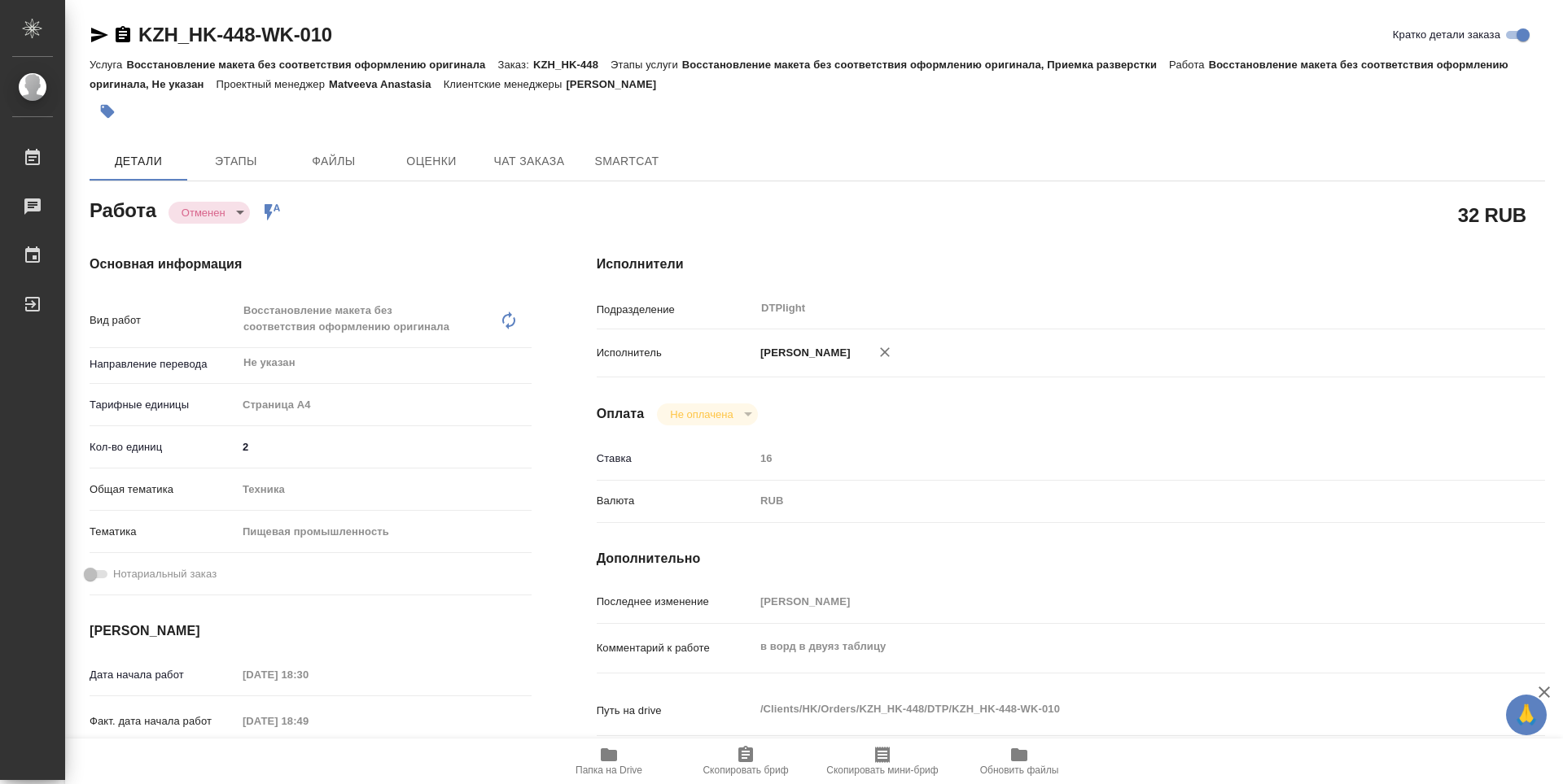
type textarea "x"
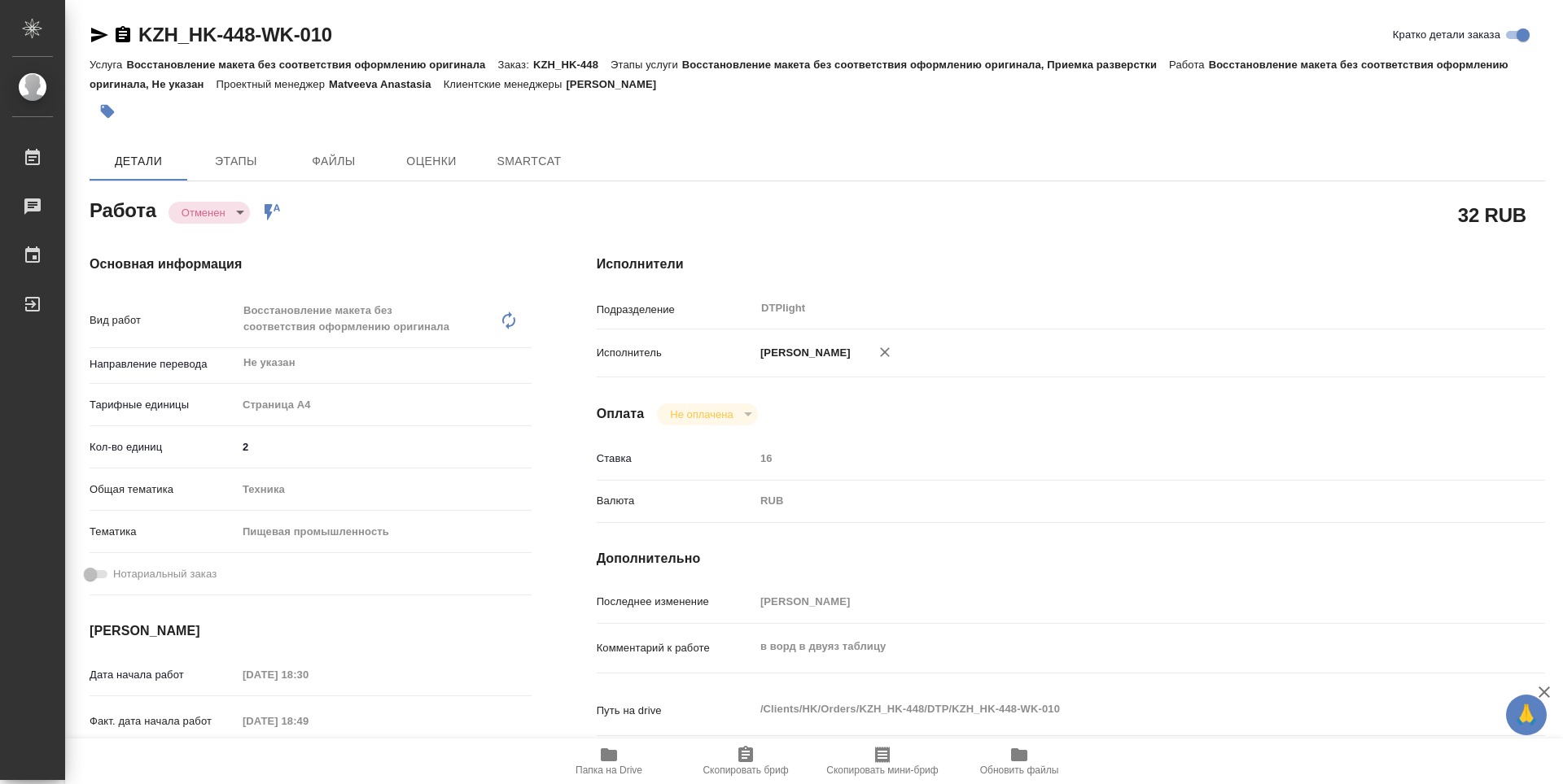
type textarea "x"
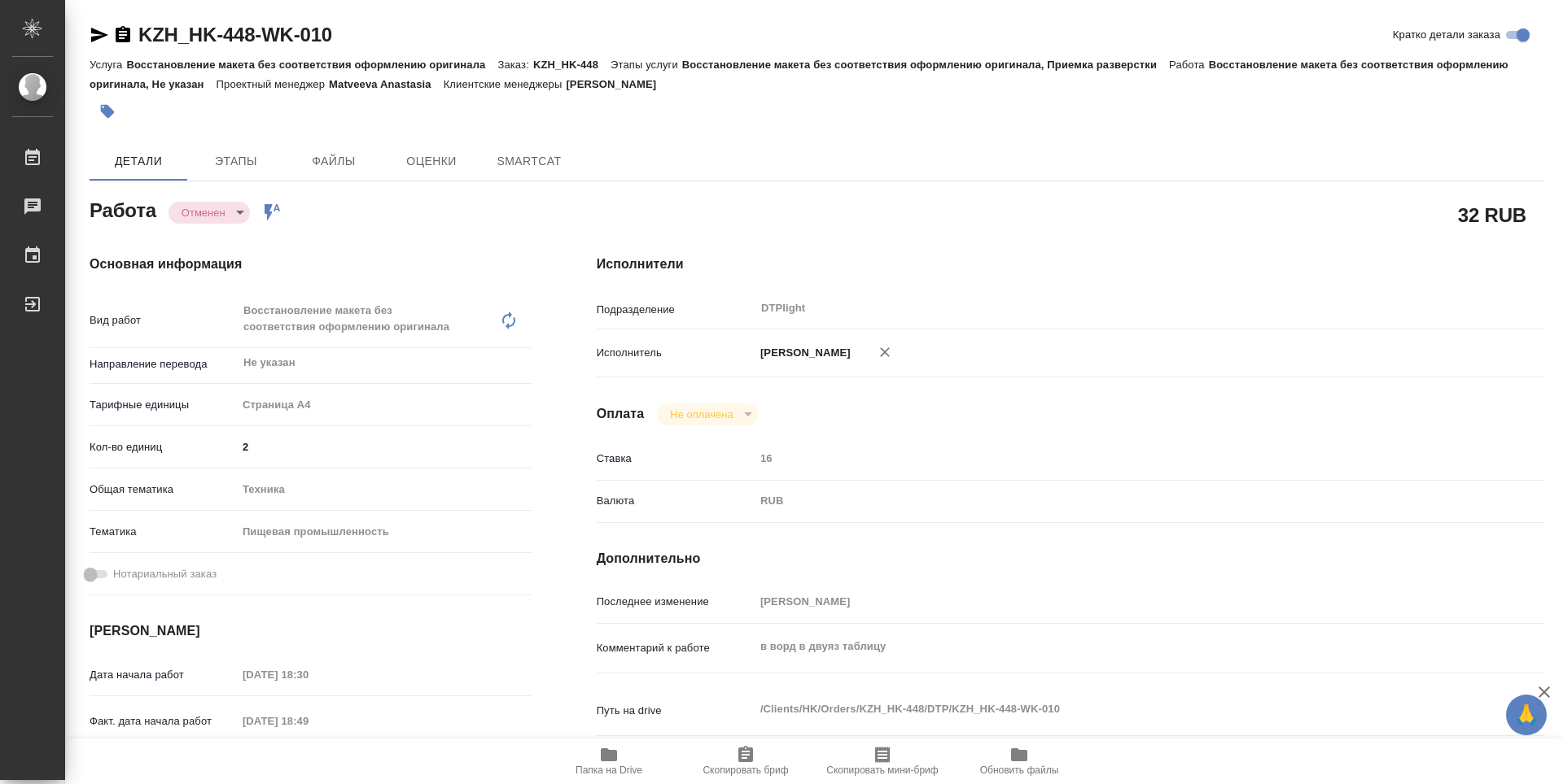
type textarea "x"
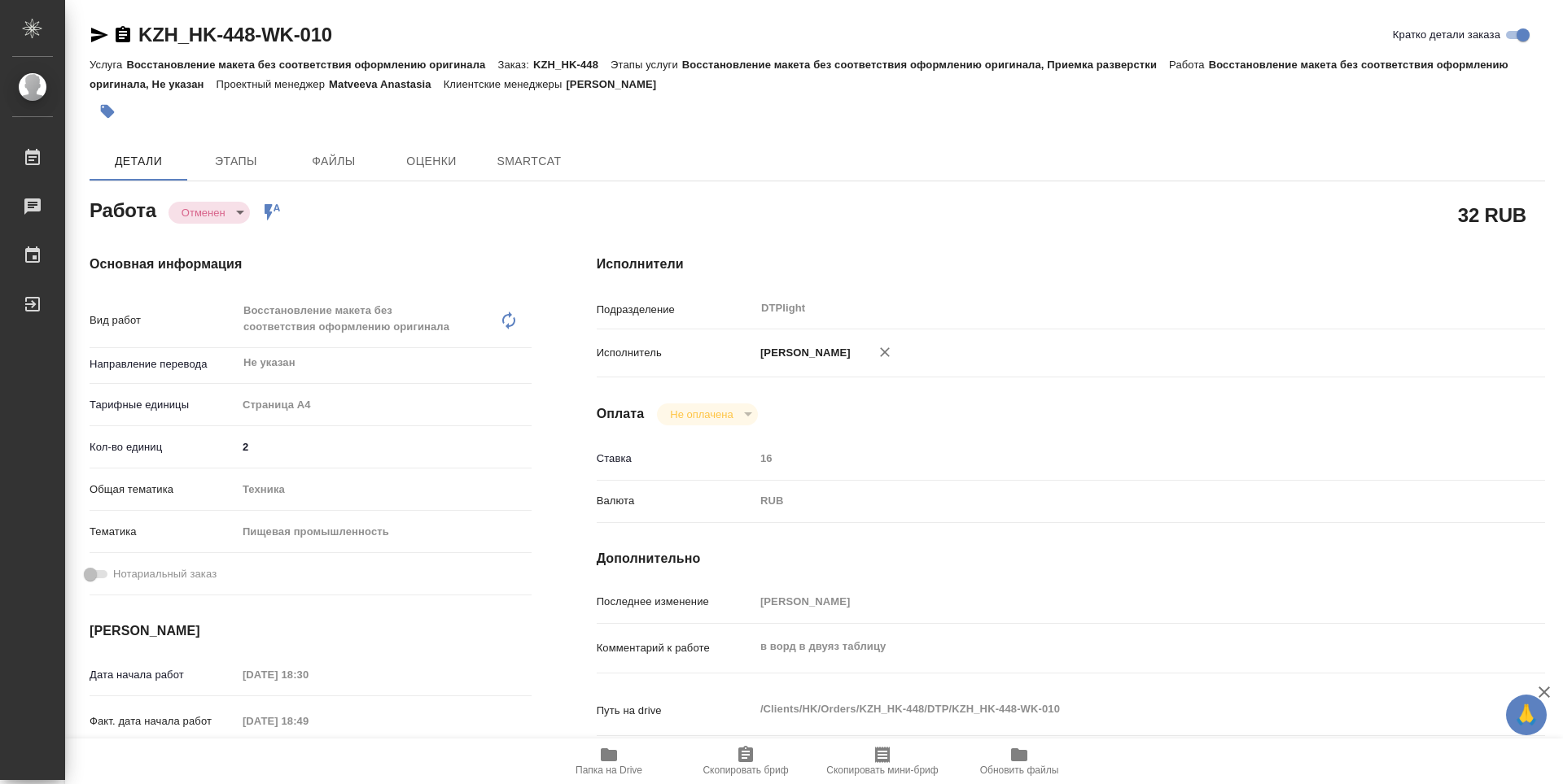
type textarea "x"
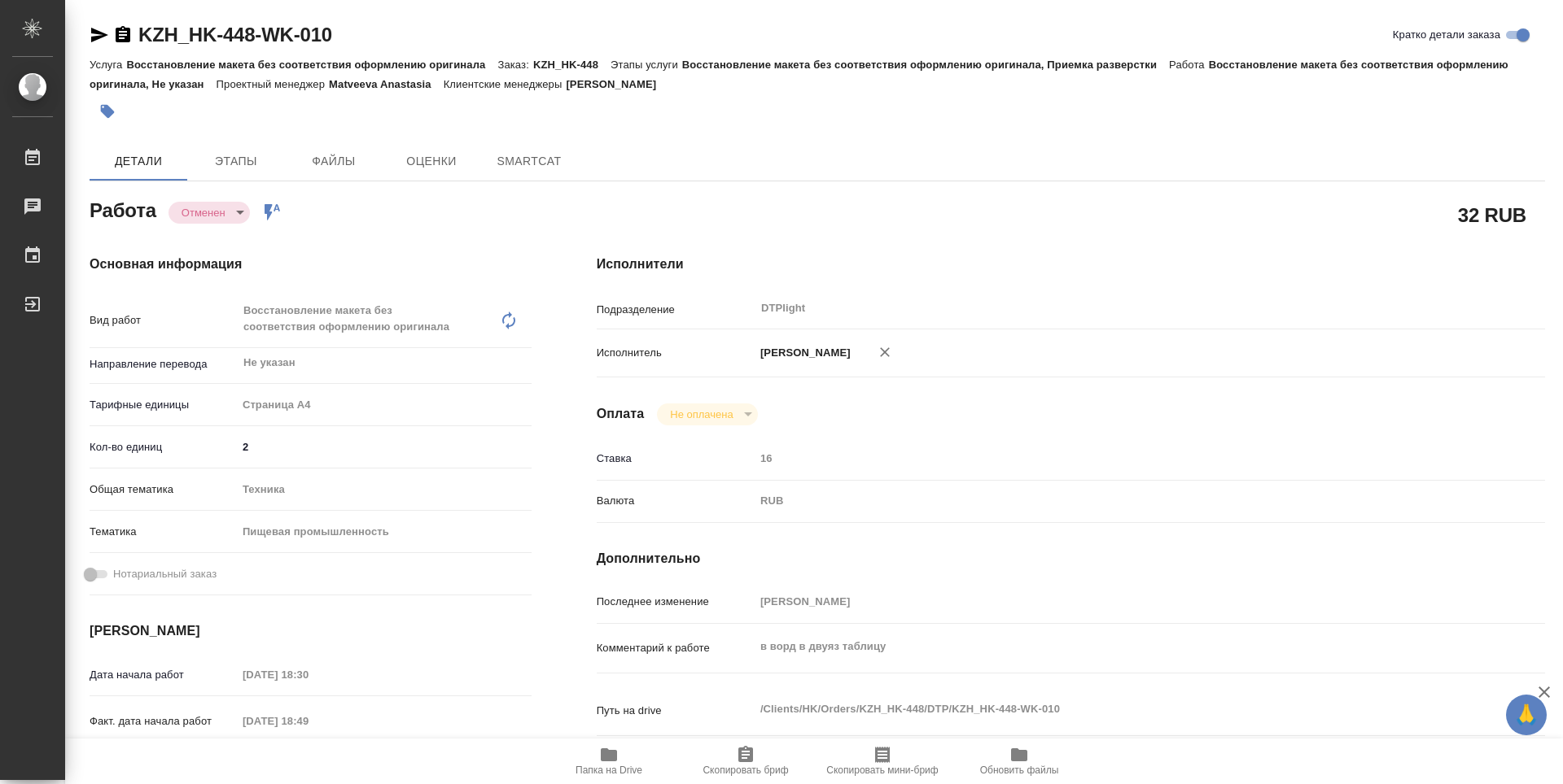
type textarea "x"
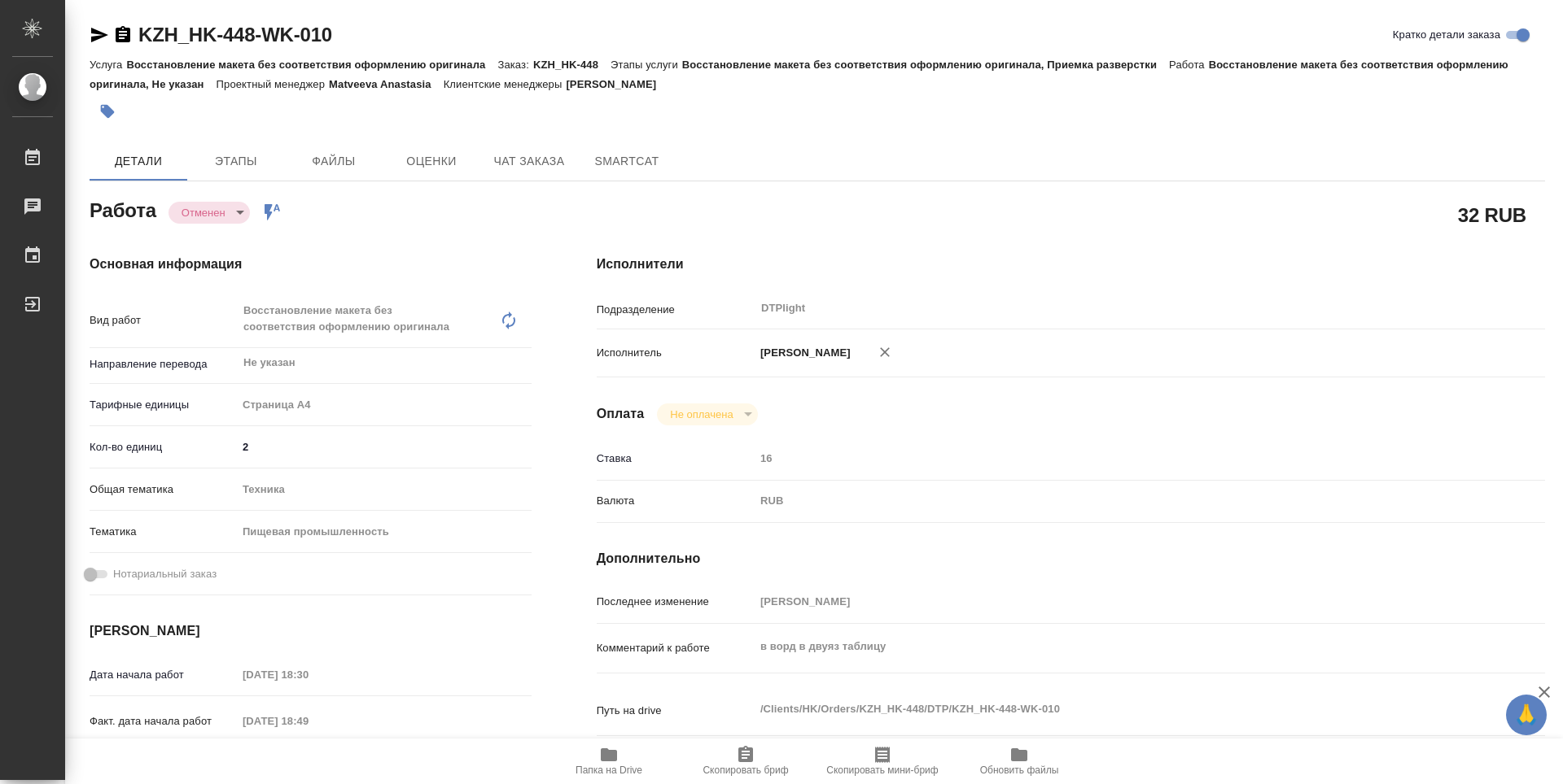
type textarea "x"
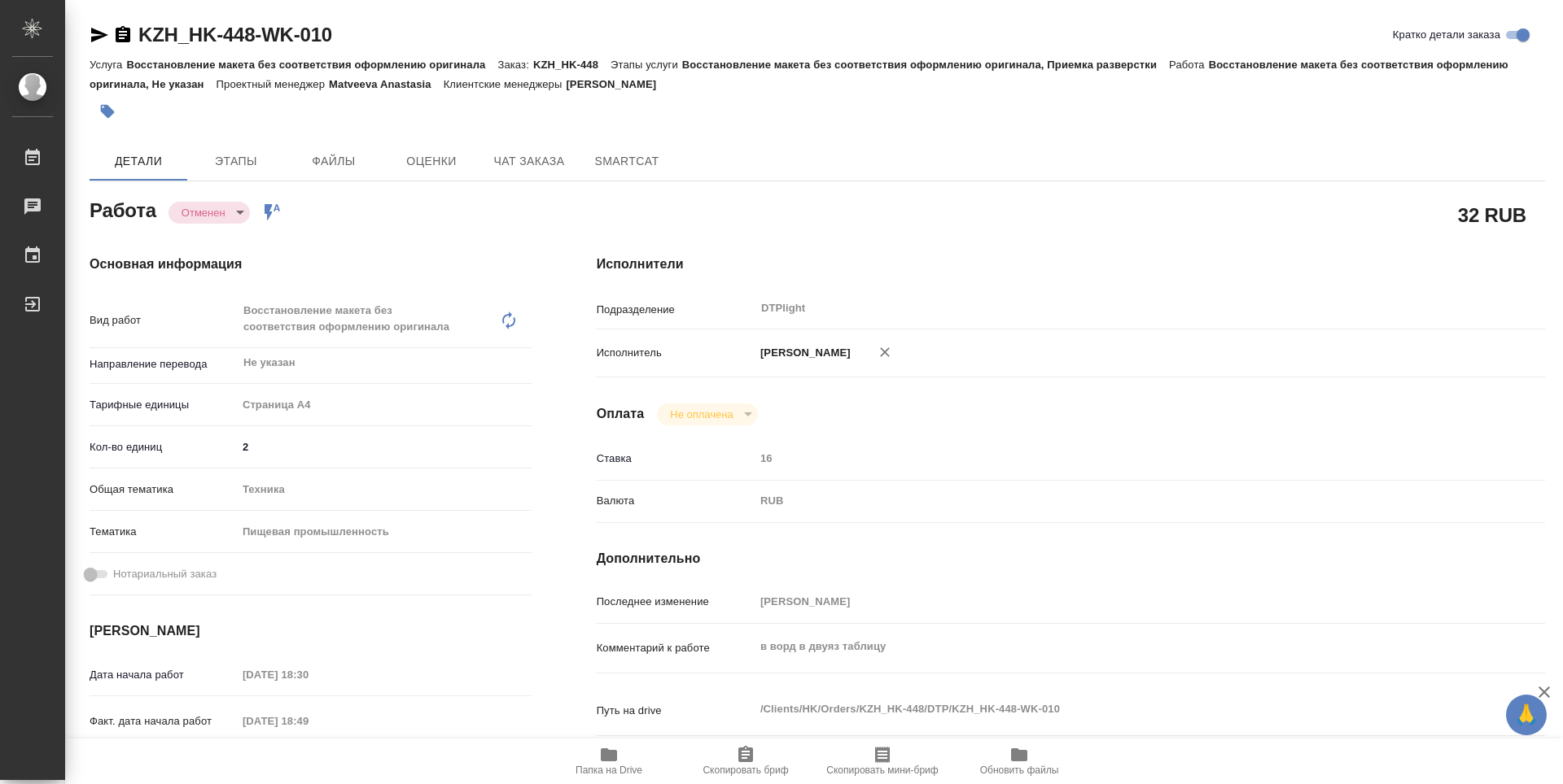
type textarea "x"
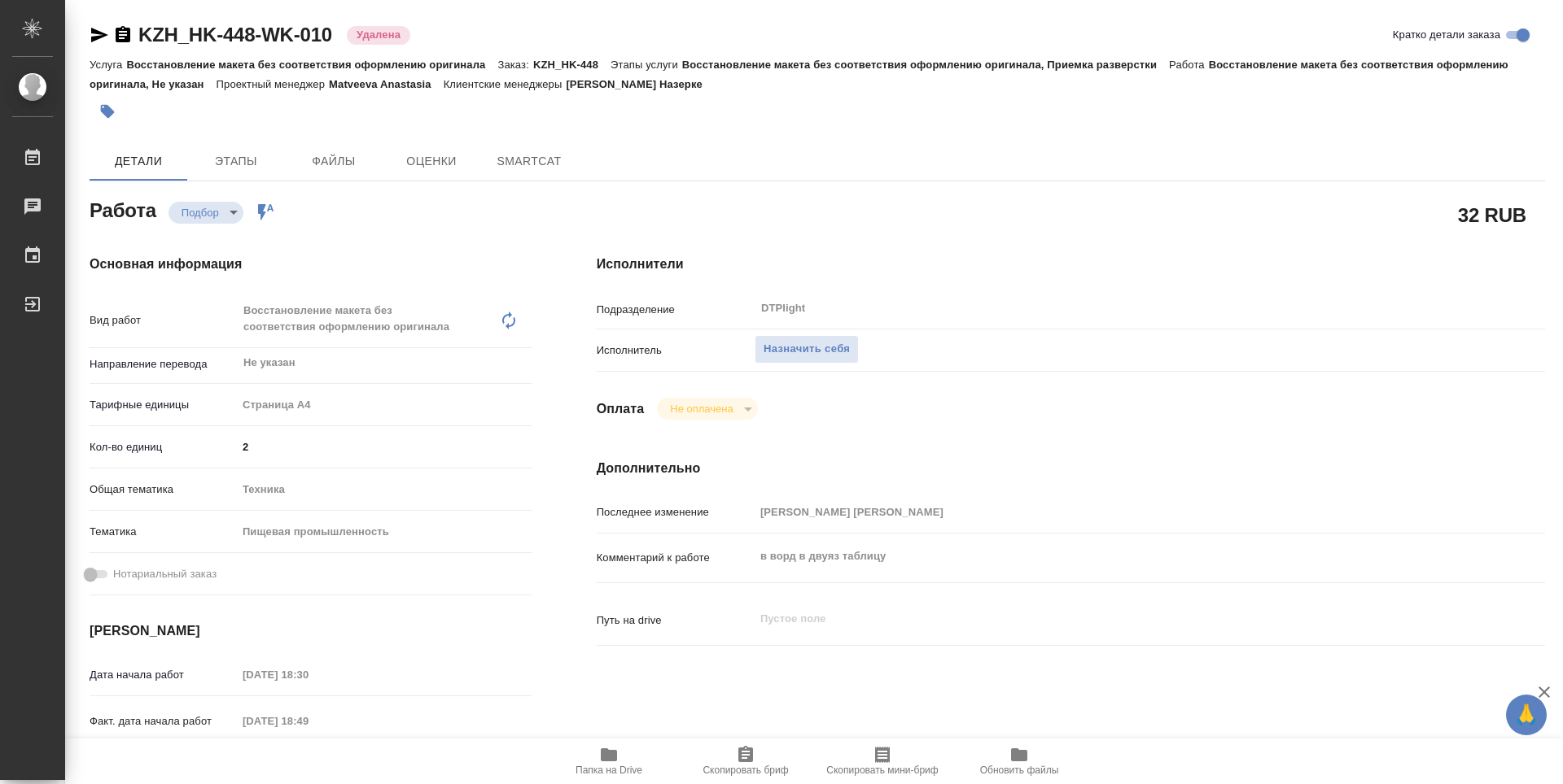
type textarea "x"
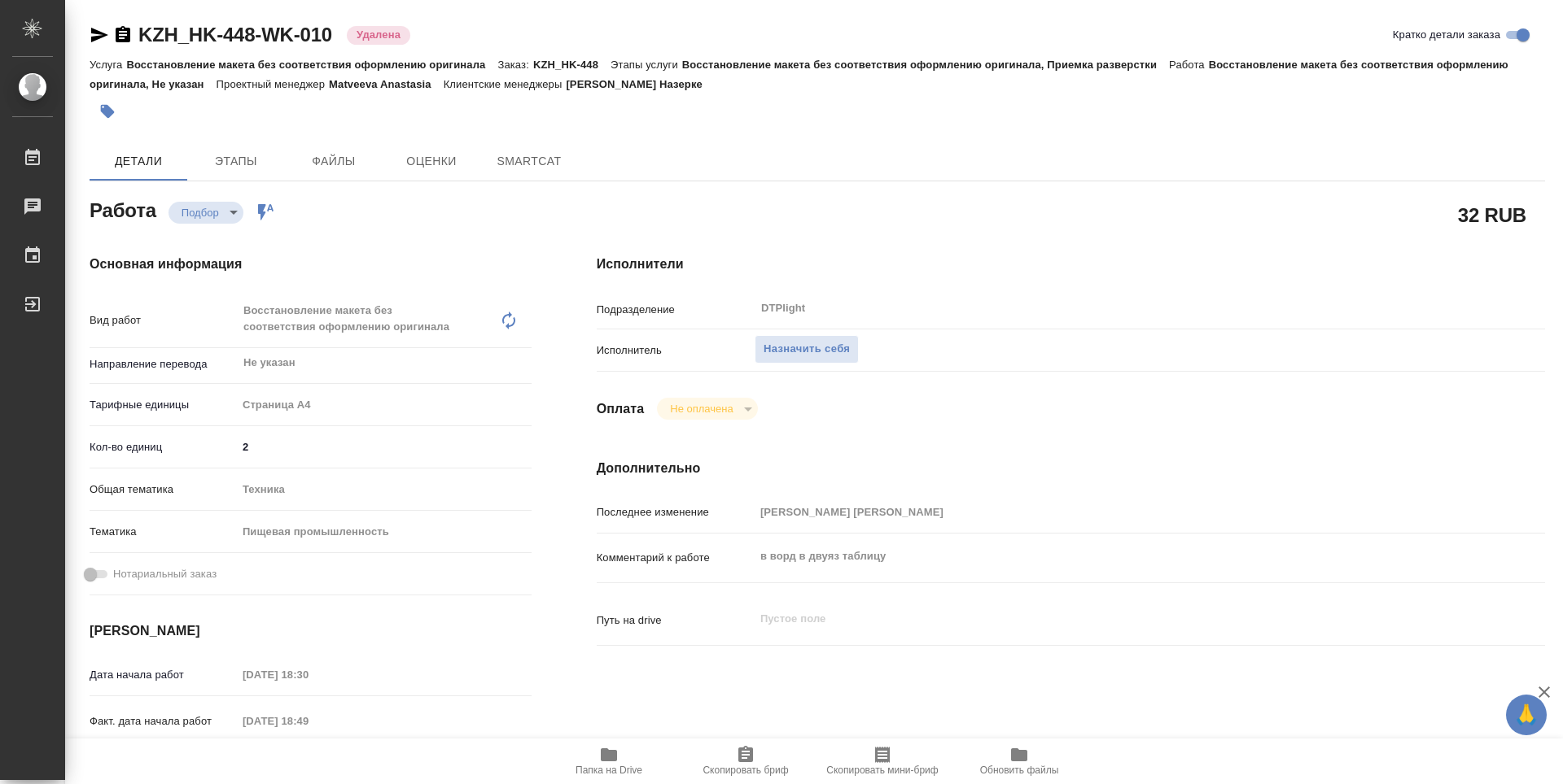
type textarea "x"
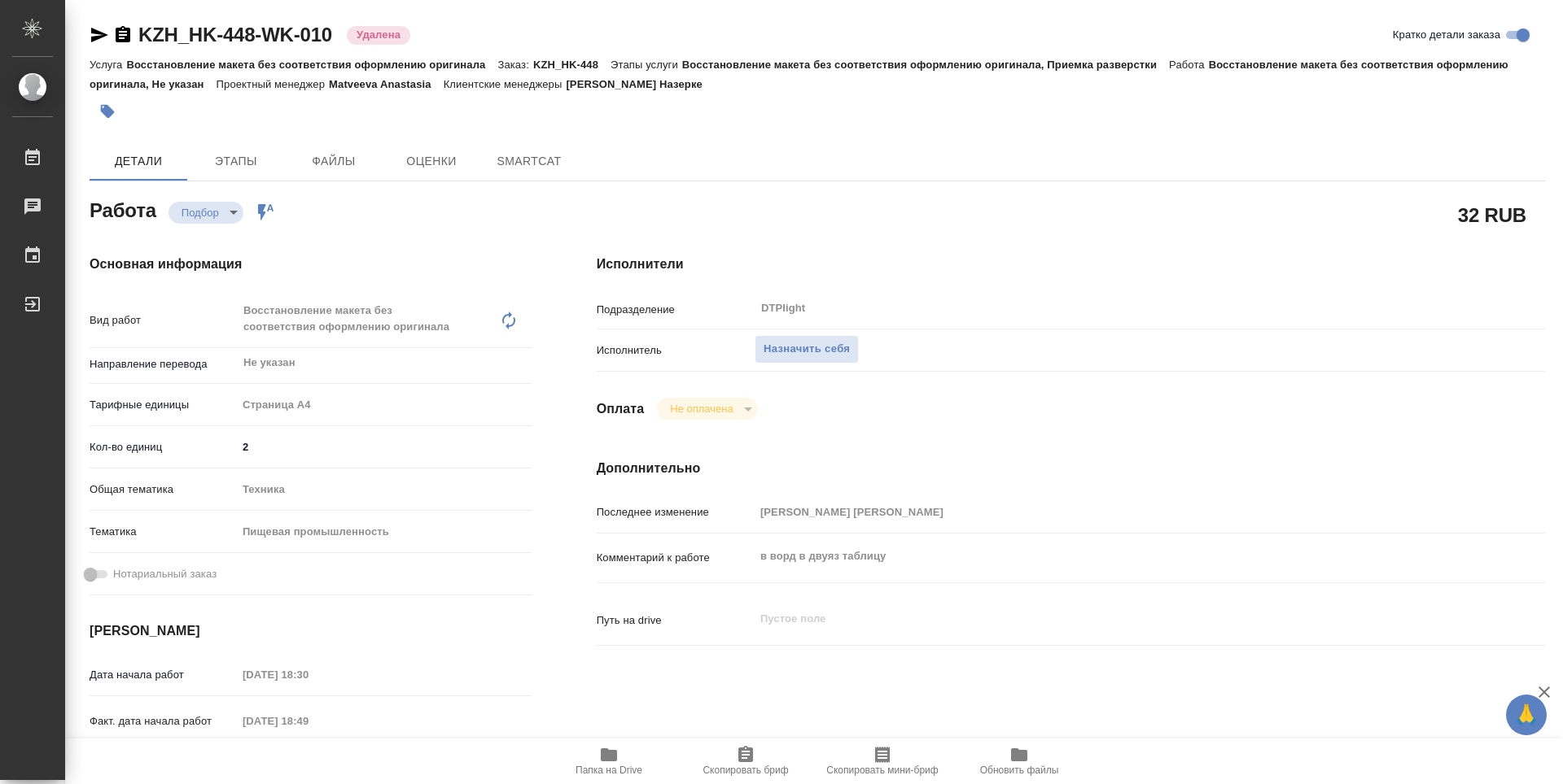
type textarea "x"
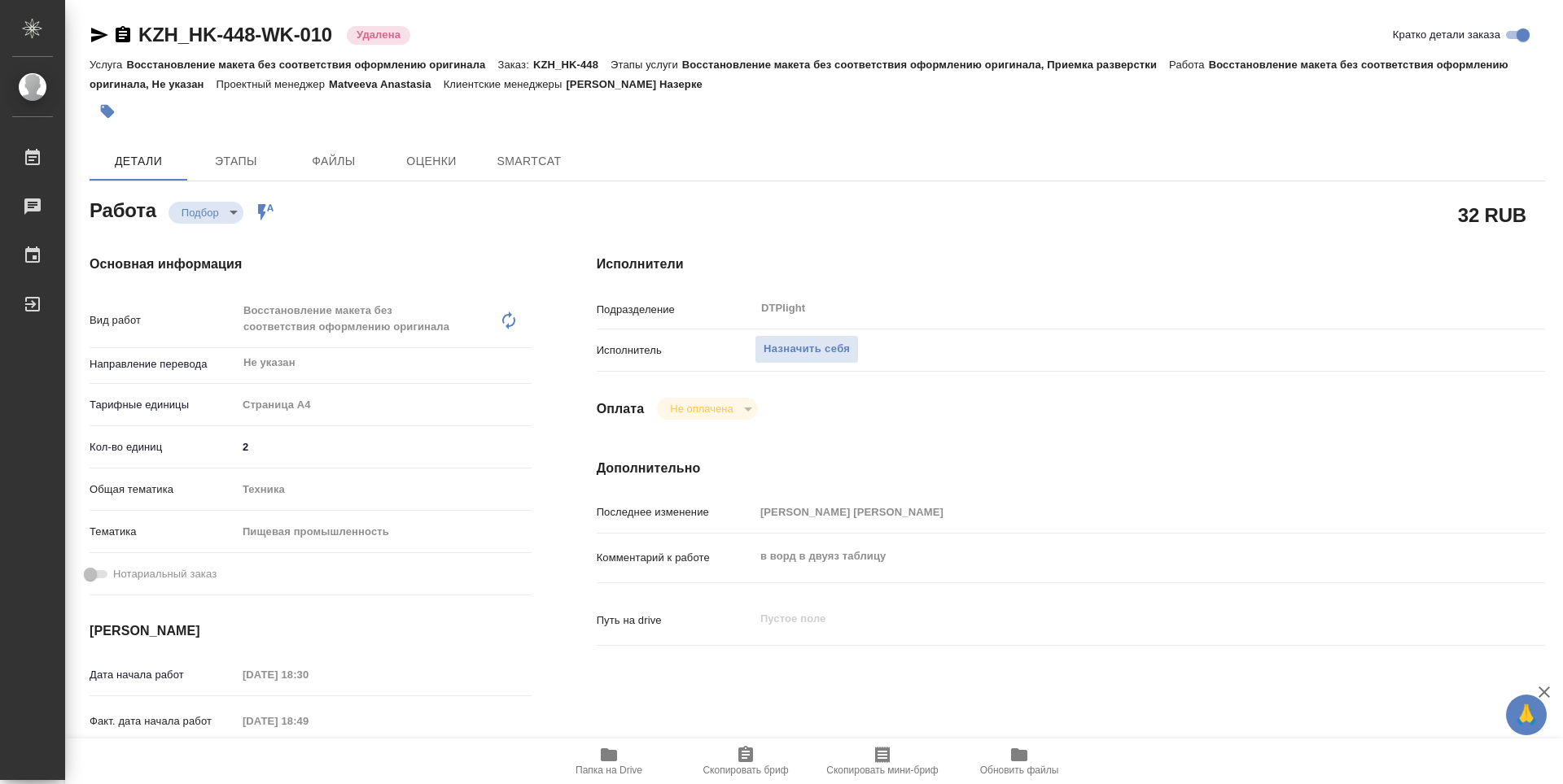
type textarea "x"
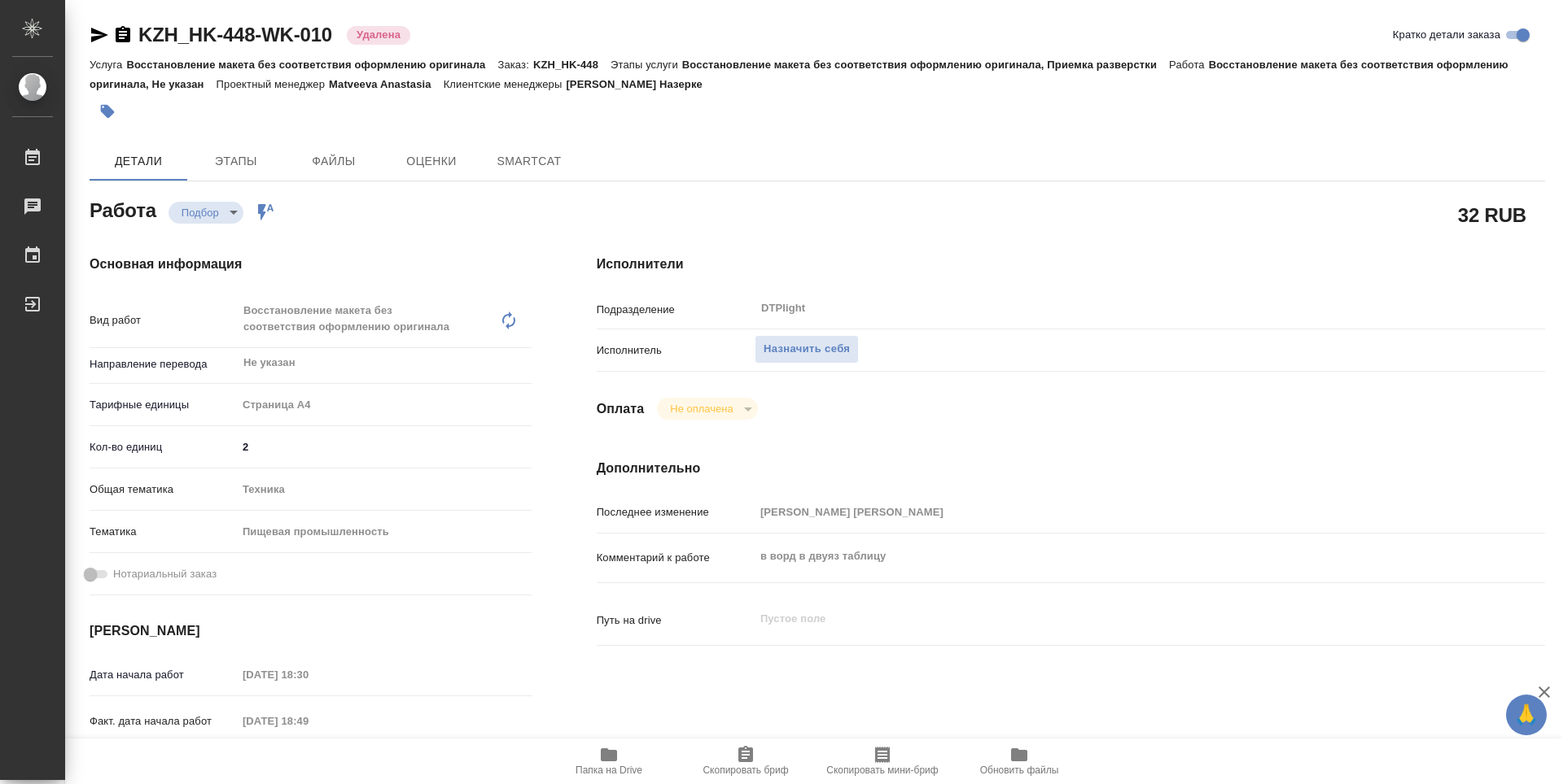
type textarea "x"
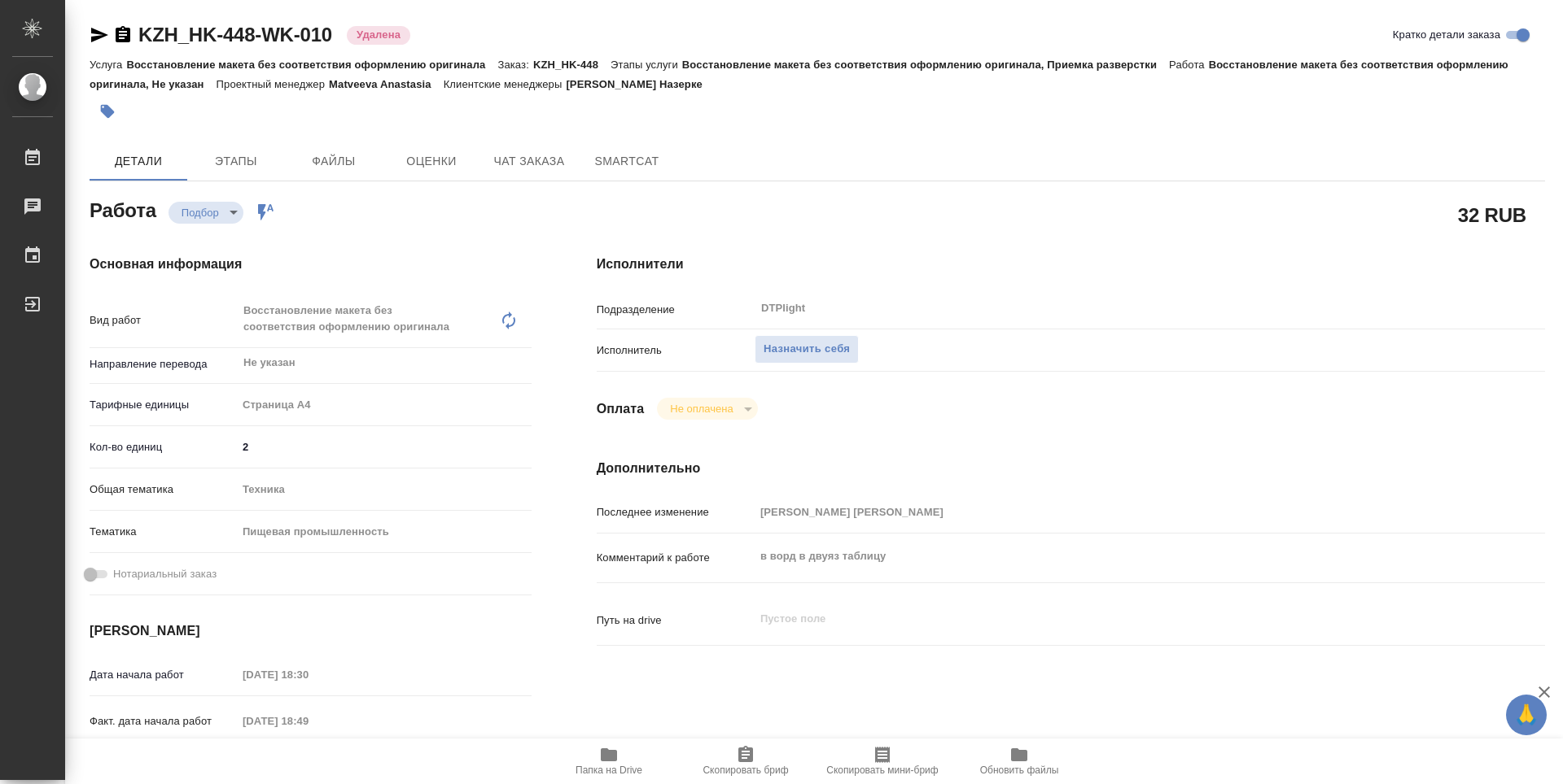
type textarea "x"
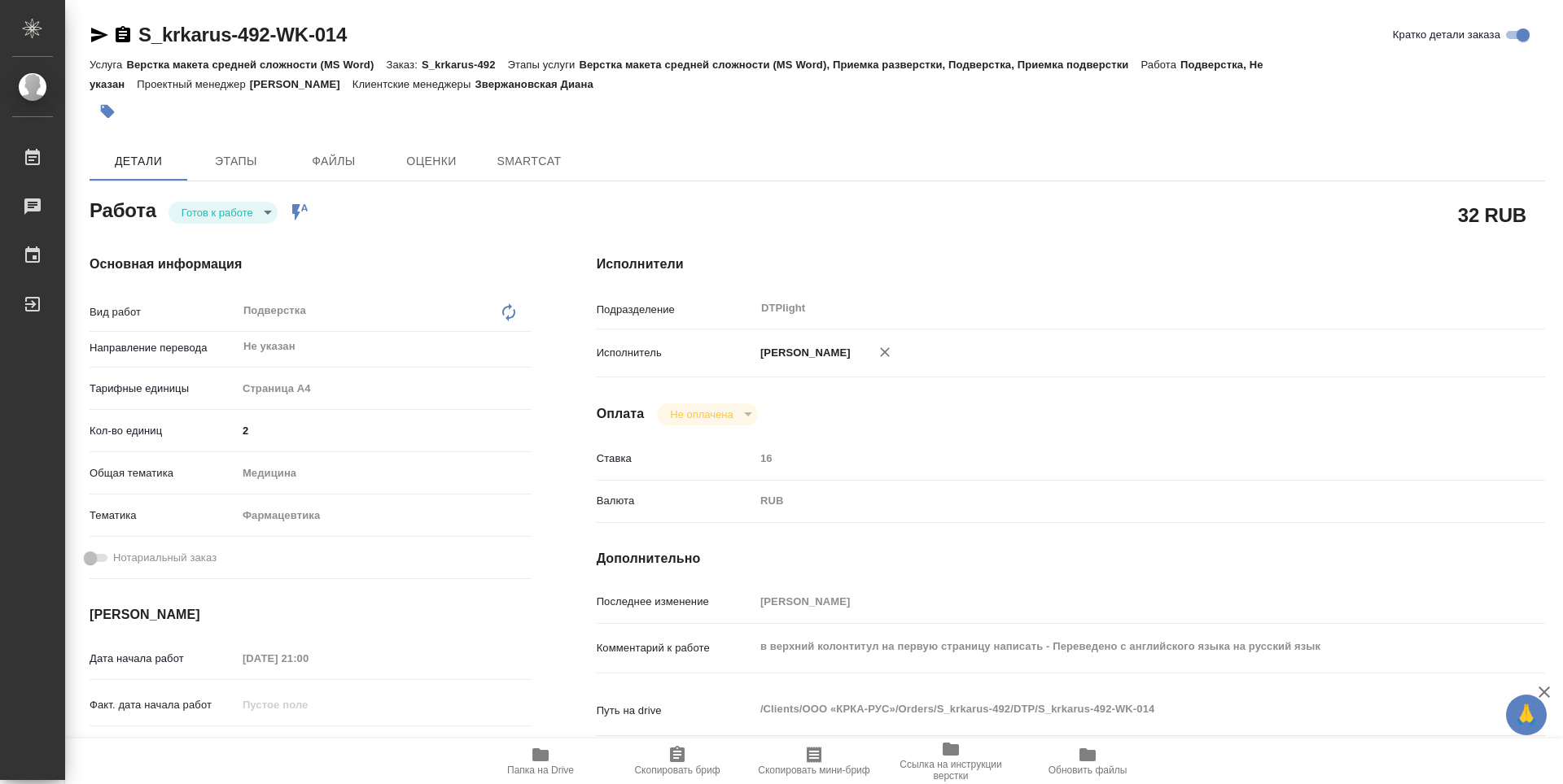
type textarea "x"
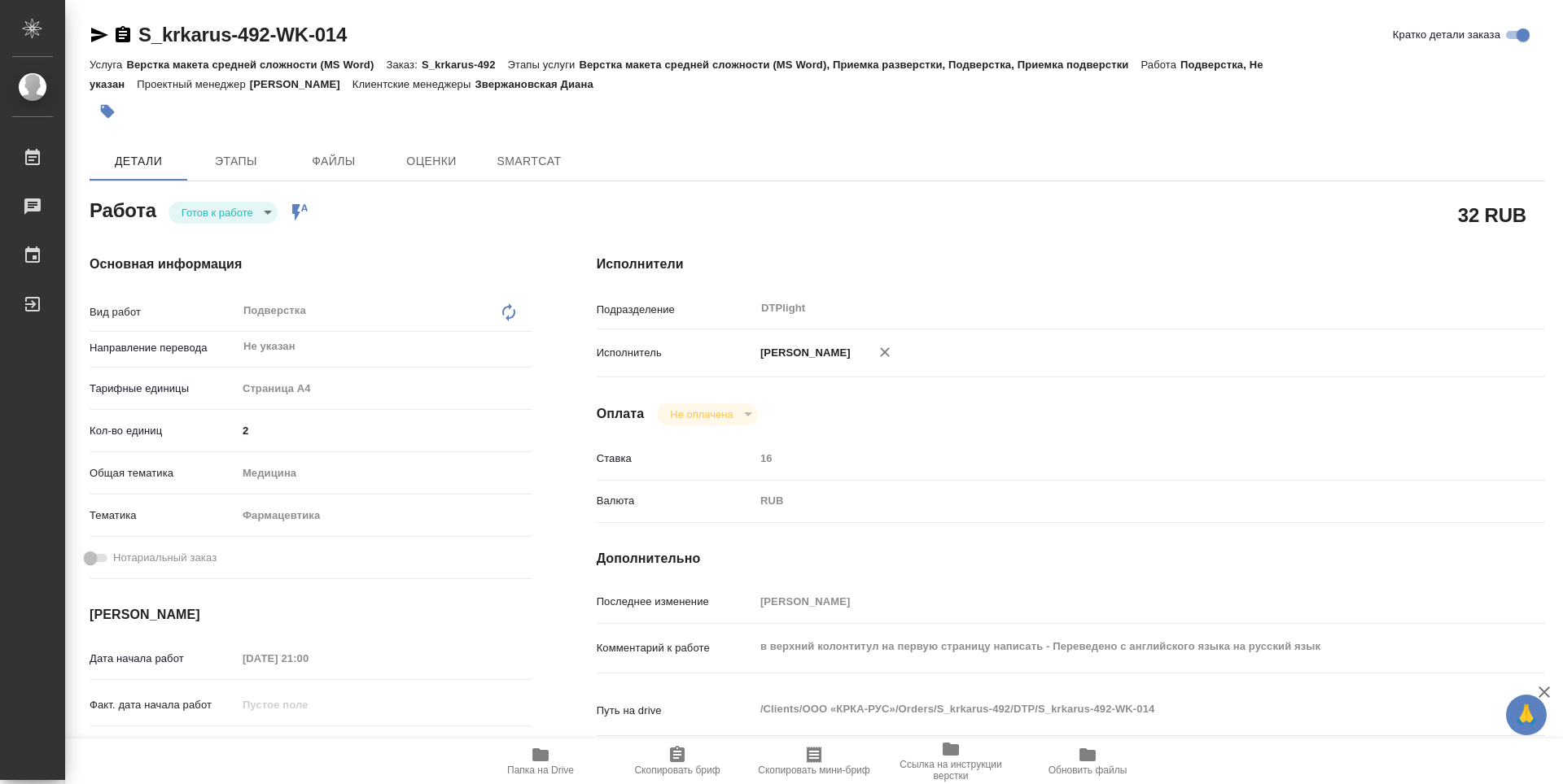
type textarea "x"
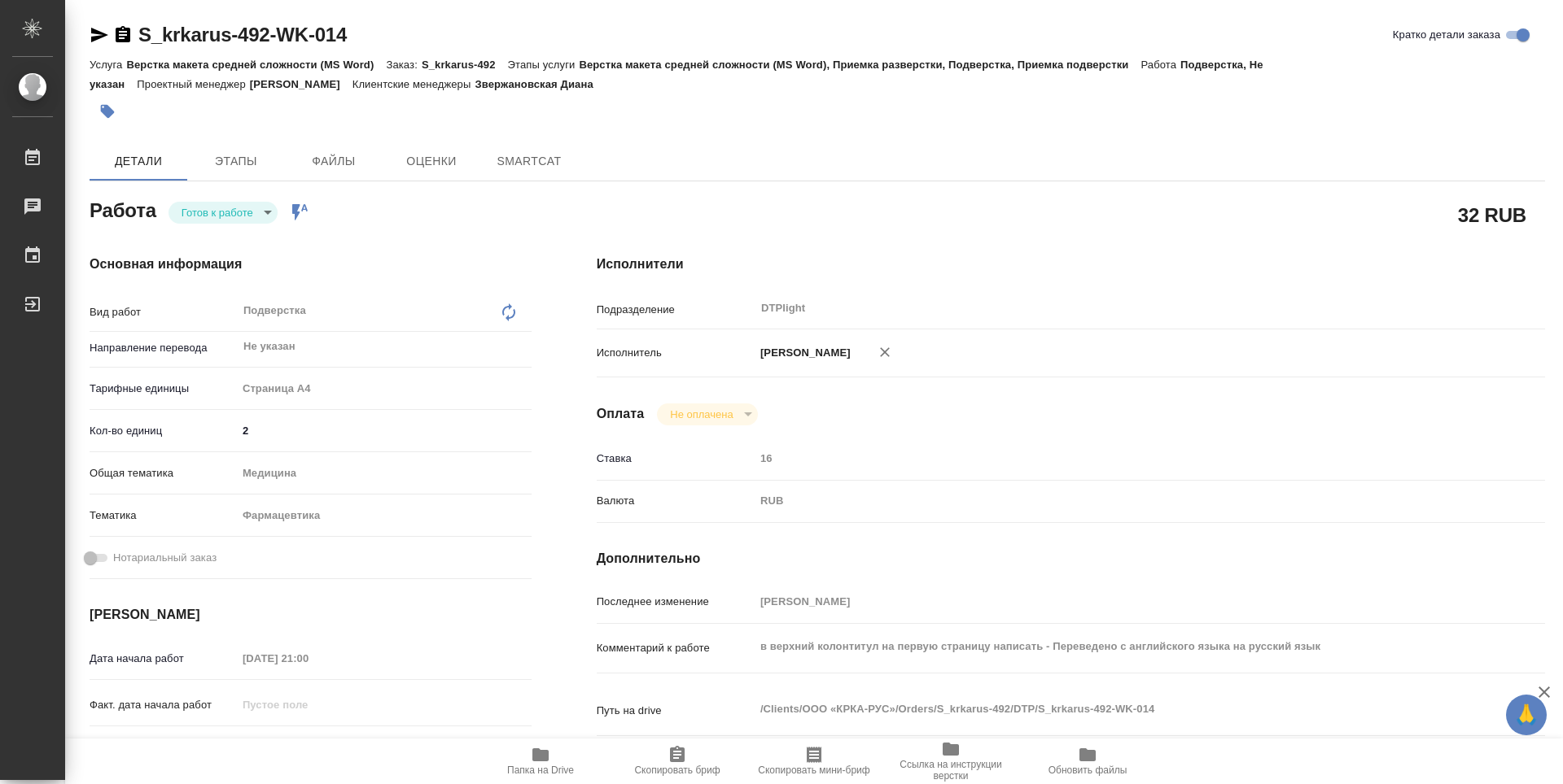
type textarea "x"
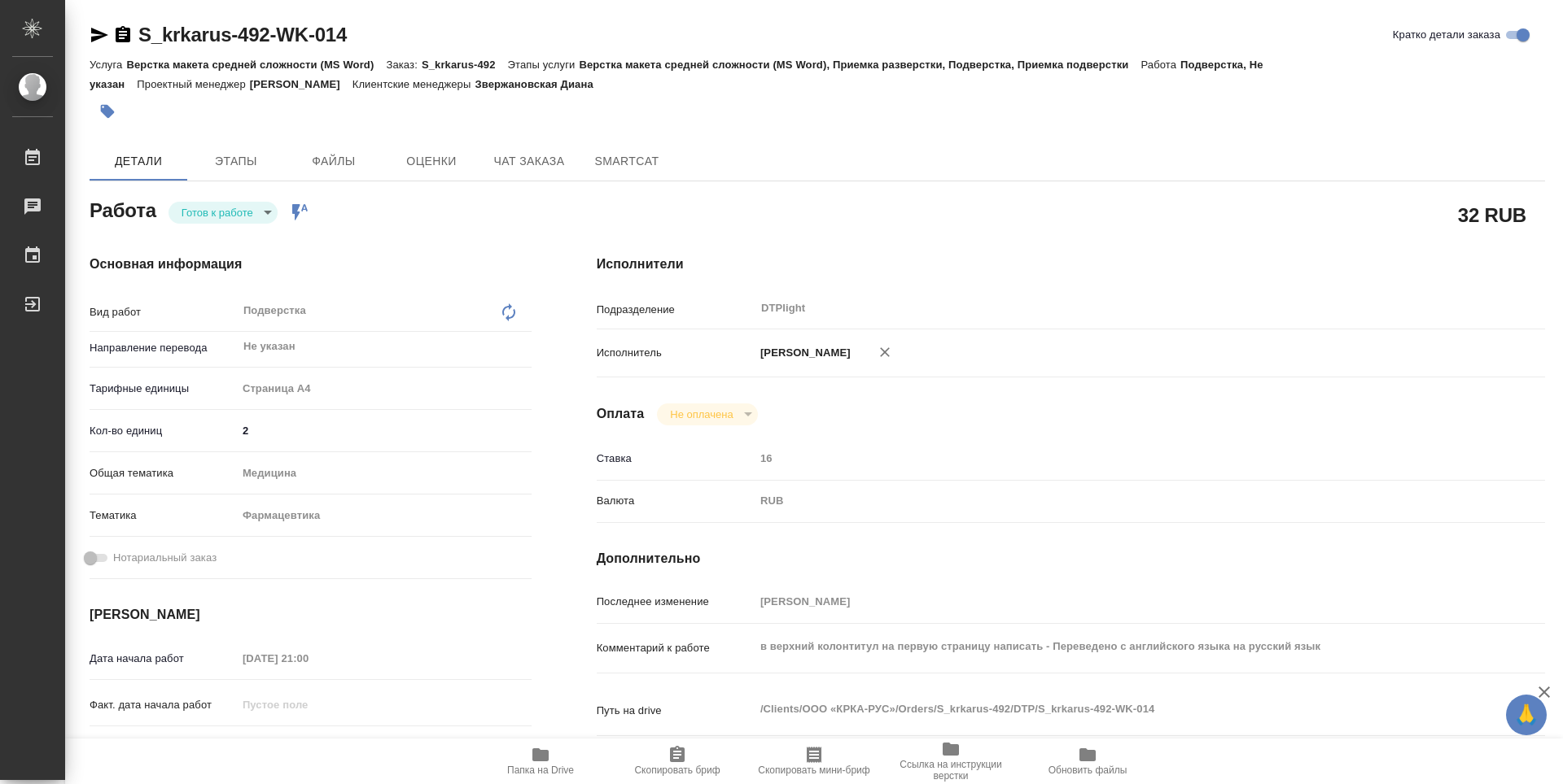
type textarea "x"
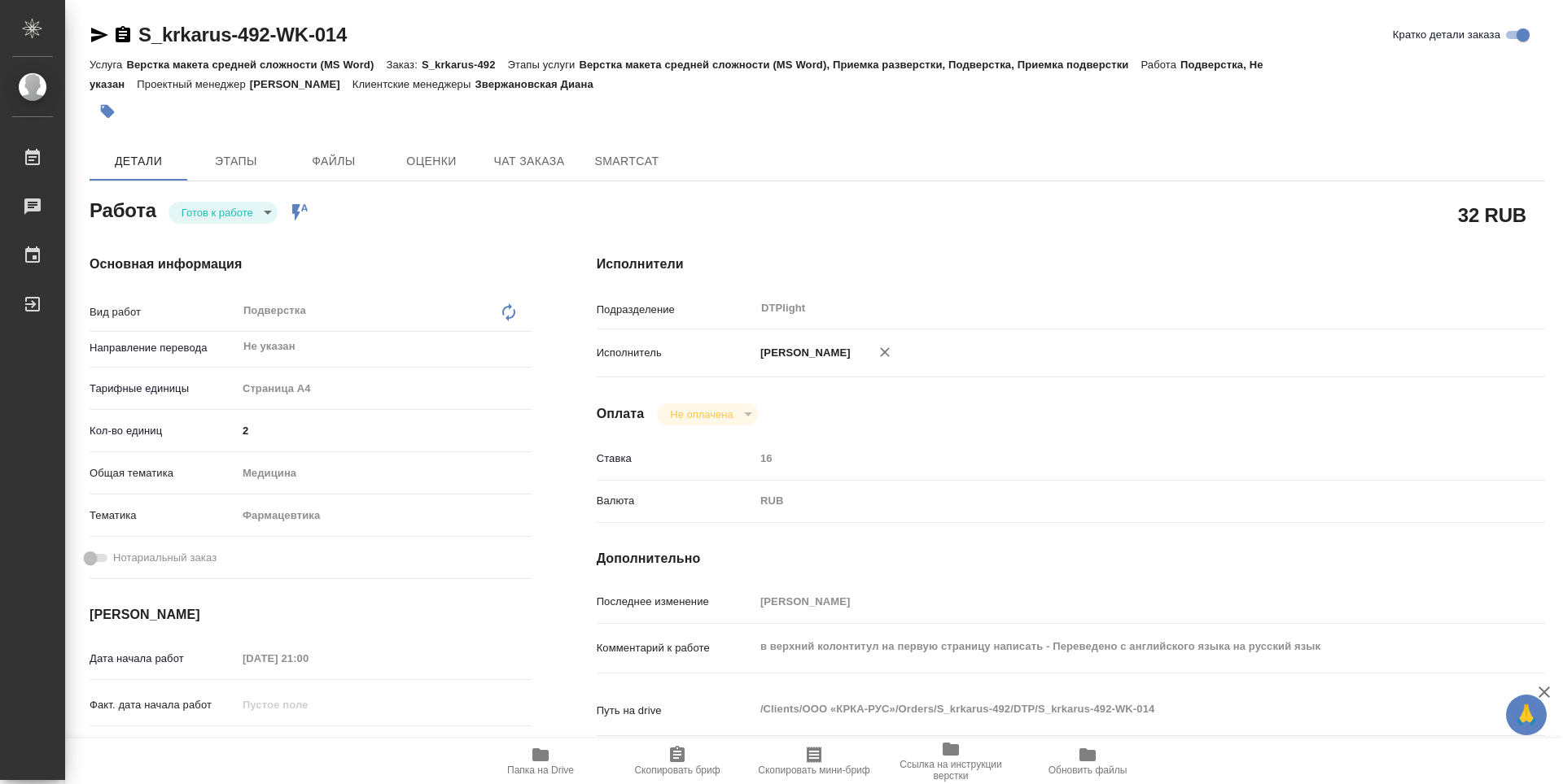
type textarea "x"
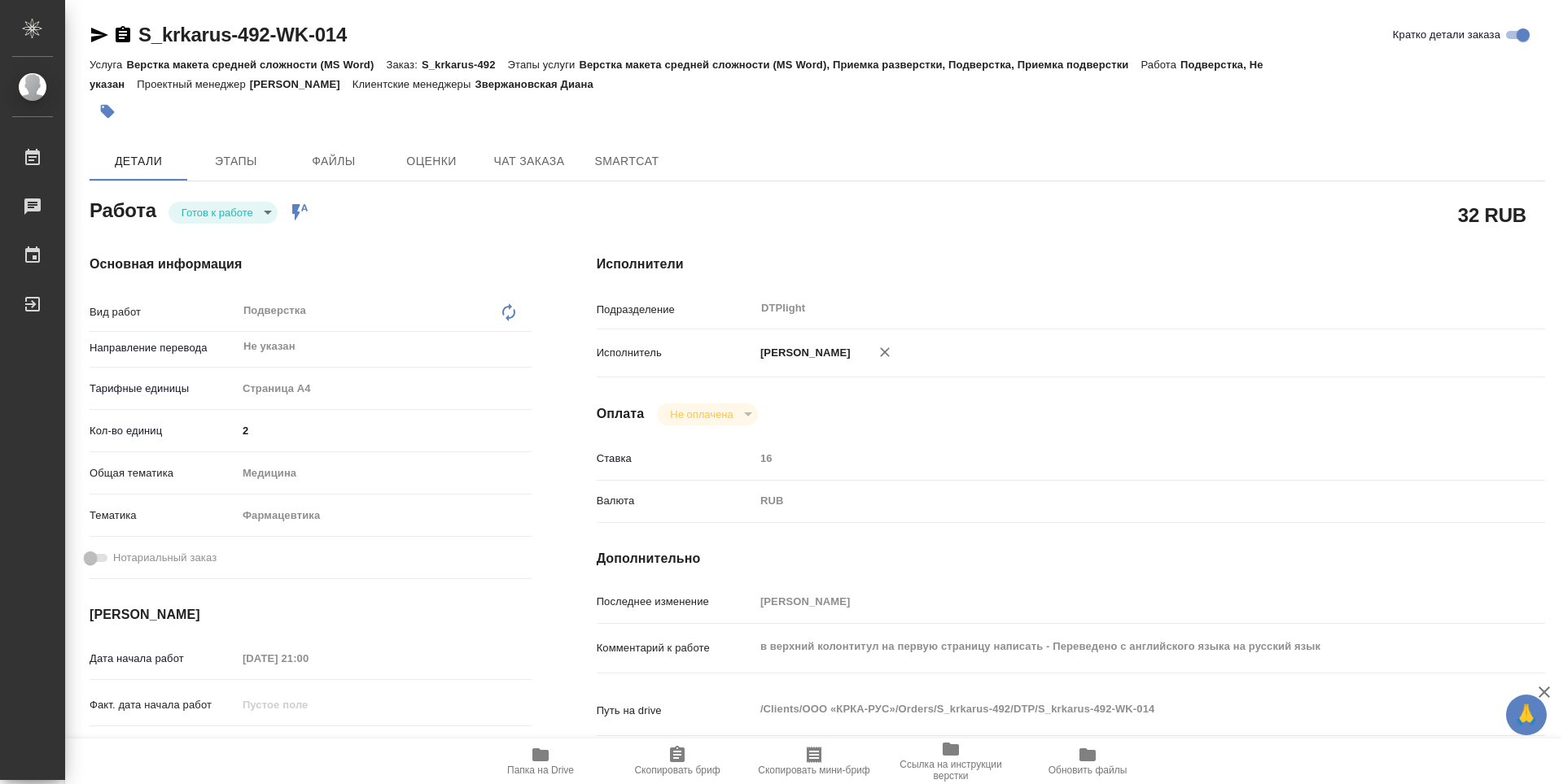
type textarea "x"
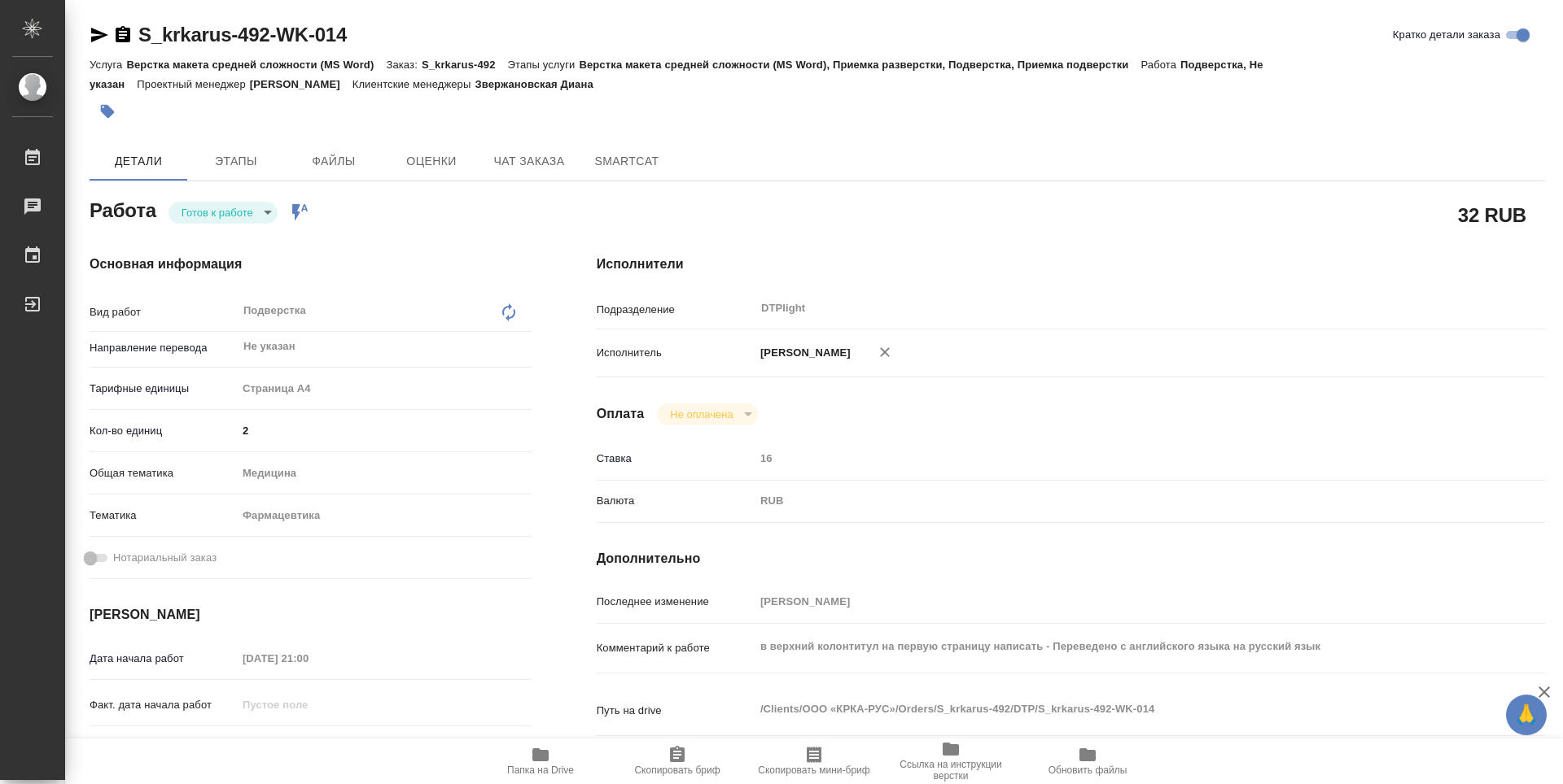
type textarea "x"
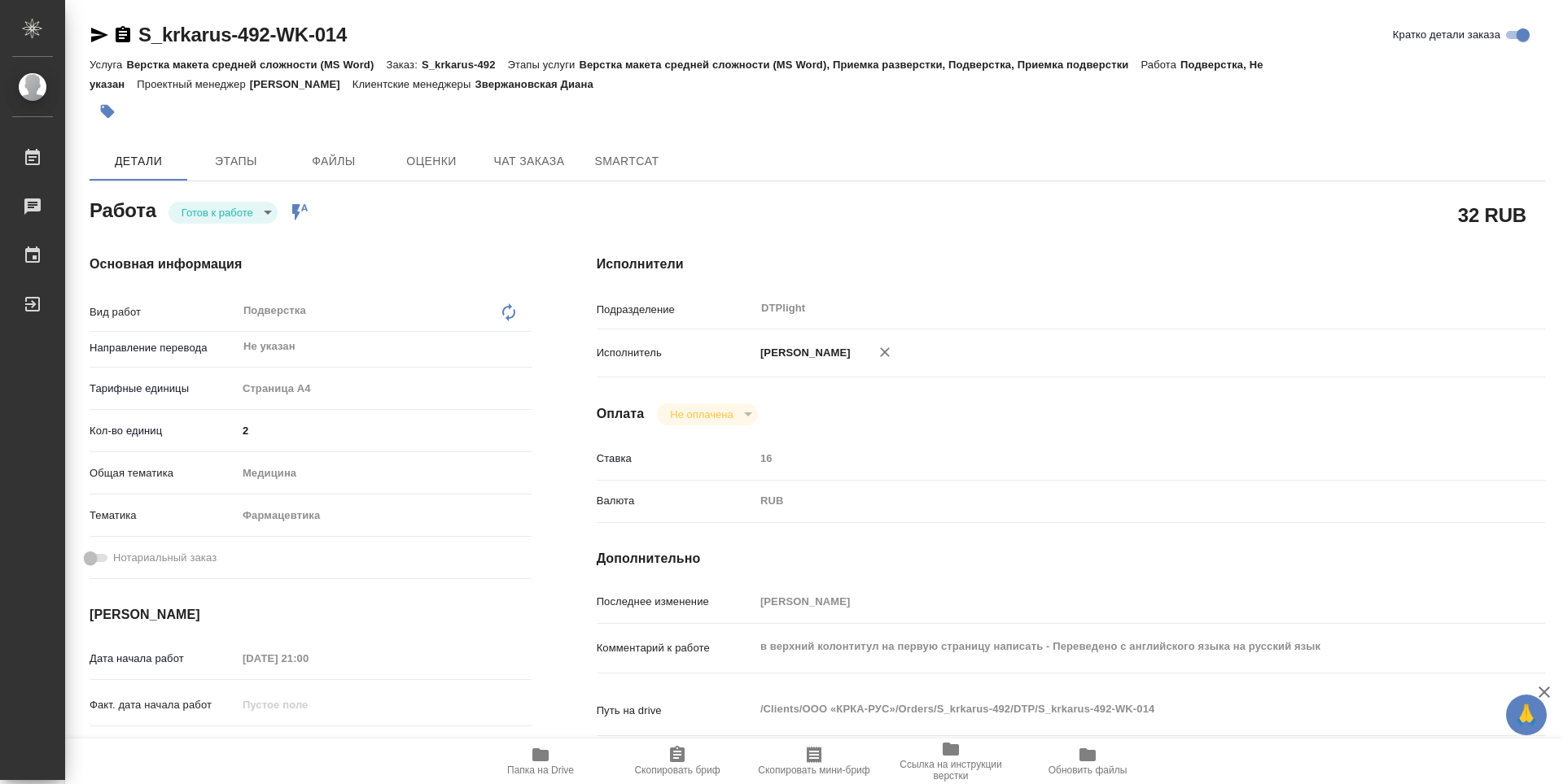
click at [545, 756] on icon "button" at bounding box center [541, 755] width 16 height 13
click at [230, 211] on body "🙏 .cls-1 fill:#fff; AWATERA Zubakova Viktoriya Работы 0 Чаты График Выйти S_krk…" at bounding box center [781, 392] width 1563 height 784
click at [218, 213] on button "В работе" at bounding box center [208, 212] width 53 height 18
type textarea "x"
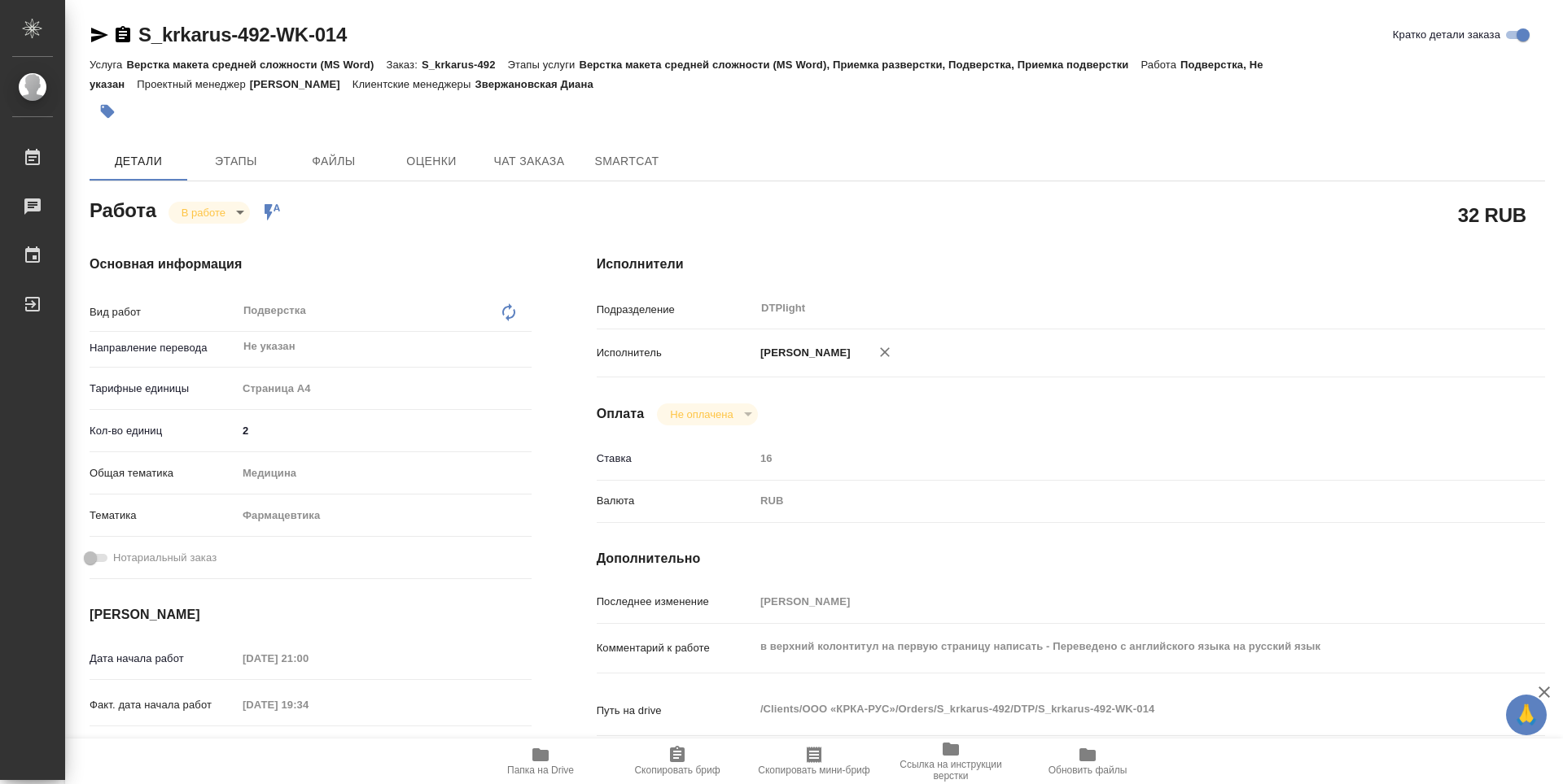
type textarea "x"
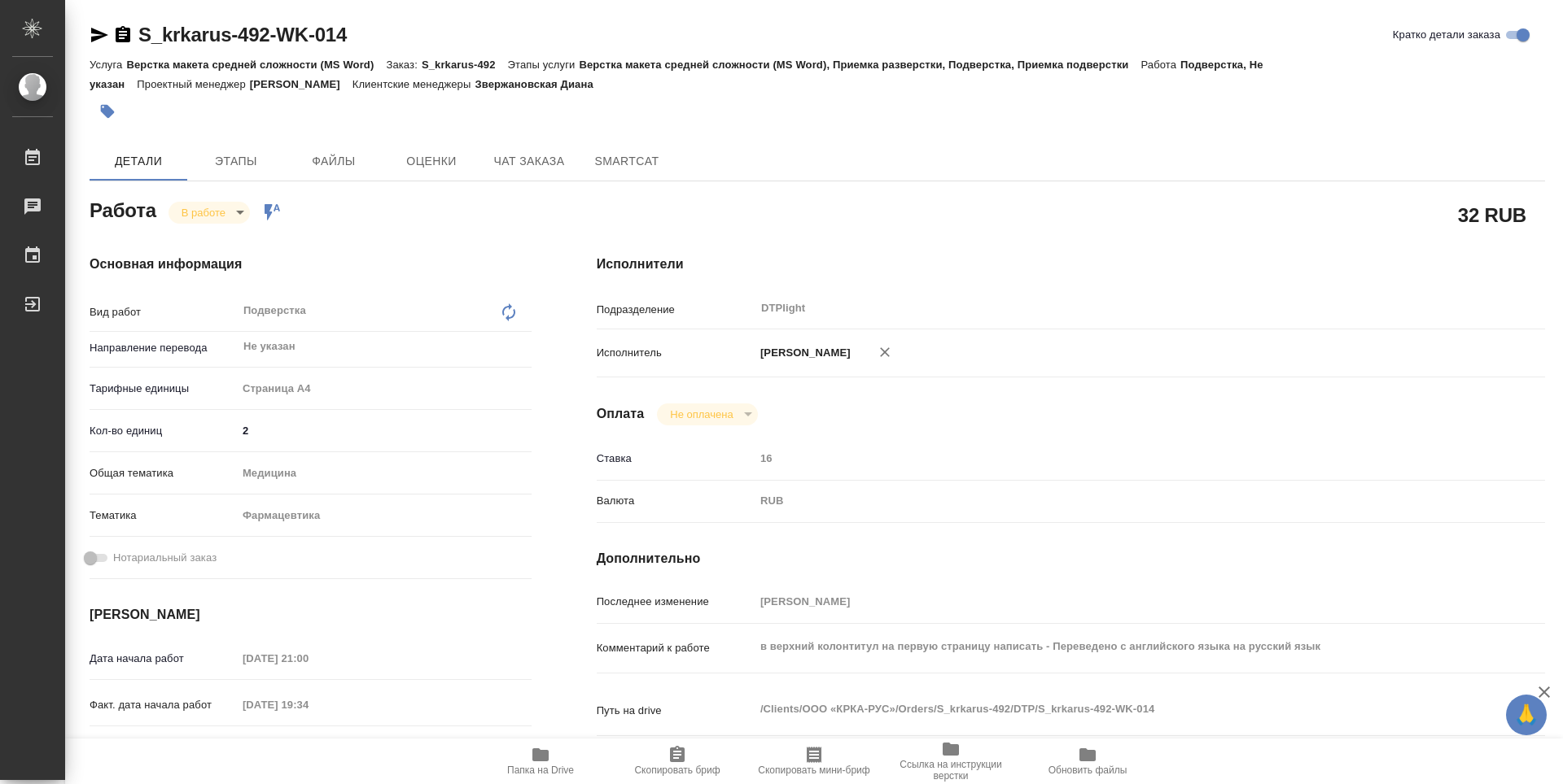
type textarea "x"
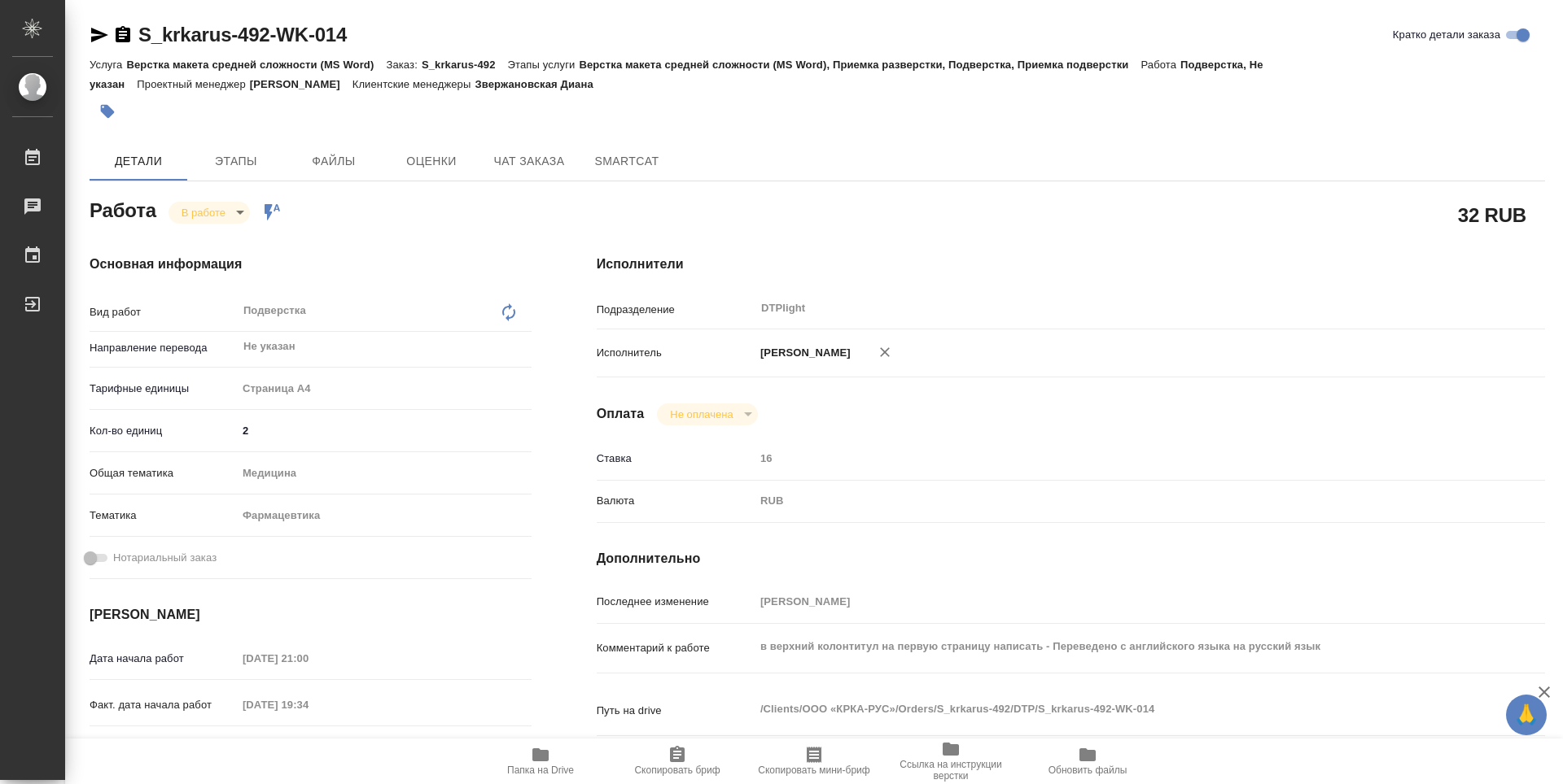
type textarea "x"
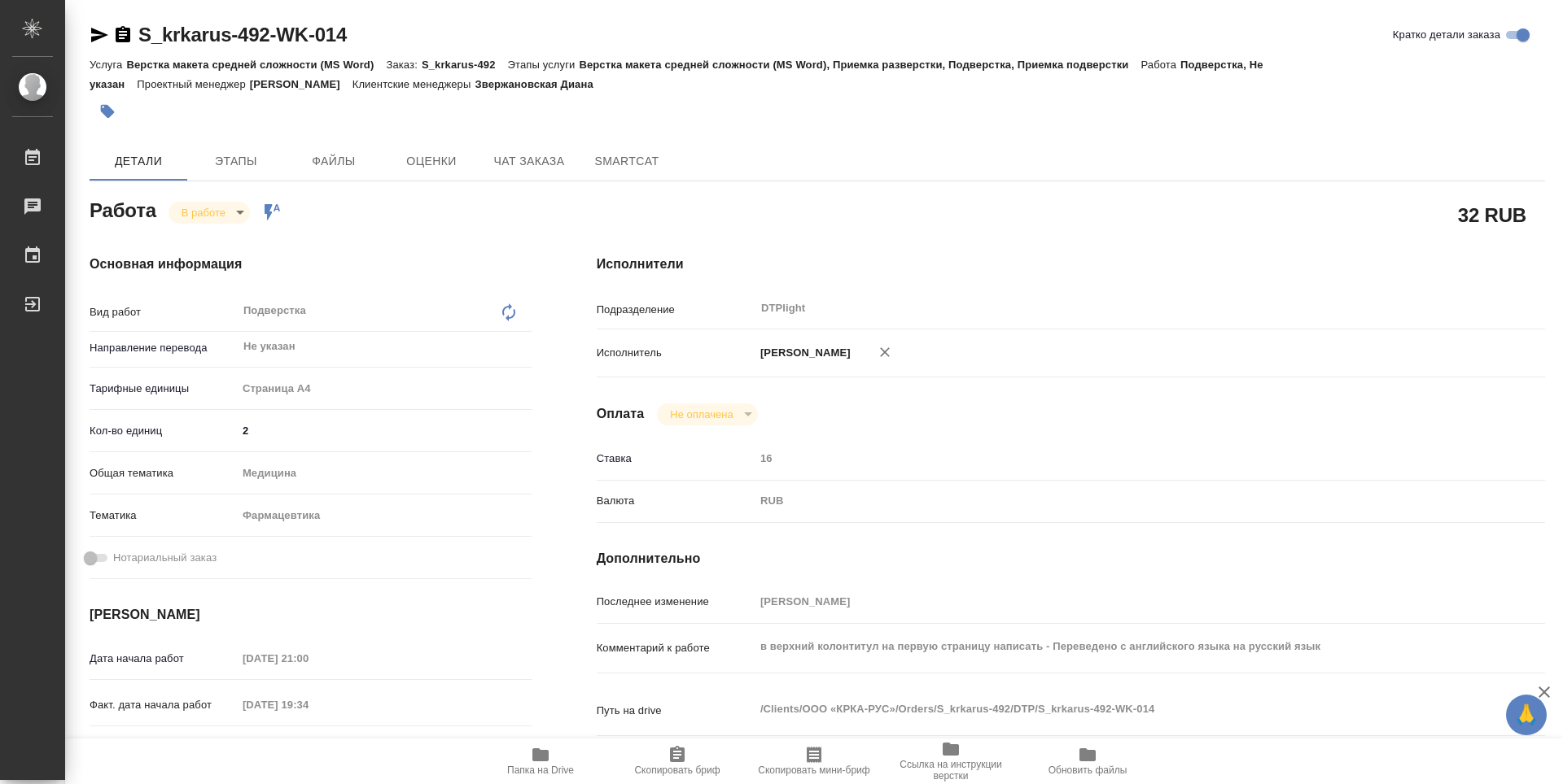
type textarea "x"
drag, startPoint x: 415, startPoint y: 43, endPoint x: 132, endPoint y: 48, distance: 283.0
click at [132, 48] on div "S_krkarus-492-WK-014 [PERSON_NAME] детали заказа" at bounding box center [817, 39] width 1455 height 33
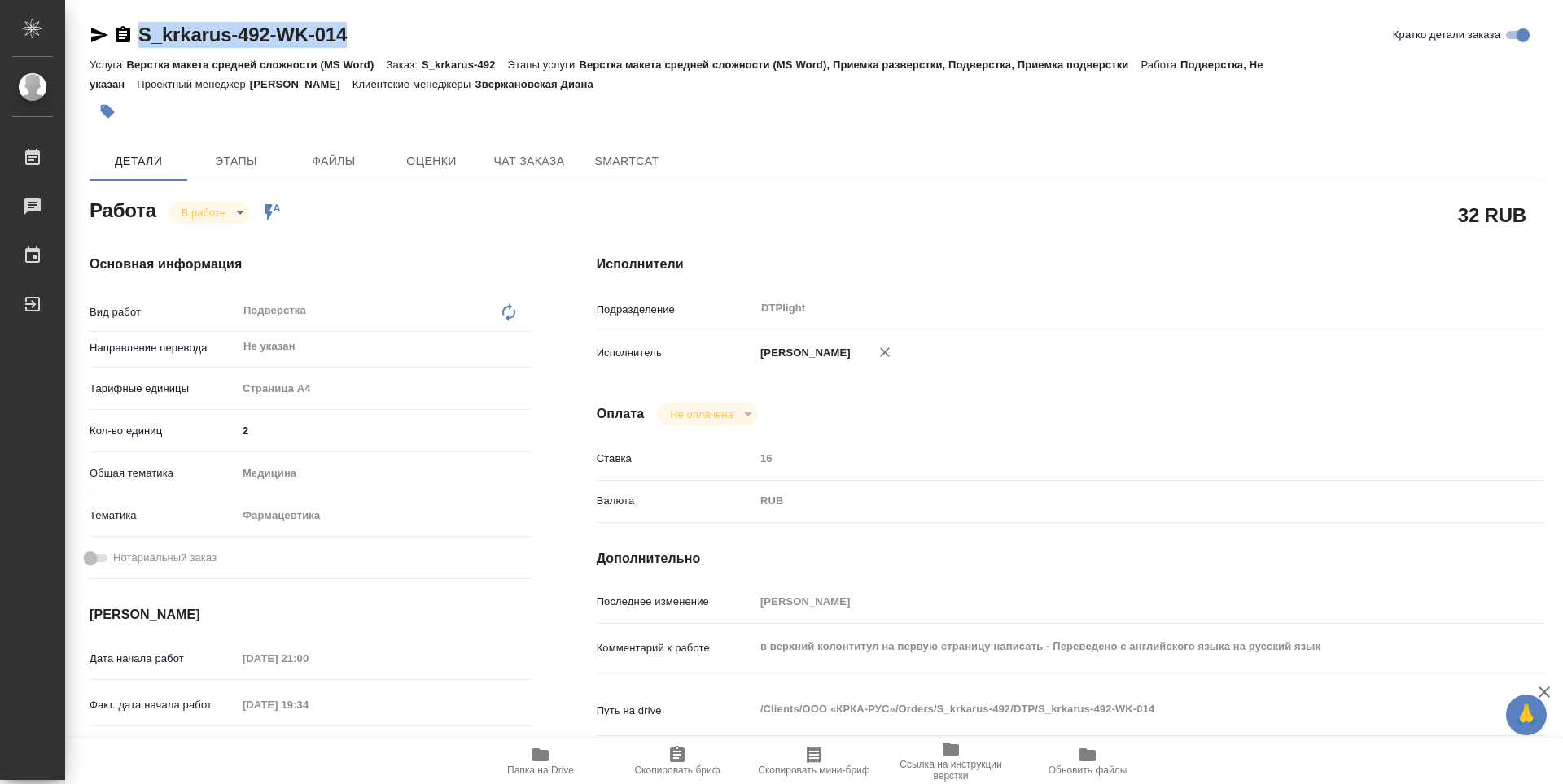
copy link "S_krkarus-492-WK-014"
click at [939, 757] on span "Ссылка на инструкции верстки" at bounding box center [951, 760] width 117 height 42
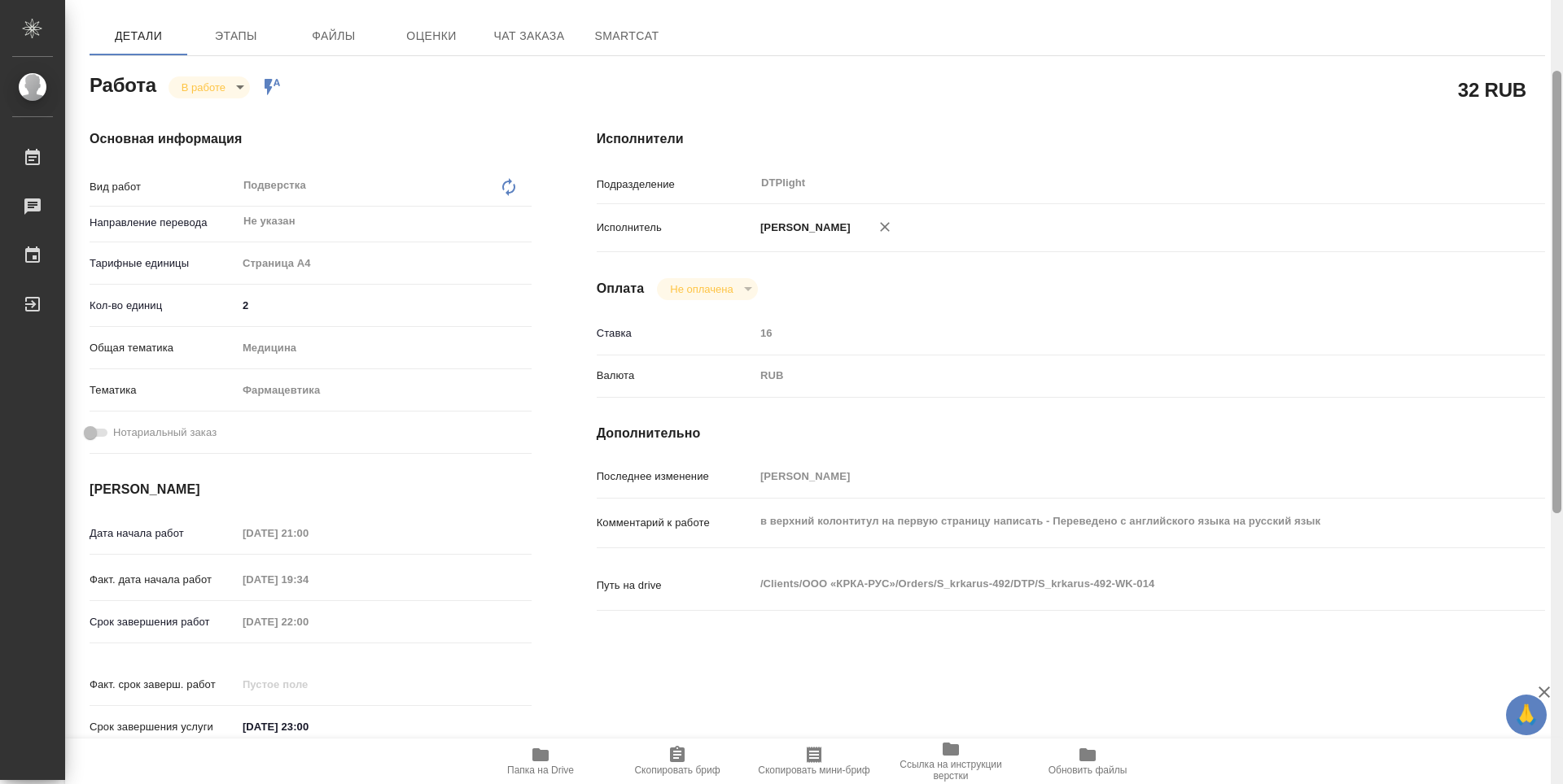
scroll to position [114, 0]
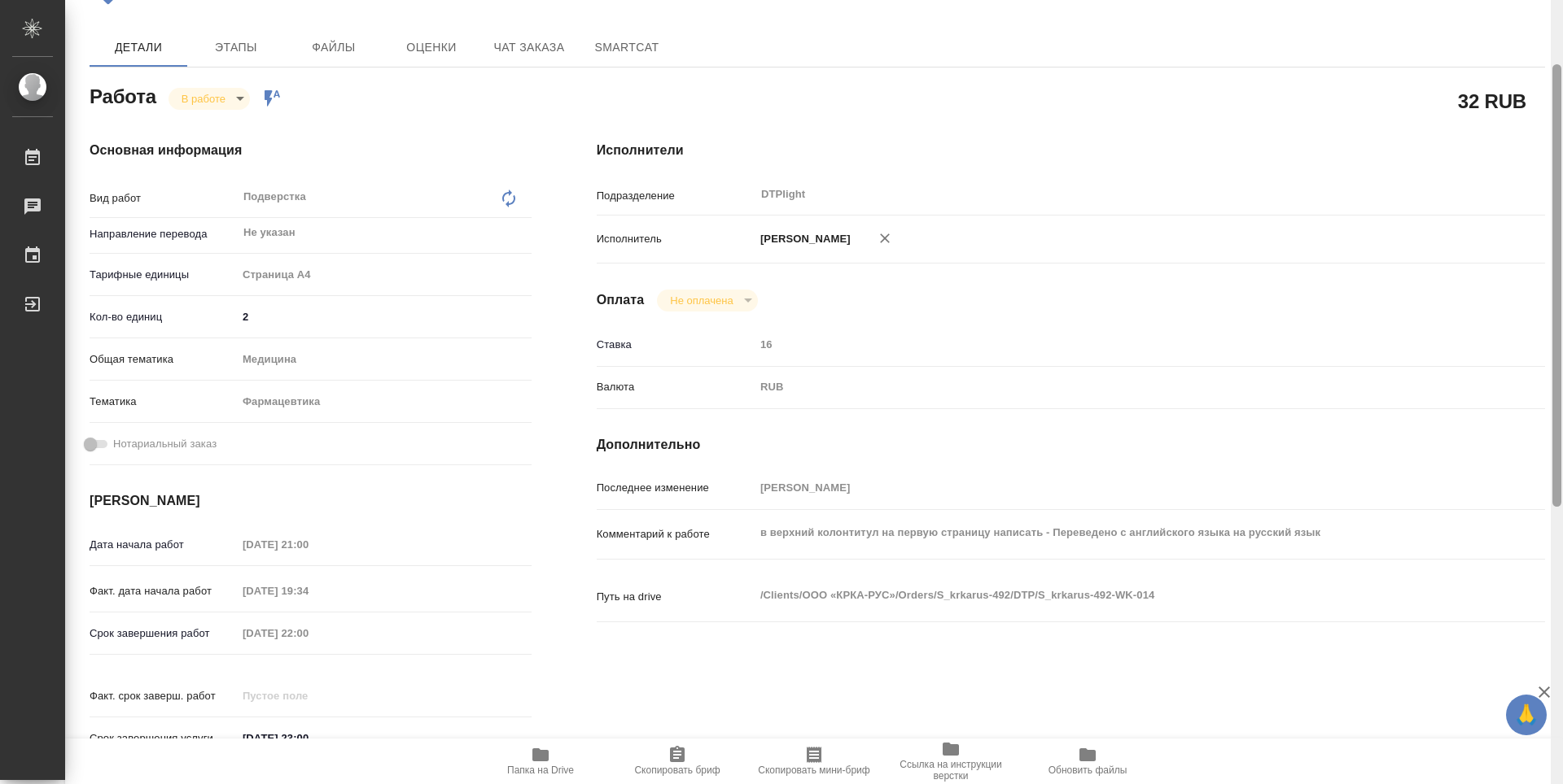
drag, startPoint x: 1556, startPoint y: 356, endPoint x: 1552, endPoint y: 99, distance: 257.0
click at [1552, 99] on div at bounding box center [1556, 285] width 9 height 443
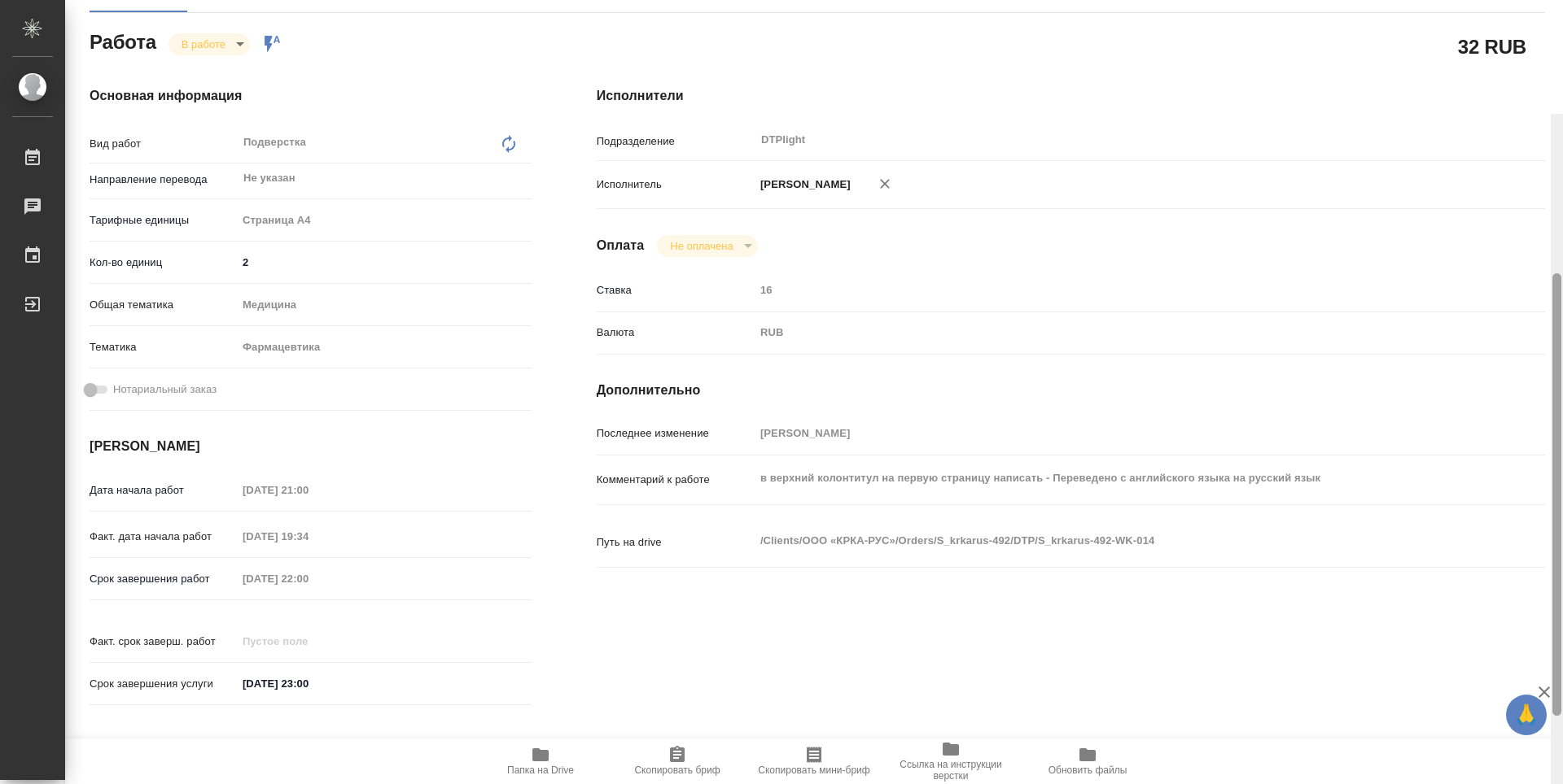
scroll to position [0, 0]
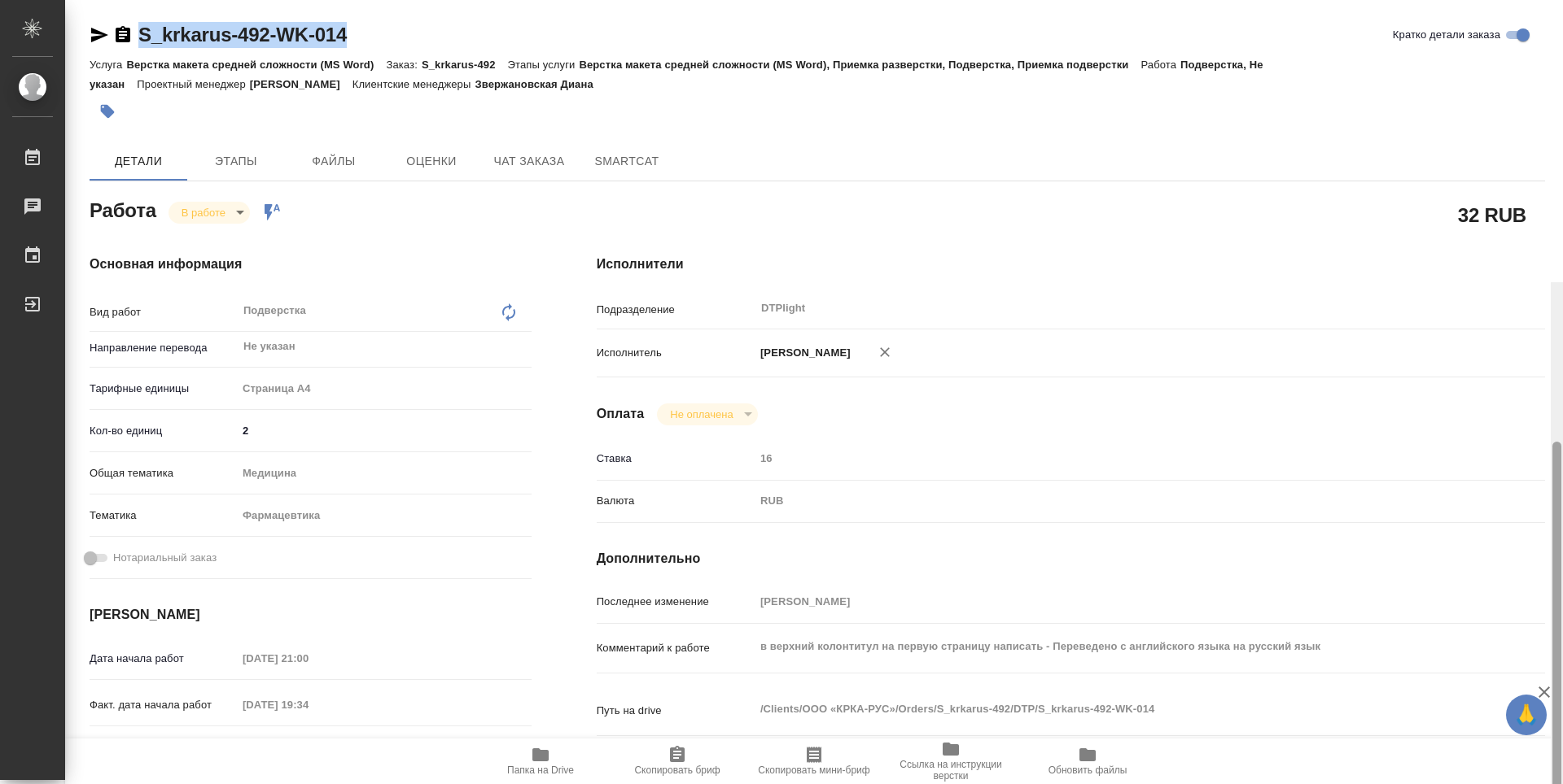
drag, startPoint x: 1557, startPoint y: 494, endPoint x: 1404, endPoint y: 187, distance: 343.0
click at [1487, 225] on div "S_krkarus-492-WK-014 Кратко детали заказа Услуга Верстка макета средней сложнос…" at bounding box center [814, 392] width 1498 height 784
click at [98, 36] on icon "button" at bounding box center [100, 35] width 17 height 15
copy link "S_krkarus-492-WK-014"
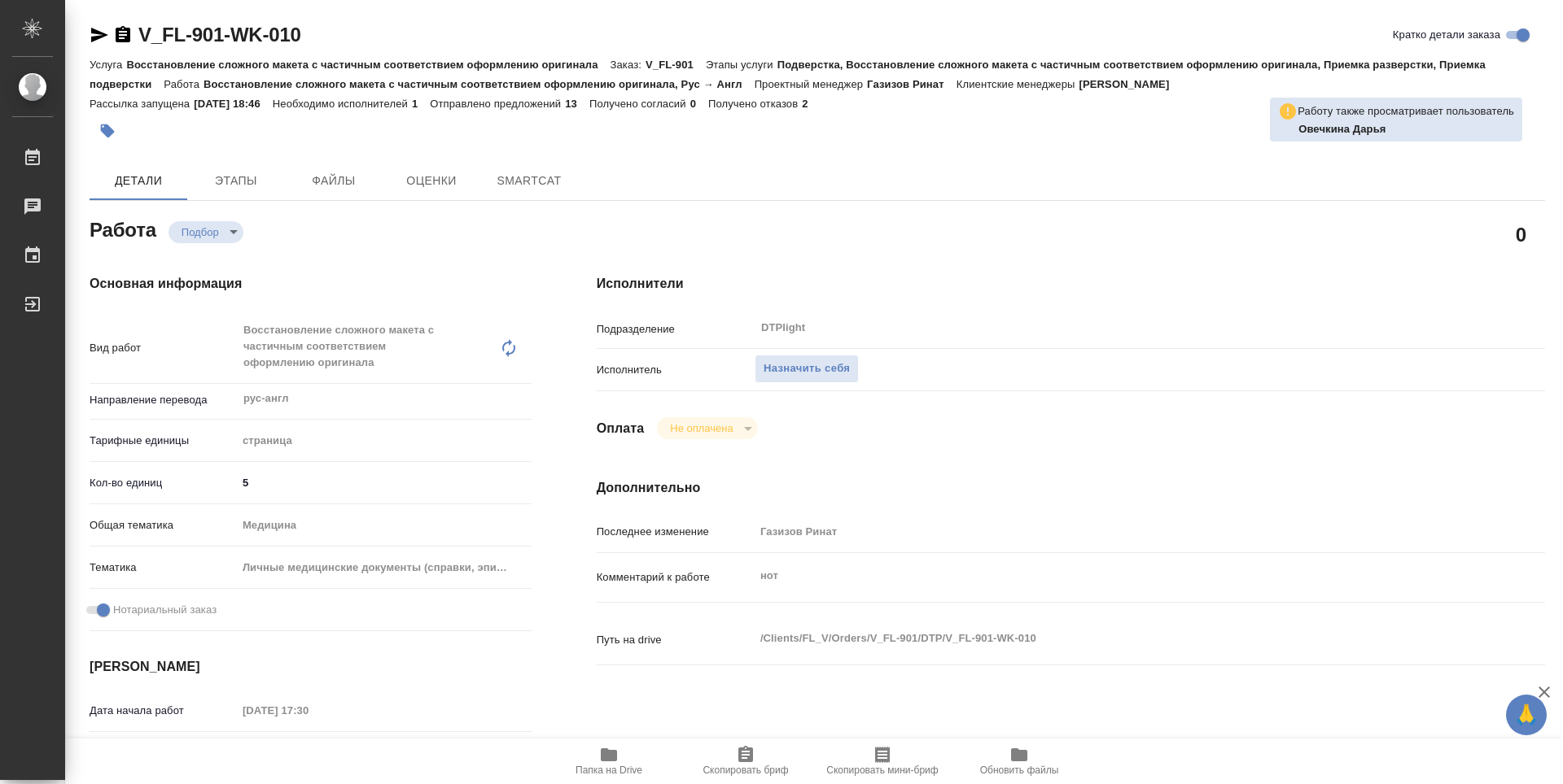
type textarea "x"
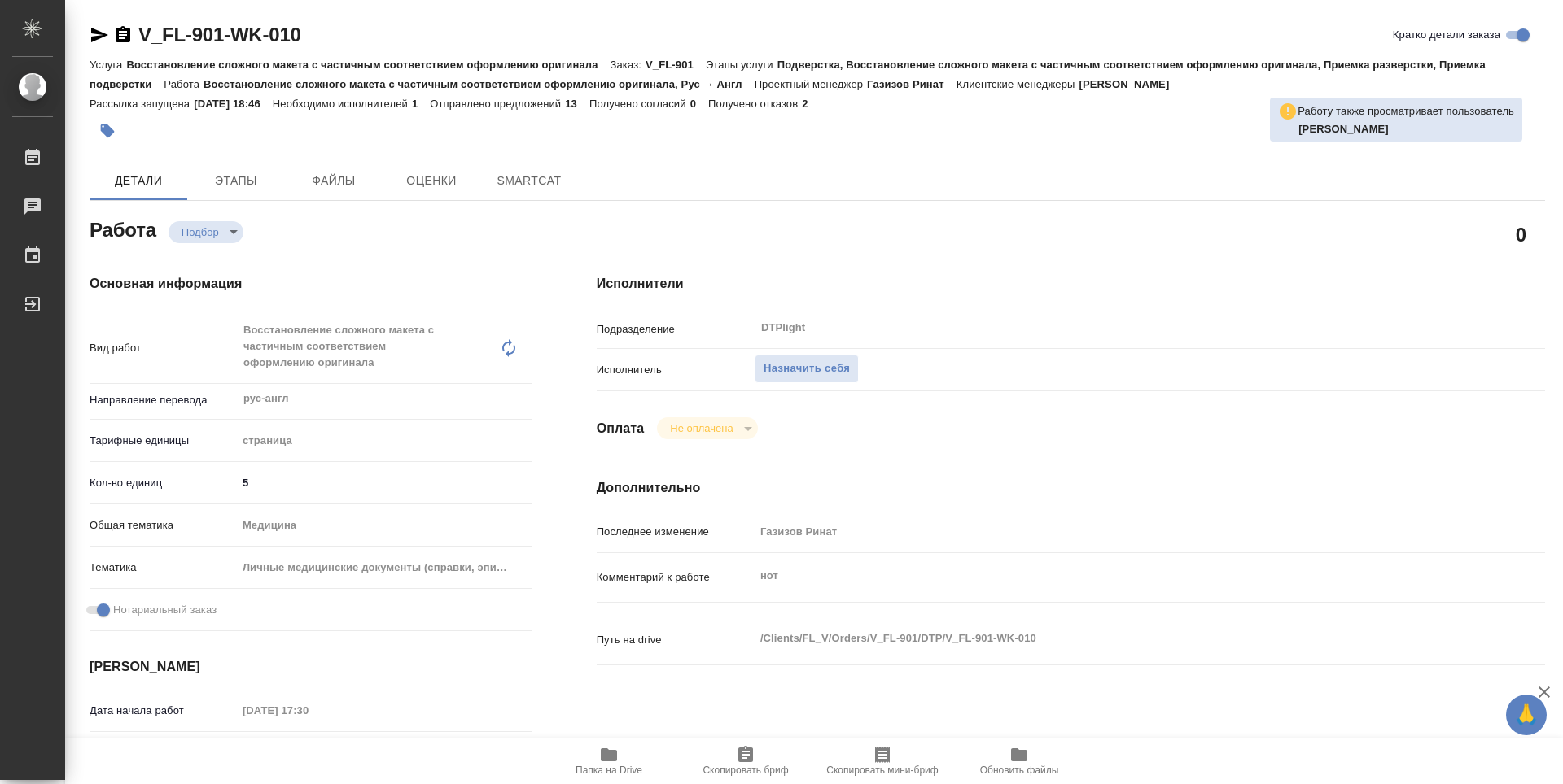
type textarea "x"
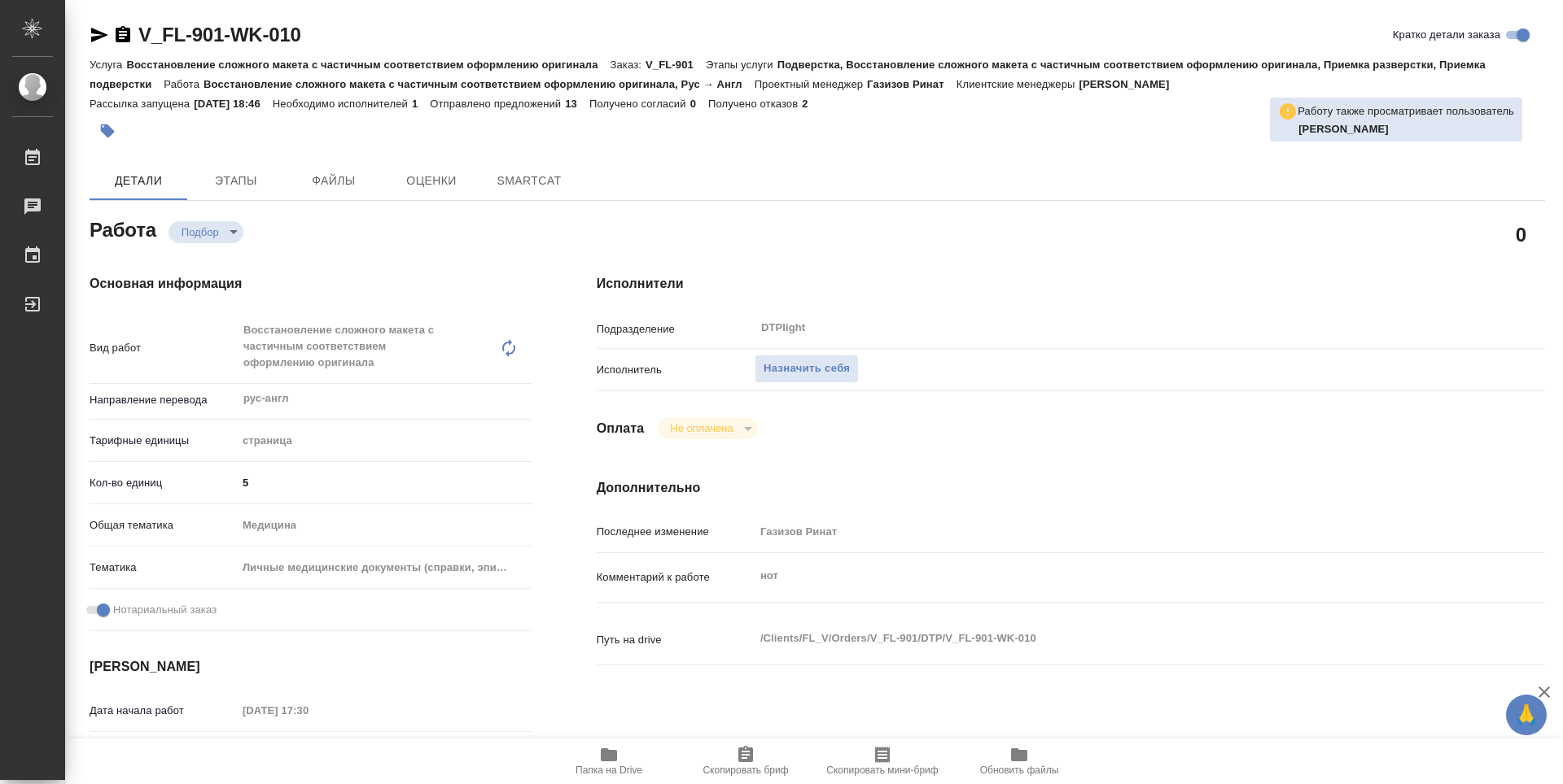
type textarea "x"
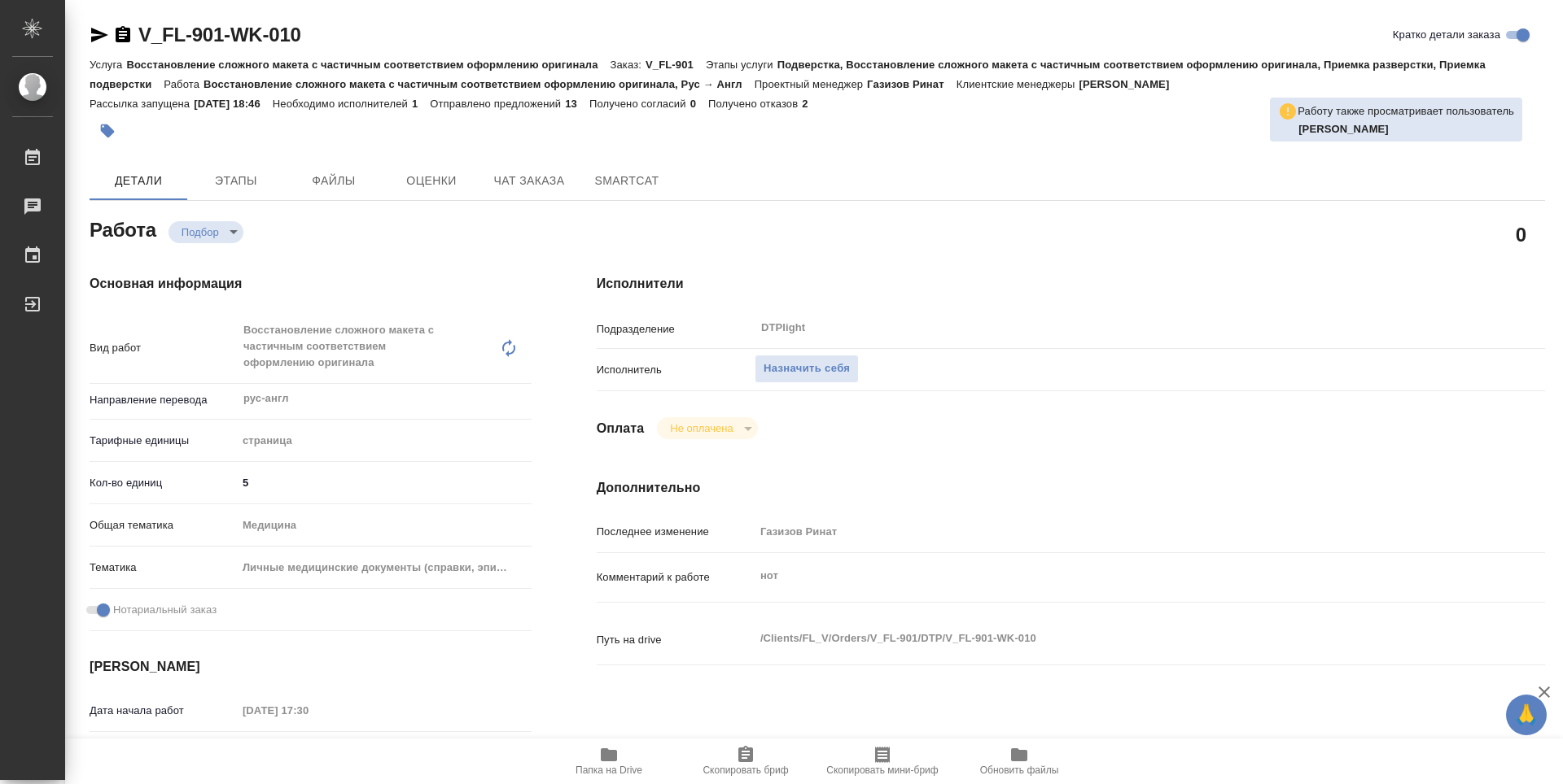
type textarea "x"
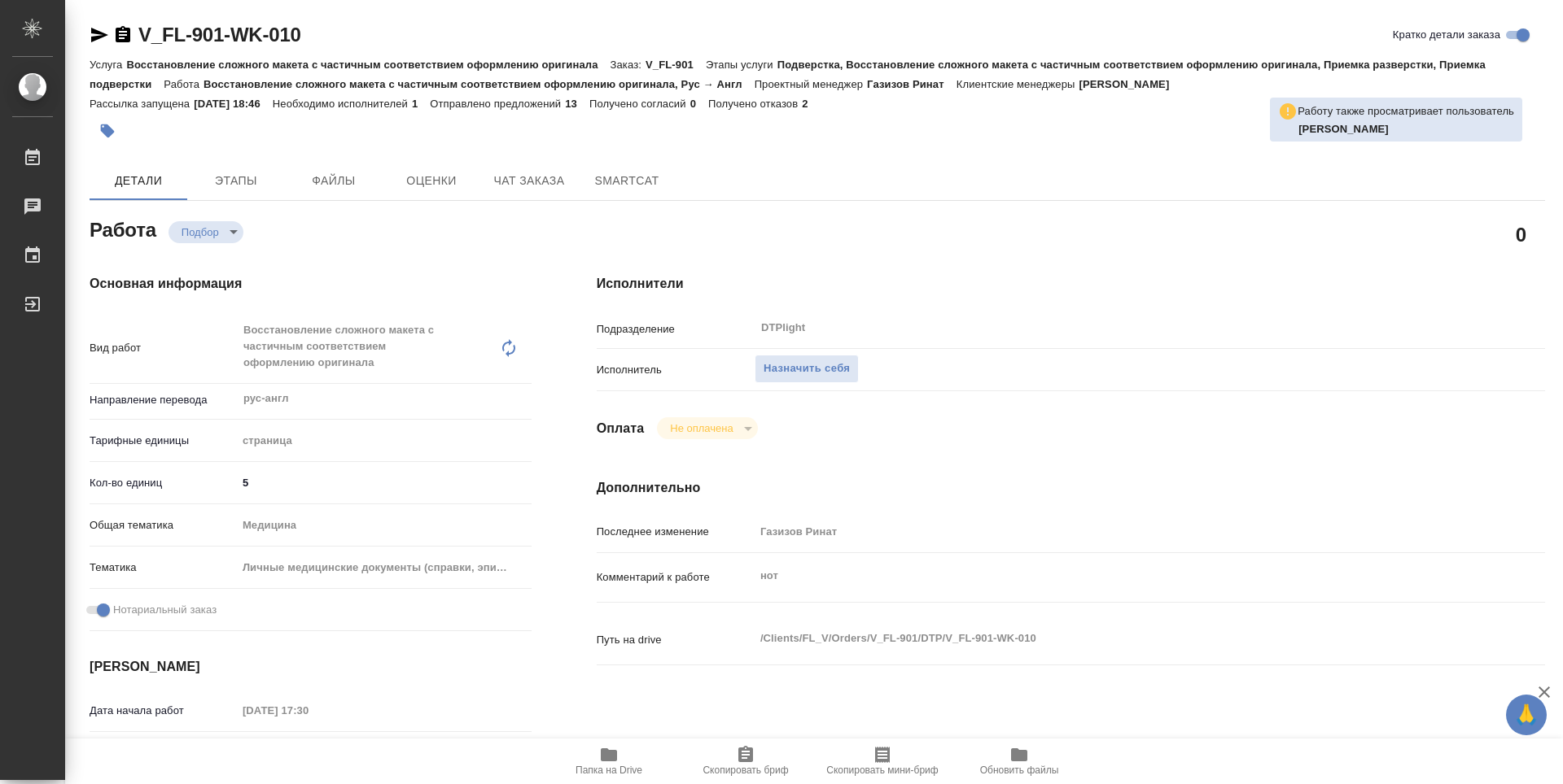
type textarea "x"
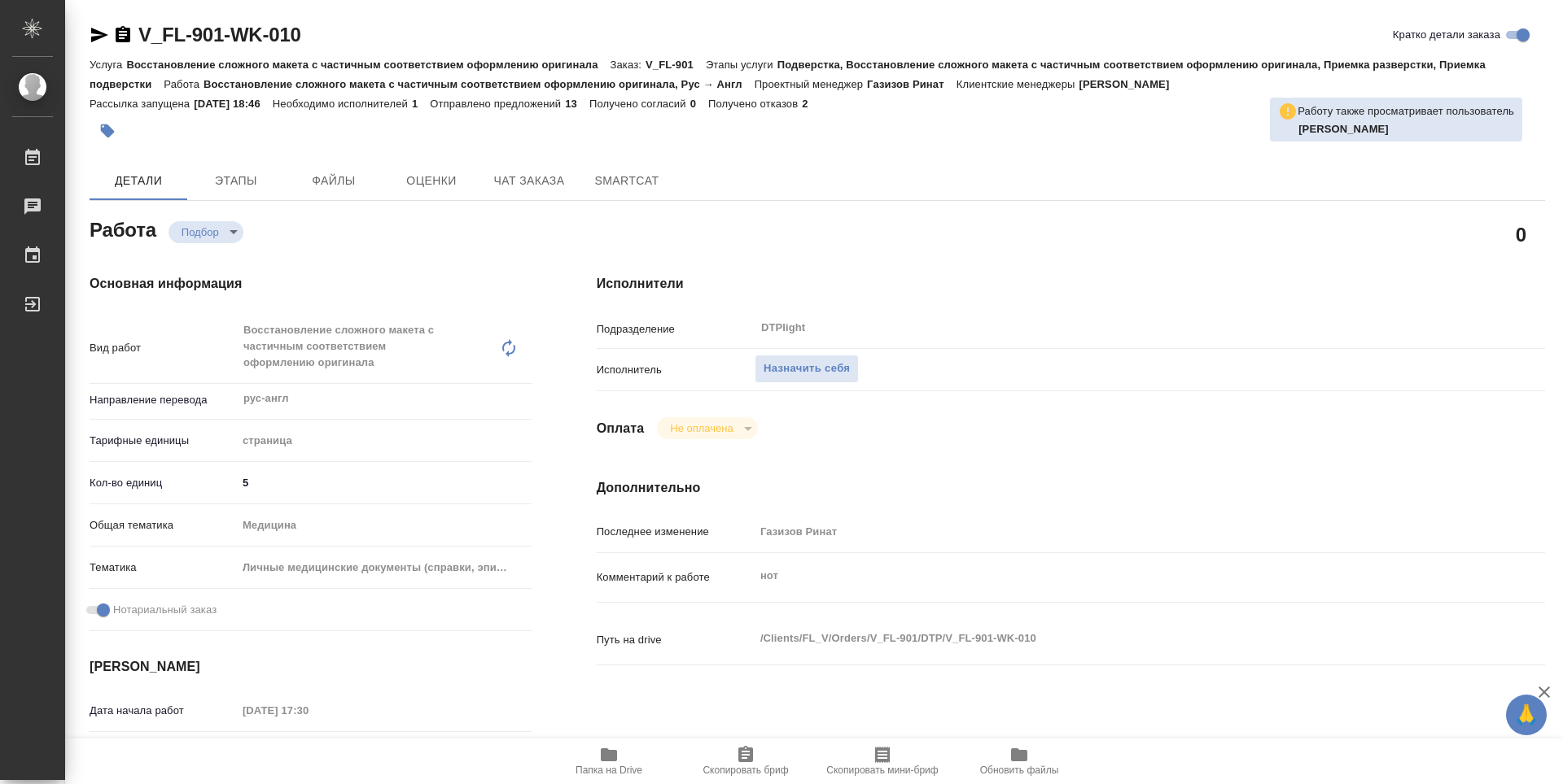
type textarea "x"
click at [849, 365] on span "Назначить себя" at bounding box center [807, 369] width 86 height 19
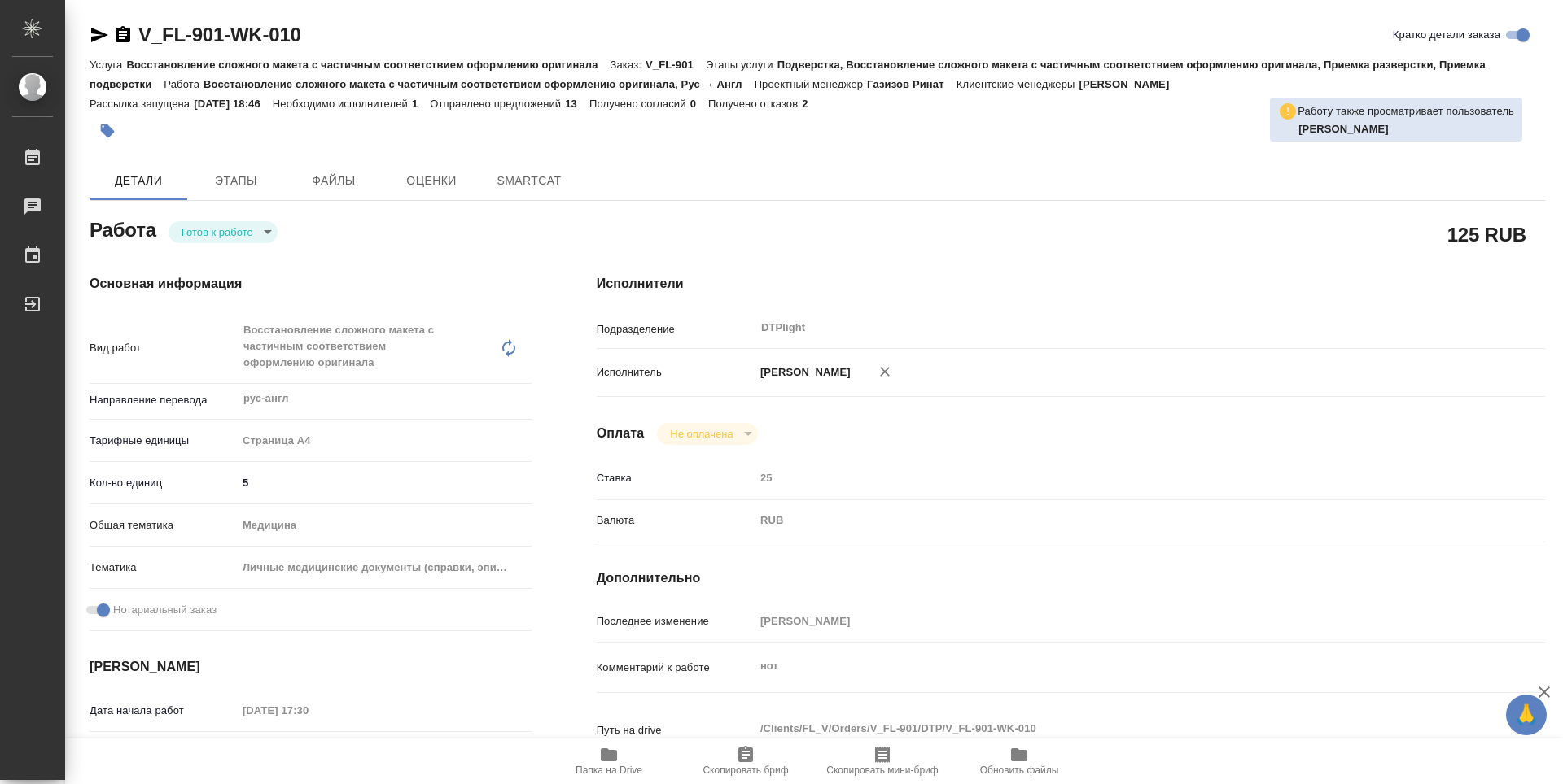
type textarea "x"
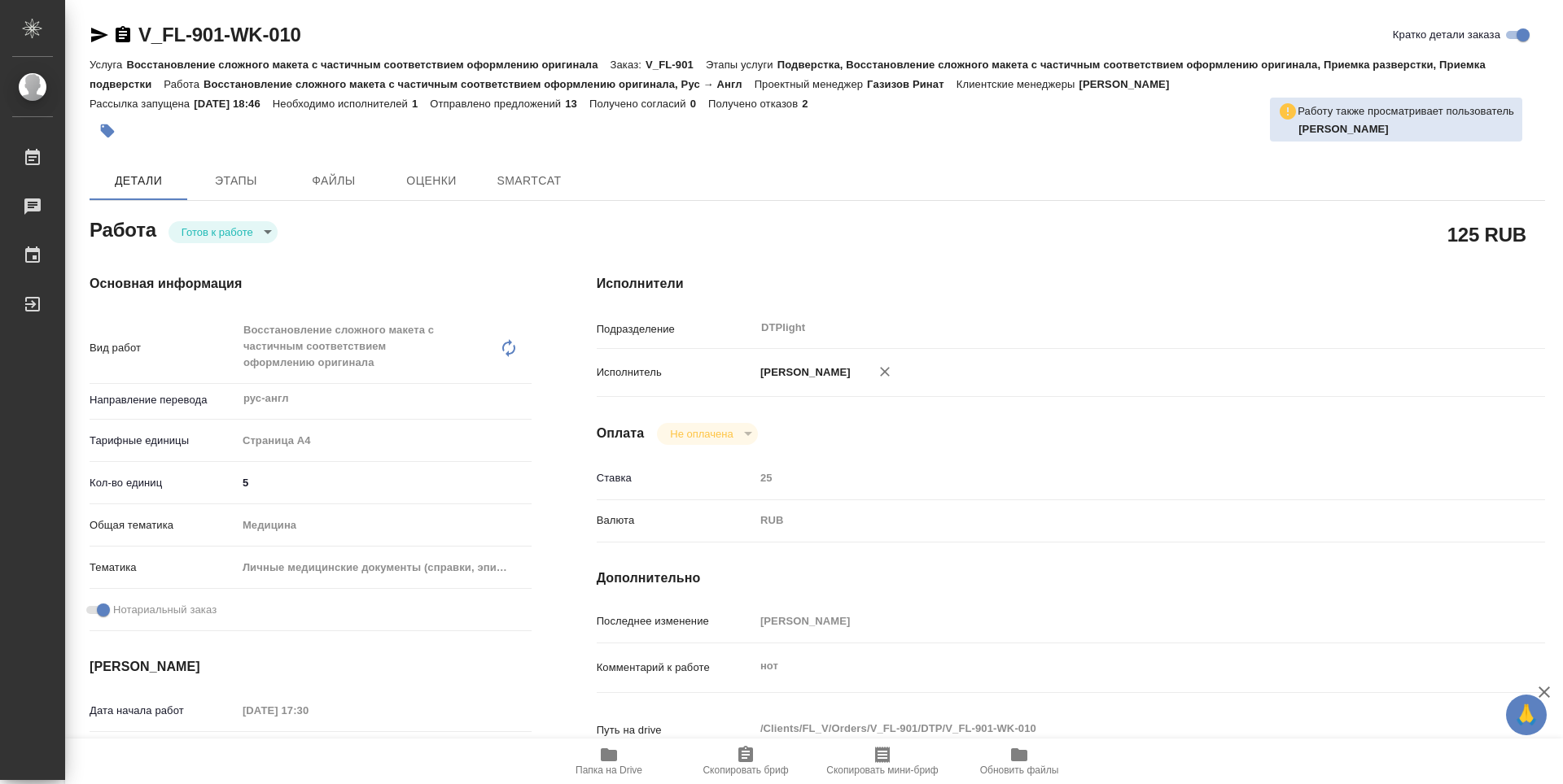
type textarea "x"
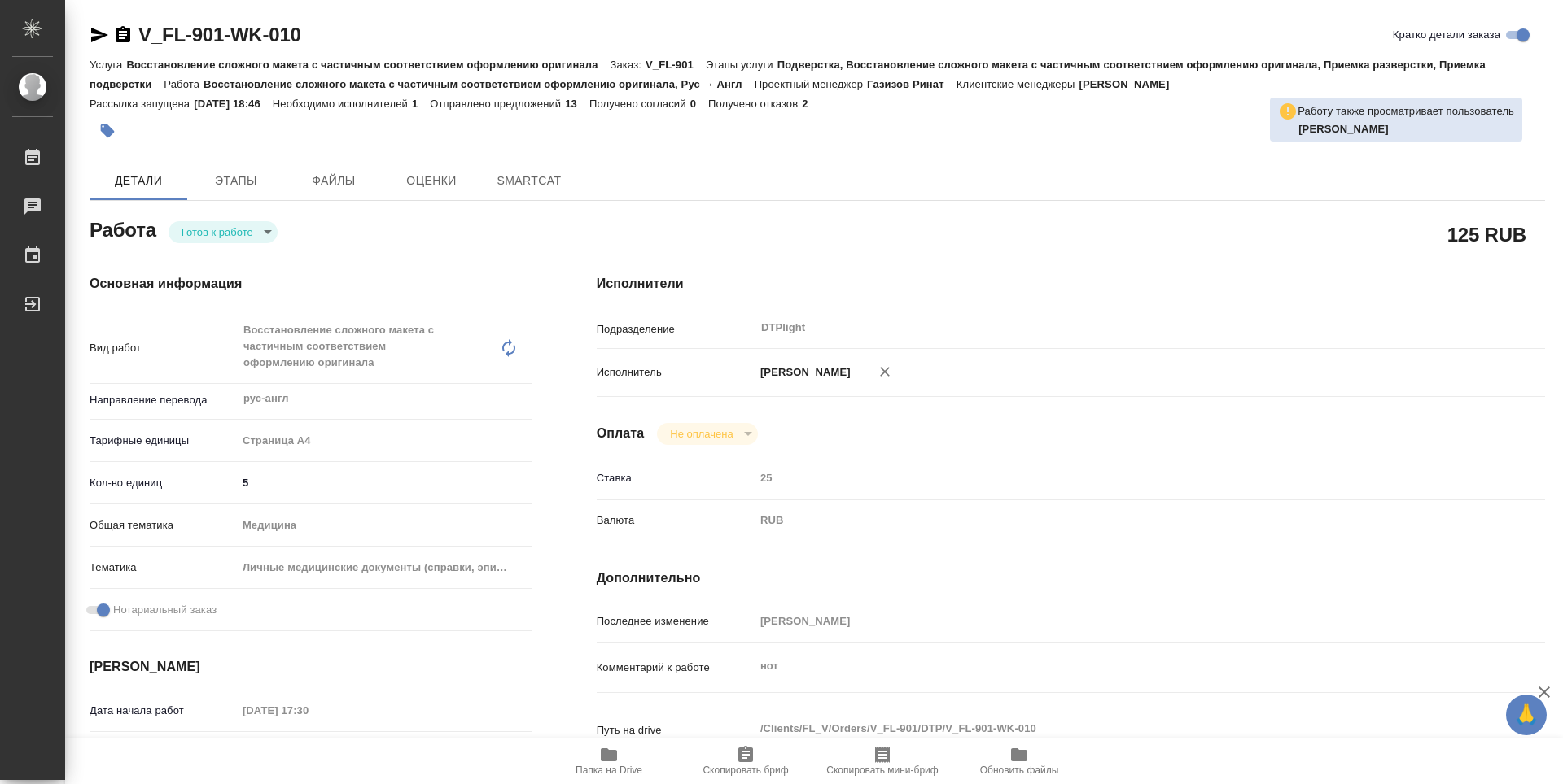
type textarea "x"
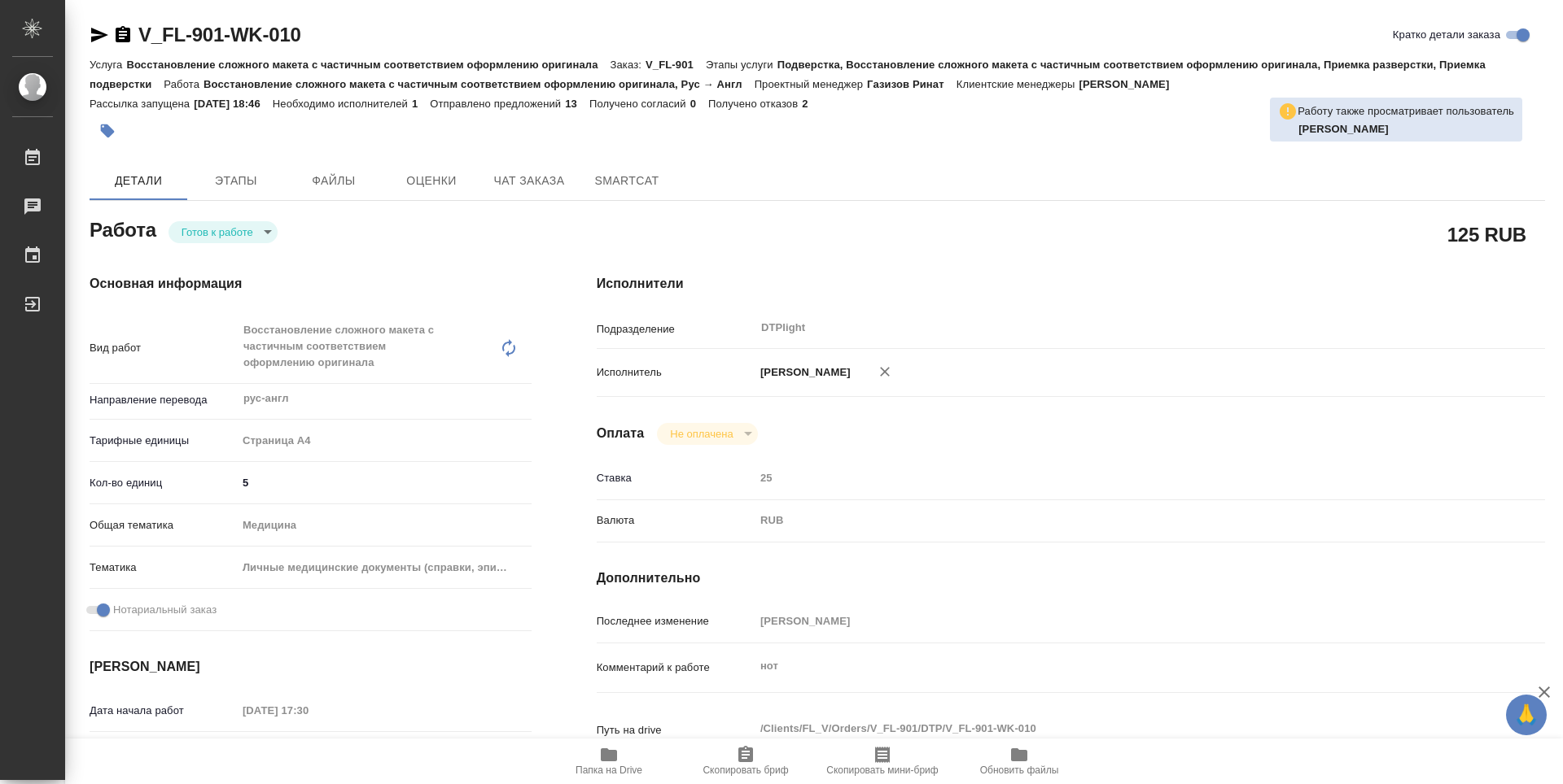
type textarea "x"
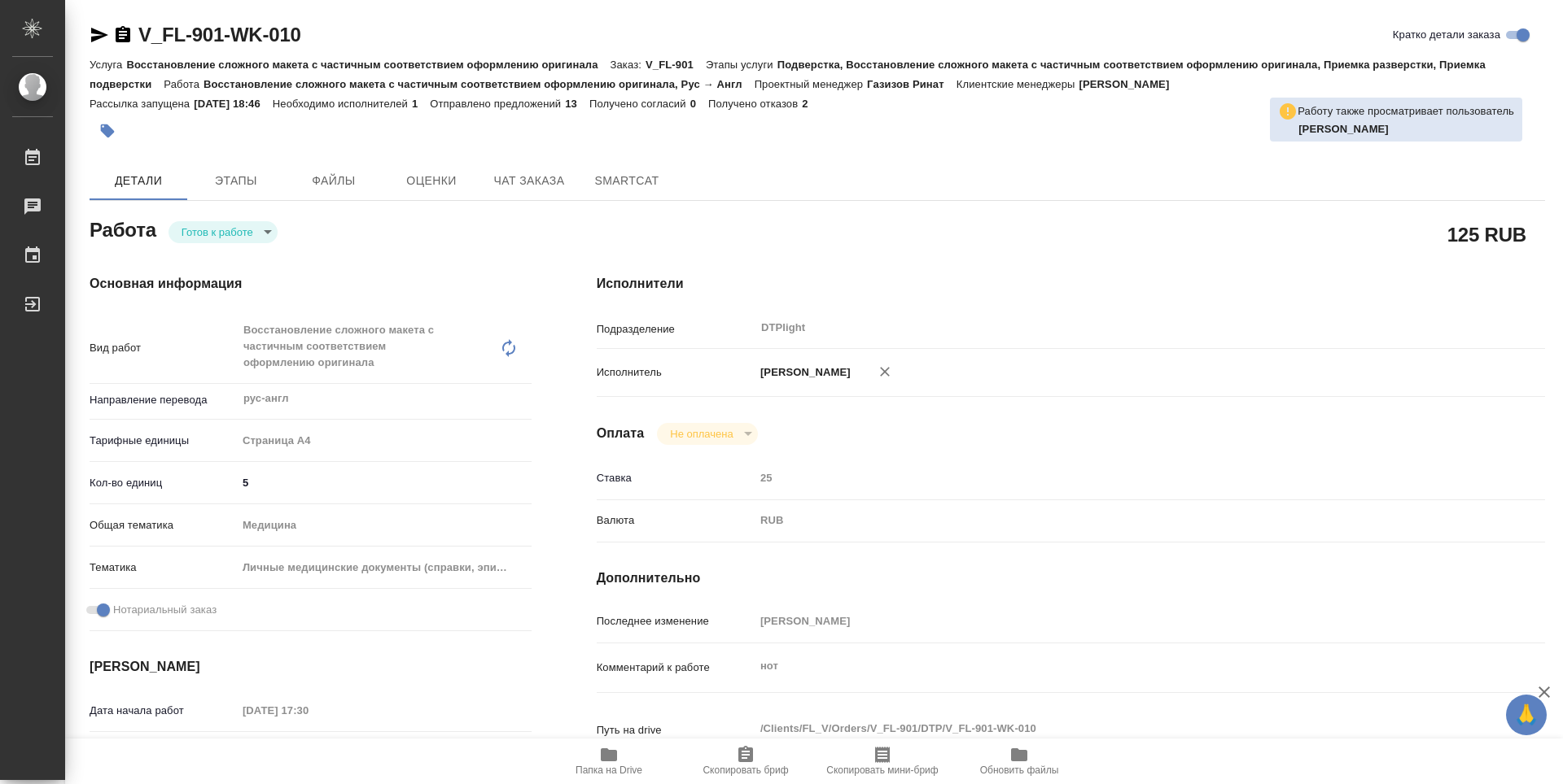
click at [220, 222] on body "🙏 .cls-1 fill:#fff; AWATERA Zubakova Viktoriya Работы Чаты График Выйти V_FL-90…" at bounding box center [781, 392] width 1563 height 784
type textarea "x"
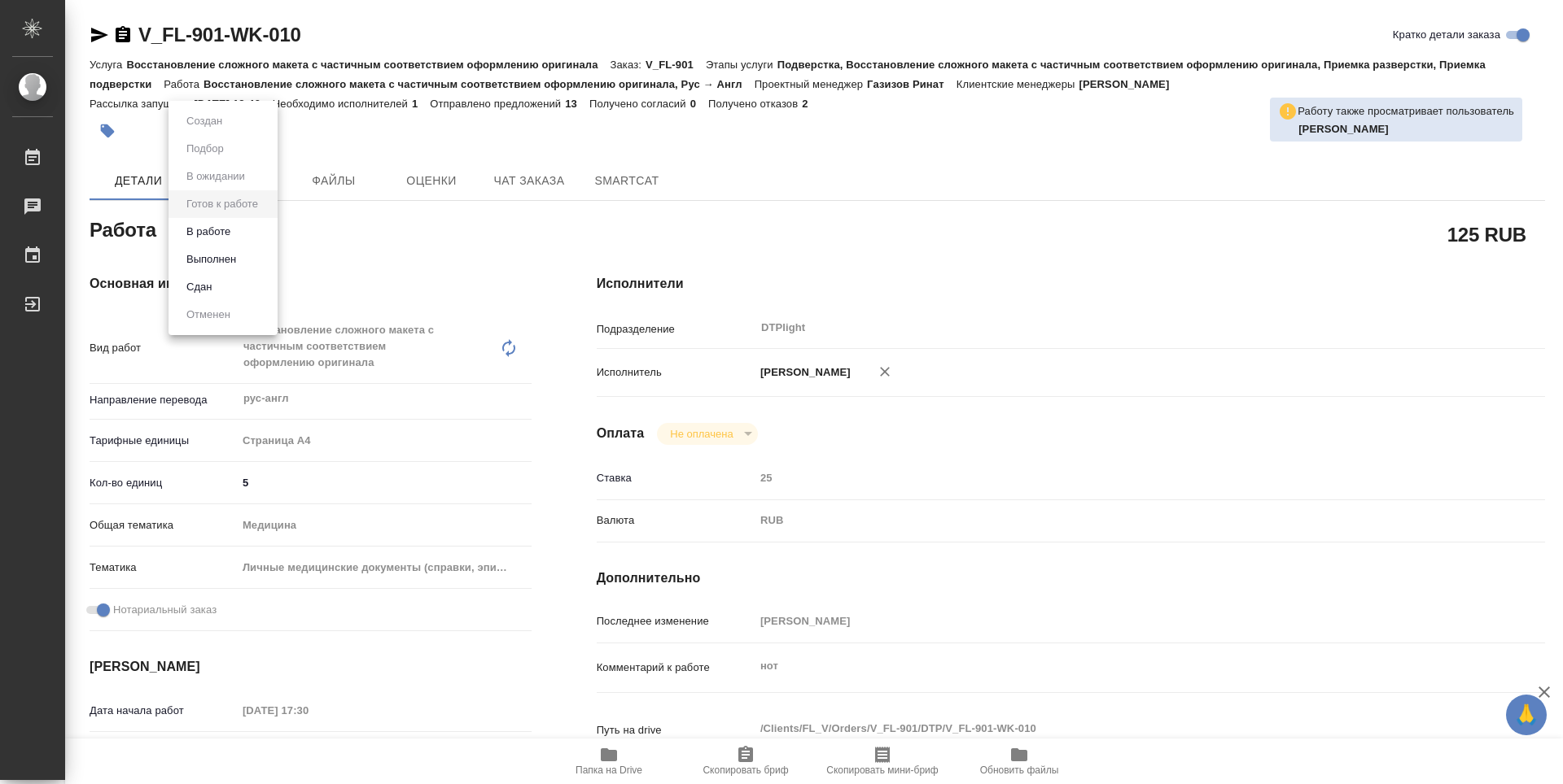
type textarea "x"
click at [254, 227] on li "В работе" at bounding box center [223, 232] width 109 height 28
type textarea "x"
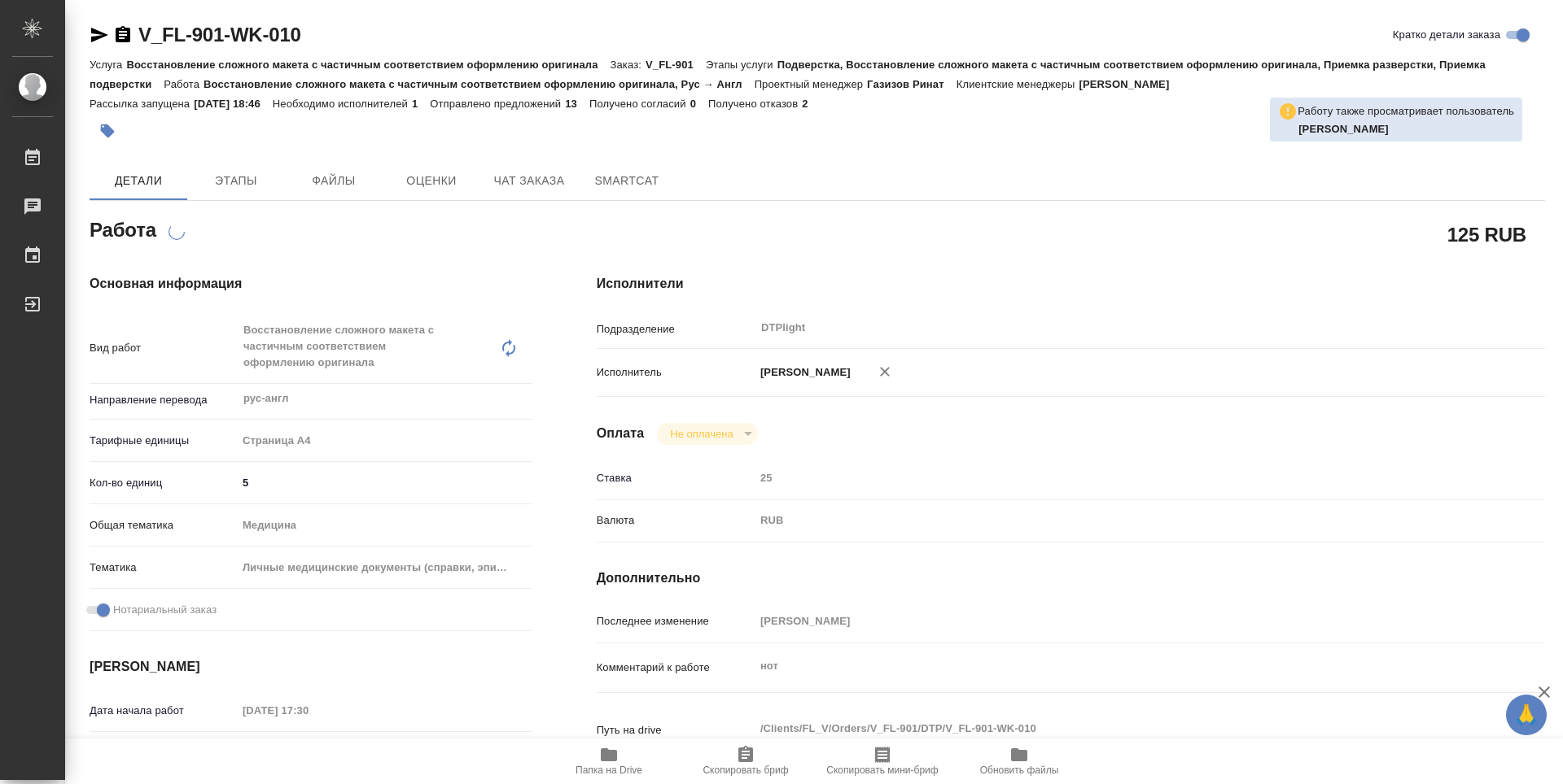
type textarea "x"
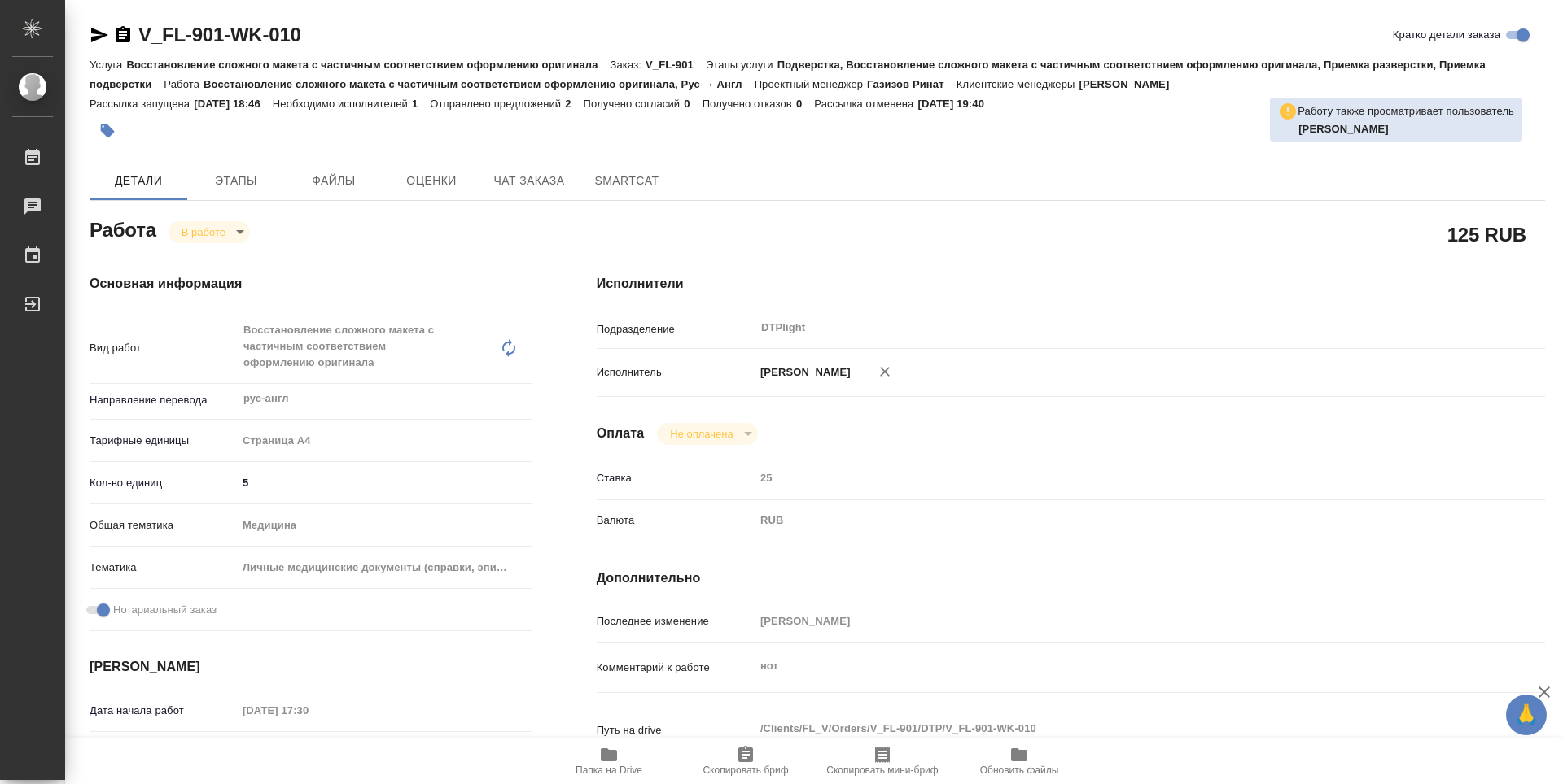
type textarea "x"
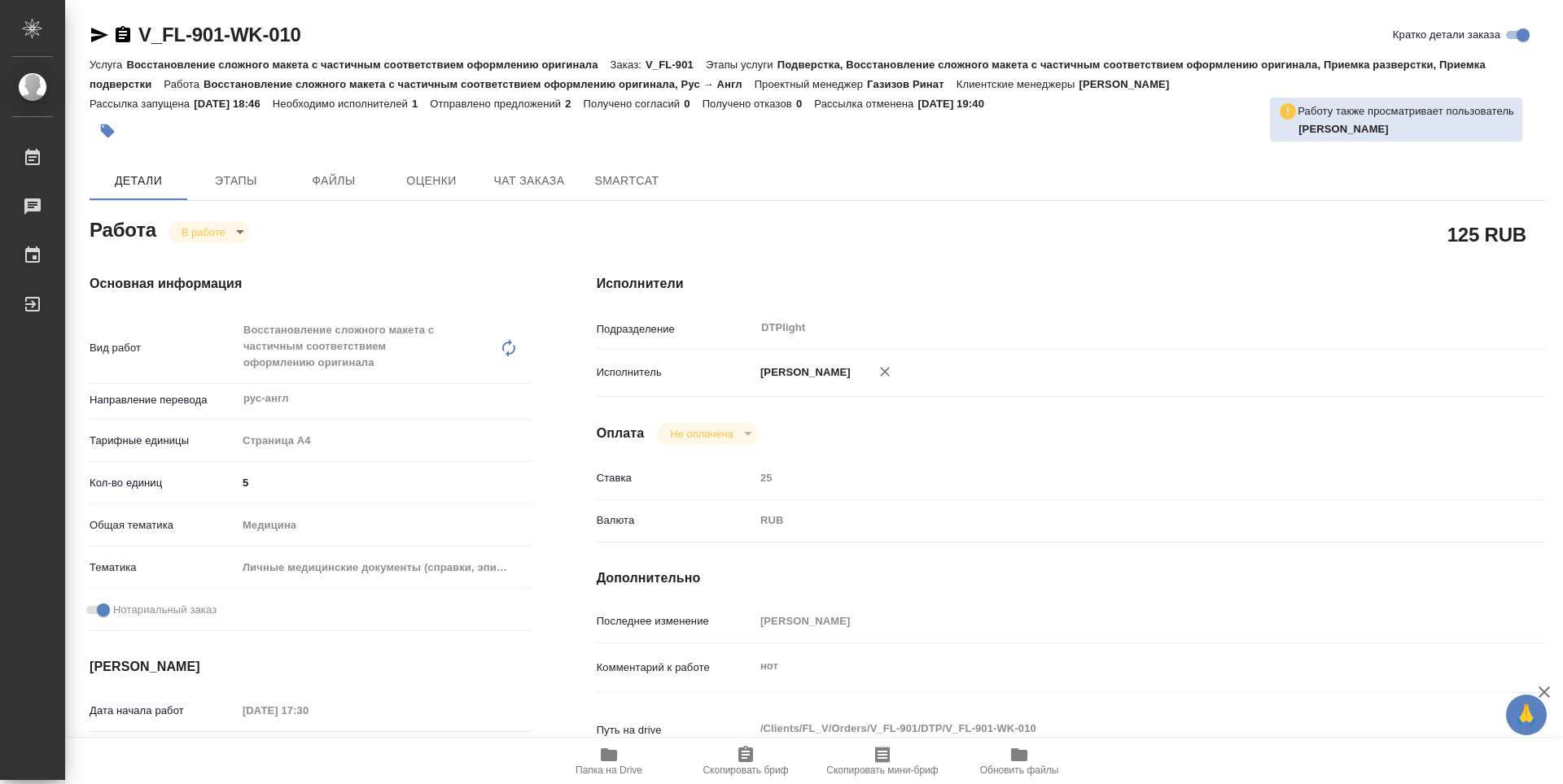
type textarea "x"
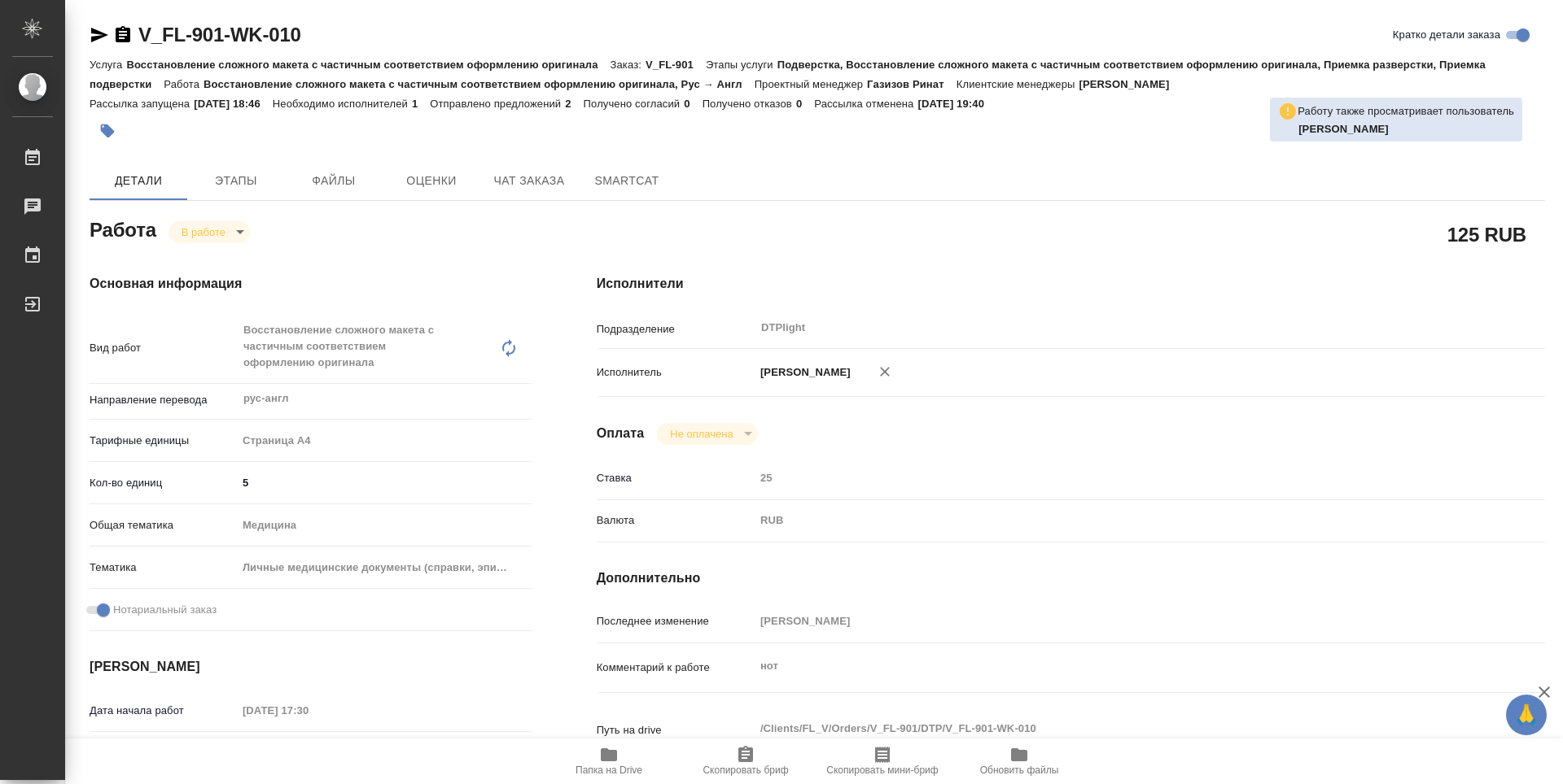
type textarea "x"
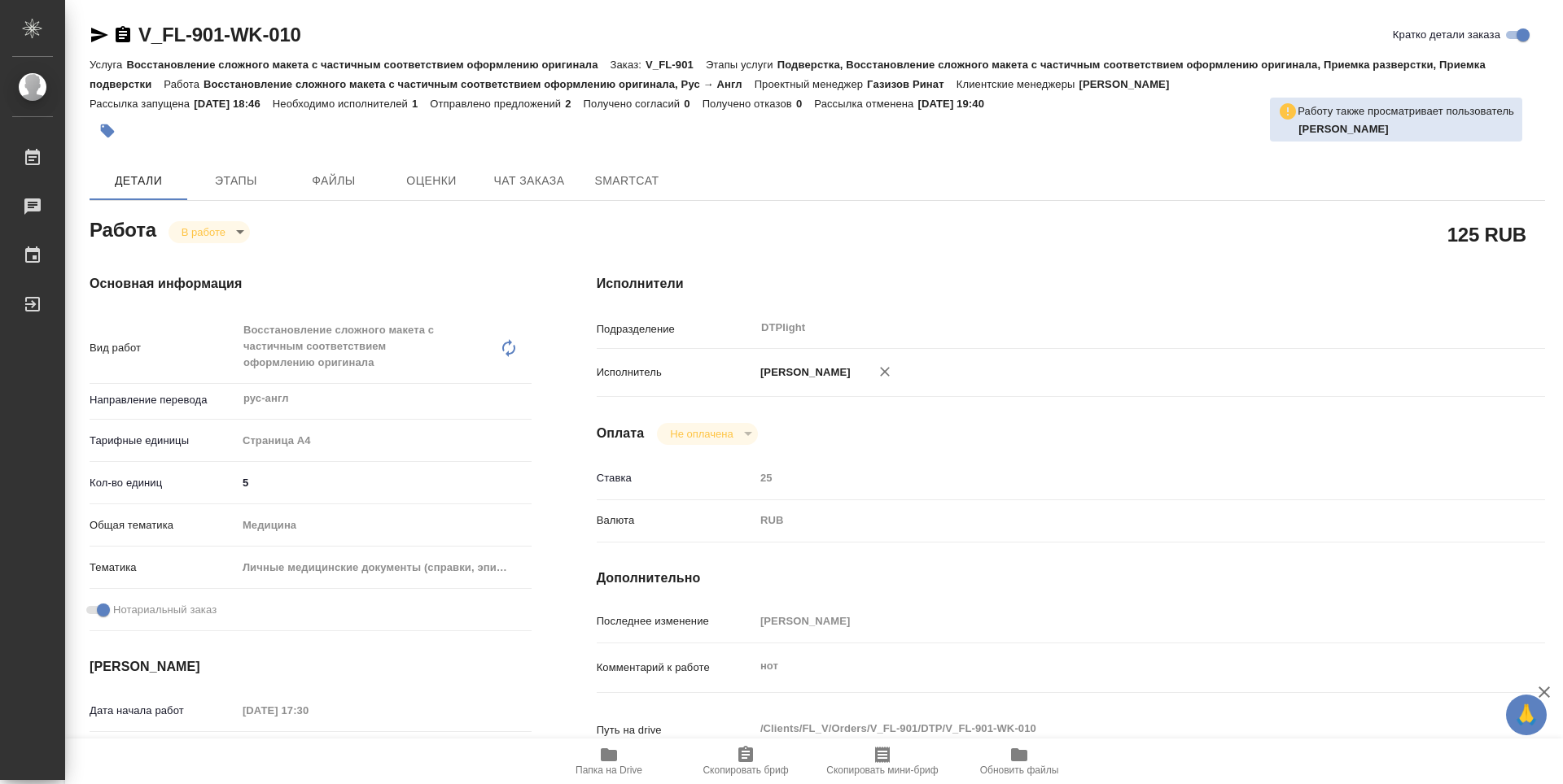
type textarea "x"
drag, startPoint x: 321, startPoint y: 41, endPoint x: 120, endPoint y: 38, distance: 201.0
click at [120, 38] on div "V_FL-901-WK-010 [PERSON_NAME] детали заказа" at bounding box center [817, 35] width 1455 height 26
copy link "V_FL-901-WK-010"
